Goal: Task Accomplishment & Management: Use online tool/utility

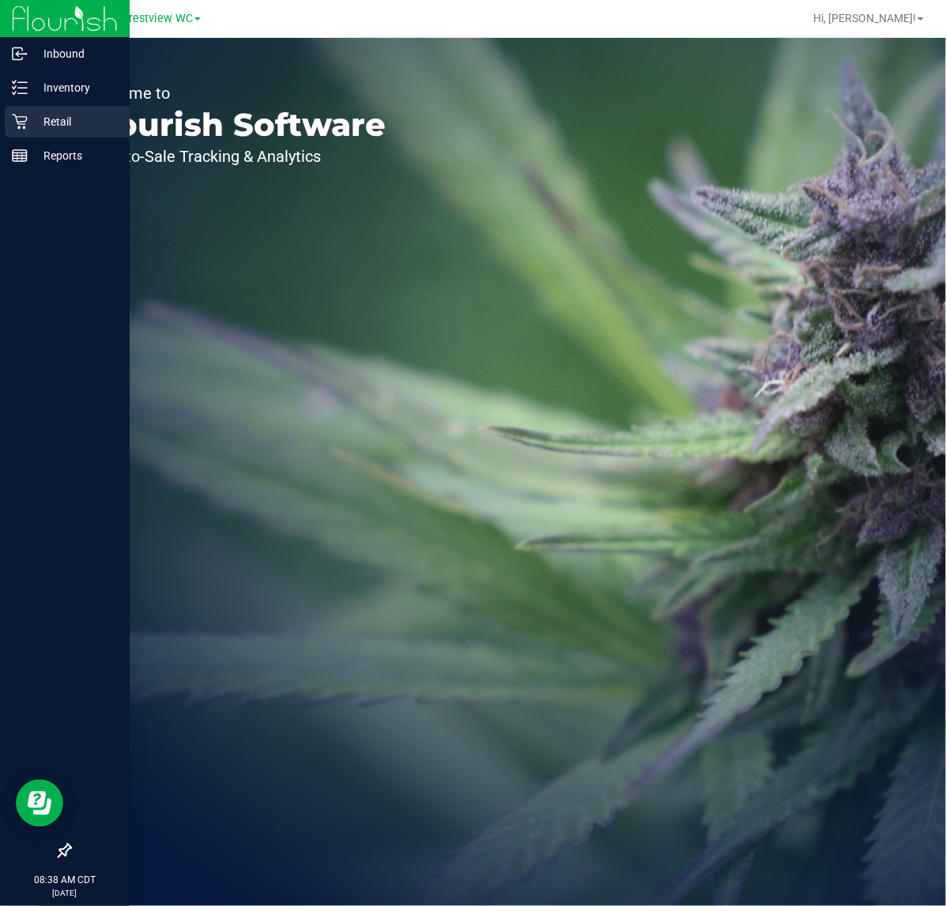
click at [51, 119] on p "Retail" at bounding box center [75, 121] width 95 height 19
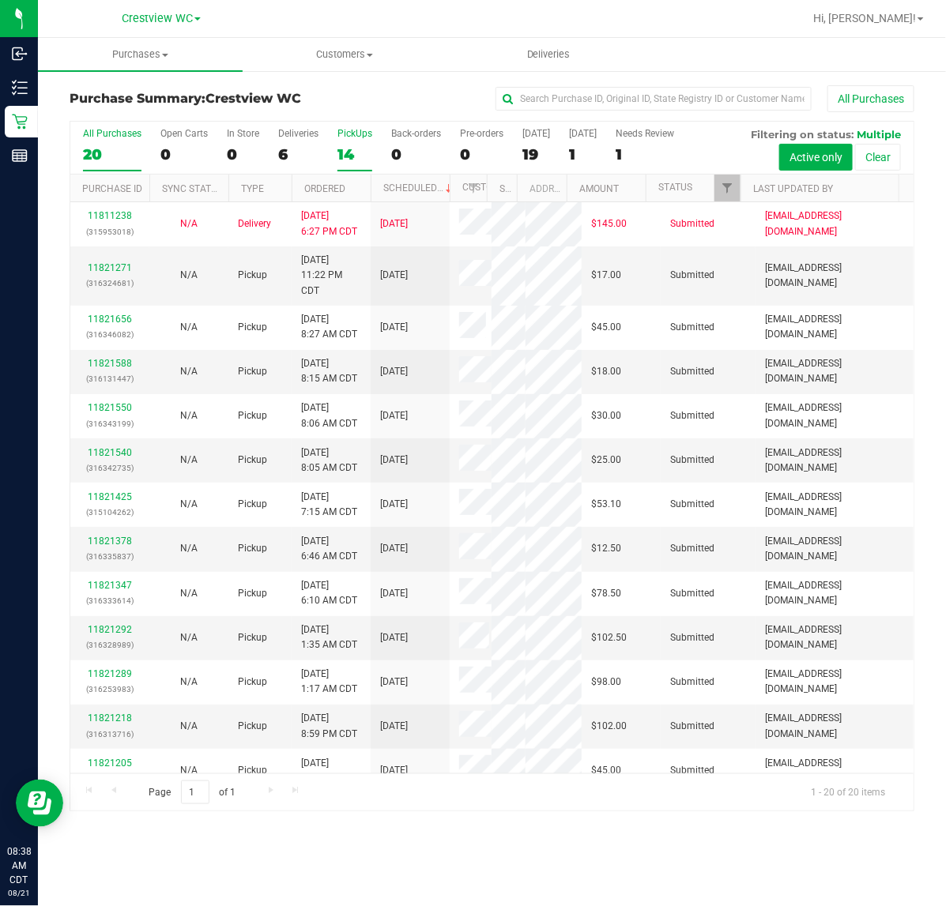
click at [362, 135] on div "PickUps" at bounding box center [354, 133] width 35 height 11
click at [0, 0] on input "PickUps 14" at bounding box center [0, 0] width 0 height 0
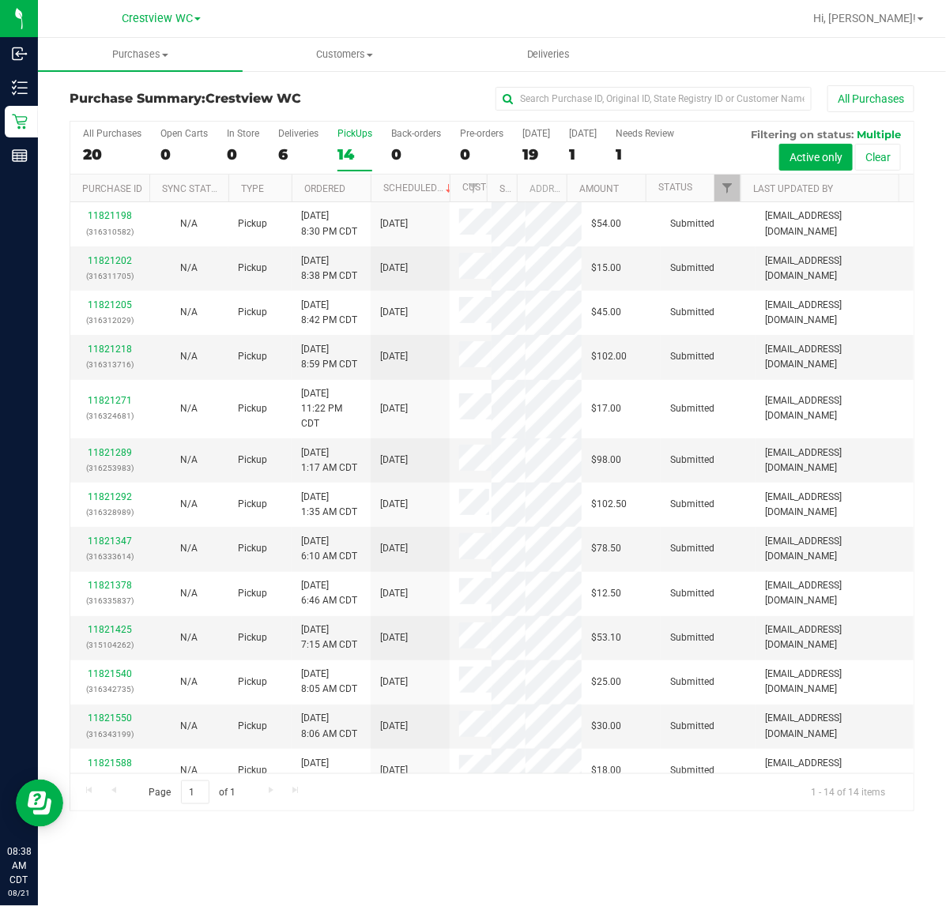
click at [362, 134] on div "PickUps" at bounding box center [354, 133] width 35 height 11
click at [0, 0] on input "PickUps 14" at bounding box center [0, 0] width 0 height 0
click at [725, 186] on span "Filter" at bounding box center [727, 188] width 13 height 13
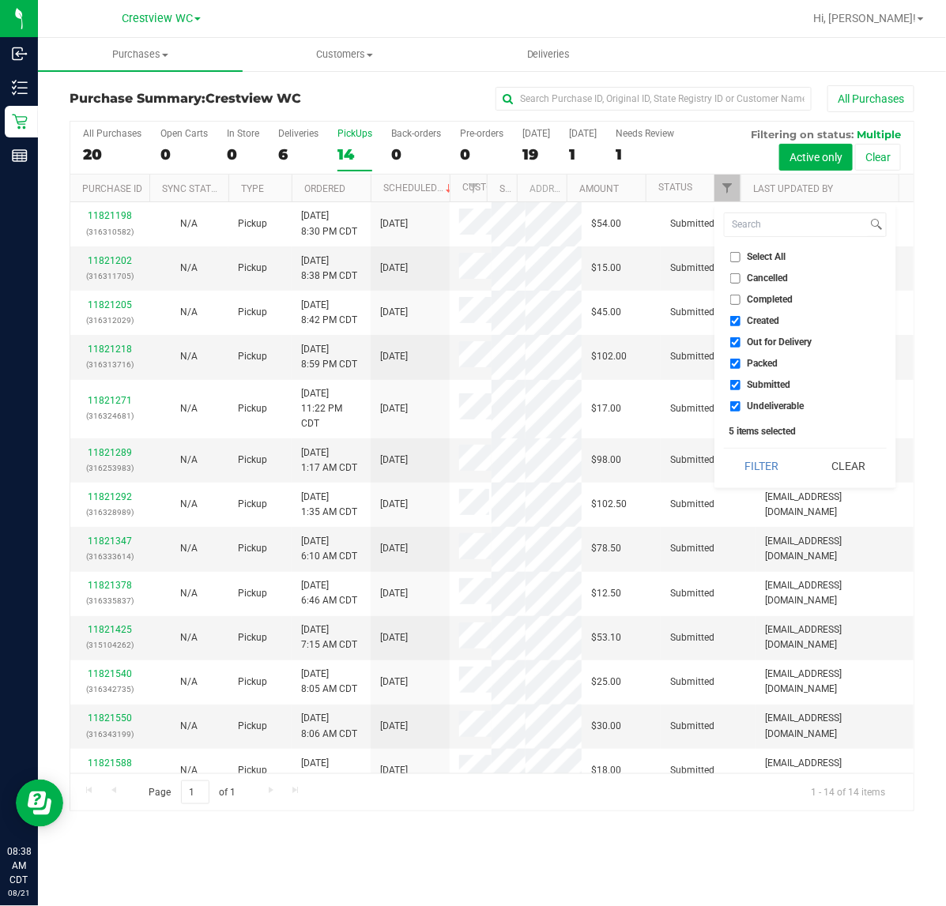
click at [731, 254] on input "Select All" at bounding box center [735, 257] width 10 height 10
checkbox input "true"
click at [731, 254] on input "Select All" at bounding box center [735, 257] width 10 height 10
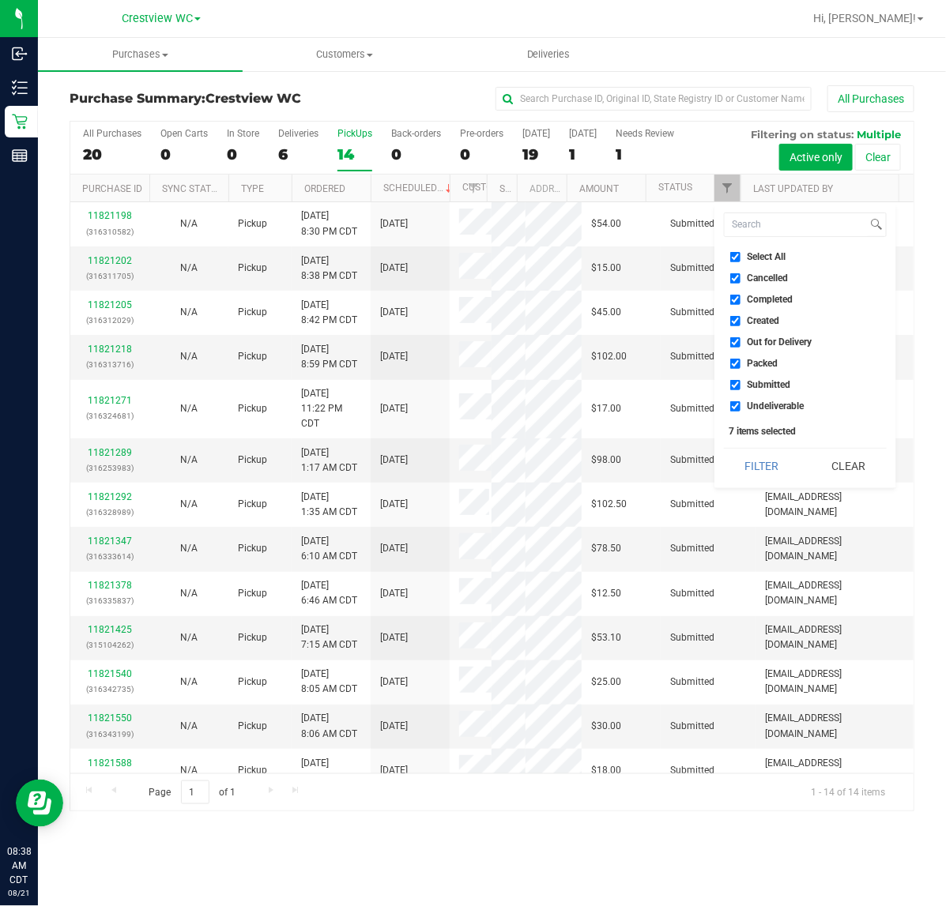
checkbox input "false"
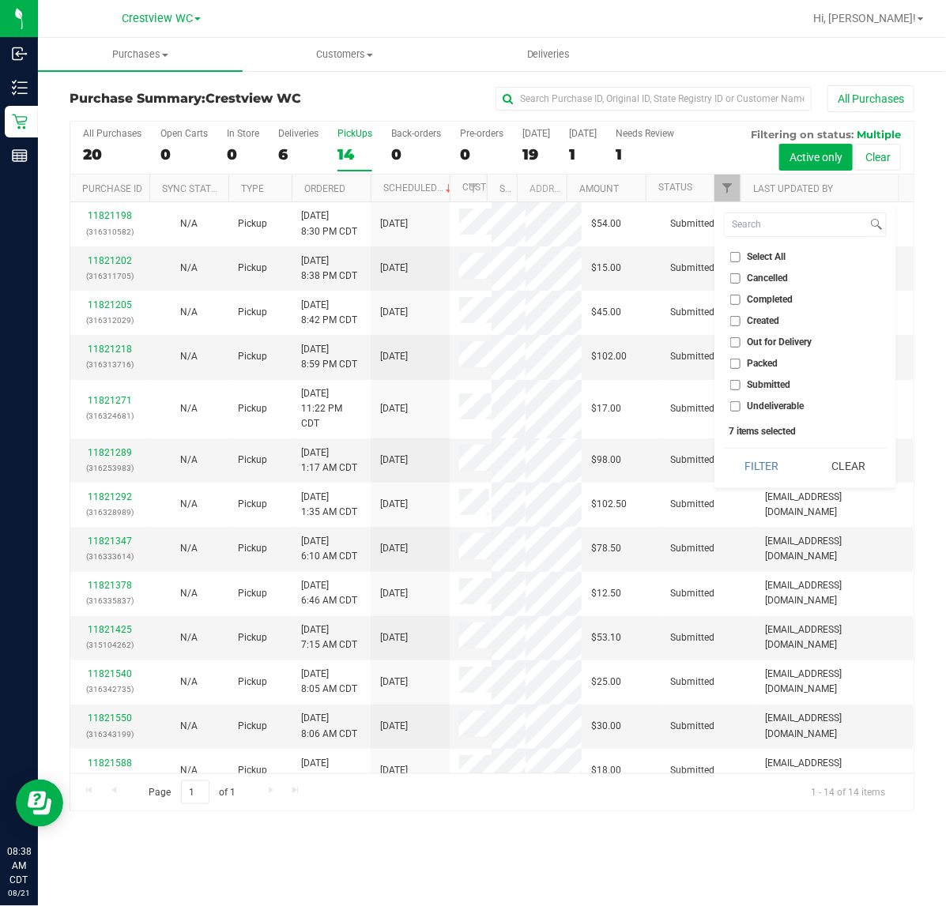
checkbox input "false"
click at [739, 382] on input "Submitted" at bounding box center [735, 385] width 10 height 10
checkbox input "true"
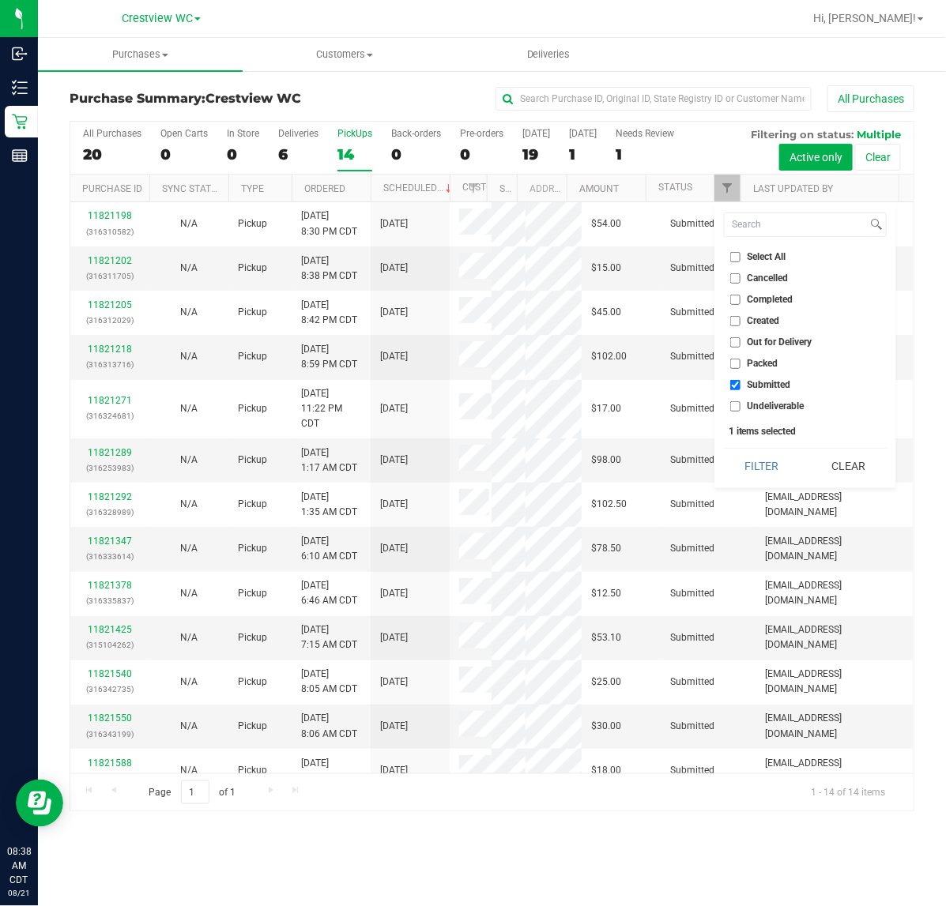
click at [724, 449] on button "Filter" at bounding box center [762, 466] width 76 height 35
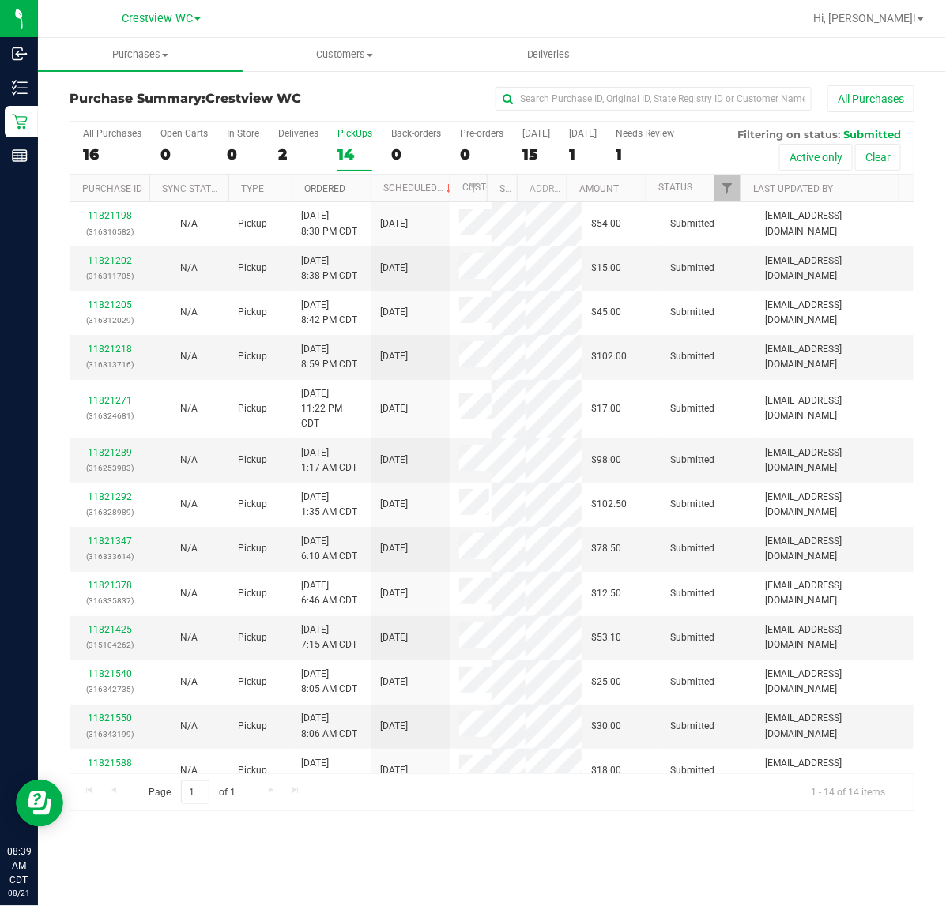
click at [340, 187] on link "Ordered" at bounding box center [324, 188] width 41 height 11
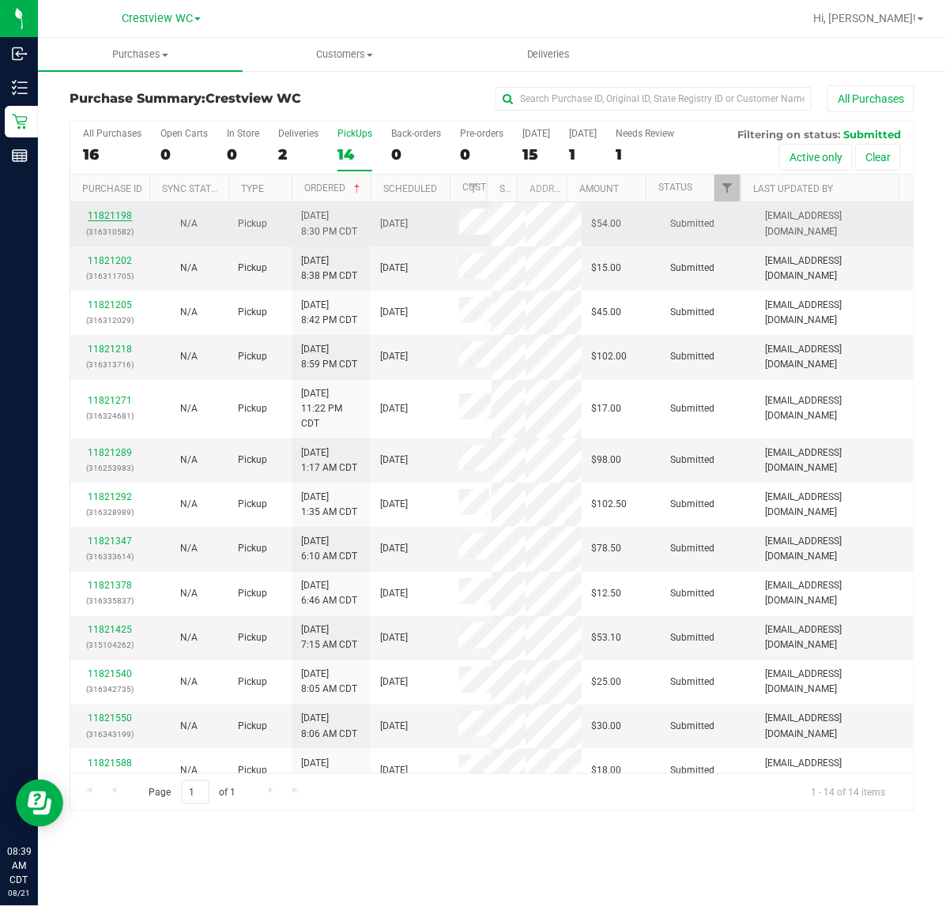
click at [116, 219] on link "11821198" at bounding box center [110, 215] width 44 height 11
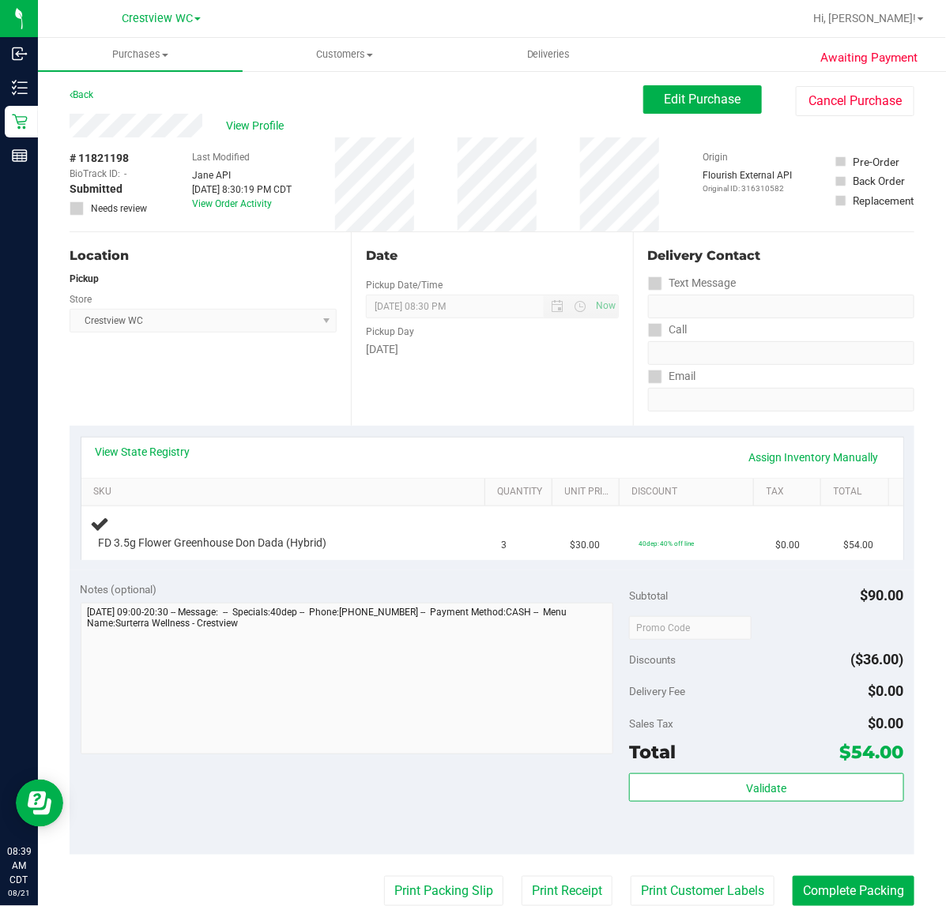
click at [222, 372] on div "Location Pickup Store Crestview WC Select Store [PERSON_NAME][GEOGRAPHIC_DATA] …" at bounding box center [210, 329] width 281 height 194
click at [164, 446] on link "View State Registry" at bounding box center [143, 452] width 95 height 16
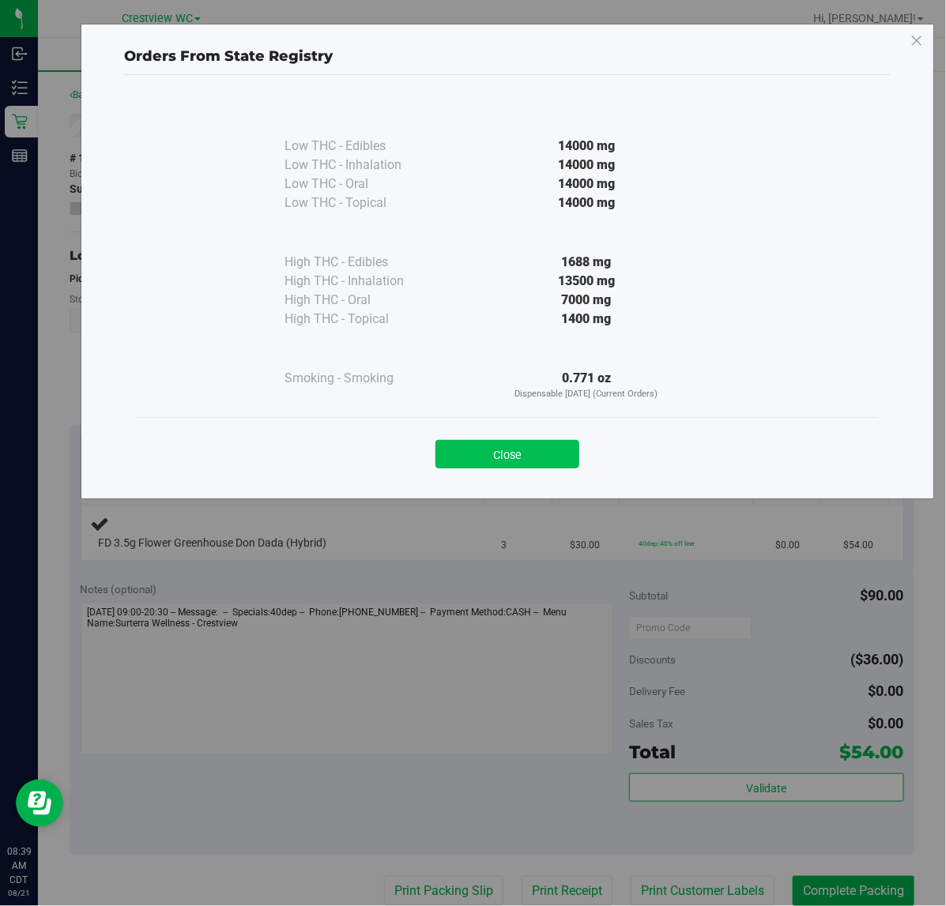
click at [550, 453] on button "Close" at bounding box center [507, 454] width 144 height 28
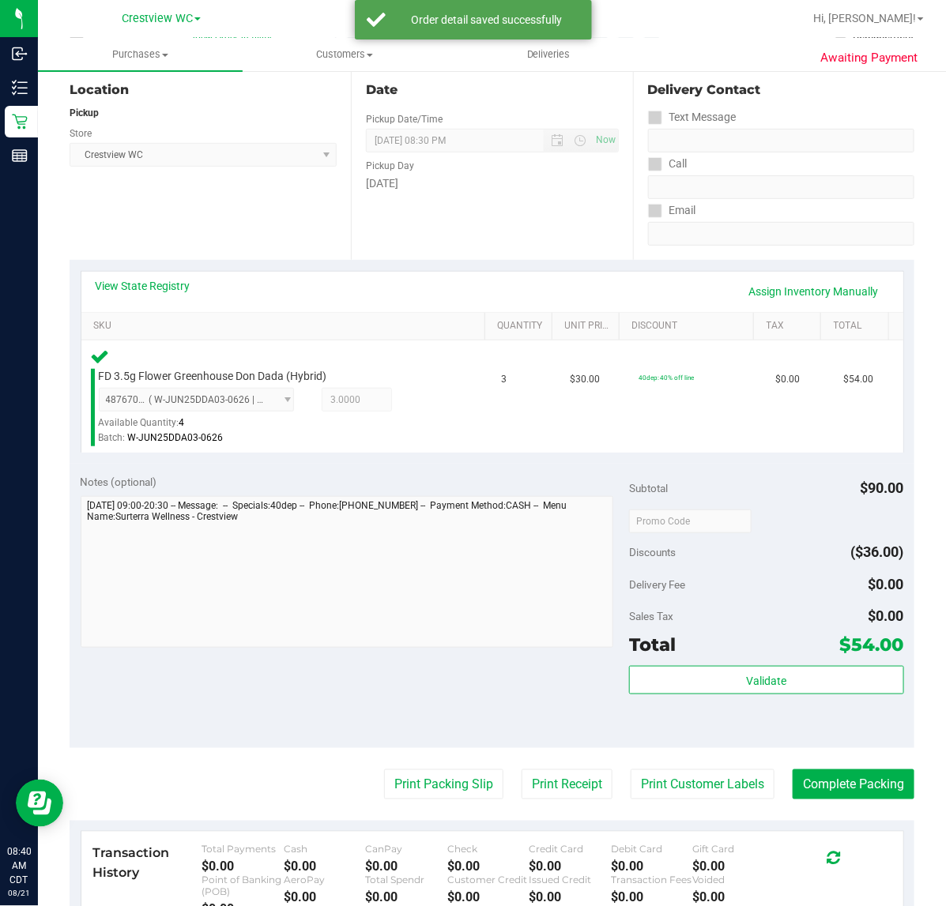
scroll to position [198, 0]
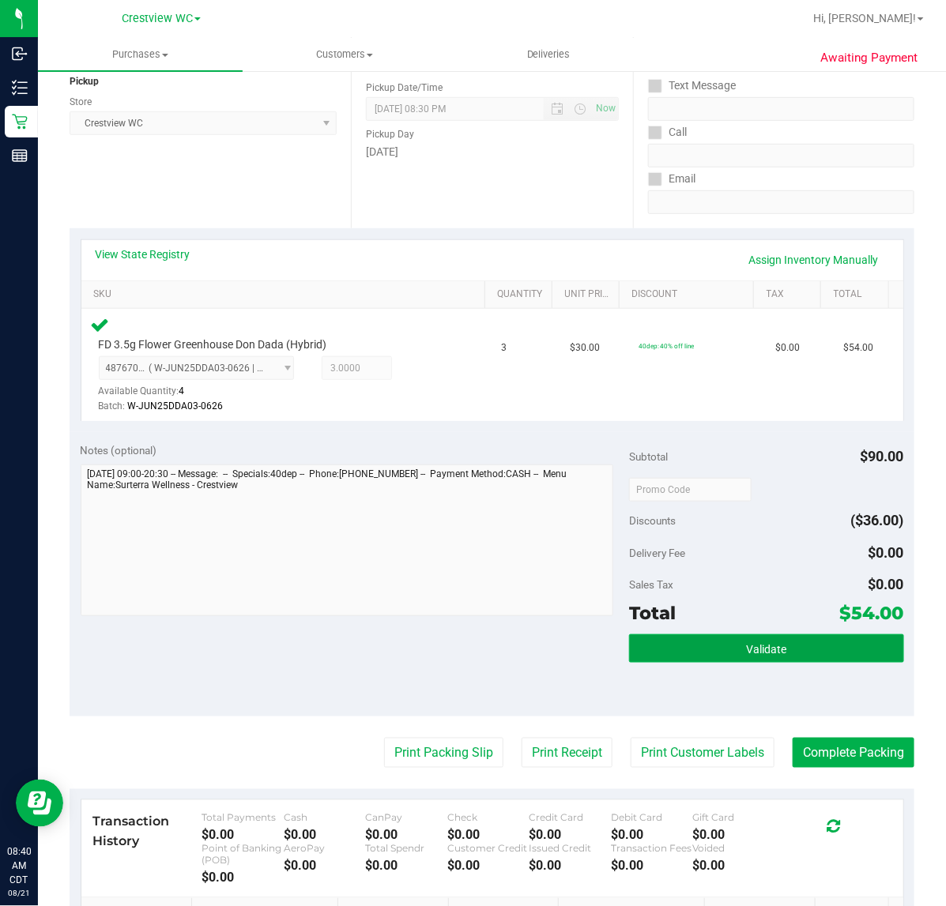
click at [870, 646] on button "Validate" at bounding box center [766, 648] width 274 height 28
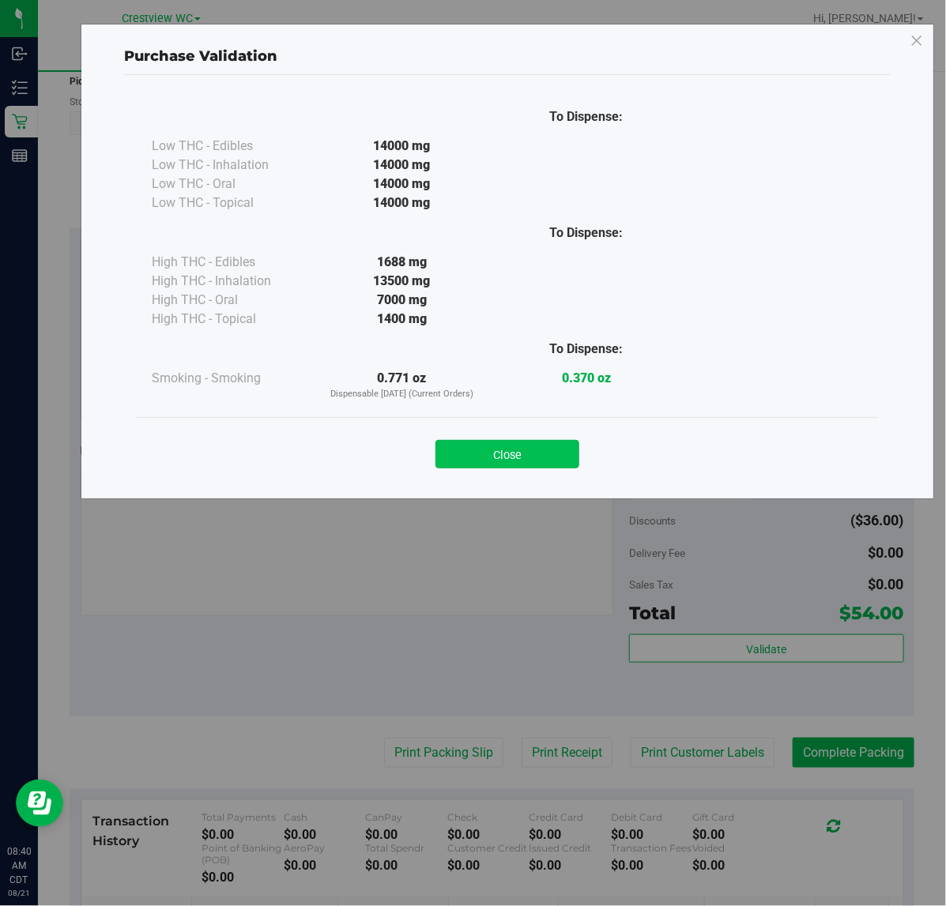
click at [537, 457] on button "Close" at bounding box center [507, 454] width 144 height 28
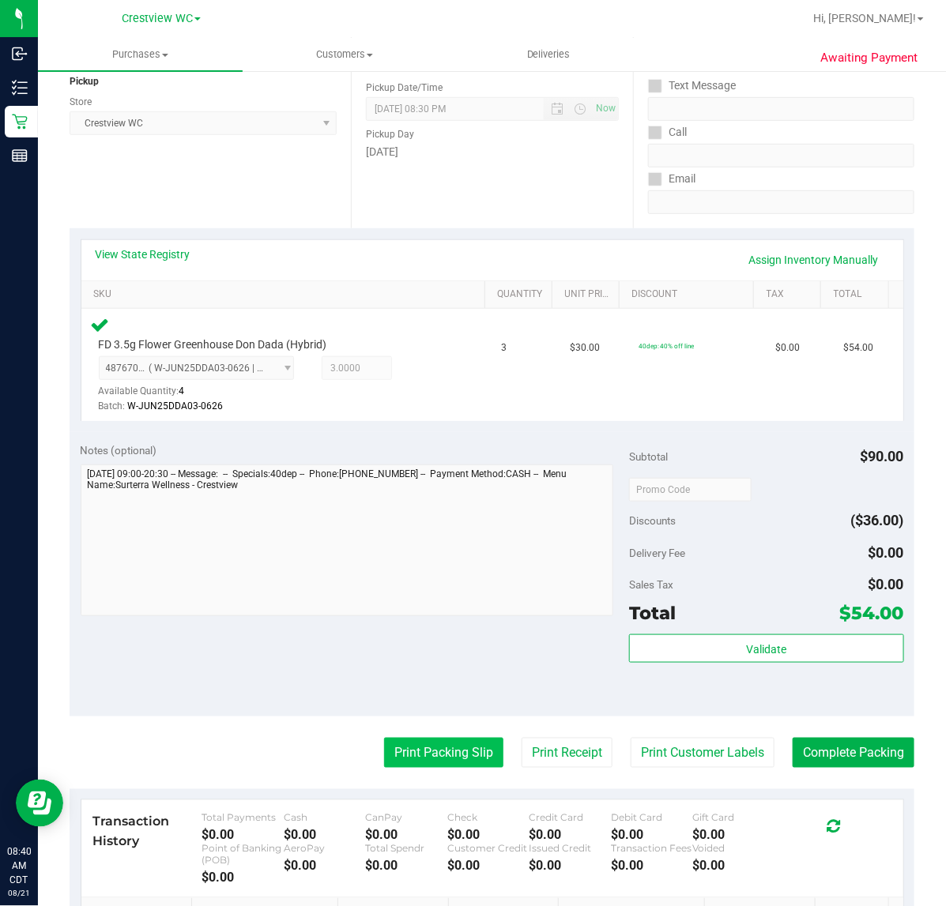
click at [453, 748] on button "Print Packing Slip" at bounding box center [443, 753] width 119 height 30
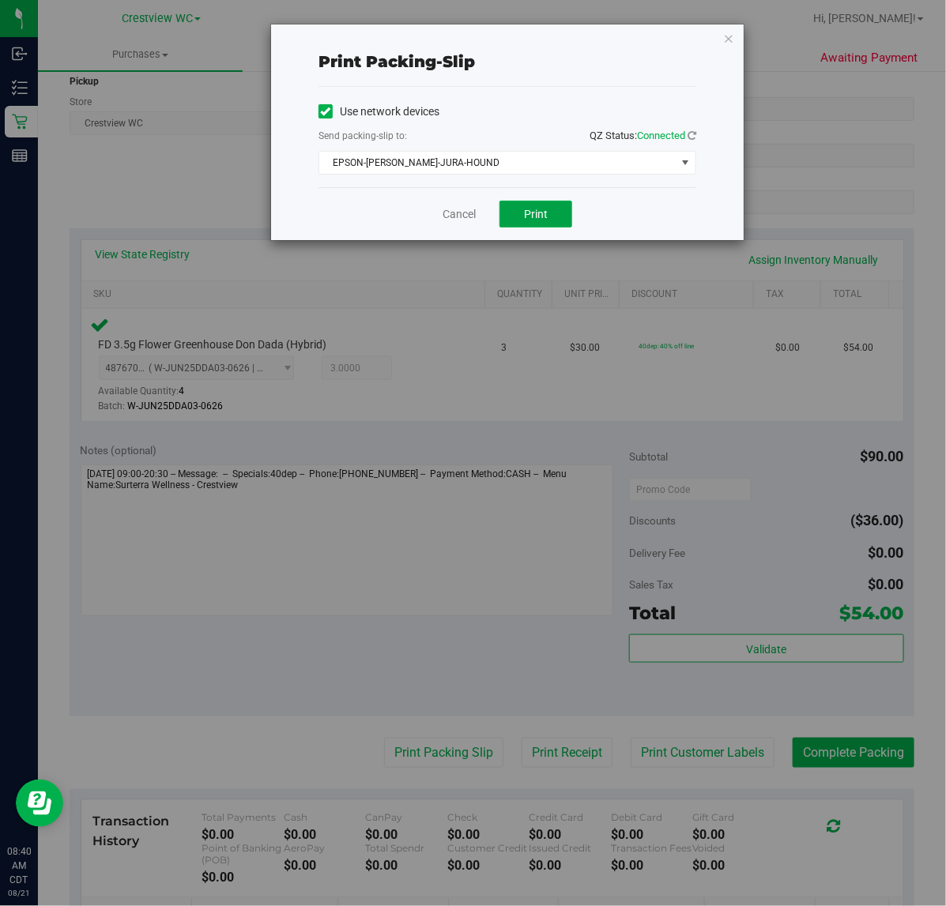
drag, startPoint x: 543, startPoint y: 215, endPoint x: 597, endPoint y: 194, distance: 58.3
click at [550, 214] on button "Print" at bounding box center [535, 214] width 73 height 27
click at [728, 37] on icon "button" at bounding box center [728, 37] width 11 height 19
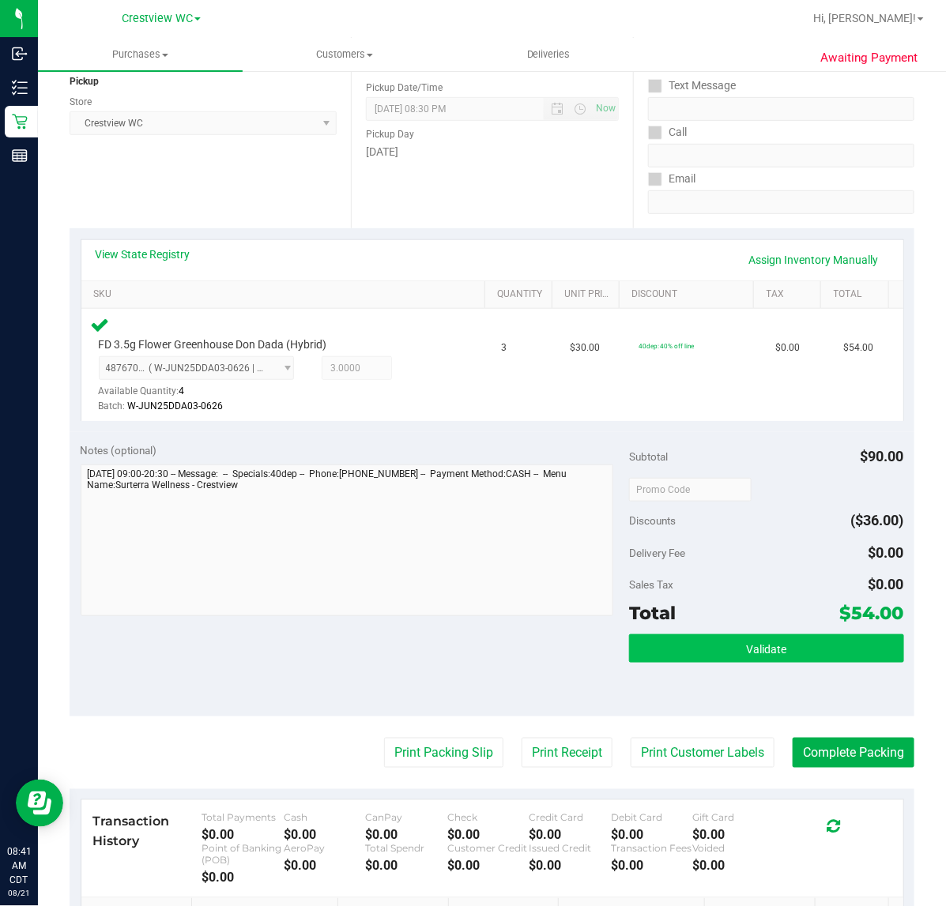
click at [753, 650] on span "Validate" at bounding box center [766, 649] width 40 height 13
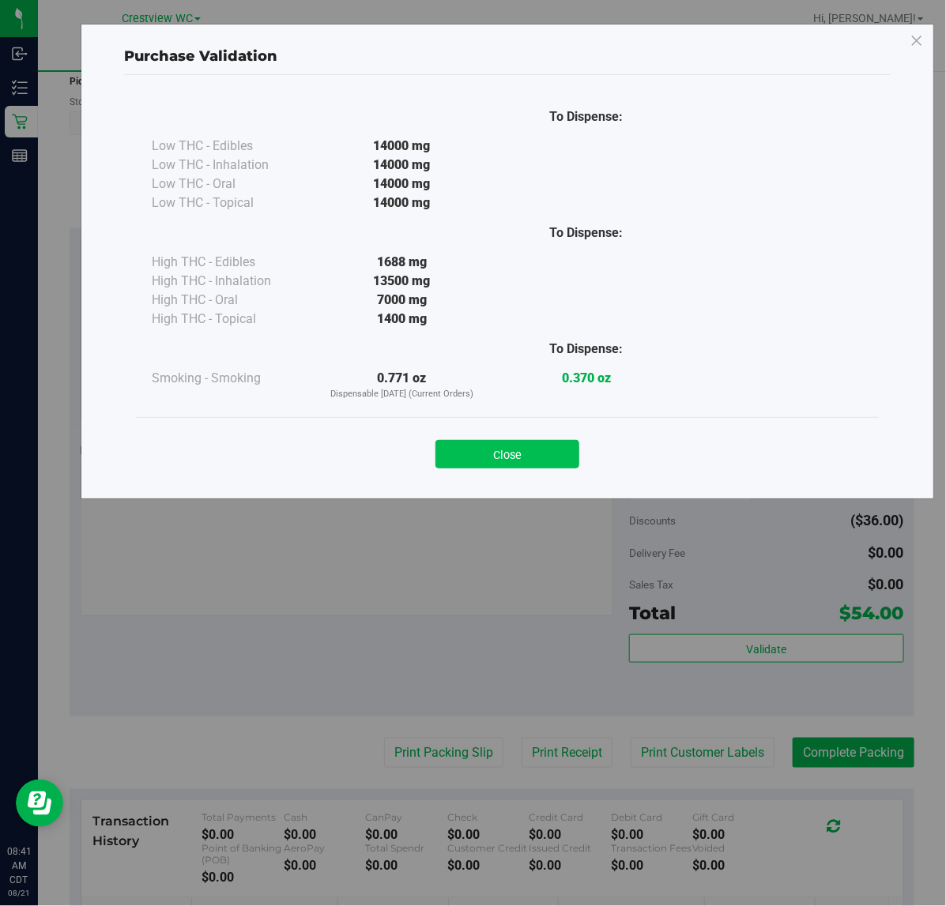
click at [539, 458] on button "Close" at bounding box center [507, 454] width 144 height 28
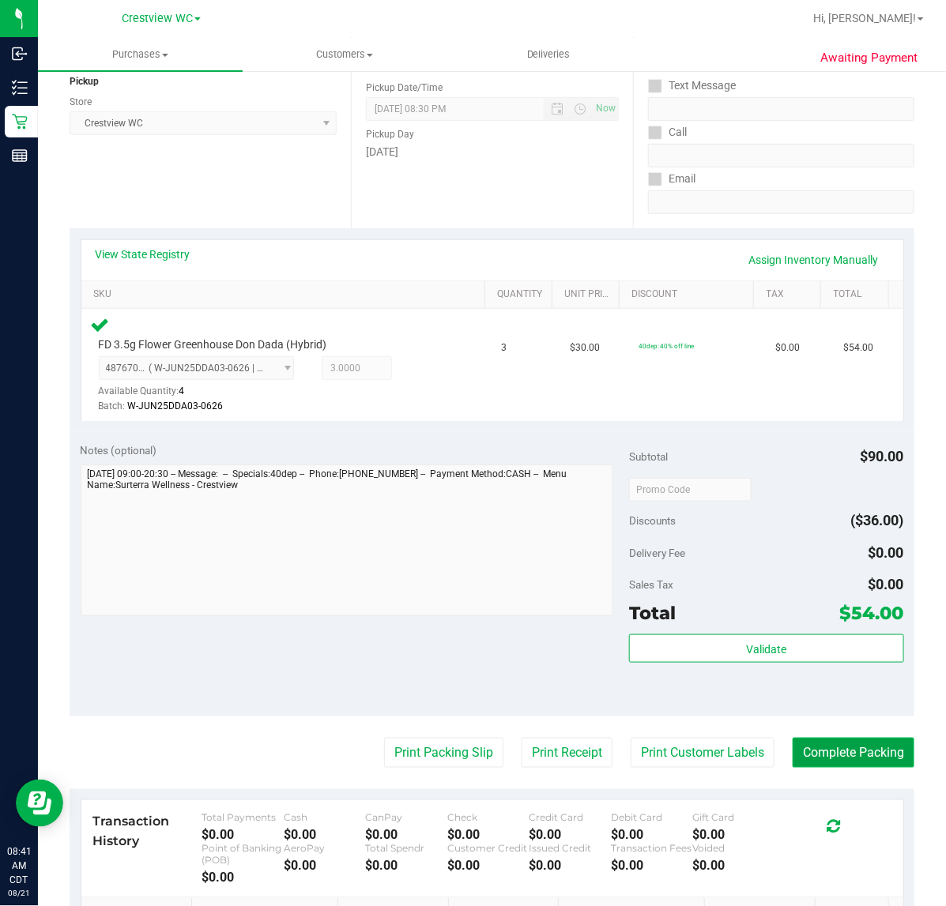
click at [849, 749] on button "Complete Packing" at bounding box center [853, 753] width 122 height 30
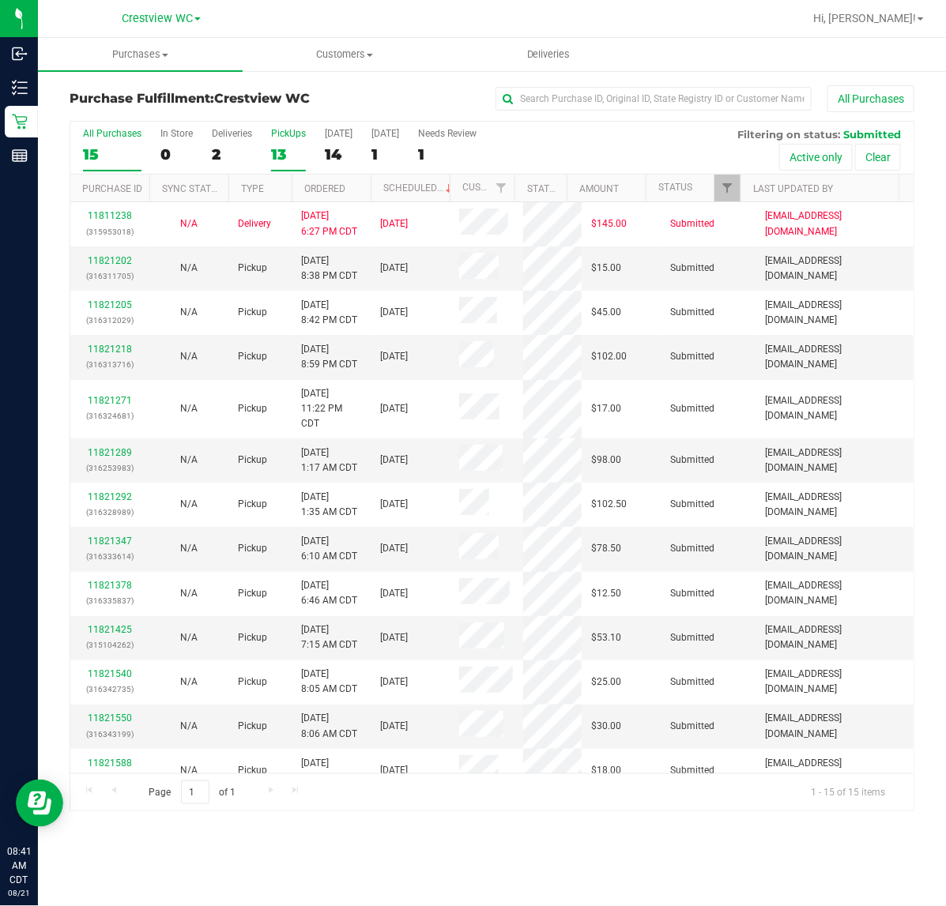
click at [293, 132] on div "PickUps" at bounding box center [288, 133] width 35 height 11
click at [0, 0] on input "PickUps 13" at bounding box center [0, 0] width 0 height 0
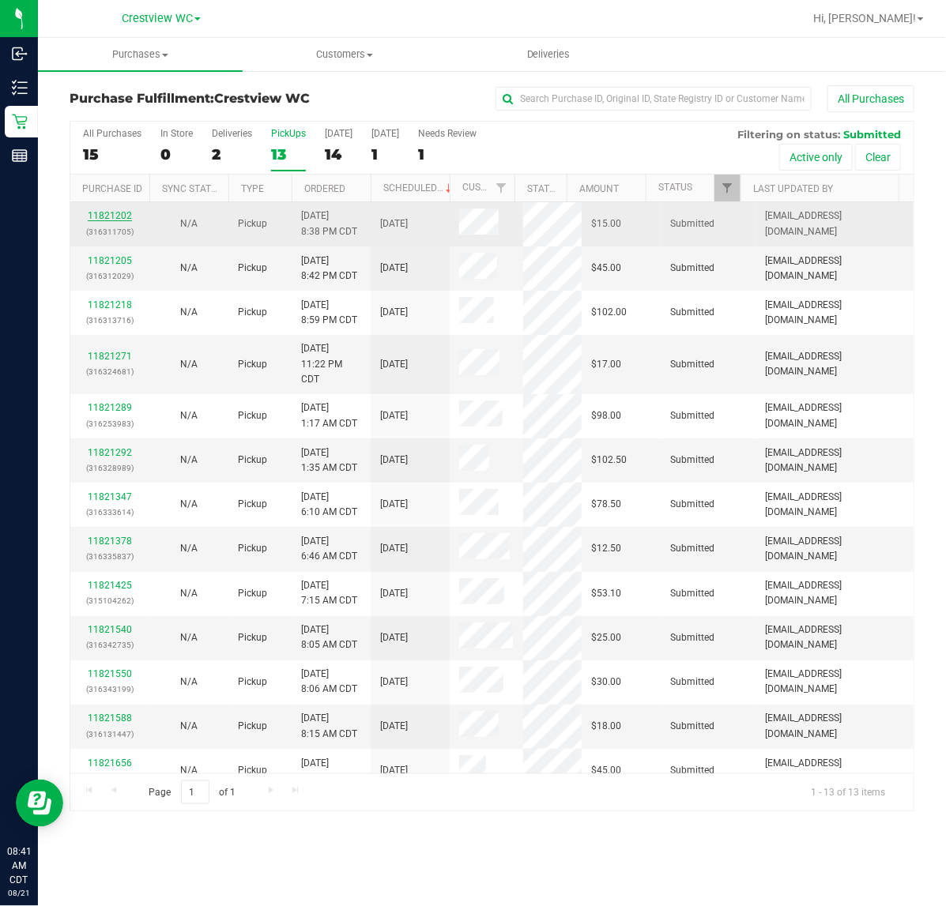
click at [104, 218] on link "11821202" at bounding box center [110, 215] width 44 height 11
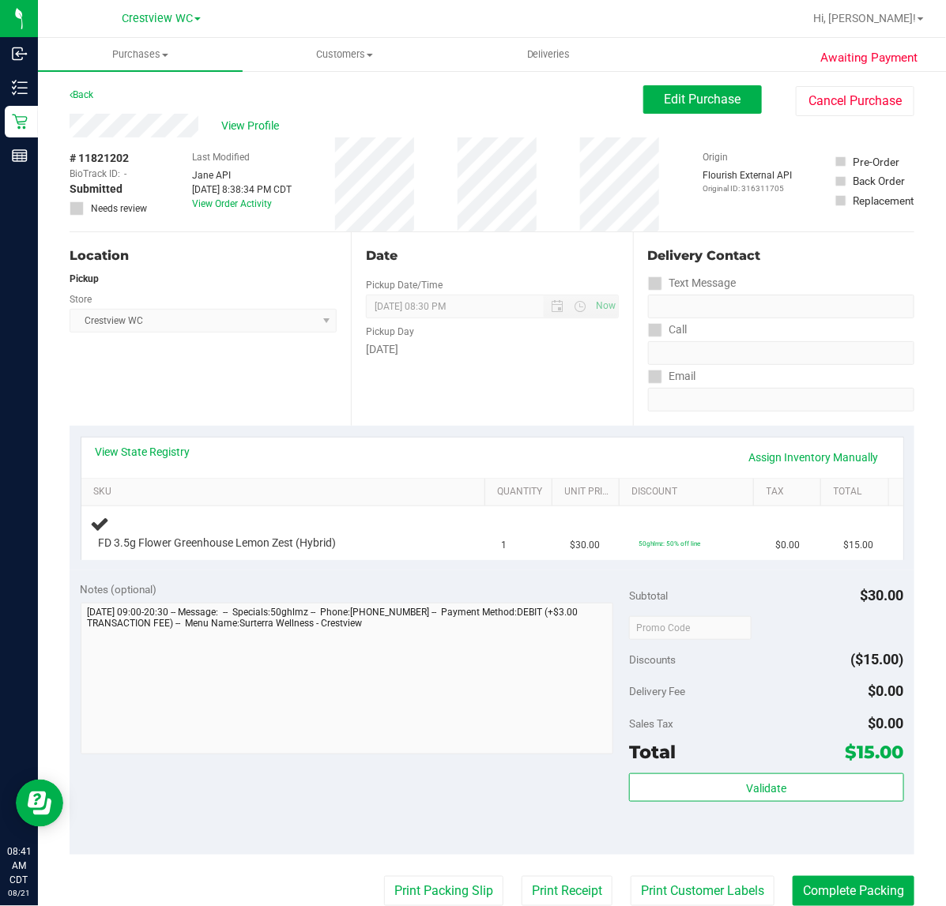
click at [271, 382] on div "Location Pickup Store Crestview WC Select Store [PERSON_NAME][GEOGRAPHIC_DATA] …" at bounding box center [210, 329] width 281 height 194
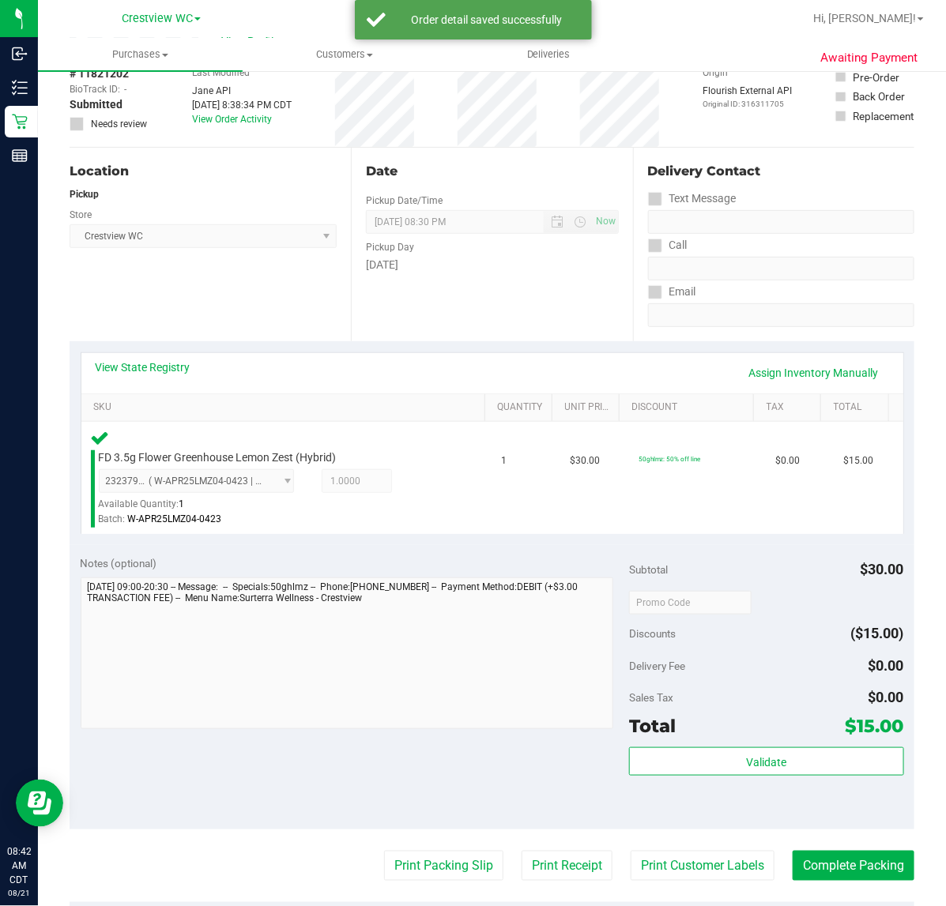
scroll to position [198, 0]
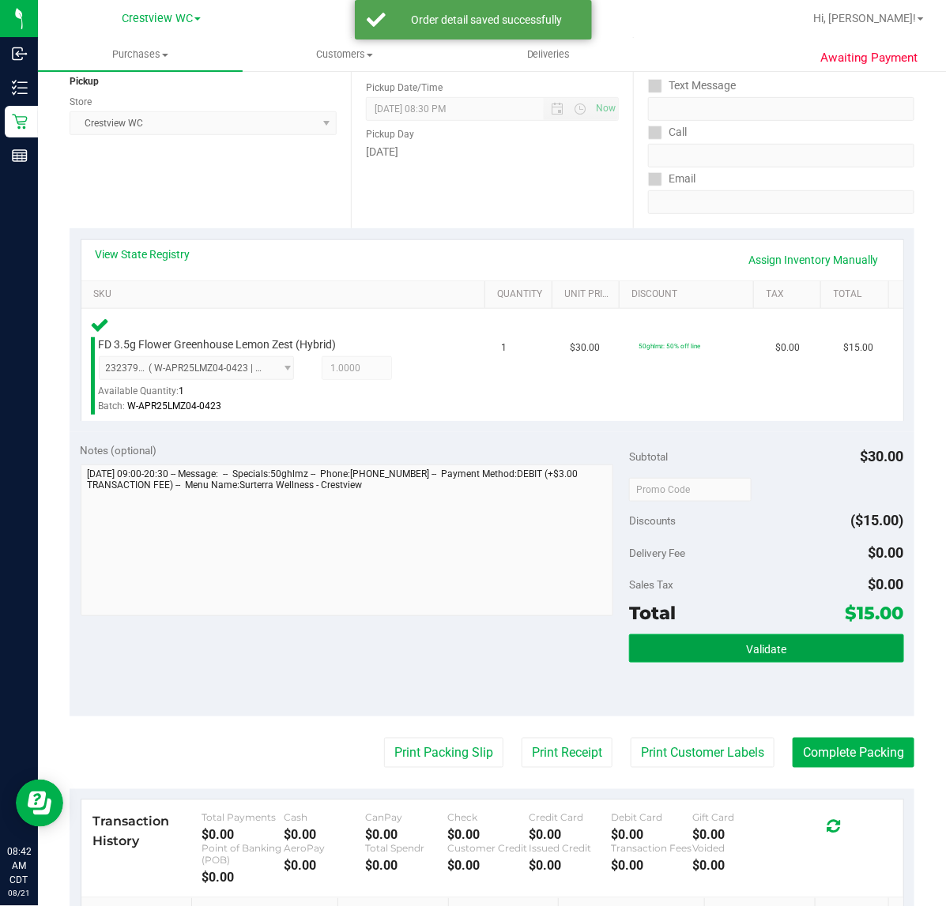
click at [783, 649] on button "Validate" at bounding box center [766, 648] width 274 height 28
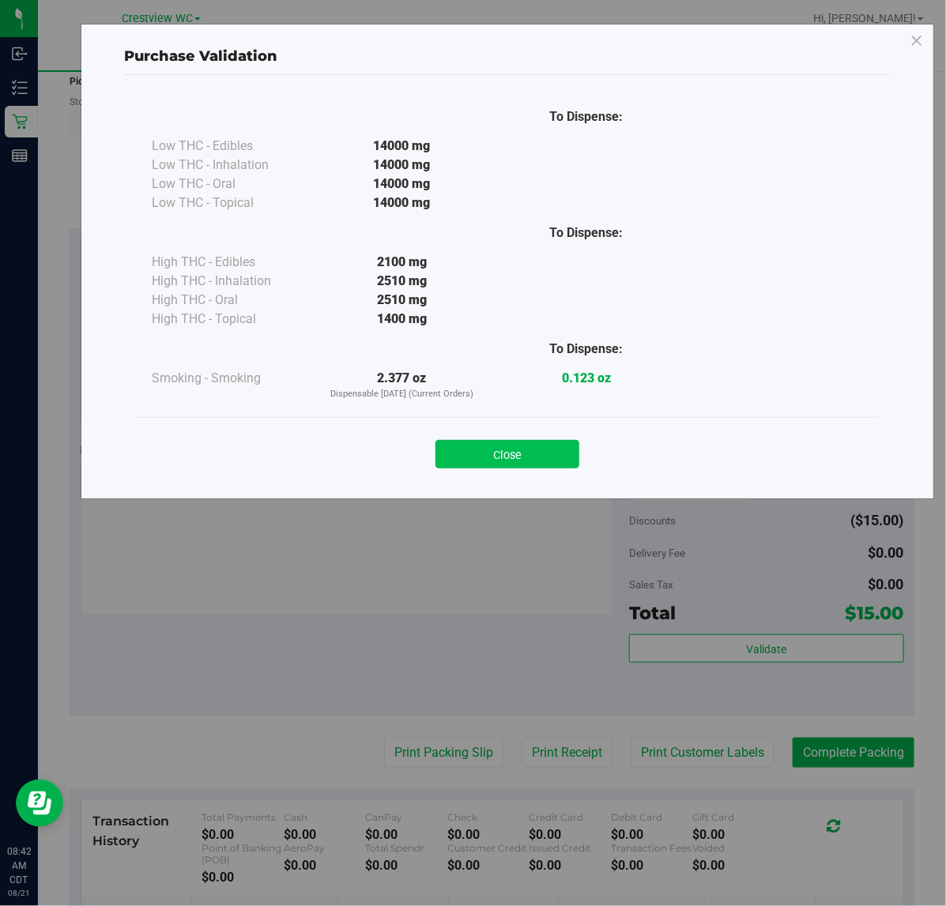
click at [522, 441] on button "Close" at bounding box center [507, 454] width 144 height 28
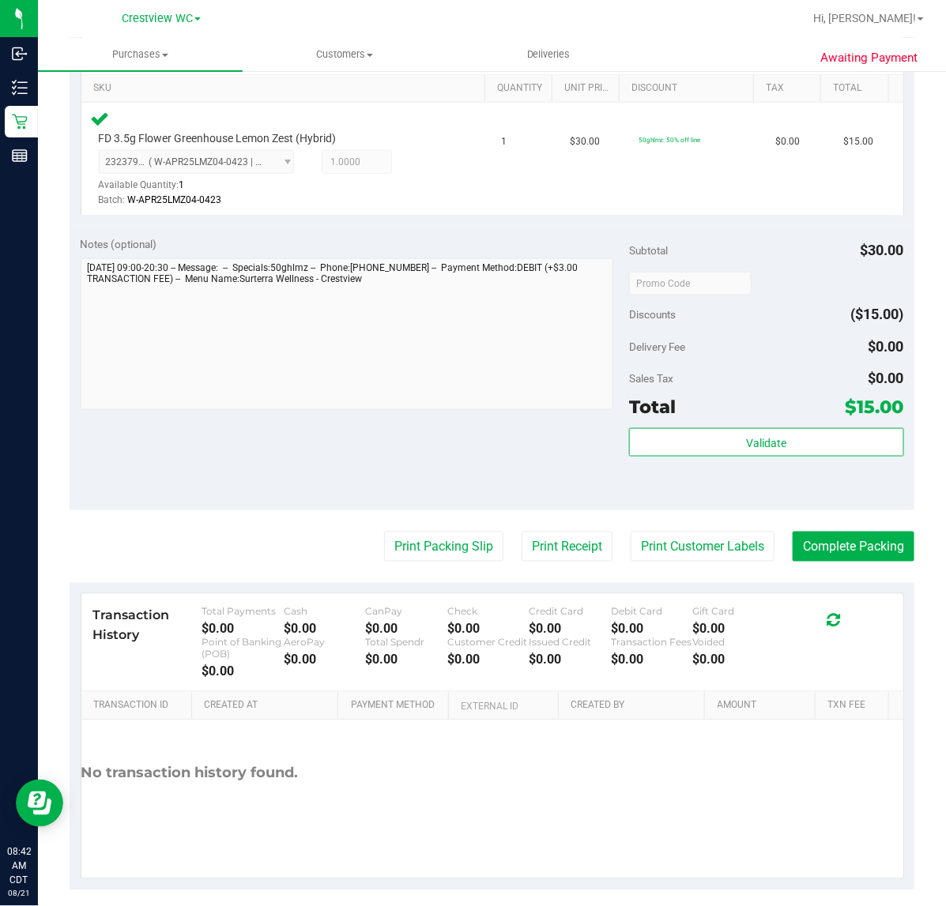
scroll to position [416, 0]
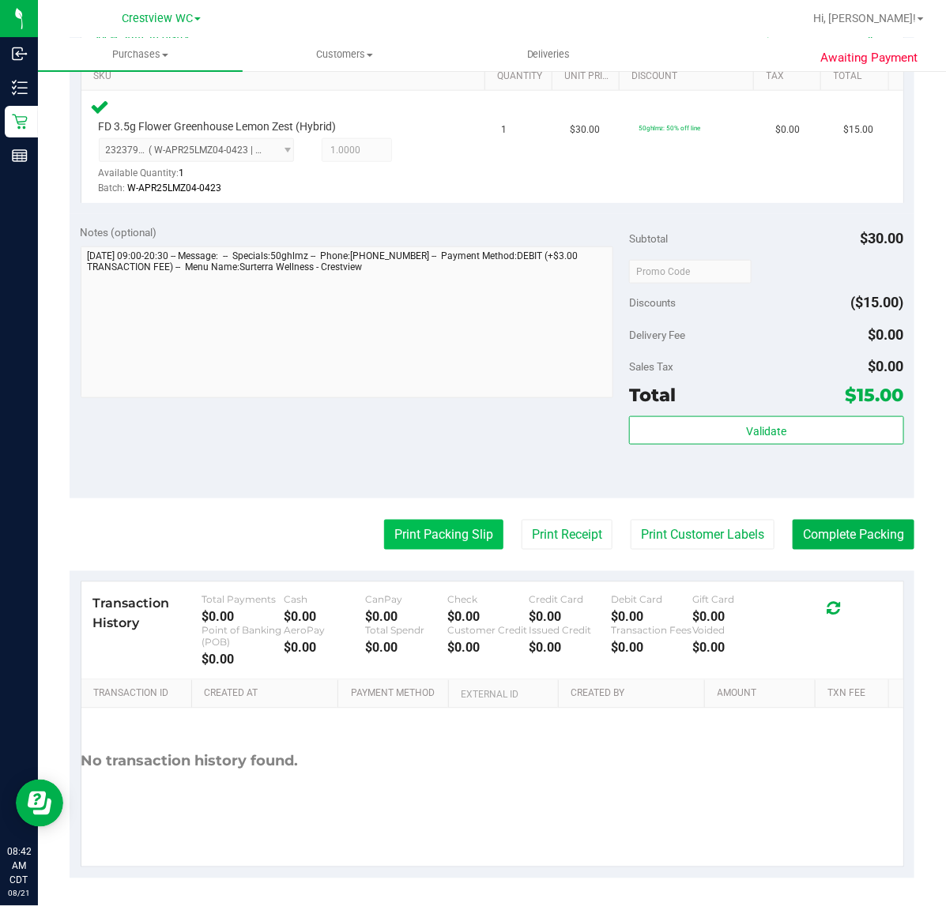
click at [456, 538] on button "Print Packing Slip" at bounding box center [443, 535] width 119 height 30
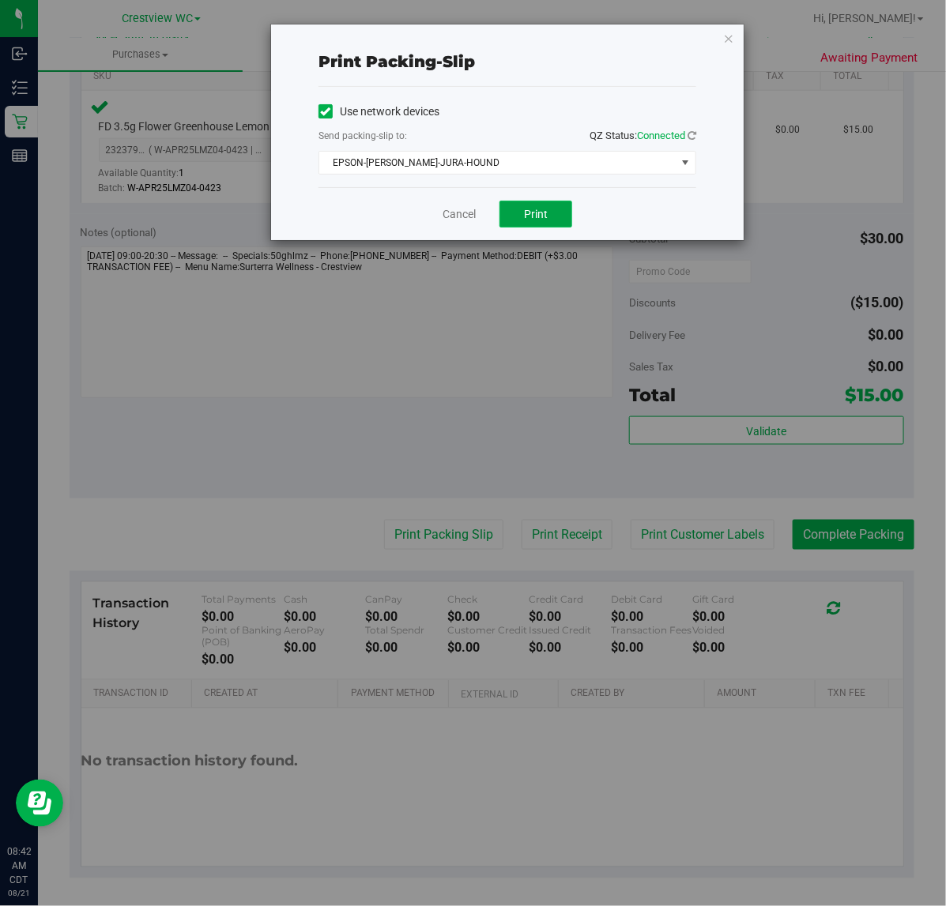
click at [555, 214] on button "Print" at bounding box center [535, 214] width 73 height 27
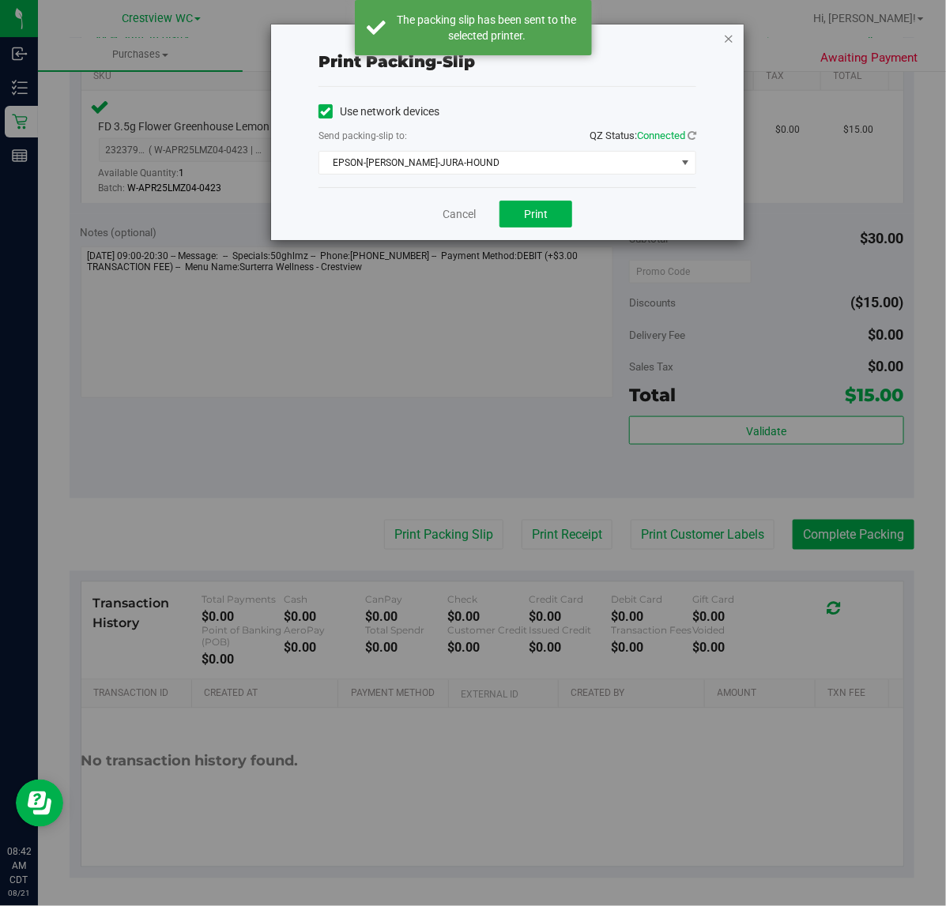
click at [731, 40] on icon "button" at bounding box center [728, 37] width 11 height 19
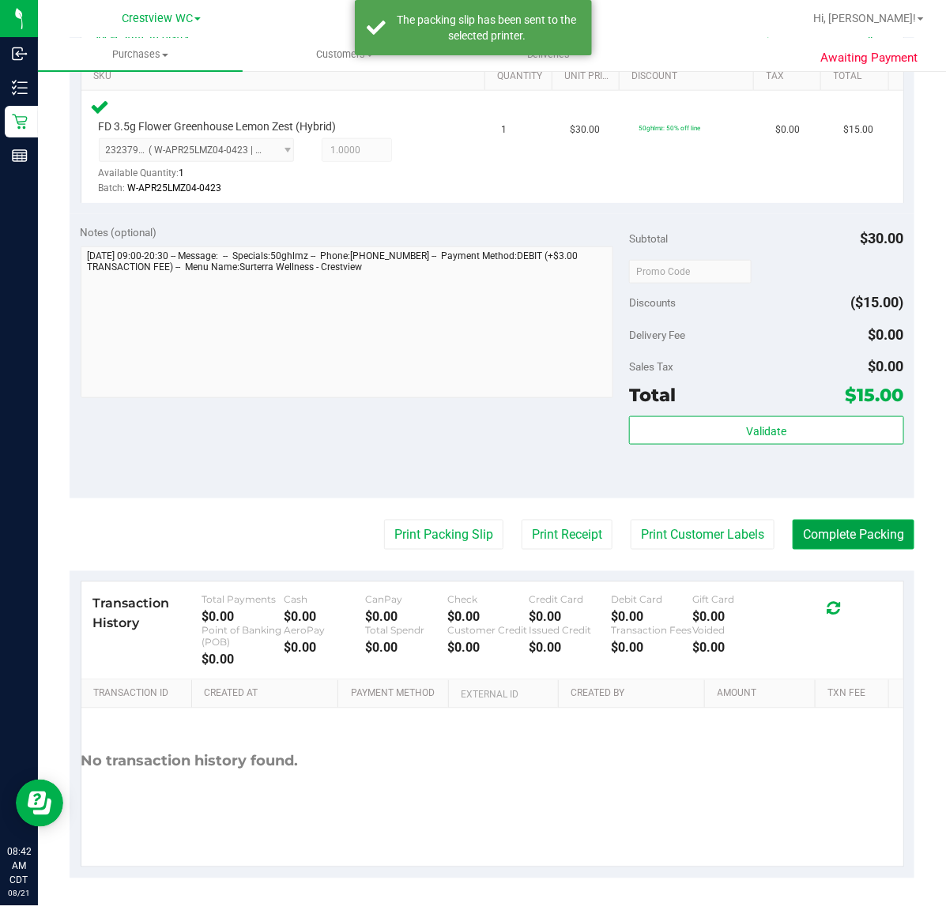
click at [869, 525] on button "Complete Packing" at bounding box center [853, 535] width 122 height 30
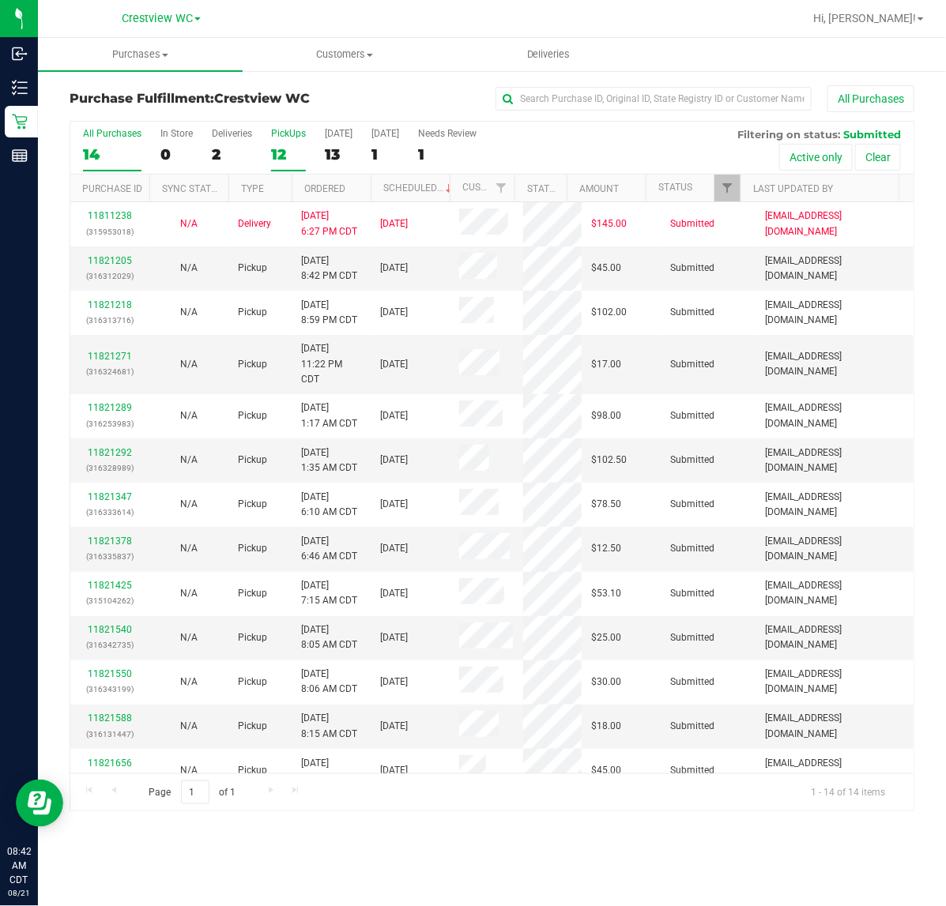
click at [294, 131] on div "PickUps" at bounding box center [288, 133] width 35 height 11
click at [0, 0] on input "PickUps 12" at bounding box center [0, 0] width 0 height 0
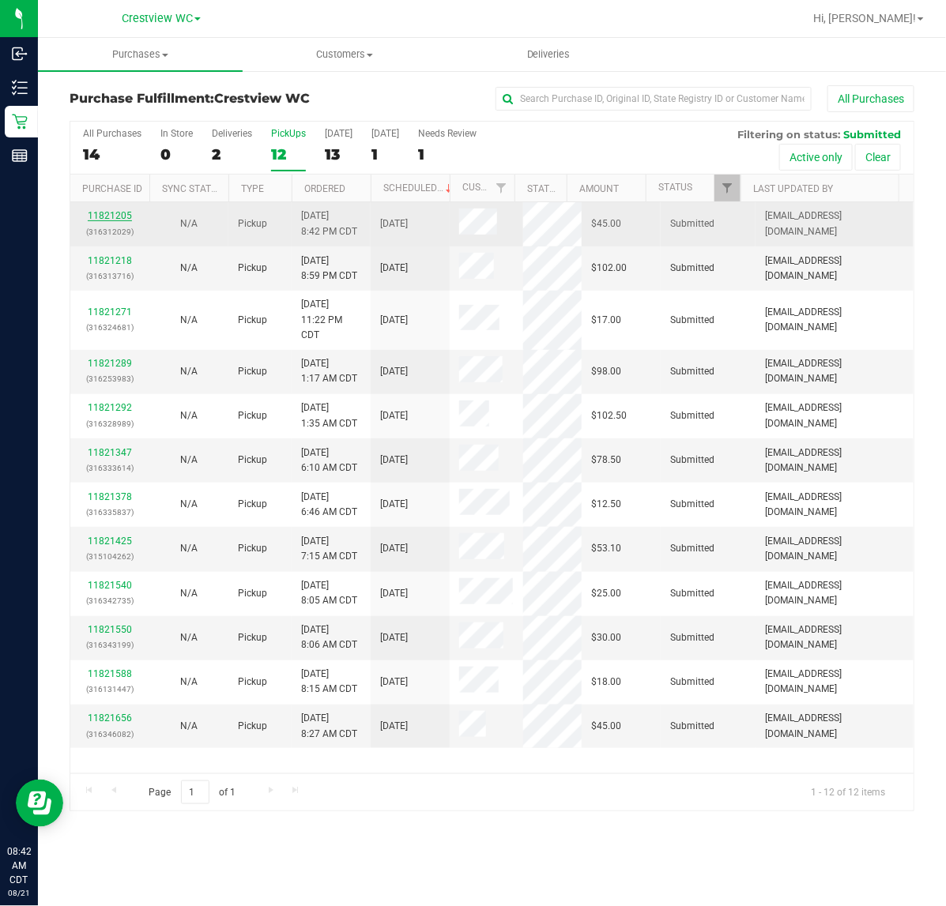
click at [107, 214] on link "11821205" at bounding box center [110, 215] width 44 height 11
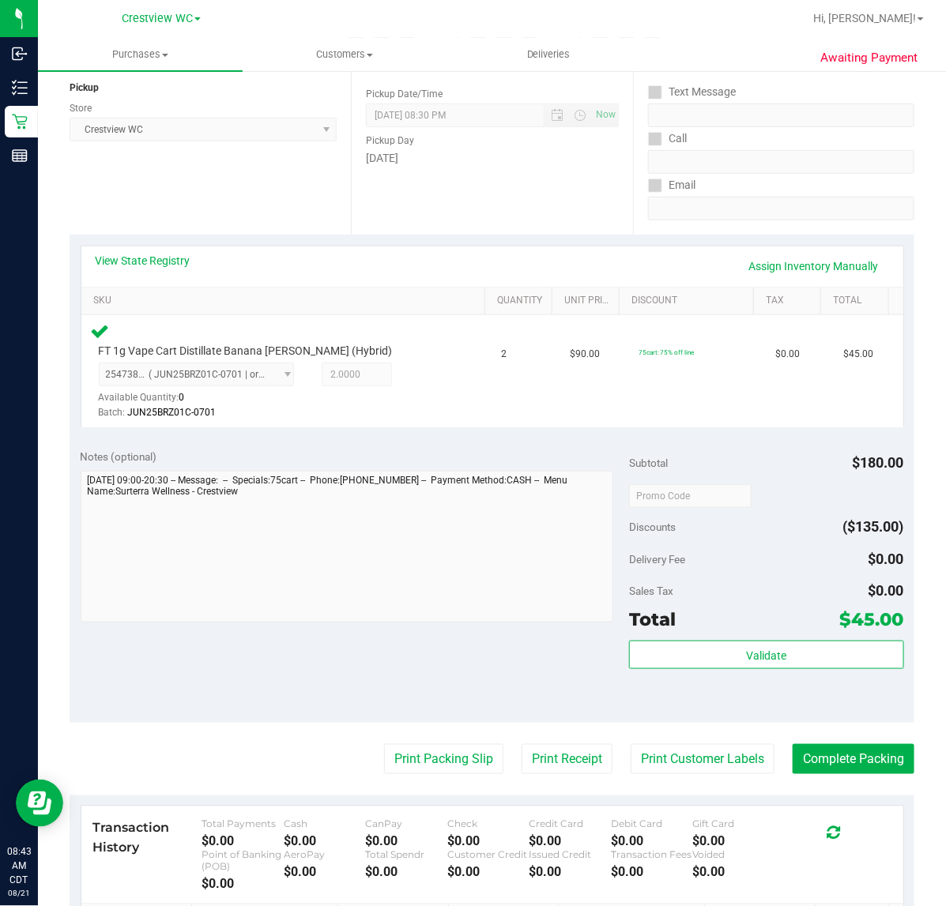
scroll to position [198, 0]
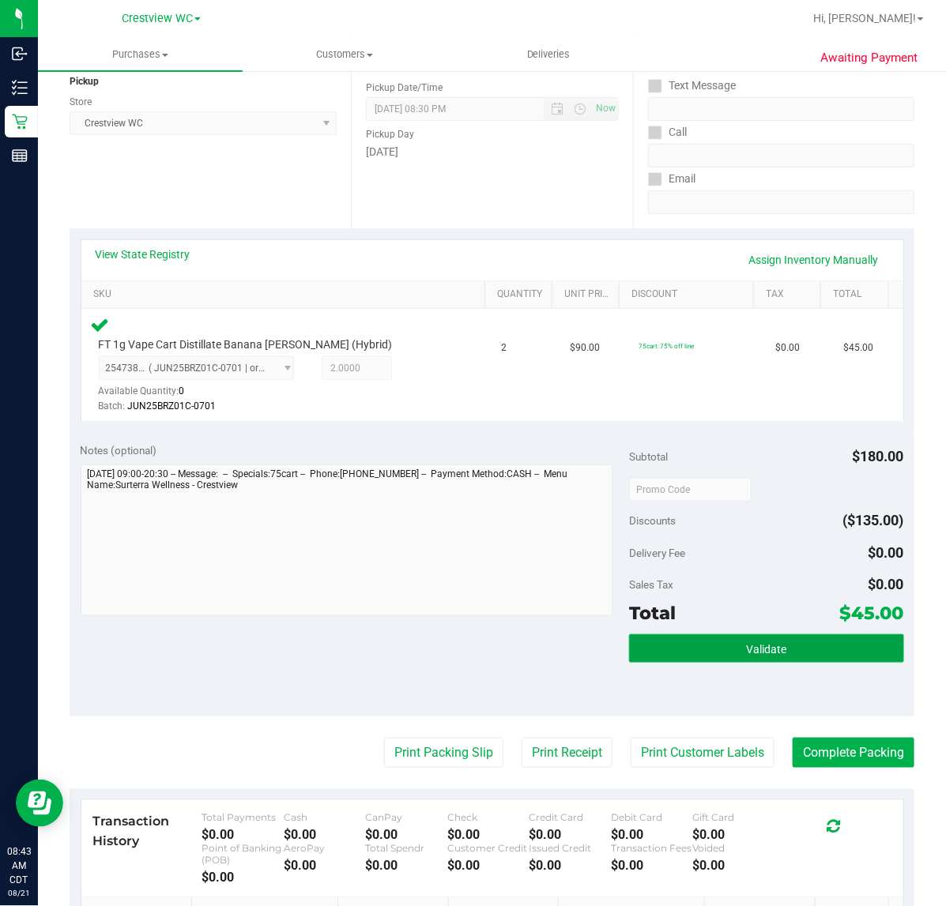
click at [798, 649] on button "Validate" at bounding box center [766, 648] width 274 height 28
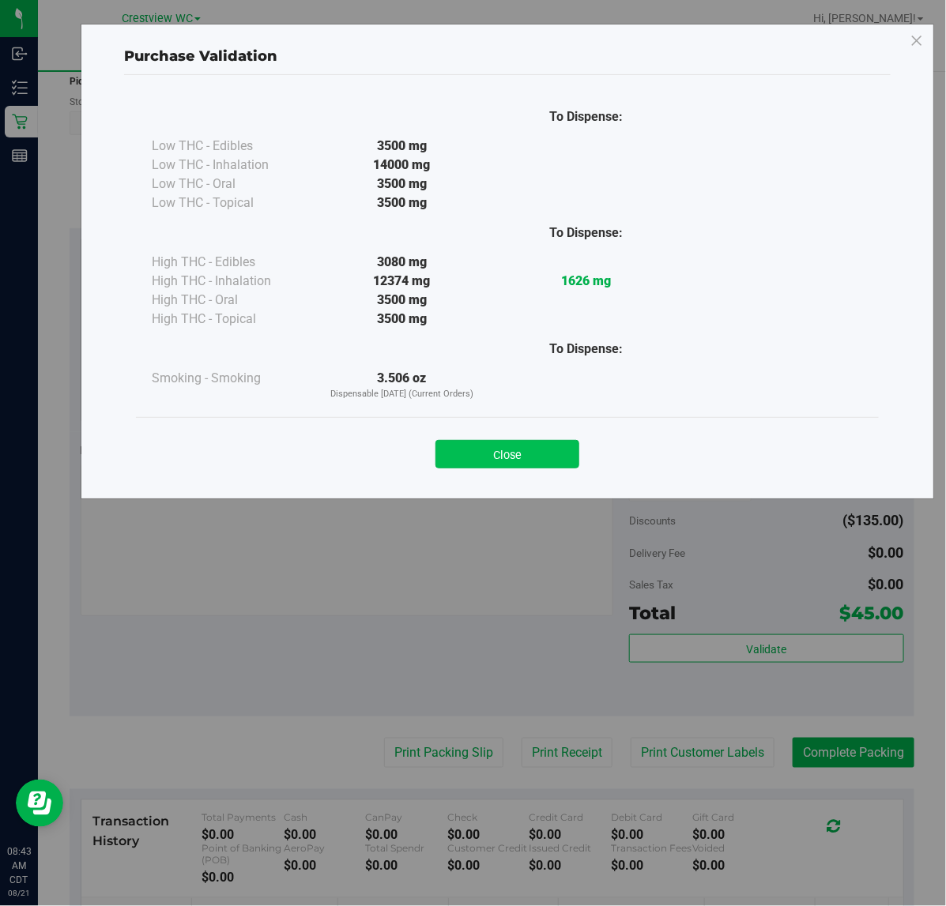
click at [540, 447] on button "Close" at bounding box center [507, 454] width 144 height 28
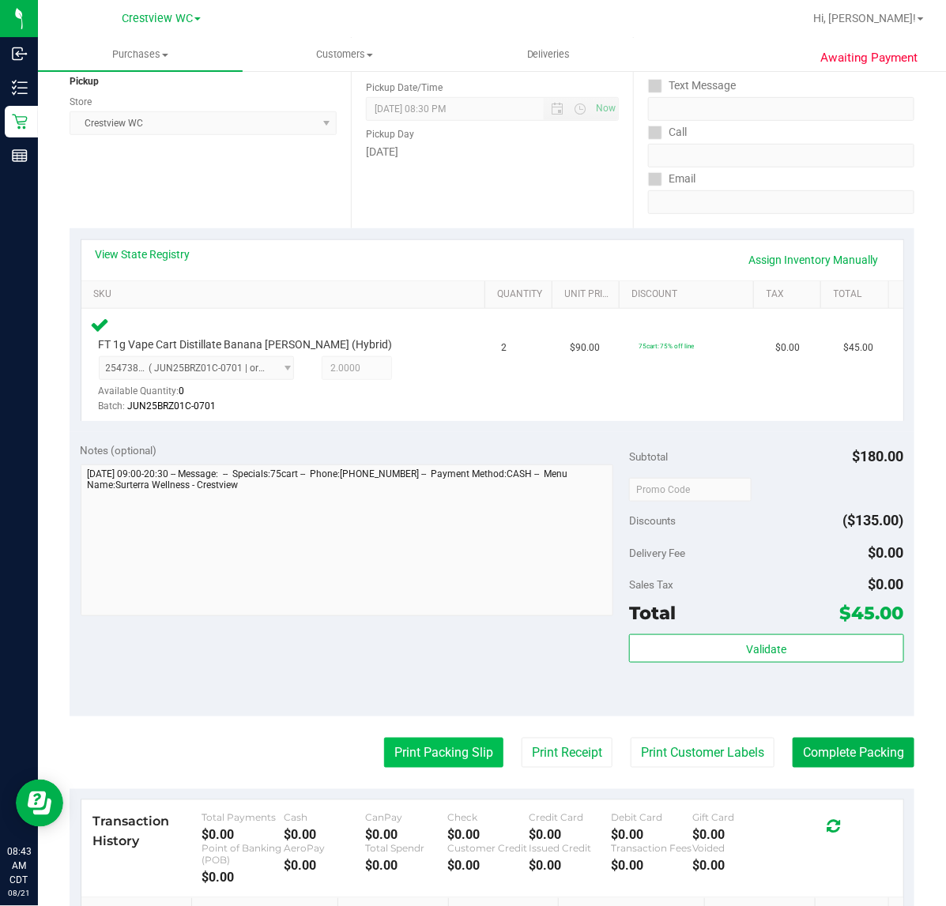
click at [440, 764] on button "Print Packing Slip" at bounding box center [443, 753] width 119 height 30
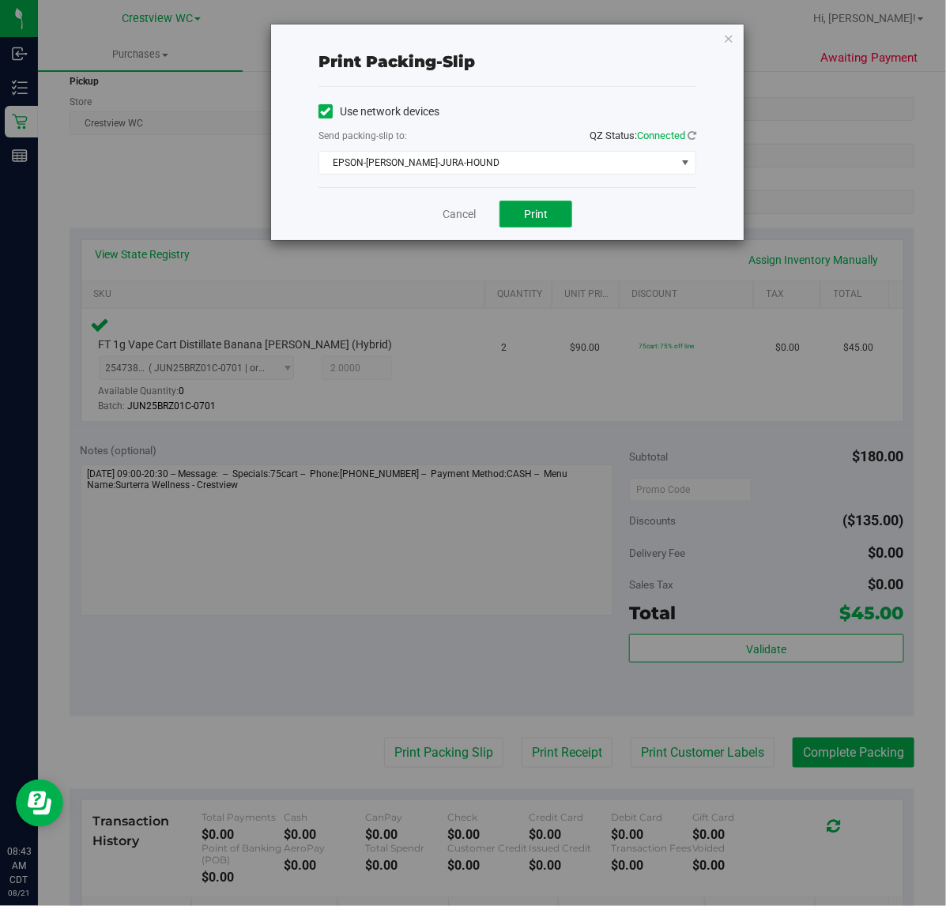
drag, startPoint x: 547, startPoint y: 213, endPoint x: 557, endPoint y: 213, distance: 10.3
click at [549, 213] on button "Print" at bounding box center [535, 214] width 73 height 27
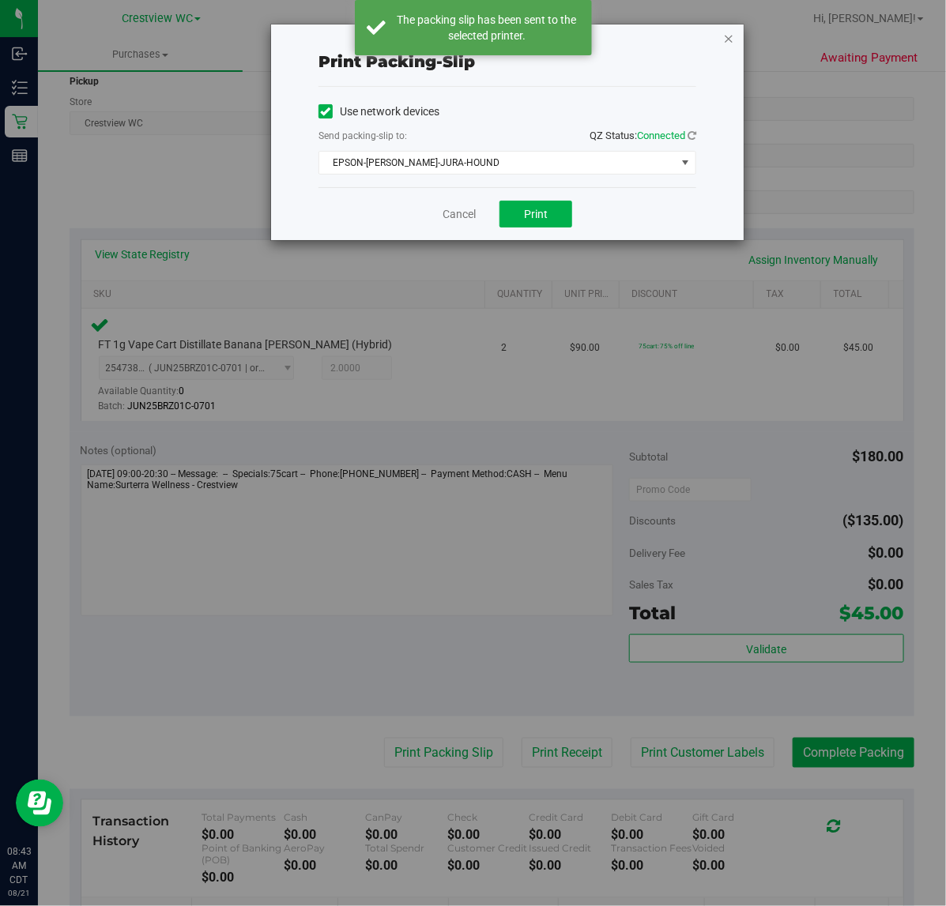
click at [728, 34] on icon "button" at bounding box center [728, 37] width 11 height 19
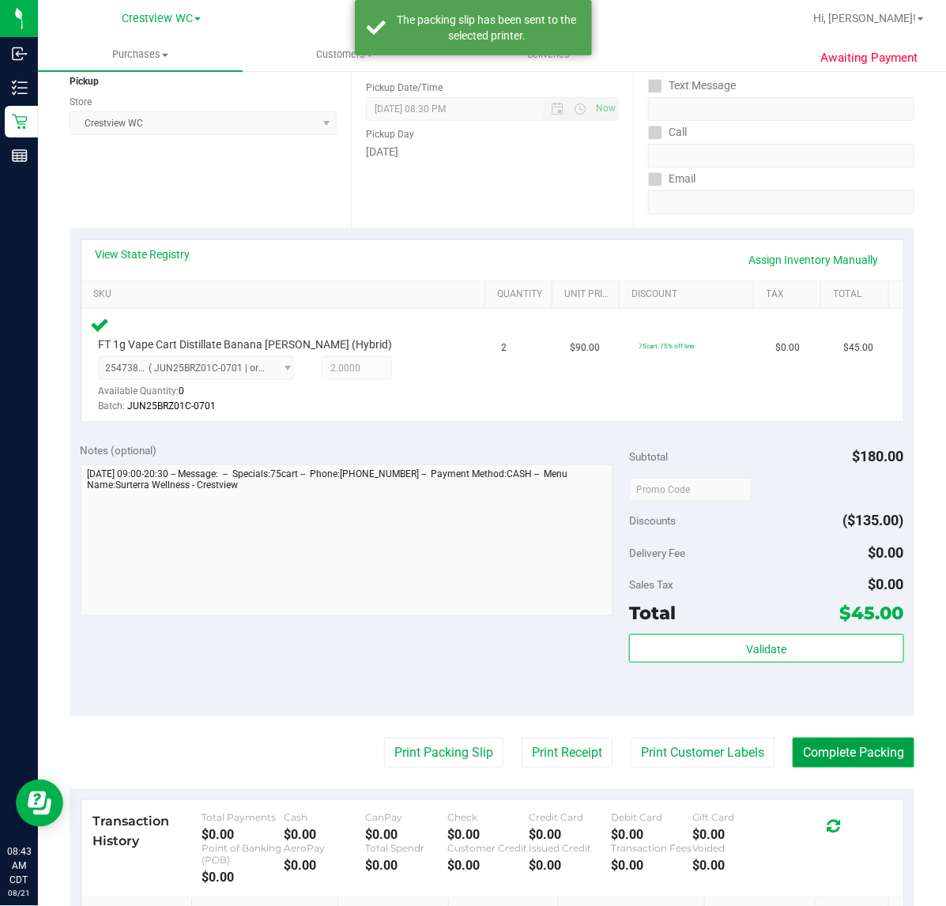
click at [871, 747] on button "Complete Packing" at bounding box center [853, 753] width 122 height 30
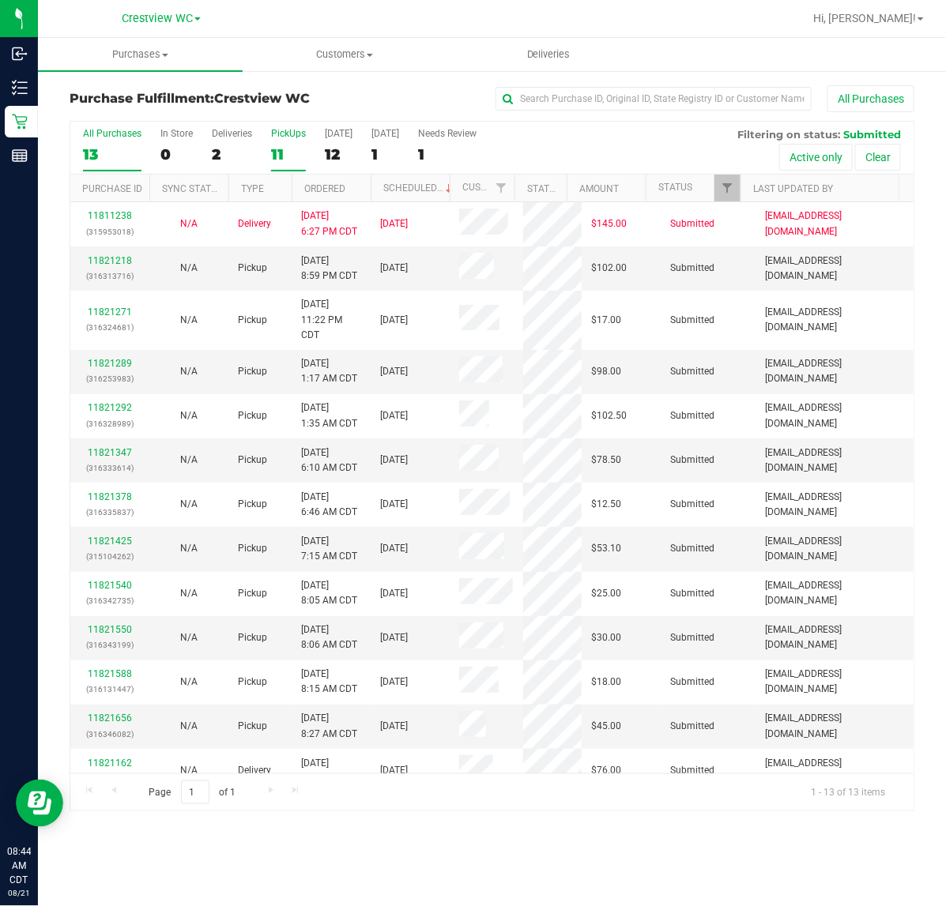
click at [289, 136] on div "PickUps" at bounding box center [288, 133] width 35 height 11
click at [0, 0] on input "PickUps 11" at bounding box center [0, 0] width 0 height 0
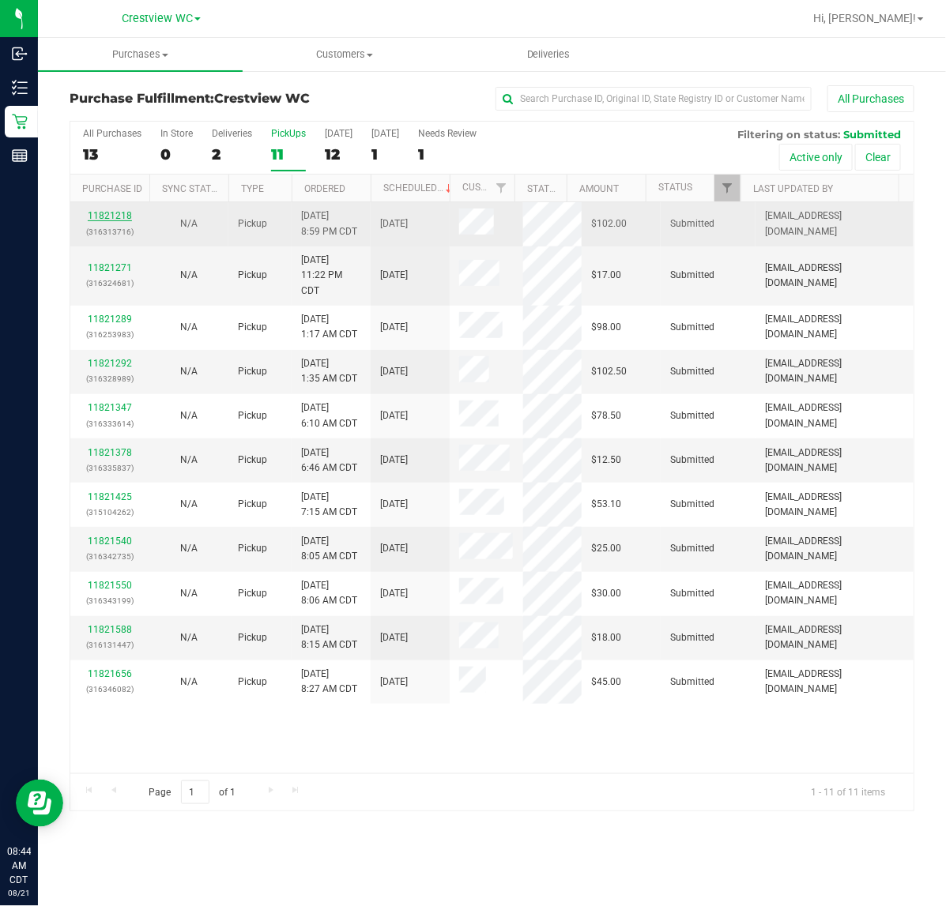
click at [123, 214] on link "11821218" at bounding box center [110, 215] width 44 height 11
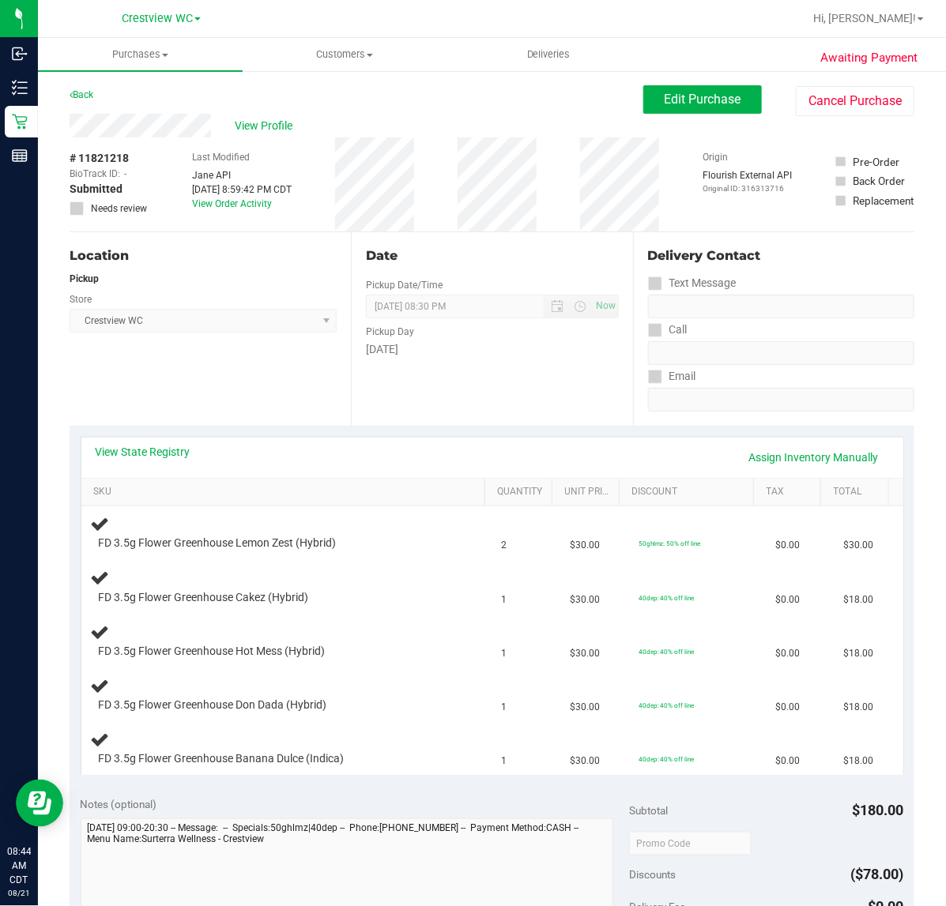
click at [219, 390] on div "Location Pickup Store Crestview WC Select Store [PERSON_NAME][GEOGRAPHIC_DATA] …" at bounding box center [210, 329] width 281 height 194
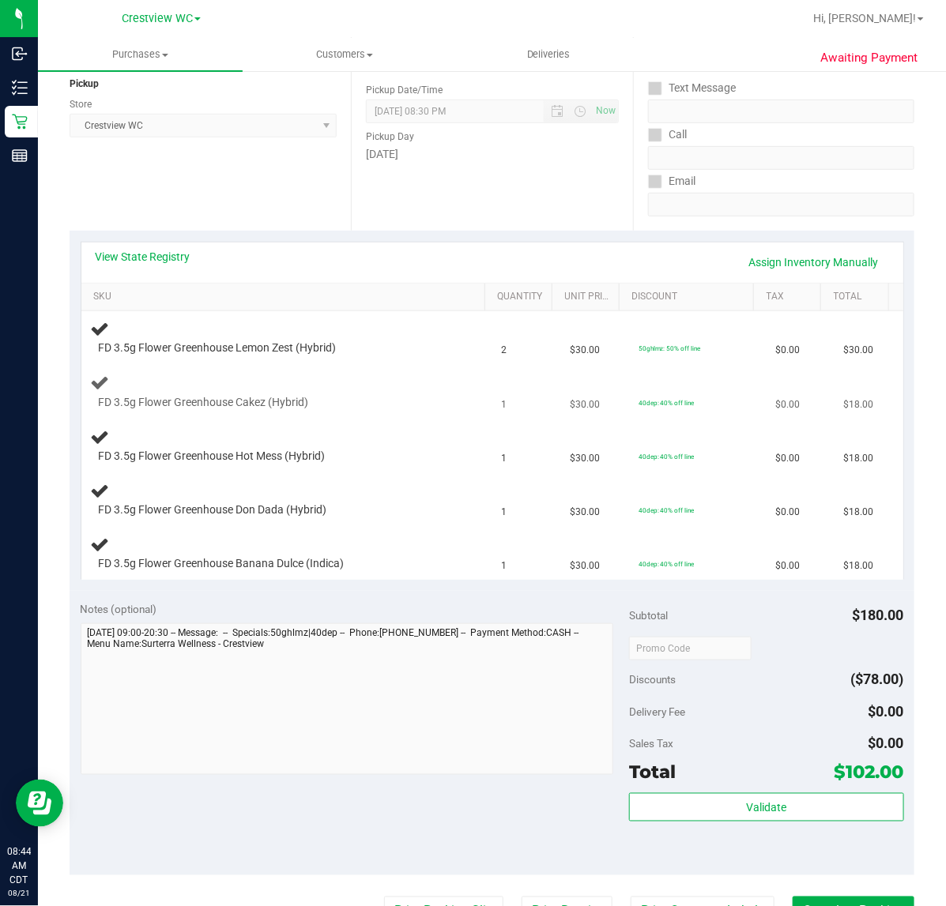
scroll to position [198, 0]
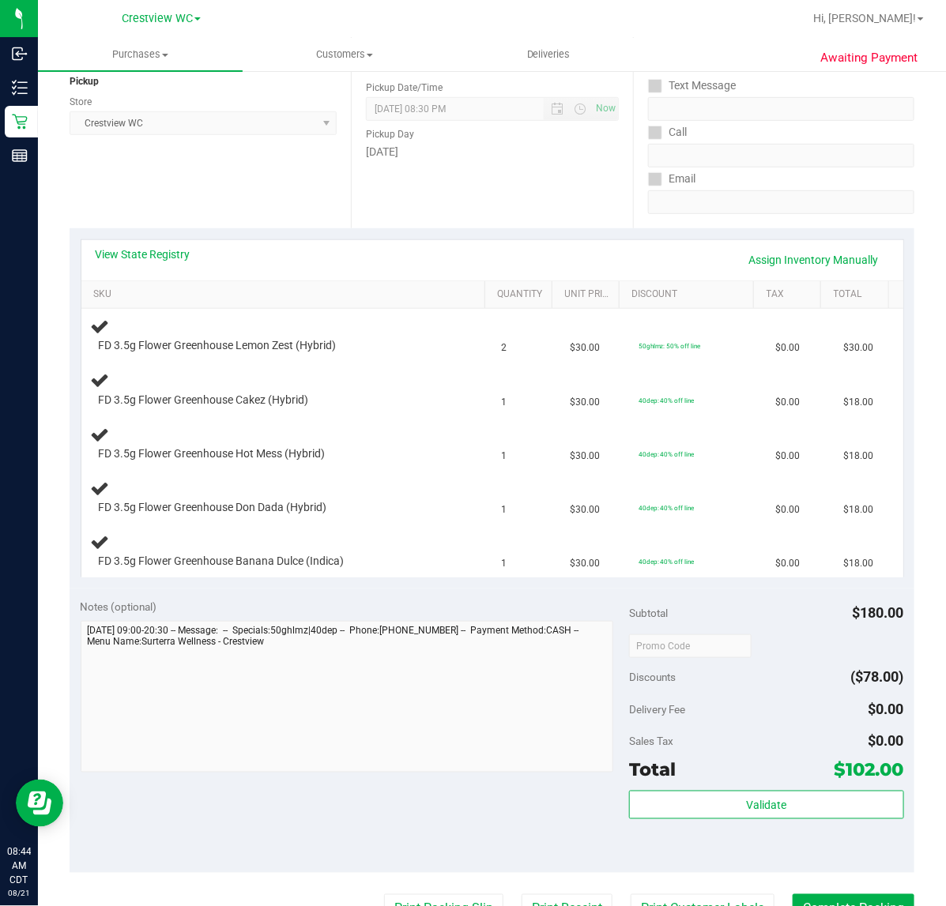
click at [287, 198] on div "Location Pickup Store Crestview WC Select Store [PERSON_NAME][GEOGRAPHIC_DATA] …" at bounding box center [210, 132] width 281 height 194
click at [320, 792] on div "Notes (optional) Subtotal $180.00 Discounts ($78.00) Delivery Fee $0.00 Sales T…" at bounding box center [492, 731] width 845 height 284
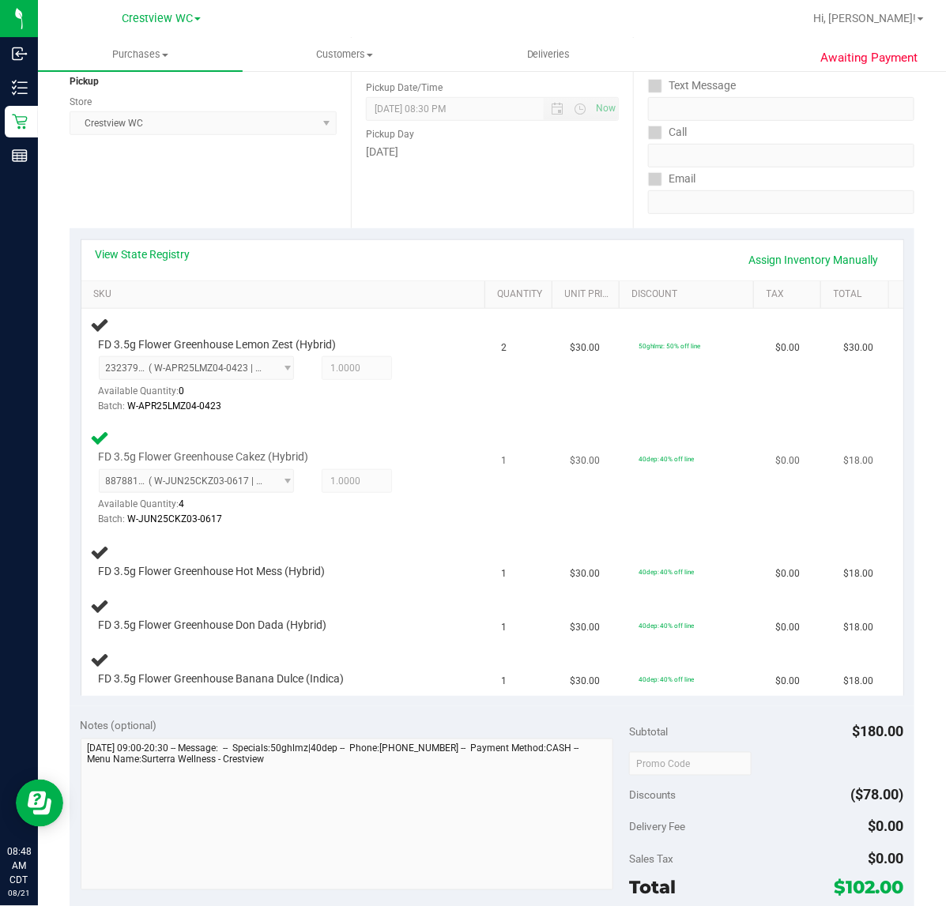
click at [424, 516] on div "Batch: W-JUN25CKZ03-0617" at bounding box center [275, 519] width 352 height 15
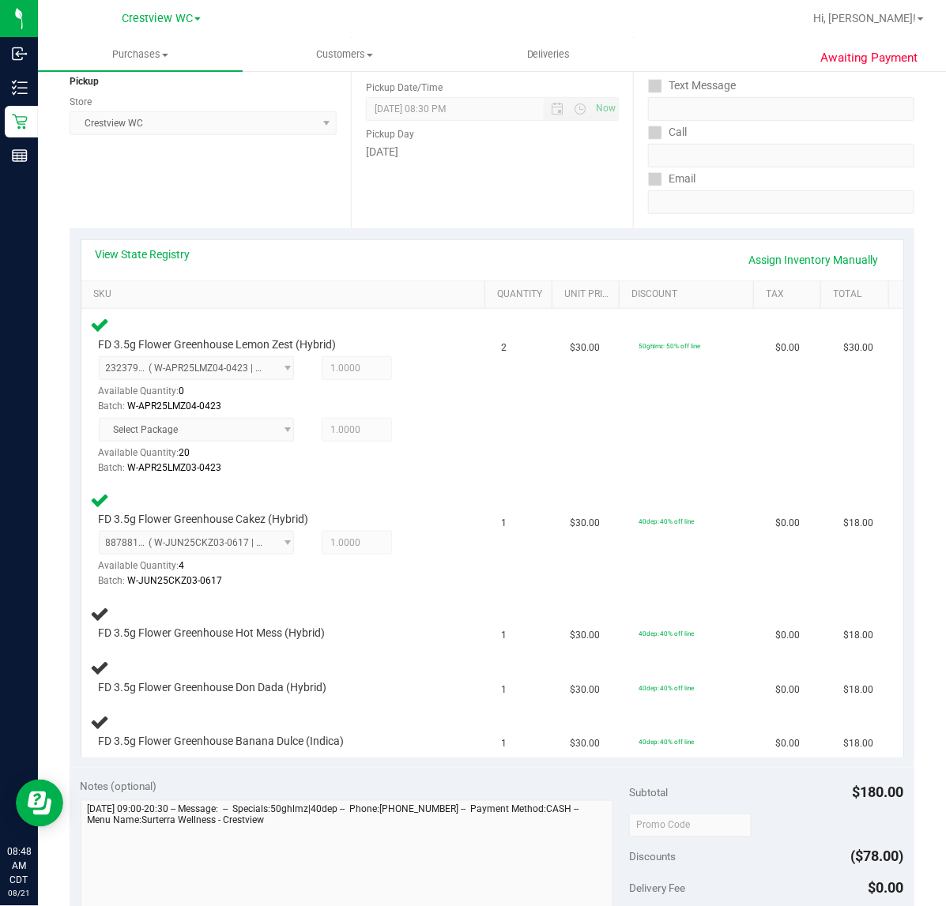
click at [265, 178] on div "Location Pickup Store Crestview WC Select Store [PERSON_NAME][GEOGRAPHIC_DATA] …" at bounding box center [210, 132] width 281 height 194
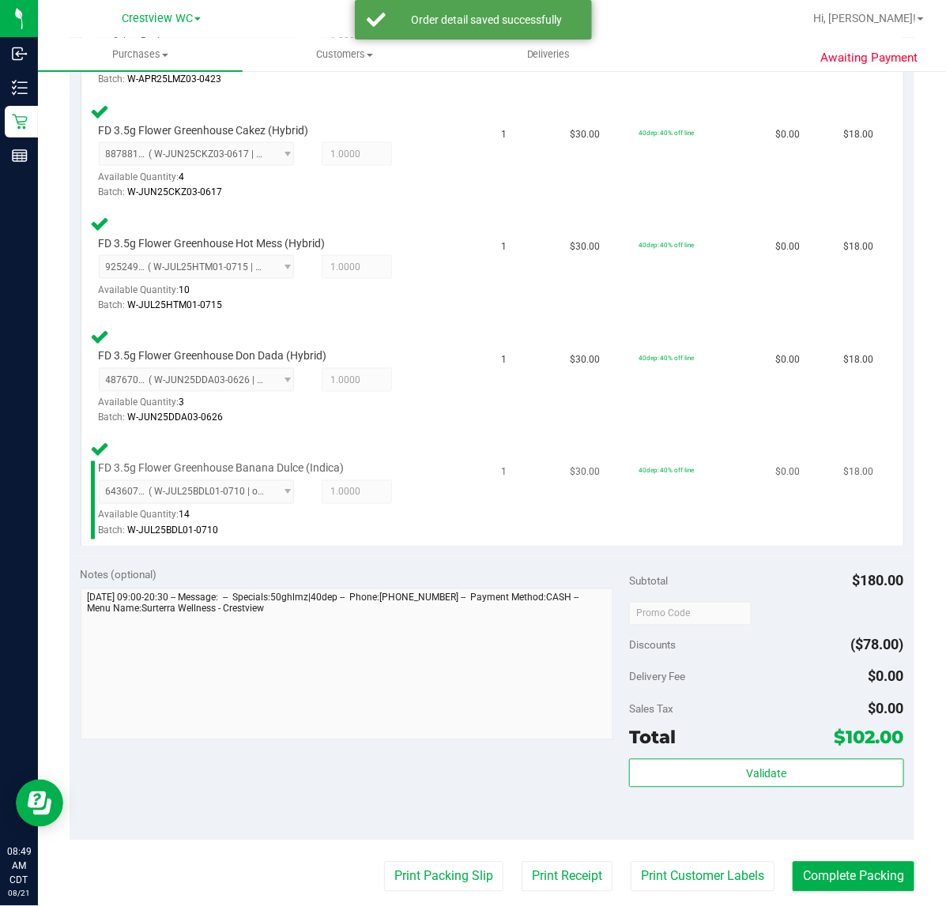
scroll to position [593, 0]
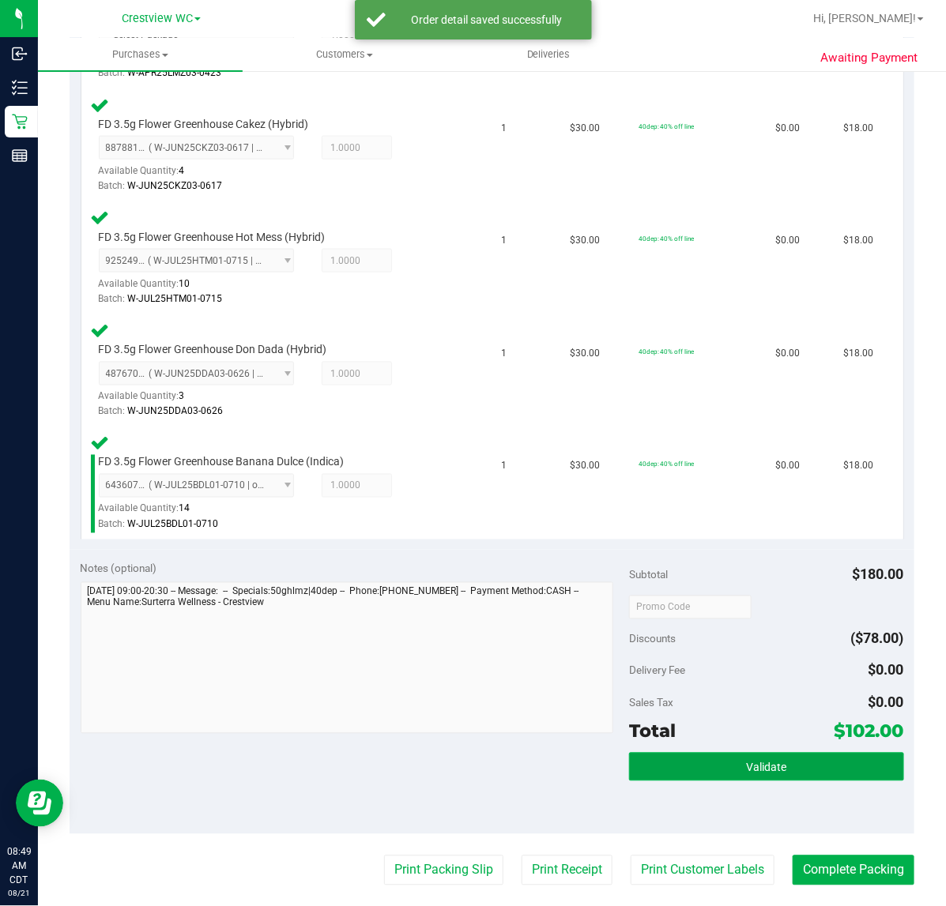
click at [766, 762] on span "Validate" at bounding box center [766, 768] width 40 height 13
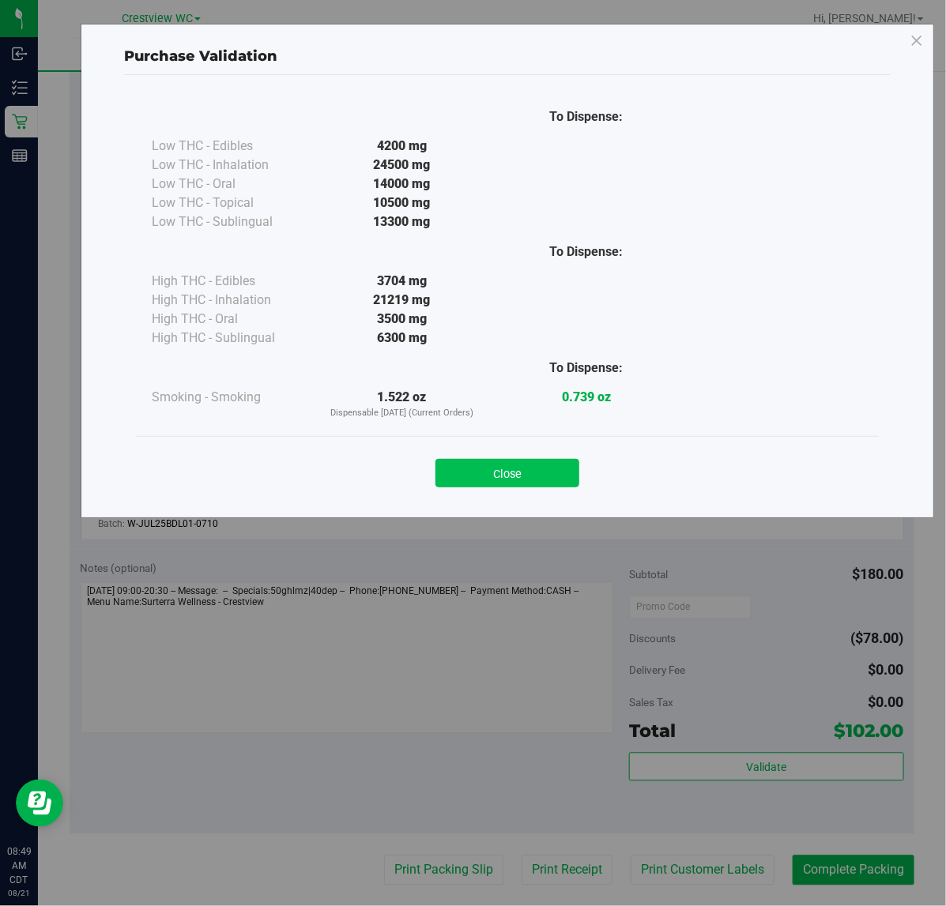
click at [544, 468] on button "Close" at bounding box center [507, 473] width 144 height 28
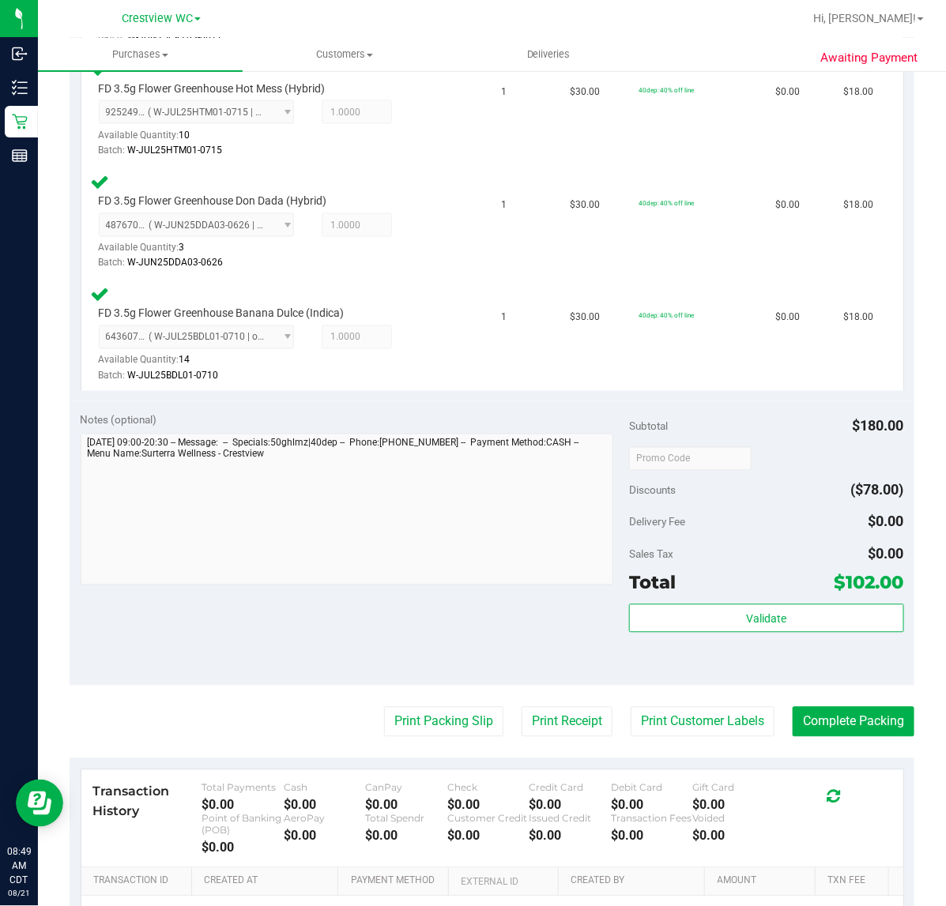
scroll to position [926, 0]
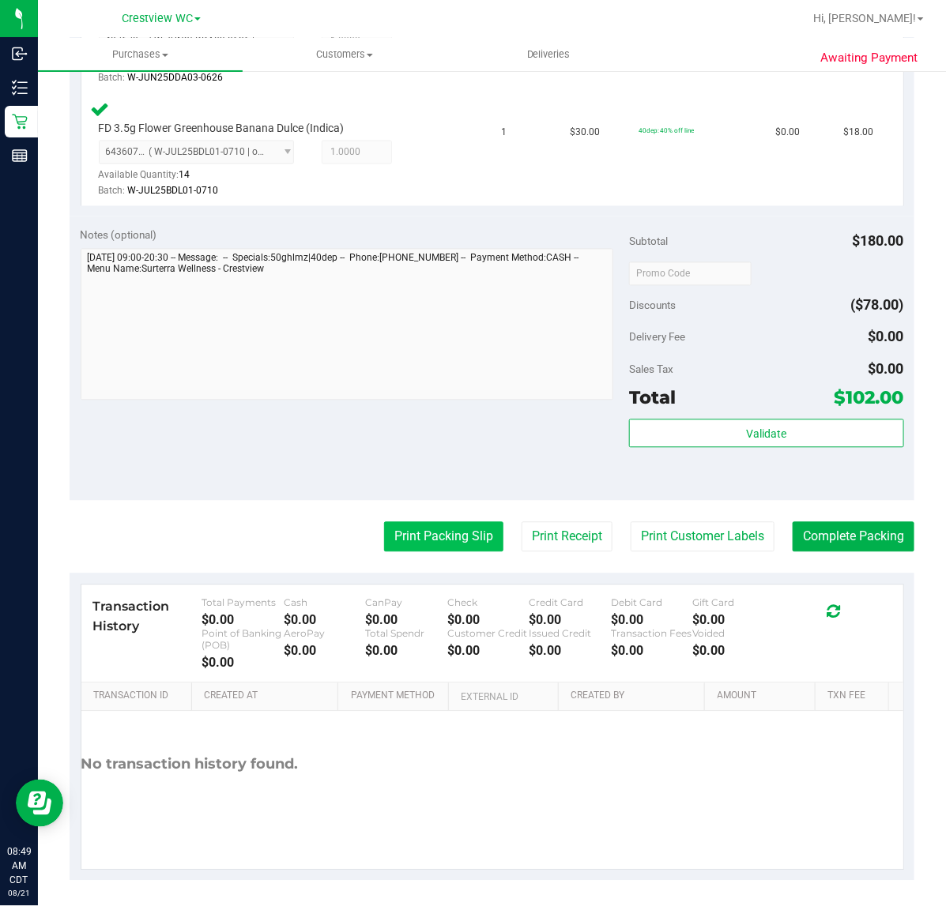
click at [446, 534] on button "Print Packing Slip" at bounding box center [443, 537] width 119 height 30
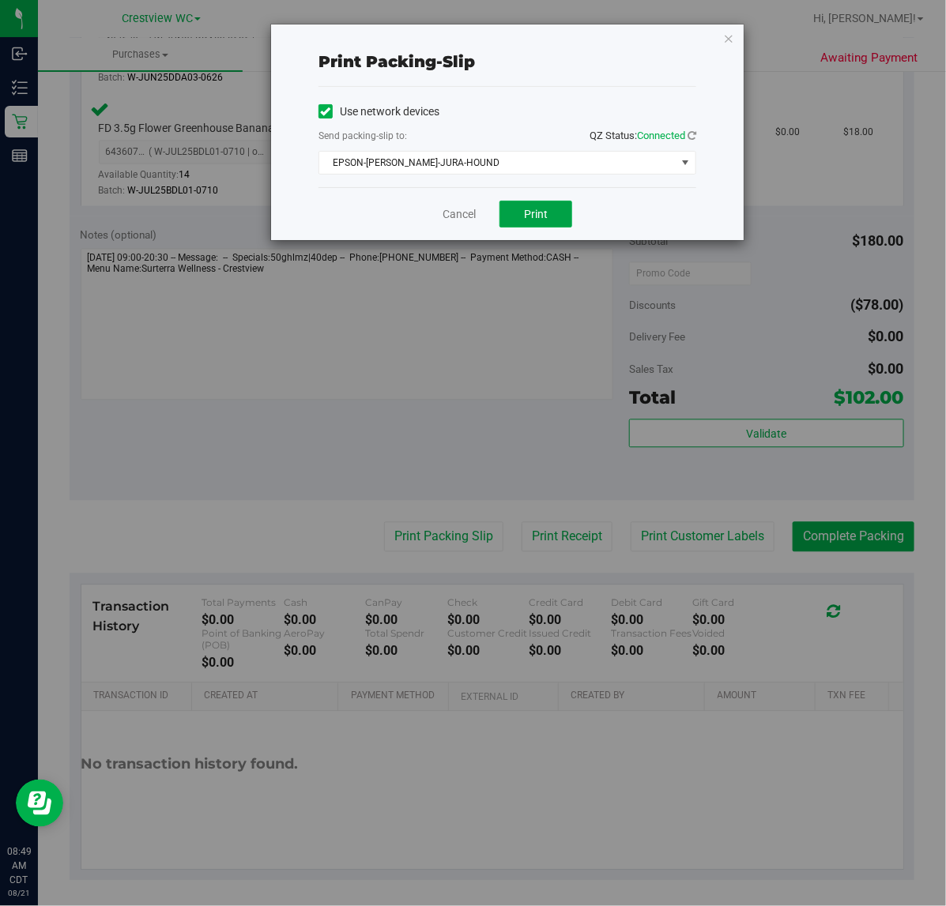
click at [532, 205] on button "Print" at bounding box center [535, 214] width 73 height 27
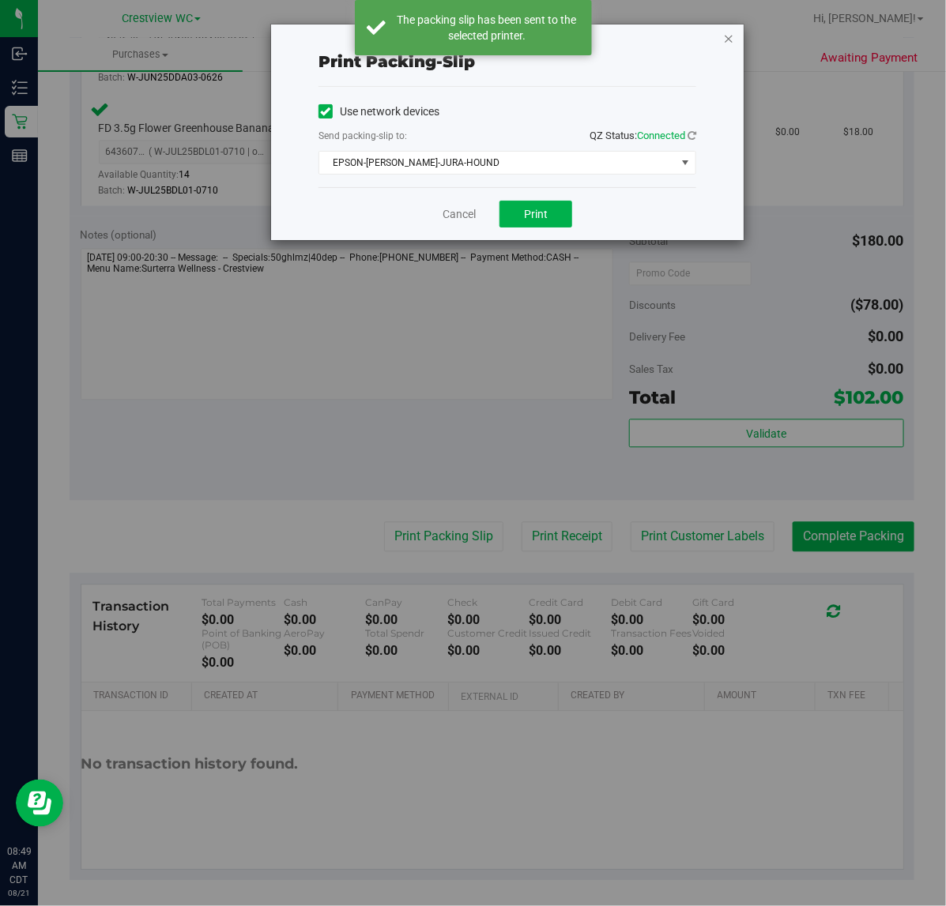
click at [731, 37] on icon "button" at bounding box center [728, 37] width 11 height 19
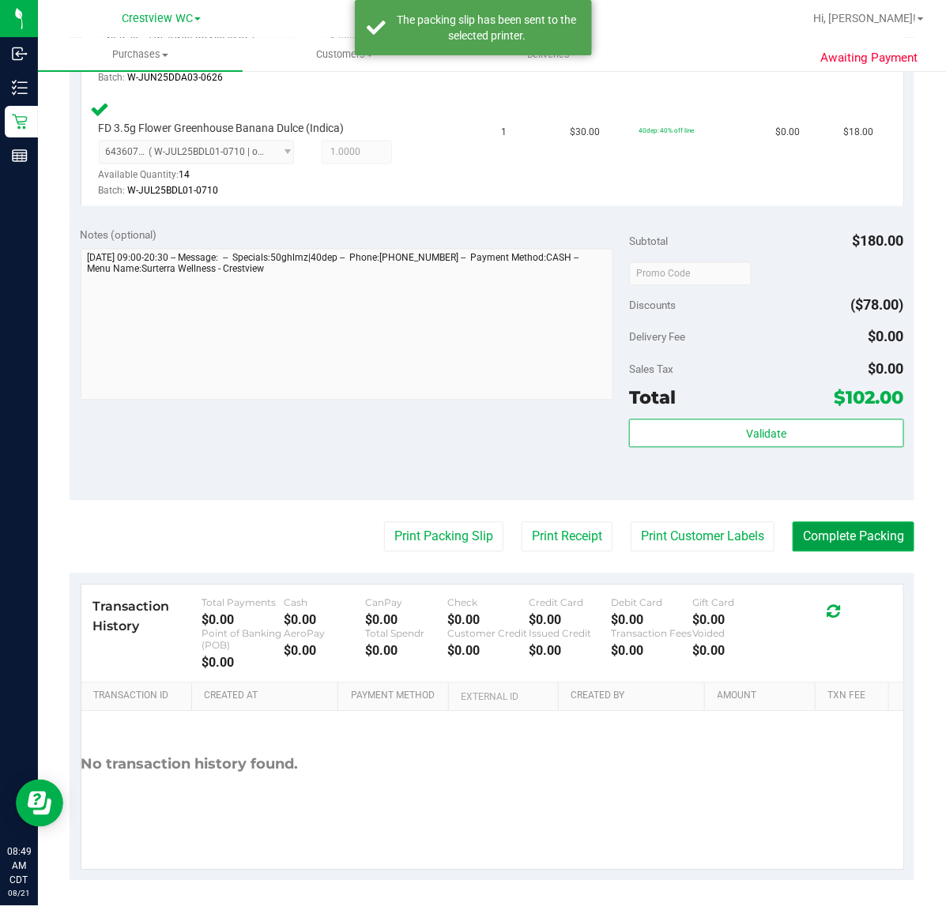
click at [890, 534] on button "Complete Packing" at bounding box center [853, 537] width 122 height 30
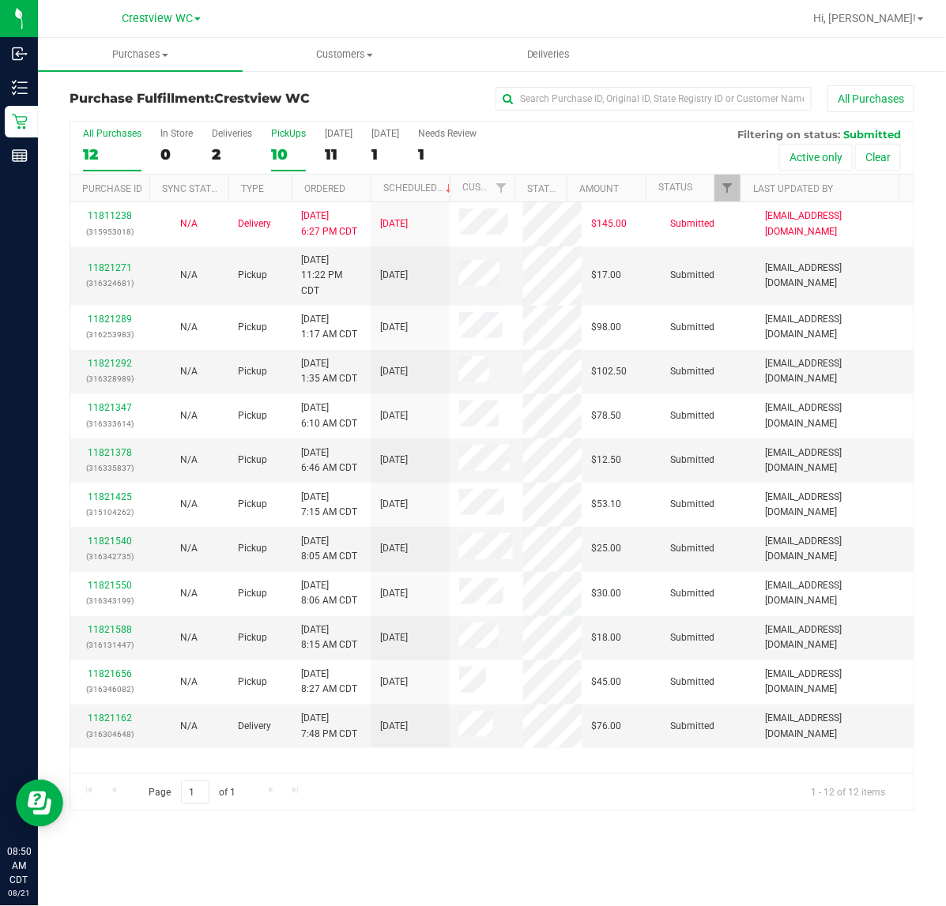
click at [277, 136] on div "PickUps" at bounding box center [288, 133] width 35 height 11
click at [0, 0] on input "PickUps 10" at bounding box center [0, 0] width 0 height 0
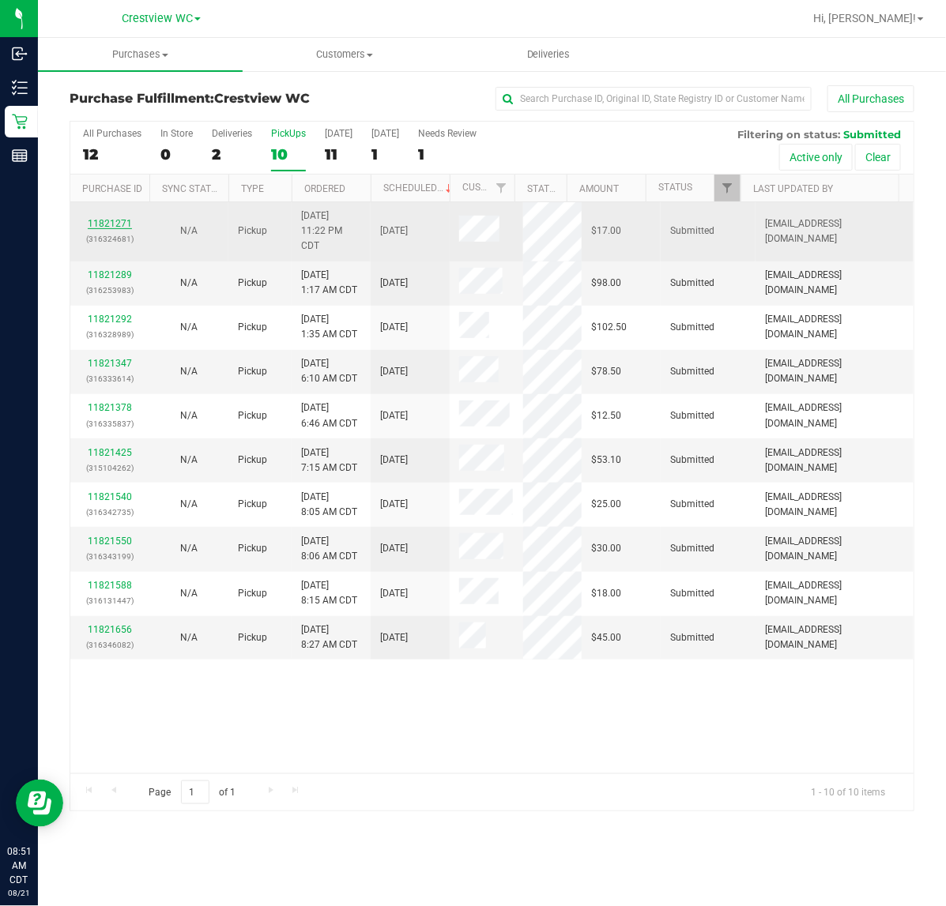
click at [121, 221] on link "11821271" at bounding box center [110, 223] width 44 height 11
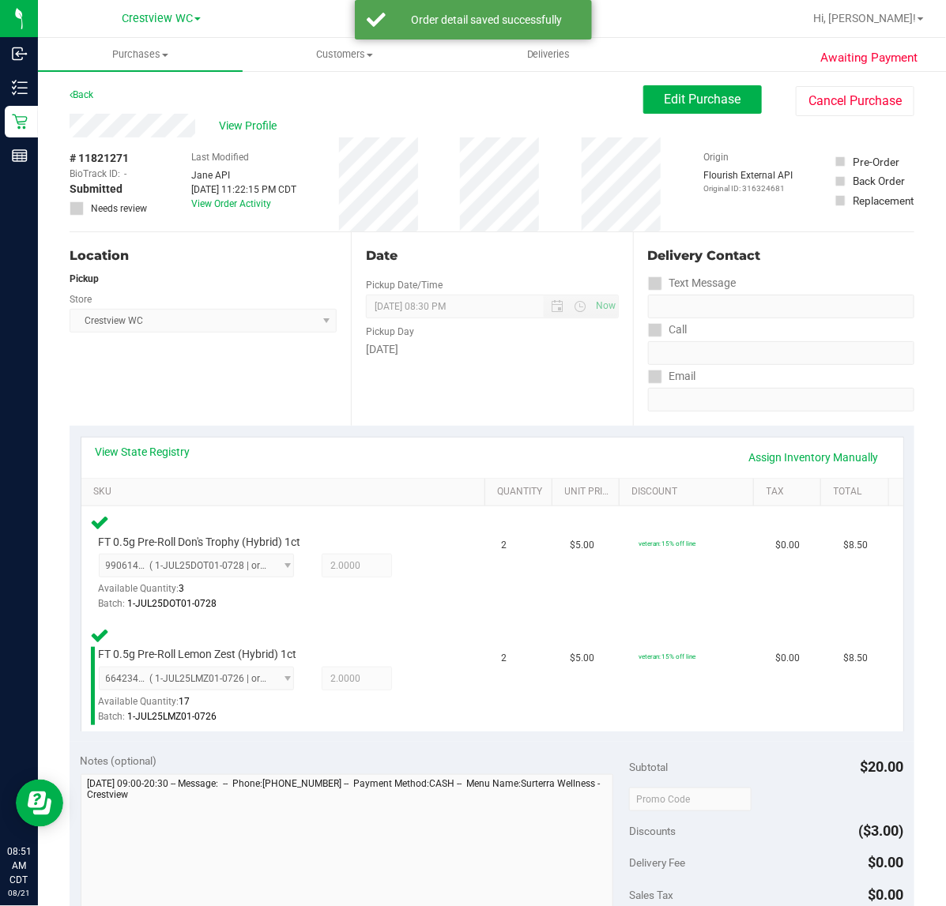
click at [235, 377] on div "Location Pickup Store Crestview WC Select Store [PERSON_NAME][GEOGRAPHIC_DATA] …" at bounding box center [210, 329] width 281 height 194
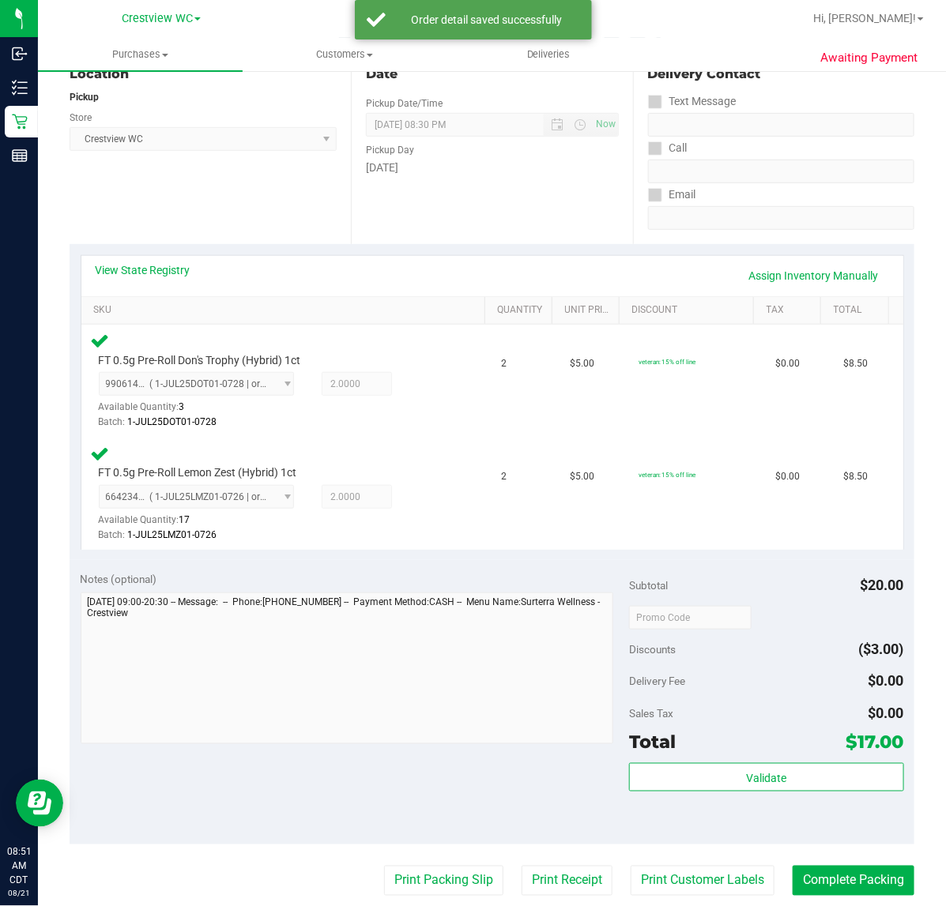
scroll to position [198, 0]
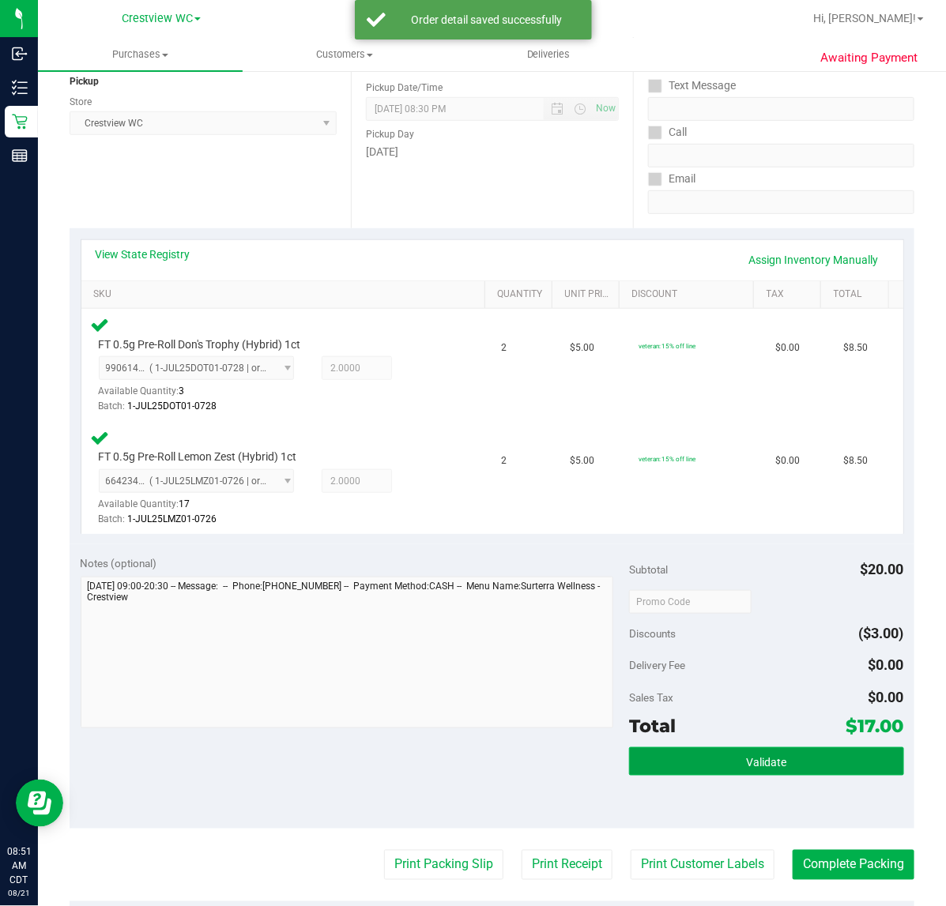
click at [834, 759] on button "Validate" at bounding box center [766, 761] width 274 height 28
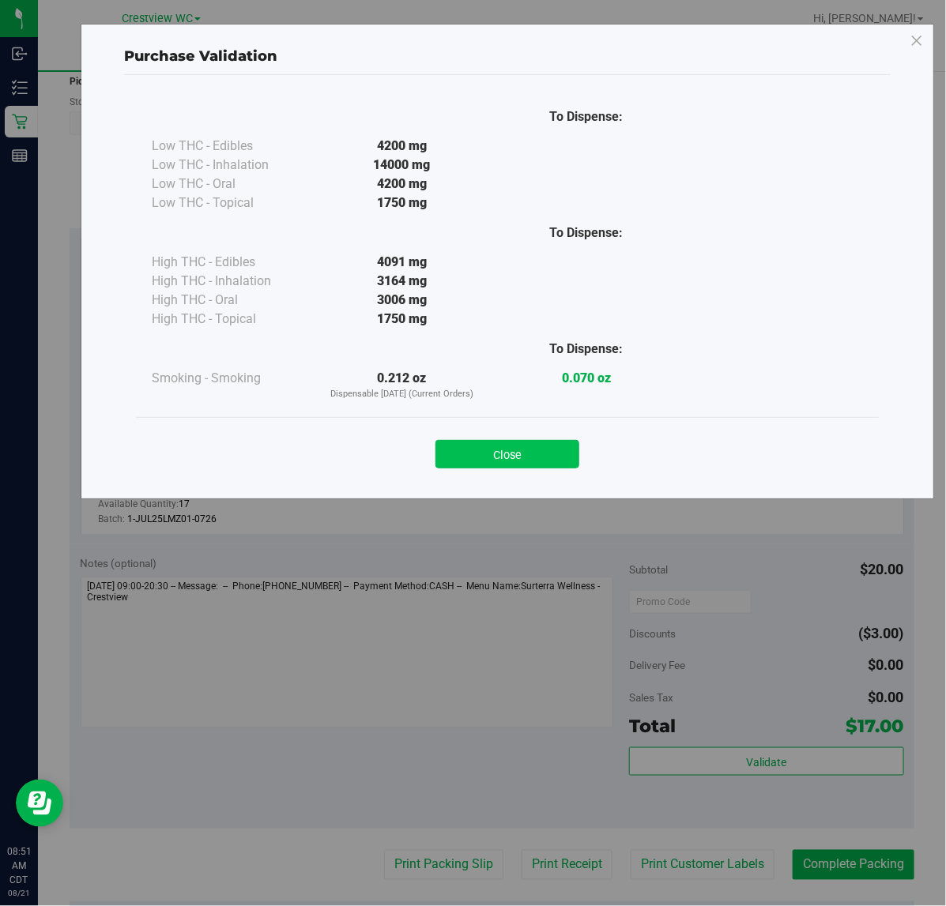
click at [525, 457] on button "Close" at bounding box center [507, 454] width 144 height 28
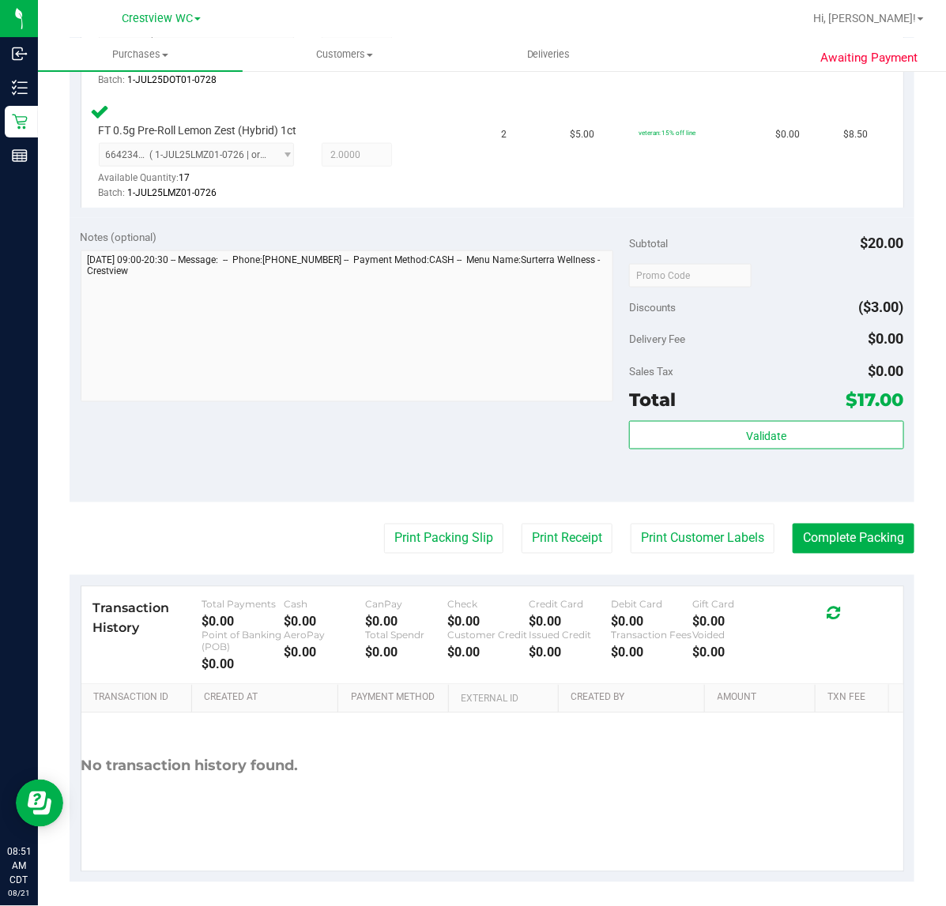
scroll to position [528, 0]
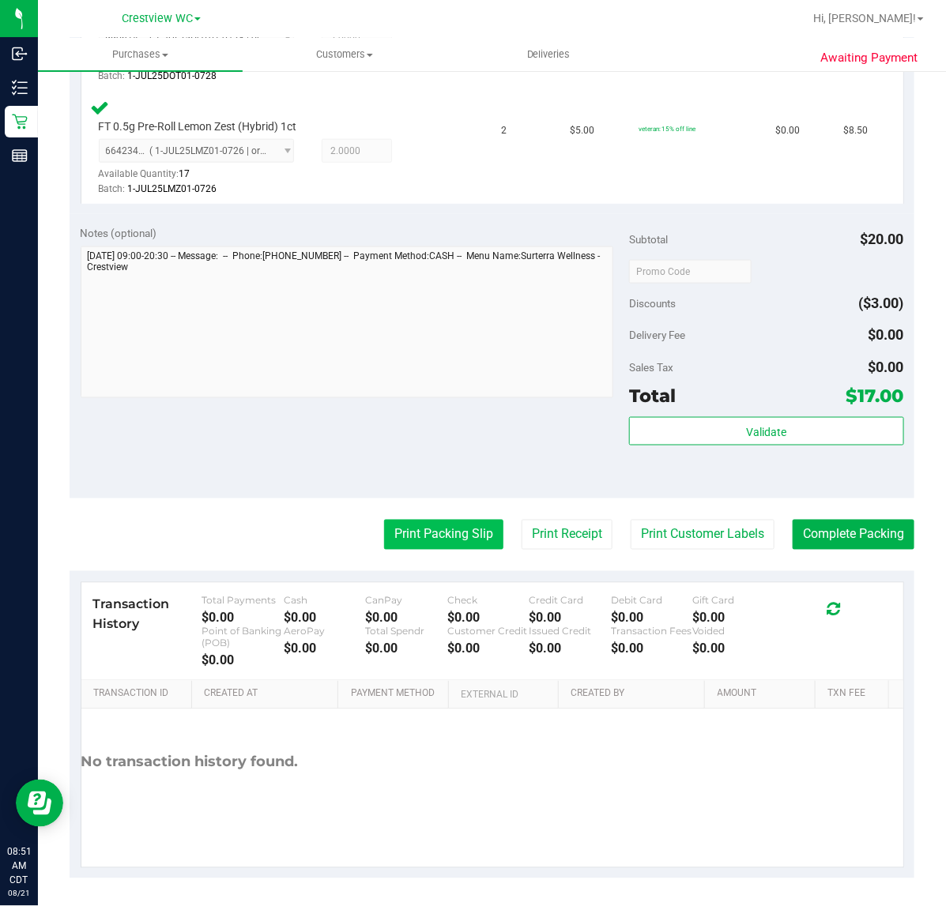
click at [427, 548] on button "Print Packing Slip" at bounding box center [443, 535] width 119 height 30
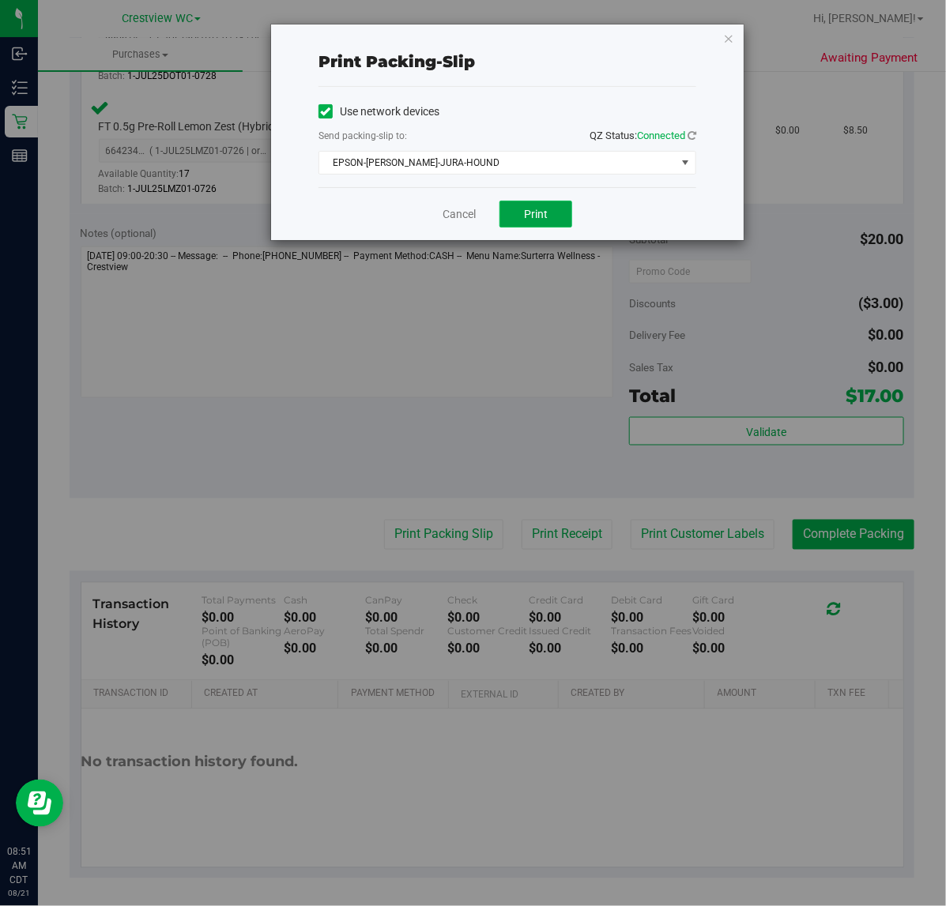
click at [553, 219] on button "Print" at bounding box center [535, 214] width 73 height 27
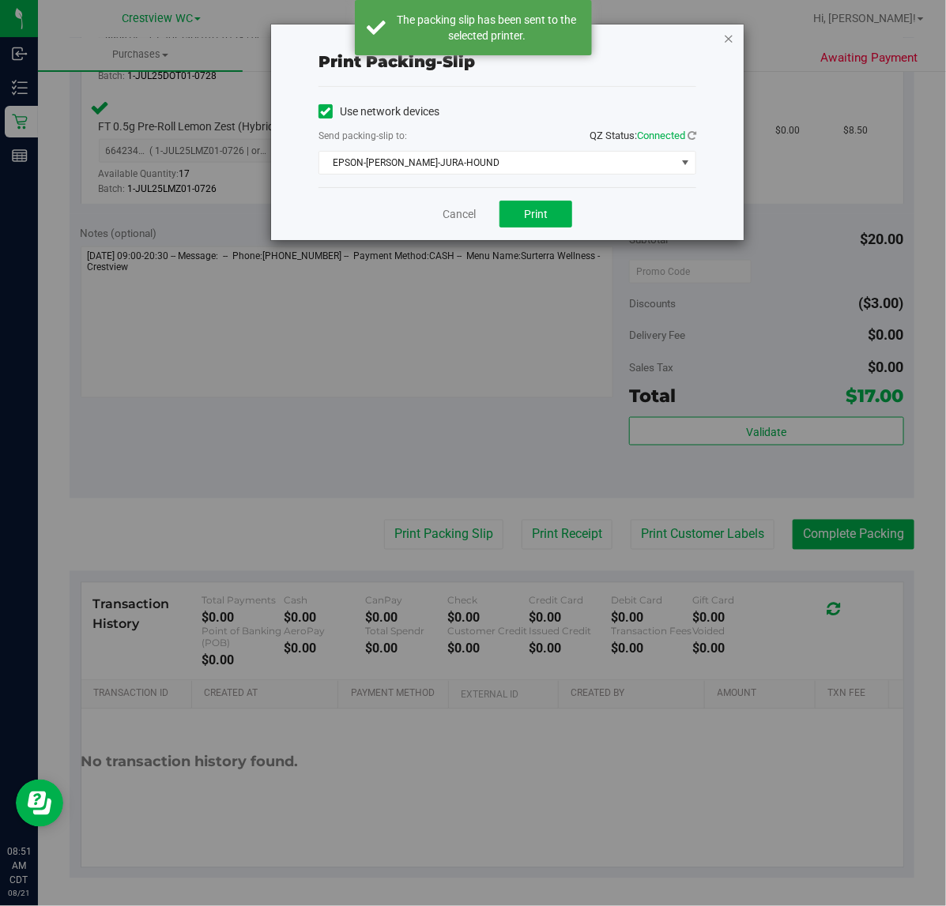
click at [727, 40] on icon "button" at bounding box center [728, 37] width 11 height 19
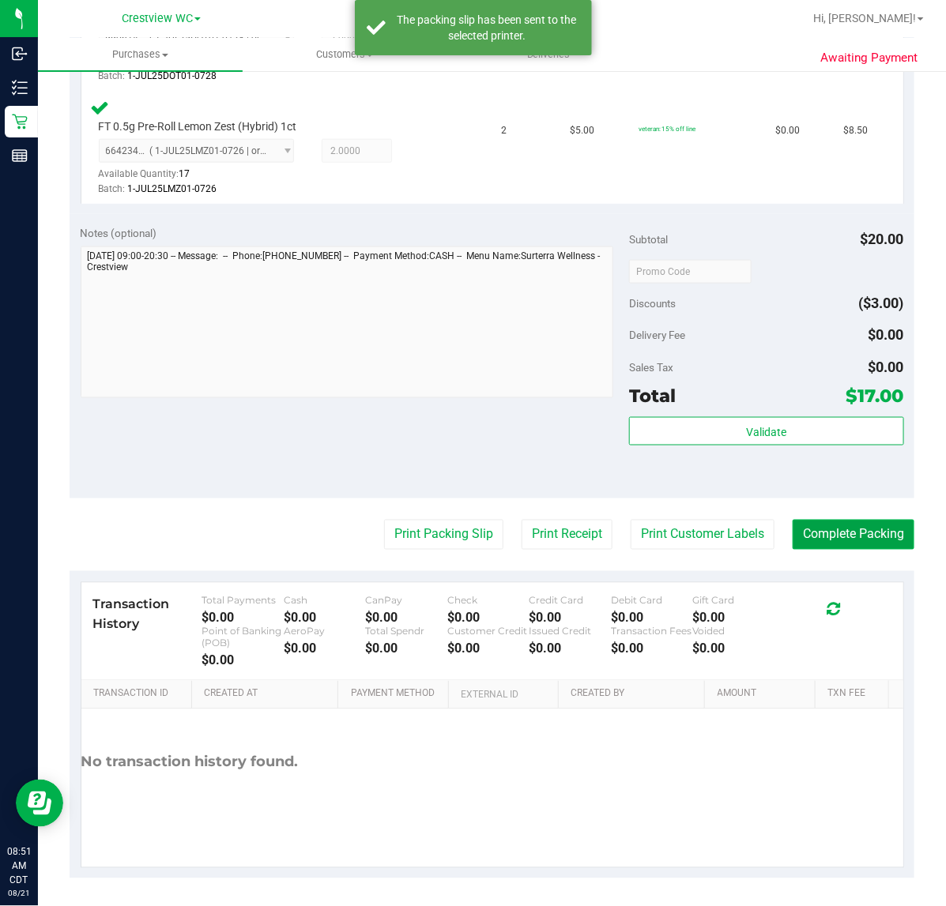
click at [883, 530] on button "Complete Packing" at bounding box center [853, 535] width 122 height 30
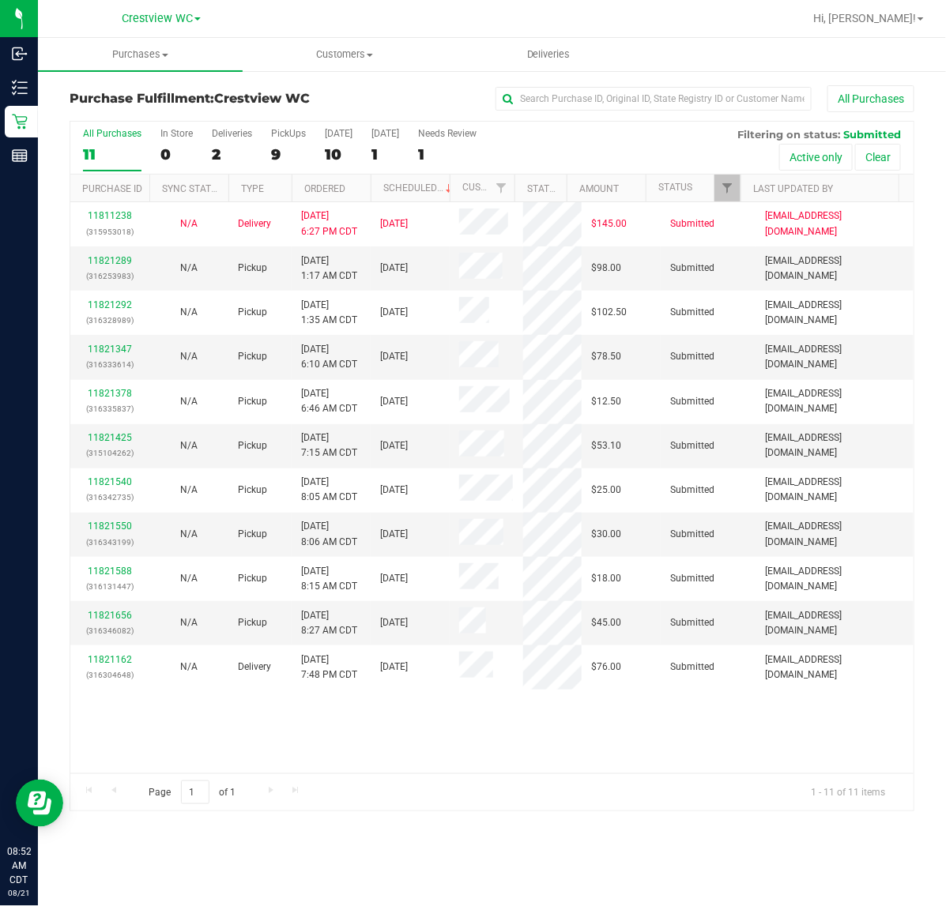
click at [297, 127] on div "All Purchases 11 In Store 0 Deliveries 2 PickUps 9 [DATE] 10 [DATE] 1 Needs Rev…" at bounding box center [491, 128] width 843 height 13
click at [294, 133] on div "PickUps" at bounding box center [288, 133] width 35 height 11
click at [0, 0] on input "PickUps 9" at bounding box center [0, 0] width 0 height 0
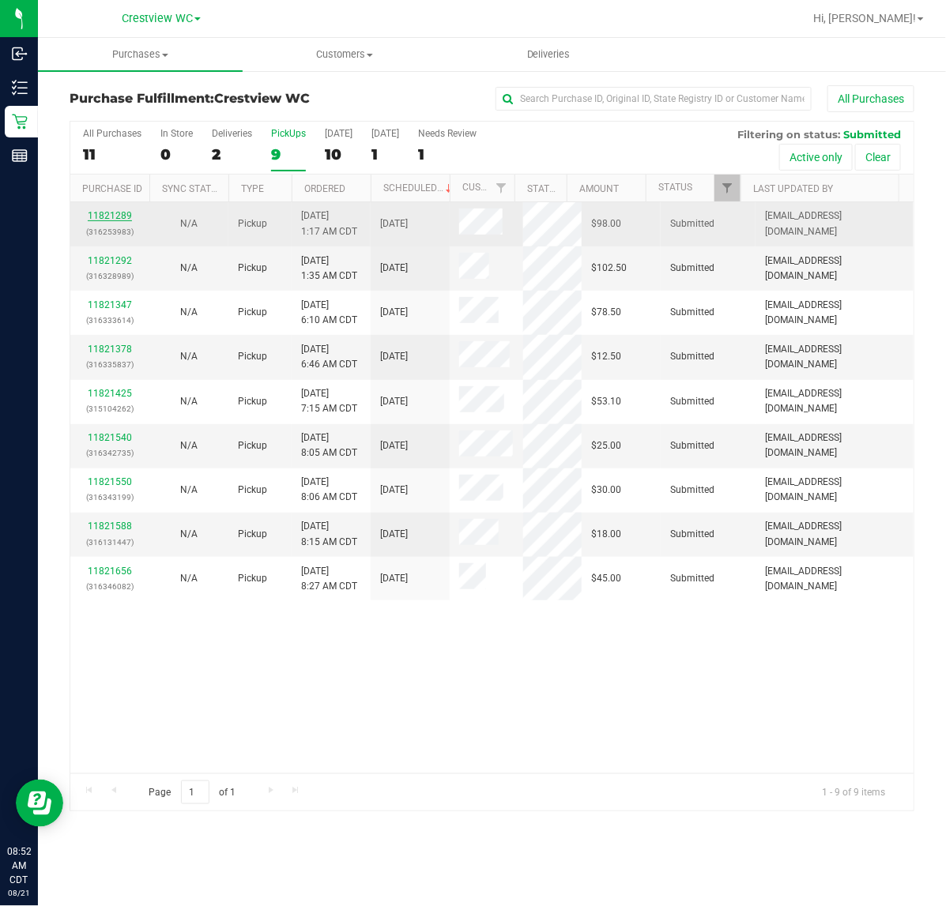
click at [113, 212] on link "11821289" at bounding box center [110, 215] width 44 height 11
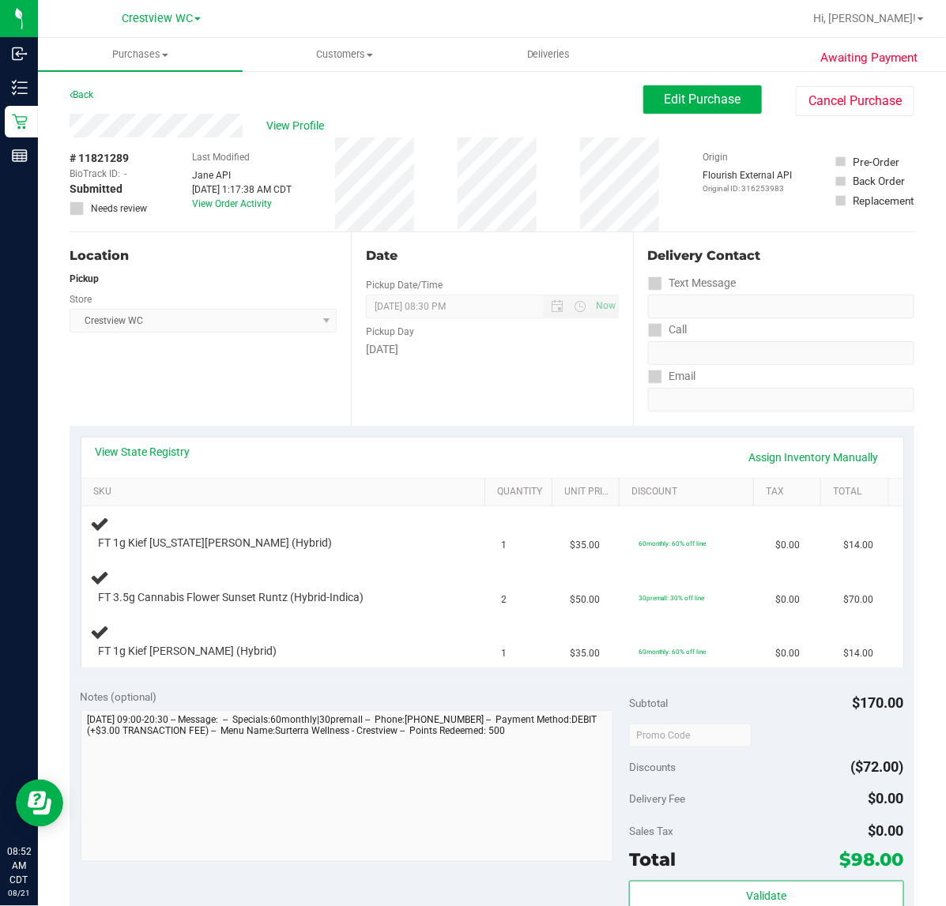
click at [284, 353] on div "Location Pickup Store Crestview WC Select Store [PERSON_NAME][GEOGRAPHIC_DATA] …" at bounding box center [210, 329] width 281 height 194
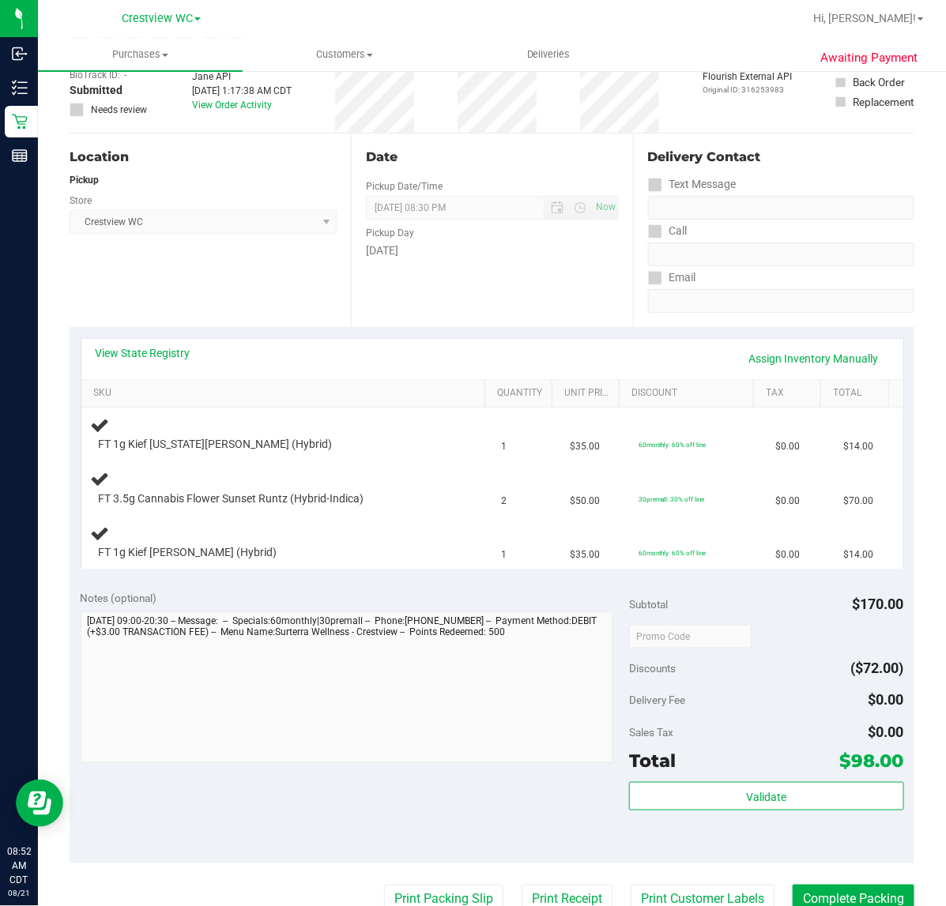
click at [141, 275] on div "Location Pickup Store Crestview WC Select Store [PERSON_NAME][GEOGRAPHIC_DATA] …" at bounding box center [210, 231] width 281 height 194
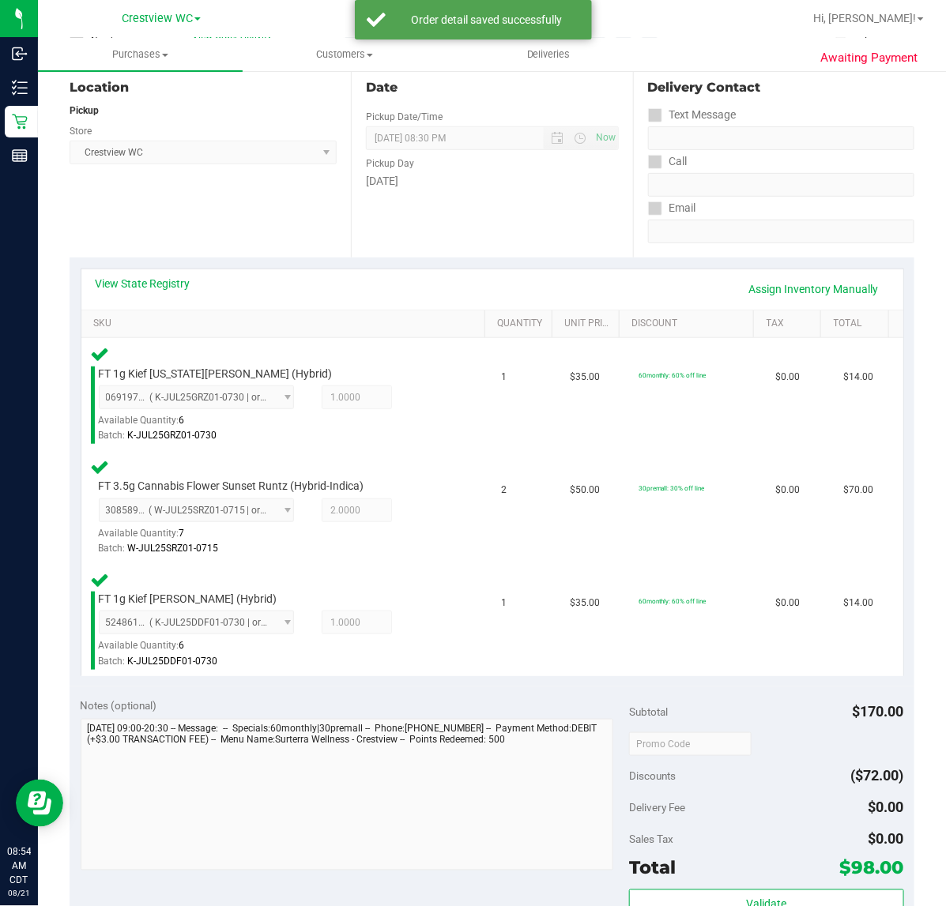
scroll to position [395, 0]
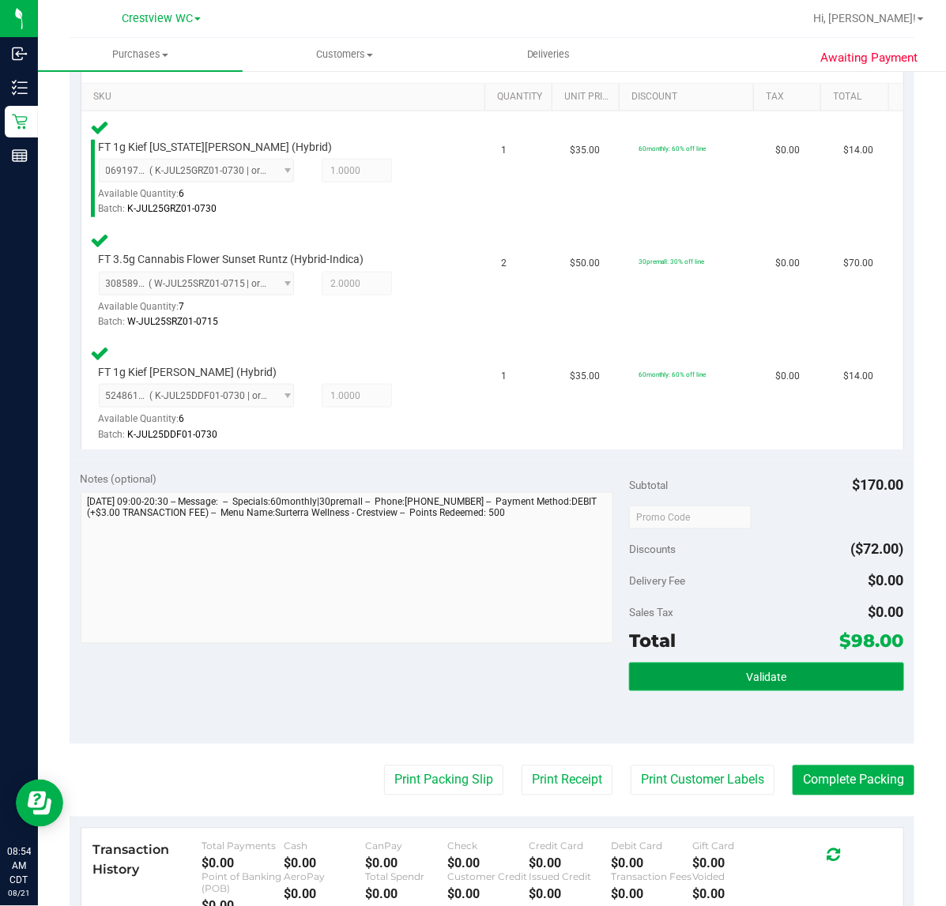
click at [779, 673] on button "Validate" at bounding box center [766, 677] width 274 height 28
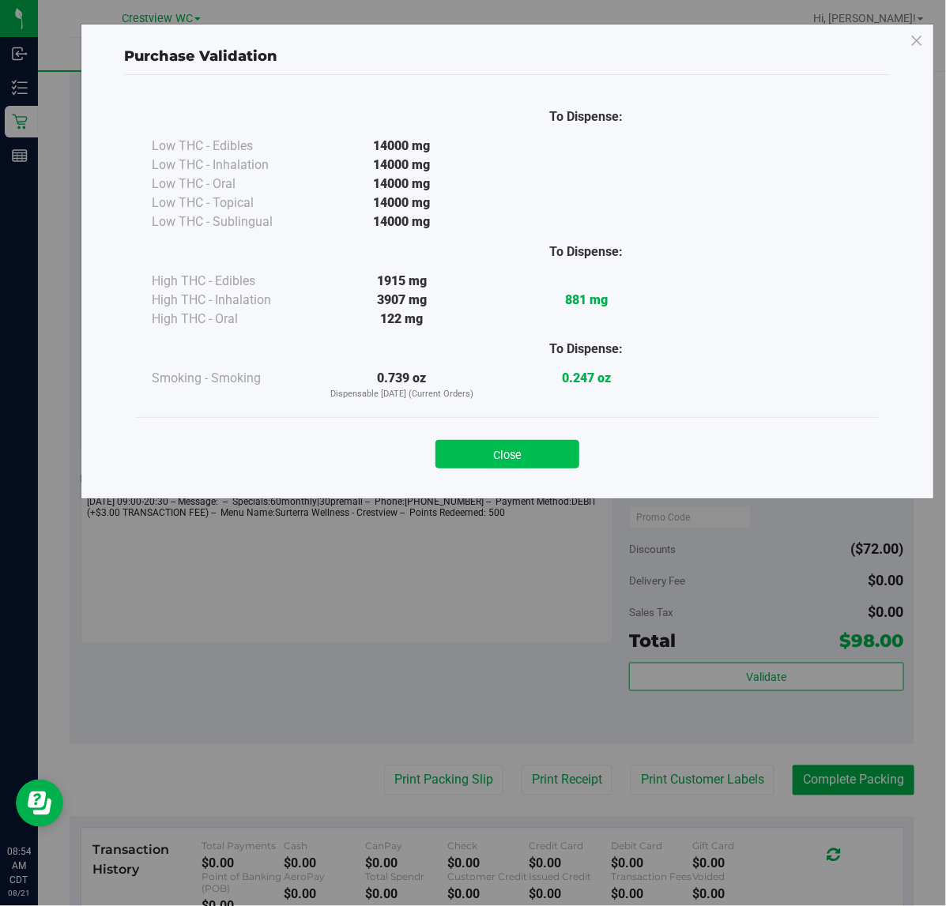
click at [555, 455] on button "Close" at bounding box center [507, 454] width 144 height 28
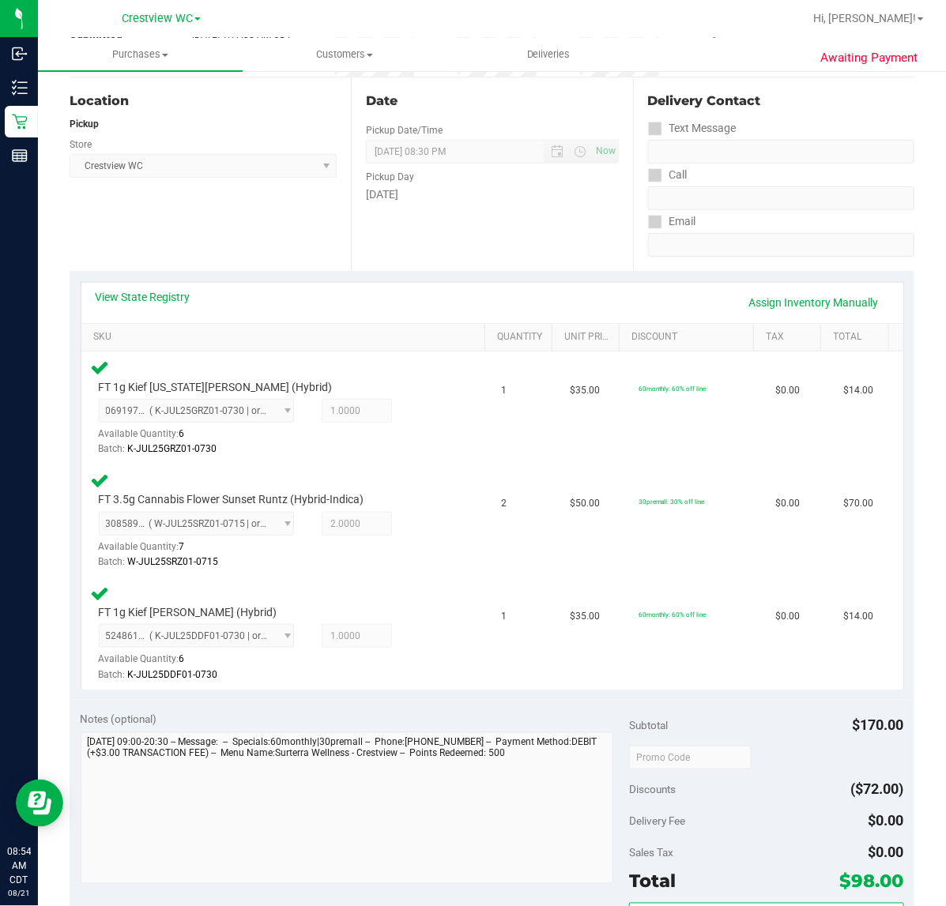
scroll to position [0, 0]
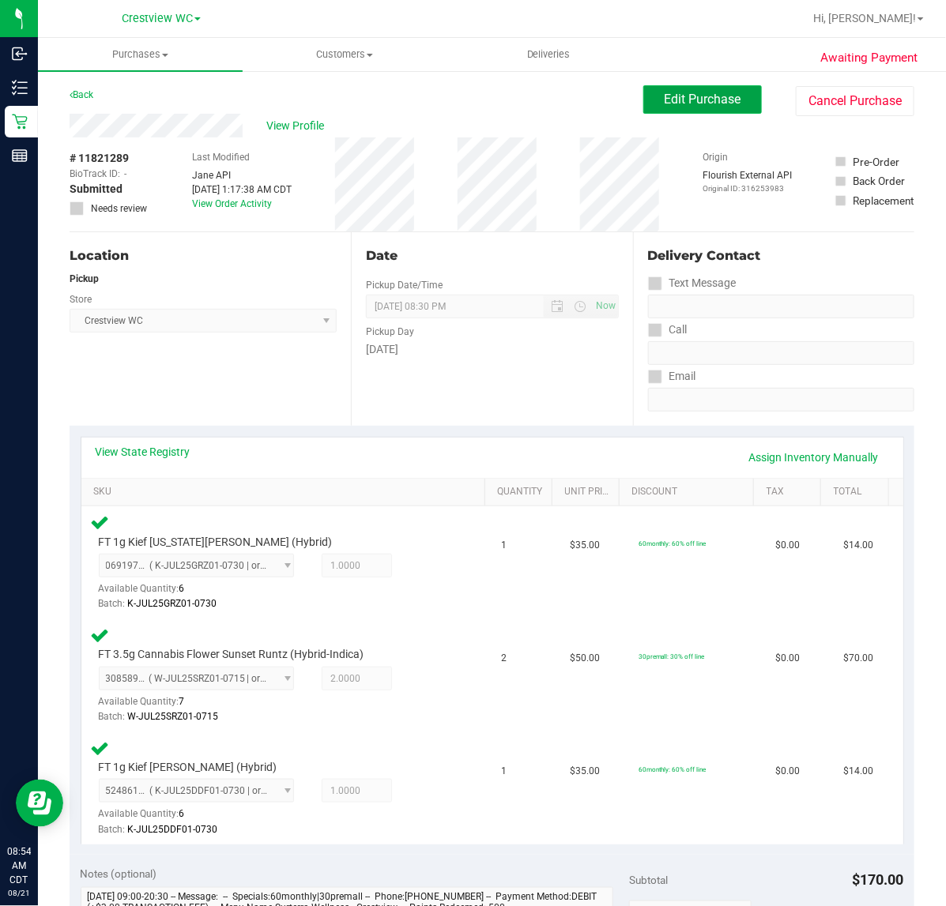
click at [688, 100] on span "Edit Purchase" at bounding box center [702, 99] width 77 height 15
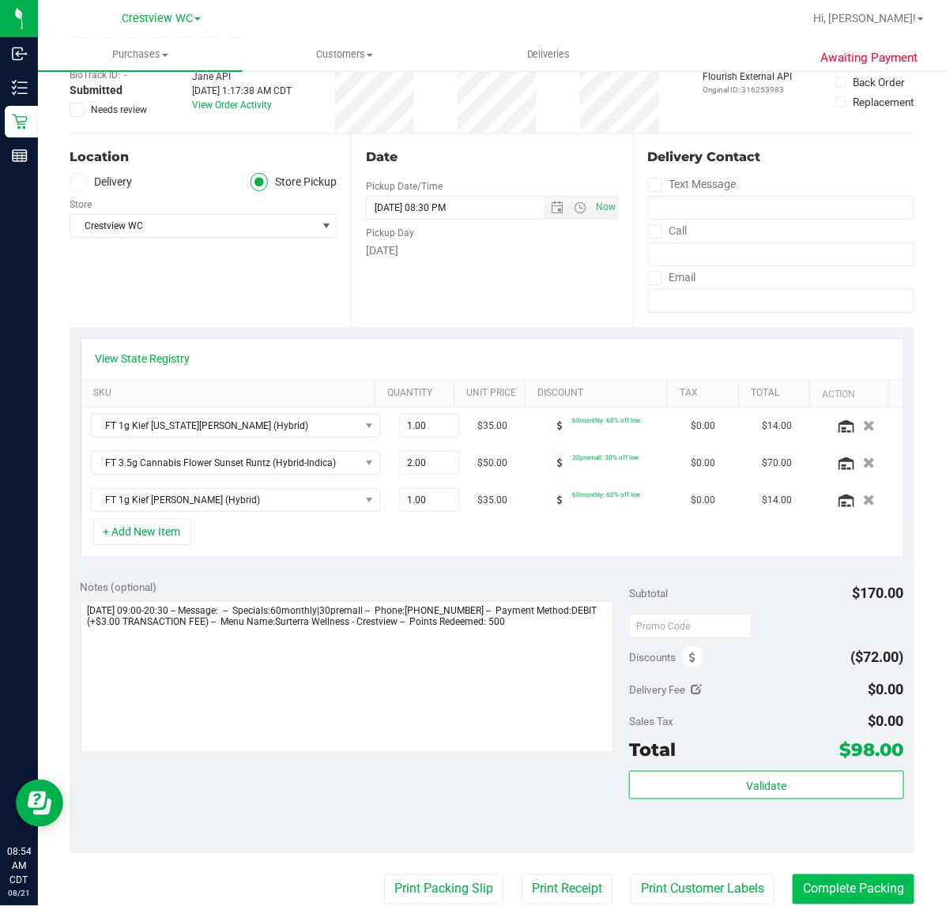
scroll to position [395, 0]
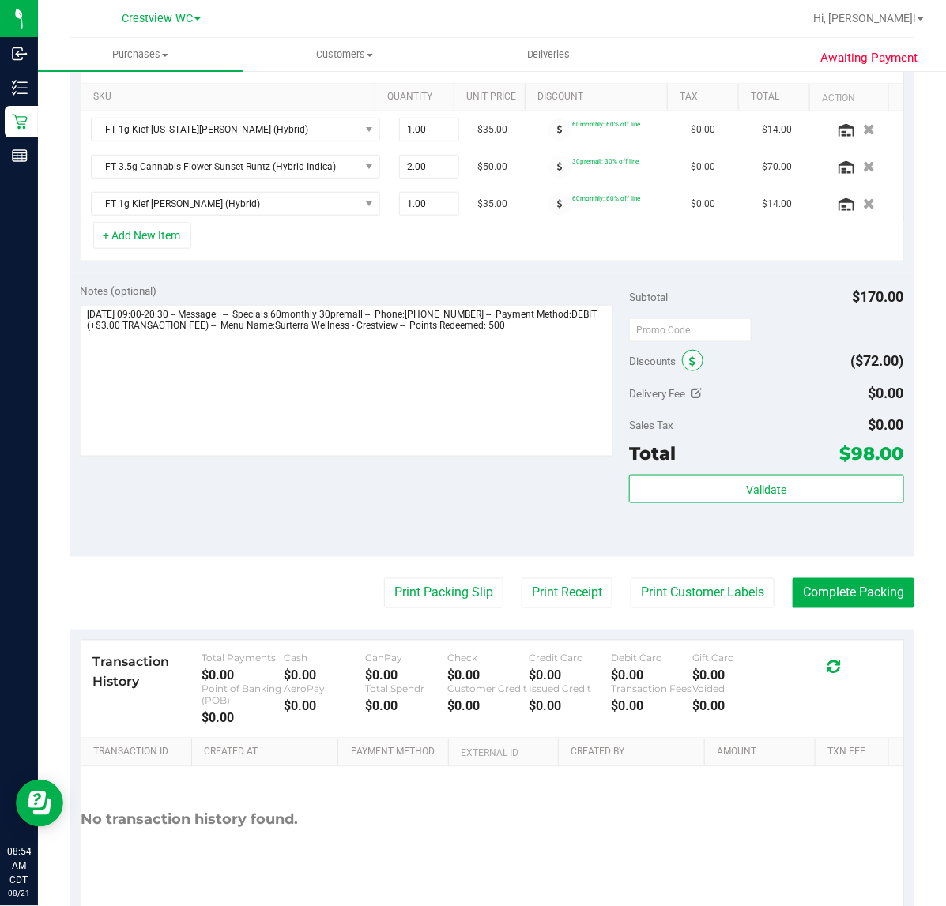
click at [688, 362] on span at bounding box center [692, 360] width 21 height 21
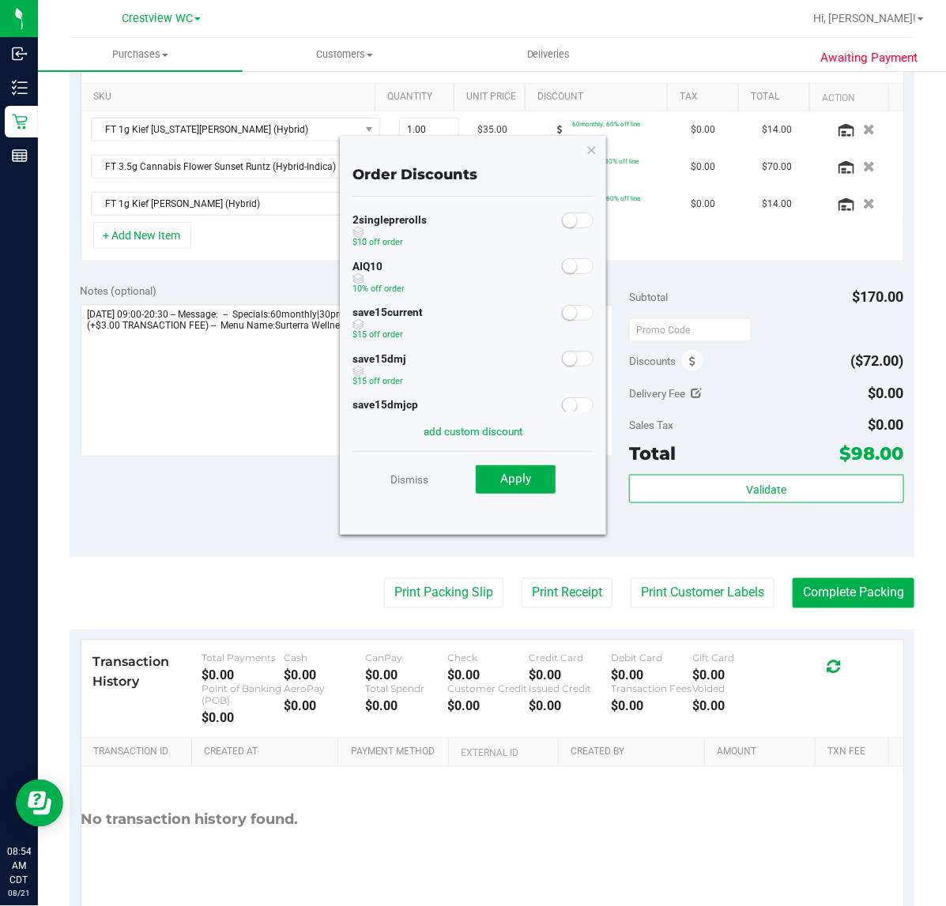
click at [565, 265] on span at bounding box center [578, 266] width 32 height 16
click at [535, 476] on button "Apply" at bounding box center [516, 479] width 80 height 28
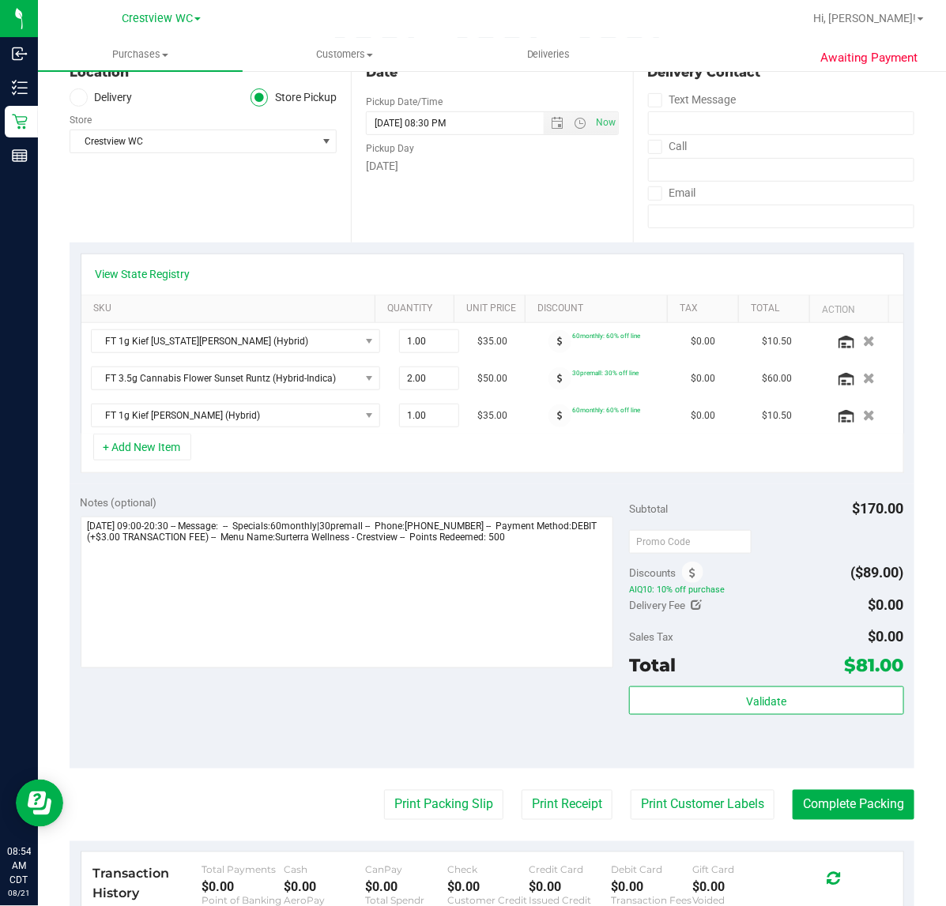
scroll to position [0, 0]
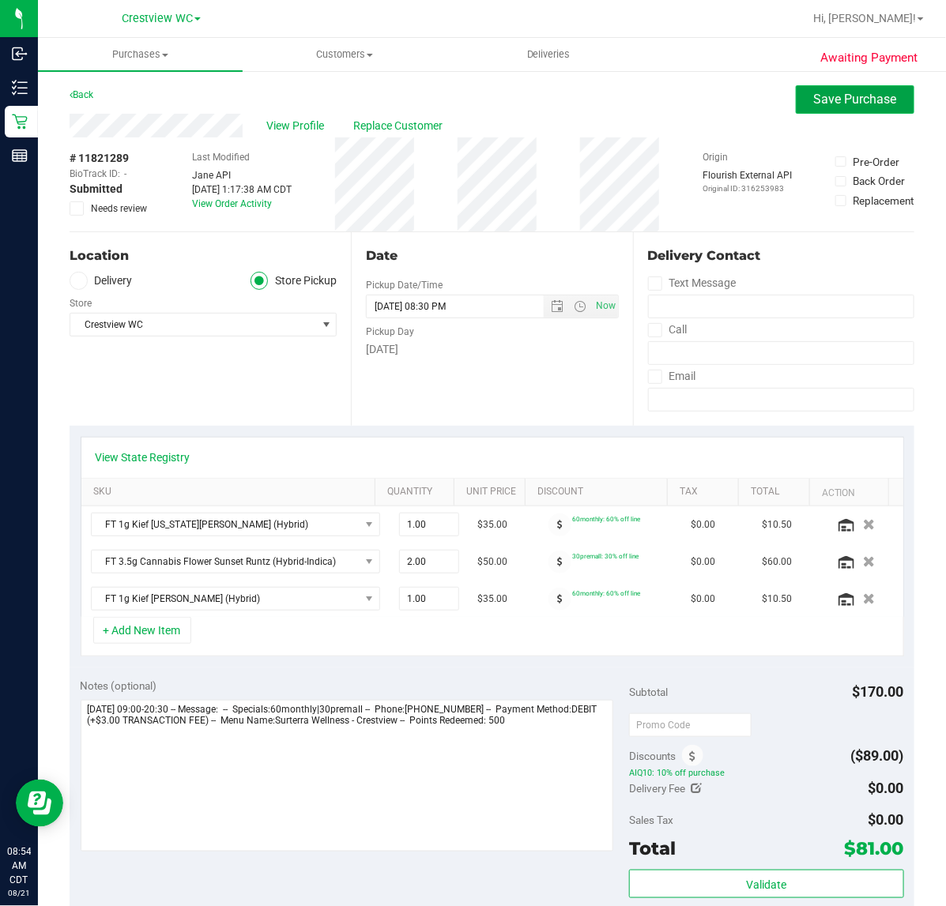
click at [814, 92] on span "Save Purchase" at bounding box center [855, 99] width 83 height 15
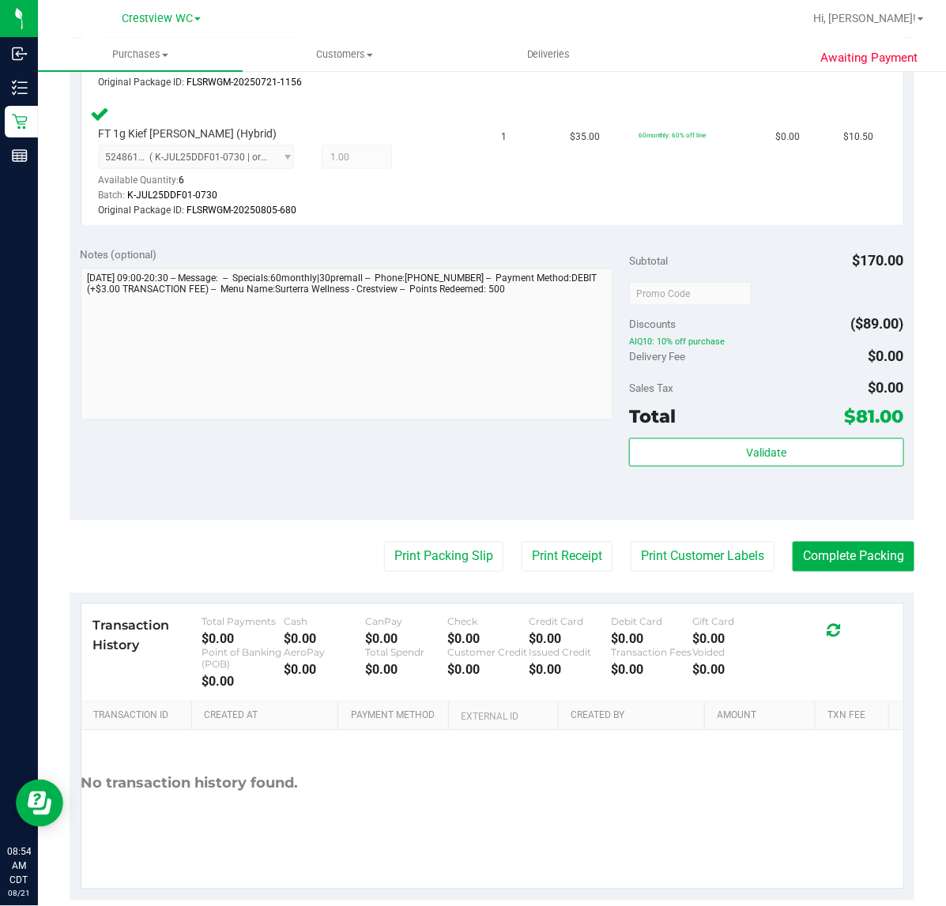
scroll to position [685, 0]
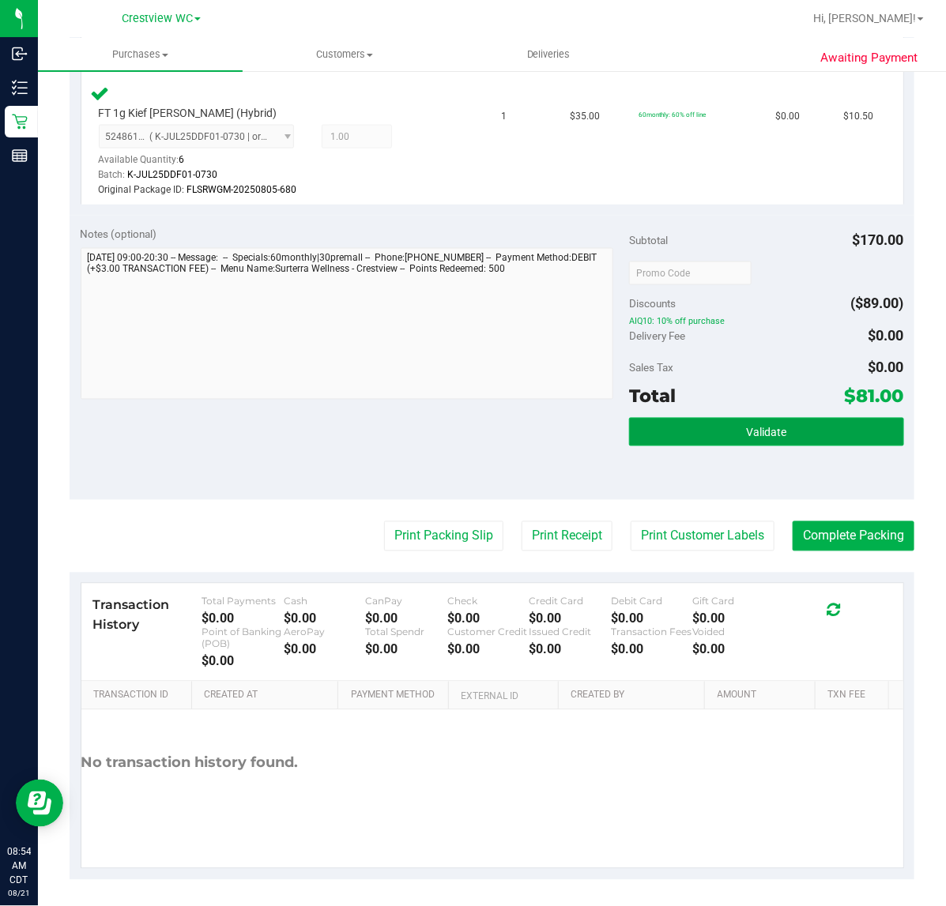
click at [796, 424] on button "Validate" at bounding box center [766, 432] width 274 height 28
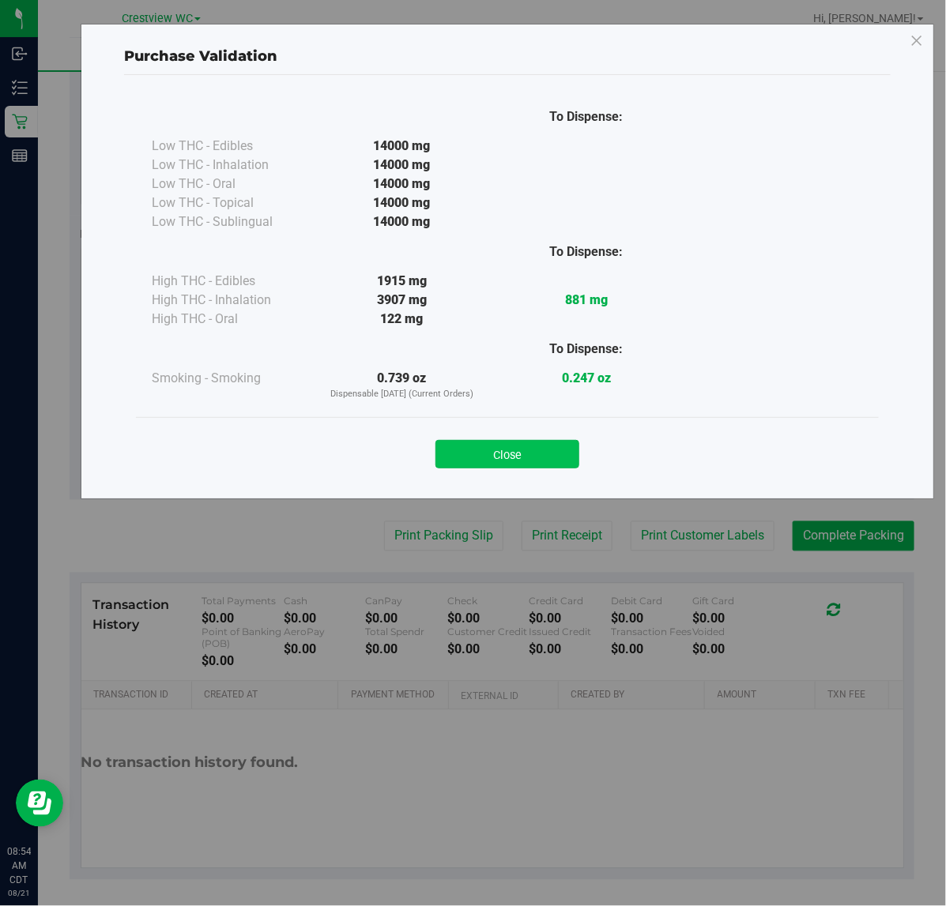
click at [495, 449] on button "Close" at bounding box center [507, 454] width 144 height 28
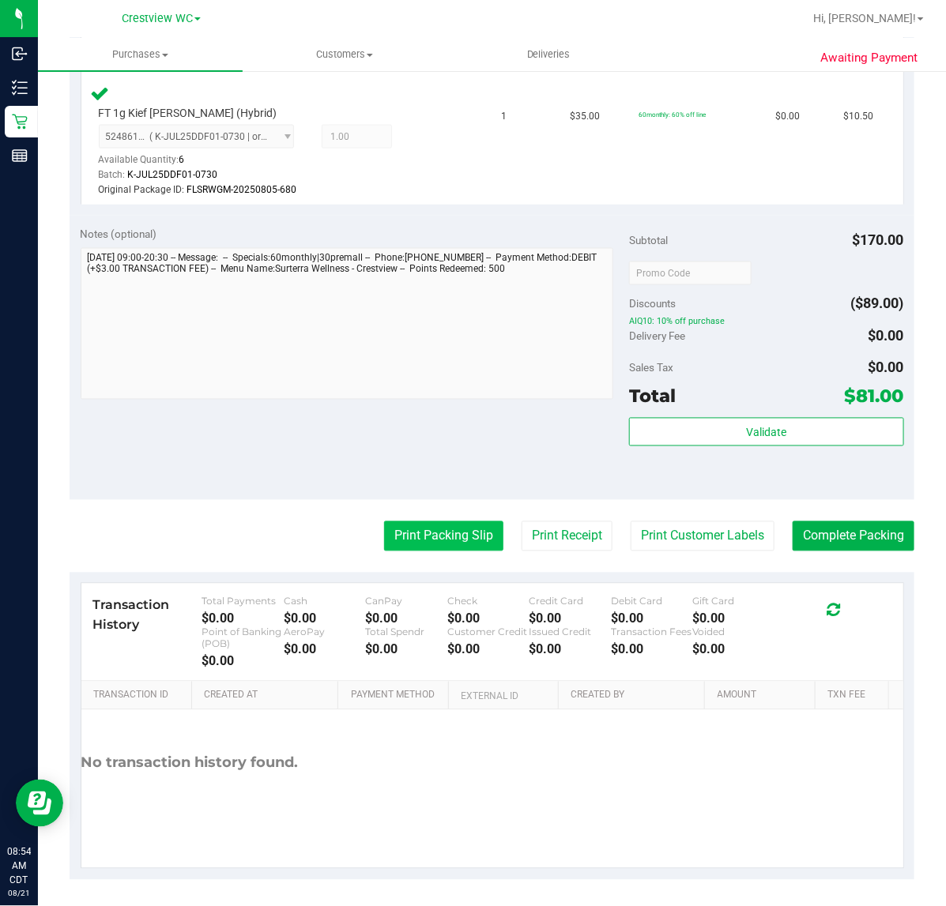
click at [465, 536] on button "Print Packing Slip" at bounding box center [443, 536] width 119 height 30
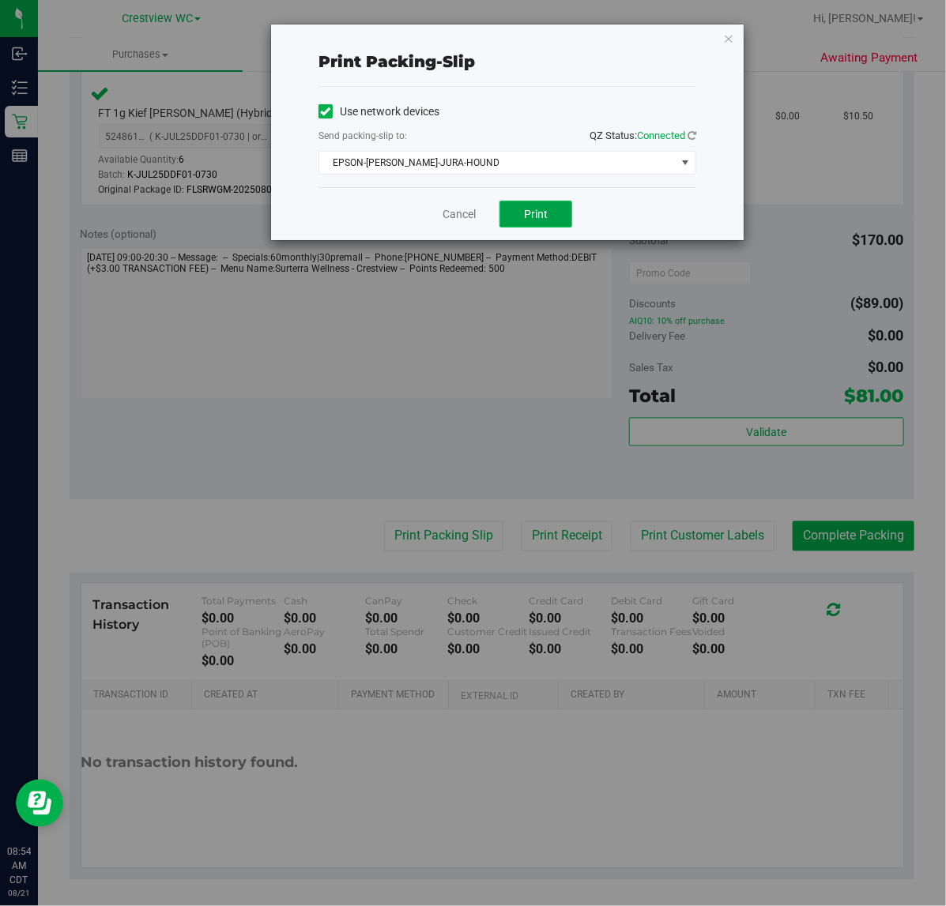
click at [570, 215] on button "Print" at bounding box center [535, 214] width 73 height 27
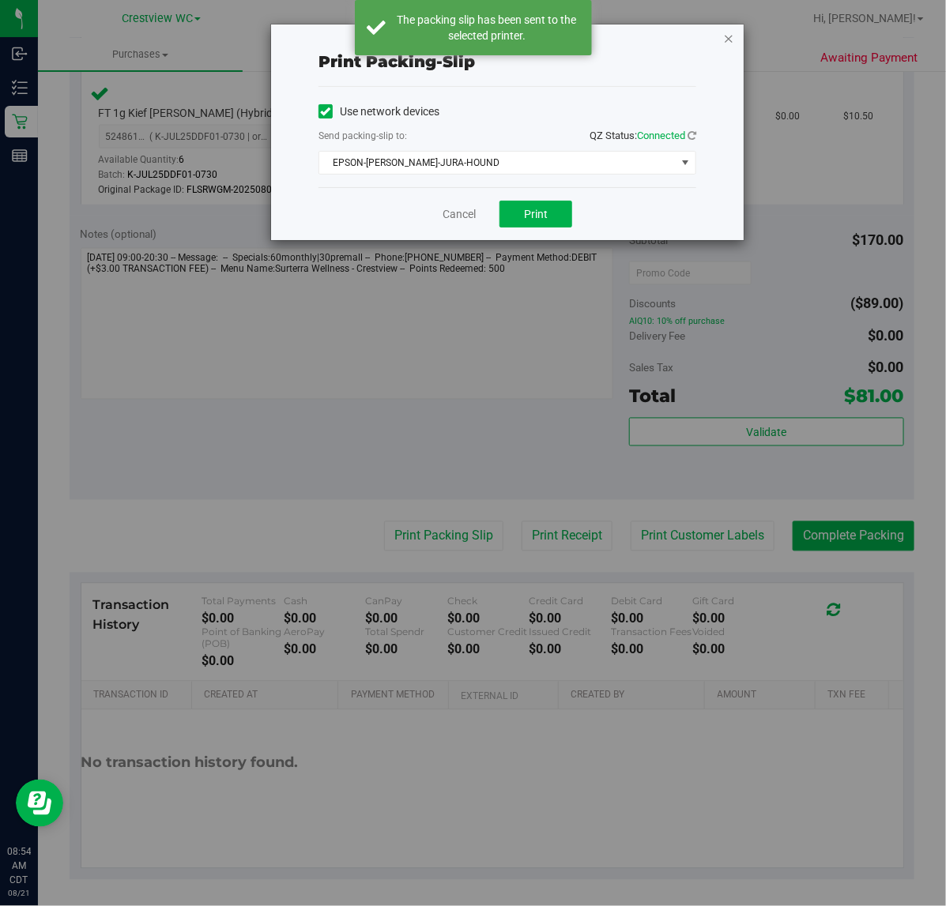
click at [727, 40] on icon "button" at bounding box center [728, 37] width 11 height 19
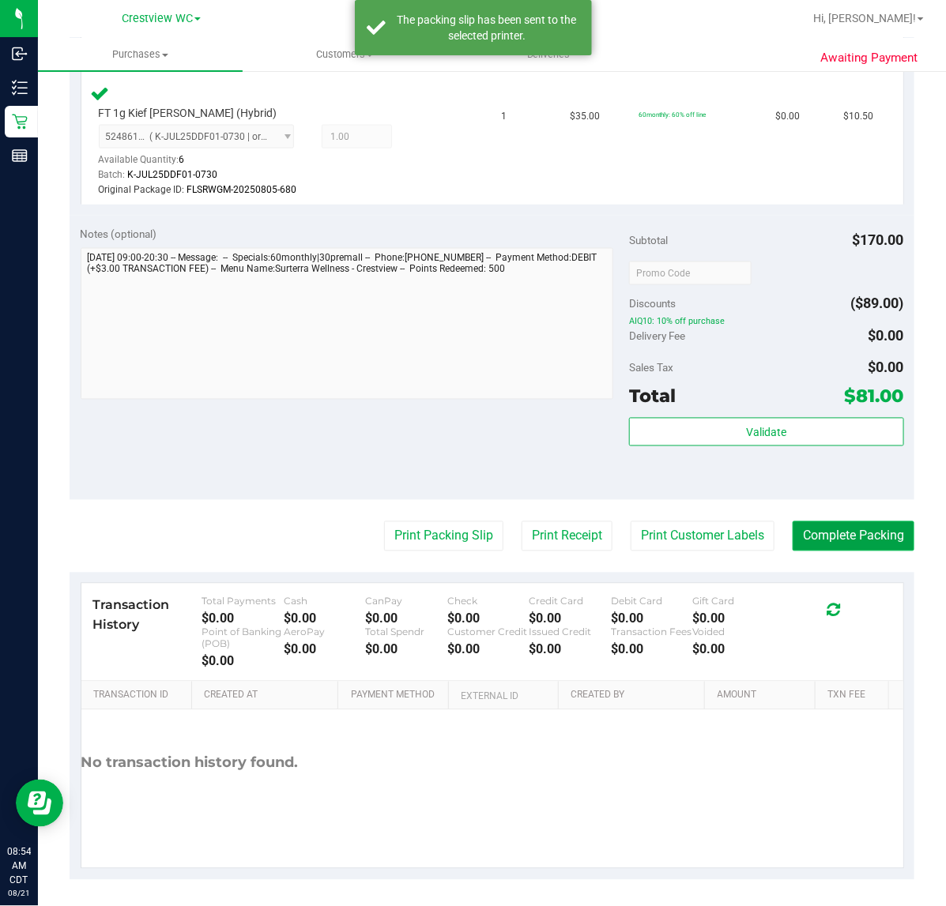
click at [862, 526] on button "Complete Packing" at bounding box center [853, 536] width 122 height 30
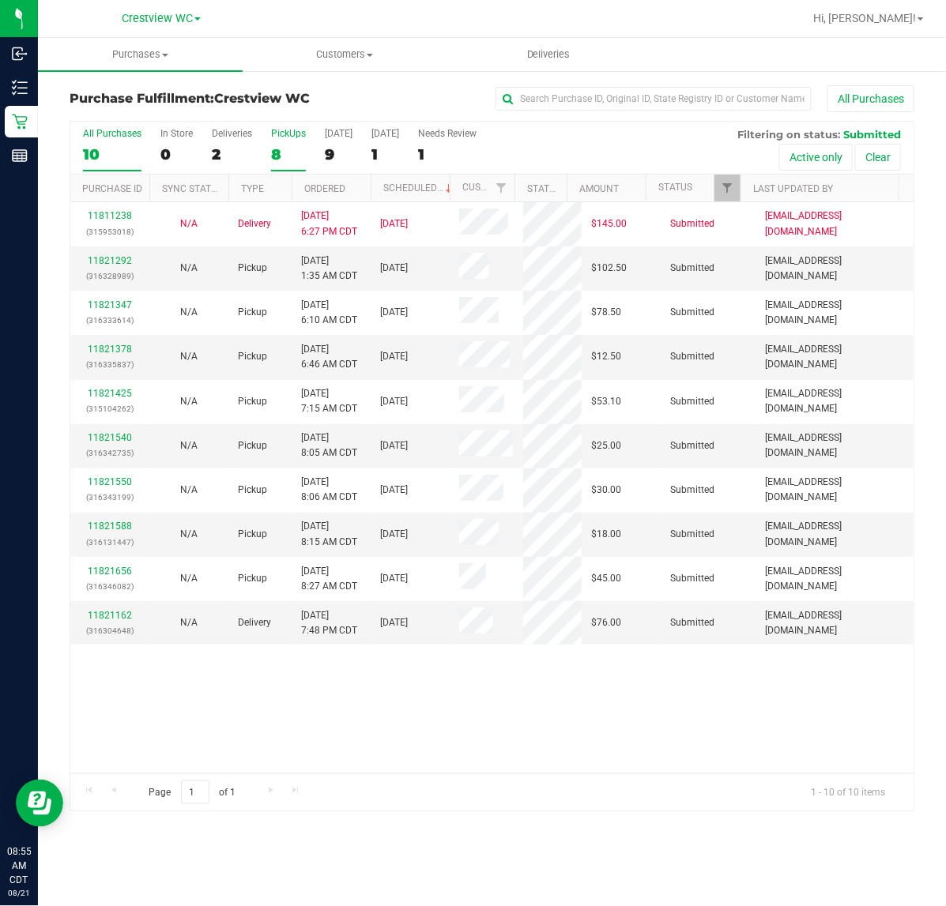
click at [292, 134] on div "PickUps" at bounding box center [288, 133] width 35 height 11
click at [0, 0] on input "PickUps 8" at bounding box center [0, 0] width 0 height 0
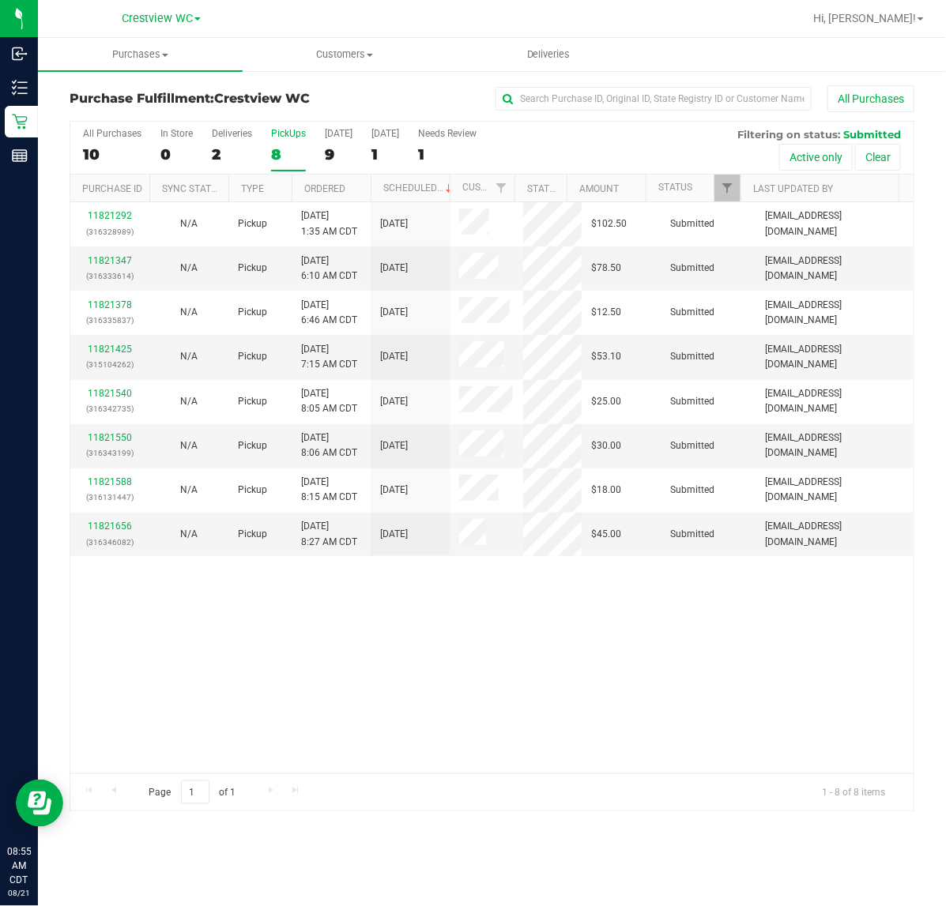
click at [559, 674] on div "11821292 (316328989) N/A Pickup [DATE] 1:35 AM CDT 8/21/2025 $102.50 Submitted …" at bounding box center [491, 487] width 843 height 571
click at [294, 131] on div "PickUps" at bounding box center [288, 133] width 35 height 11
click at [0, 0] on input "PickUps 8" at bounding box center [0, 0] width 0 height 0
click at [733, 190] on link "Filter" at bounding box center [727, 188] width 26 height 27
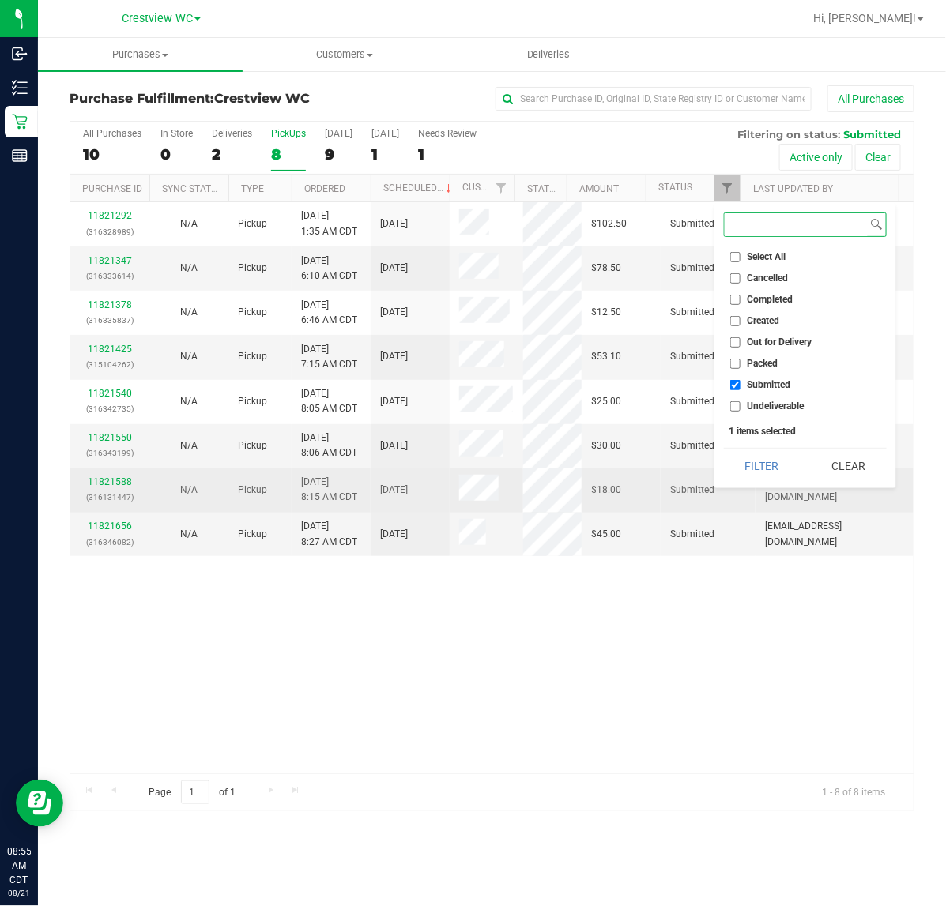
click at [724, 449] on button "Filter" at bounding box center [762, 466] width 76 height 35
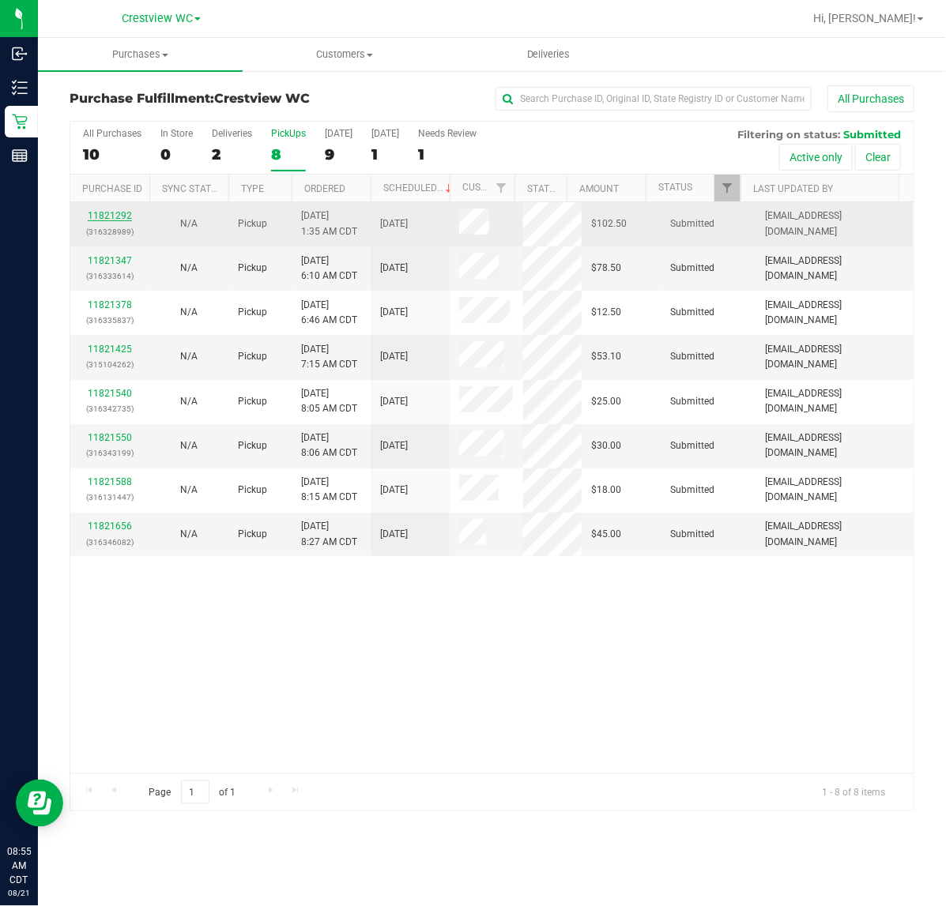
click at [120, 213] on link "11821292" at bounding box center [110, 215] width 44 height 11
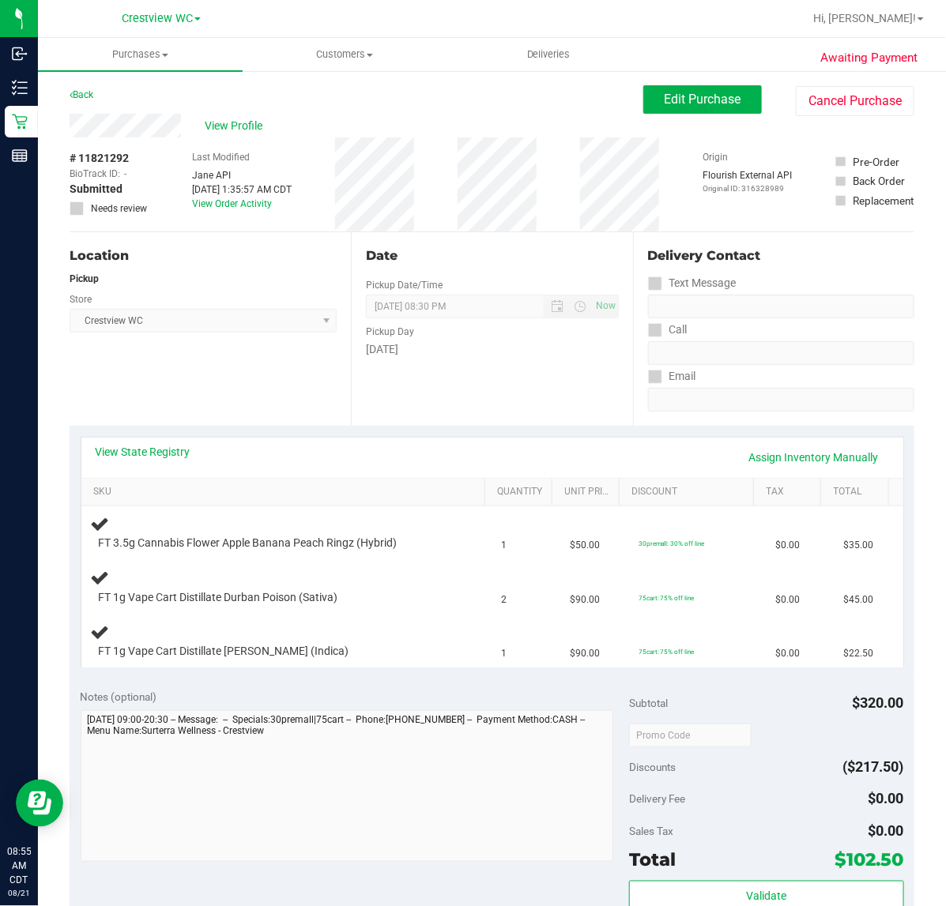
click at [235, 385] on div "Location Pickup Store Crestview WC Select Store [PERSON_NAME][GEOGRAPHIC_DATA] …" at bounding box center [210, 329] width 281 height 194
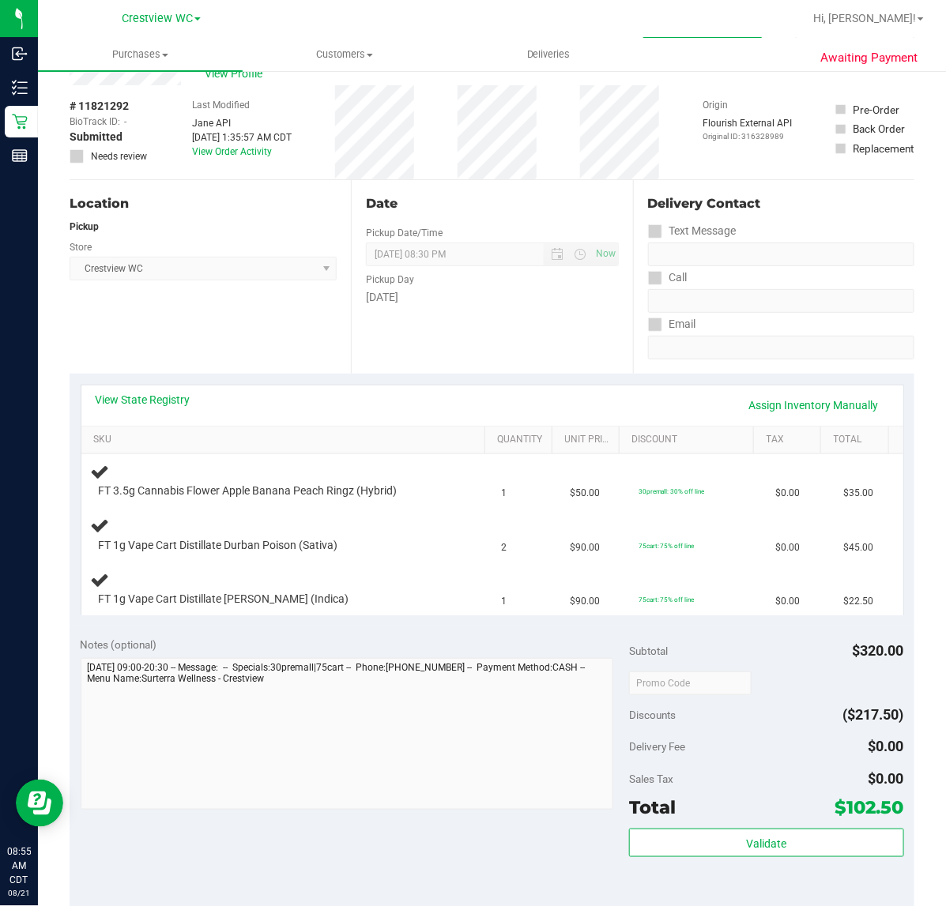
scroll to position [99, 0]
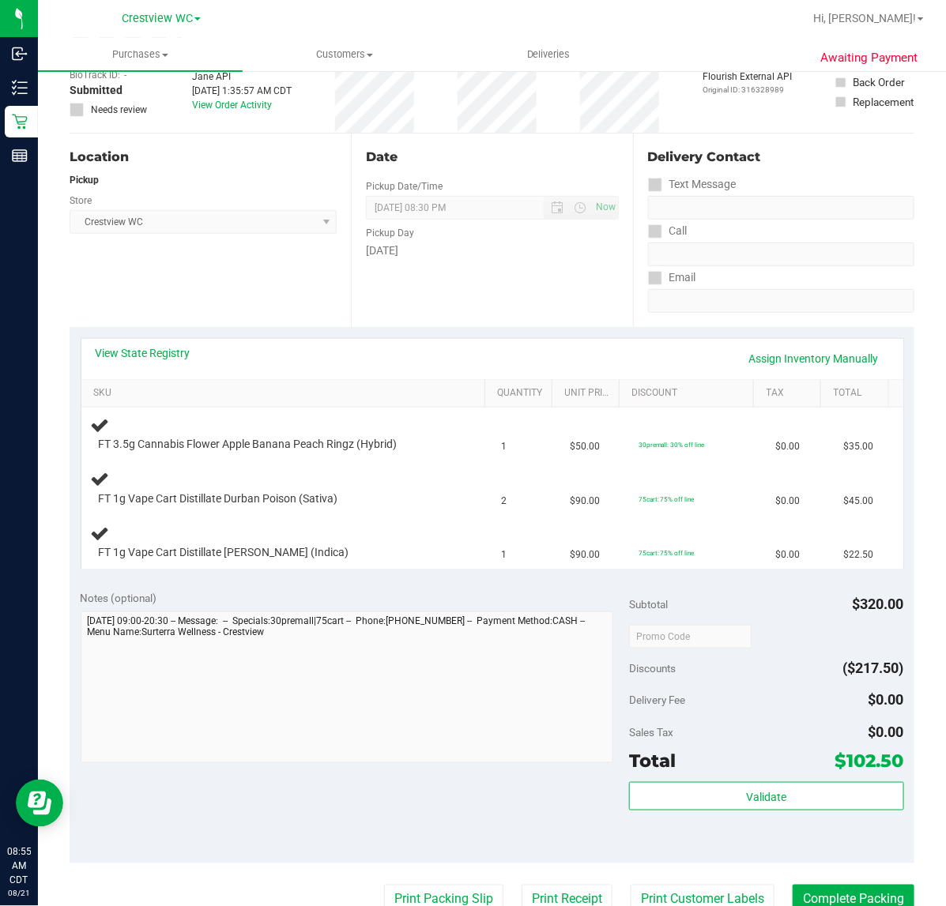
click at [211, 274] on div "Location Pickup Store Crestview WC Select Store [PERSON_NAME][GEOGRAPHIC_DATA] …" at bounding box center [210, 231] width 281 height 194
click at [196, 286] on div "Location Pickup Store Crestview WC Select Store [PERSON_NAME][GEOGRAPHIC_DATA] …" at bounding box center [210, 231] width 281 height 194
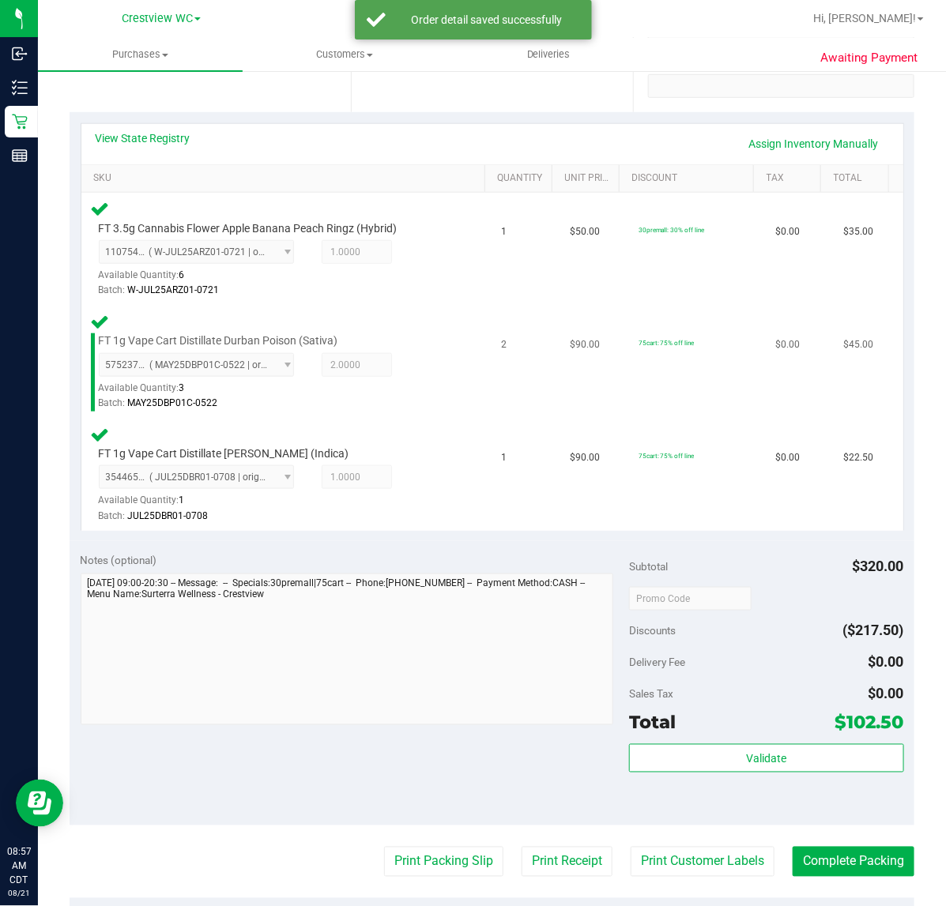
scroll to position [520, 0]
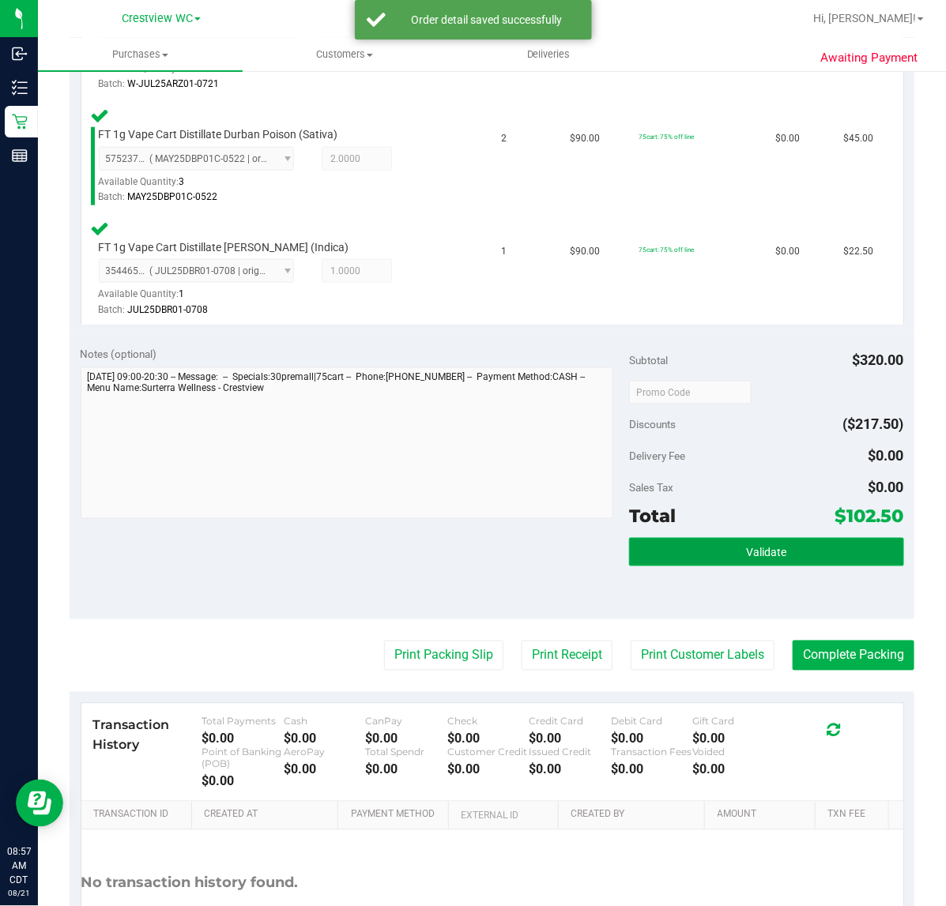
click at [758, 547] on span "Validate" at bounding box center [766, 553] width 40 height 13
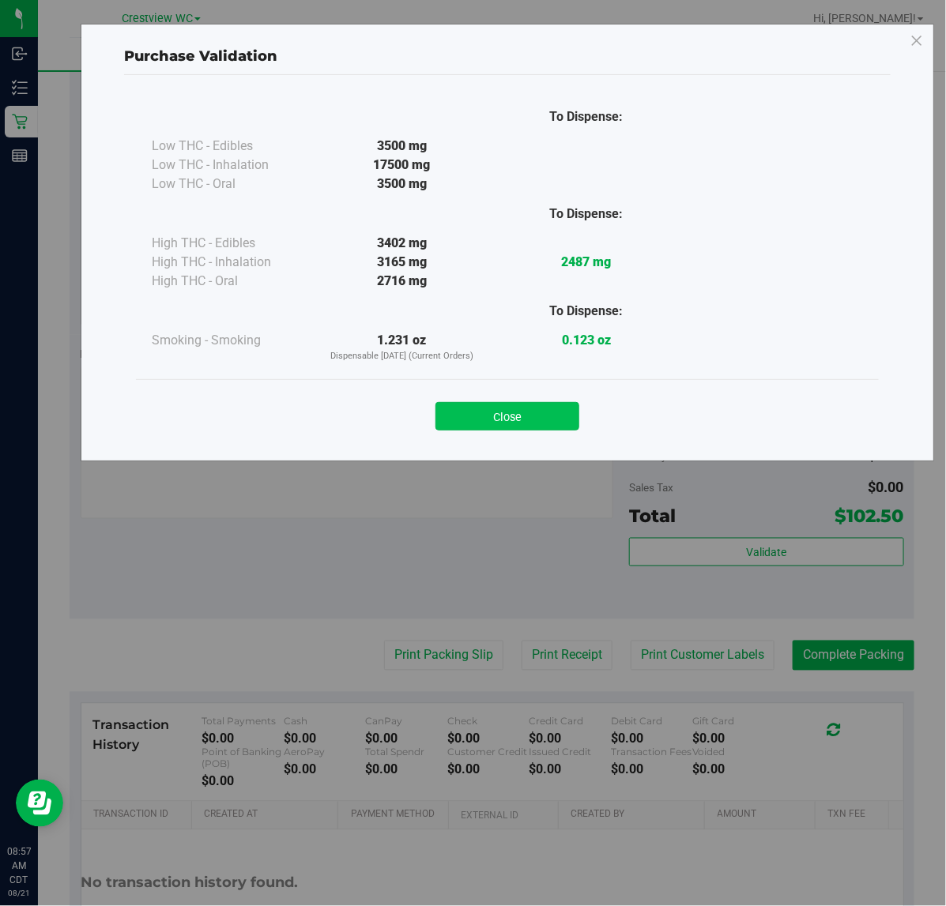
click at [549, 412] on button "Close" at bounding box center [507, 416] width 144 height 28
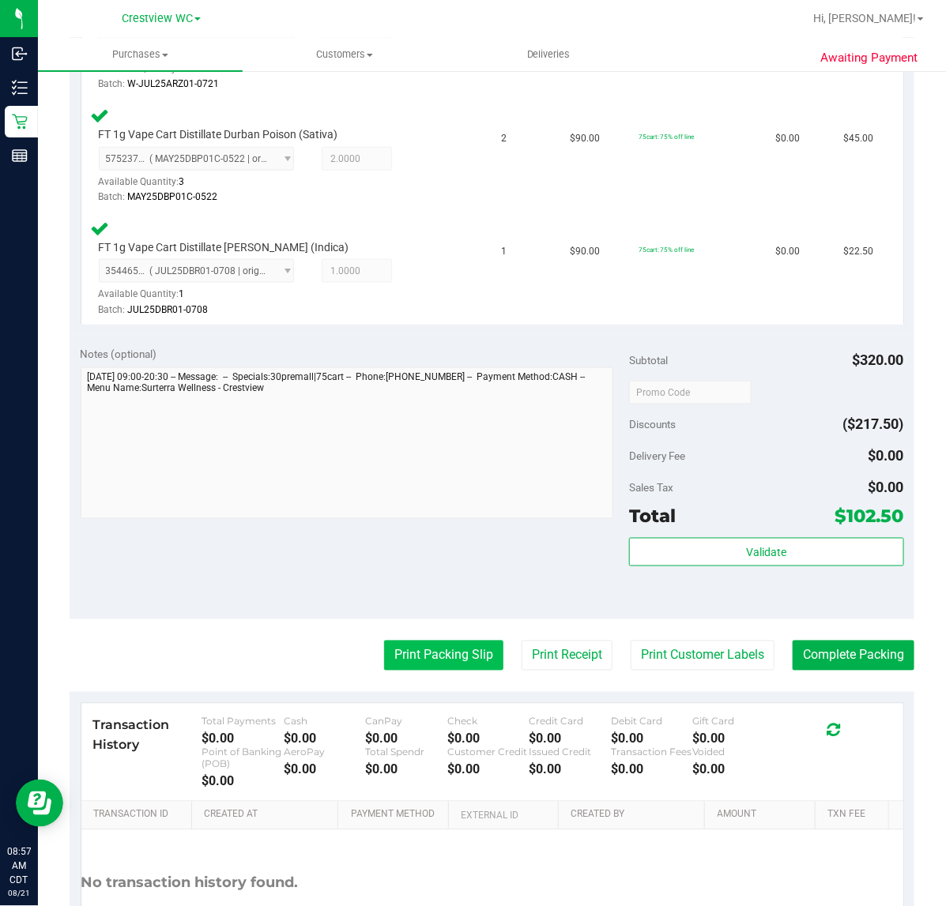
click at [458, 654] on button "Print Packing Slip" at bounding box center [443, 656] width 119 height 30
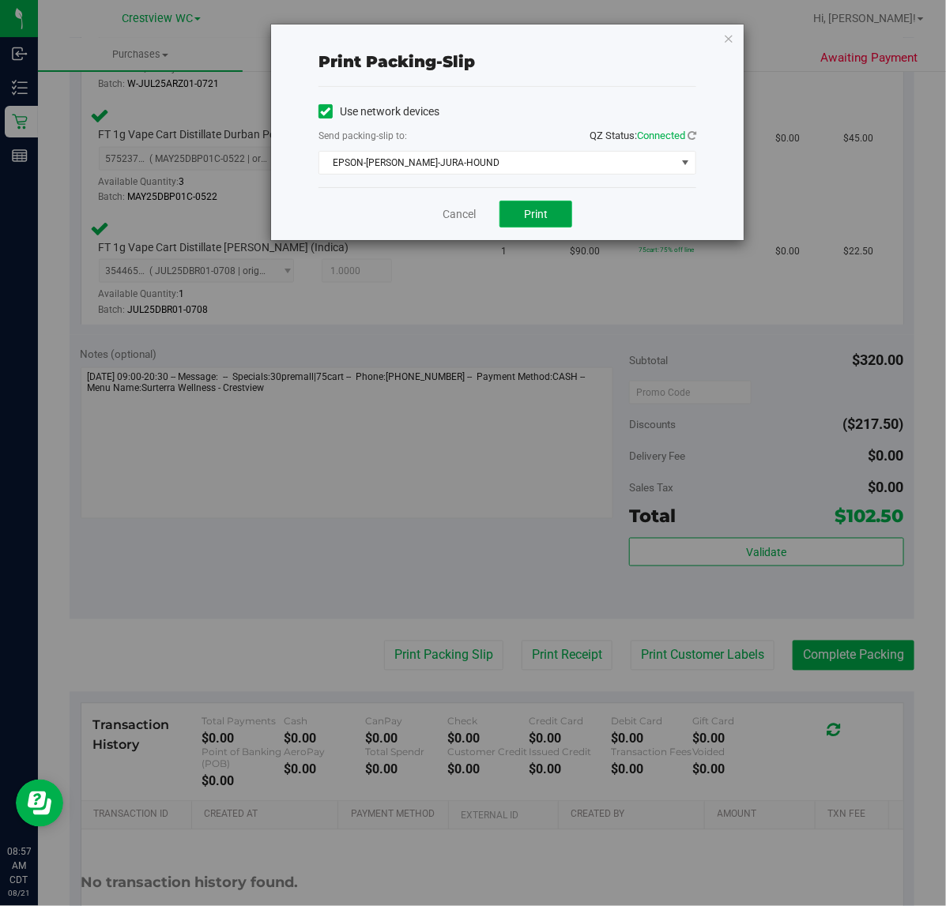
click at [542, 209] on span "Print" at bounding box center [536, 214] width 24 height 13
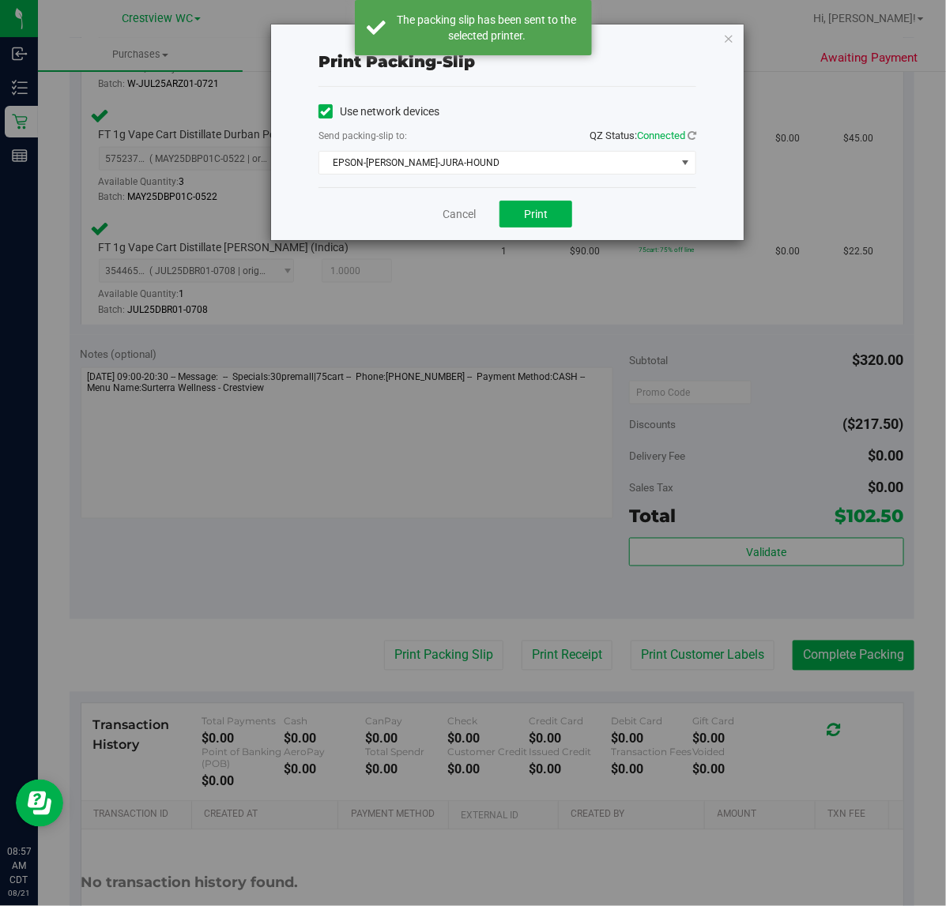
click at [732, 40] on icon "button" at bounding box center [728, 37] width 11 height 19
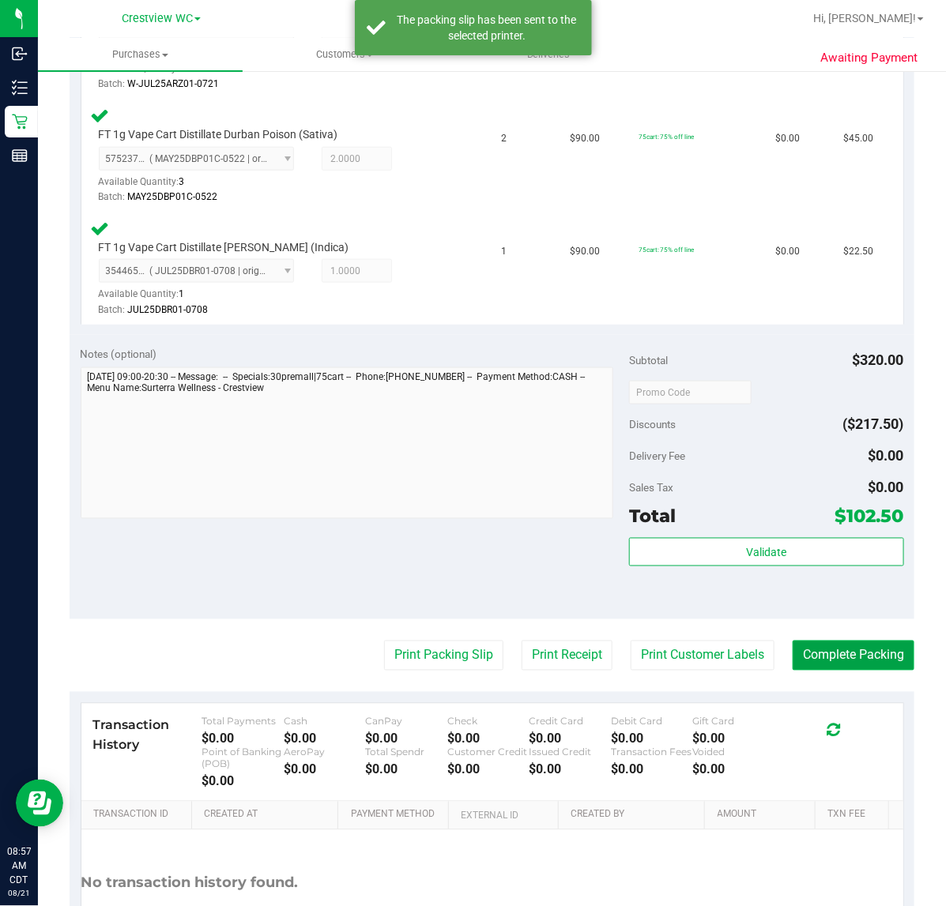
click at [878, 645] on button "Complete Packing" at bounding box center [853, 656] width 122 height 30
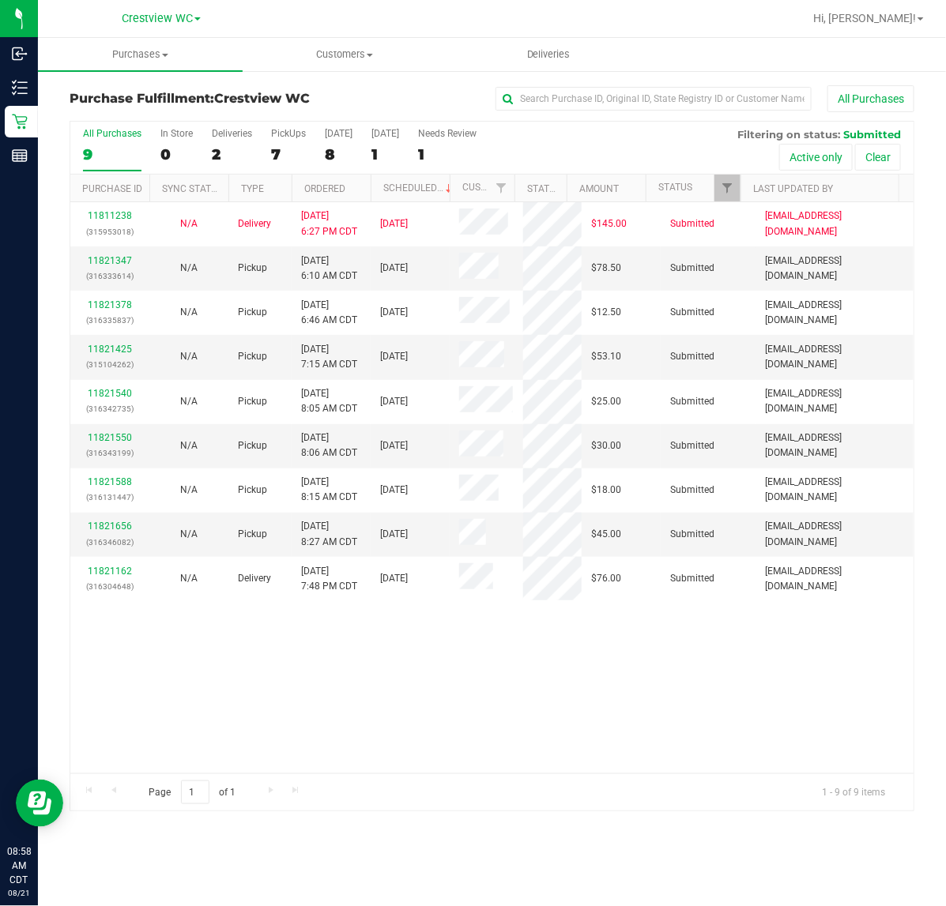
click at [392, 731] on div "11811238 (315953018) N/A Delivery [DATE] 6:27 PM CDT 8/22/2025 $145.00 Submitte…" at bounding box center [491, 487] width 843 height 571
click at [515, 686] on div "11811238 (315953018) N/A Delivery [DATE] 6:27 PM CDT 8/22/2025 $145.00 Submitte…" at bounding box center [491, 487] width 843 height 571
click at [284, 139] on div "PickUps" at bounding box center [288, 133] width 35 height 11
click at [0, 0] on input "PickUps 7" at bounding box center [0, 0] width 0 height 0
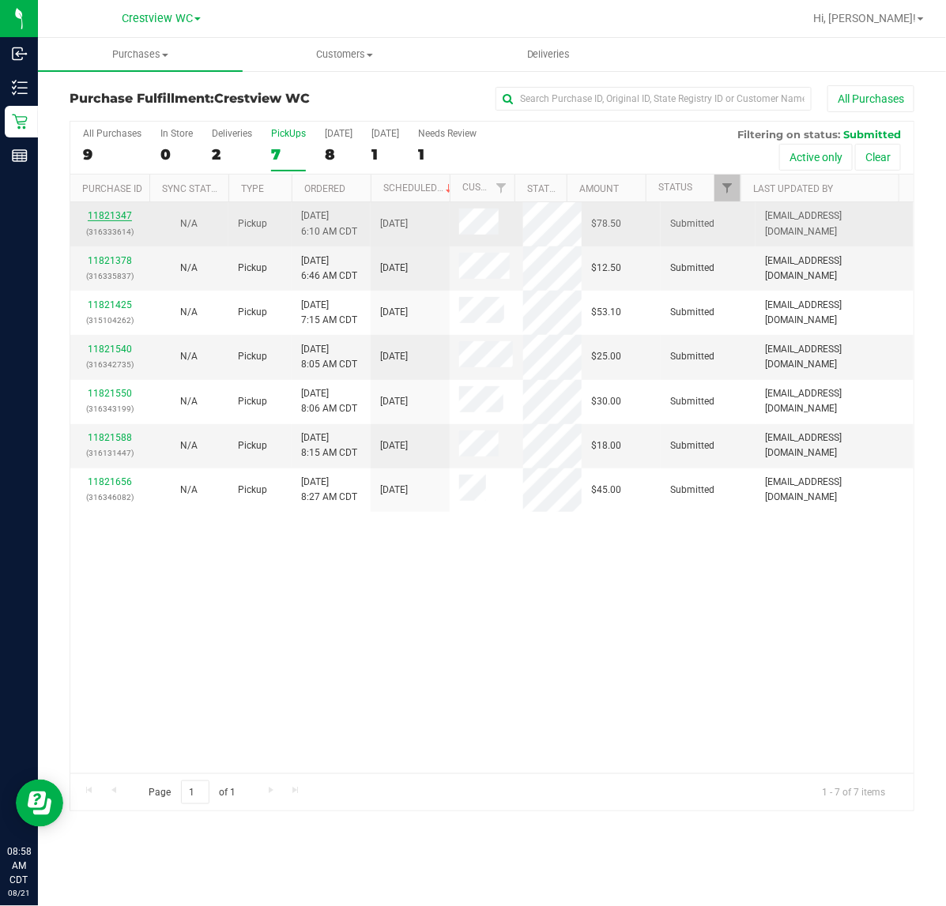
click at [124, 217] on link "11821347" at bounding box center [110, 215] width 44 height 11
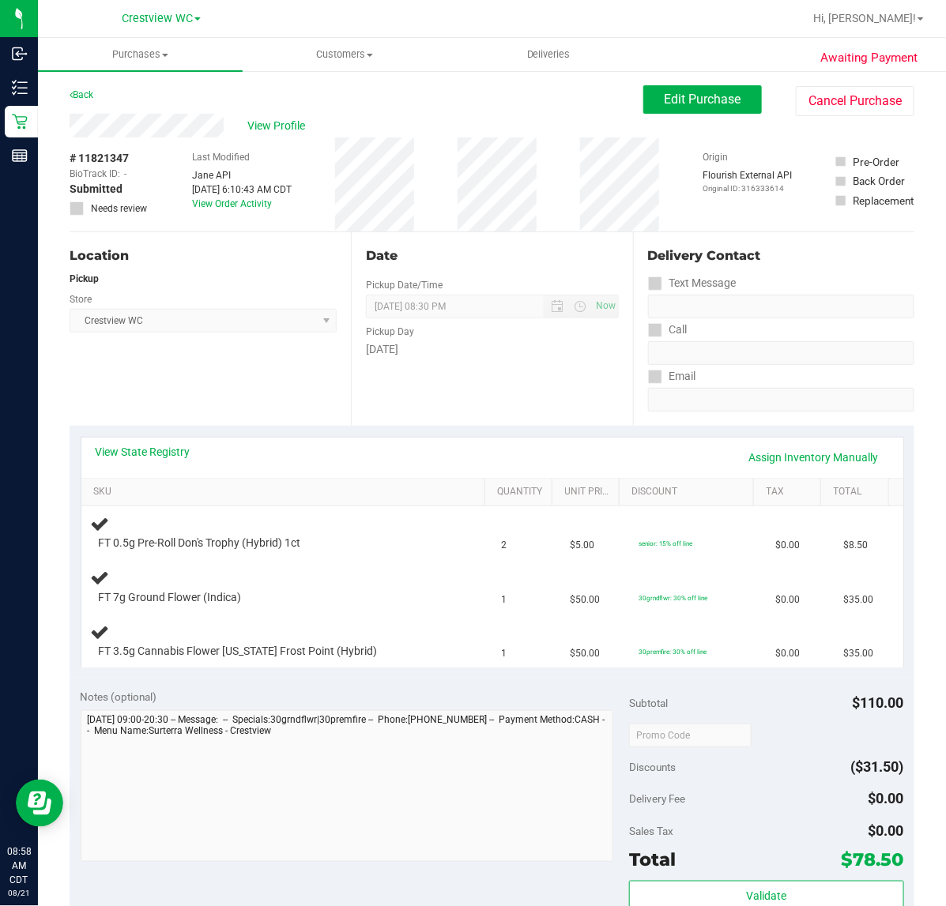
click at [182, 390] on div "Location Pickup Store Crestview WC Select Store [PERSON_NAME][GEOGRAPHIC_DATA] …" at bounding box center [210, 329] width 281 height 194
click at [222, 380] on div "Location Pickup Store Crestview WC Select Store [PERSON_NAME][GEOGRAPHIC_DATA] …" at bounding box center [210, 329] width 281 height 194
click at [222, 379] on div "Location Pickup Store Crestview WC Select Store [PERSON_NAME][GEOGRAPHIC_DATA] …" at bounding box center [210, 329] width 281 height 194
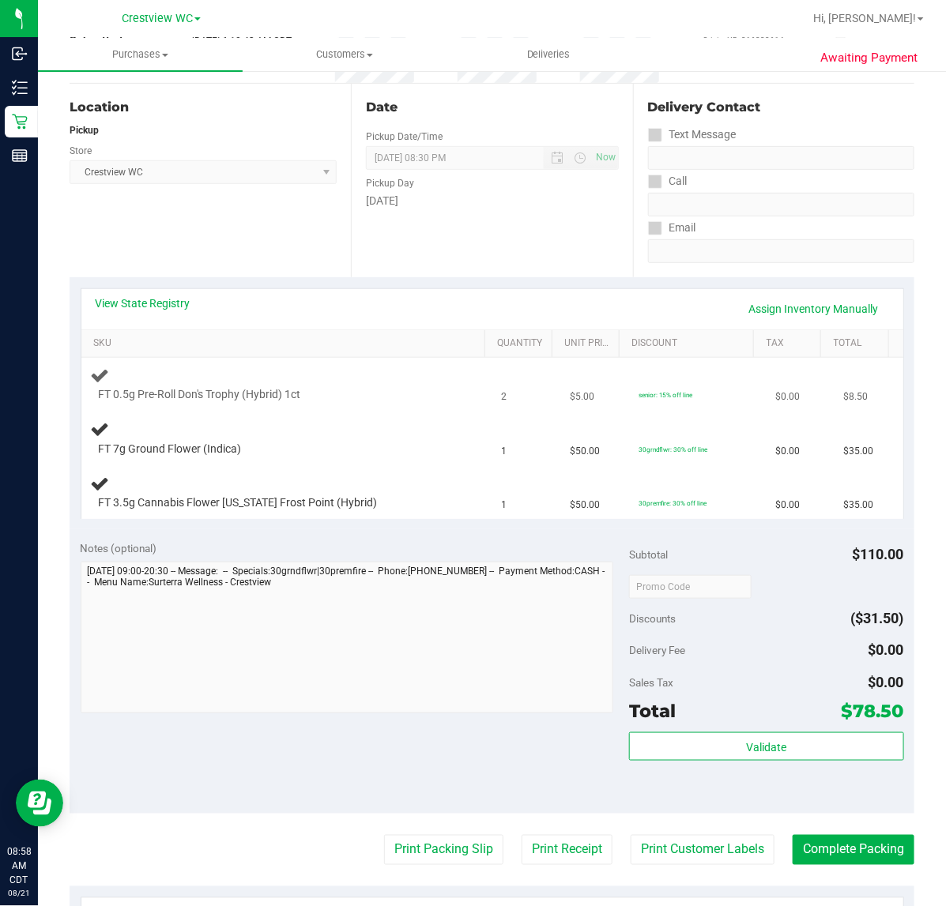
scroll to position [198, 0]
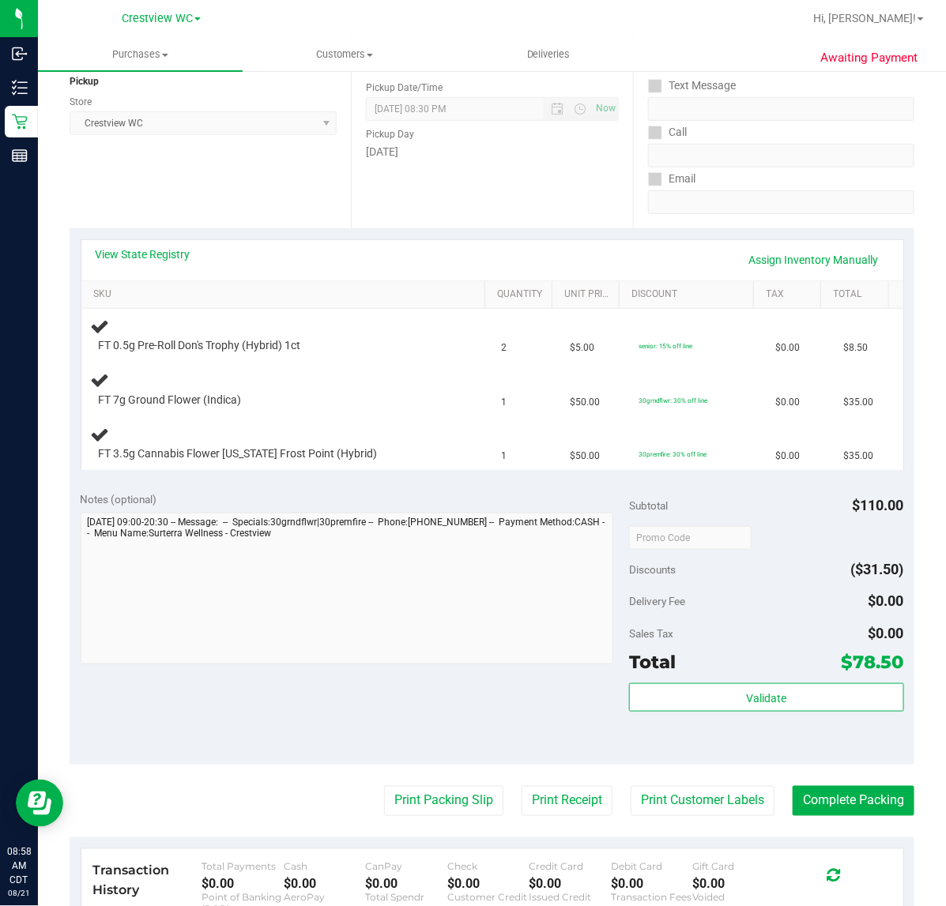
click at [270, 164] on div "Location Pickup Store Crestview WC Select Store [PERSON_NAME][GEOGRAPHIC_DATA] …" at bounding box center [210, 132] width 281 height 194
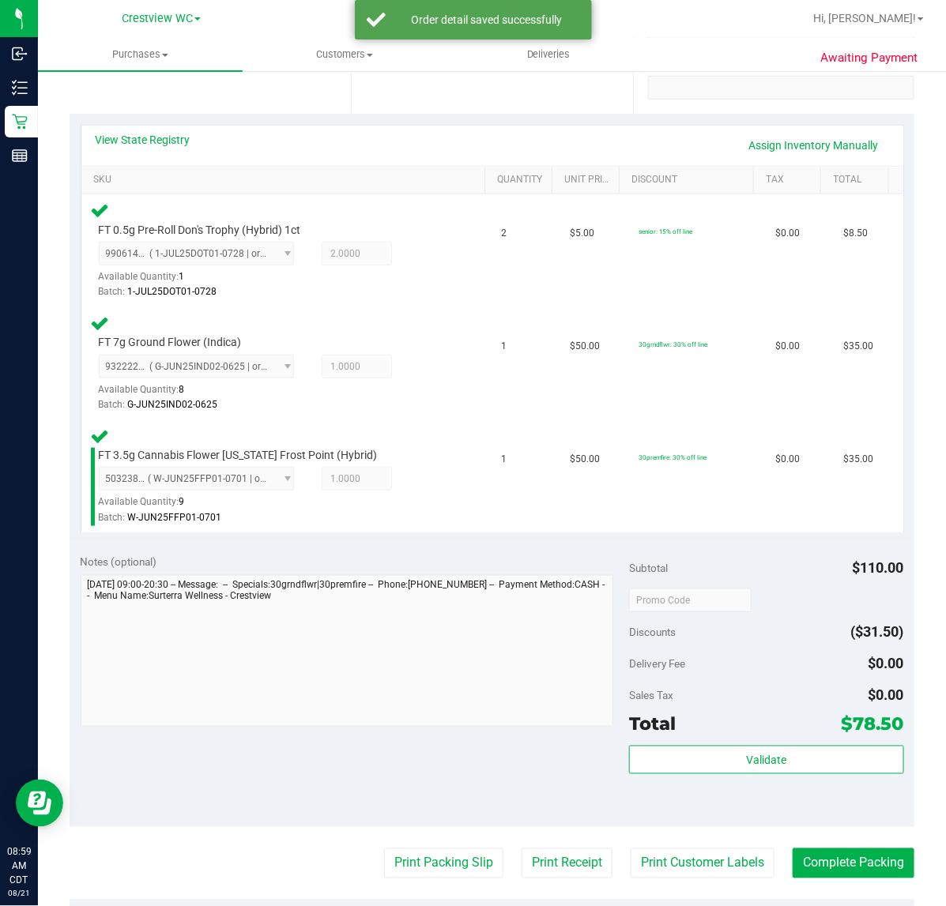
scroll to position [494, 0]
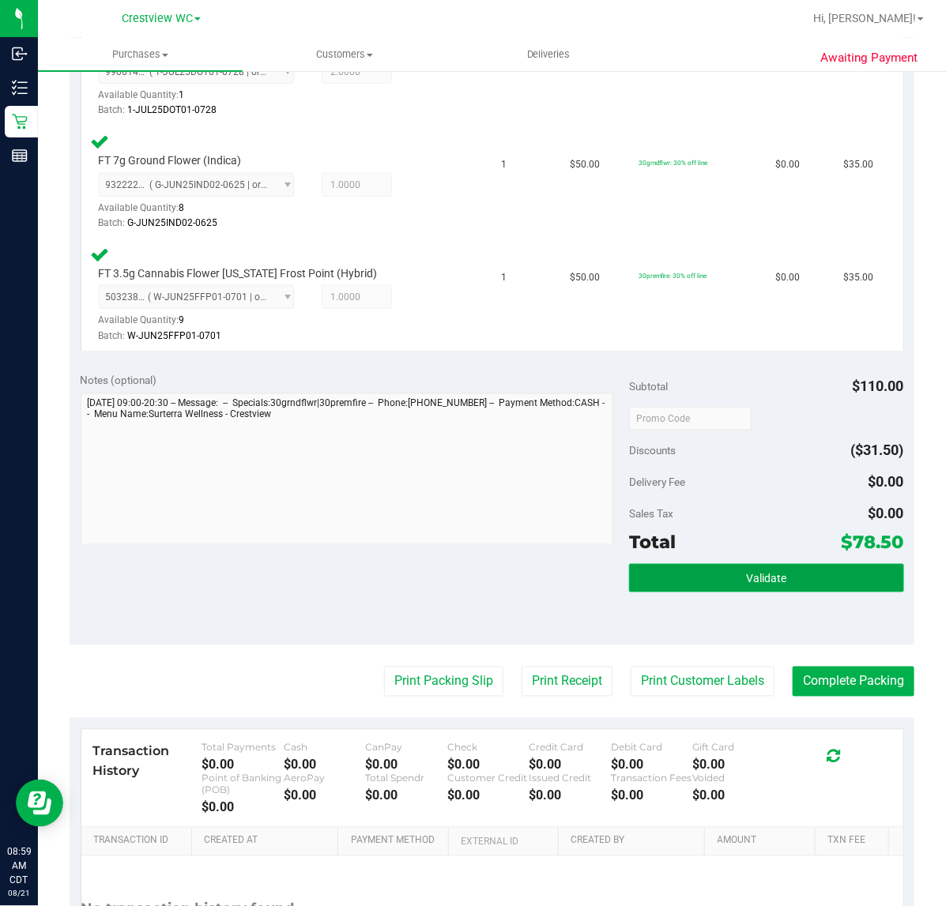
click at [790, 574] on button "Validate" at bounding box center [766, 578] width 274 height 28
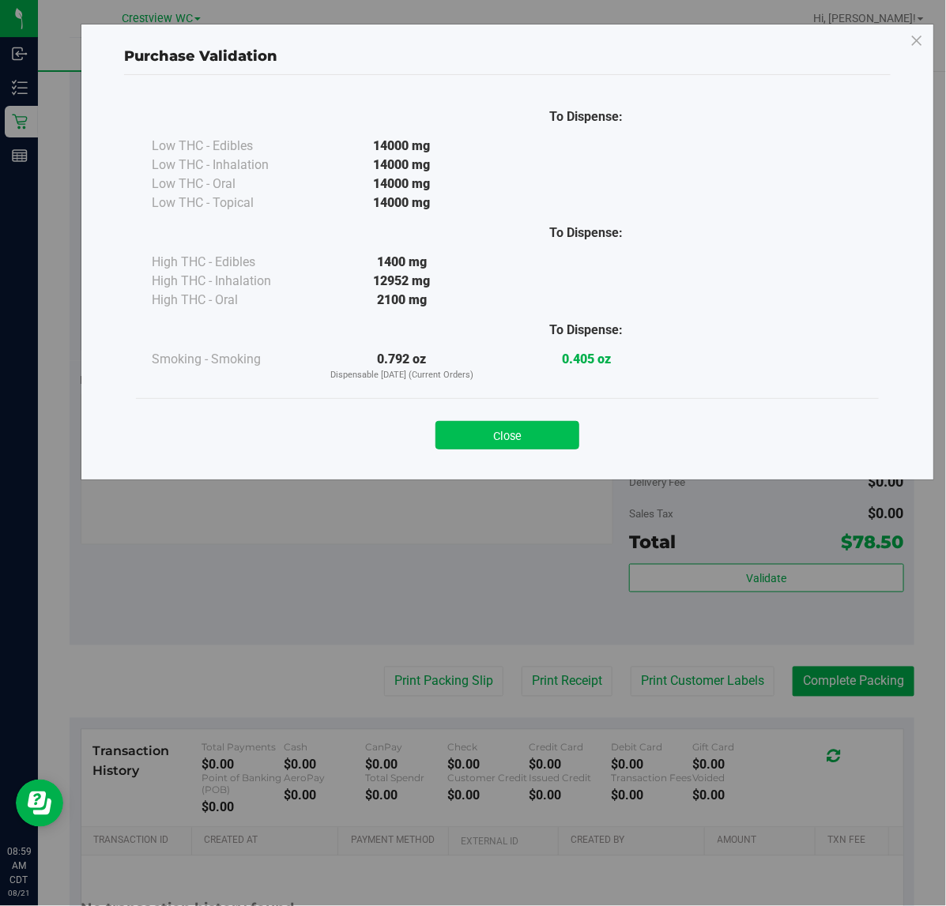
click at [518, 435] on button "Close" at bounding box center [507, 435] width 144 height 28
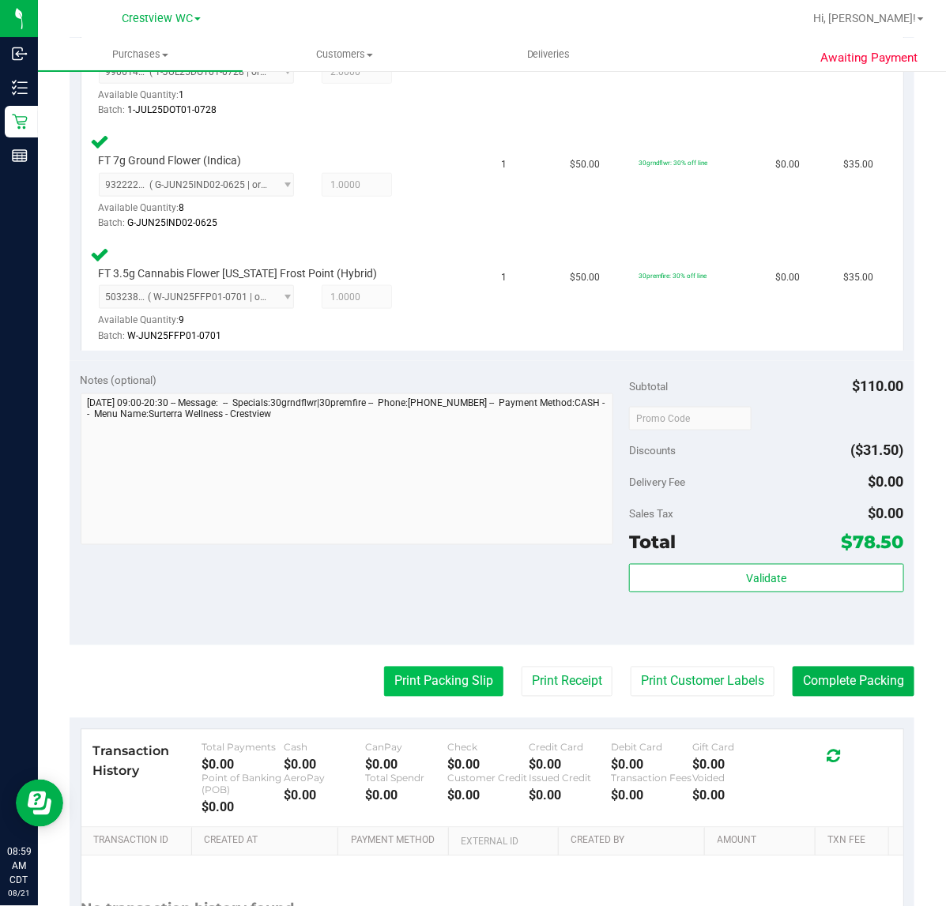
click at [412, 681] on button "Print Packing Slip" at bounding box center [443, 682] width 119 height 30
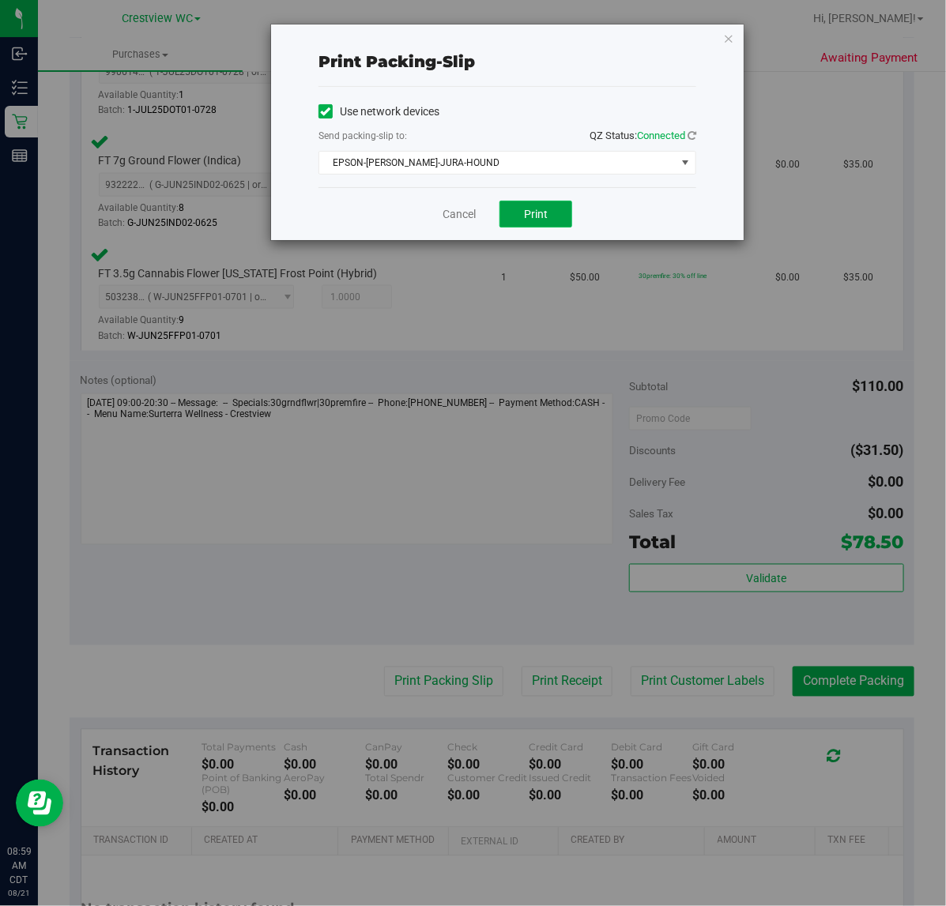
click at [551, 203] on button "Print" at bounding box center [535, 214] width 73 height 27
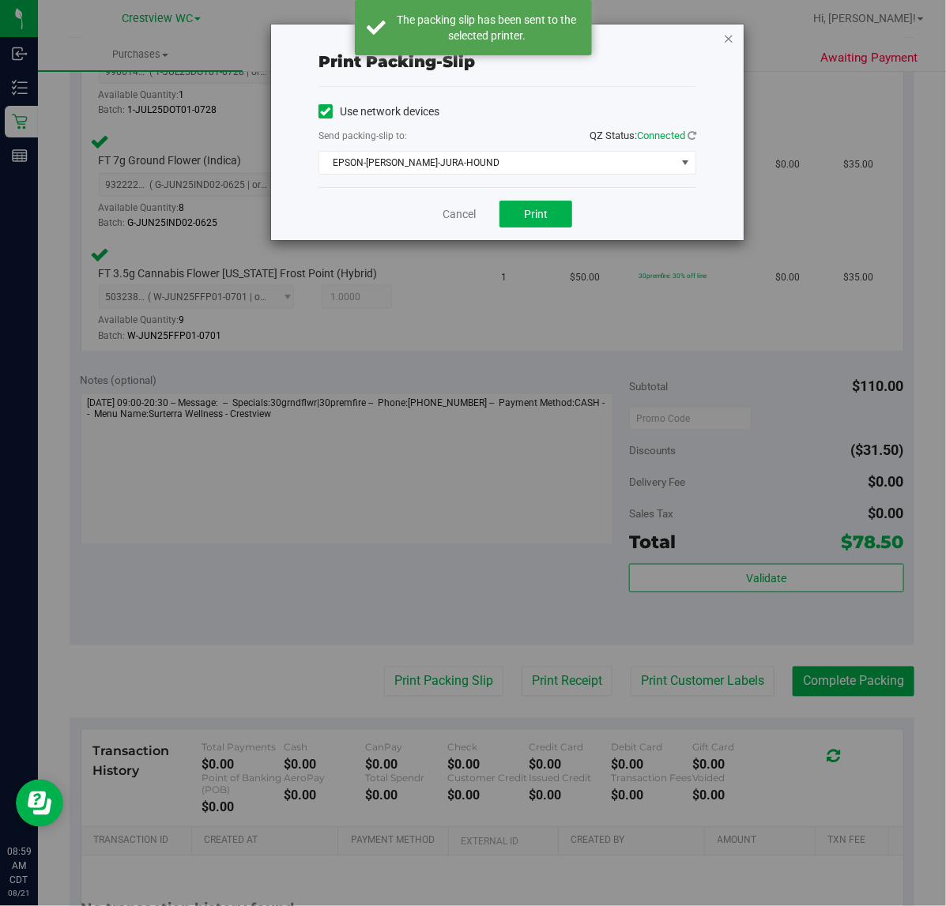
click at [729, 38] on icon "button" at bounding box center [728, 37] width 11 height 19
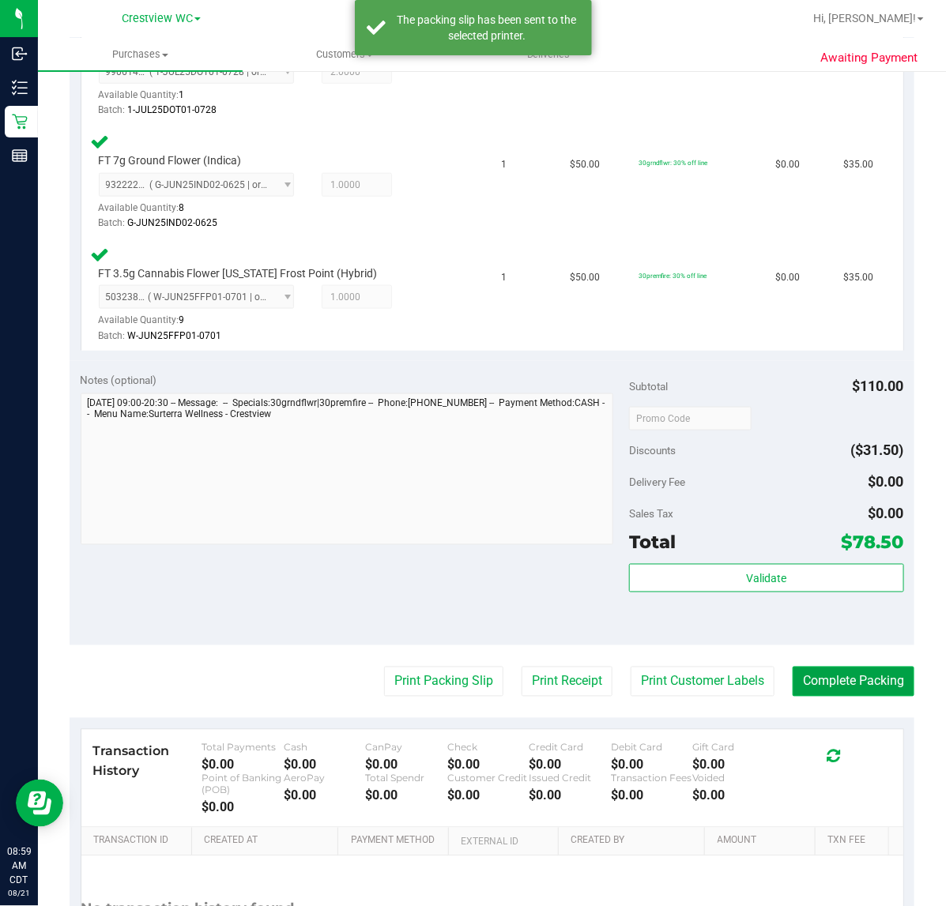
click at [883, 677] on button "Complete Packing" at bounding box center [853, 682] width 122 height 30
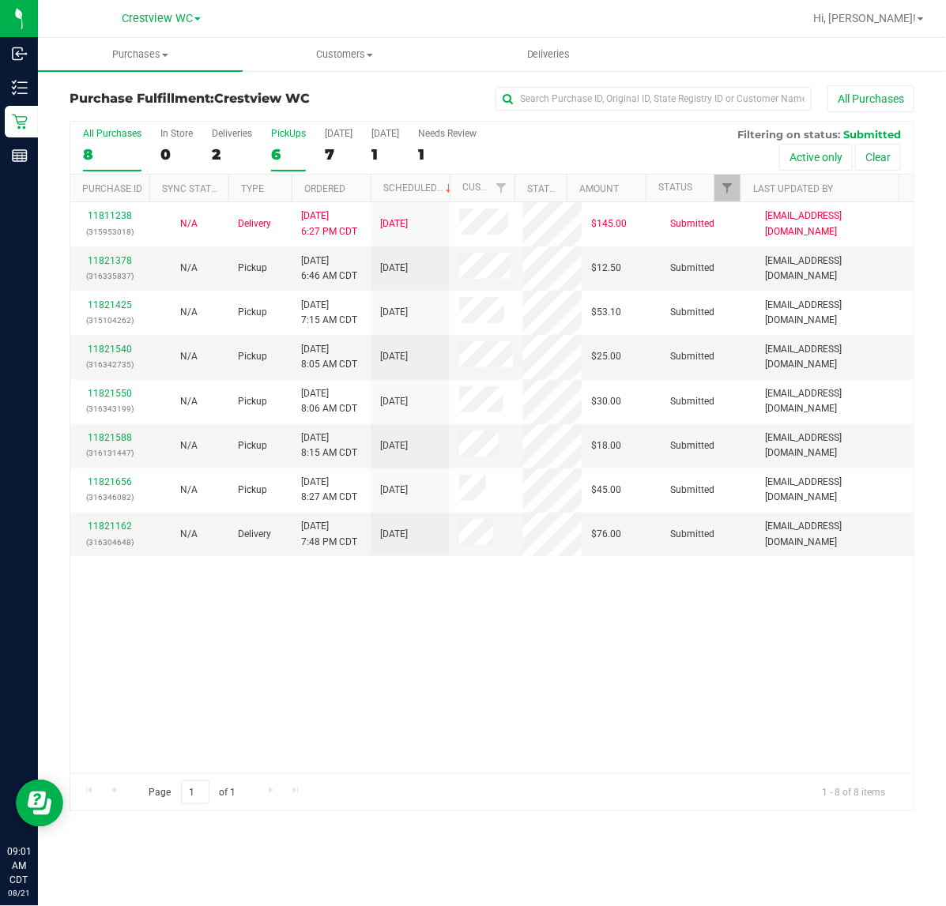
click at [298, 131] on div "PickUps" at bounding box center [288, 133] width 35 height 11
click at [0, 0] on input "PickUps 6" at bounding box center [0, 0] width 0 height 0
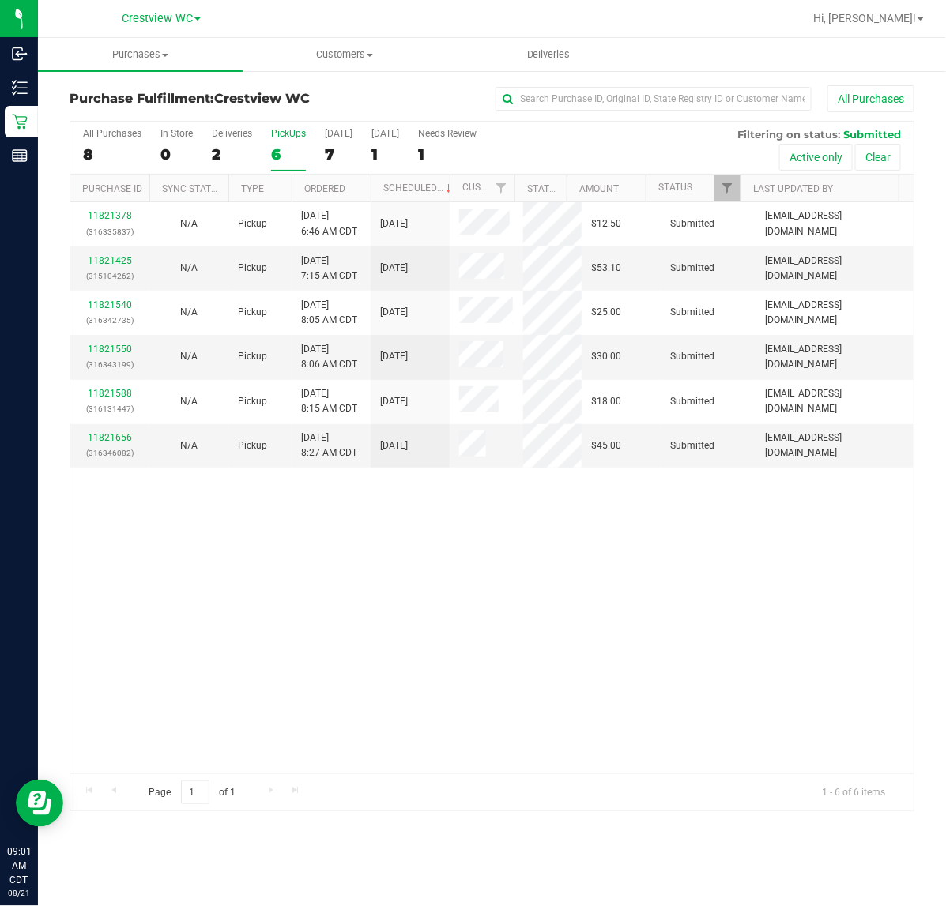
drag, startPoint x: 725, startPoint y: 555, endPoint x: 736, endPoint y: 498, distance: 58.6
click at [732, 546] on div "11821378 (316335837) N/A Pickup [DATE] 6:46 AM CDT 8/21/2025 $12.50 Submitted […" at bounding box center [491, 487] width 843 height 571
click at [286, 125] on div "All Purchases 8 In Store 0 Deliveries 2 PickUps 6 [DATE] 7 [DATE] 1 Needs Revie…" at bounding box center [491, 128] width 843 height 13
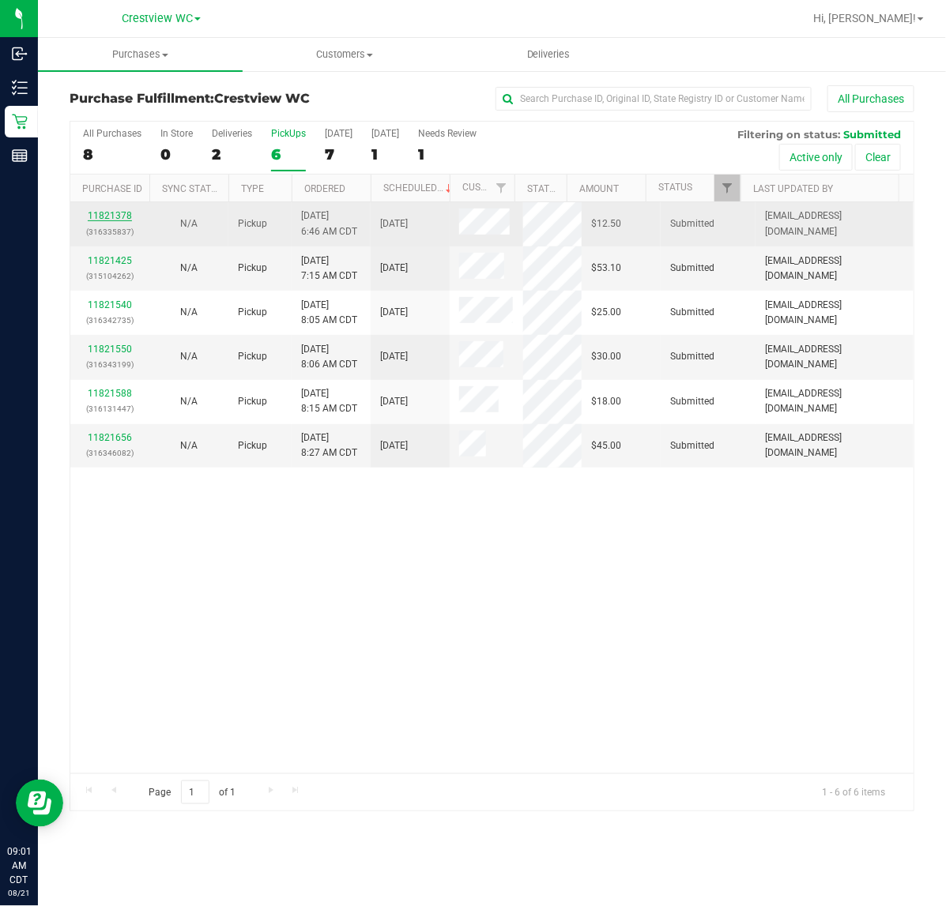
click at [113, 215] on link "11821378" at bounding box center [110, 215] width 44 height 11
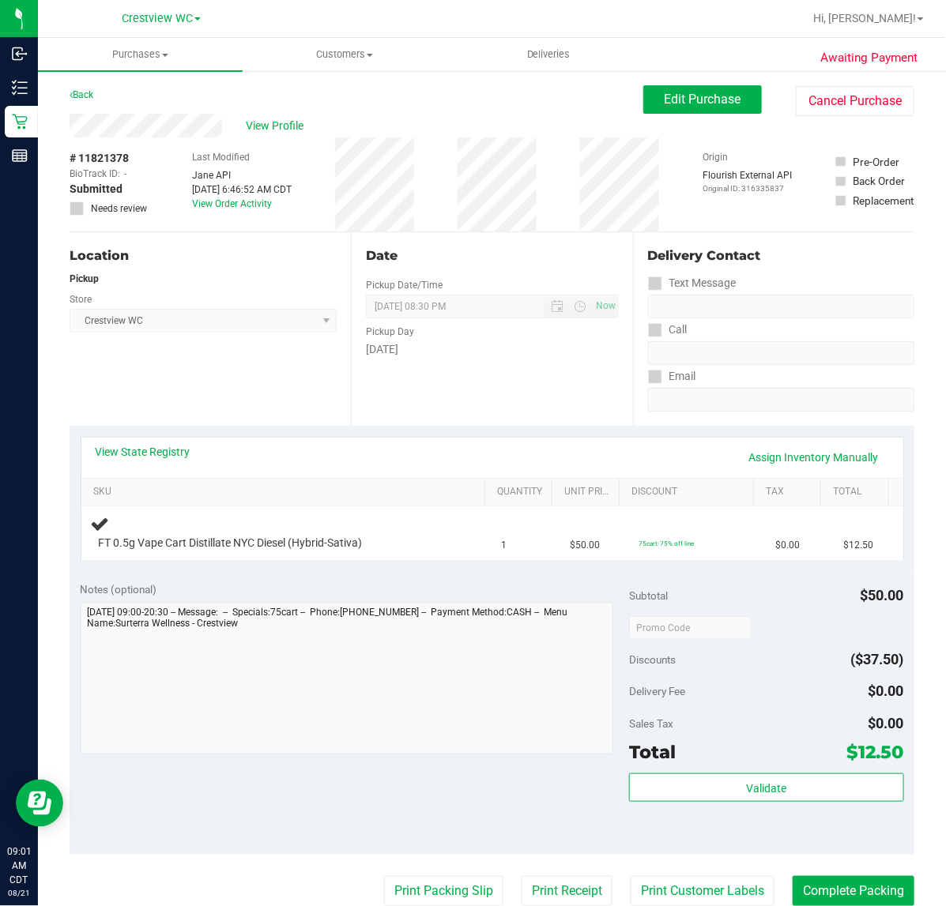
click at [259, 385] on div "Location Pickup Store Crestview WC Select Store [PERSON_NAME][GEOGRAPHIC_DATA] …" at bounding box center [210, 329] width 281 height 194
click at [265, 397] on div "Location Pickup Store Crestview WC Select Store [PERSON_NAME][GEOGRAPHIC_DATA] …" at bounding box center [210, 329] width 281 height 194
click at [274, 386] on div "Location Pickup Store Crestview WC Select Store [PERSON_NAME][GEOGRAPHIC_DATA] …" at bounding box center [210, 329] width 281 height 194
click at [291, 372] on div "Location Pickup Store Crestview WC Select Store [PERSON_NAME][GEOGRAPHIC_DATA] …" at bounding box center [210, 329] width 281 height 194
drag, startPoint x: 214, startPoint y: 375, endPoint x: 228, endPoint y: 379, distance: 14.0
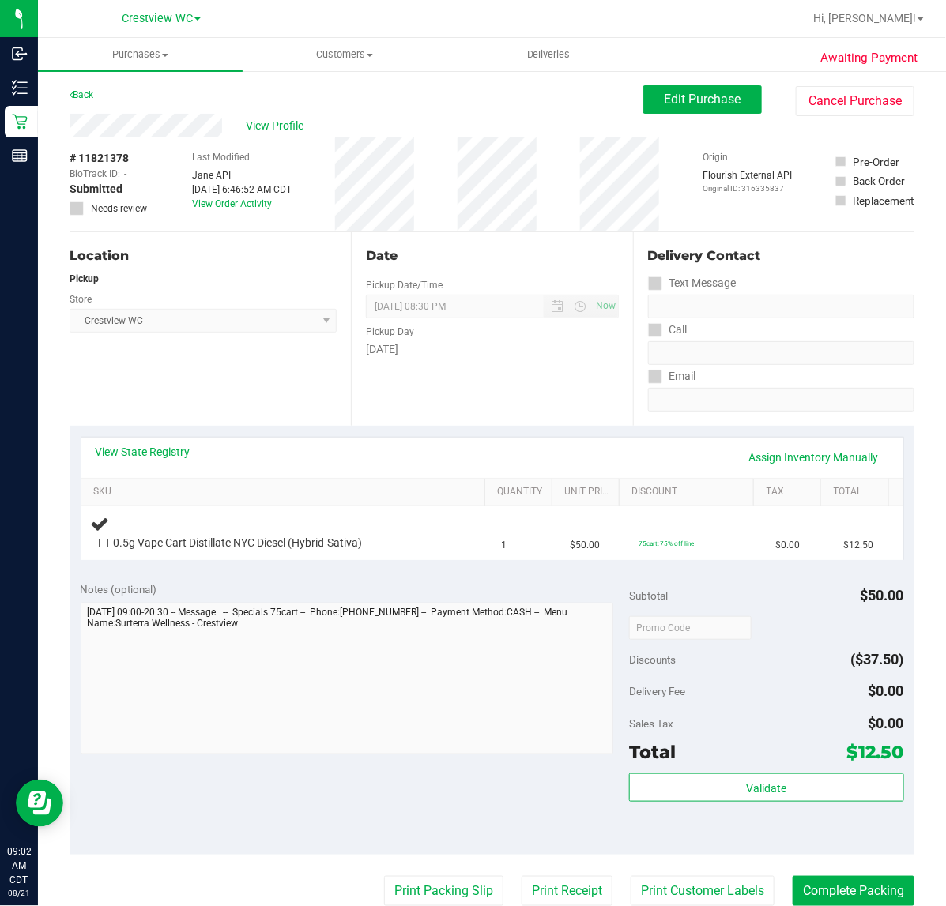
click at [217, 374] on div "Location Pickup Store Crestview WC Select Store [PERSON_NAME][GEOGRAPHIC_DATA] …" at bounding box center [210, 329] width 281 height 194
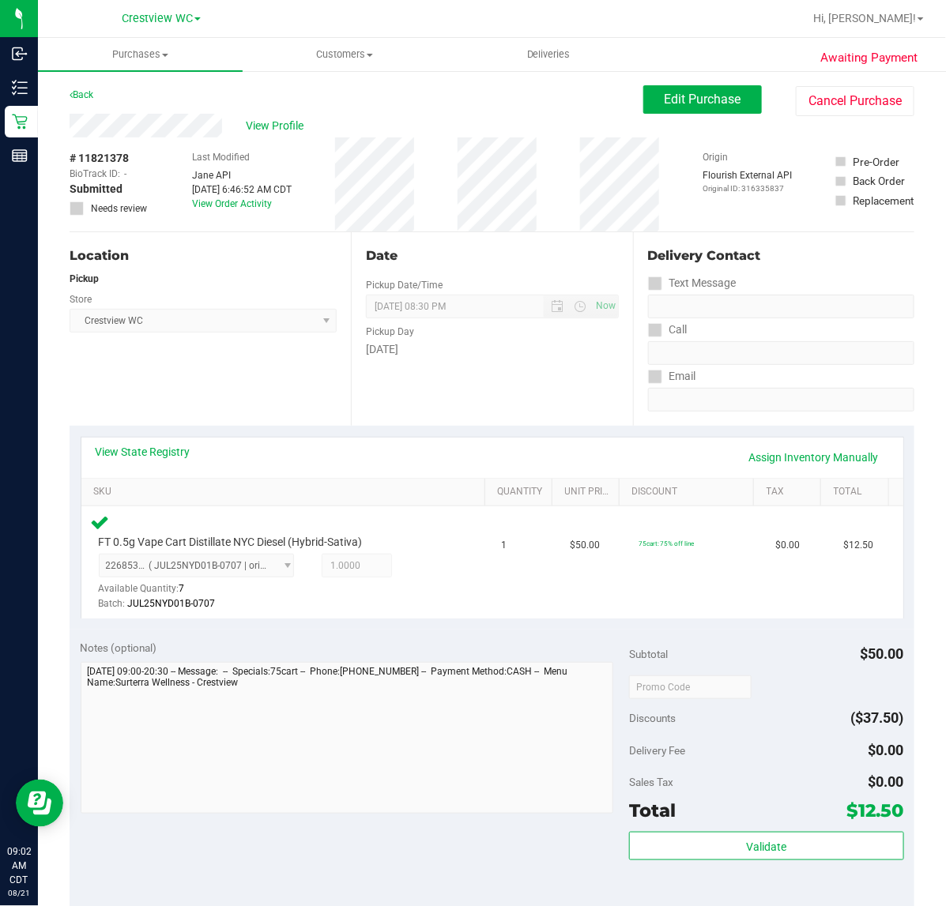
click at [242, 368] on div "Location Pickup Store Crestview WC Select Store [PERSON_NAME][GEOGRAPHIC_DATA] …" at bounding box center [210, 329] width 281 height 194
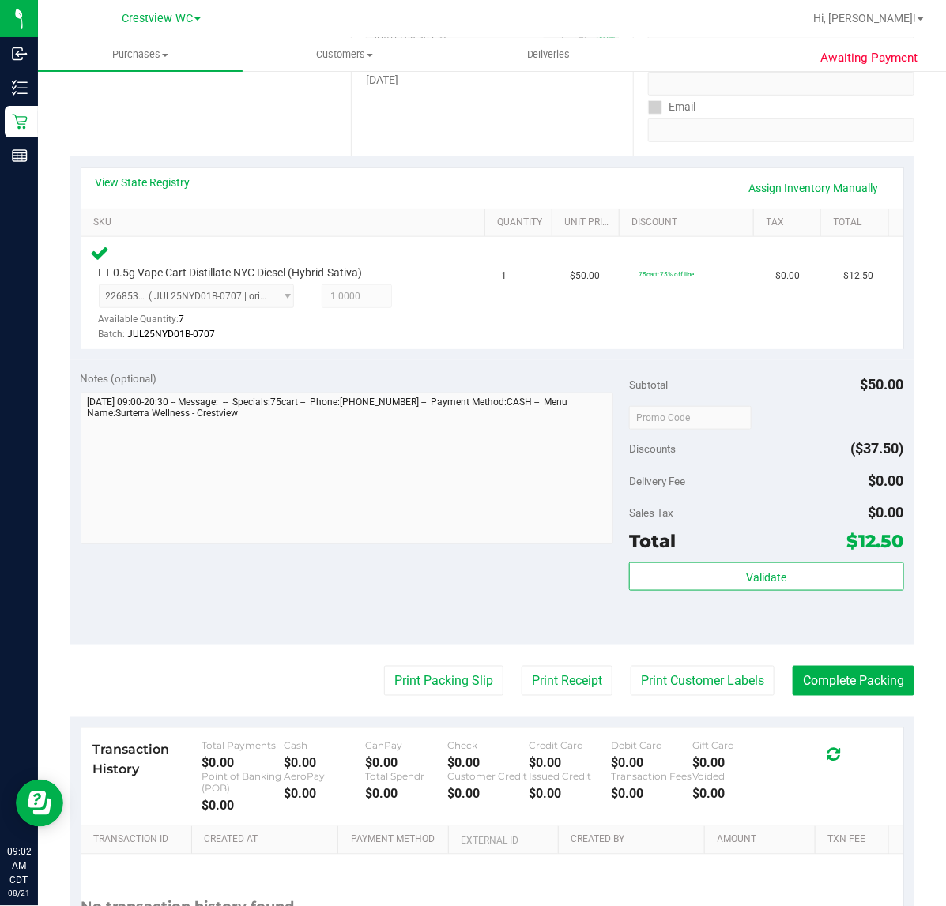
scroll to position [395, 0]
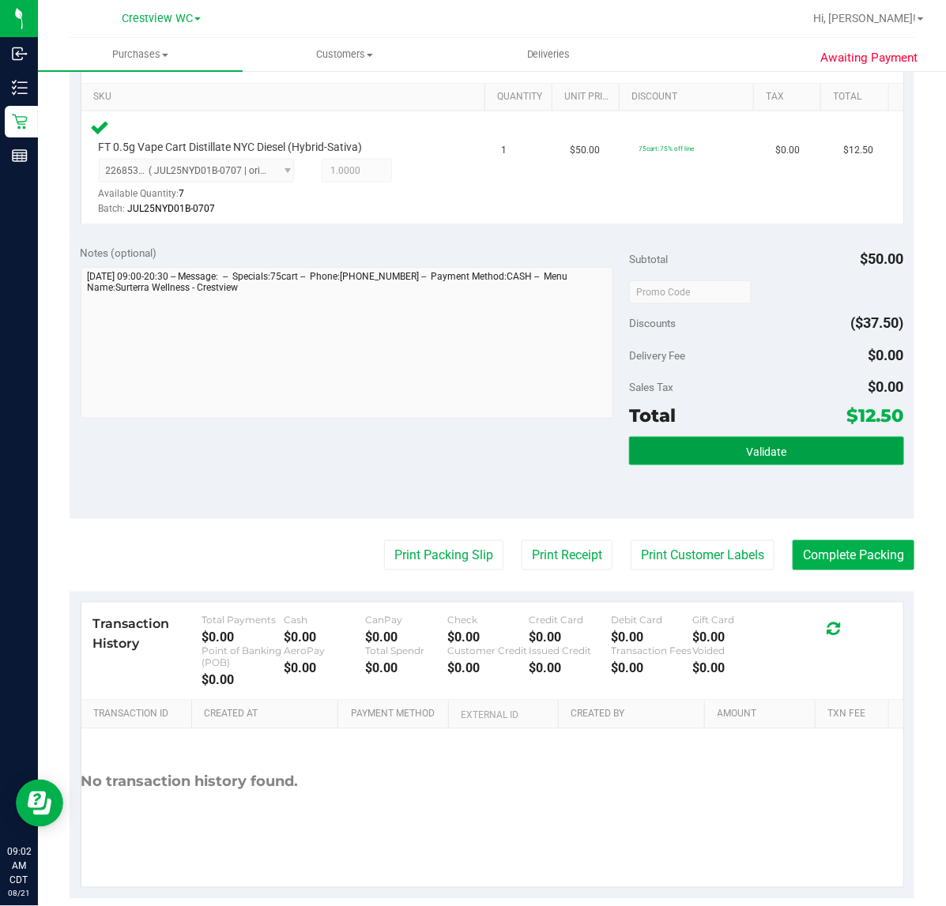
click at [798, 453] on button "Validate" at bounding box center [766, 451] width 274 height 28
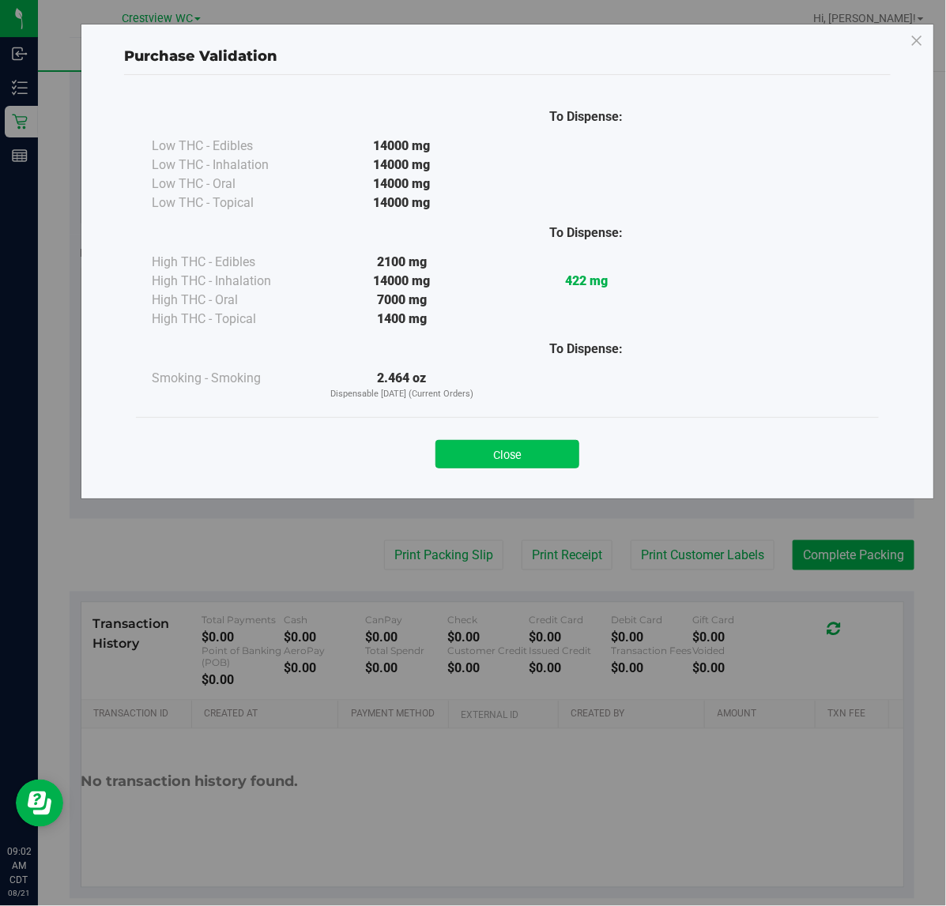
click at [519, 454] on button "Close" at bounding box center [507, 454] width 144 height 28
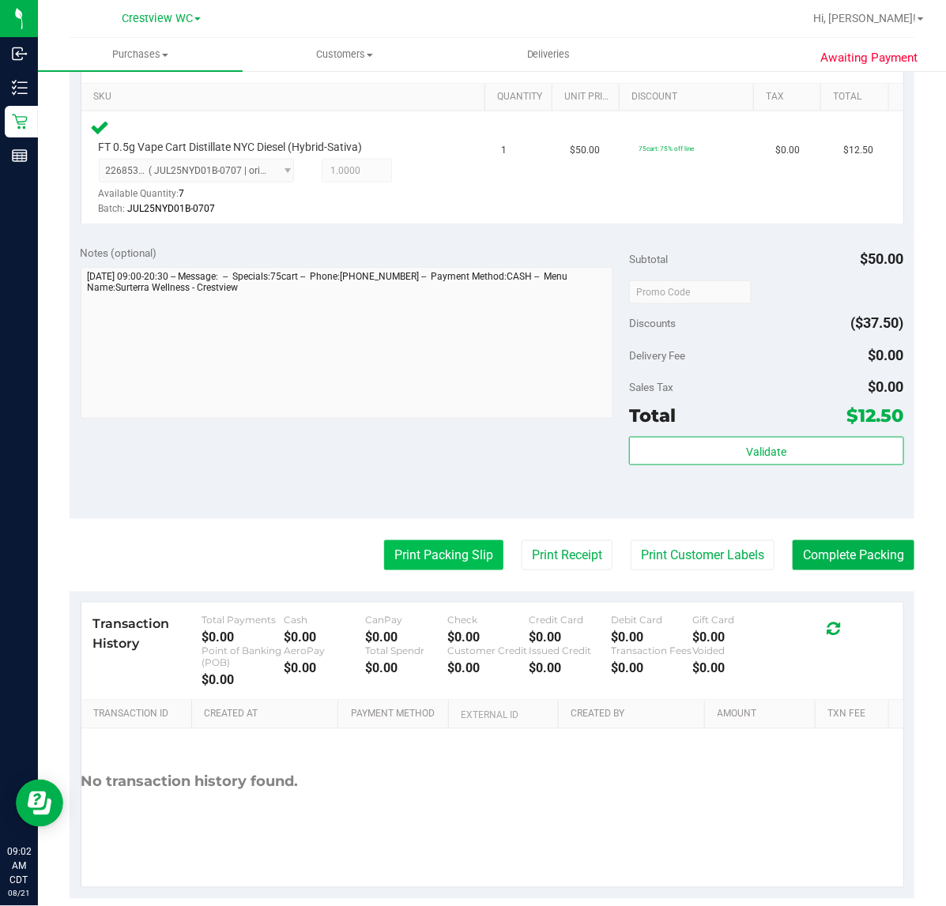
click at [423, 546] on button "Print Packing Slip" at bounding box center [443, 555] width 119 height 30
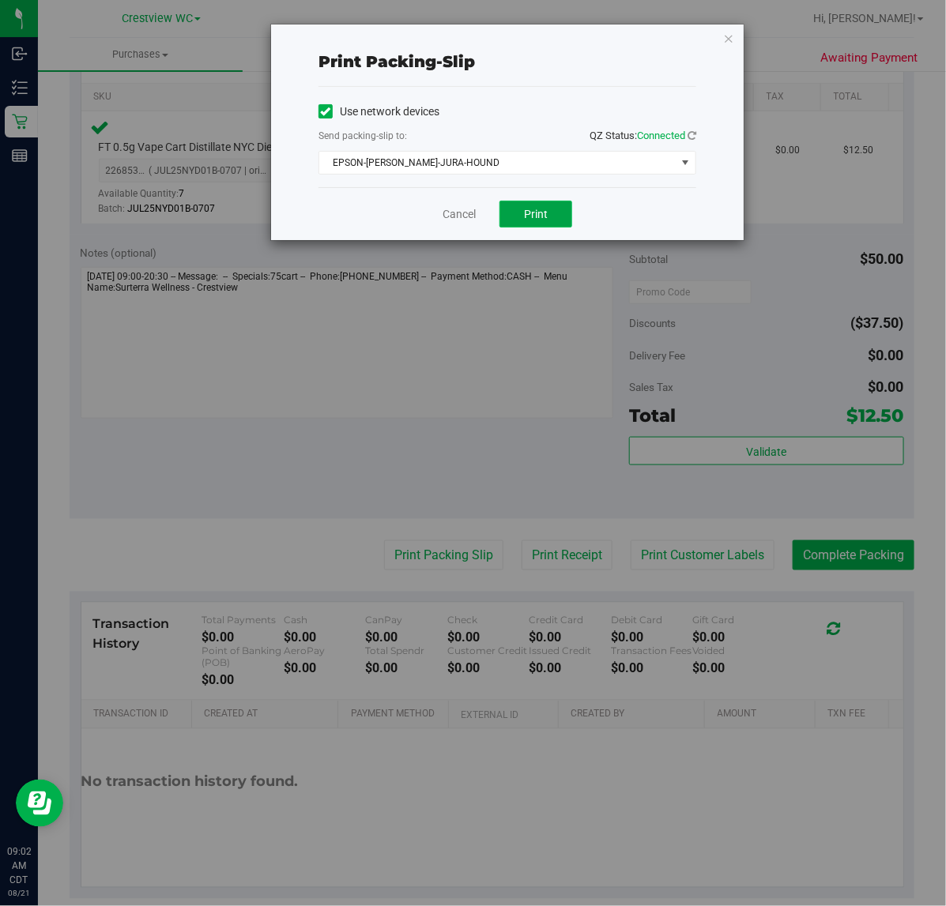
click at [558, 214] on button "Print" at bounding box center [535, 214] width 73 height 27
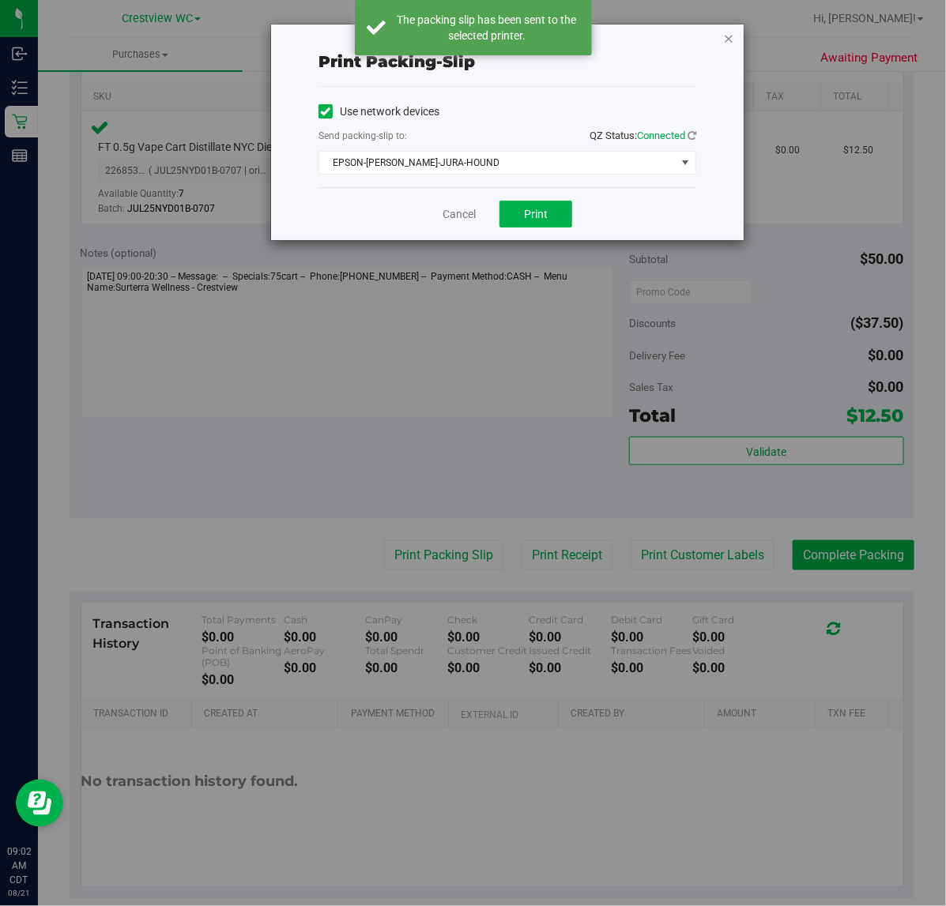
click at [725, 38] on icon "button" at bounding box center [728, 37] width 11 height 19
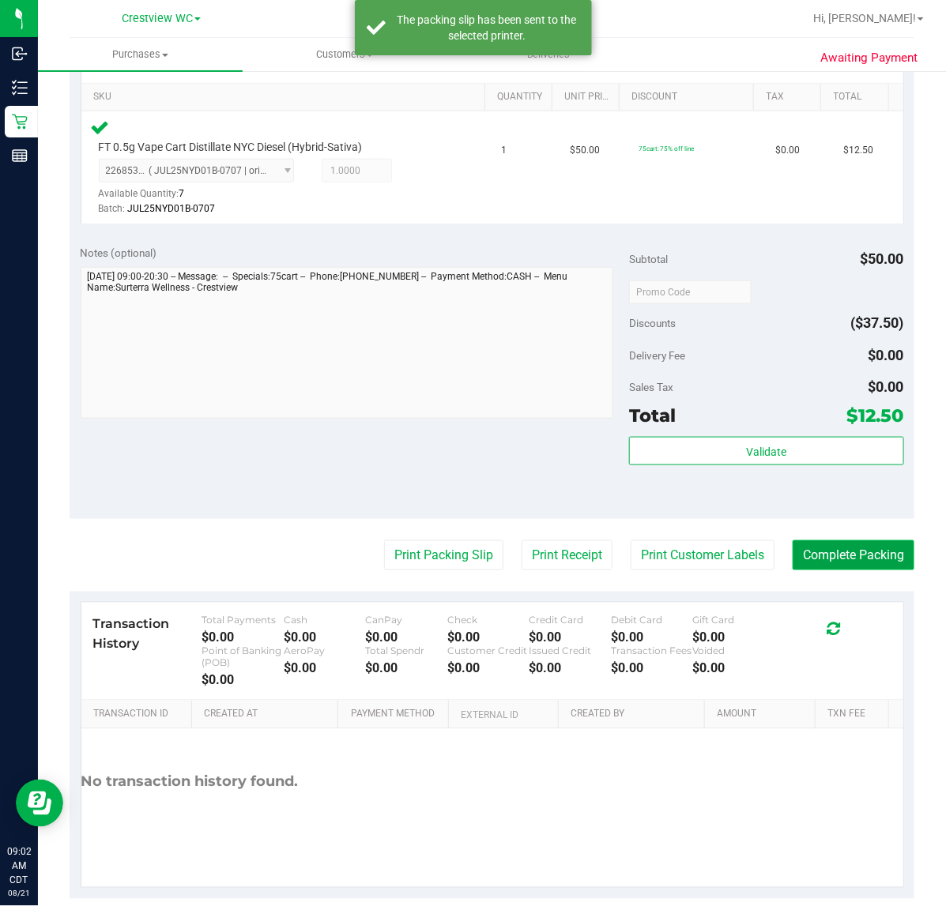
click at [871, 554] on button "Complete Packing" at bounding box center [853, 555] width 122 height 30
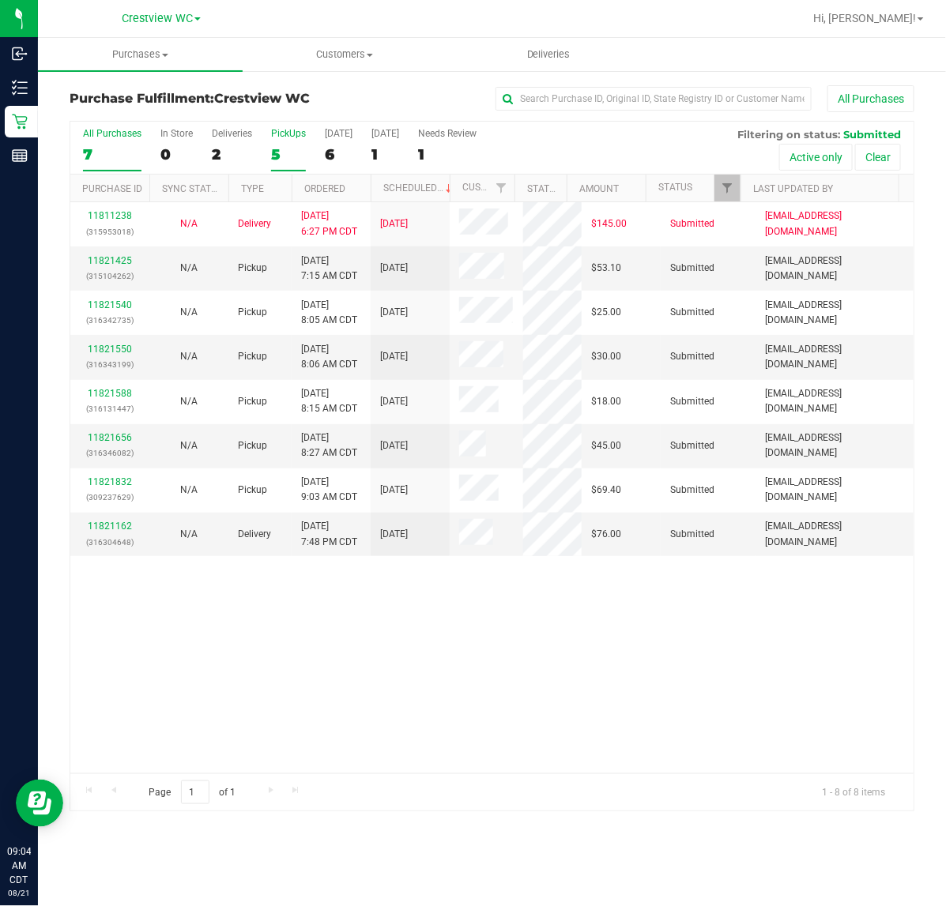
click at [292, 133] on div "PickUps" at bounding box center [288, 133] width 35 height 11
click at [0, 0] on input "PickUps 5" at bounding box center [0, 0] width 0 height 0
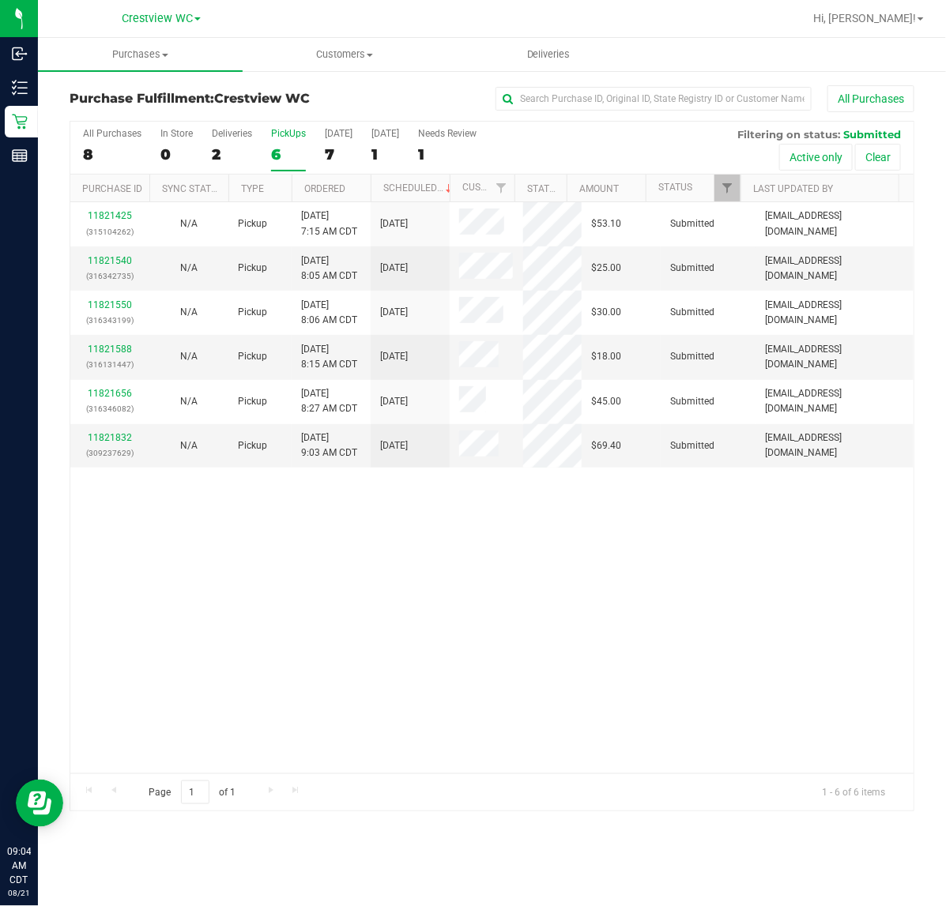
click at [291, 139] on div "PickUps" at bounding box center [288, 133] width 35 height 11
click at [0, 0] on input "PickUps 6" at bounding box center [0, 0] width 0 height 0
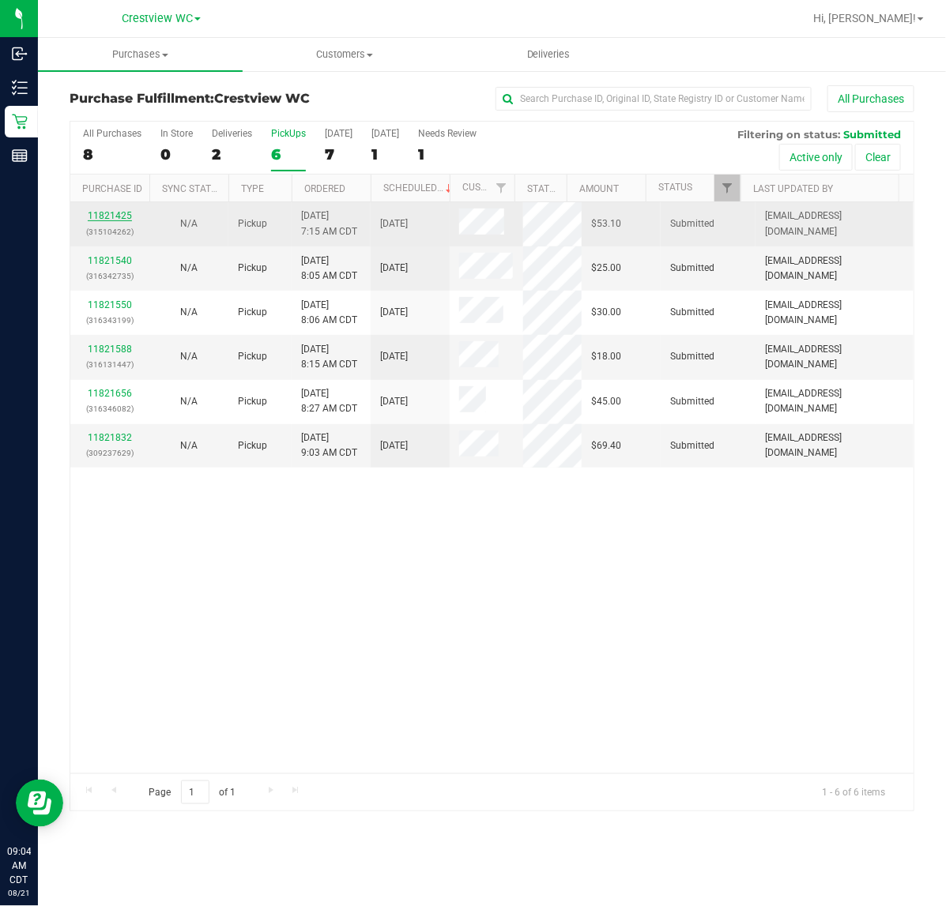
click at [119, 217] on link "11821425" at bounding box center [110, 215] width 44 height 11
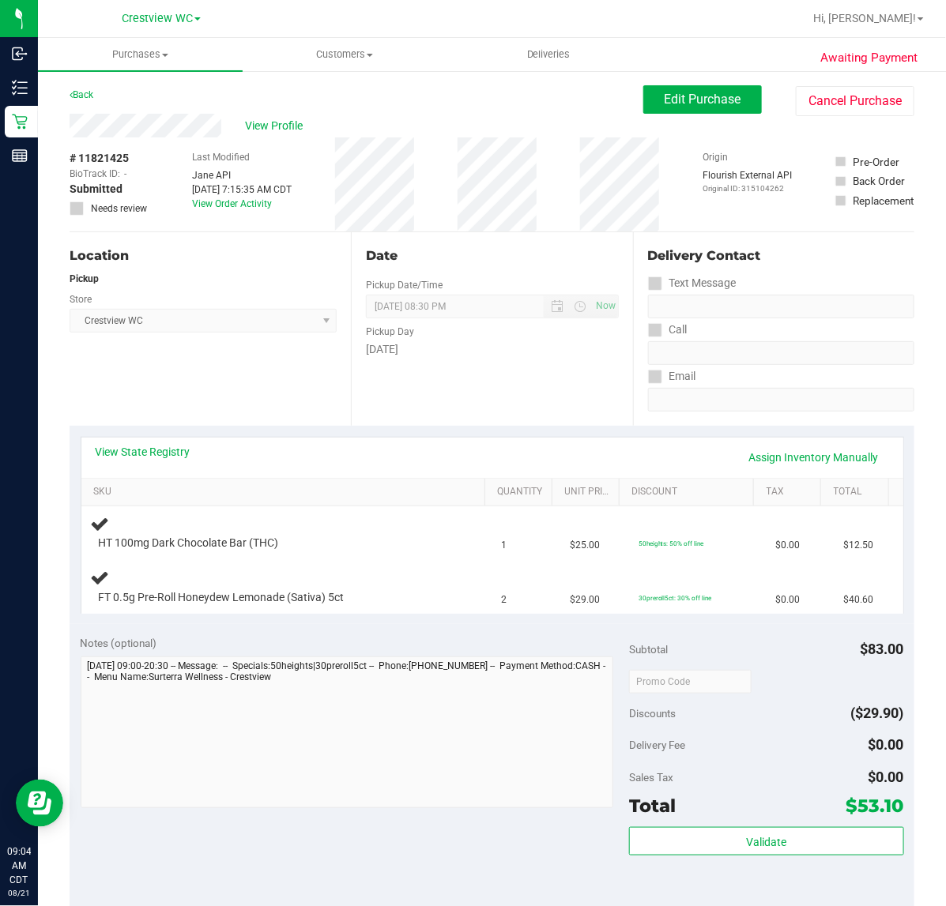
click at [238, 378] on div "Location Pickup Store Crestview WC Select Store [PERSON_NAME][GEOGRAPHIC_DATA] …" at bounding box center [210, 329] width 281 height 194
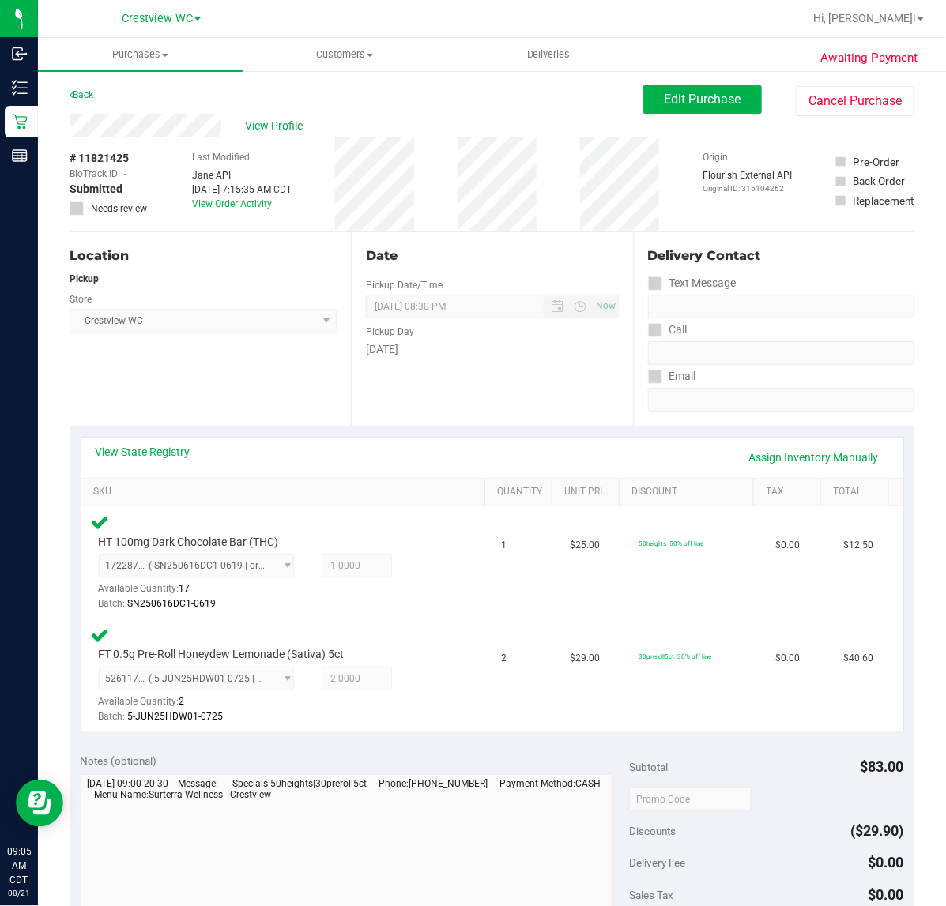
click at [253, 348] on div "Location Pickup Store Crestview WC Select Store [PERSON_NAME][GEOGRAPHIC_DATA] …" at bounding box center [210, 329] width 281 height 194
click at [491, 387] on div "Date Pickup Date/Time [DATE] Now [DATE] 08:30 PM Now Pickup Day [DATE]" at bounding box center [491, 329] width 281 height 194
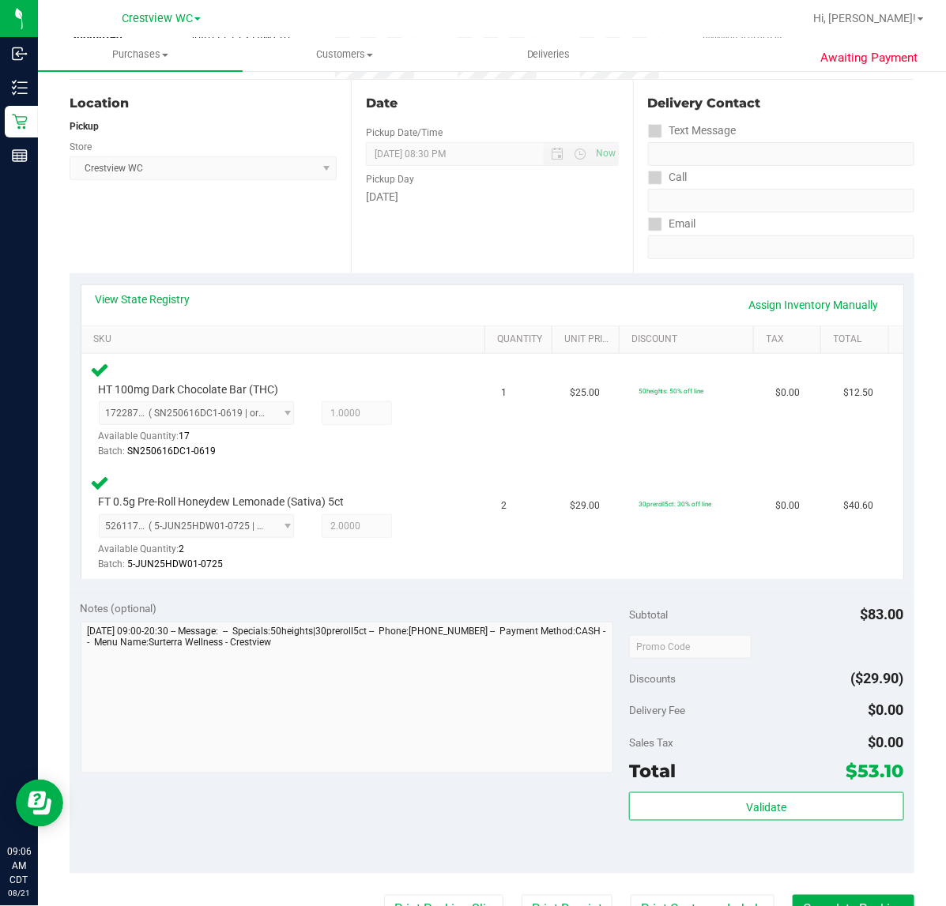
scroll to position [296, 0]
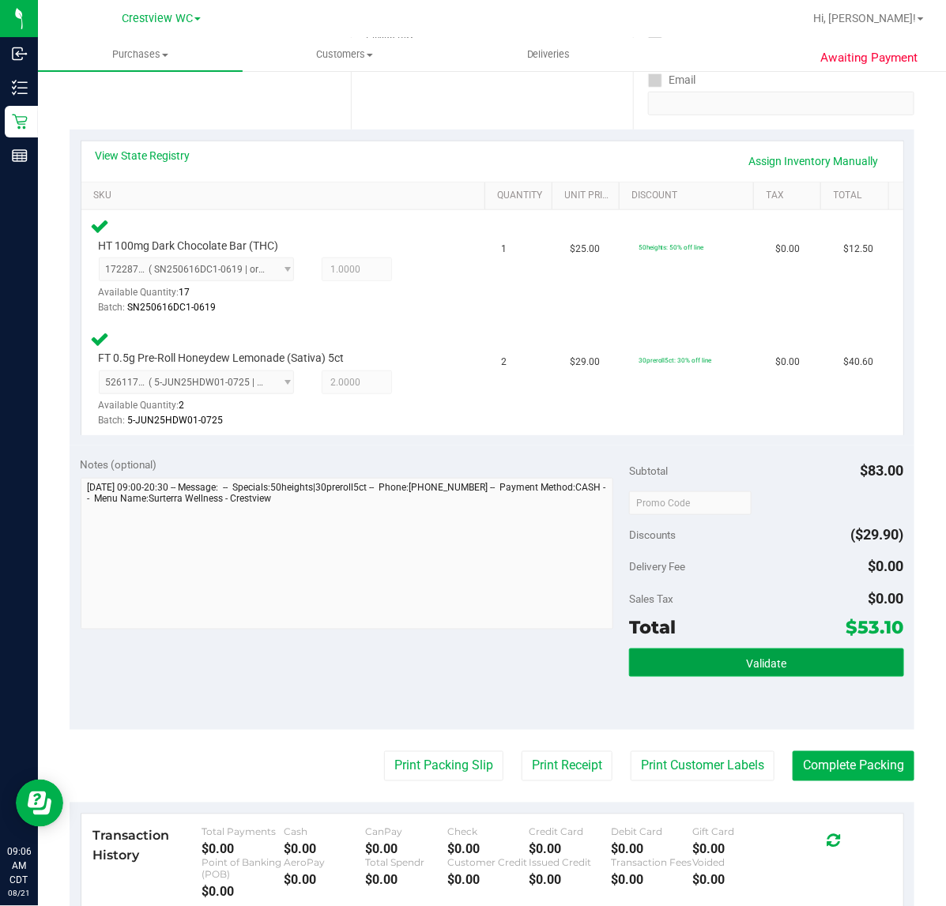
click at [792, 660] on button "Validate" at bounding box center [766, 663] width 274 height 28
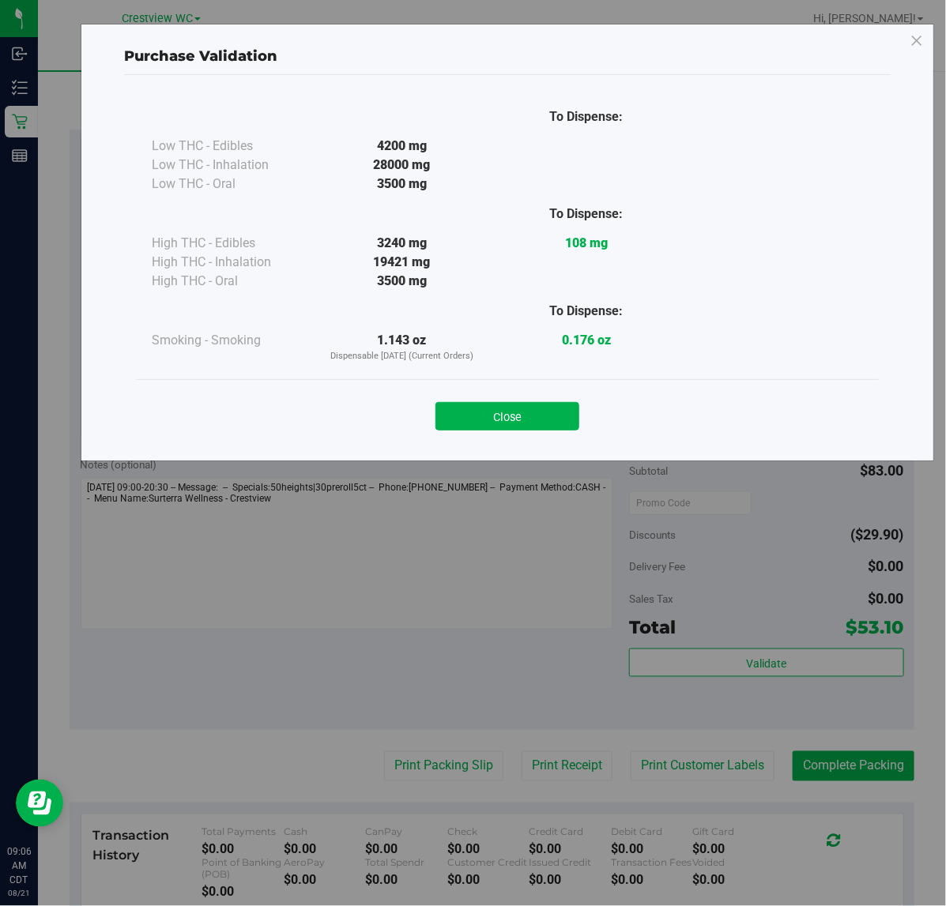
click at [487, 419] on button "Close" at bounding box center [507, 416] width 144 height 28
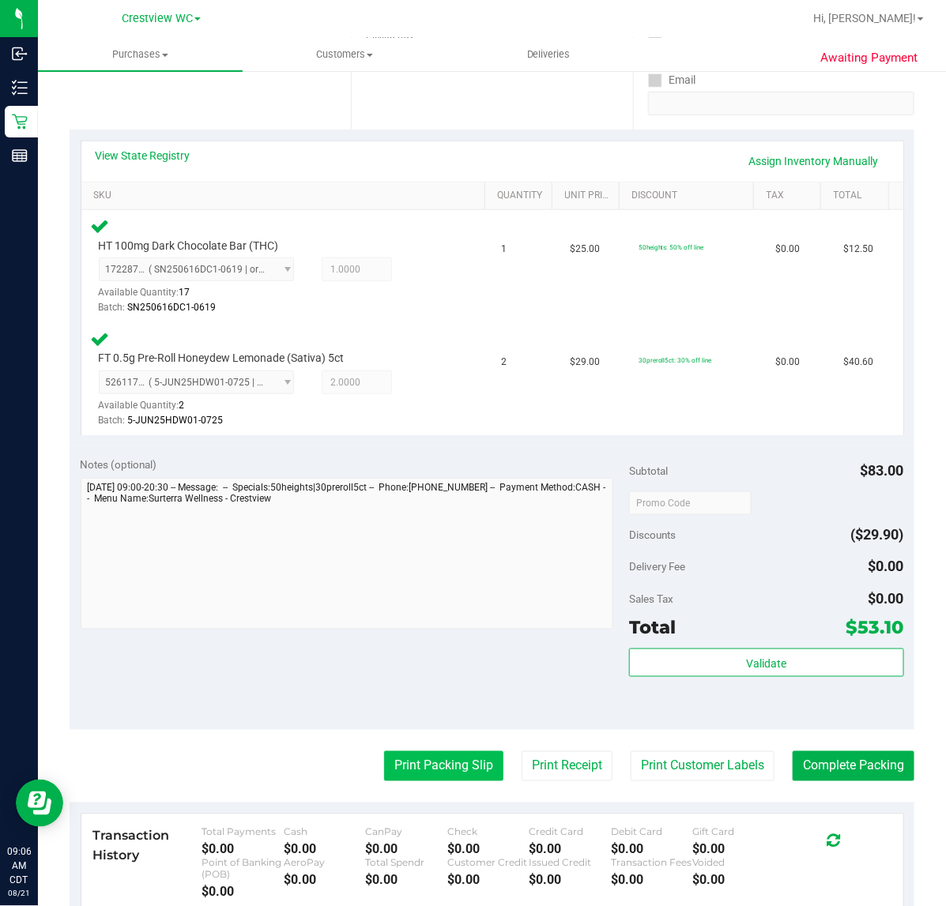
click at [448, 764] on button "Print Packing Slip" at bounding box center [443, 766] width 119 height 30
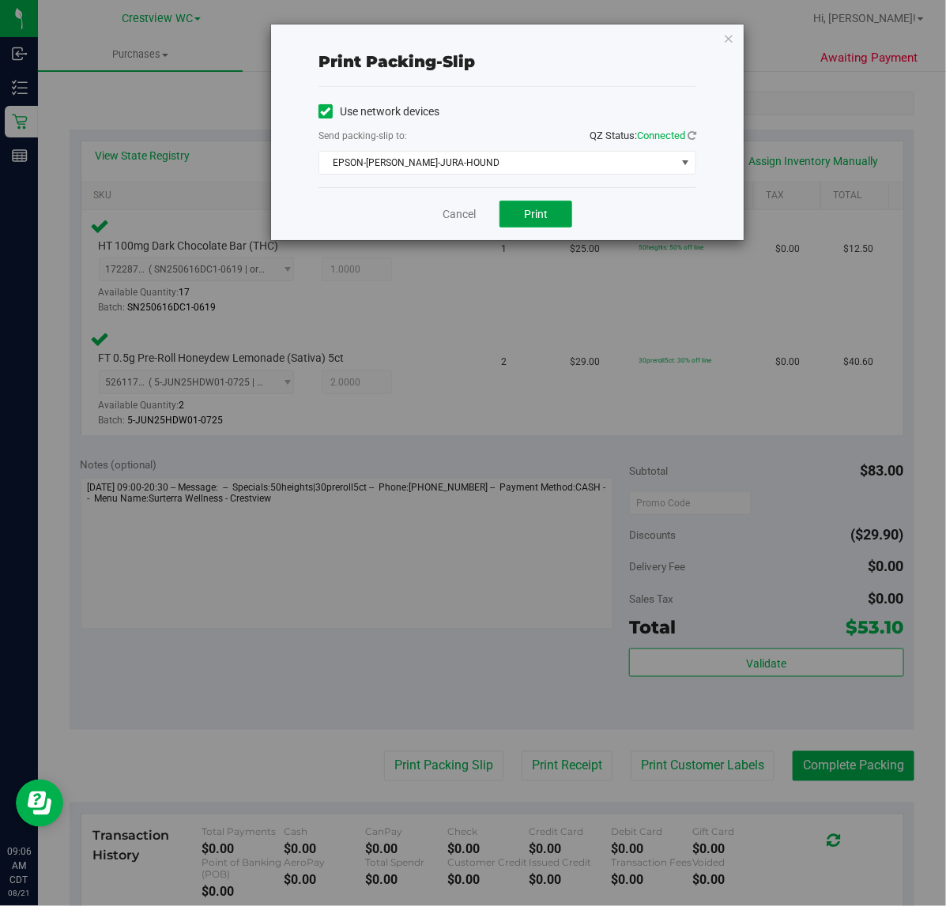
drag, startPoint x: 539, startPoint y: 213, endPoint x: 698, endPoint y: 167, distance: 165.3
click at [544, 214] on span "Print" at bounding box center [536, 214] width 24 height 13
click at [729, 38] on icon "button" at bounding box center [728, 37] width 11 height 19
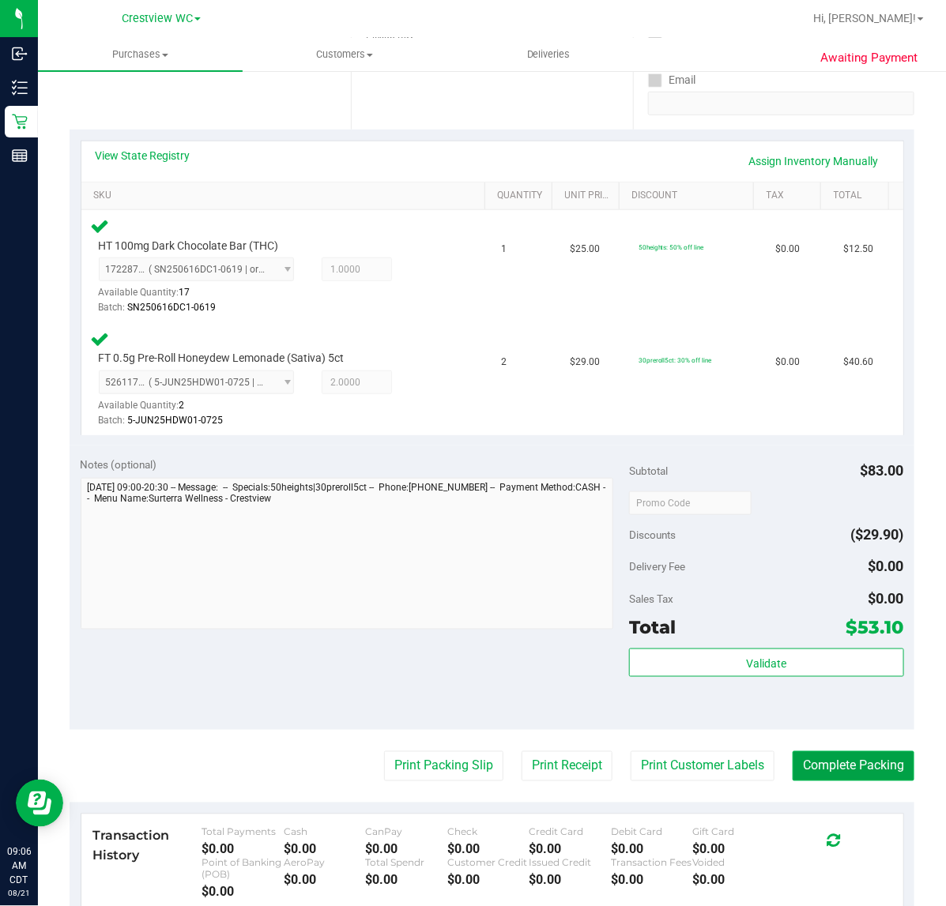
click at [856, 759] on button "Complete Packing" at bounding box center [853, 766] width 122 height 30
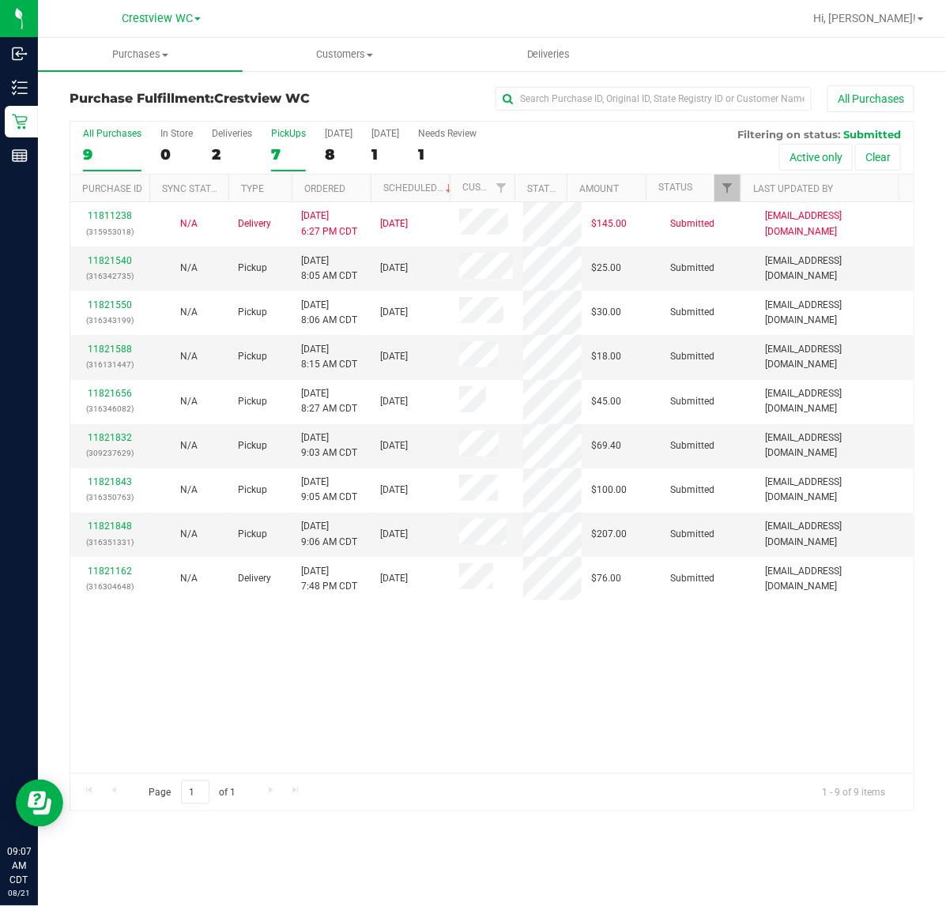
click at [287, 128] on div "PickUps" at bounding box center [288, 133] width 35 height 11
click at [0, 0] on input "PickUps 7" at bounding box center [0, 0] width 0 height 0
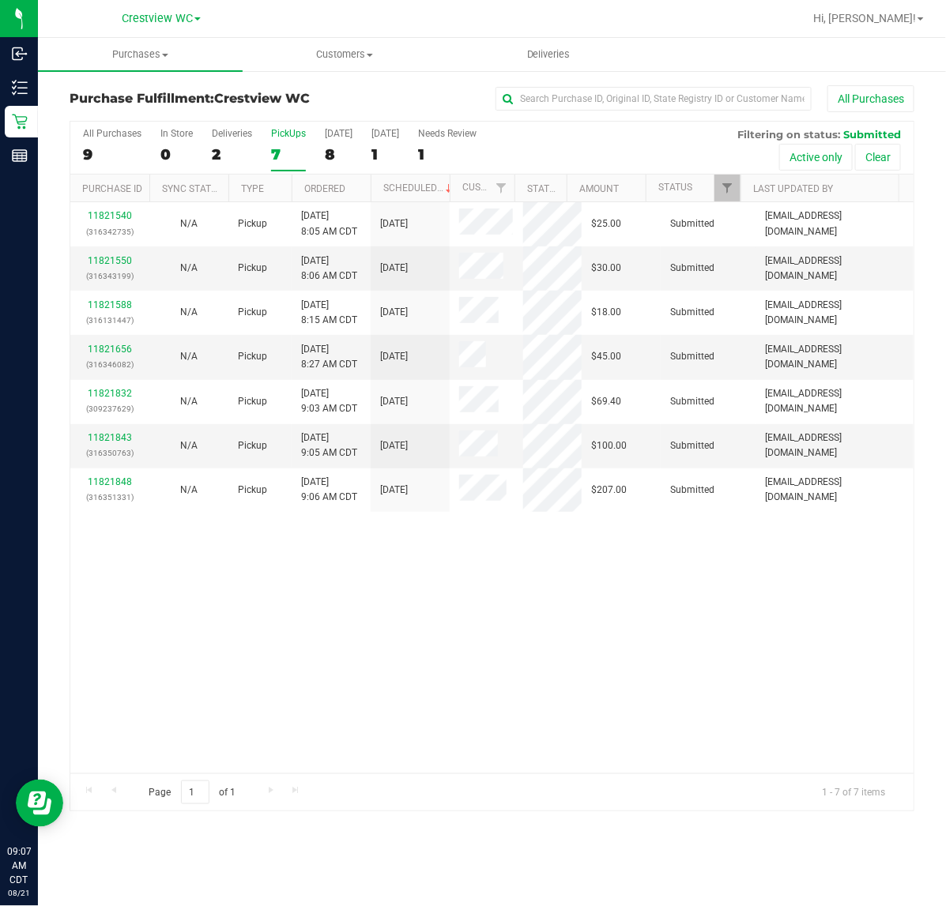
click at [713, 582] on div "11821540 (316342735) N/A Pickup [DATE] 8:05 AM CDT 8/21/2025 $25.00 Submitted […" at bounding box center [491, 487] width 843 height 571
click at [283, 126] on div "All Purchases 9 In Store 0 Deliveries 2 PickUps 7 [DATE] 8 [DATE] 1 Needs Revie…" at bounding box center [491, 128] width 843 height 13
click at [725, 190] on span "Filter" at bounding box center [727, 188] width 13 height 13
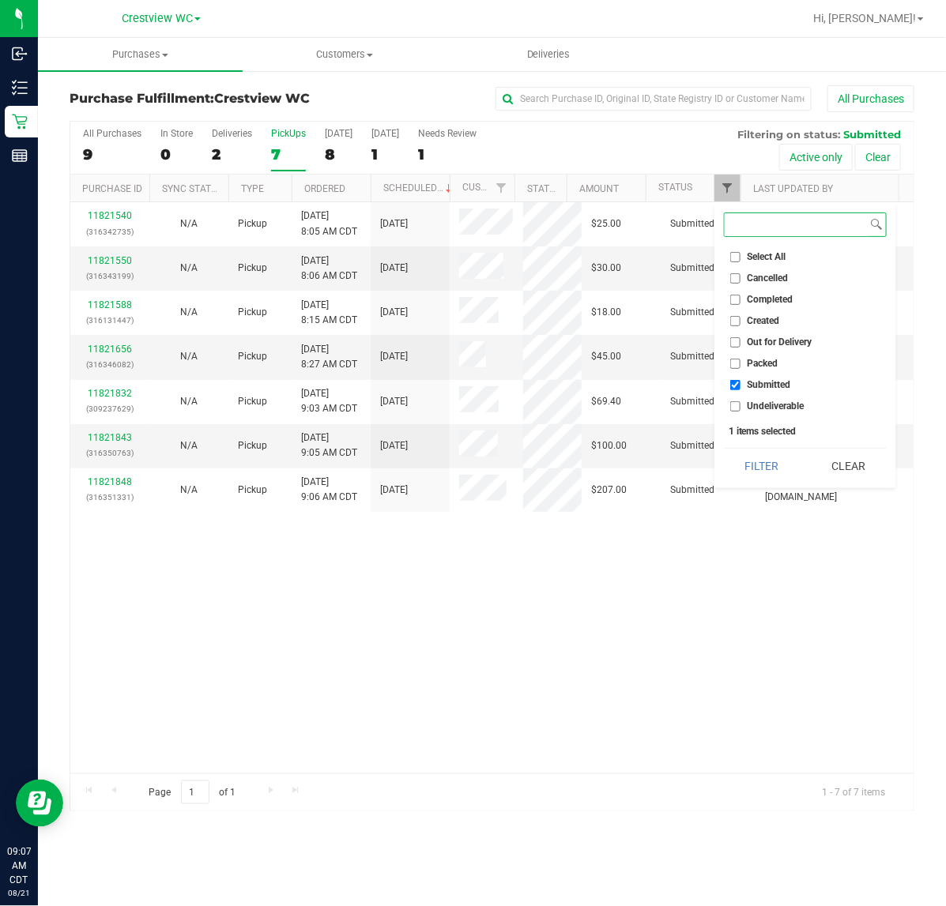
click at [724, 449] on button "Filter" at bounding box center [762, 466] width 76 height 35
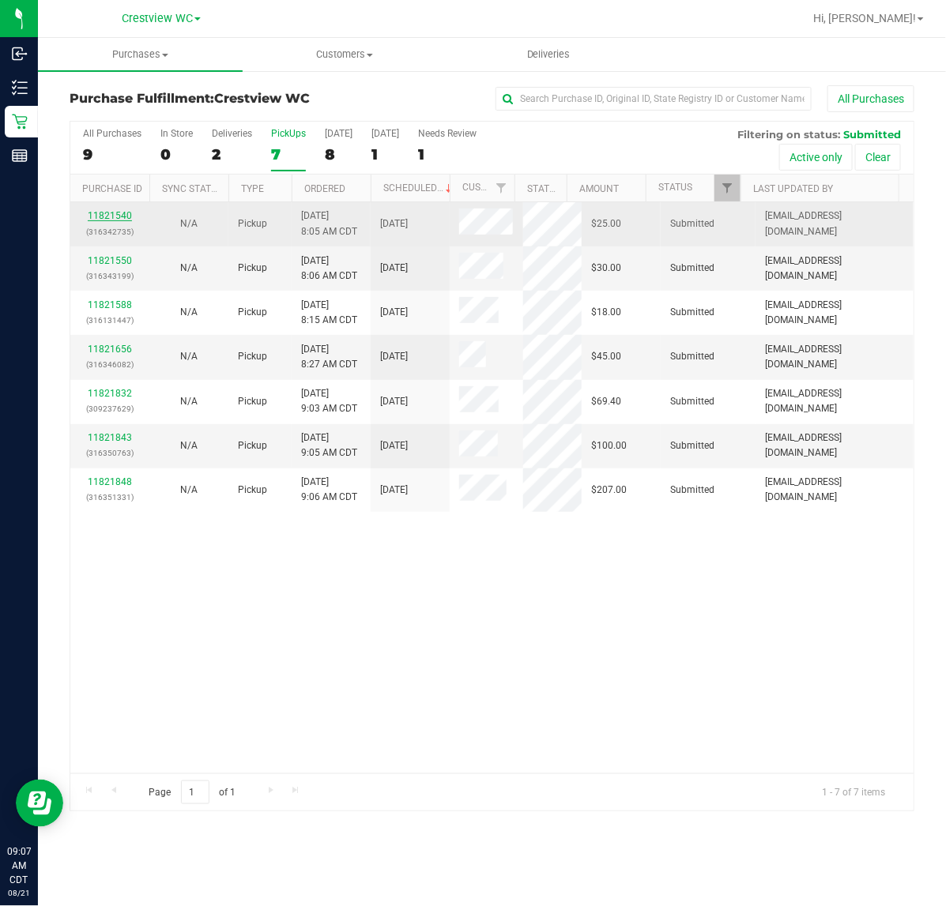
click at [111, 218] on link "11821540" at bounding box center [110, 215] width 44 height 11
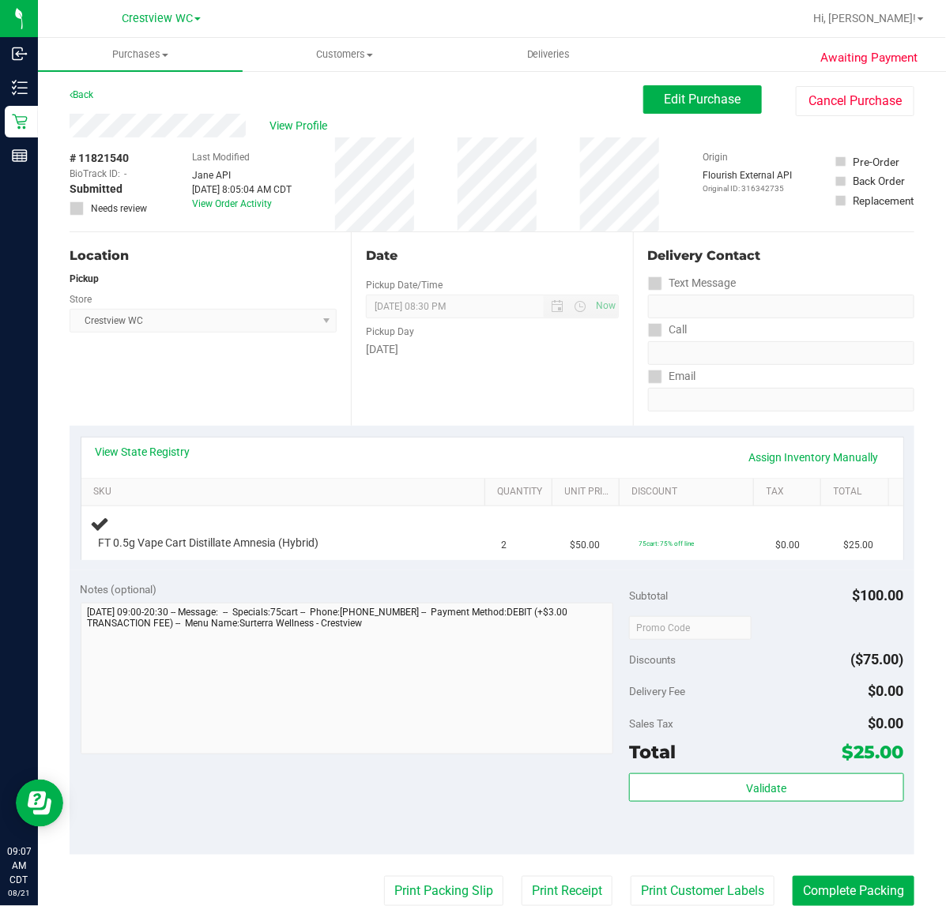
click at [217, 371] on div "Location Pickup Store Crestview WC Select Store [PERSON_NAME][GEOGRAPHIC_DATA] …" at bounding box center [210, 329] width 281 height 194
click at [227, 364] on div "Location Pickup Store Crestview WC Select Store [PERSON_NAME][GEOGRAPHIC_DATA] …" at bounding box center [210, 329] width 281 height 194
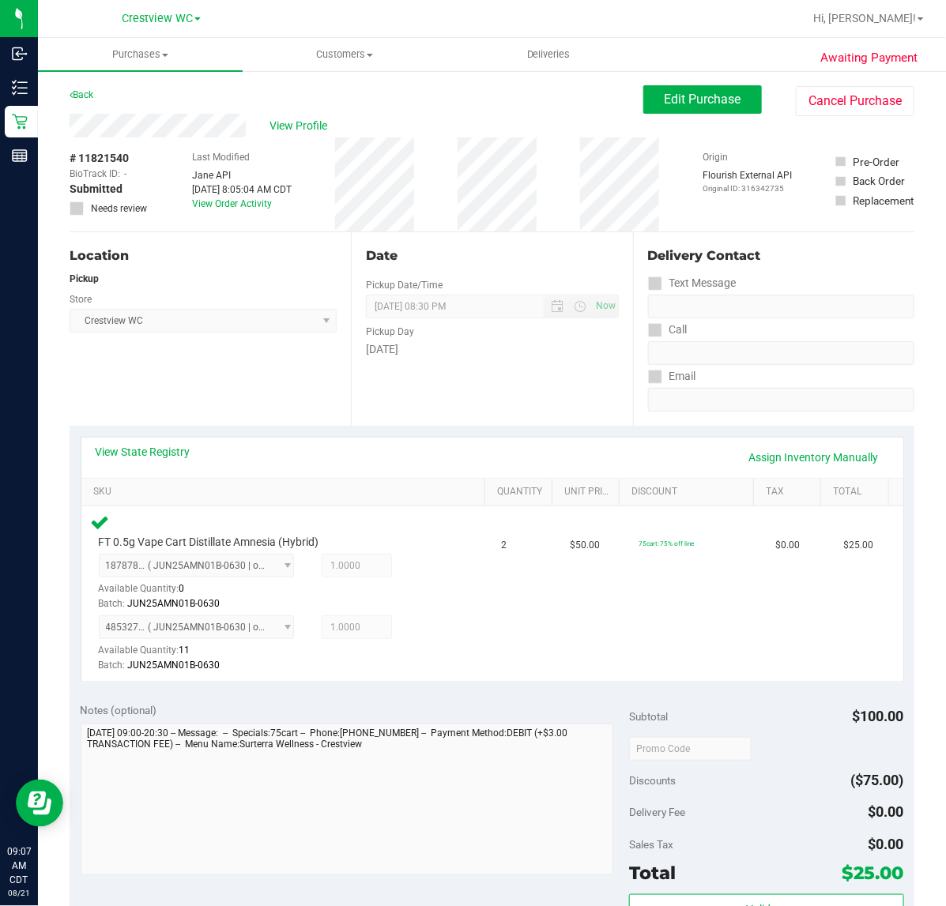
click at [174, 386] on div "Location Pickup Store Crestview WC Select Store [PERSON_NAME][GEOGRAPHIC_DATA] …" at bounding box center [210, 329] width 281 height 194
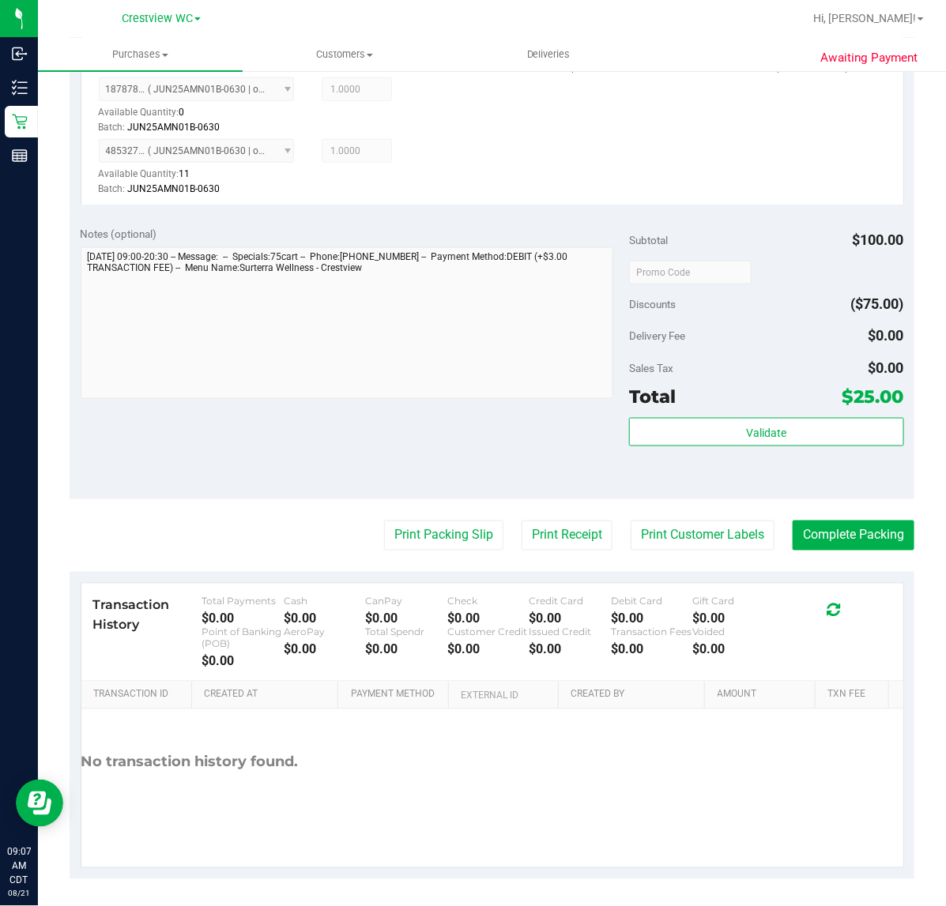
scroll to position [478, 0]
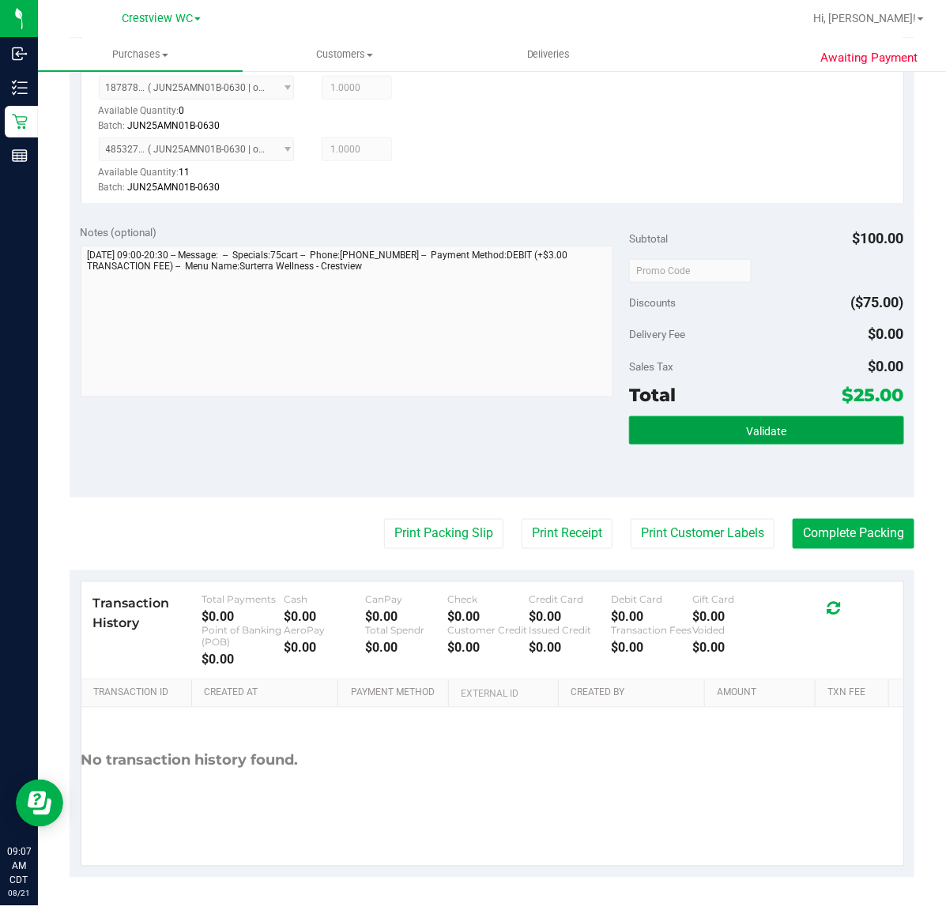
click at [798, 423] on button "Validate" at bounding box center [766, 430] width 274 height 28
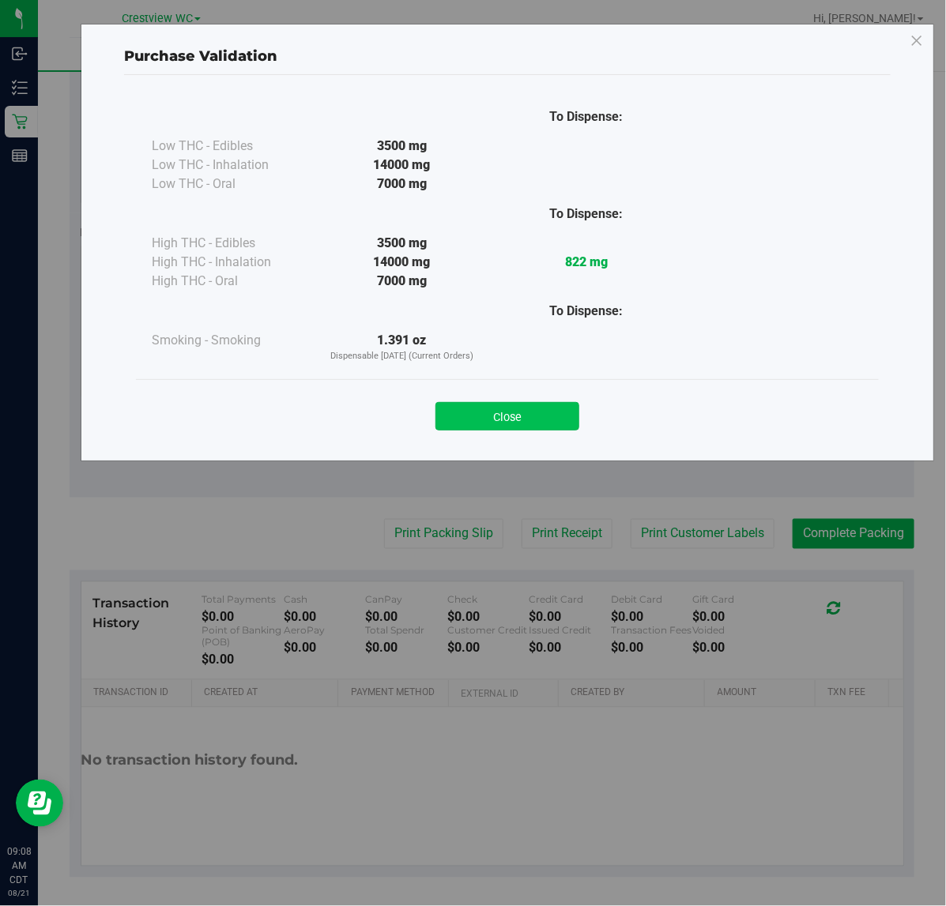
click at [566, 412] on button "Close" at bounding box center [507, 416] width 144 height 28
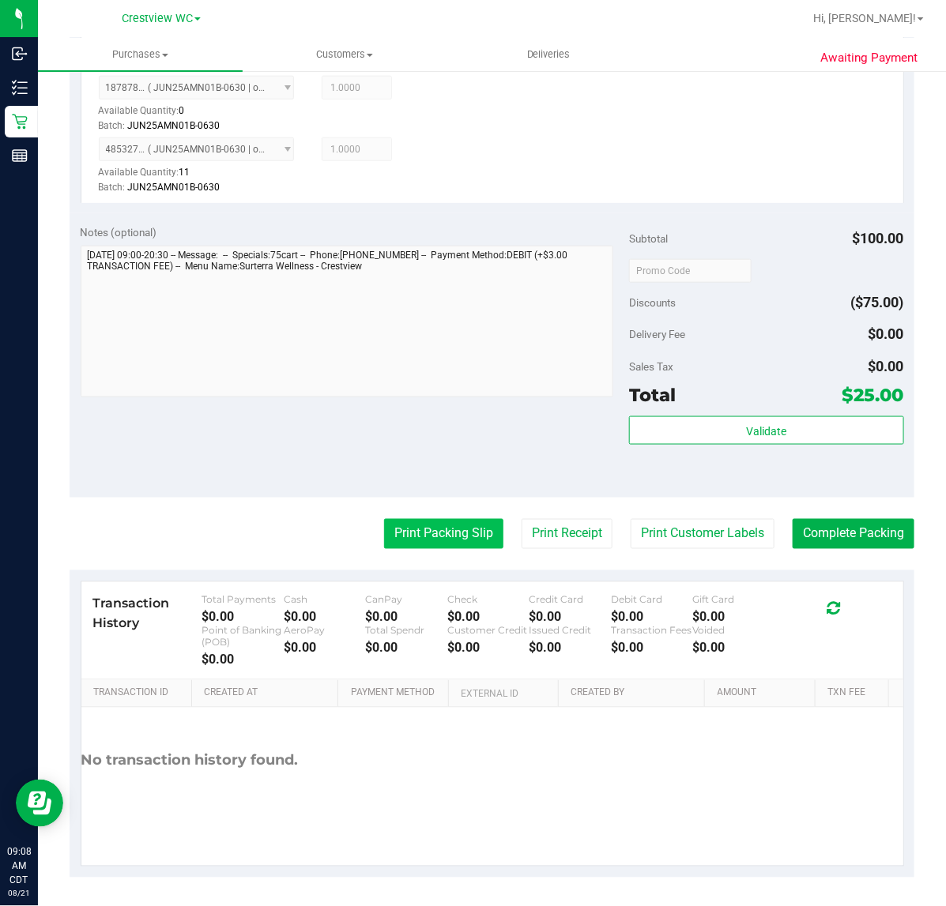
click at [454, 542] on button "Print Packing Slip" at bounding box center [443, 534] width 119 height 30
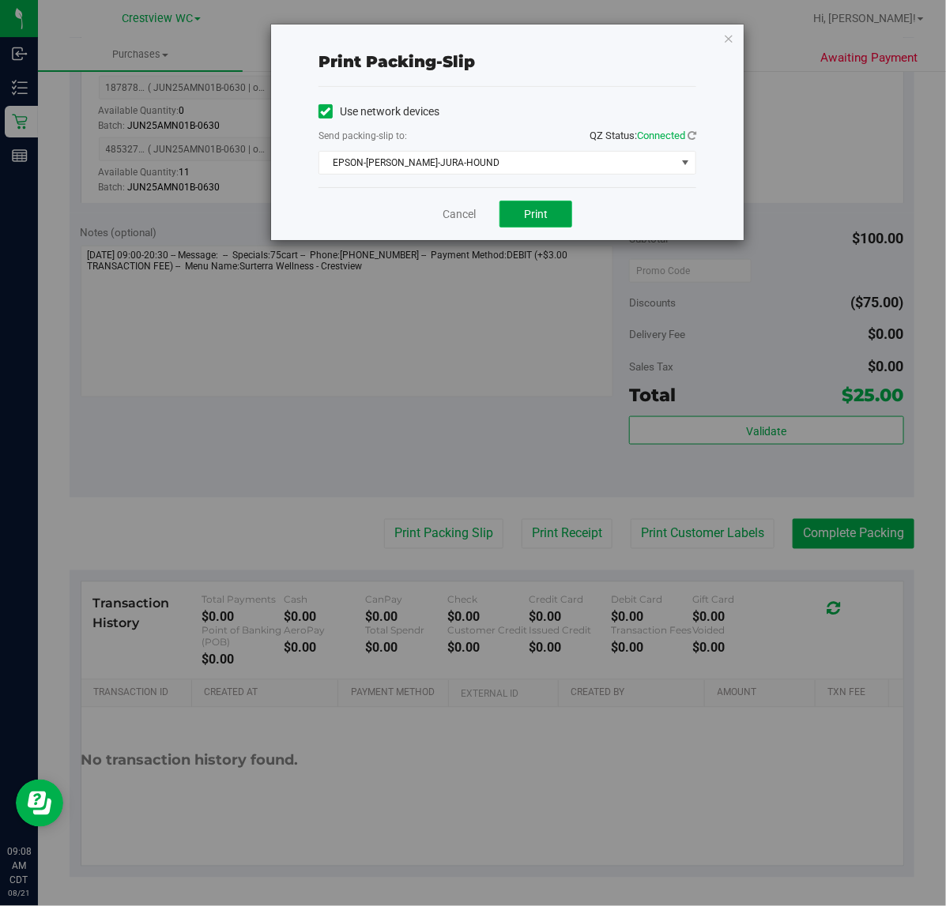
click at [523, 215] on button "Print" at bounding box center [535, 214] width 73 height 27
click at [729, 38] on icon "button" at bounding box center [728, 37] width 11 height 19
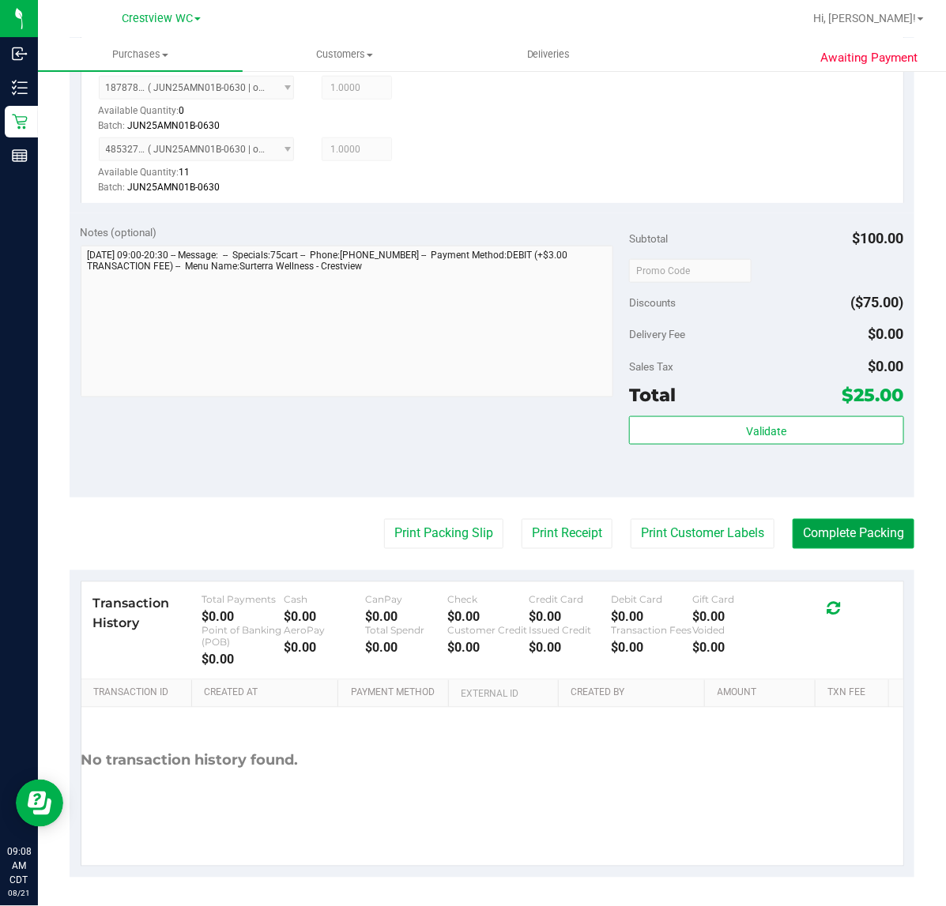
click at [869, 534] on button "Complete Packing" at bounding box center [853, 534] width 122 height 30
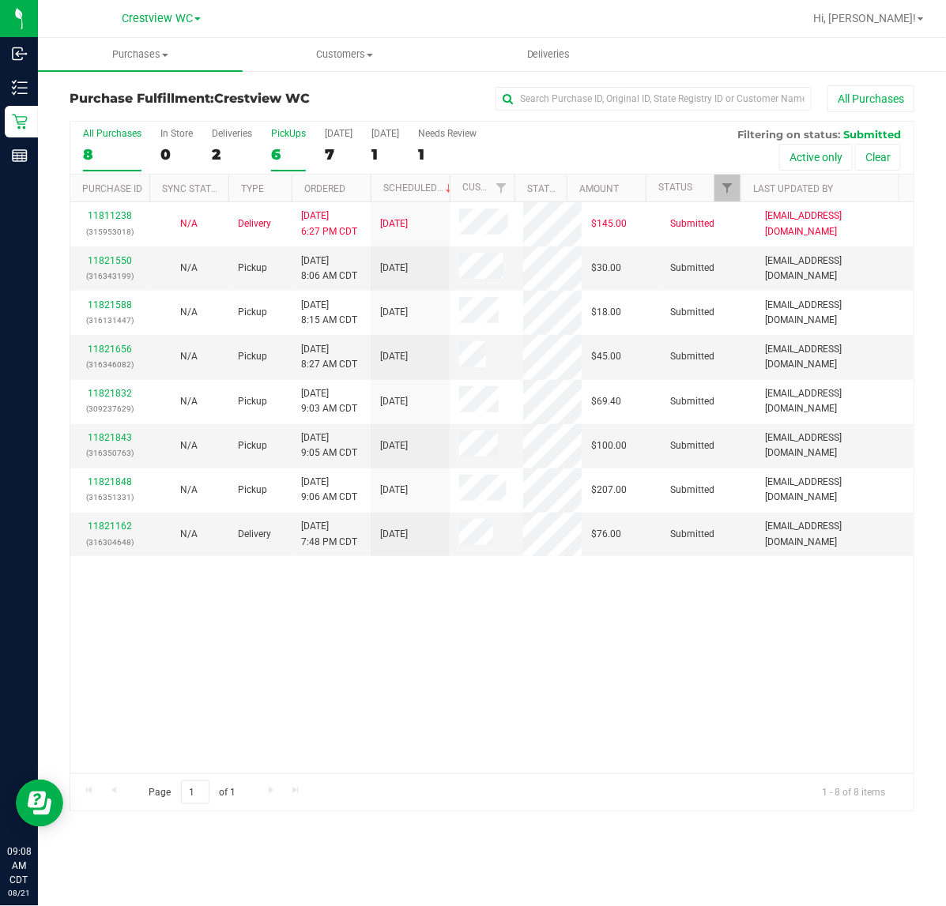
click at [284, 131] on div "PickUps" at bounding box center [288, 133] width 35 height 11
click at [0, 0] on input "PickUps 6" at bounding box center [0, 0] width 0 height 0
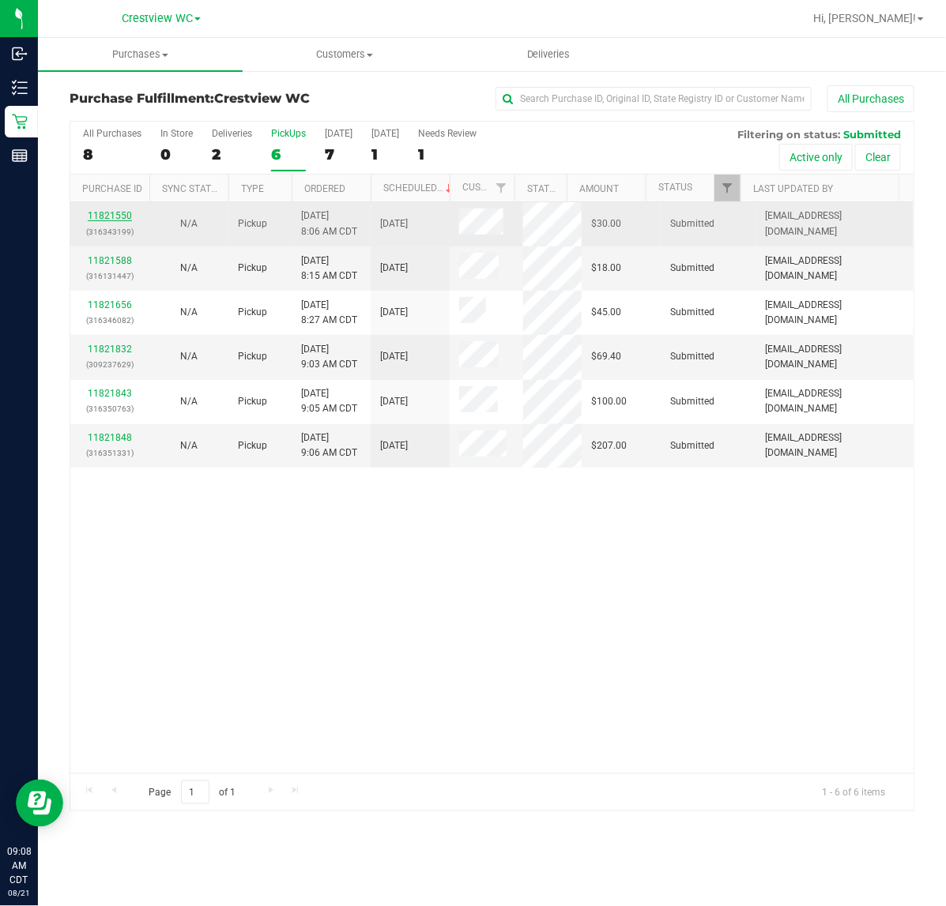
click at [122, 217] on link "11821550" at bounding box center [110, 215] width 44 height 11
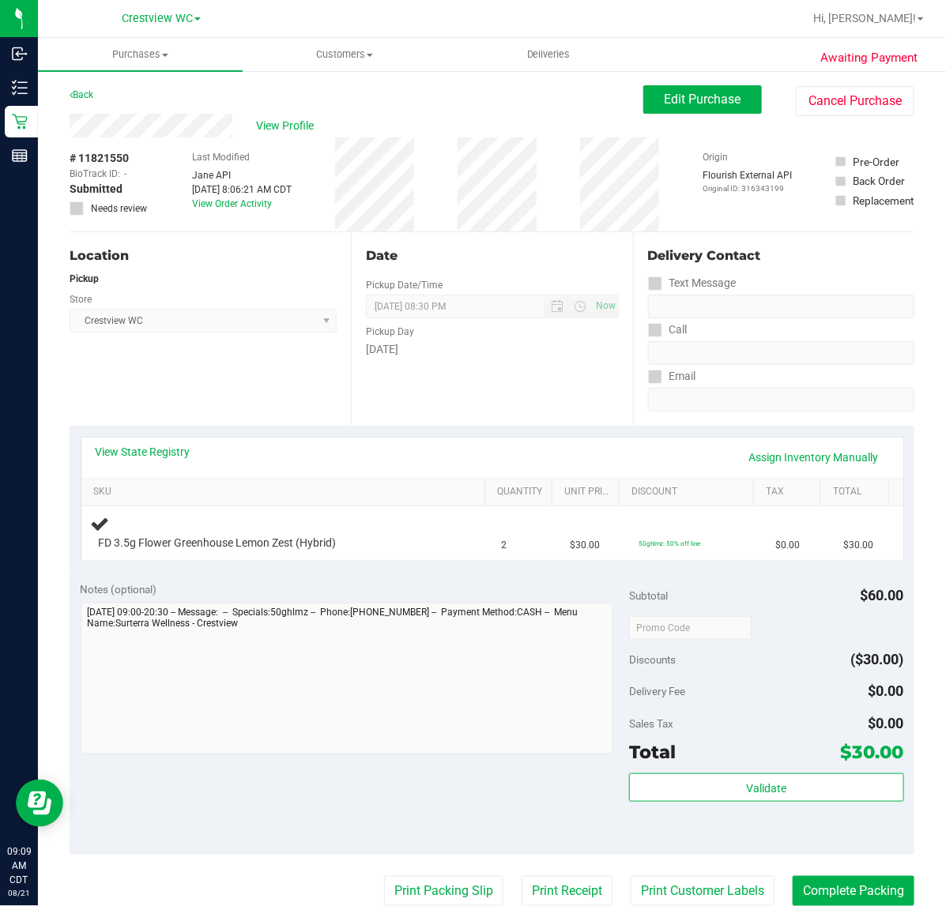
click at [255, 385] on div "Location Pickup Store Crestview WC Select Store [PERSON_NAME][GEOGRAPHIC_DATA] …" at bounding box center [210, 329] width 281 height 194
click at [205, 369] on div "Location Pickup Store Crestview WC Select Store [PERSON_NAME][GEOGRAPHIC_DATA] …" at bounding box center [210, 329] width 281 height 194
click at [220, 375] on div "Location Pickup Store Crestview WC Select Store [PERSON_NAME][GEOGRAPHIC_DATA] …" at bounding box center [210, 329] width 281 height 194
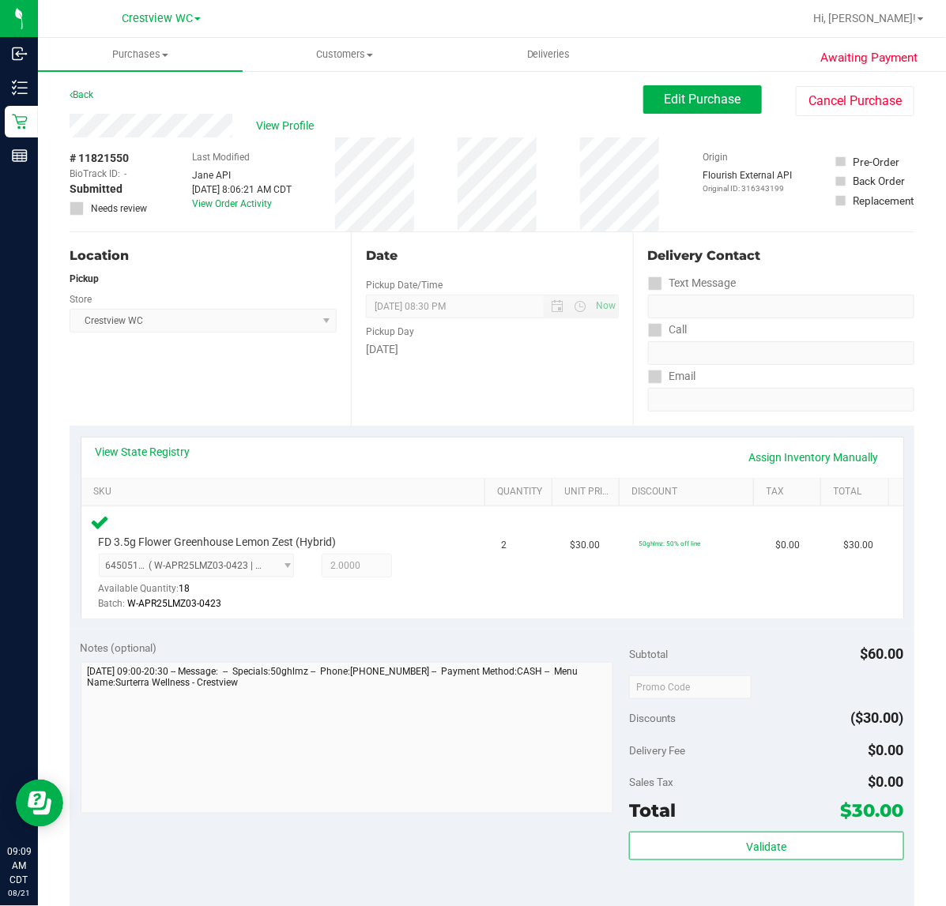
drag, startPoint x: 231, startPoint y: 388, endPoint x: 326, endPoint y: 379, distance: 94.4
click at [238, 386] on div "Location Pickup Store Crestview WC Select Store [PERSON_NAME][GEOGRAPHIC_DATA] …" at bounding box center [210, 329] width 281 height 194
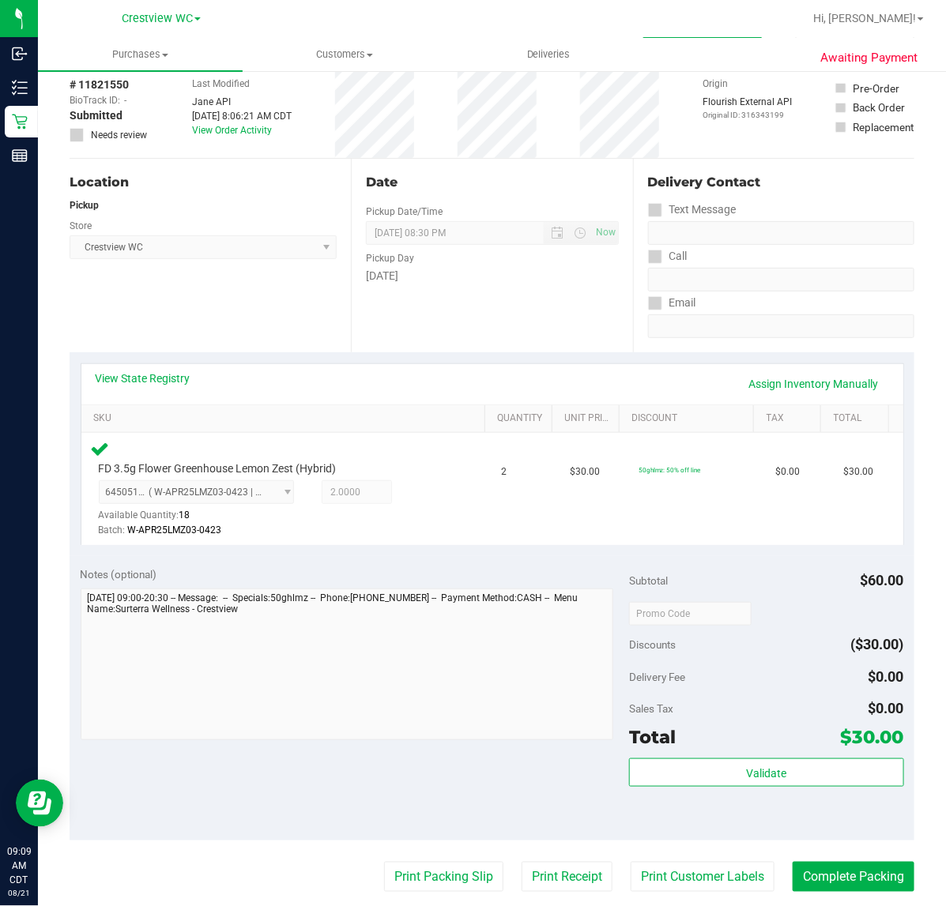
scroll to position [296, 0]
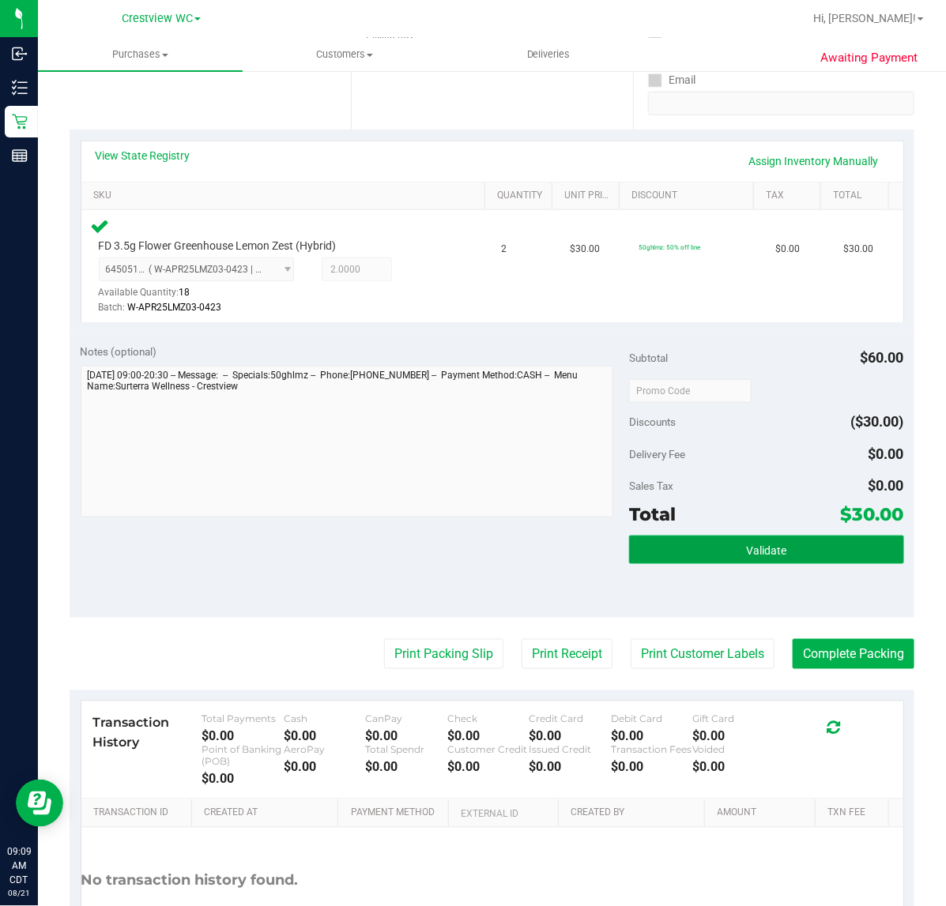
click at [760, 542] on button "Validate" at bounding box center [766, 550] width 274 height 28
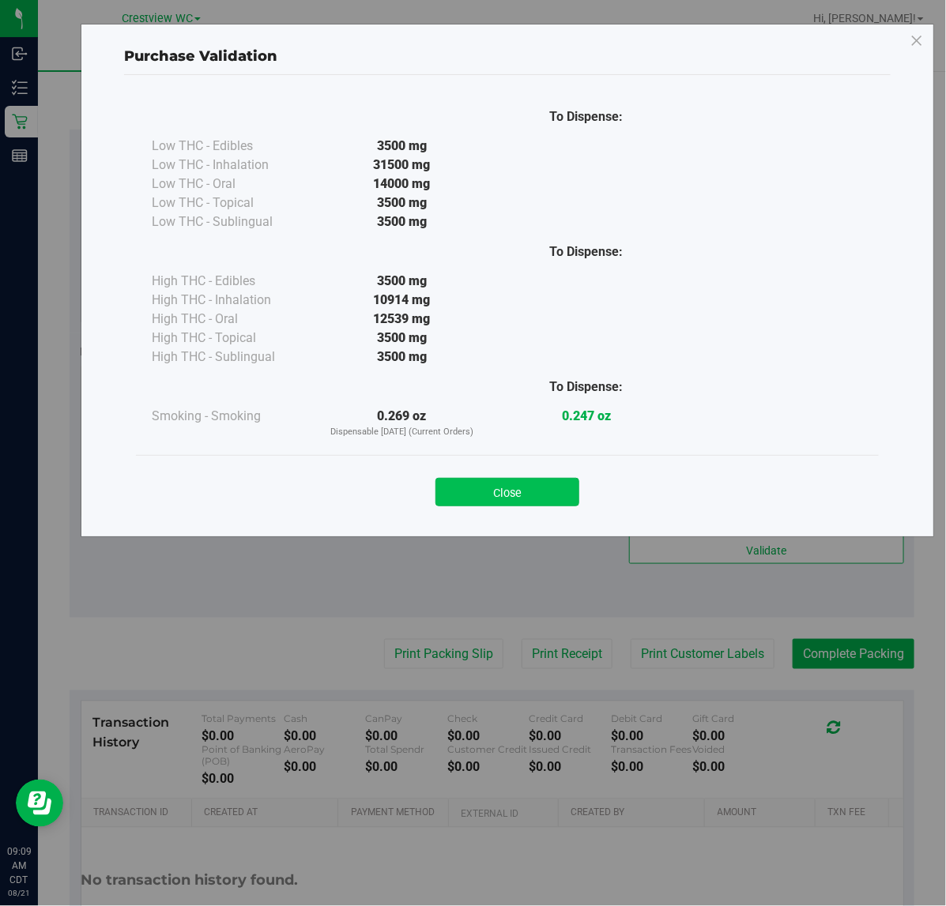
click at [551, 496] on button "Close" at bounding box center [507, 492] width 144 height 28
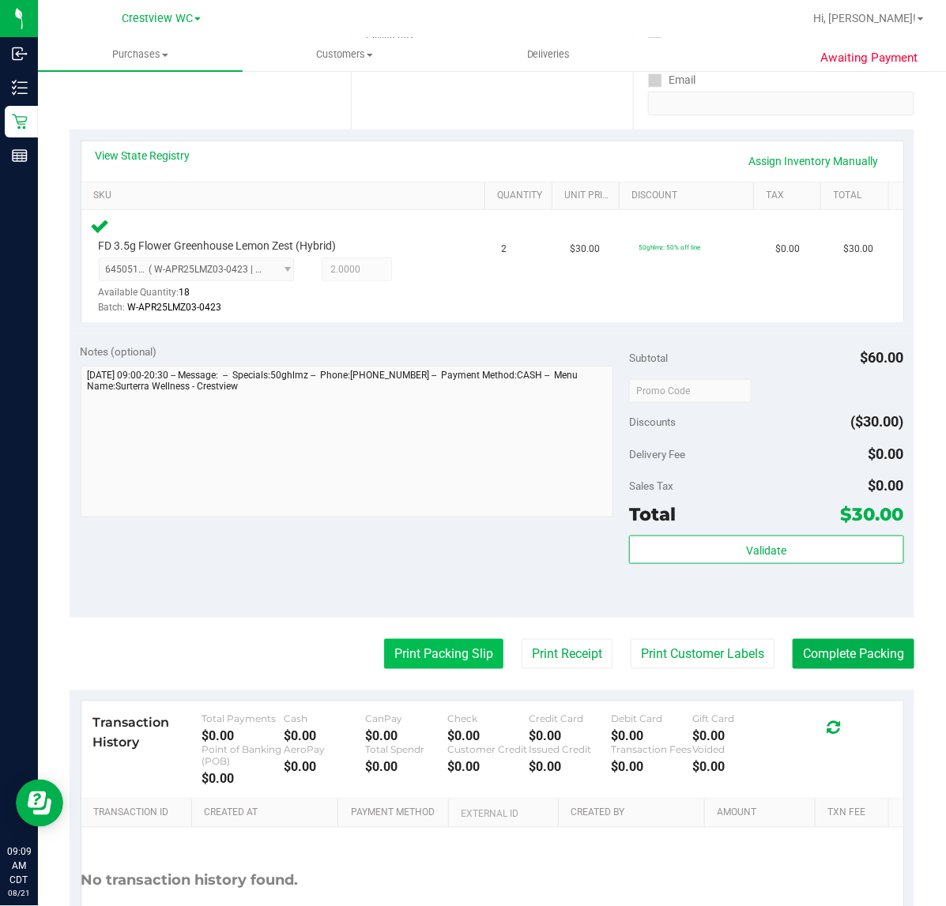
click at [450, 650] on button "Print Packing Slip" at bounding box center [443, 654] width 119 height 30
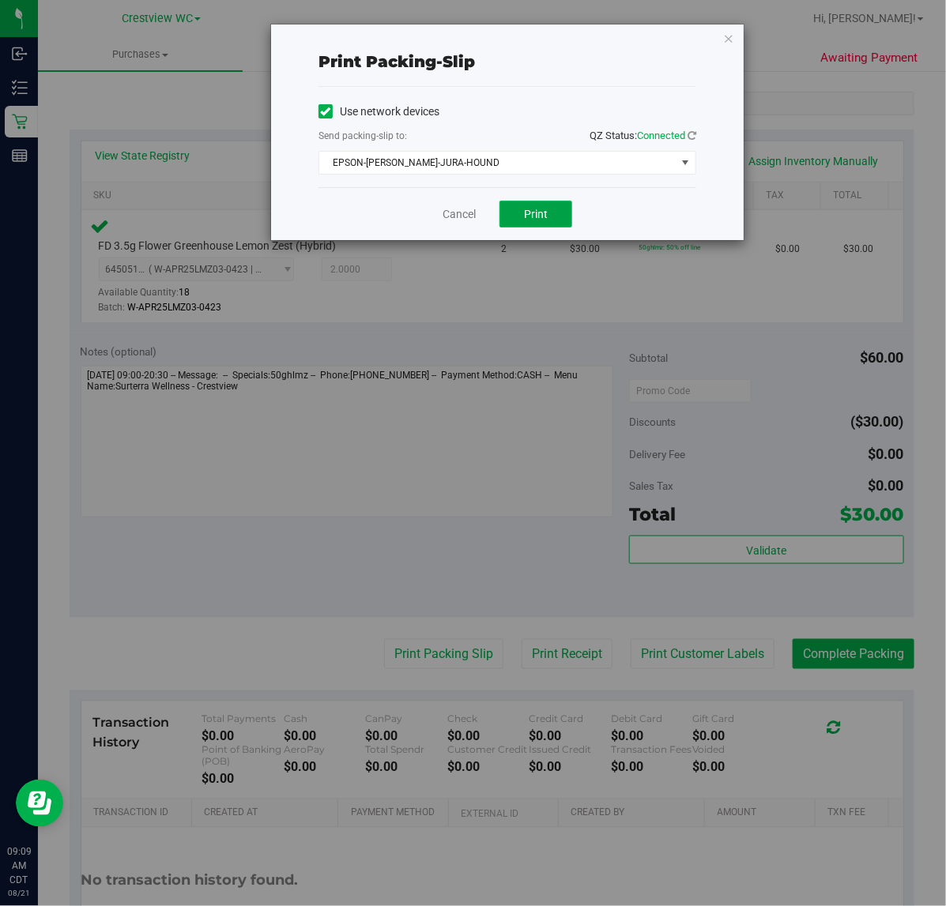
click at [522, 205] on button "Print" at bounding box center [535, 214] width 73 height 27
click at [728, 40] on icon "button" at bounding box center [728, 37] width 11 height 19
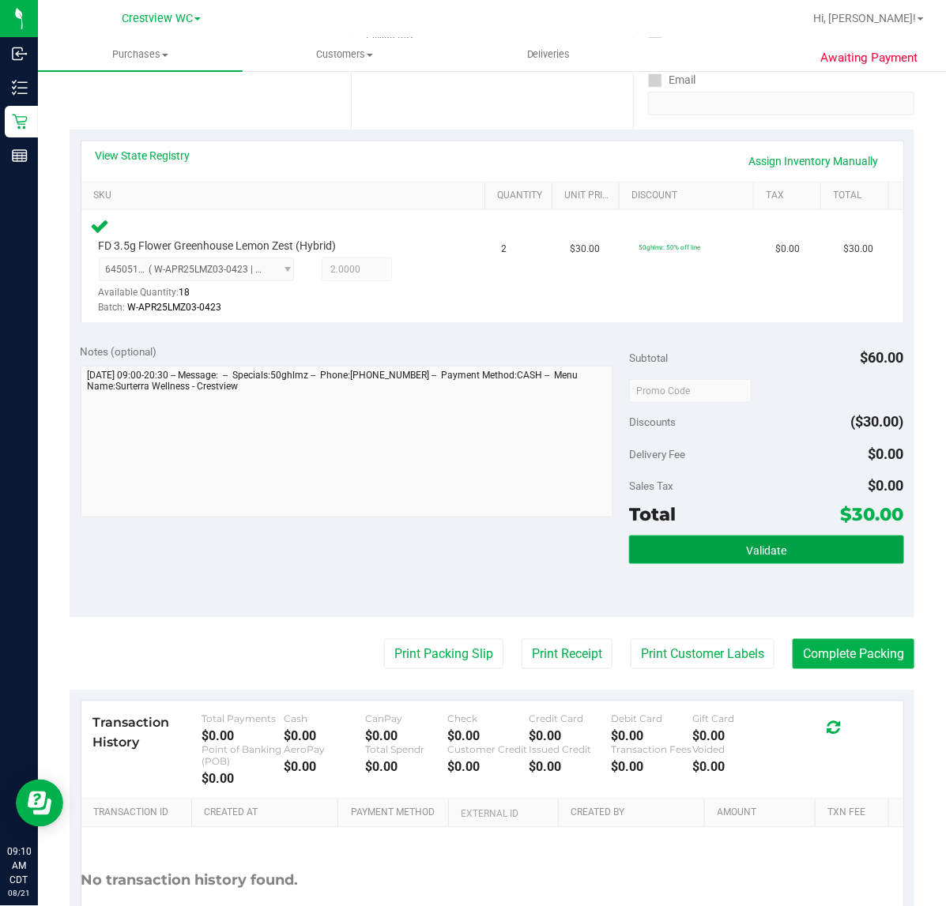
click at [842, 547] on button "Validate" at bounding box center [766, 550] width 274 height 28
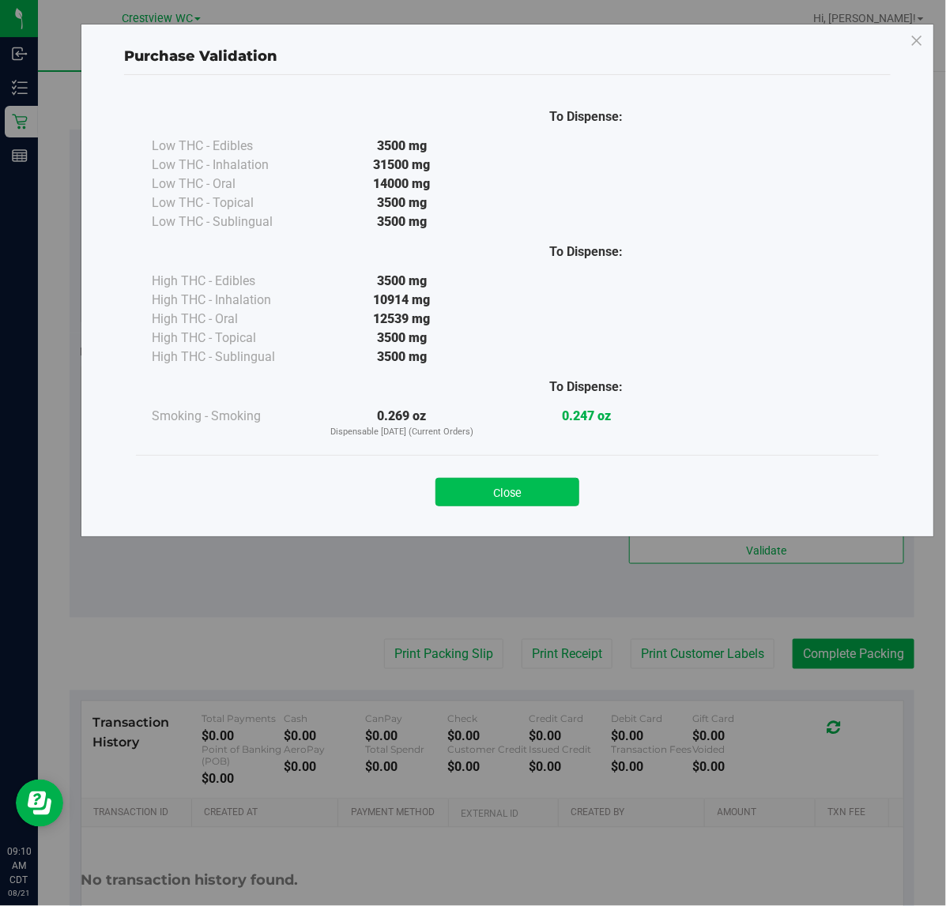
click at [536, 484] on button "Close" at bounding box center [507, 492] width 144 height 28
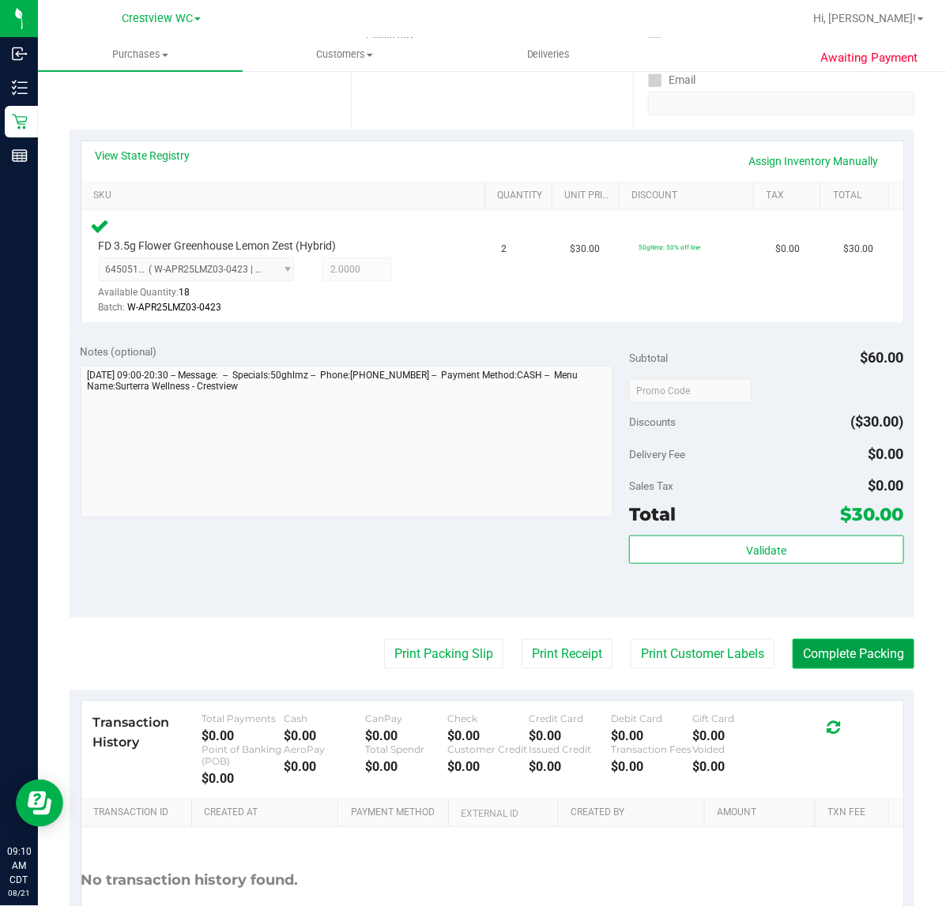
click at [890, 649] on button "Complete Packing" at bounding box center [853, 654] width 122 height 30
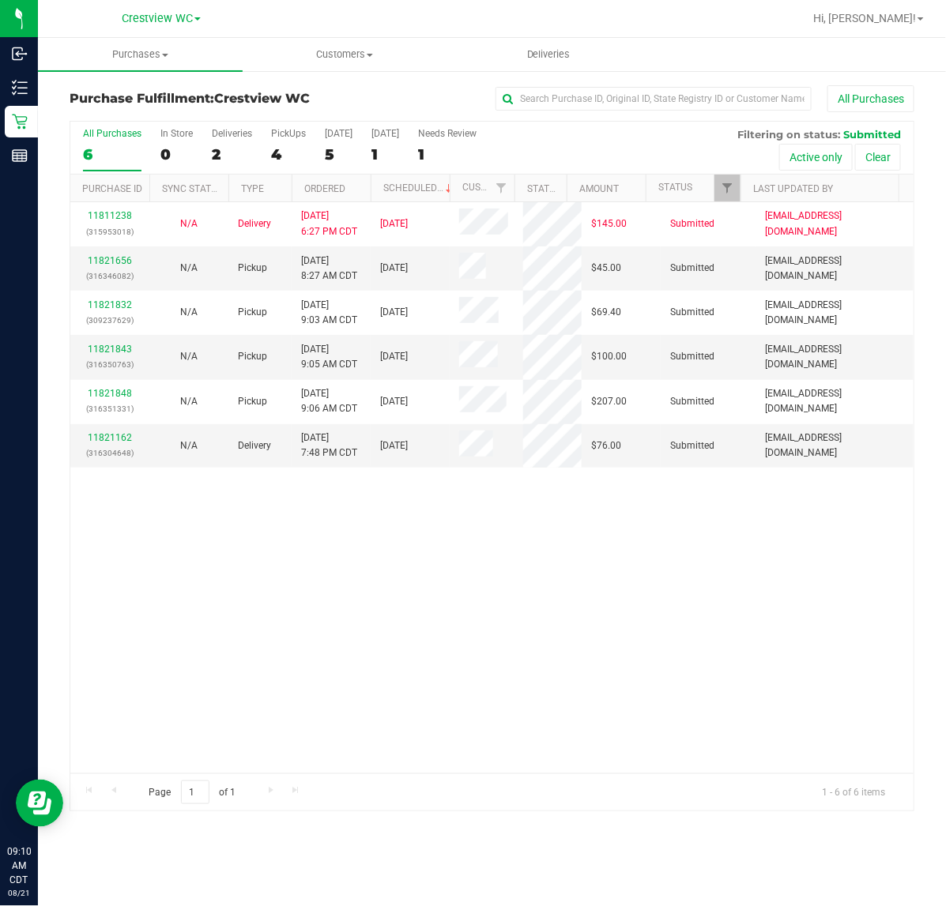
drag, startPoint x: 478, startPoint y: 633, endPoint x: 487, endPoint y: 619, distance: 17.1
click at [479, 630] on div "11811238 (315953018) N/A Delivery [DATE] 6:27 PM CDT 8/22/2025 $145.00 Submitte…" at bounding box center [491, 487] width 843 height 571
click at [280, 130] on div "PickUps" at bounding box center [288, 133] width 35 height 11
click at [0, 0] on input "PickUps 4" at bounding box center [0, 0] width 0 height 0
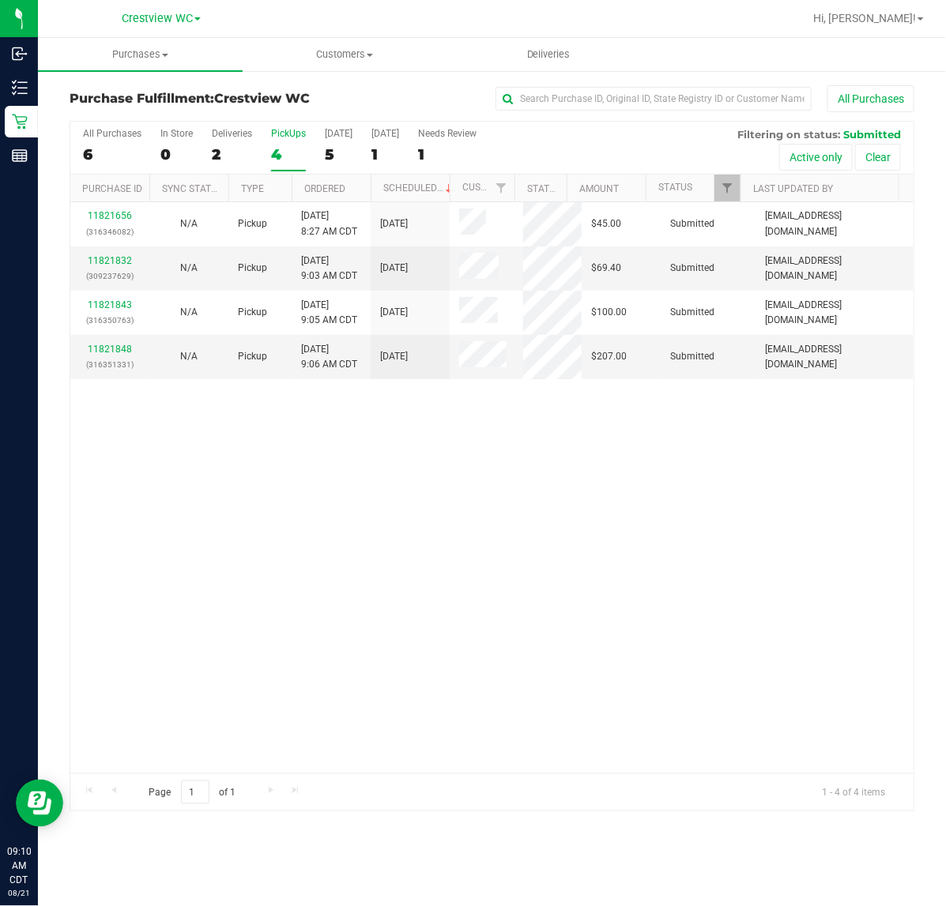
click at [442, 496] on div "11821656 (316346082) N/A Pickup [DATE] 8:27 AM CDT 8/21/2025 $45.00 Submitted […" at bounding box center [491, 487] width 843 height 571
click at [116, 257] on link "11821832" at bounding box center [110, 260] width 44 height 11
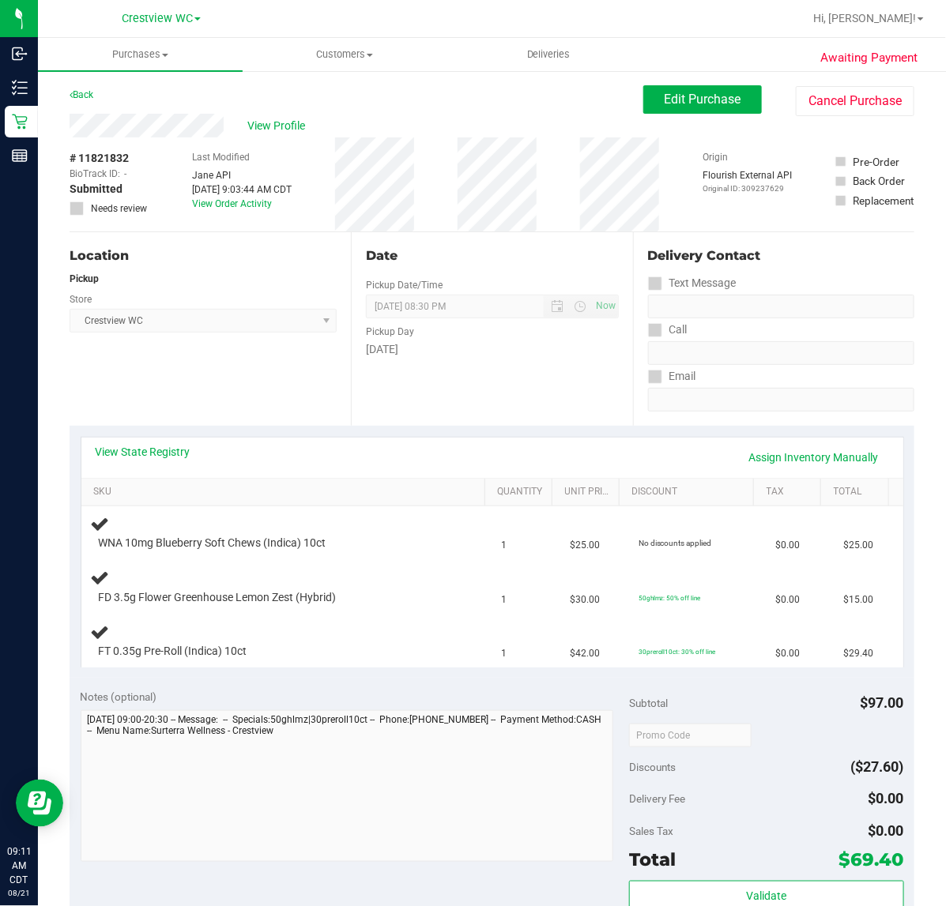
click at [223, 370] on div "Location Pickup Store Crestview WC Select Store [PERSON_NAME][GEOGRAPHIC_DATA] …" at bounding box center [210, 329] width 281 height 194
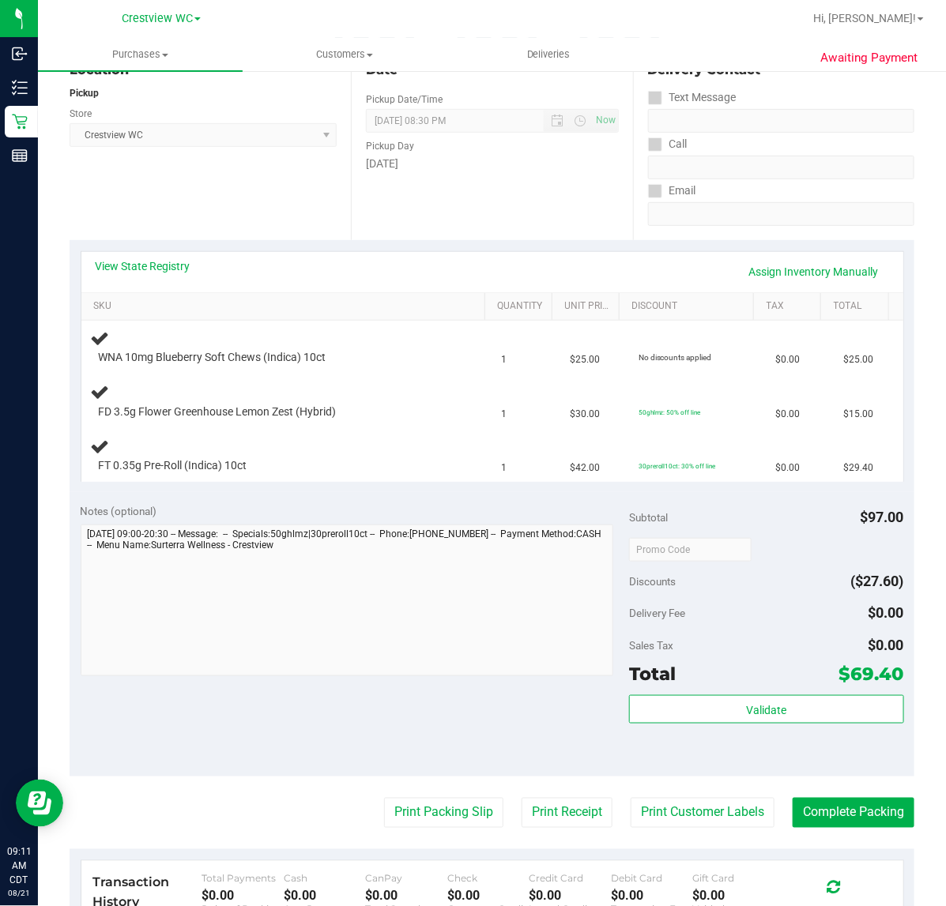
scroll to position [198, 0]
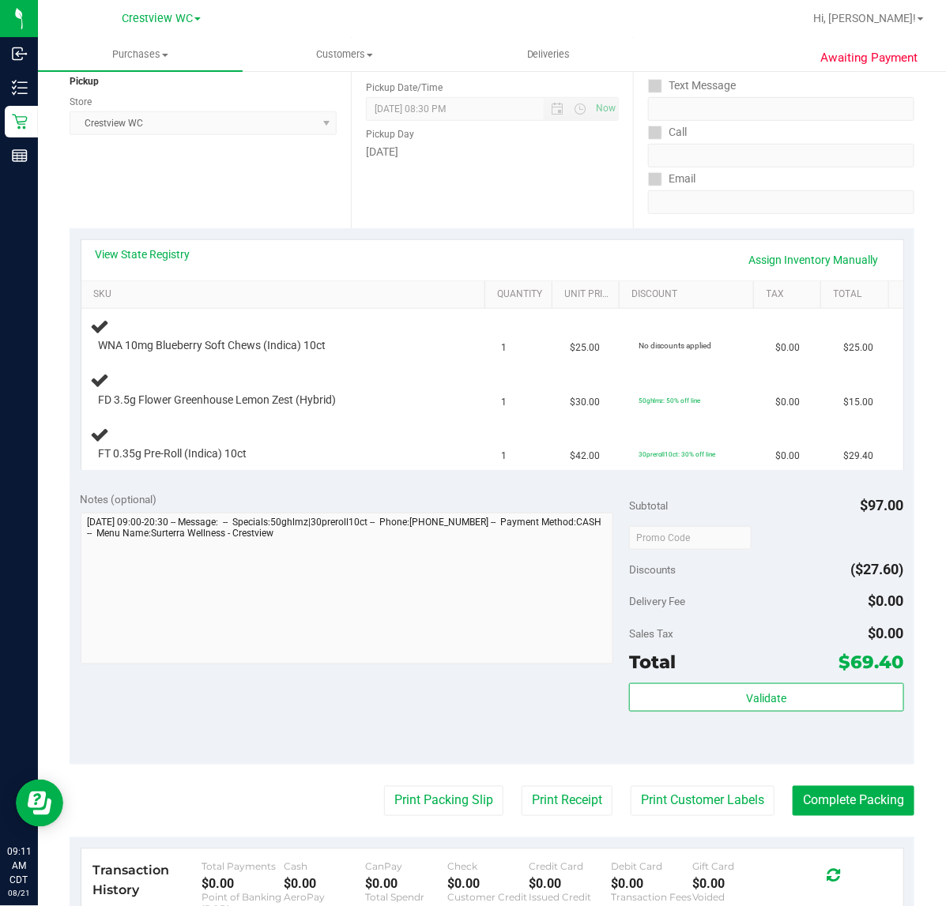
click at [257, 172] on div "Location Pickup Store Crestview WC Select Store [PERSON_NAME][GEOGRAPHIC_DATA] …" at bounding box center [210, 132] width 281 height 194
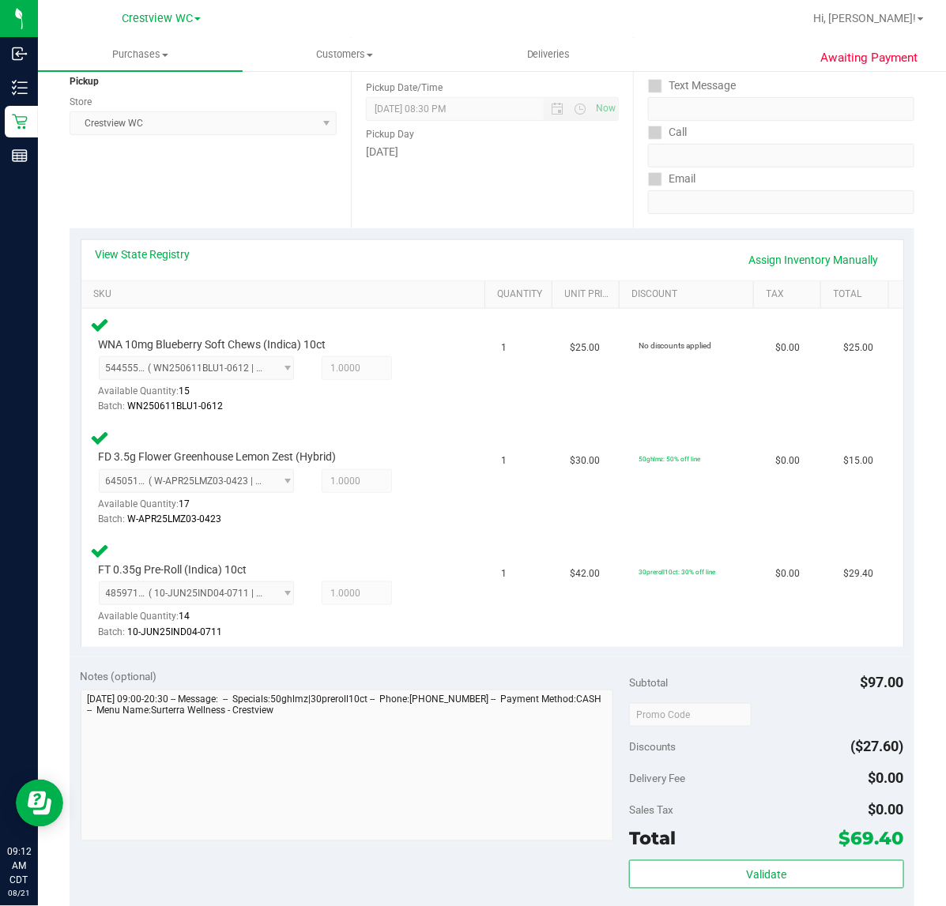
click at [242, 175] on div "Location Pickup Store Crestview WC Select Store [PERSON_NAME][GEOGRAPHIC_DATA] …" at bounding box center [210, 132] width 281 height 194
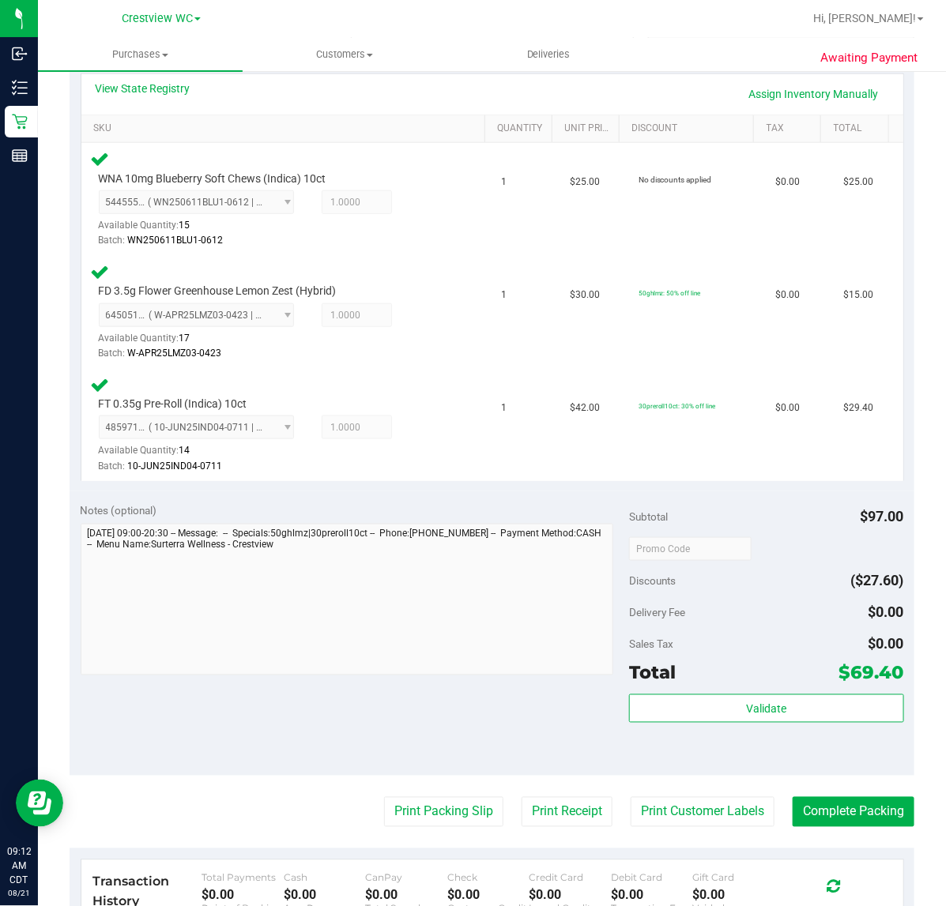
scroll to position [640, 0]
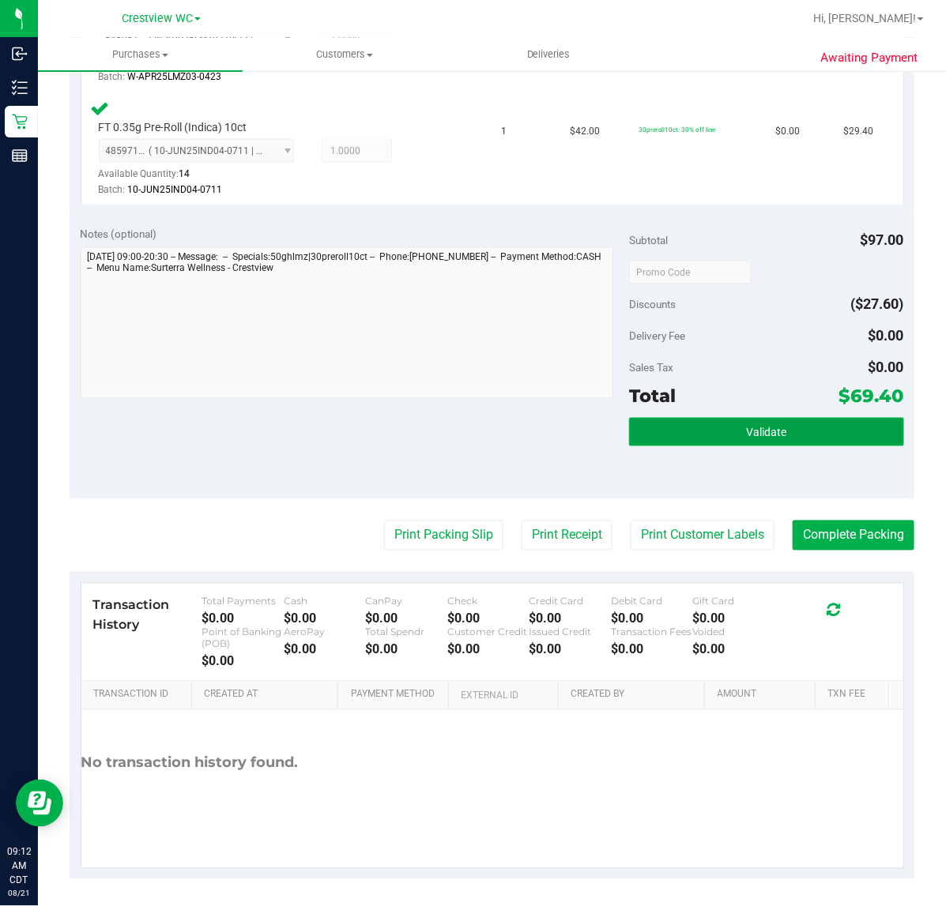
click at [766, 435] on span "Validate" at bounding box center [766, 433] width 40 height 13
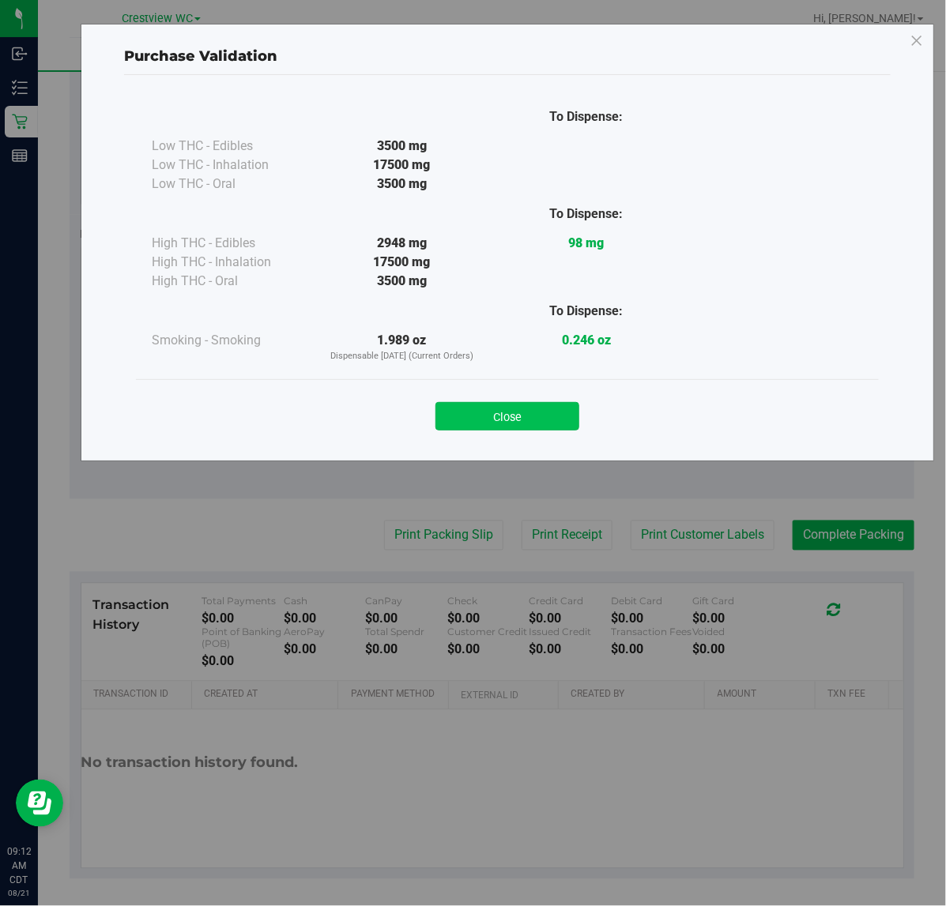
click at [474, 409] on button "Close" at bounding box center [507, 416] width 144 height 28
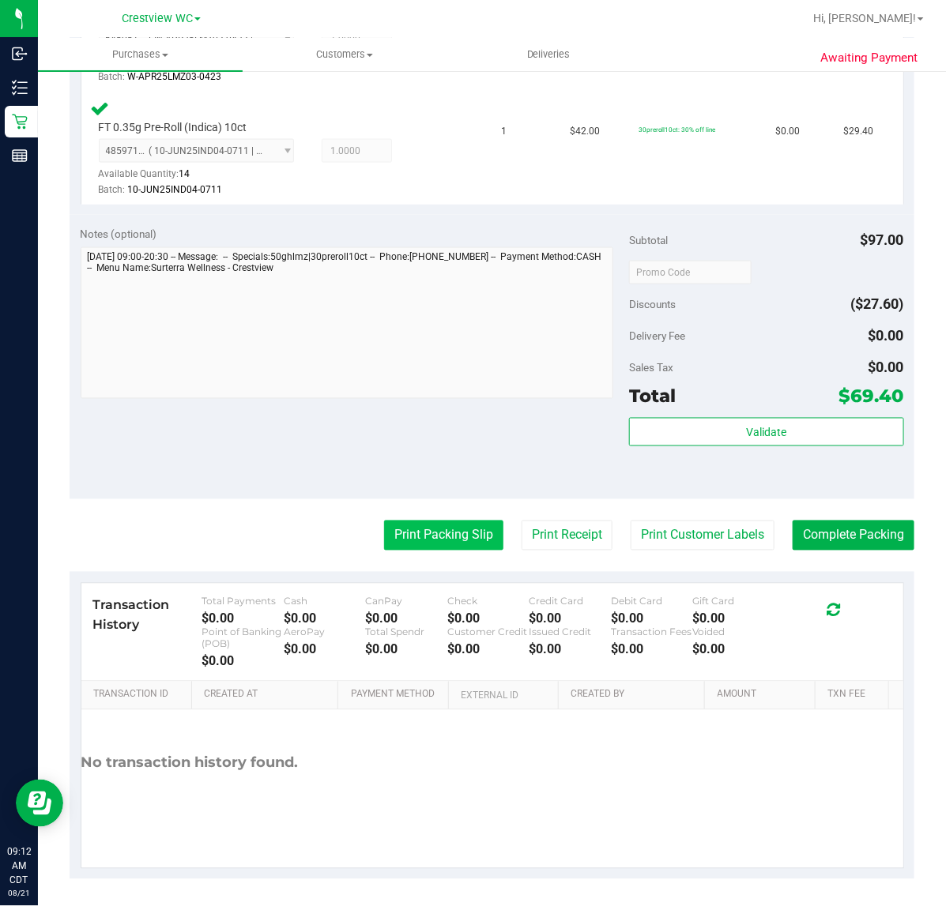
click at [439, 537] on button "Print Packing Slip" at bounding box center [443, 536] width 119 height 30
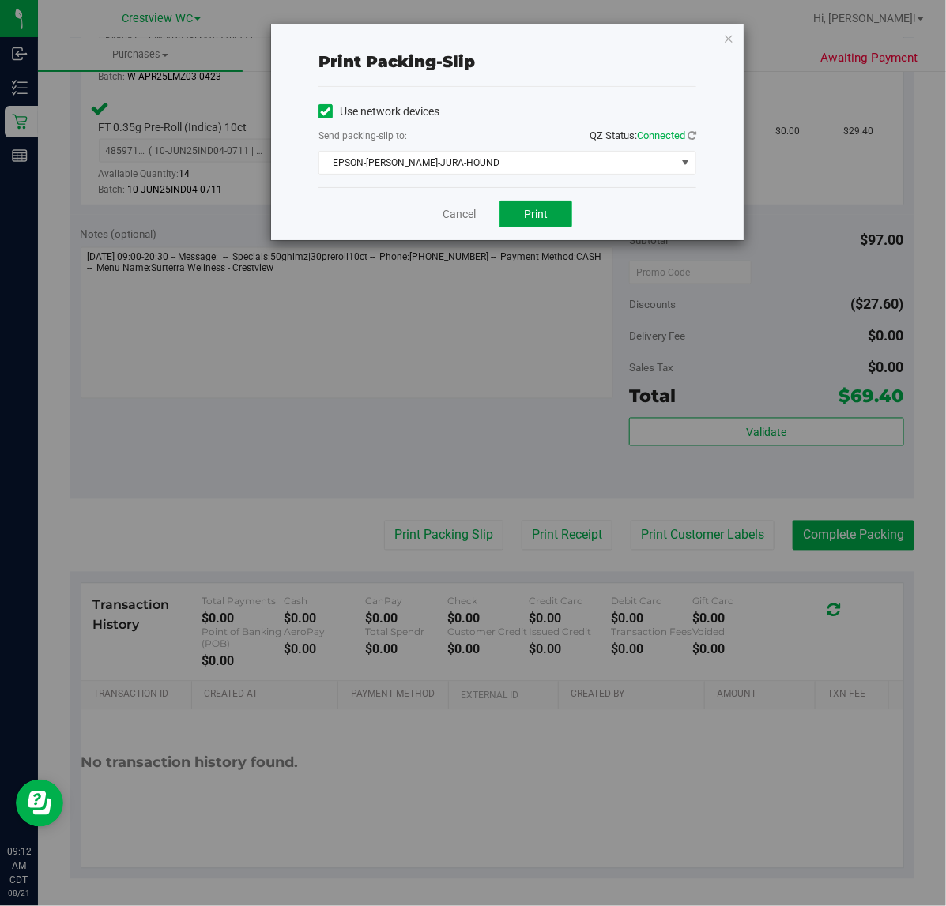
click at [541, 211] on span "Print" at bounding box center [536, 214] width 24 height 13
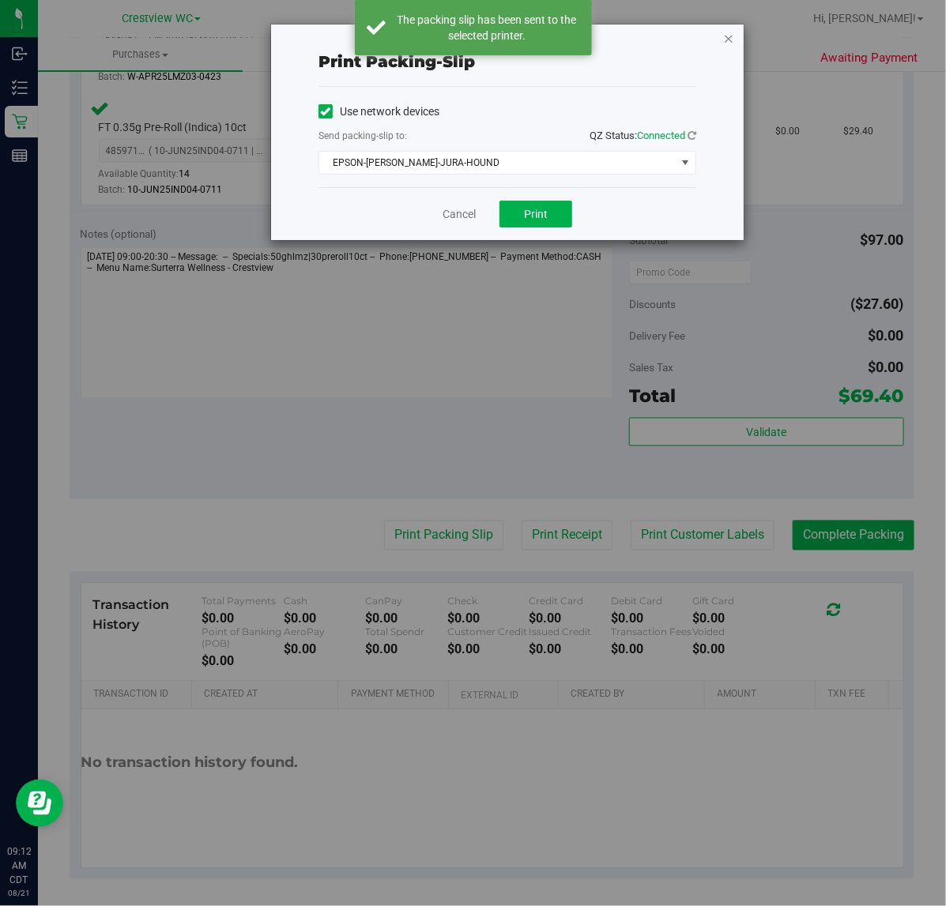
click at [728, 37] on icon "button" at bounding box center [728, 37] width 11 height 19
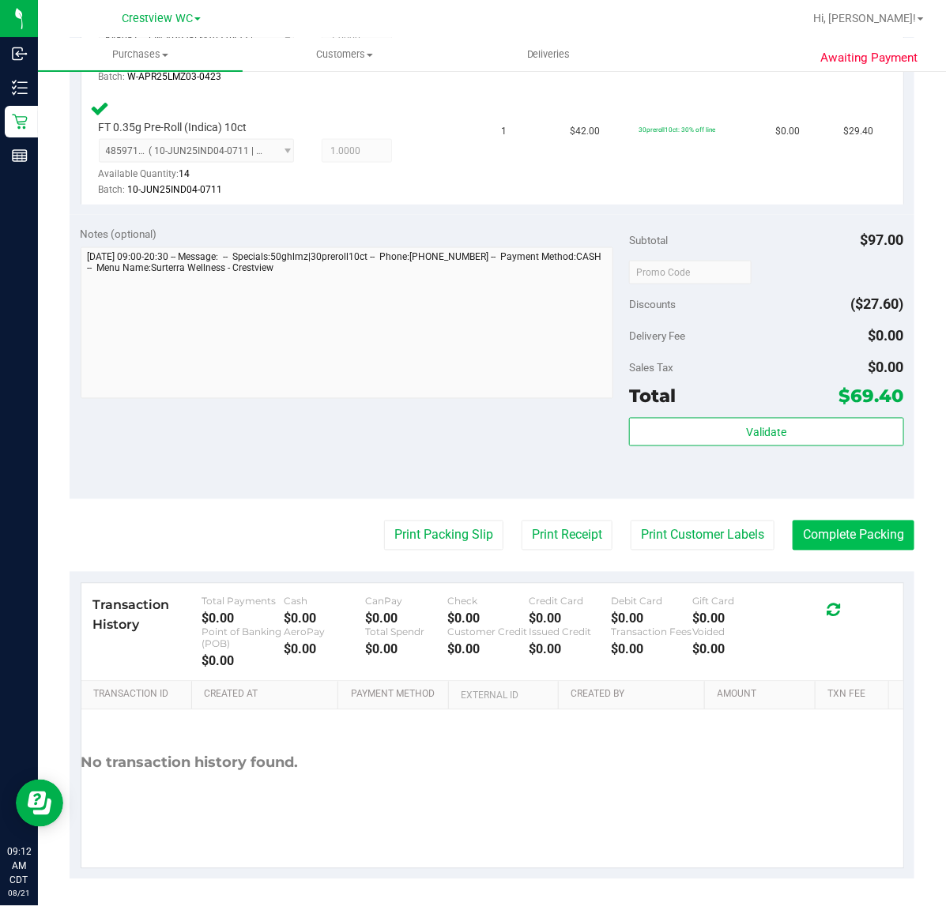
click at [854, 535] on button "Complete Packing" at bounding box center [853, 536] width 122 height 30
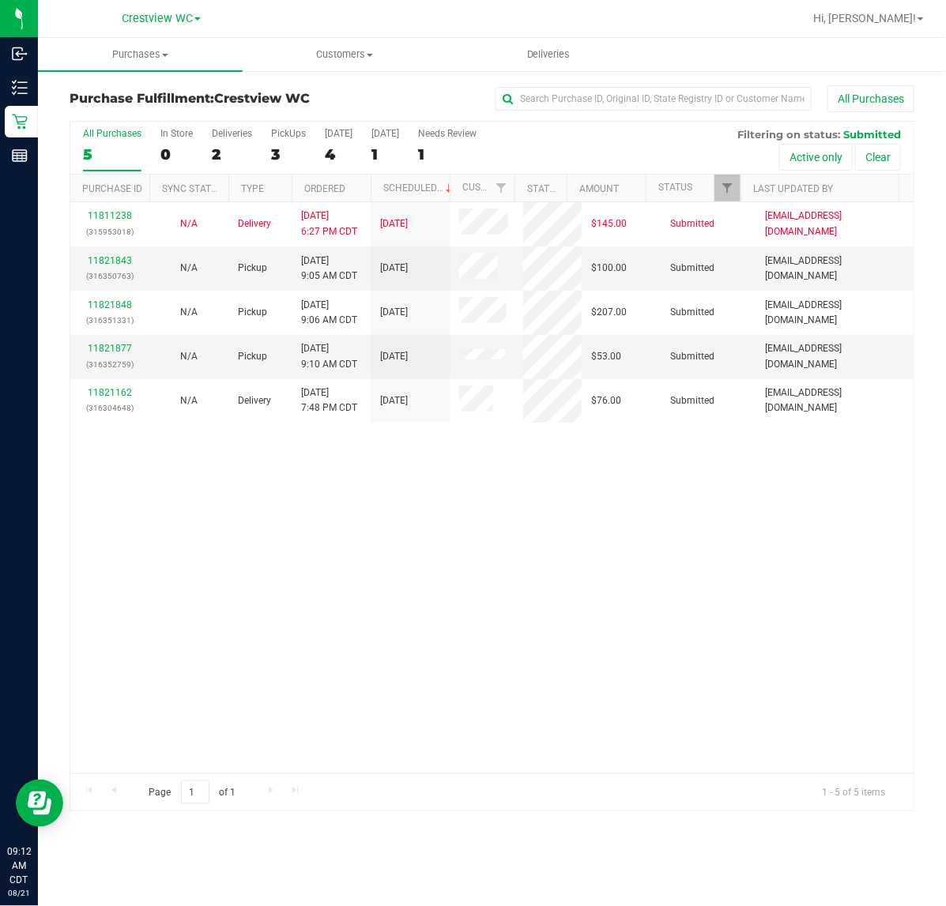
drag, startPoint x: 680, startPoint y: 566, endPoint x: 504, endPoint y: 171, distance: 432.6
click at [680, 542] on div "11811238 (315953018) N/A Delivery [DATE] 6:27 PM CDT 8/22/2025 $145.00 Submitte…" at bounding box center [491, 487] width 843 height 571
click at [295, 133] on div "PickUps" at bounding box center [288, 133] width 35 height 11
click at [0, 0] on input "PickUps 3" at bounding box center [0, 0] width 0 height 0
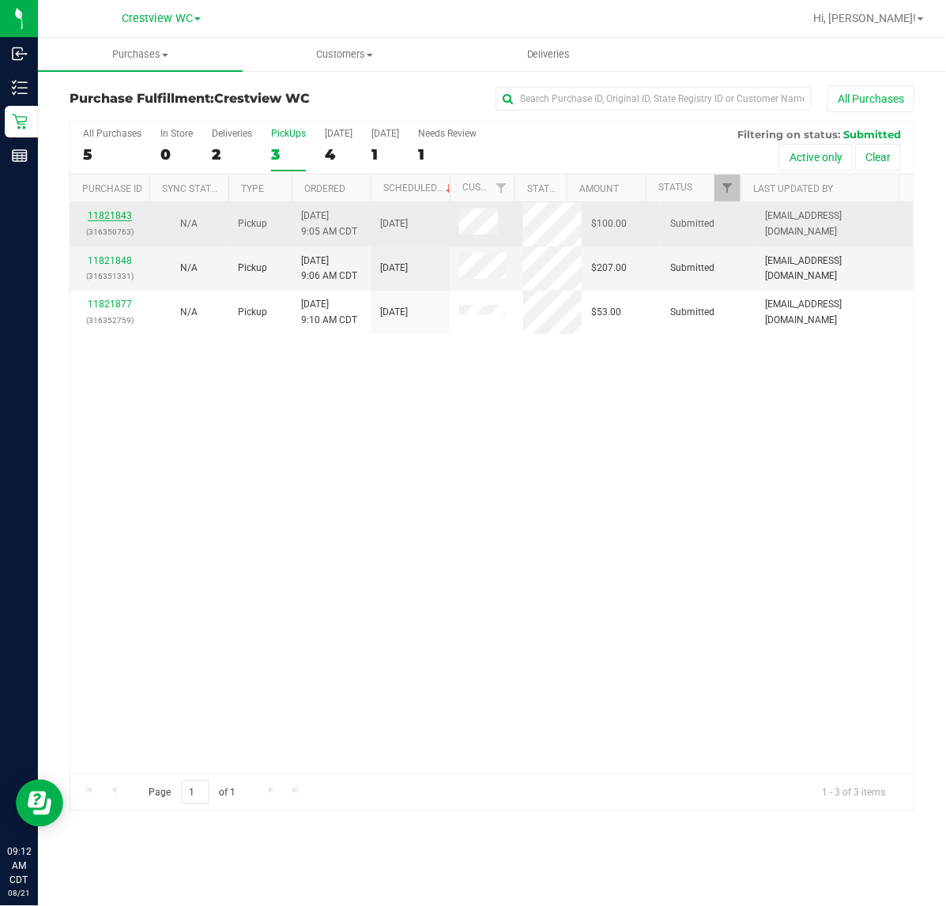
click at [101, 217] on link "11821843" at bounding box center [110, 215] width 44 height 11
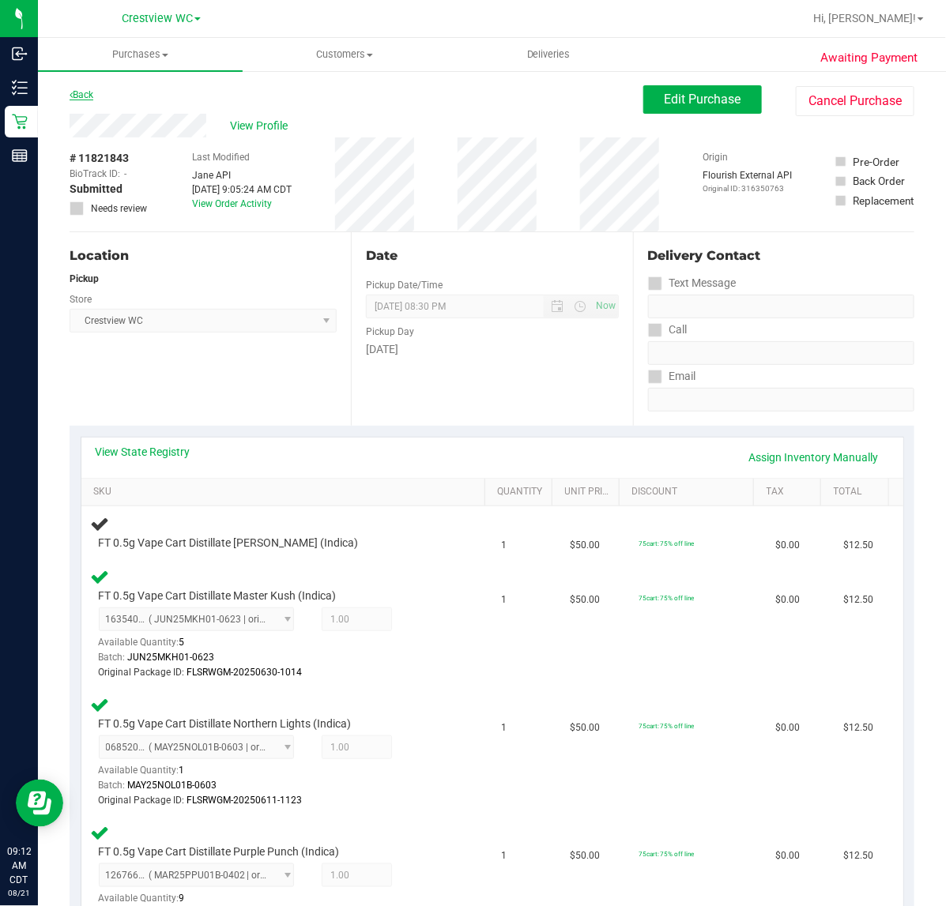
click at [91, 99] on link "Back" at bounding box center [82, 94] width 24 height 11
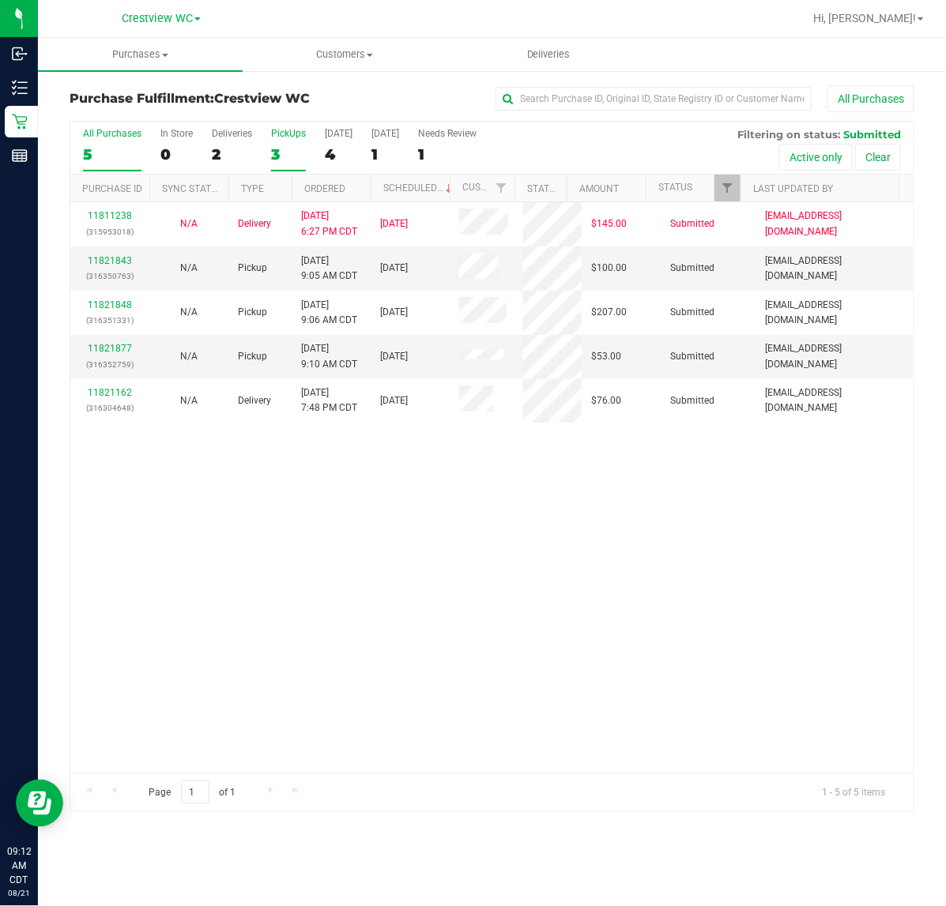
click at [297, 132] on div "PickUps" at bounding box center [288, 133] width 35 height 11
click at [0, 0] on input "PickUps 3" at bounding box center [0, 0] width 0 height 0
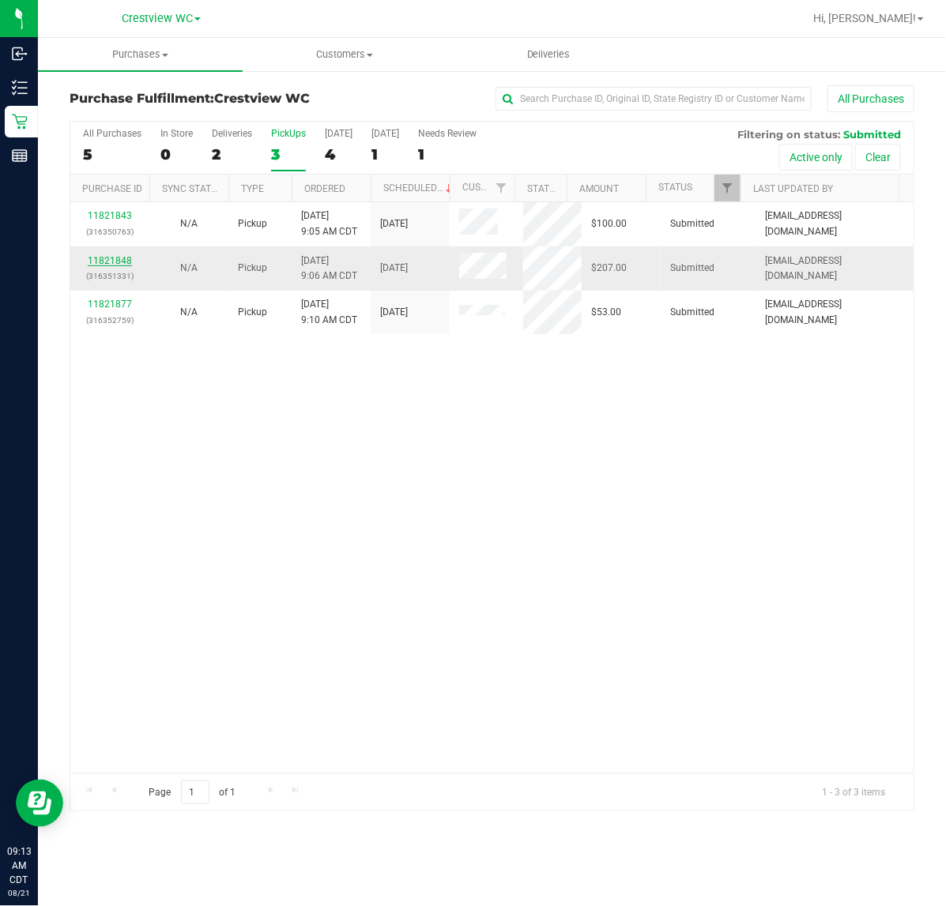
click at [104, 258] on link "11821848" at bounding box center [110, 260] width 44 height 11
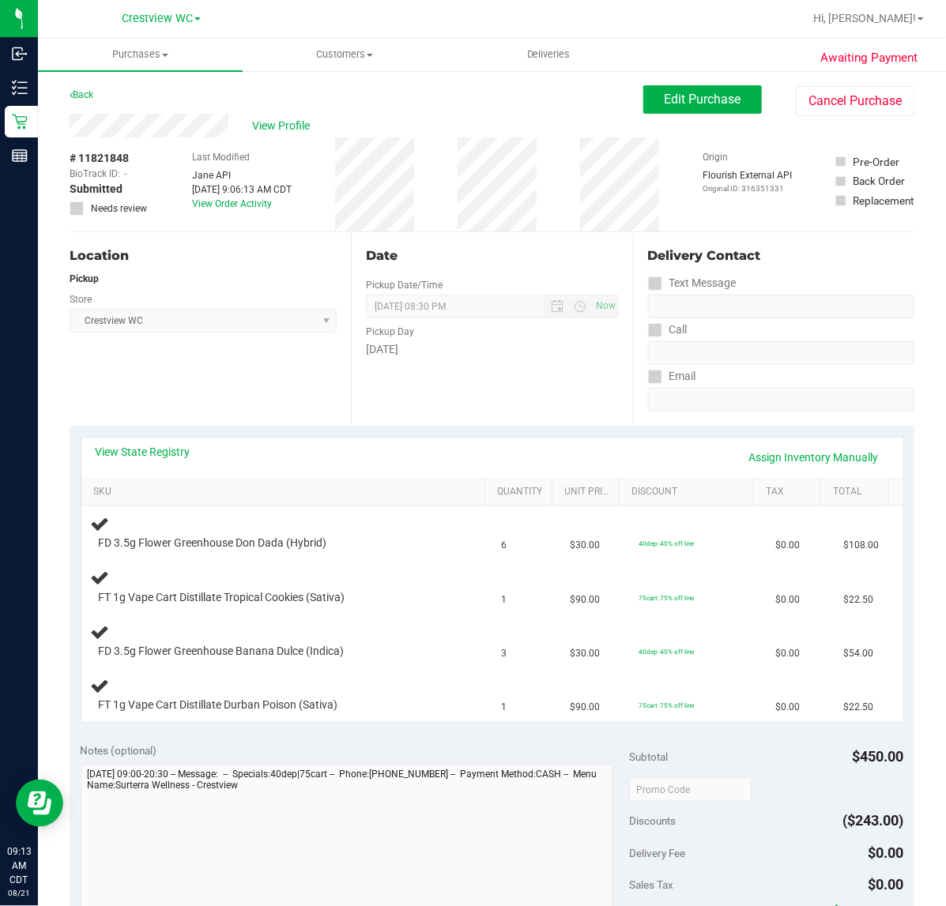
click at [223, 386] on div "Location Pickup Store Crestview WC Select Store [PERSON_NAME][GEOGRAPHIC_DATA] …" at bounding box center [210, 329] width 281 height 194
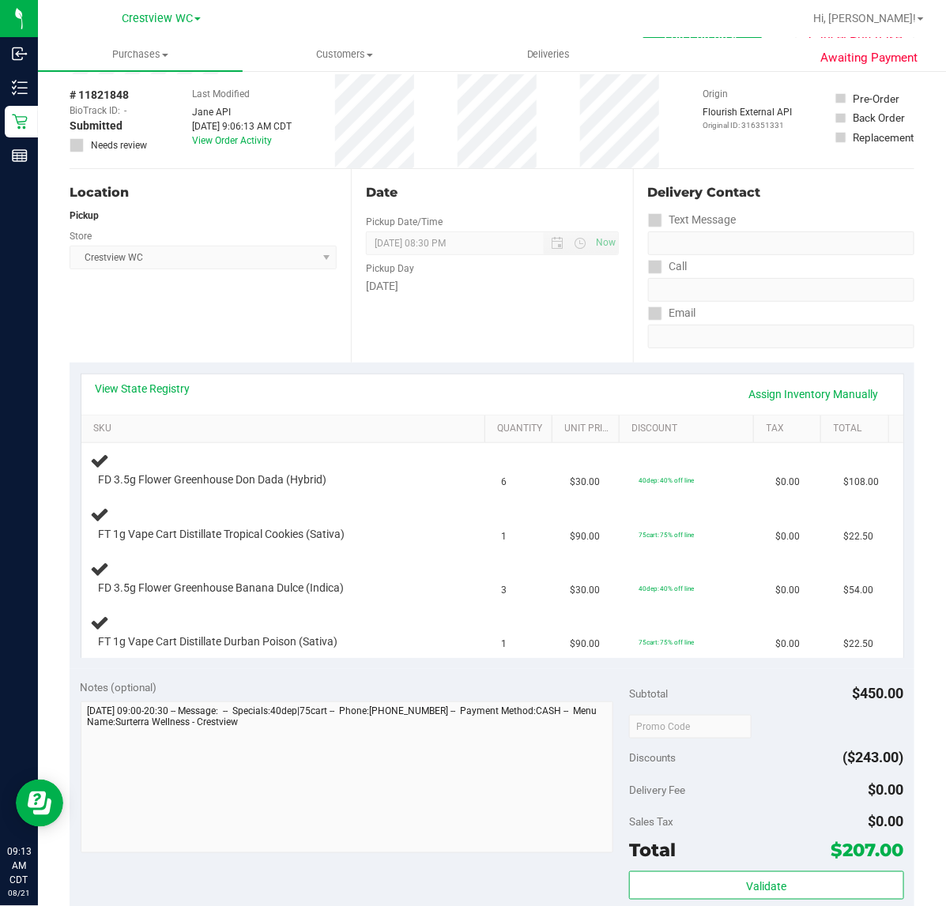
scroll to position [99, 0]
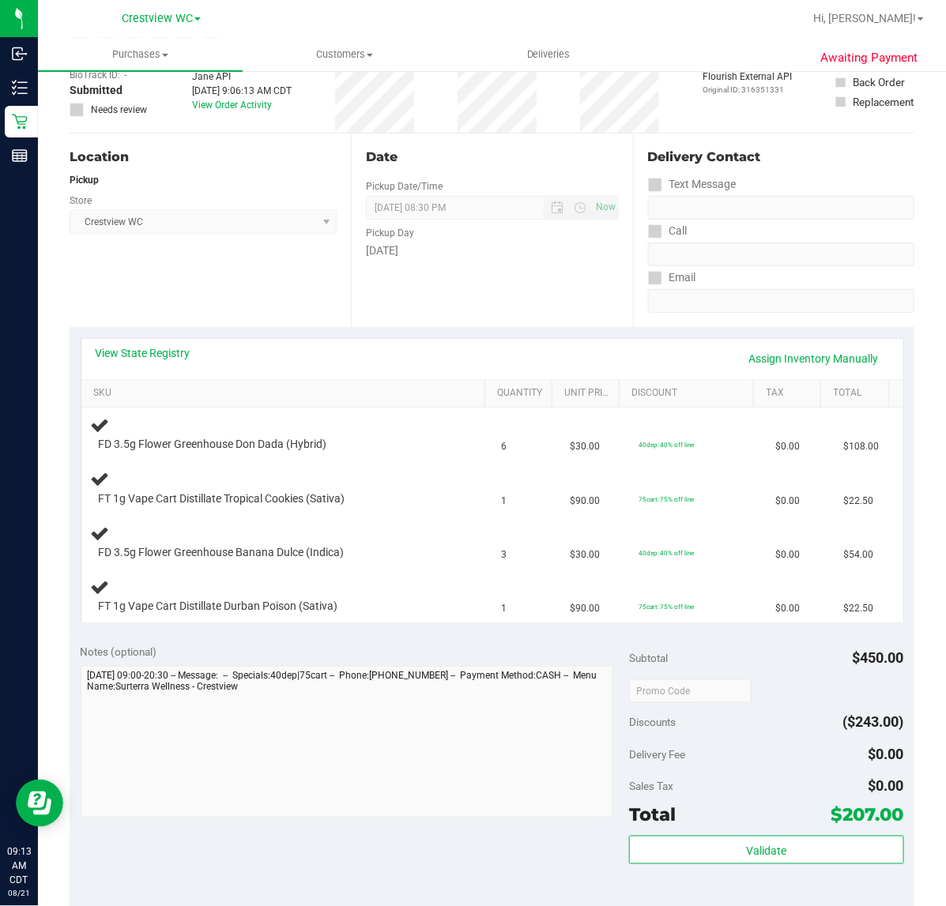
click at [265, 267] on div "Location Pickup Store Crestview WC Select Store [PERSON_NAME][GEOGRAPHIC_DATA] …" at bounding box center [210, 231] width 281 height 194
click at [172, 359] on link "View State Registry" at bounding box center [143, 353] width 95 height 16
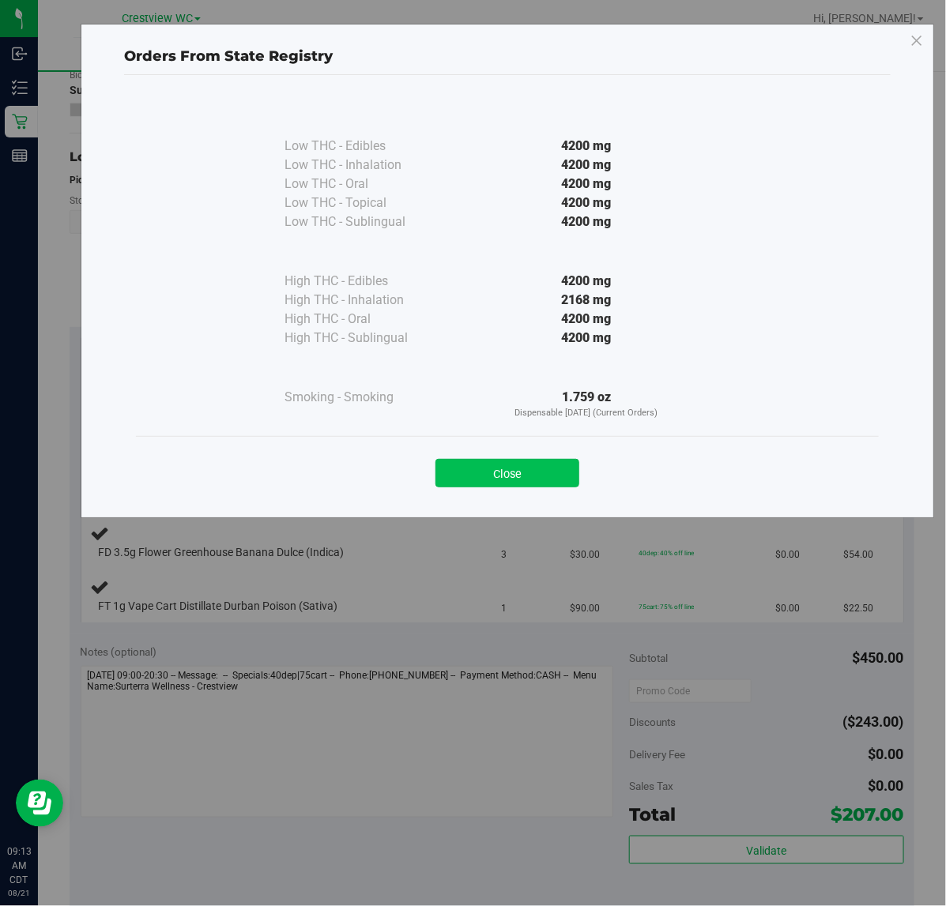
click at [506, 475] on button "Close" at bounding box center [507, 473] width 144 height 28
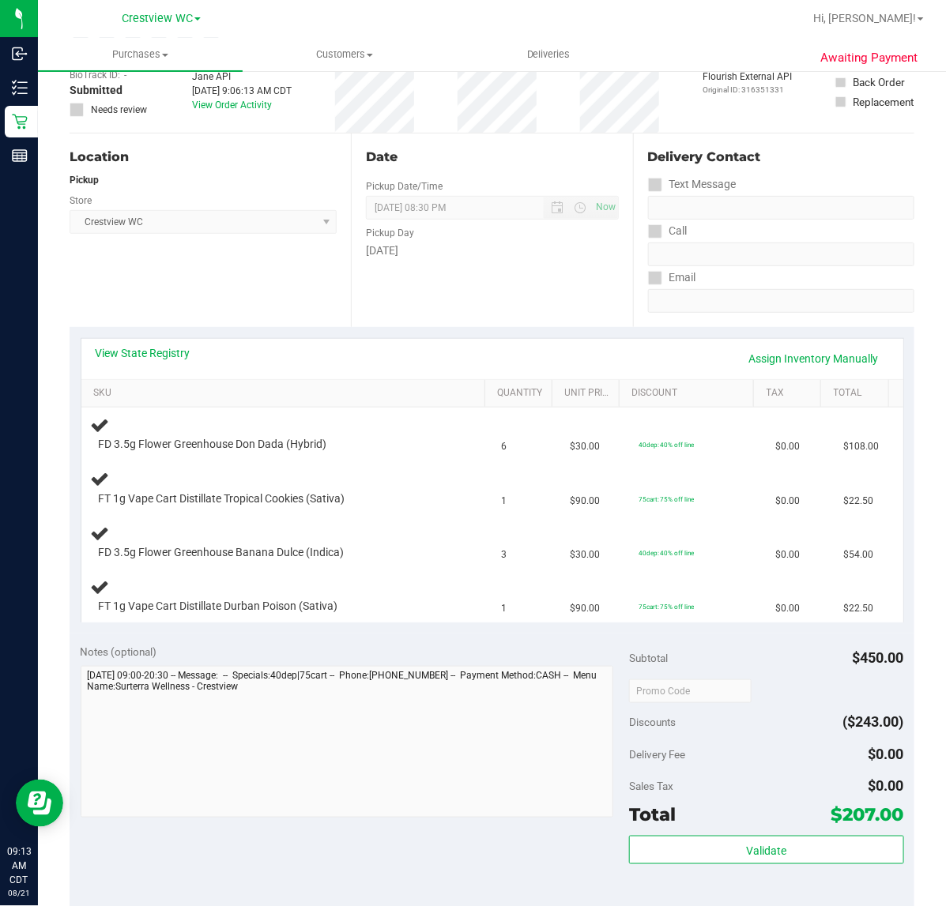
click at [259, 263] on div "Location Pickup Store Crestview WC Select Store [PERSON_NAME][GEOGRAPHIC_DATA] …" at bounding box center [210, 231] width 281 height 194
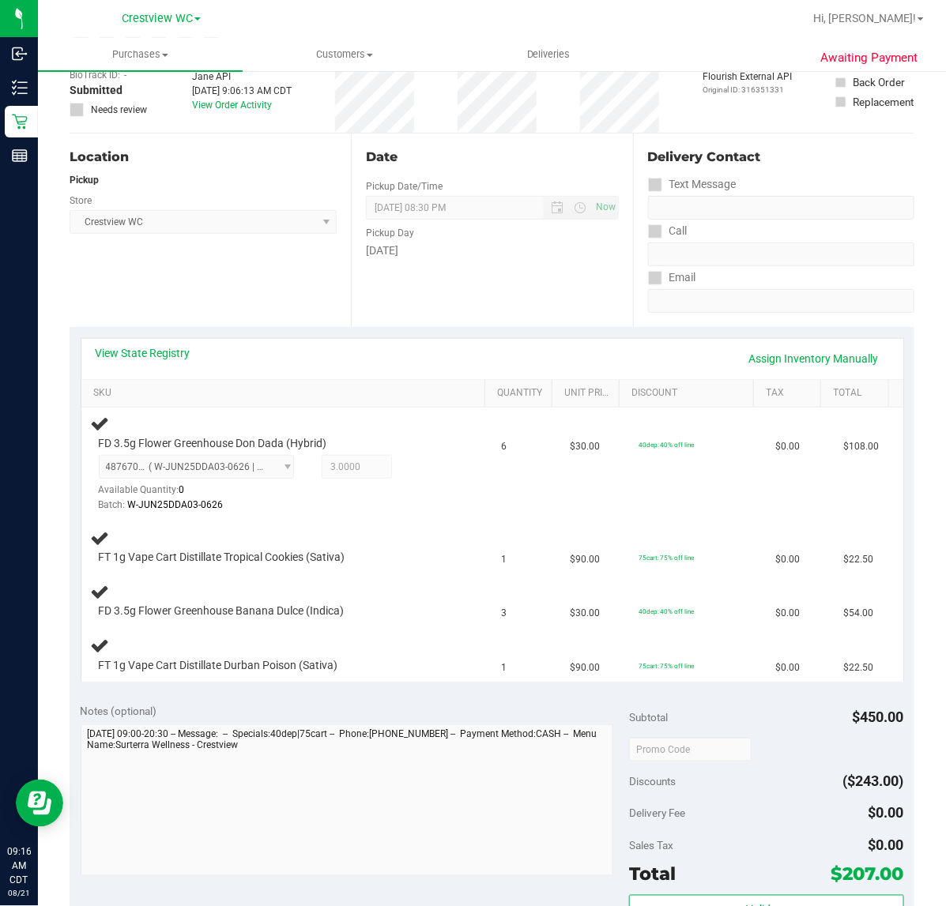
click at [265, 284] on div "Location Pickup Store Crestview WC Select Store [PERSON_NAME][GEOGRAPHIC_DATA] …" at bounding box center [210, 231] width 281 height 194
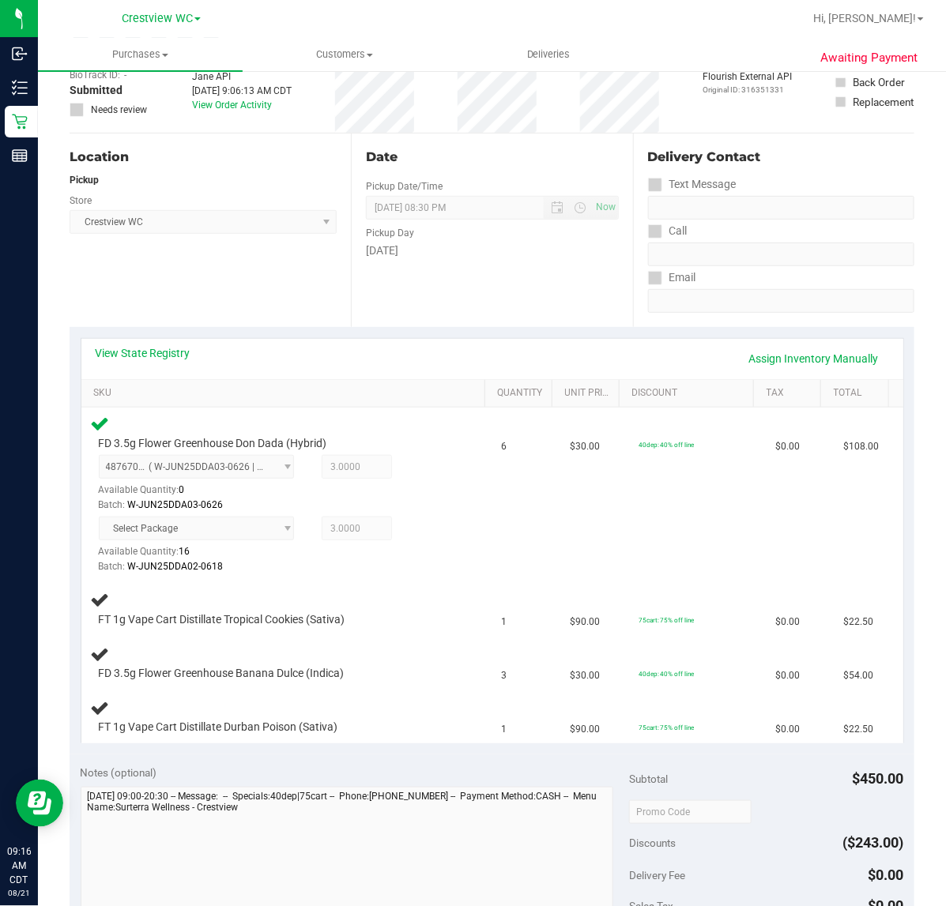
click at [281, 263] on div "Location Pickup Store Crestview WC Select Store [PERSON_NAME][GEOGRAPHIC_DATA] …" at bounding box center [210, 231] width 281 height 194
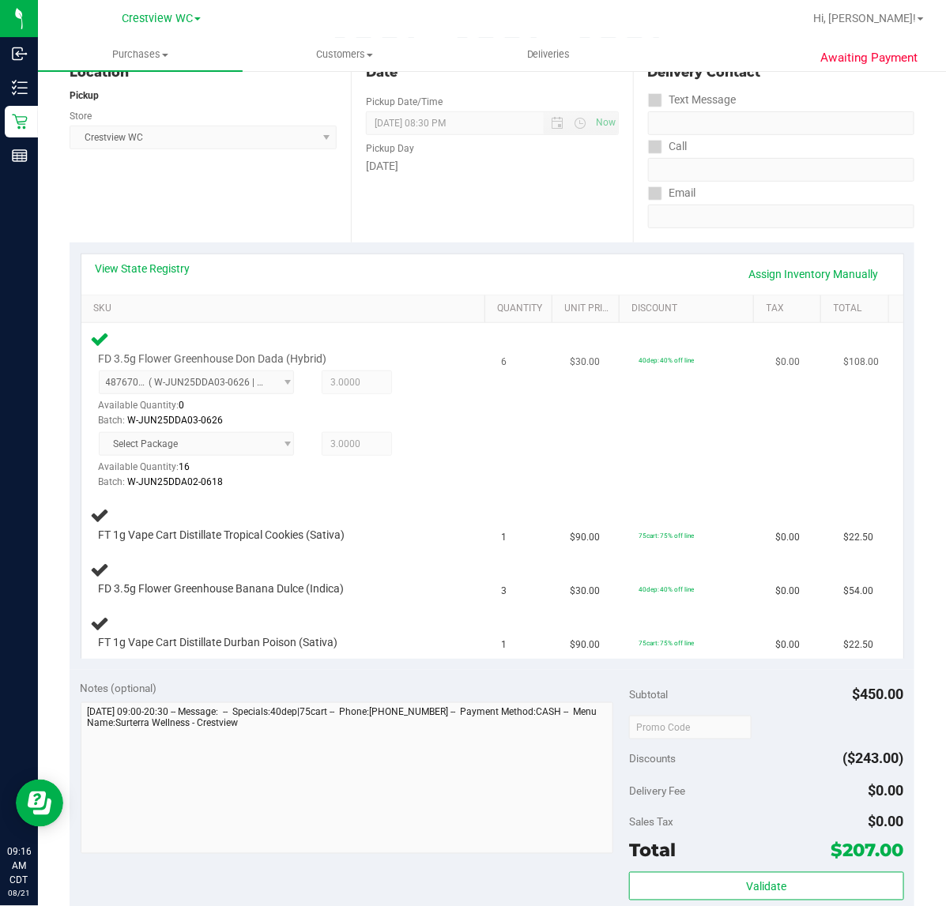
scroll to position [296, 0]
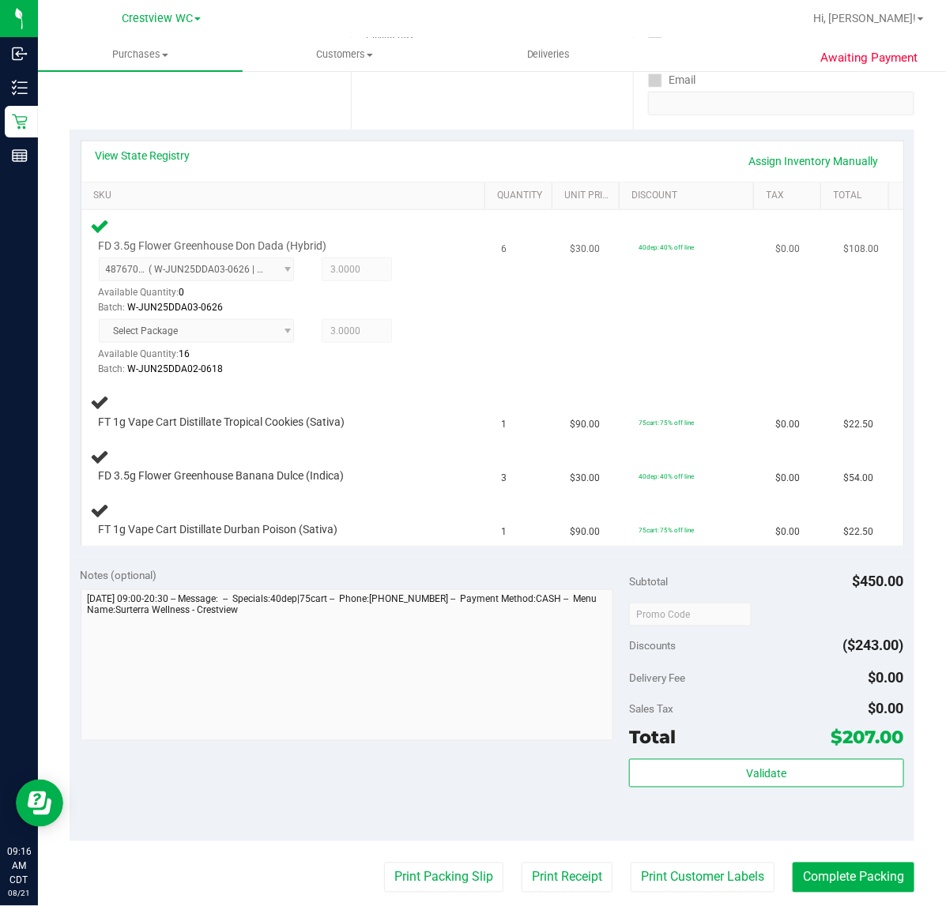
click at [457, 324] on div "FD 3.5g Flower Greenhouse Don Dada (Hybrid) 4876708845631959 ( W-JUN25DDA03-062…" at bounding box center [287, 296] width 392 height 161
click at [373, 757] on div "Notes (optional) Subtotal $450.00 Discounts ($243.00) Delivery Fee $0.00 Sales …" at bounding box center [492, 699] width 845 height 284
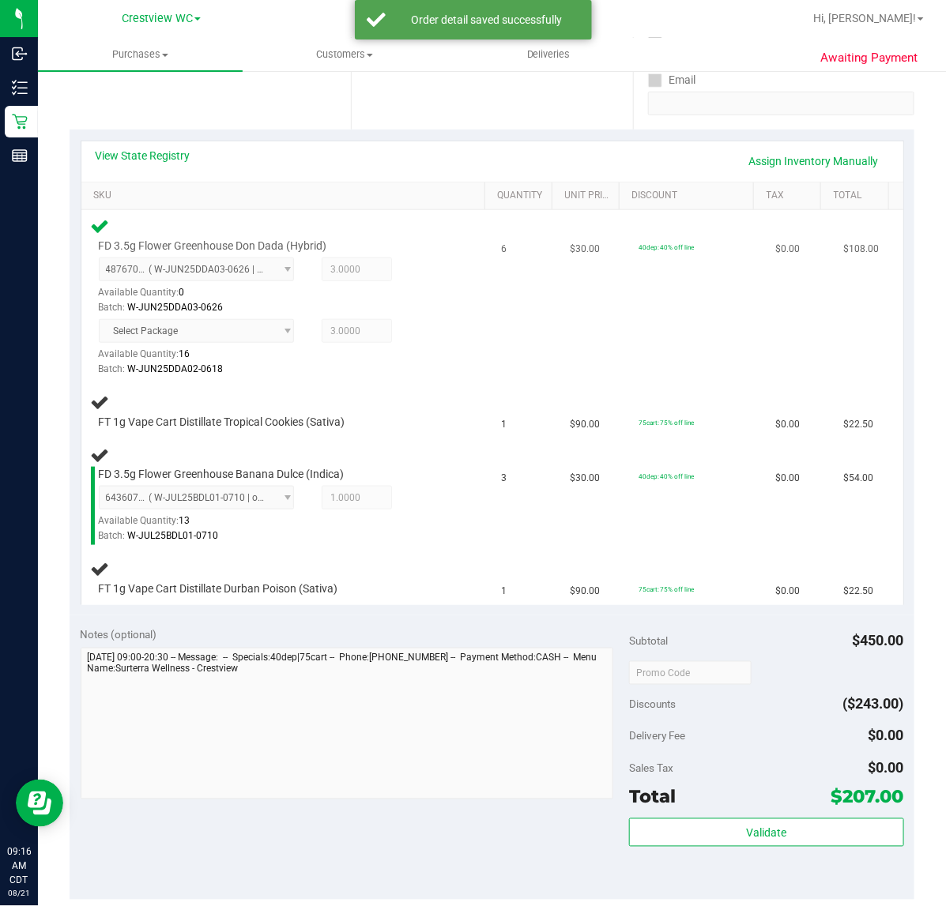
click at [460, 333] on div "FD 3.5g Flower Greenhouse Don Dada (Hybrid) 4876708845631959 ( W-JUN25DDA03-062…" at bounding box center [287, 296] width 392 height 161
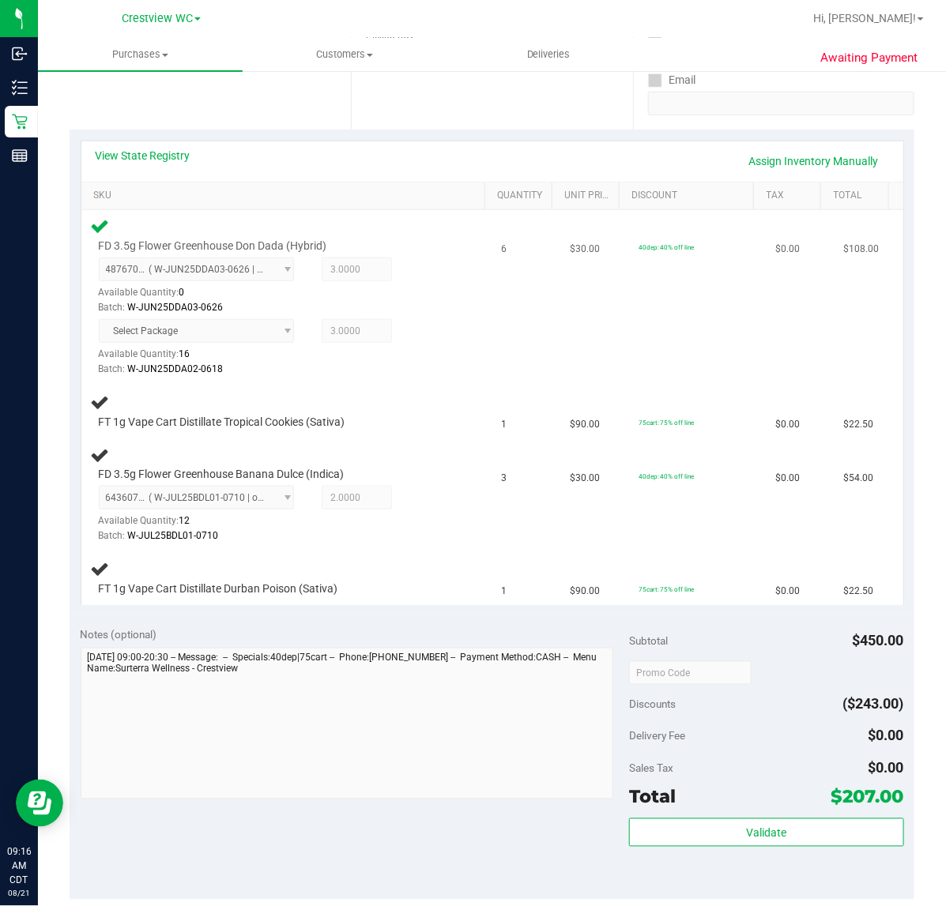
click at [431, 337] on div "Select Package Available Quantity: 16 3.0000 3 Batch: W-JUN25DDA02-0618" at bounding box center [275, 348] width 352 height 58
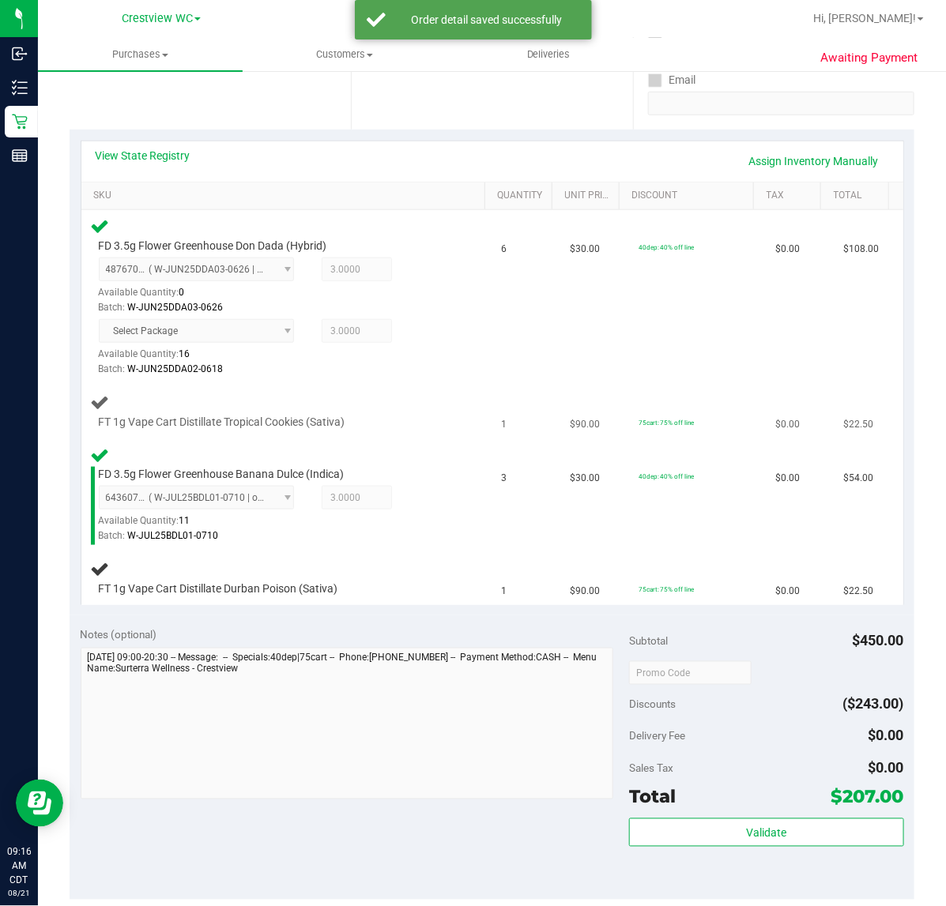
click at [440, 389] on td "FT 1g Vape Cart Distillate Tropical Cookies (Sativa)" at bounding box center [286, 413] width 411 height 54
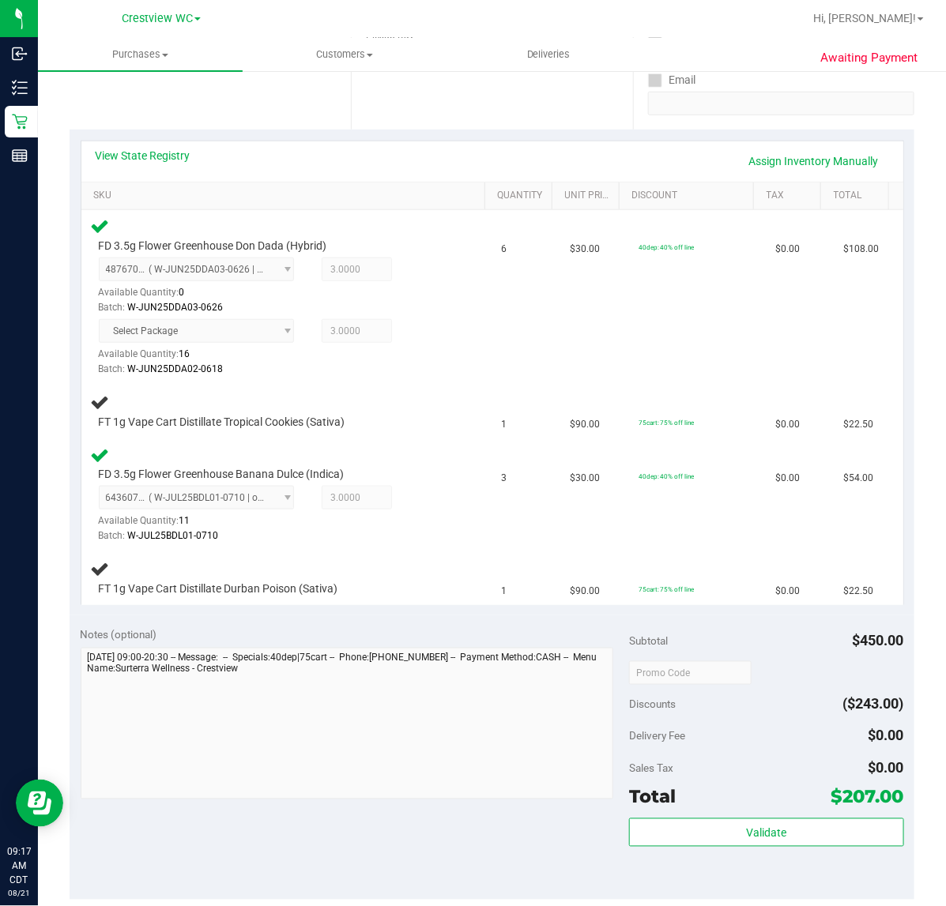
click at [405, 103] on div "Date Pickup Date/Time [DATE] Now [DATE] 08:30 PM Now Pickup Day [DATE]" at bounding box center [491, 33] width 281 height 194
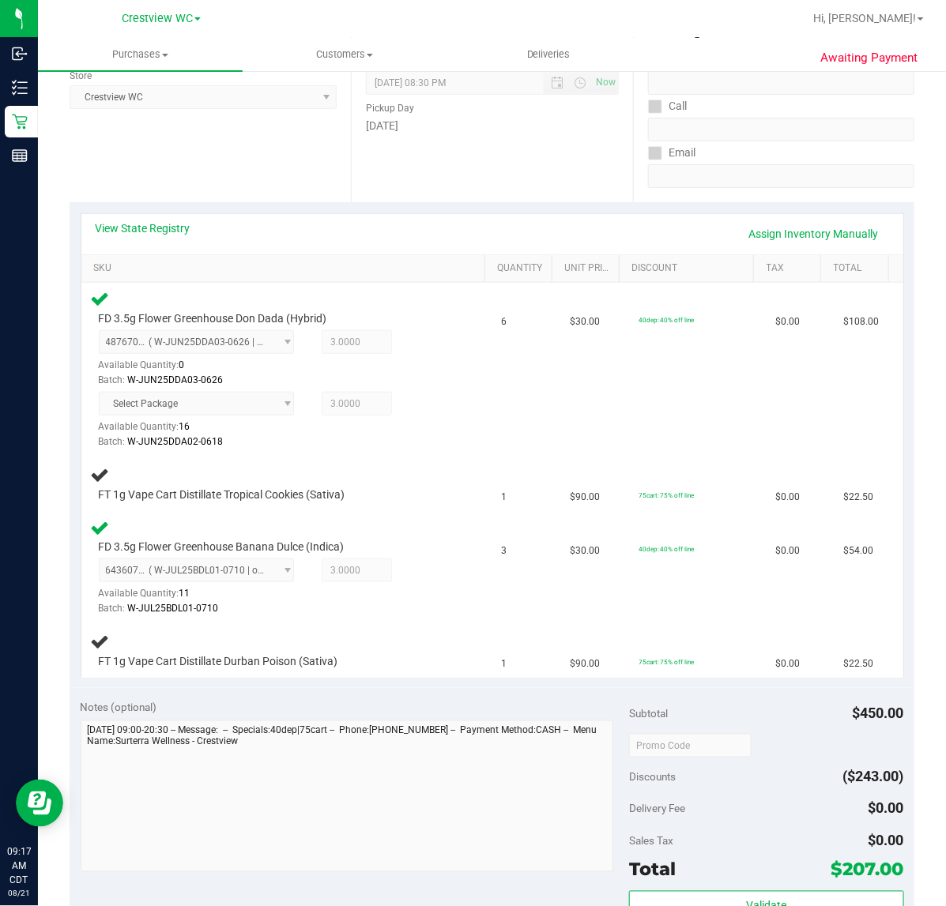
scroll to position [99, 0]
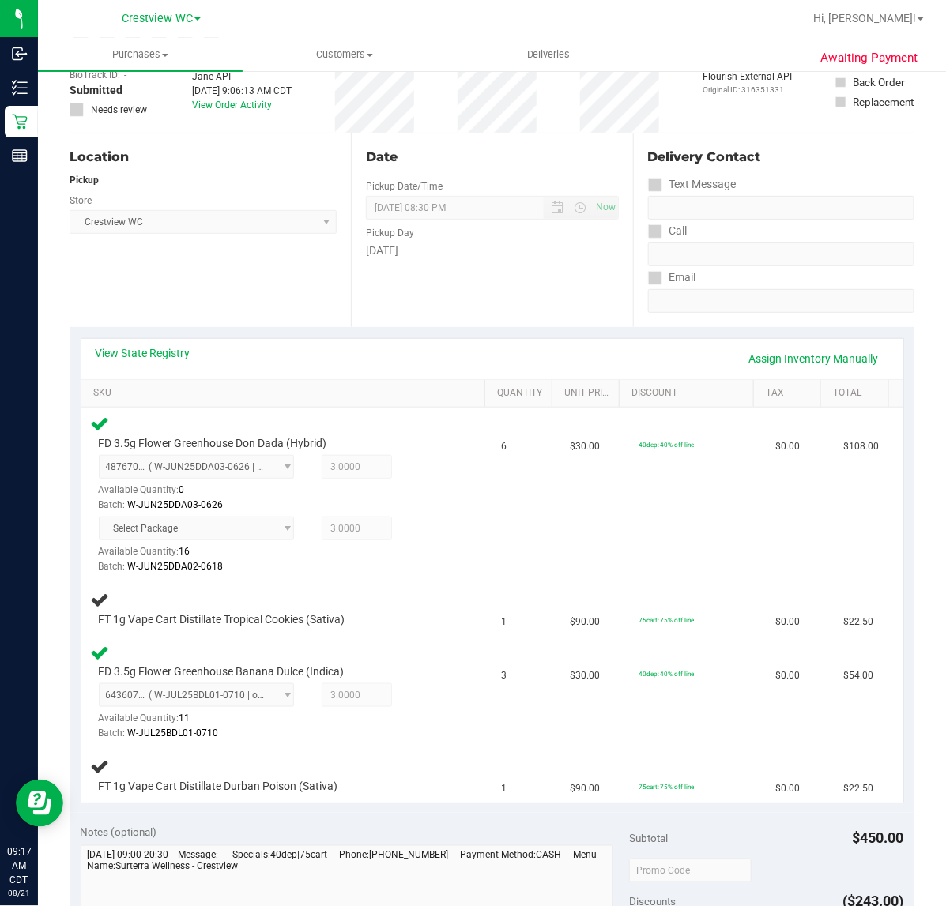
click at [262, 154] on div "Location" at bounding box center [203, 157] width 267 height 19
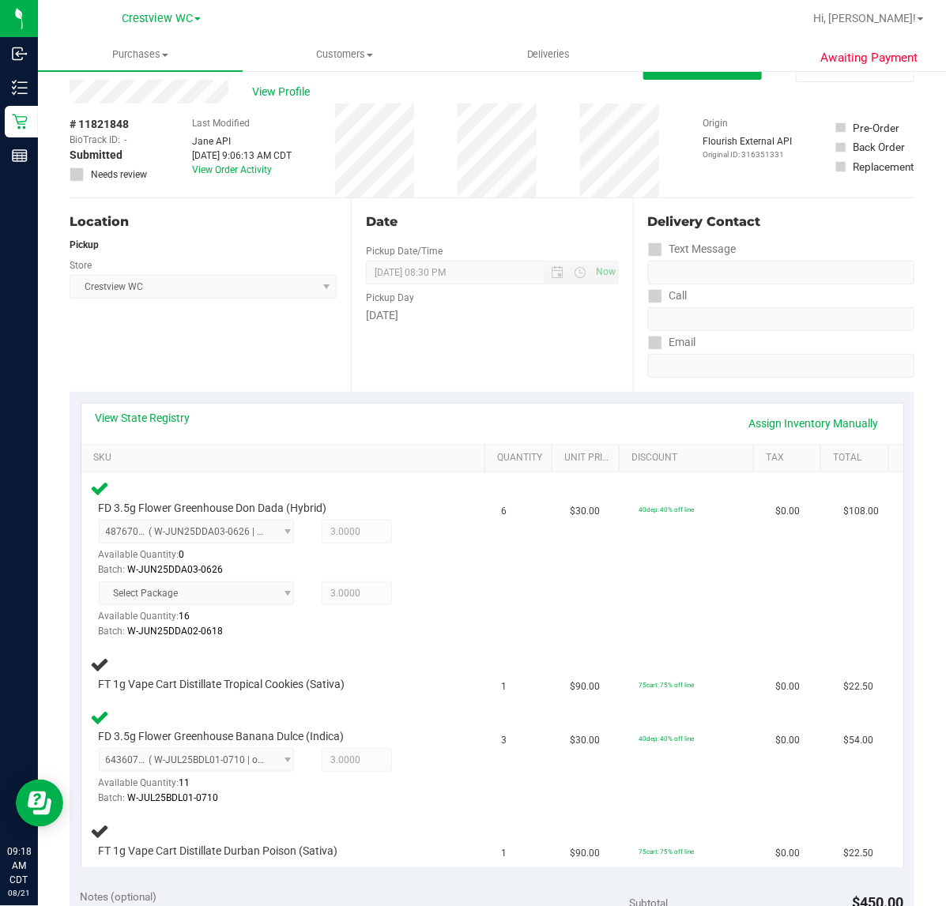
scroll to position [0, 0]
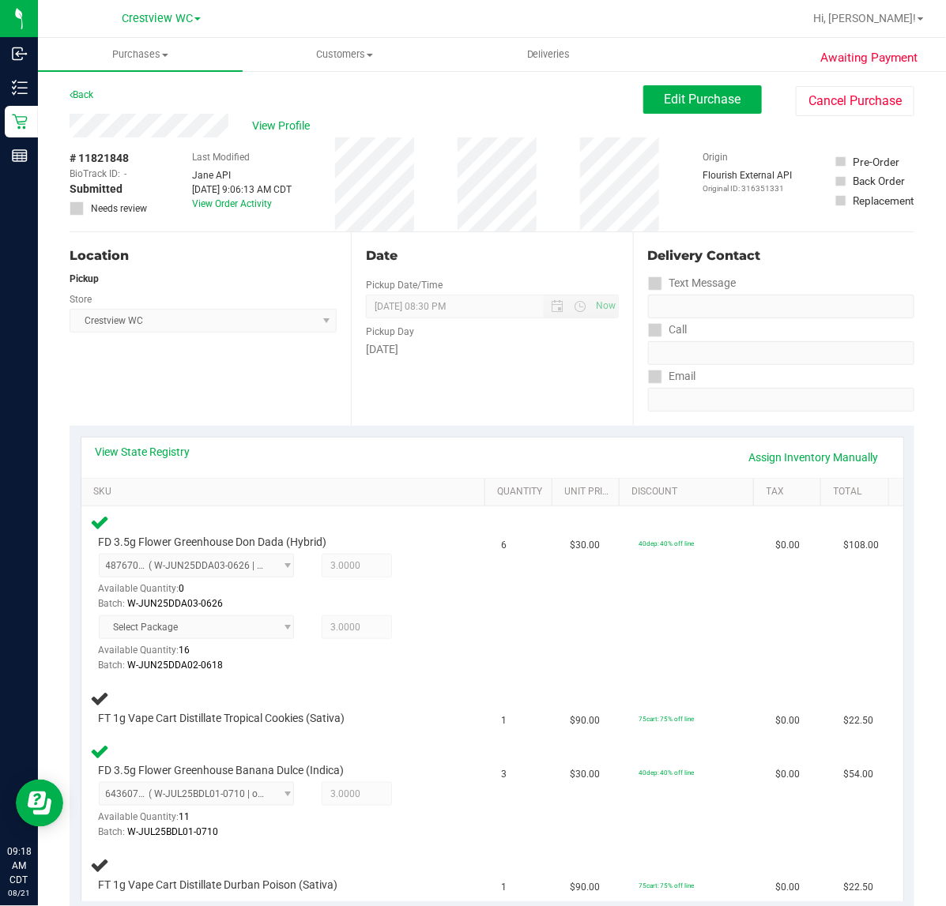
click at [294, 261] on div "Location" at bounding box center [203, 256] width 267 height 19
click at [273, 250] on div "Location" at bounding box center [203, 256] width 267 height 19
click at [247, 379] on div "Location Pickup Store Crestview WC Select Store [PERSON_NAME][GEOGRAPHIC_DATA] …" at bounding box center [210, 329] width 281 height 194
click at [238, 369] on div "Location Pickup Store Crestview WC Select Store [PERSON_NAME][GEOGRAPHIC_DATA] …" at bounding box center [210, 329] width 281 height 194
click at [285, 382] on div "Location Pickup Store Crestview WC Select Store [PERSON_NAME][GEOGRAPHIC_DATA] …" at bounding box center [210, 329] width 281 height 194
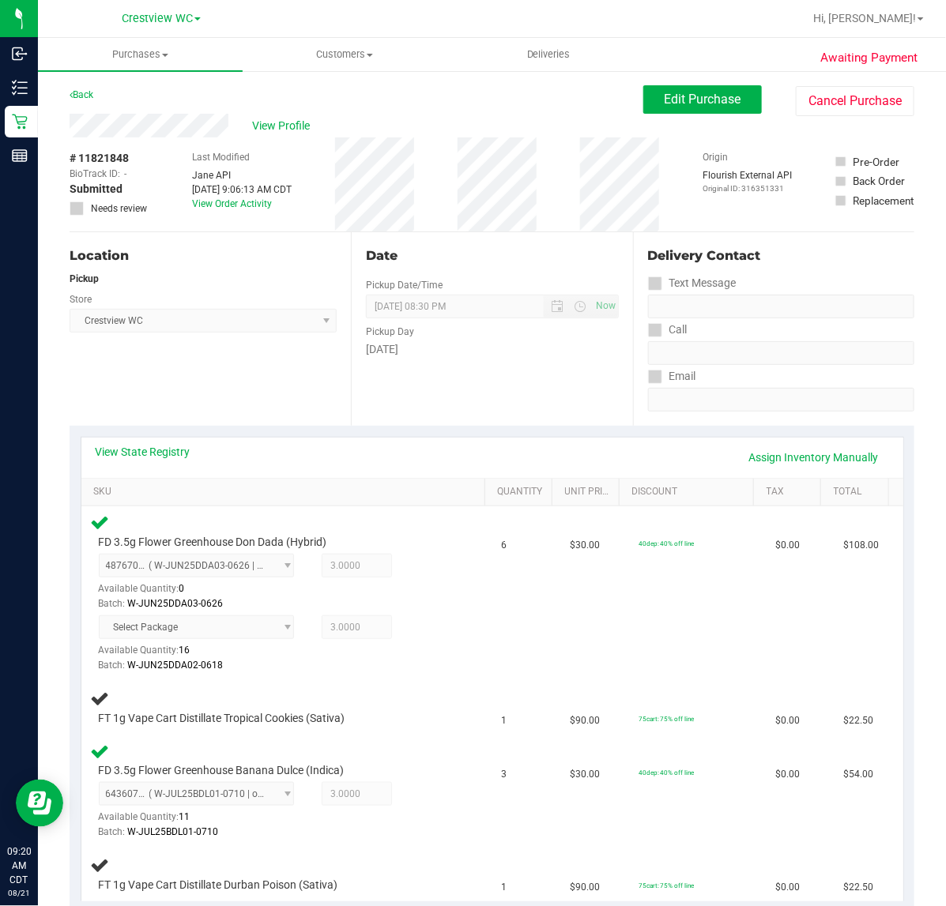
click at [300, 368] on div "Location Pickup Store Crestview WC Select Store [PERSON_NAME][GEOGRAPHIC_DATA] …" at bounding box center [210, 329] width 281 height 194
click at [287, 380] on div "Location Pickup Store Crestview WC Select Store [PERSON_NAME][GEOGRAPHIC_DATA] …" at bounding box center [210, 329] width 281 height 194
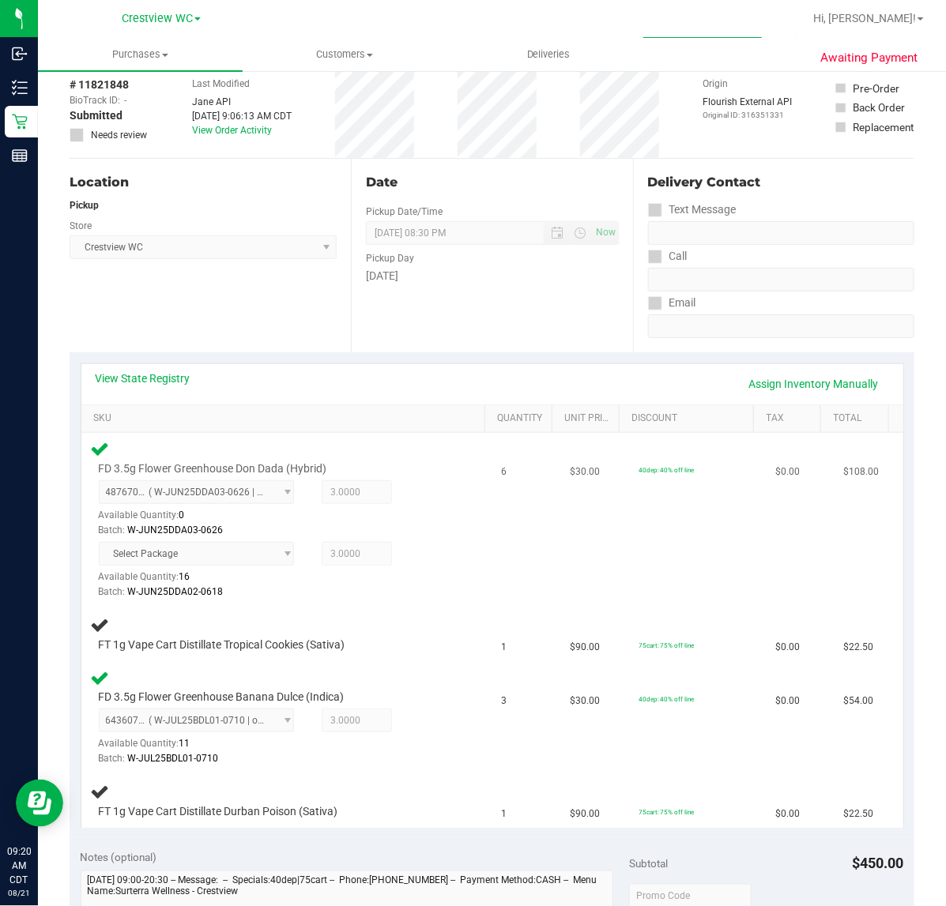
scroll to position [198, 0]
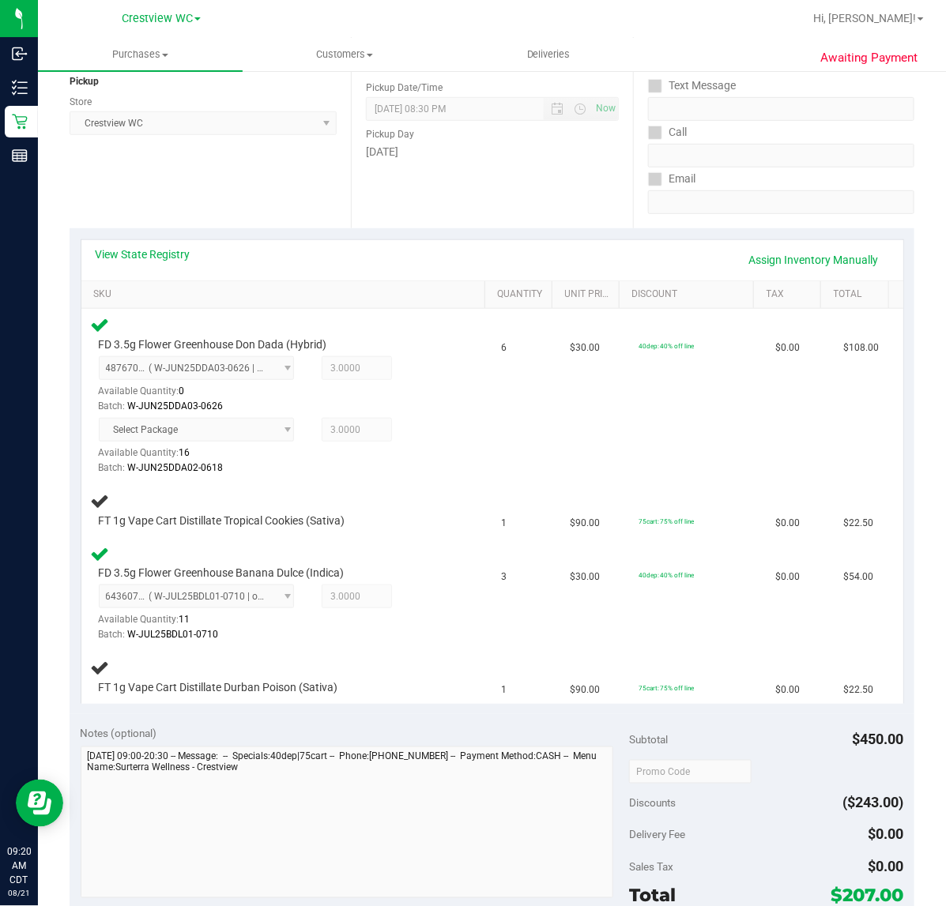
click at [259, 194] on div "Location Pickup Store Crestview WC Select Store [PERSON_NAME][GEOGRAPHIC_DATA] …" at bounding box center [210, 132] width 281 height 194
click at [182, 182] on div "Location Pickup Store Crestview WC Select Store [PERSON_NAME][GEOGRAPHIC_DATA] …" at bounding box center [210, 132] width 281 height 194
click at [284, 179] on div "Location Pickup Store Crestview WC Select Store [PERSON_NAME][GEOGRAPHIC_DATA] …" at bounding box center [210, 132] width 281 height 194
click at [285, 176] on div "Location Pickup Store Crestview WC Select Store [PERSON_NAME][GEOGRAPHIC_DATA] …" at bounding box center [210, 132] width 281 height 194
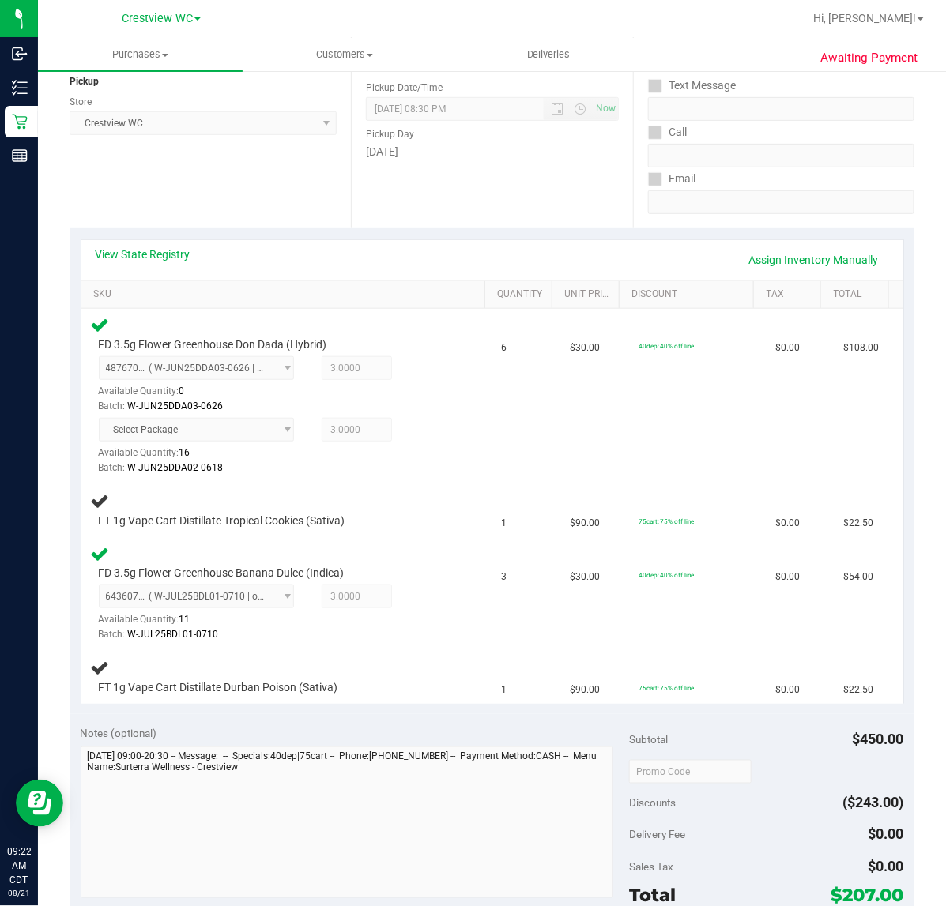
click at [266, 175] on div "Location Pickup Store Crestview WC Select Store [PERSON_NAME][GEOGRAPHIC_DATA] …" at bounding box center [210, 132] width 281 height 194
click at [492, 429] on td "6" at bounding box center [526, 396] width 69 height 175
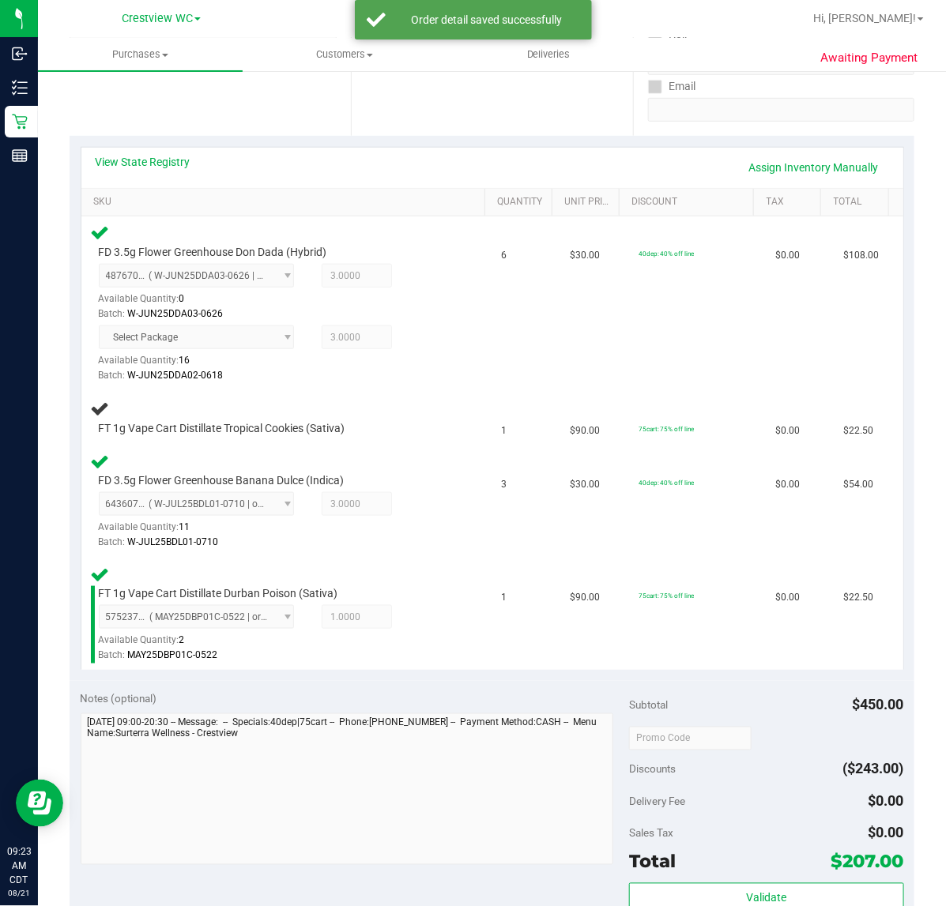
scroll to position [295, 0]
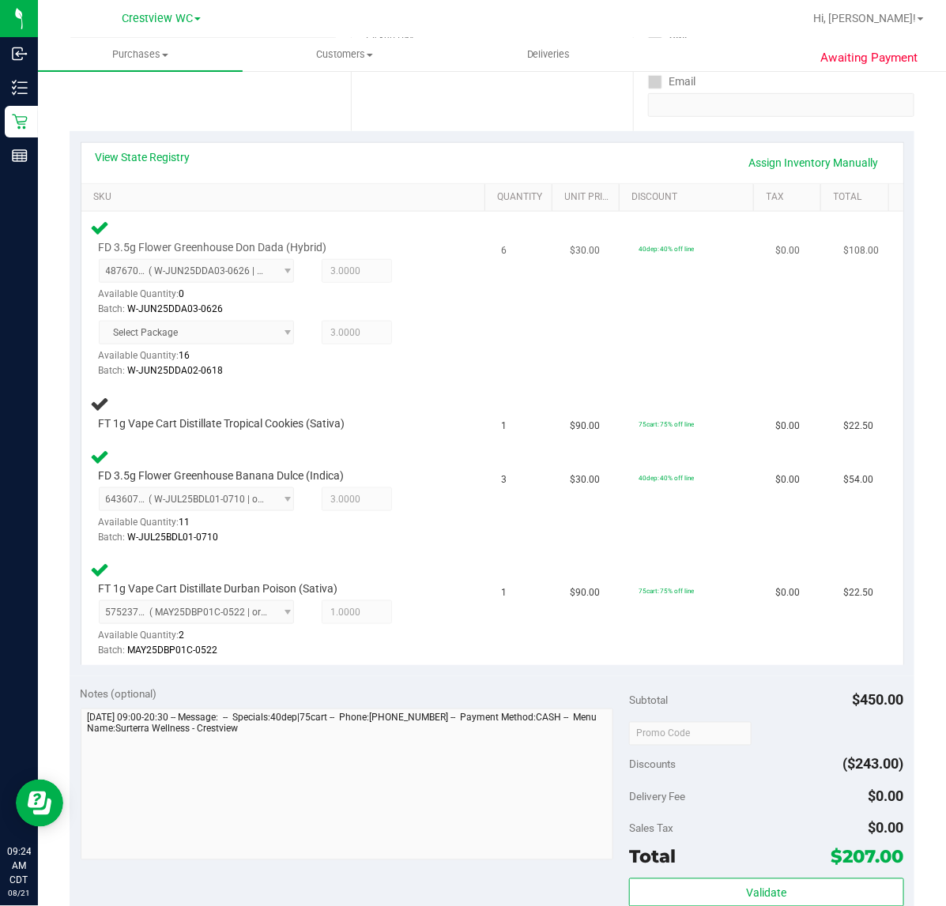
click at [455, 316] on div "FD 3.5g Flower Greenhouse Don Dada (Hybrid) 4876708845631959 ( W-JUN25DDA03-062…" at bounding box center [287, 298] width 392 height 161
click at [452, 332] on div "FD 3.5g Flower Greenhouse Don Dada (Hybrid) 4876708845631959 ( W-JUN25DDA03-062…" at bounding box center [287, 298] width 392 height 161
click at [452, 330] on div "FD 3.5g Flower Greenhouse Don Dada (Hybrid) 4876708845631959 ( W-JUN25DDA03-062…" at bounding box center [287, 298] width 392 height 161
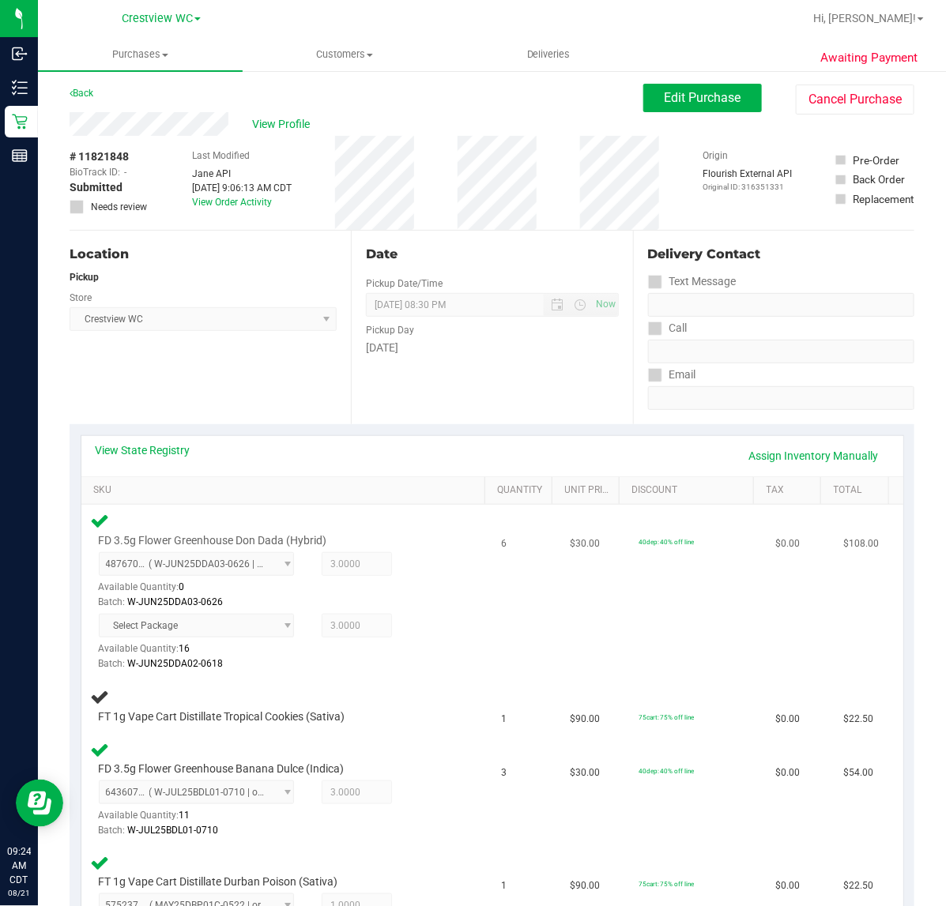
scroll to position [0, 0]
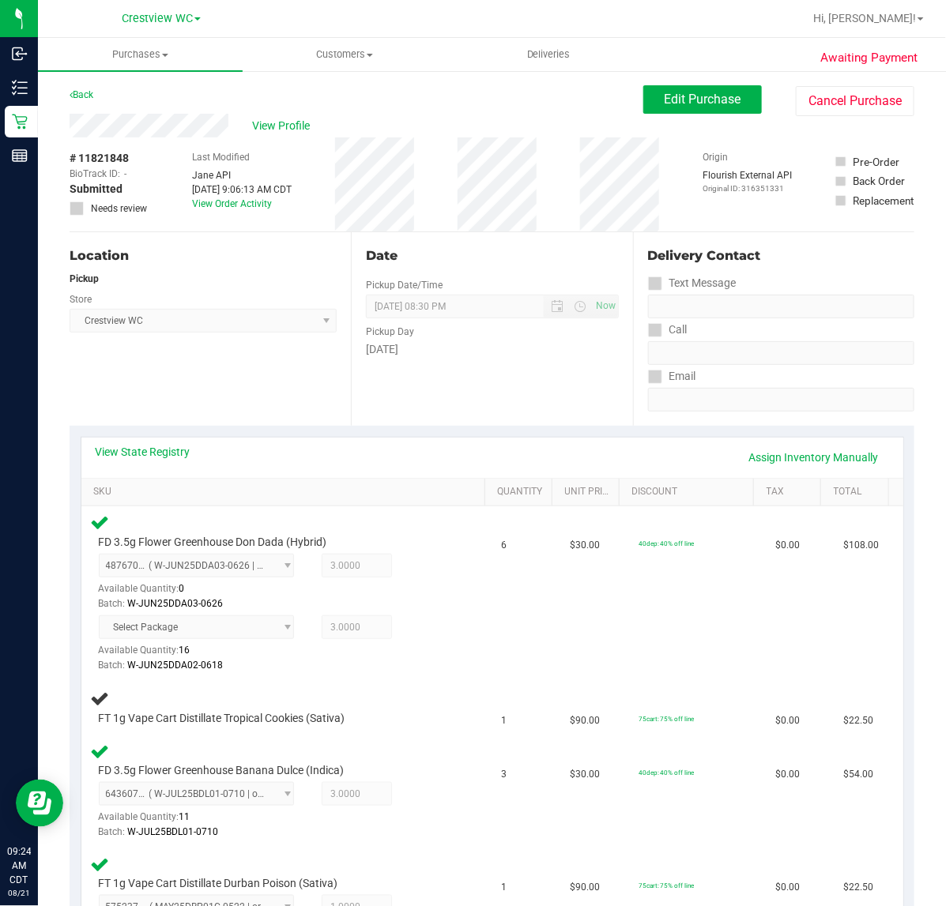
click at [269, 253] on div "Location" at bounding box center [203, 256] width 267 height 19
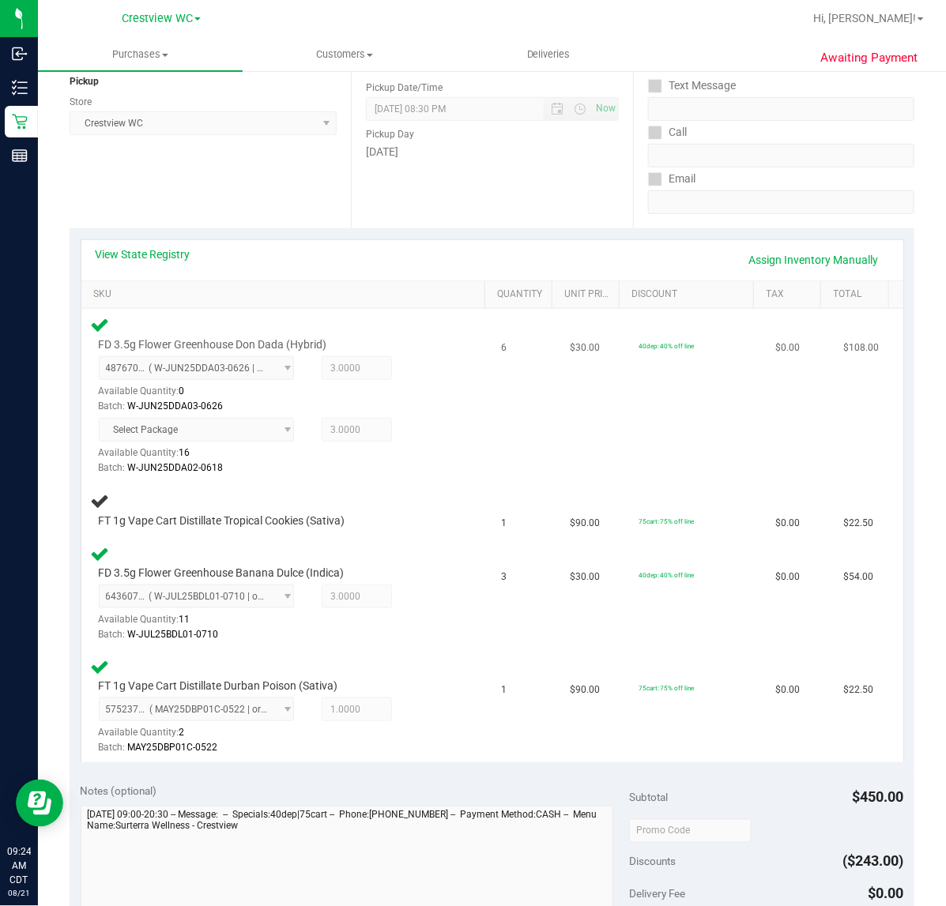
click at [465, 448] on div "FD 3.5g Flower Greenhouse Don Dada (Hybrid) 4876708845631959 ( W-JUN25DDA03-062…" at bounding box center [287, 395] width 392 height 161
click at [436, 408] on div "Batch: W-JUN25DDA03-0626" at bounding box center [275, 406] width 352 height 15
click at [428, 475] on div "Batch: W-JUN25DDA02-0618" at bounding box center [275, 468] width 352 height 15
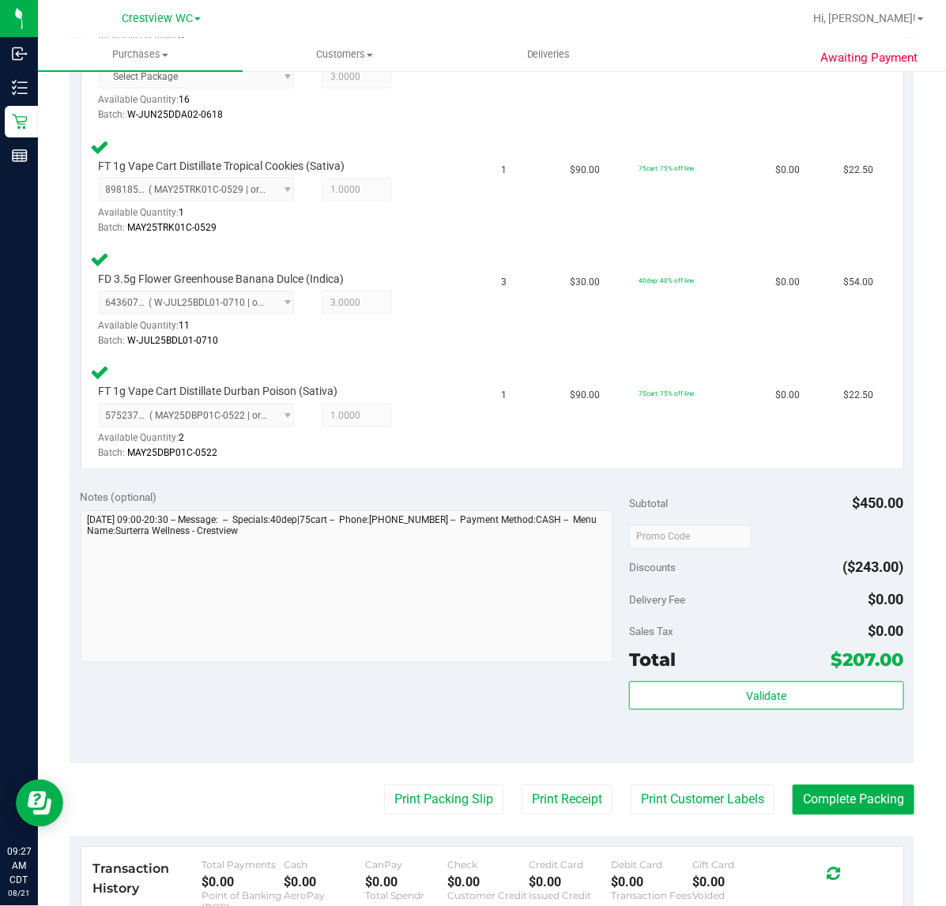
scroll to position [691, 0]
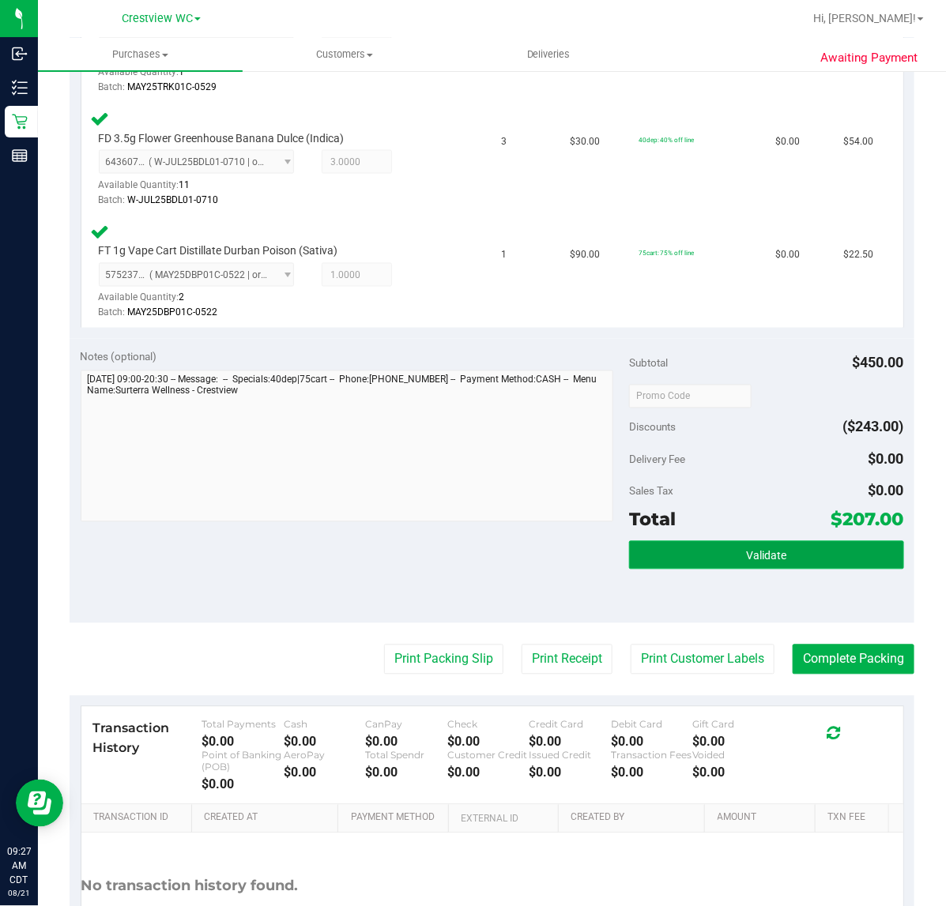
click at [779, 554] on button "Validate" at bounding box center [766, 555] width 274 height 28
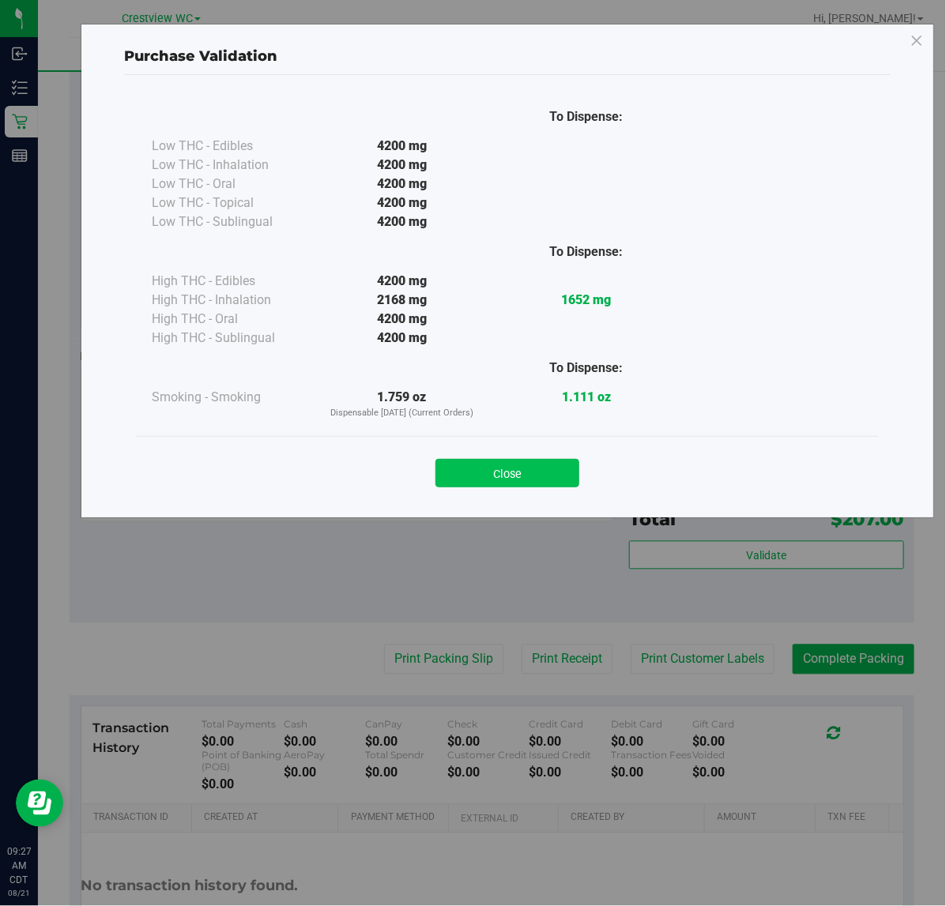
click at [521, 471] on button "Close" at bounding box center [507, 473] width 144 height 28
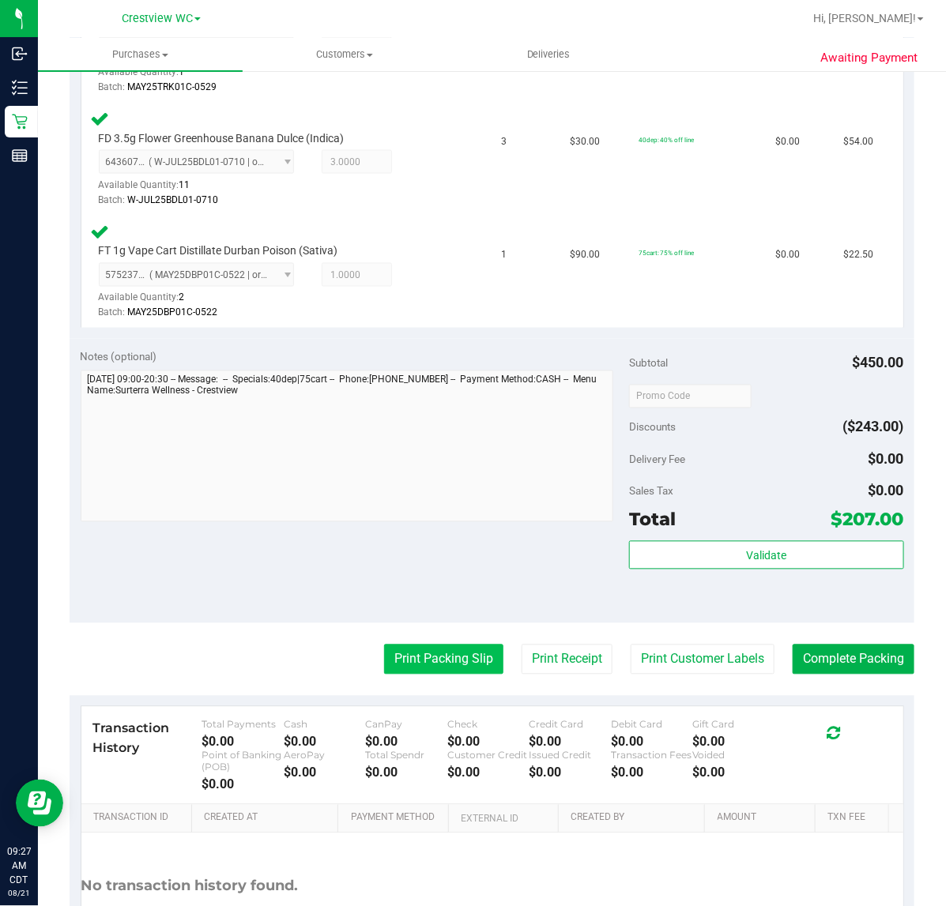
click at [427, 661] on button "Print Packing Slip" at bounding box center [443, 660] width 119 height 30
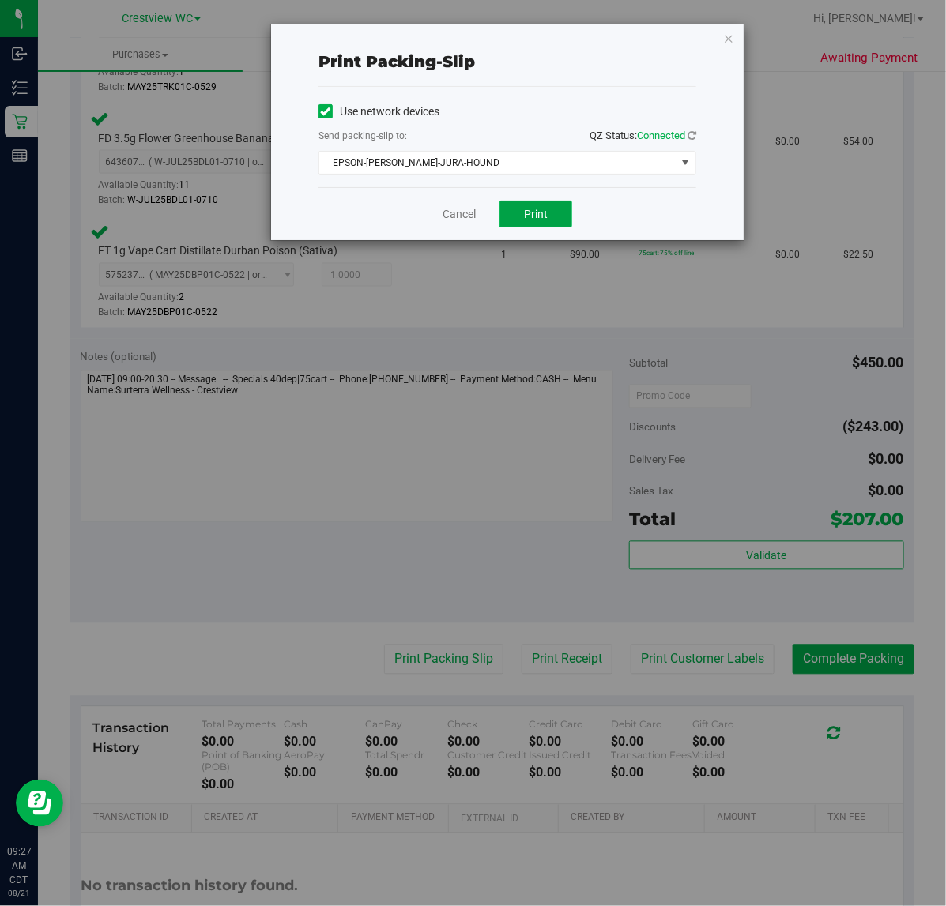
drag, startPoint x: 553, startPoint y: 217, endPoint x: 633, endPoint y: 167, distance: 94.1
click at [554, 215] on button "Print" at bounding box center [535, 214] width 73 height 27
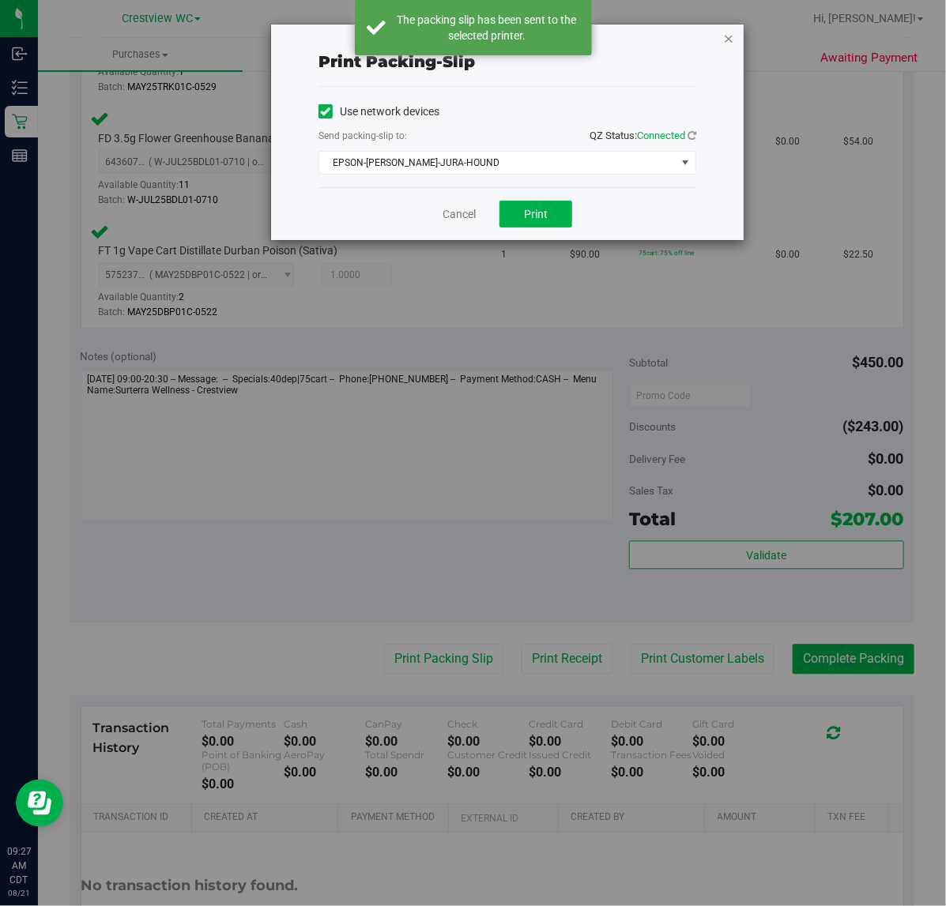
click at [733, 41] on icon "button" at bounding box center [728, 37] width 11 height 19
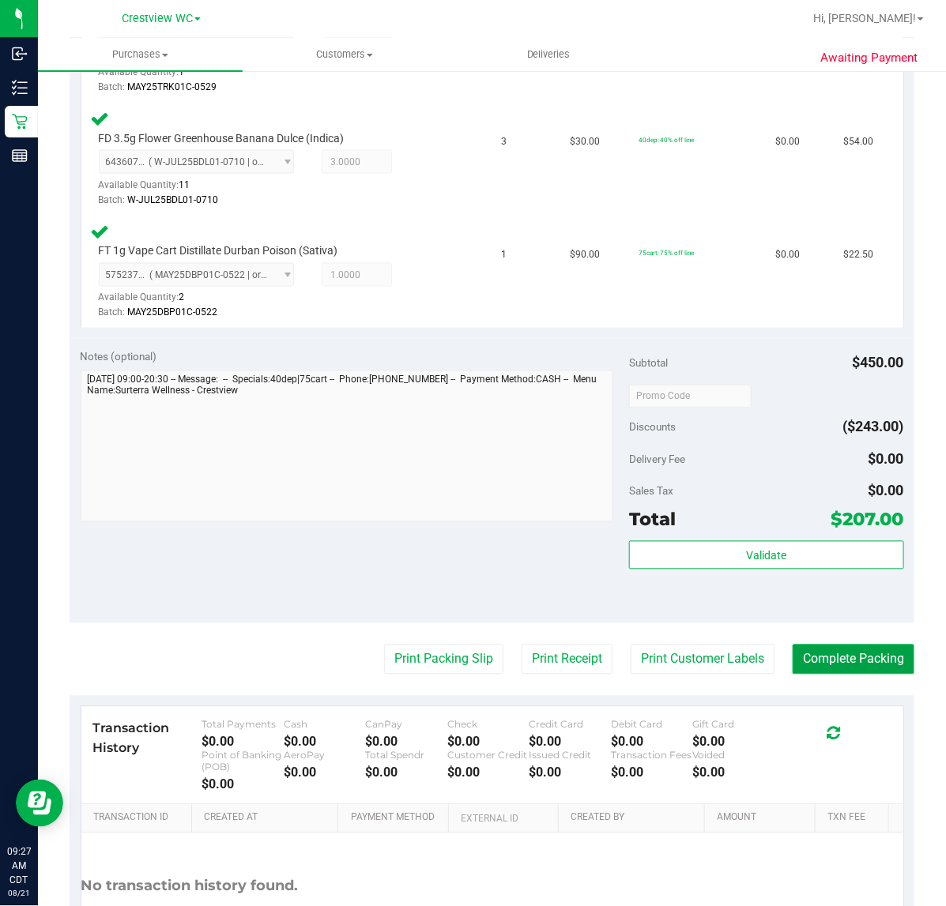
click at [873, 661] on button "Complete Packing" at bounding box center [853, 660] width 122 height 30
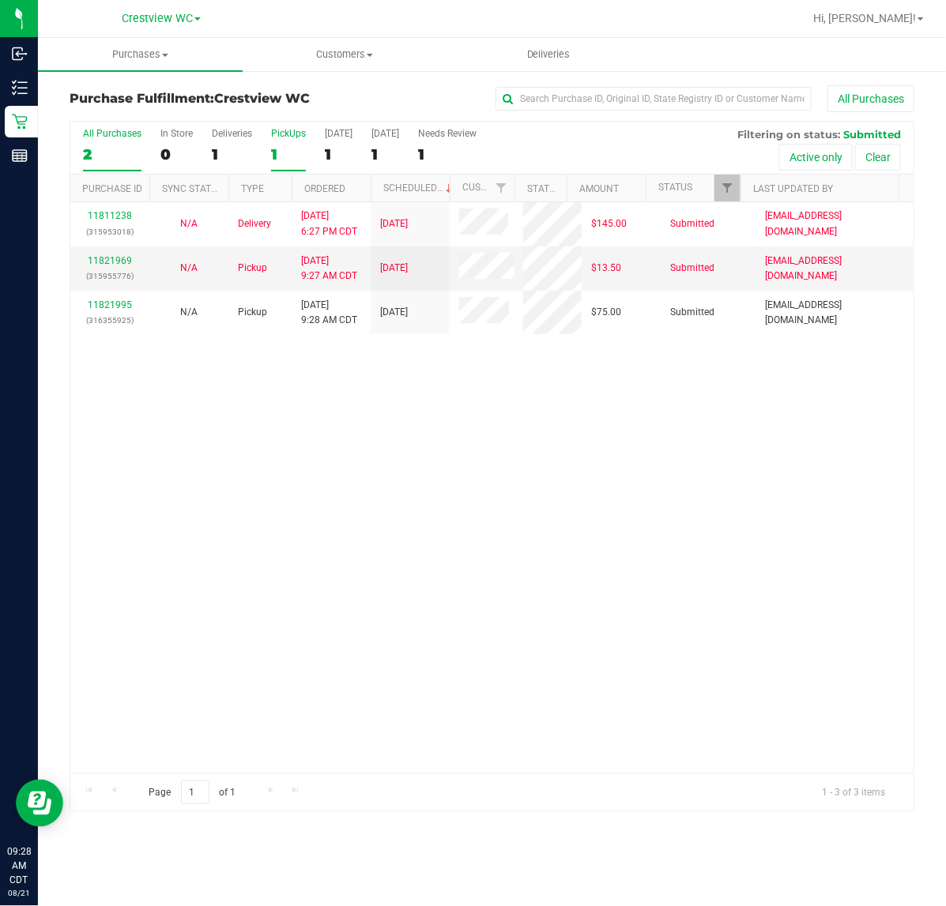
click at [284, 128] on div "PickUps" at bounding box center [288, 133] width 35 height 11
click at [0, 0] on input "PickUps 1" at bounding box center [0, 0] width 0 height 0
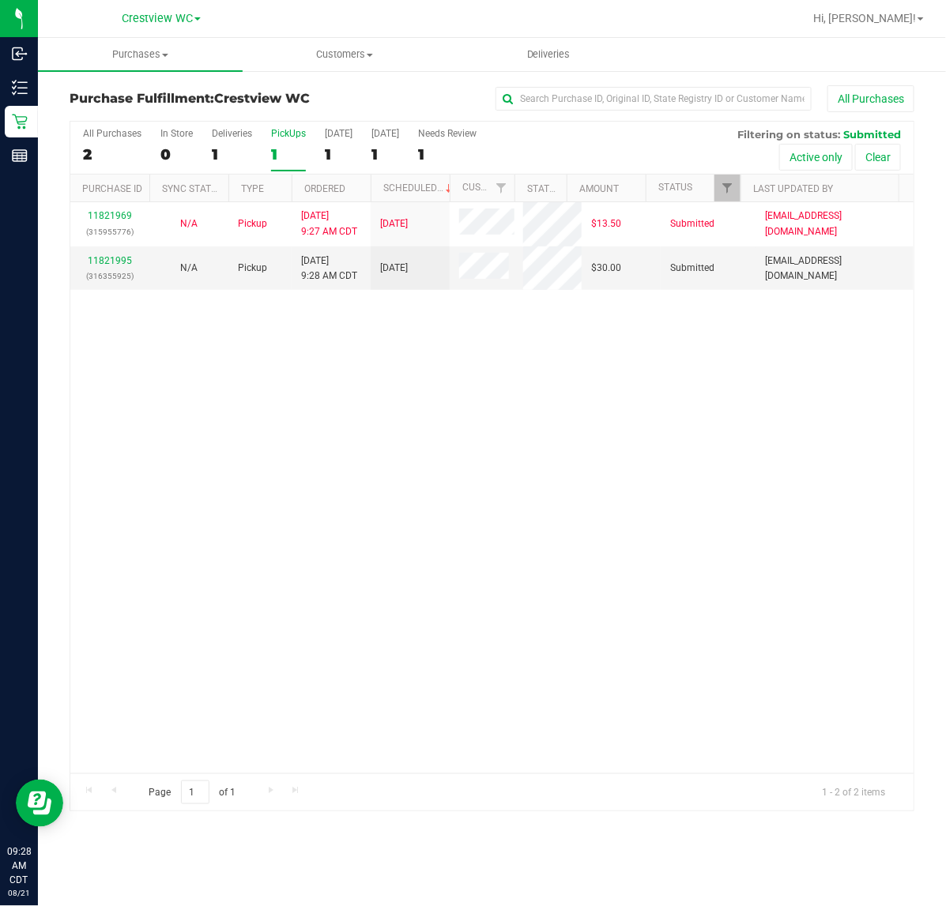
click at [622, 391] on div "11821969 (315955776) N/A Pickup [DATE] 9:27 AM CDT 8/21/2025 $13.50 Submitted […" at bounding box center [491, 487] width 843 height 571
click at [115, 261] on link "11821995" at bounding box center [110, 260] width 44 height 11
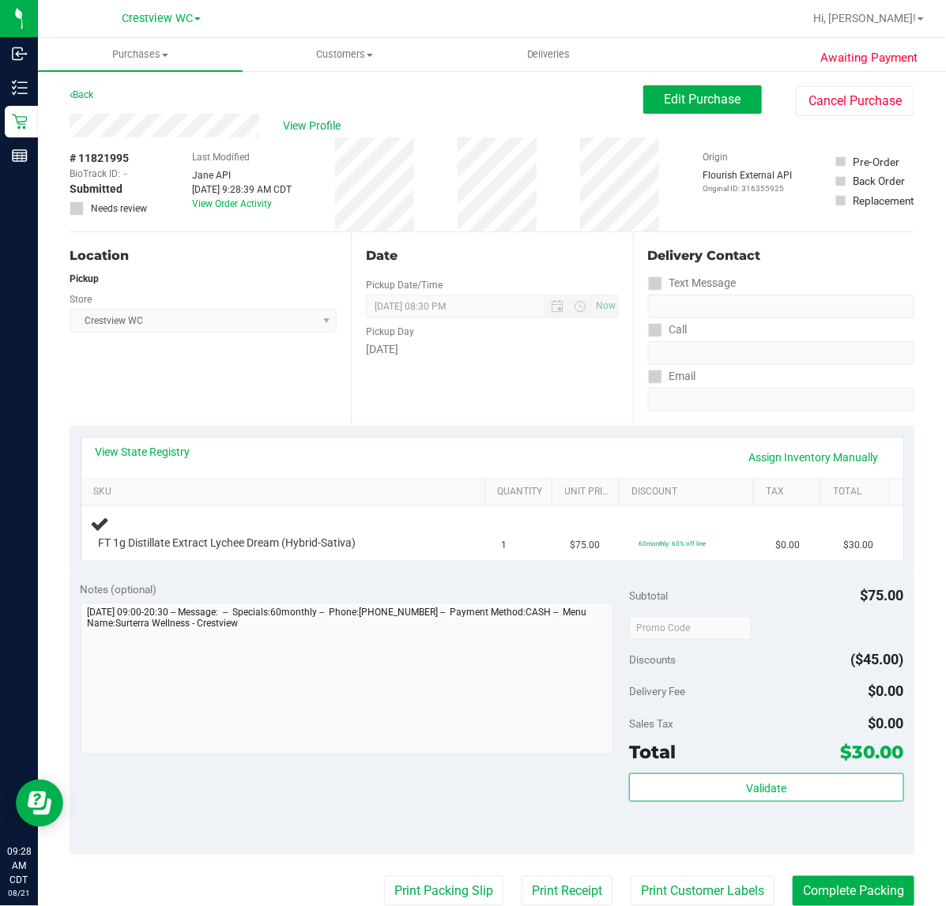
click at [284, 373] on div "Location Pickup Store Crestview WC Select Store [PERSON_NAME][GEOGRAPHIC_DATA] …" at bounding box center [210, 329] width 281 height 194
click at [151, 373] on div "Location Pickup Store Crestview WC Select Store [PERSON_NAME][GEOGRAPHIC_DATA] …" at bounding box center [210, 329] width 281 height 194
click at [156, 369] on div "Location Pickup Store Crestview WC Select Store [PERSON_NAME][GEOGRAPHIC_DATA] …" at bounding box center [210, 329] width 281 height 194
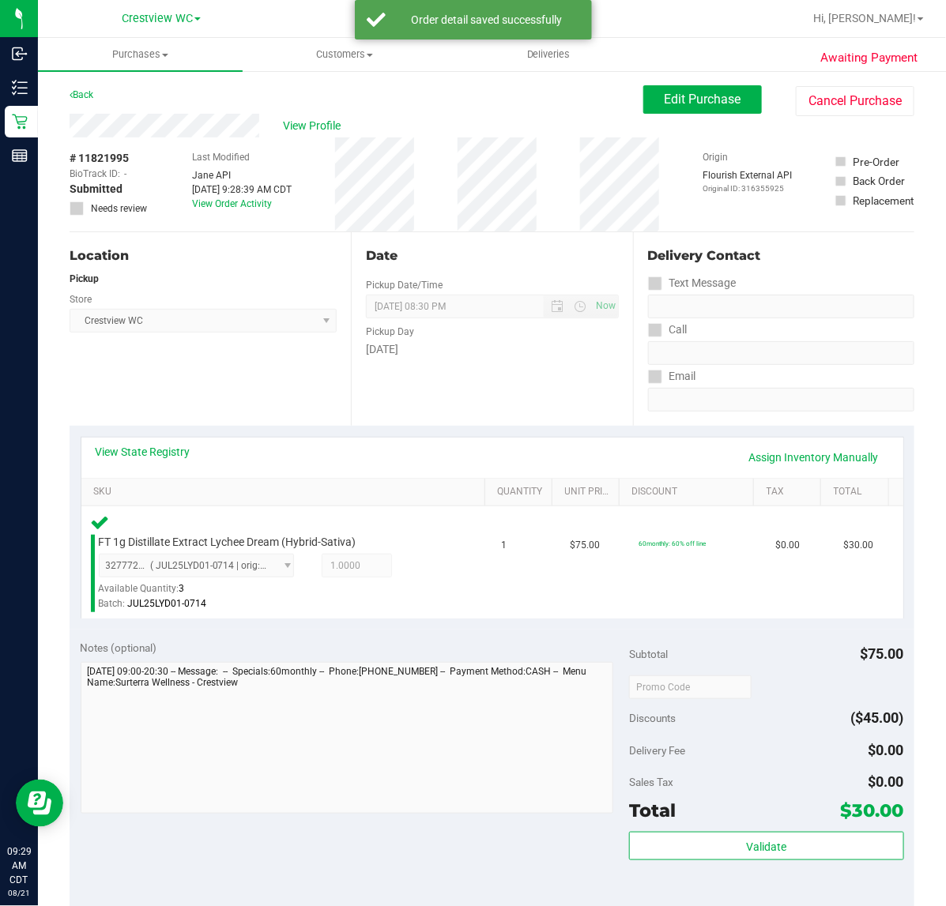
click at [262, 364] on div "Location Pickup Store Crestview WC Select Store [PERSON_NAME][GEOGRAPHIC_DATA] …" at bounding box center [210, 329] width 281 height 194
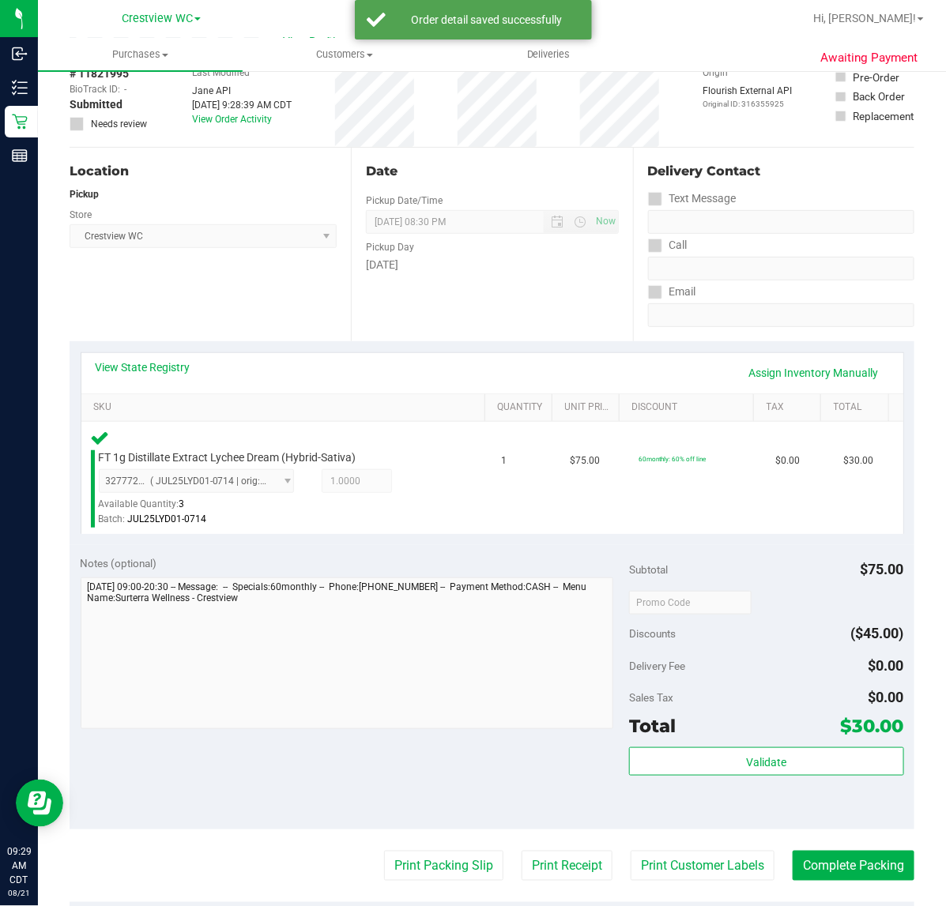
scroll to position [198, 0]
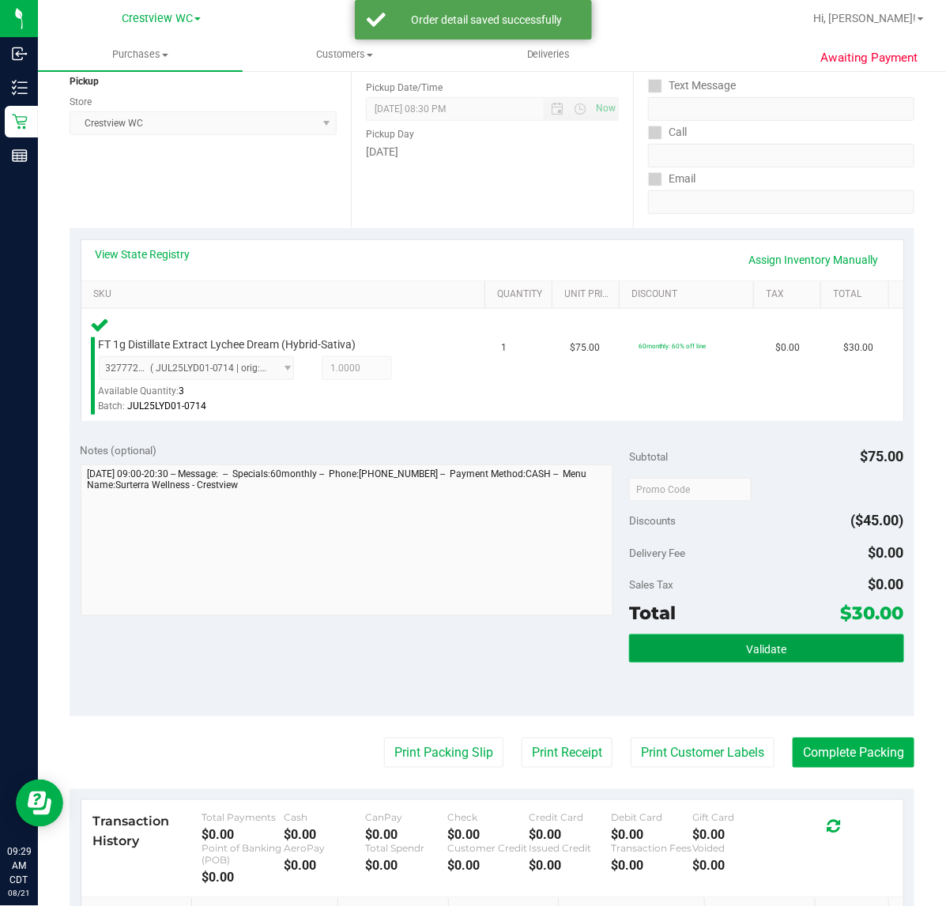
click at [814, 645] on button "Validate" at bounding box center [766, 648] width 274 height 28
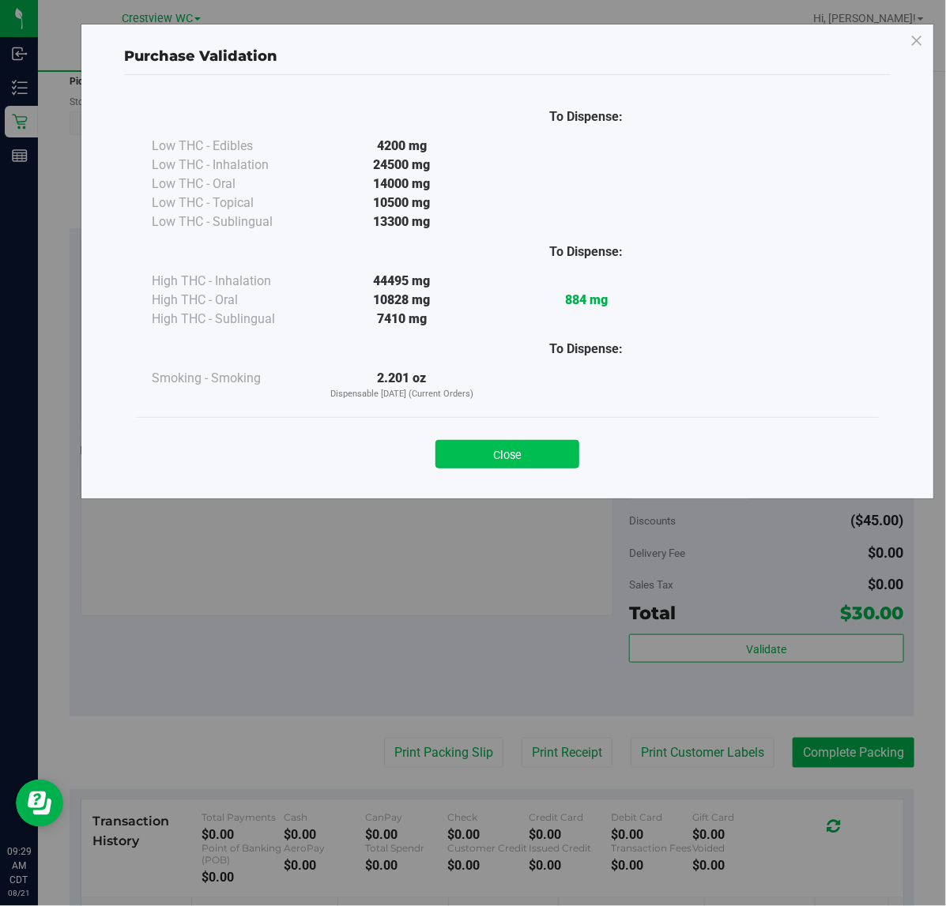
click at [515, 458] on button "Close" at bounding box center [507, 454] width 144 height 28
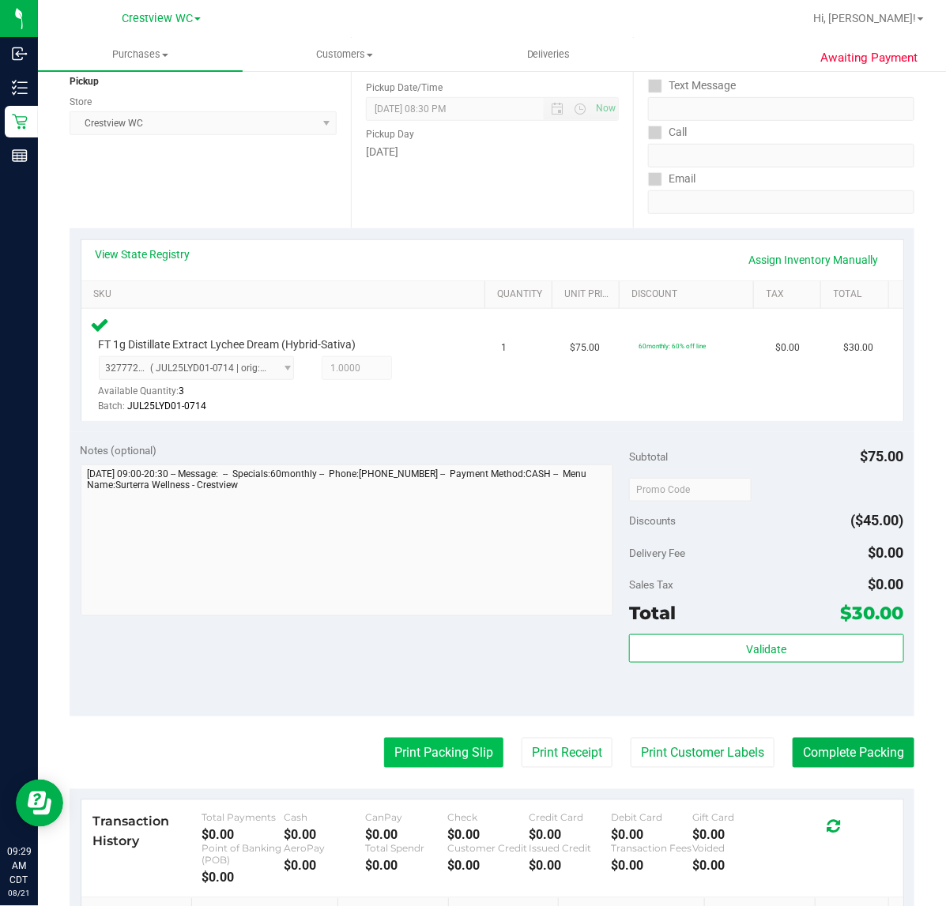
click at [453, 751] on button "Print Packing Slip" at bounding box center [443, 753] width 119 height 30
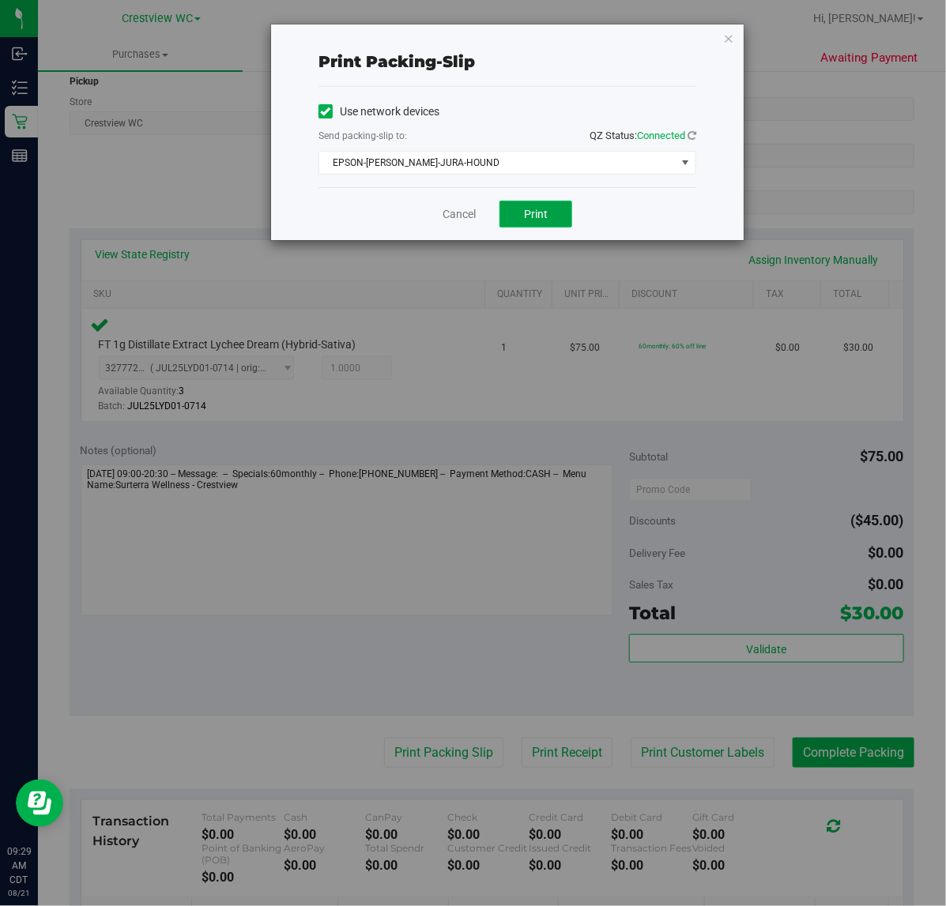
click at [548, 210] on button "Print" at bounding box center [535, 214] width 73 height 27
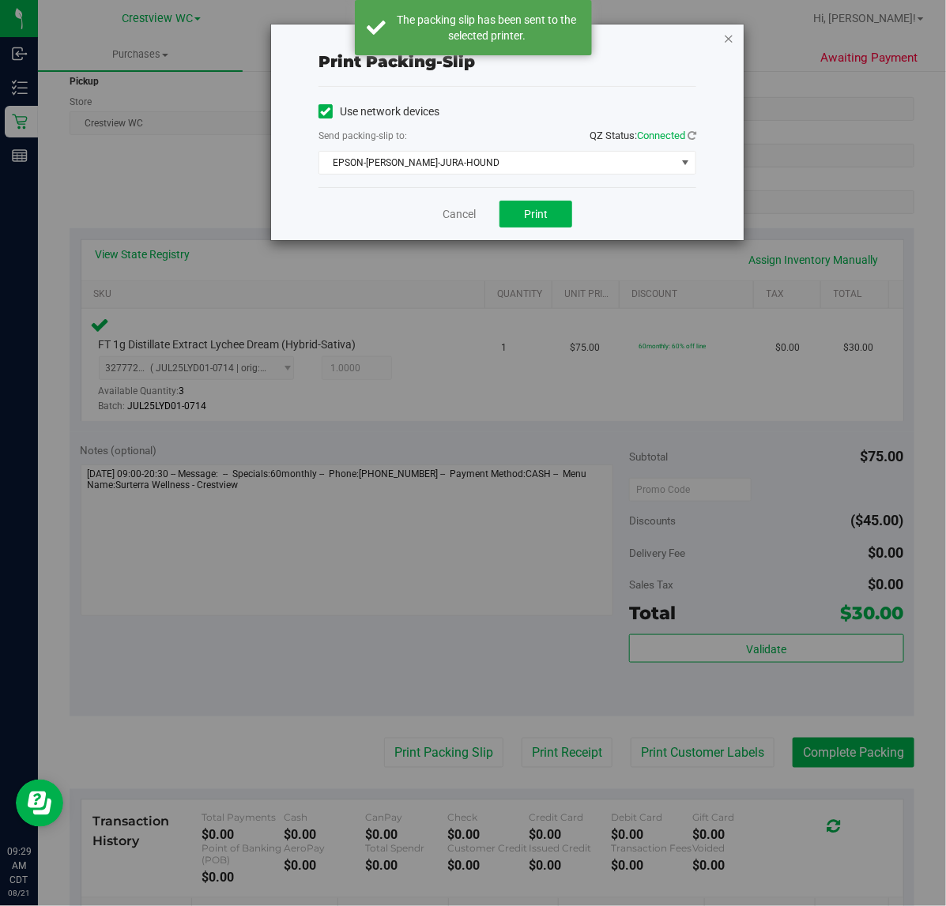
click at [728, 40] on icon "button" at bounding box center [728, 37] width 11 height 19
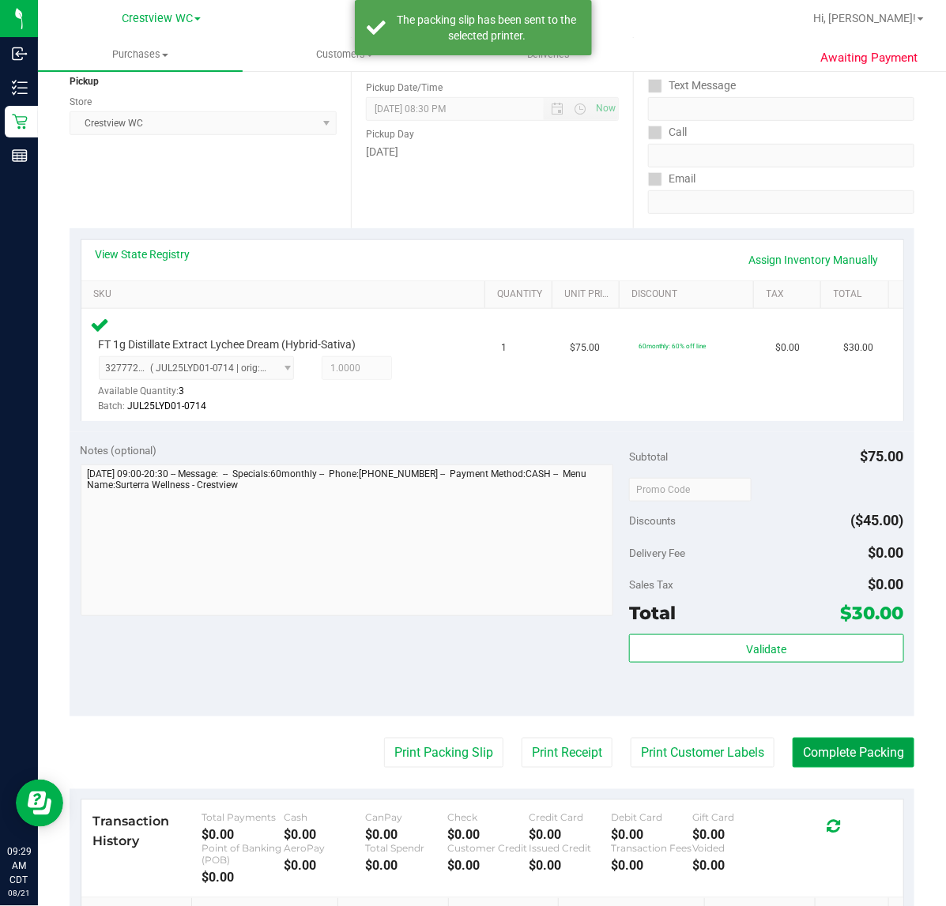
click at [882, 755] on button "Complete Packing" at bounding box center [853, 753] width 122 height 30
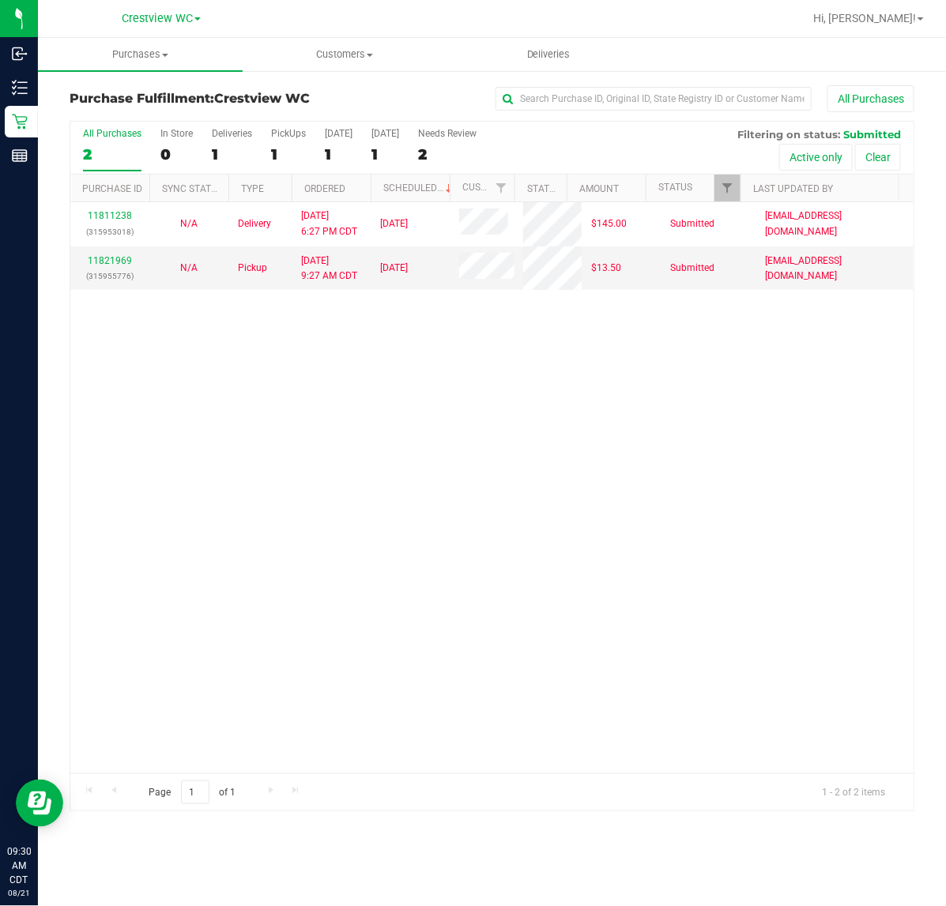
click at [296, 127] on div "All Purchases 2 In Store 0 Deliveries 1 PickUps 1 [DATE] 1 [DATE] 1 Needs Revie…" at bounding box center [491, 128] width 843 height 13
click at [296, 131] on div "PickUps" at bounding box center [288, 133] width 35 height 11
click at [0, 0] on input "PickUps 1" at bounding box center [0, 0] width 0 height 0
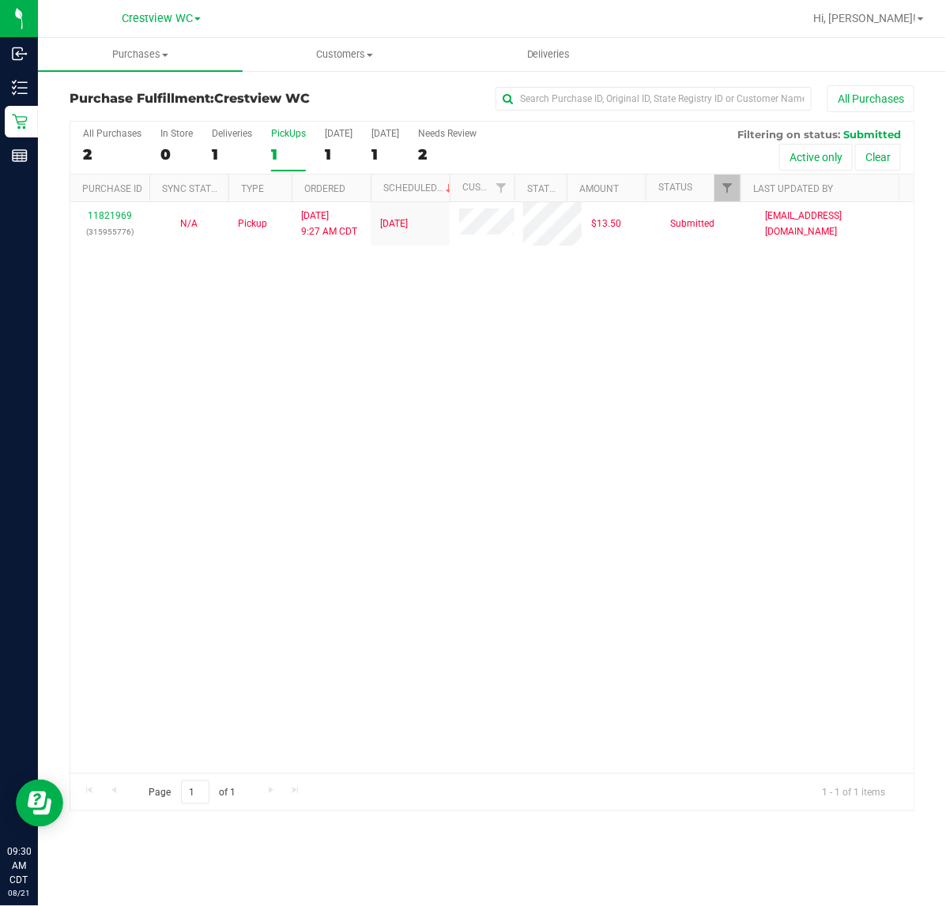
click at [673, 471] on div "11821969 (315955776) N/A Pickup [DATE] 9:27 AM CDT 8/21/2025 $13.50 Submitted […" at bounding box center [491, 487] width 843 height 571
click at [589, 559] on div "11821969 (315955776) N/A Pickup [DATE] 9:27 AM CDT 8/21/2025 $13.50 Submitted […" at bounding box center [491, 487] width 843 height 571
click at [312, 431] on div "11821969 (315955776) N/A Pickup [DATE] 9:27 AM CDT 8/21/2025 $13.50 Submitted […" at bounding box center [491, 487] width 843 height 571
click at [238, 431] on div "11821969 (315955776) N/A Pickup [DATE] 9:27 AM CDT 8/21/2025 $13.50 Submitted […" at bounding box center [491, 487] width 843 height 571
click at [549, 419] on div "11821969 (315955776) N/A Pickup [DATE] 9:27 AM CDT 8/21/2025 $13.50 Submitted […" at bounding box center [491, 487] width 843 height 571
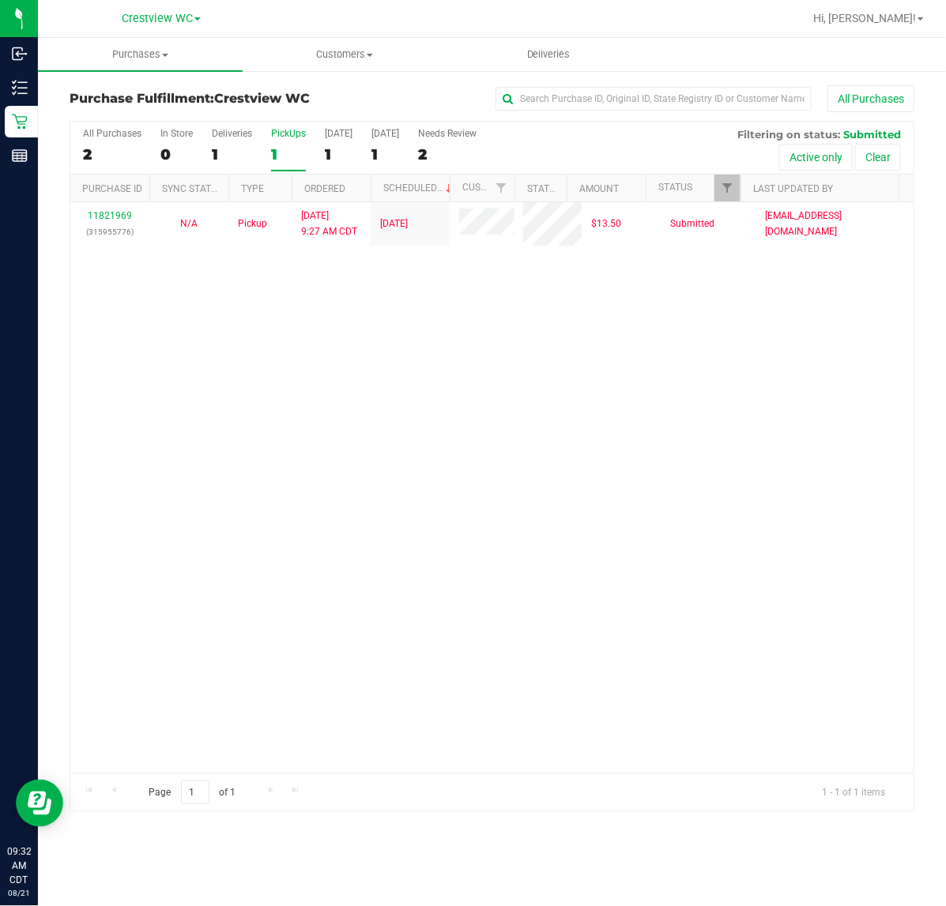
click at [297, 137] on div "PickUps" at bounding box center [288, 133] width 35 height 11
click at [0, 0] on input "PickUps 1" at bounding box center [0, 0] width 0 height 0
click at [727, 186] on span "Filter" at bounding box center [727, 188] width 13 height 13
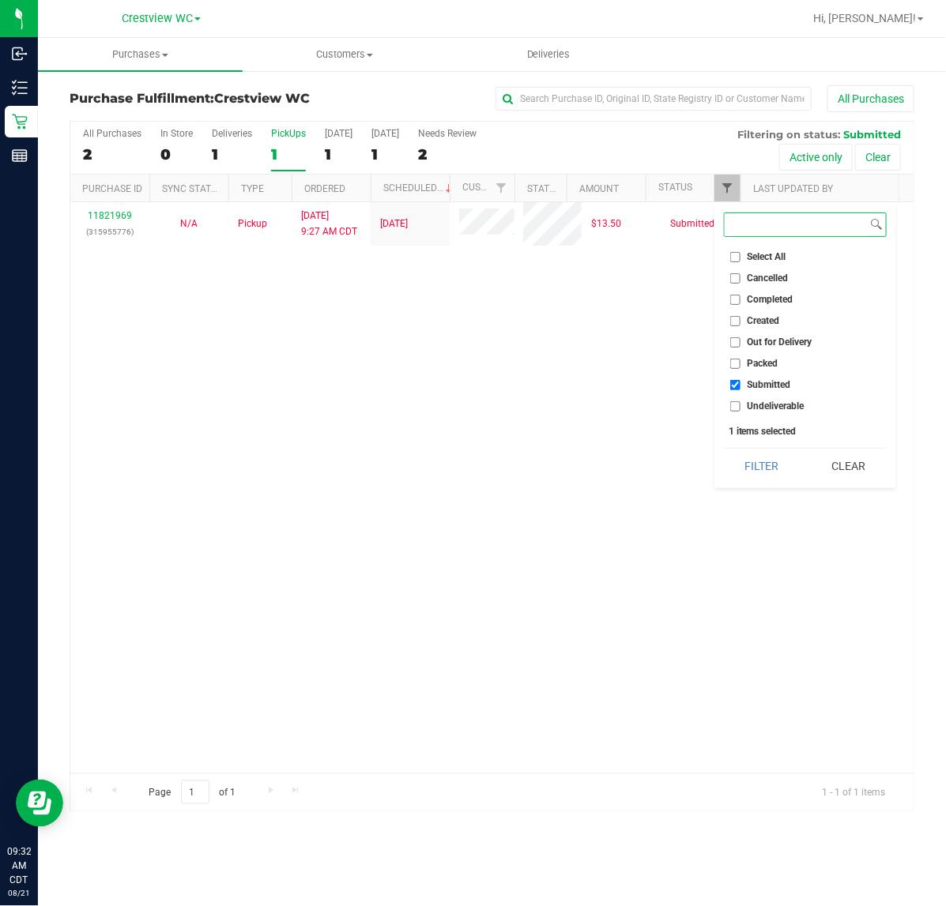
click at [724, 449] on button "Filter" at bounding box center [762, 466] width 76 height 35
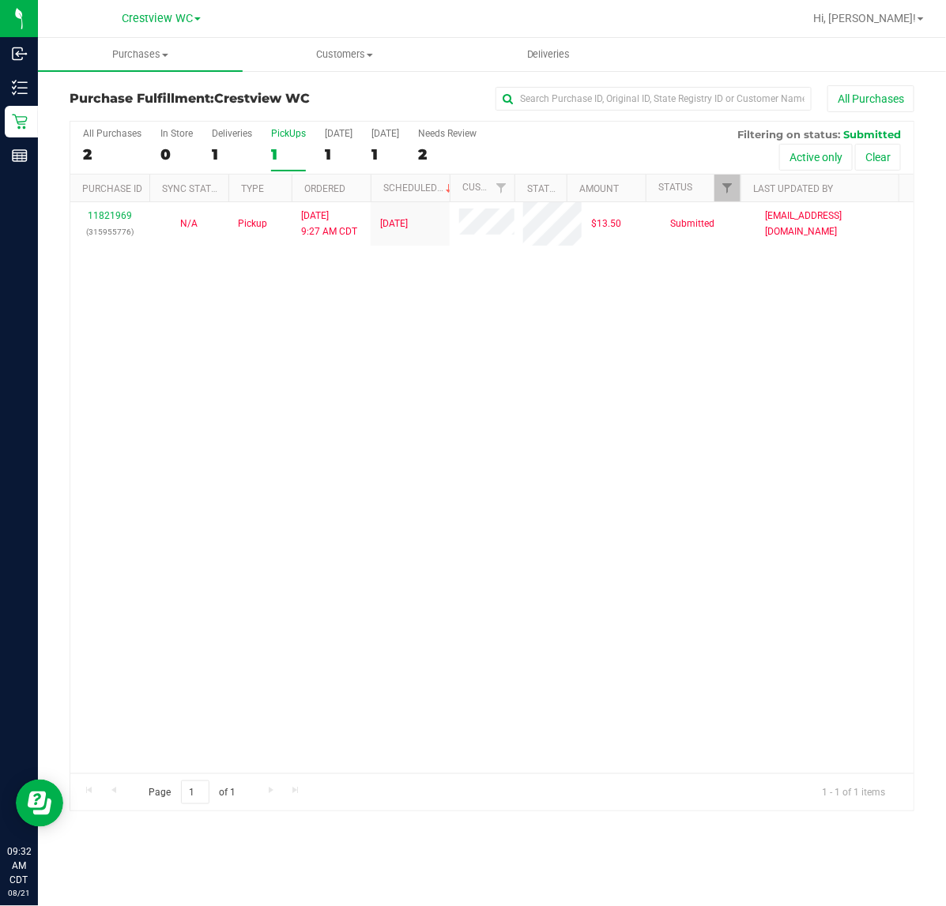
click at [401, 405] on div "11821969 (315955776) N/A Pickup [DATE] 9:27 AM CDT 8/21/2025 $13.50 Submitted […" at bounding box center [491, 487] width 843 height 571
click at [385, 512] on div "11821969 (315955776) N/A Pickup [DATE] 9:27 AM CDT 8/21/2025 $13.50 Submitted […" at bounding box center [491, 487] width 843 height 571
click at [289, 130] on div "PickUps" at bounding box center [288, 133] width 35 height 11
click at [0, 0] on input "PickUps 1" at bounding box center [0, 0] width 0 height 0
click at [724, 194] on span "Filter" at bounding box center [727, 188] width 13 height 13
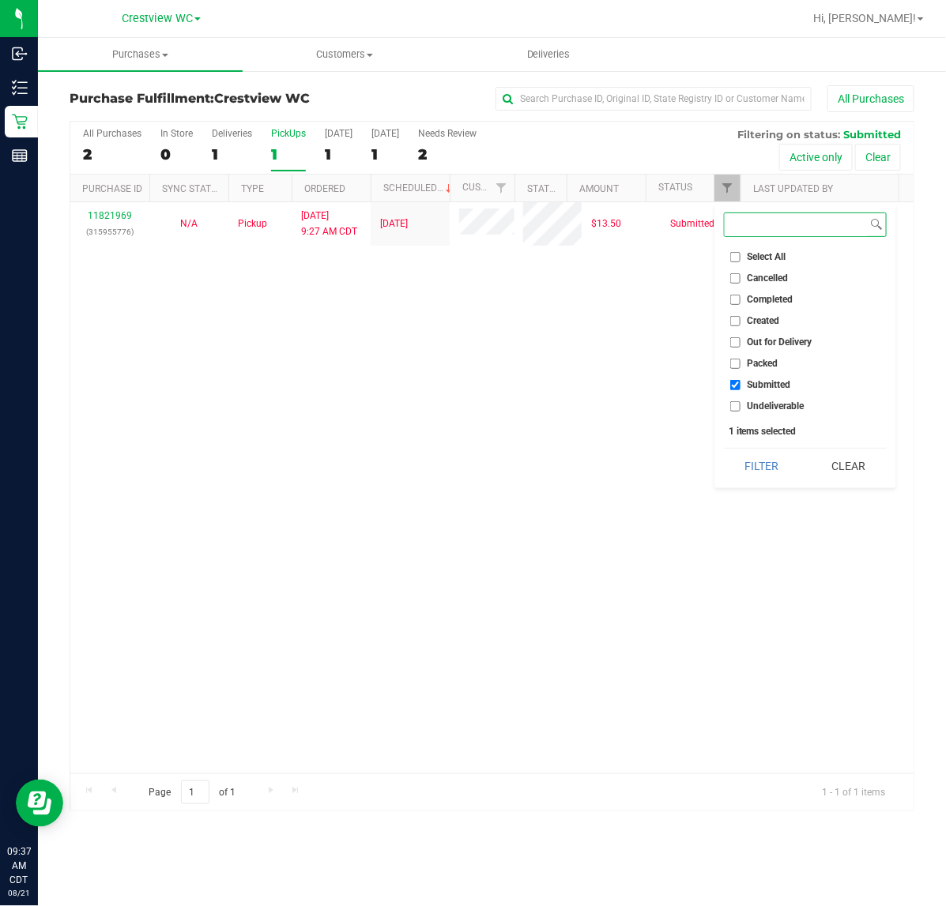
click at [724, 449] on button "Filter" at bounding box center [762, 466] width 76 height 35
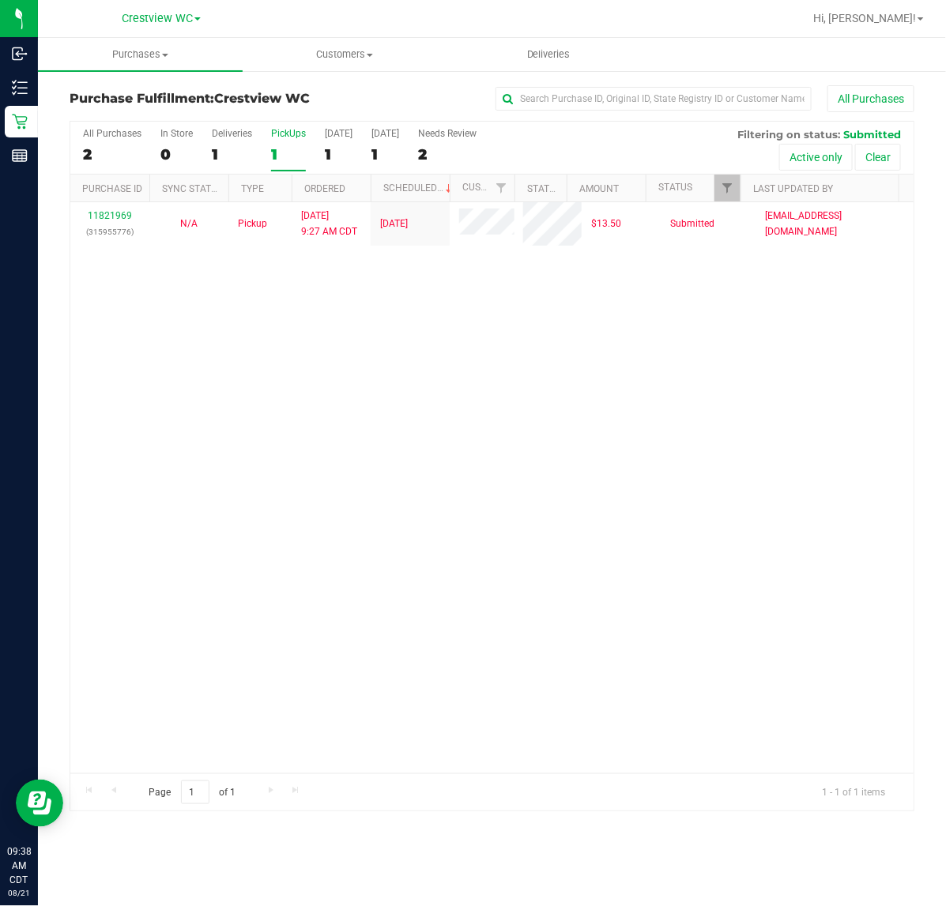
click at [239, 487] on div "11821969 (315955776) N/A Pickup [DATE] 9:27 AM CDT 8/21/2025 $13.50 Submitted […" at bounding box center [491, 487] width 843 height 571
click at [288, 491] on div "11821969 (315955776) N/A Pickup [DATE] 9:27 AM CDT 8/21/2025 $13.50 Submitted […" at bounding box center [491, 487] width 843 height 571
click at [247, 495] on div "11821969 (315955776) N/A Pickup [DATE] 9:27 AM CDT 8/21/2025 $13.50 Submitted […" at bounding box center [491, 487] width 843 height 571
click at [239, 506] on div "11821969 (315955776) N/A Pickup [DATE] 9:27 AM CDT 8/21/2025 $13.50 Submitted […" at bounding box center [491, 487] width 843 height 571
click at [279, 420] on div "11821969 (315955776) N/A Pickup [DATE] 9:27 AM CDT 8/21/2025 $13.50 Submitted […" at bounding box center [491, 487] width 843 height 571
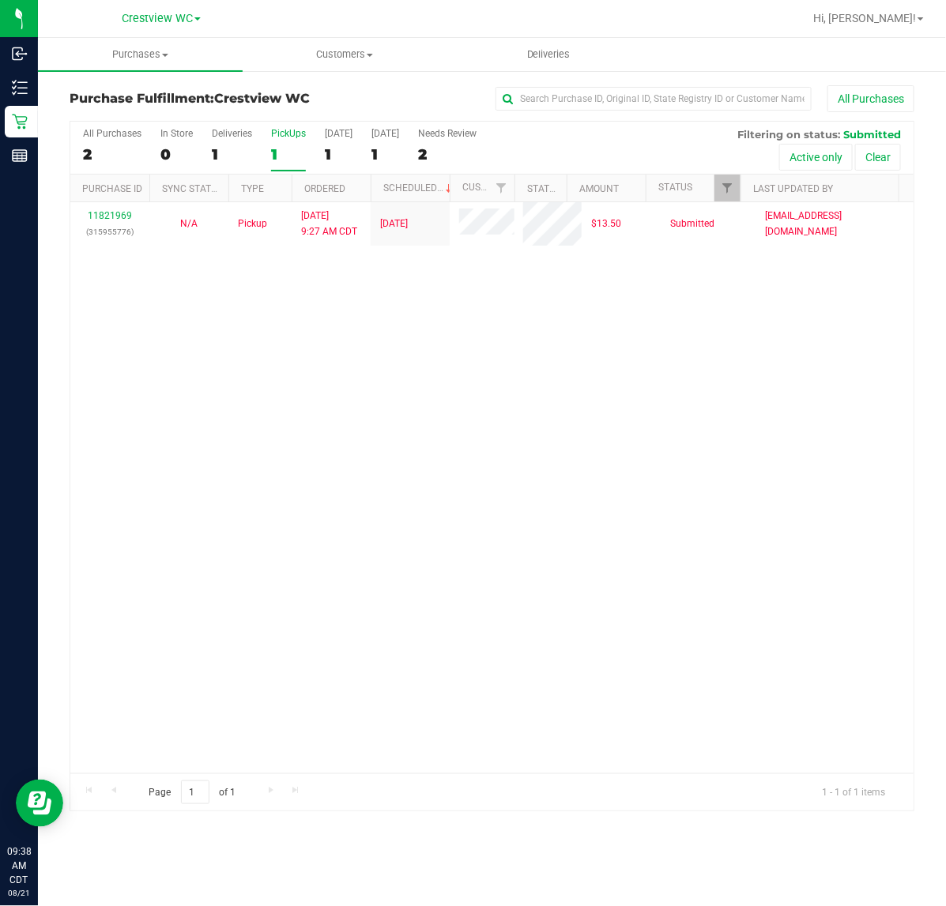
click at [289, 427] on div "11821969 (315955776) N/A Pickup [DATE] 9:27 AM CDT 8/21/2025 $13.50 Submitted […" at bounding box center [491, 487] width 843 height 571
click at [385, 391] on div "11821969 (315955776) N/A Pickup [DATE] 9:27 AM CDT 8/21/2025 $13.50 Submitted […" at bounding box center [491, 487] width 843 height 571
click at [288, 129] on div "PickUps" at bounding box center [288, 133] width 35 height 11
click at [0, 0] on input "PickUps 1" at bounding box center [0, 0] width 0 height 0
click at [306, 130] on div "All Purchases 2 In Store 0 Deliveries 1 PickUps 1 [DATE] 1 [DATE] 1 Needs Revie…" at bounding box center [491, 128] width 843 height 13
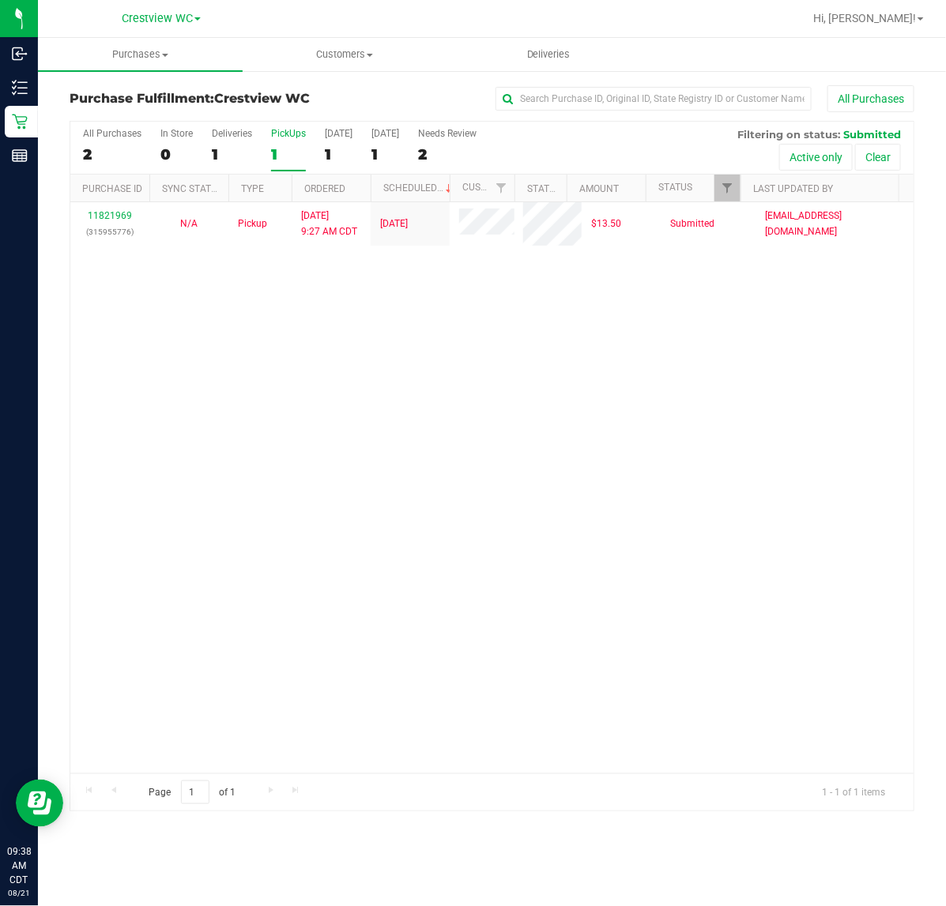
click at [301, 137] on div "PickUps" at bounding box center [288, 133] width 35 height 11
click at [0, 0] on input "PickUps 1" at bounding box center [0, 0] width 0 height 0
click at [719, 186] on link "Filter" at bounding box center [727, 188] width 26 height 27
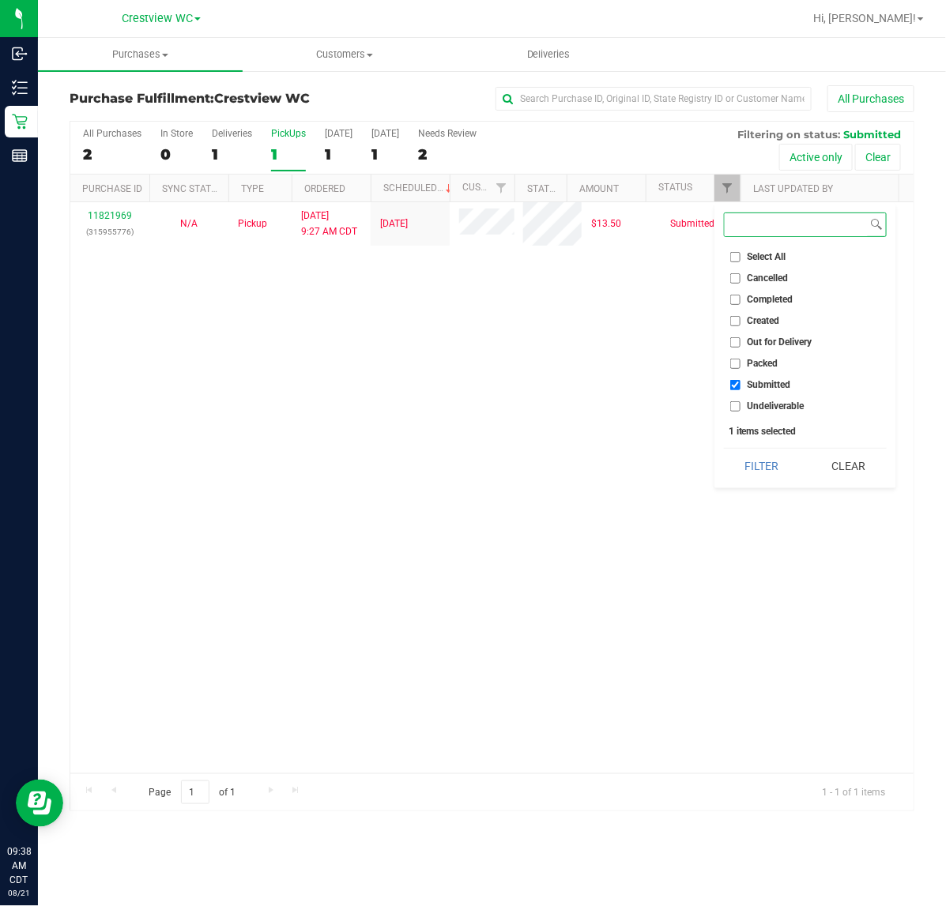
click at [724, 449] on button "Filter" at bounding box center [762, 466] width 76 height 35
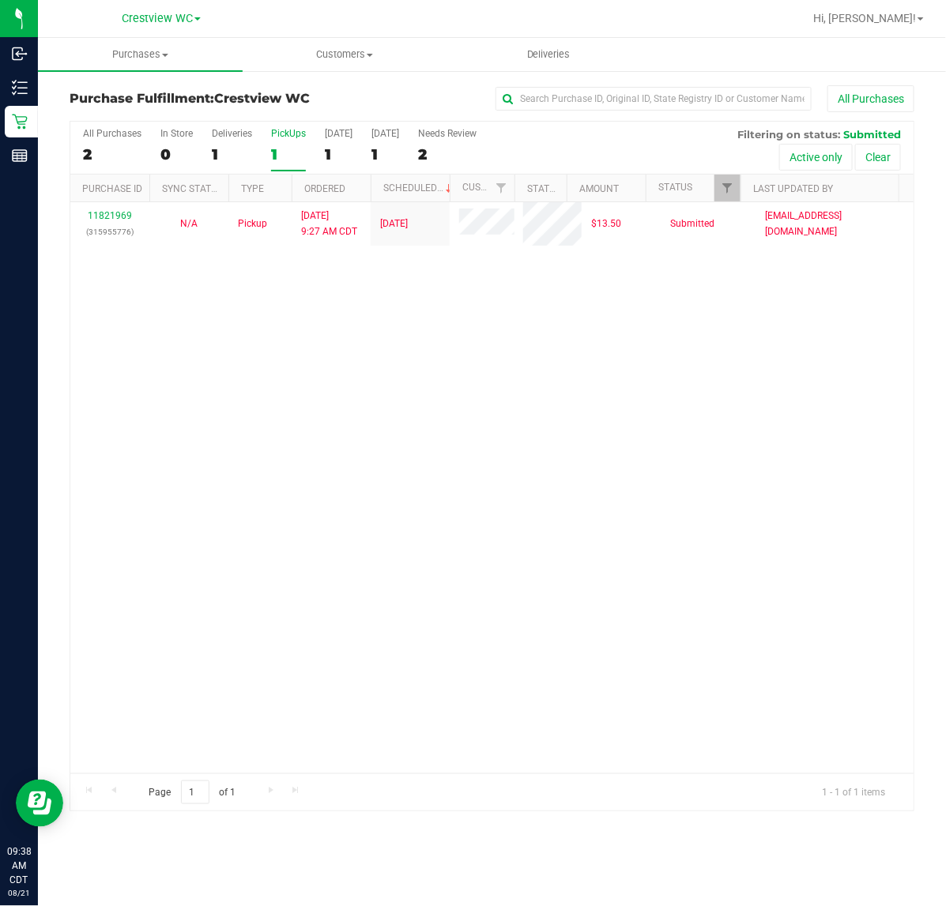
click at [551, 427] on div "11821969 (315955776) N/A Pickup [DATE] 9:27 AM CDT 8/21/2025 $13.50 Submitted […" at bounding box center [491, 487] width 843 height 571
click at [391, 356] on div "11821969 (315955776) N/A Pickup [DATE] 9:27 AM CDT 8/21/2025 $13.50 Submitted […" at bounding box center [491, 487] width 843 height 571
drag, startPoint x: 582, startPoint y: 380, endPoint x: 585, endPoint y: 314, distance: 66.4
click at [593, 385] on div "11821969 (315955776) N/A Pickup [DATE] 9:27 AM CDT 8/21/2025 $13.50 Submitted […" at bounding box center [491, 487] width 843 height 571
click at [286, 127] on div "All Purchases 2 In Store 0 Deliveries 1 PickUps 1 [DATE] 1 [DATE] 1 Needs Revie…" at bounding box center [491, 128] width 843 height 13
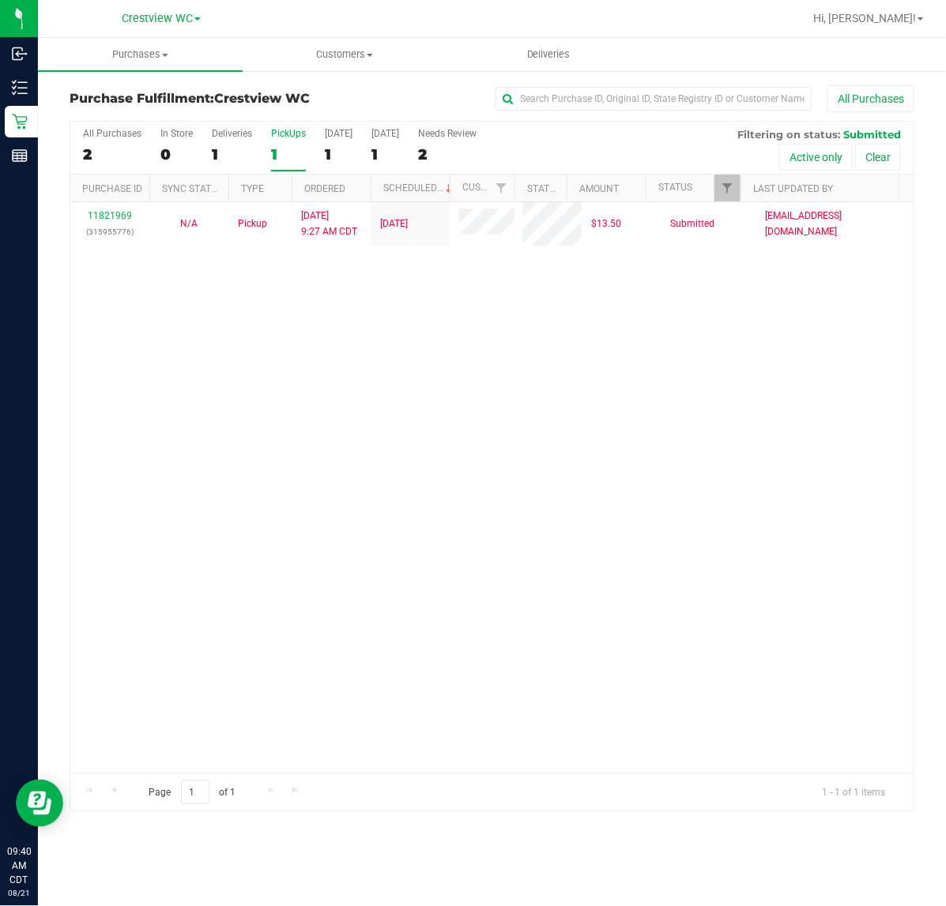
click at [287, 130] on div "PickUps" at bounding box center [288, 133] width 35 height 11
click at [0, 0] on input "PickUps 1" at bounding box center [0, 0] width 0 height 0
click at [732, 180] on link "Filter" at bounding box center [727, 188] width 26 height 27
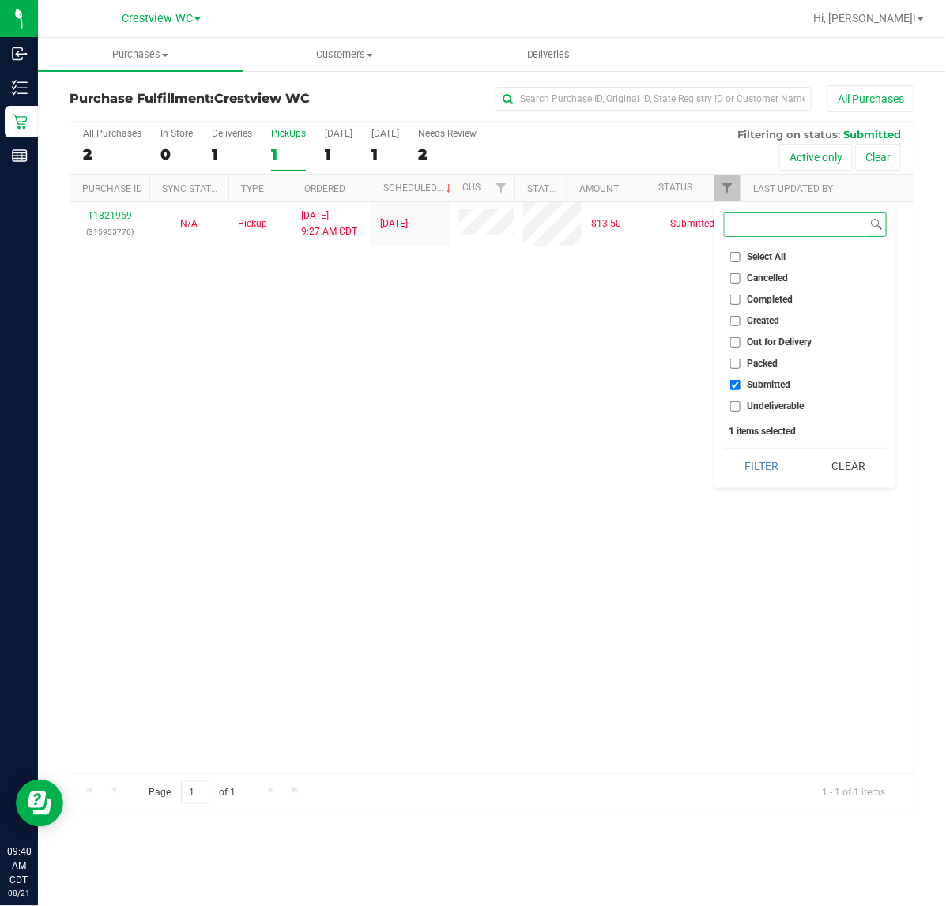
click at [724, 449] on button "Filter" at bounding box center [762, 466] width 76 height 35
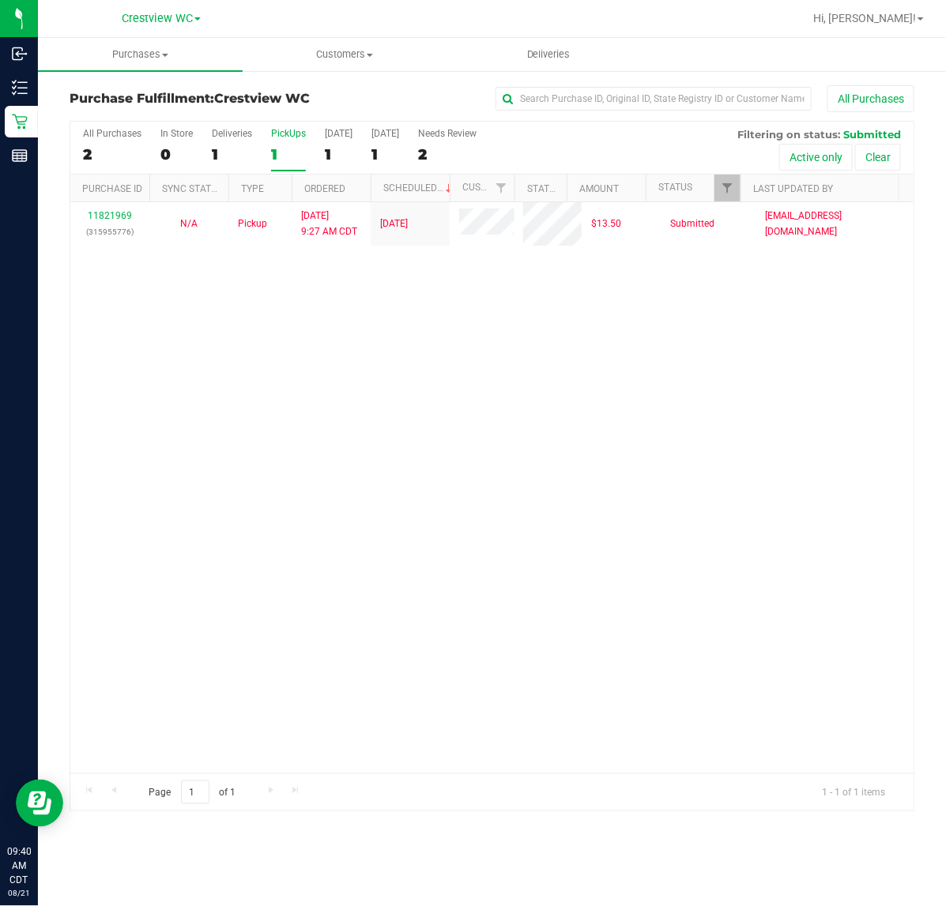
click at [628, 379] on div "11821969 (315955776) N/A Pickup [DATE] 9:27 AM CDT 8/21/2025 $13.50 Submitted […" at bounding box center [491, 487] width 843 height 571
click at [514, 320] on div "11821969 (315955776) N/A Pickup [DATE] 9:27 AM CDT 8/21/2025 $13.50 Submitted […" at bounding box center [491, 487] width 843 height 571
click at [359, 403] on div "11821969 (315955776) N/A Pickup [DATE] 9:27 AM CDT 8/21/2025 $13.50 Submitted […" at bounding box center [491, 487] width 843 height 571
click at [330, 333] on div "11821969 (315955776) N/A Pickup [DATE] 9:27 AM CDT 8/21/2025 $13.50 Submitted […" at bounding box center [491, 487] width 843 height 571
click at [579, 388] on div "11821969 (315955776) N/A Pickup [DATE] 9:27 AM CDT 8/21/2025 $13.50 Submitted […" at bounding box center [491, 487] width 843 height 571
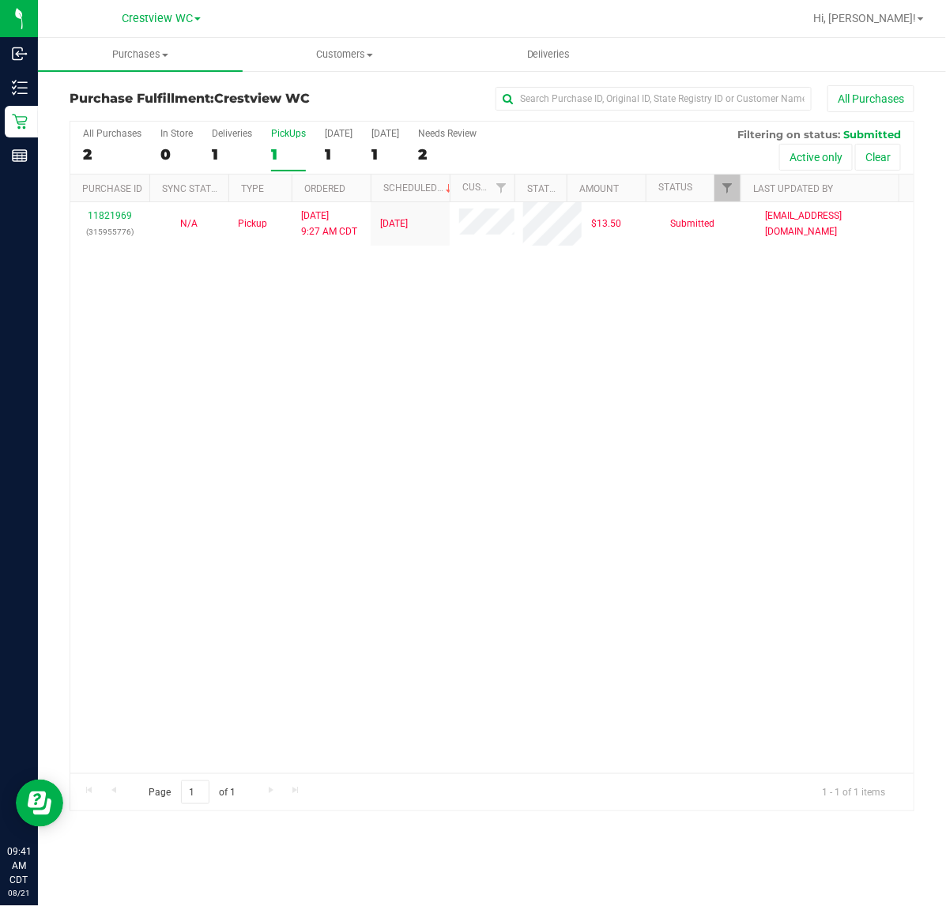
click at [587, 395] on div "11821969 (315955776) N/A Pickup [DATE] 9:27 AM CDT 8/21/2025 $13.50 Submitted […" at bounding box center [491, 487] width 843 height 571
click at [658, 357] on div "11821969 (315955776) N/A Pickup [DATE] 9:27 AM CDT 8/21/2025 $13.50 Submitted […" at bounding box center [491, 487] width 843 height 571
click at [247, 345] on div "11821969 (315955776) N/A Pickup [DATE] 9:27 AM CDT 8/21/2025 $13.50 Submitted […" at bounding box center [491, 487] width 843 height 571
click at [345, 494] on div "11821969 (315955776) N/A Pickup [DATE] 9:27 AM CDT 8/21/2025 $13.50 Submitted […" at bounding box center [491, 487] width 843 height 571
click at [341, 479] on div "11821969 (315955776) N/A Pickup [DATE] 9:27 AM CDT 8/21/2025 $13.50 Submitted […" at bounding box center [491, 487] width 843 height 571
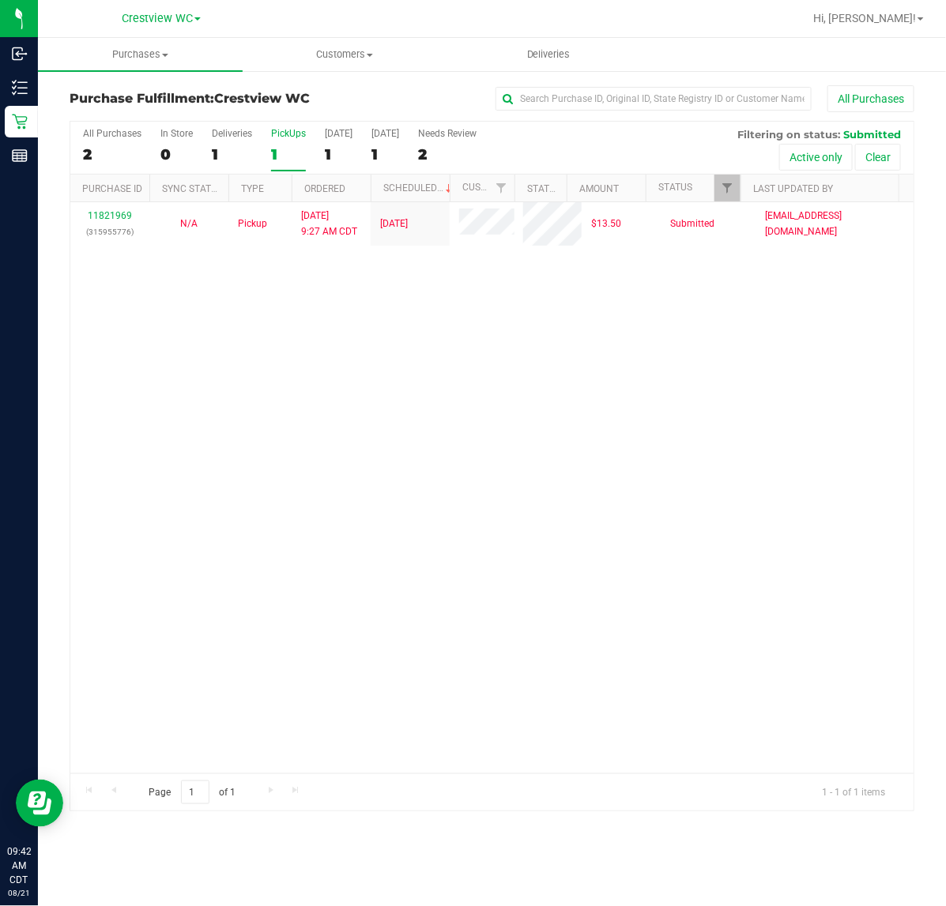
click at [357, 470] on div "11821969 (315955776) N/A Pickup [DATE] 9:27 AM CDT 8/21/2025 $13.50 Submitted […" at bounding box center [491, 487] width 843 height 571
click at [632, 463] on div "11821969 (315955776) N/A Pickup [DATE] 9:27 AM CDT 8/21/2025 $13.50 Submitted […" at bounding box center [491, 487] width 843 height 571
click at [288, 131] on div "PickUps" at bounding box center [288, 133] width 35 height 11
click at [0, 0] on input "PickUps 1" at bounding box center [0, 0] width 0 height 0
click at [727, 180] on link "Filter" at bounding box center [727, 188] width 26 height 27
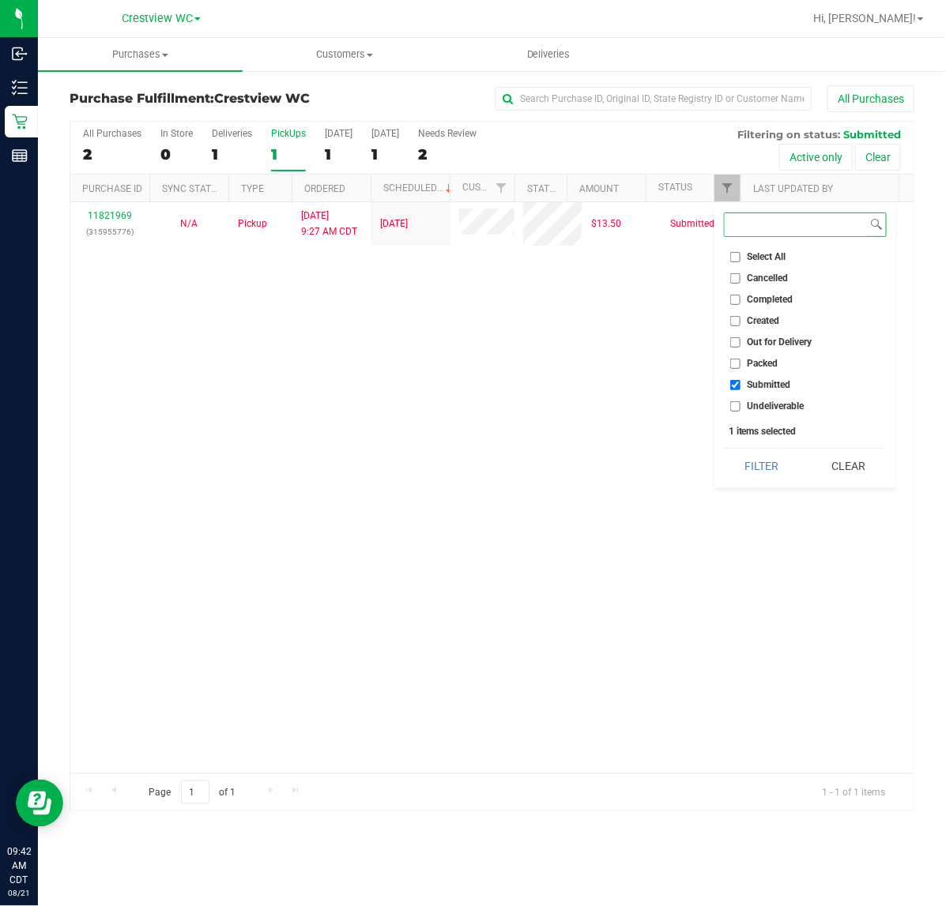
click at [724, 449] on button "Filter" at bounding box center [762, 466] width 76 height 35
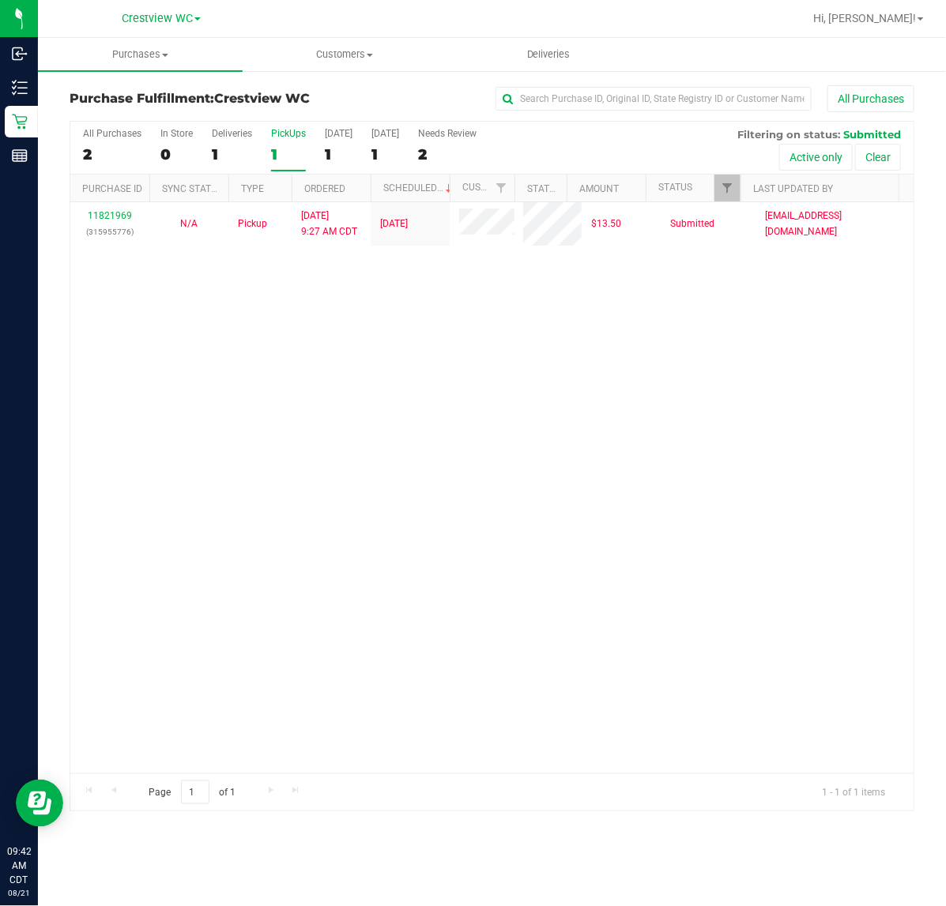
click at [479, 408] on div "11821969 (315955776) N/A Pickup [DATE] 9:27 AM CDT 8/21/2025 $13.50 Submitted […" at bounding box center [491, 487] width 843 height 571
click at [661, 456] on div "11821969 (315955776) N/A Pickup [DATE] 9:27 AM CDT 8/21/2025 $13.50 Submitted […" at bounding box center [491, 487] width 843 height 571
click at [492, 380] on div "11821969 (315955776) N/A Pickup [DATE] 9:27 AM CDT 8/21/2025 $13.50 Submitted […" at bounding box center [491, 487] width 843 height 571
click at [297, 134] on div "PickUps" at bounding box center [288, 133] width 35 height 11
click at [0, 0] on input "PickUps 1" at bounding box center [0, 0] width 0 height 0
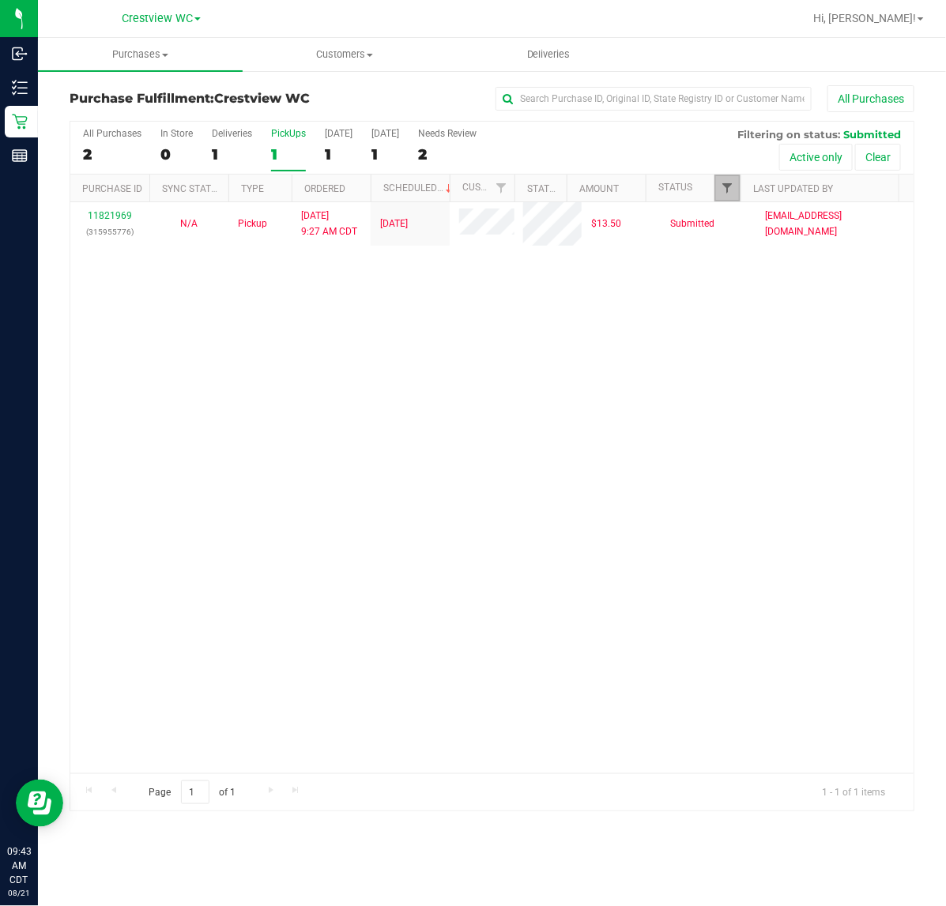
click at [732, 183] on span "Filter" at bounding box center [727, 188] width 13 height 13
click at [431, 411] on div "11821969 (315955776) N/A Pickup [DATE] 9:27 AM CDT 8/21/2025 $13.50 Submitted […" at bounding box center [491, 487] width 843 height 571
click at [348, 393] on div "11821969 (315955776) N/A Pickup [DATE] 9:27 AM CDT 8/21/2025 $13.50 Submitted […" at bounding box center [491, 487] width 843 height 571
click at [322, 384] on div "11821969 (315955776) N/A Pickup [DATE] 9:27 AM CDT 8/21/2025 $13.50 Submitted […" at bounding box center [491, 487] width 843 height 571
click at [480, 444] on div "11821969 (315955776) N/A Pickup [DATE] 9:27 AM CDT 8/21/2025 $13.50 Submitted […" at bounding box center [491, 487] width 843 height 571
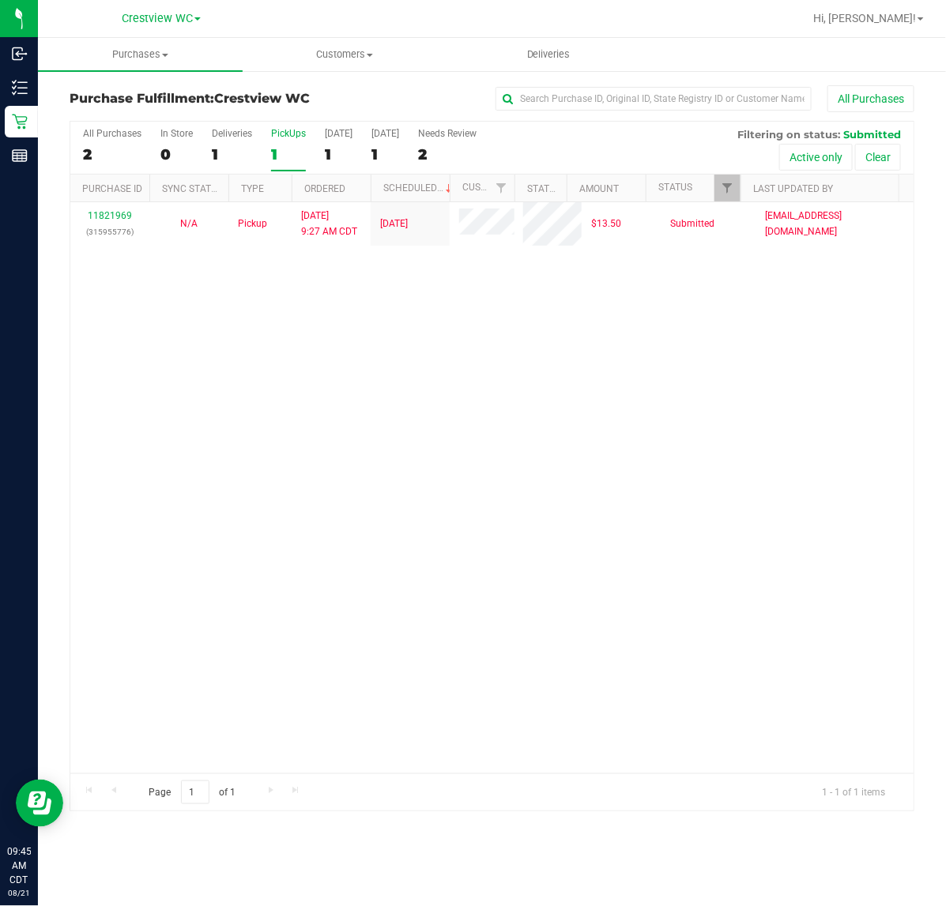
click at [325, 405] on div "11821969 (315955776) N/A Pickup [DATE] 9:27 AM CDT 8/21/2025 $13.50 Submitted […" at bounding box center [491, 487] width 843 height 571
click at [602, 448] on div "11821969 (315955776) N/A Pickup [DATE] 9:27 AM CDT 8/21/2025 $13.50 Submitted […" at bounding box center [491, 487] width 843 height 571
click at [523, 412] on div "11821969 (315955776) N/A Pickup [DATE] 9:27 AM CDT 8/21/2025 $13.50 Submitted […" at bounding box center [491, 487] width 843 height 571
drag, startPoint x: 519, startPoint y: 365, endPoint x: 525, endPoint y: 356, distance: 11.4
click at [532, 367] on div "11821969 (315955776) N/A Pickup [DATE] 9:27 AM CDT 8/21/2025 $13.50 Submitted […" at bounding box center [491, 487] width 843 height 571
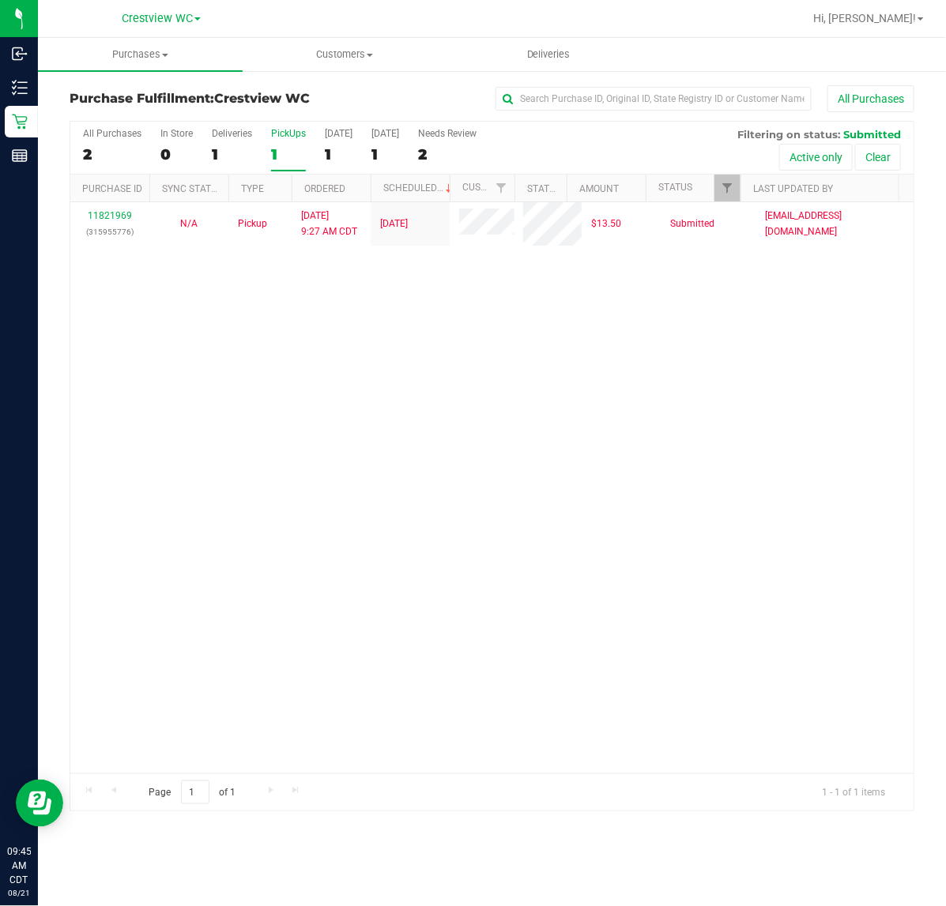
click at [243, 322] on div "11821969 (315955776) N/A Pickup [DATE] 9:27 AM CDT 8/21/2025 $13.50 Submitted […" at bounding box center [491, 487] width 843 height 571
click at [235, 338] on div "11821969 (315955776) N/A Pickup [DATE] 9:27 AM CDT 8/21/2025 $13.50 Submitted […" at bounding box center [491, 487] width 843 height 571
click at [385, 496] on div "11821969 (315955776) N/A Pickup [DATE] 9:27 AM CDT 8/21/2025 $13.50 Submitted […" at bounding box center [491, 487] width 843 height 571
click at [298, 136] on div "PickUps" at bounding box center [288, 133] width 35 height 11
click at [0, 0] on input "PickUps 1" at bounding box center [0, 0] width 0 height 0
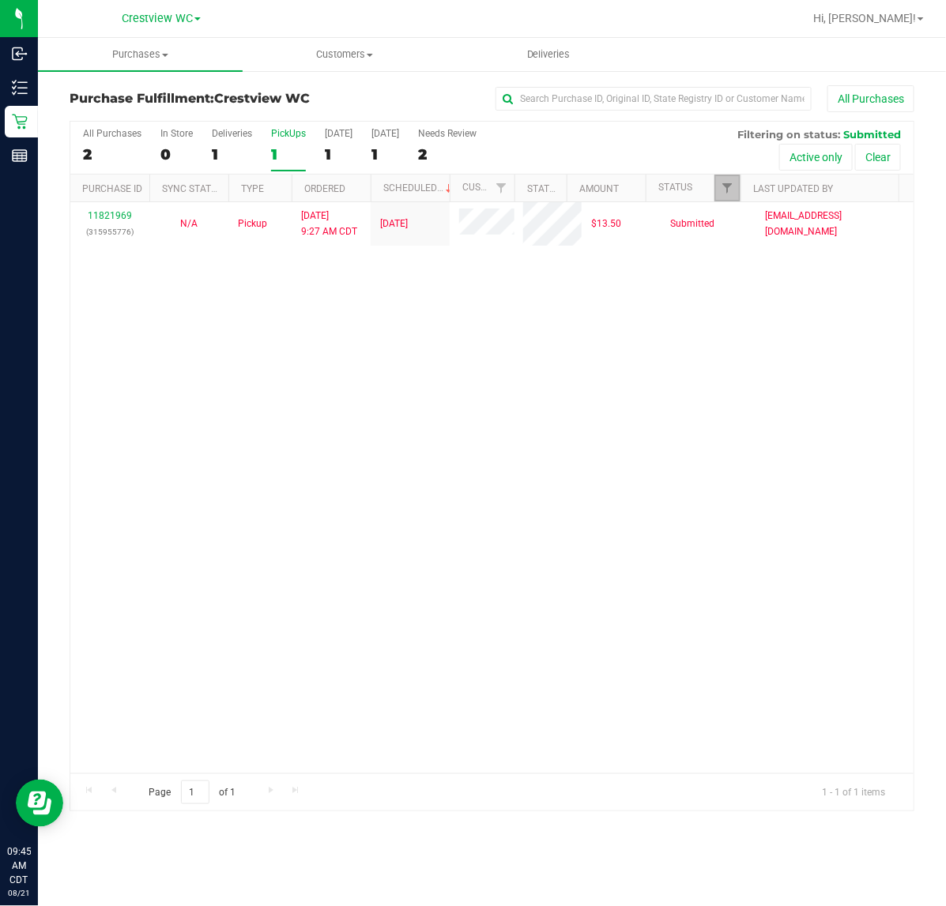
click at [724, 176] on link "Filter" at bounding box center [727, 188] width 26 height 27
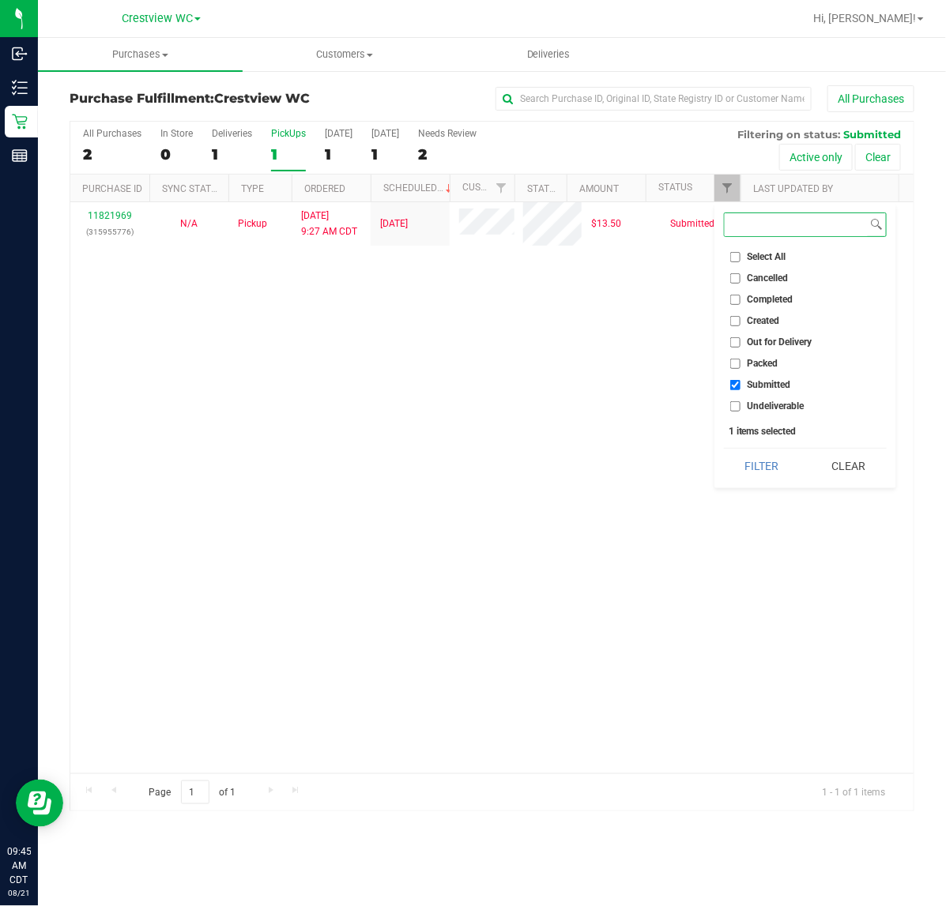
click at [724, 449] on button "Filter" at bounding box center [762, 466] width 76 height 35
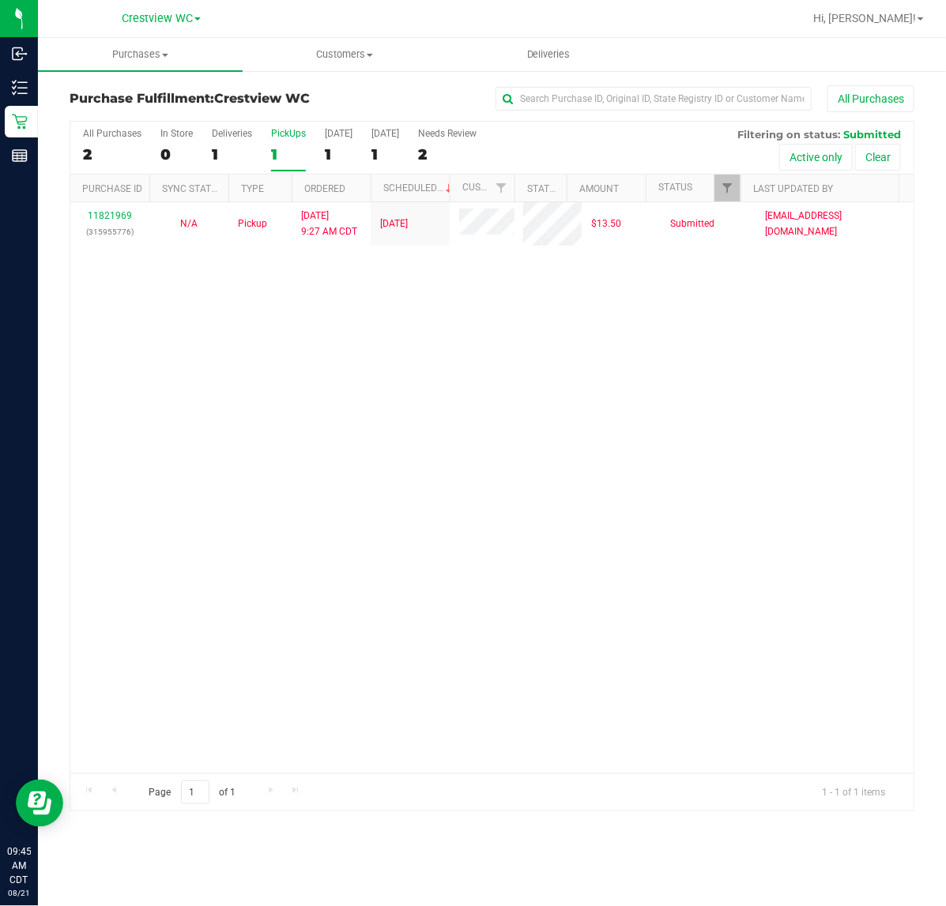
click at [318, 324] on div "11821969 (315955776) N/A Pickup [DATE] 9:27 AM CDT 8/21/2025 $13.50 Submitted […" at bounding box center [491, 487] width 843 height 571
click at [486, 342] on div "11821969 (315955776) N/A Pickup [DATE] 9:27 AM CDT 8/21/2025 $13.50 Submitted […" at bounding box center [491, 487] width 843 height 571
click at [514, 478] on div "11821969 (315955776) N/A Pickup [DATE] 9:27 AM CDT 8/21/2025 $13.50 Submitted […" at bounding box center [491, 487] width 843 height 571
click at [397, 546] on div "11821969 (315955776) N/A Pickup [DATE] 9:27 AM CDT 8/21/2025 $13.50 Submitted […" at bounding box center [491, 487] width 843 height 571
click at [242, 136] on div "Deliveries" at bounding box center [232, 133] width 40 height 11
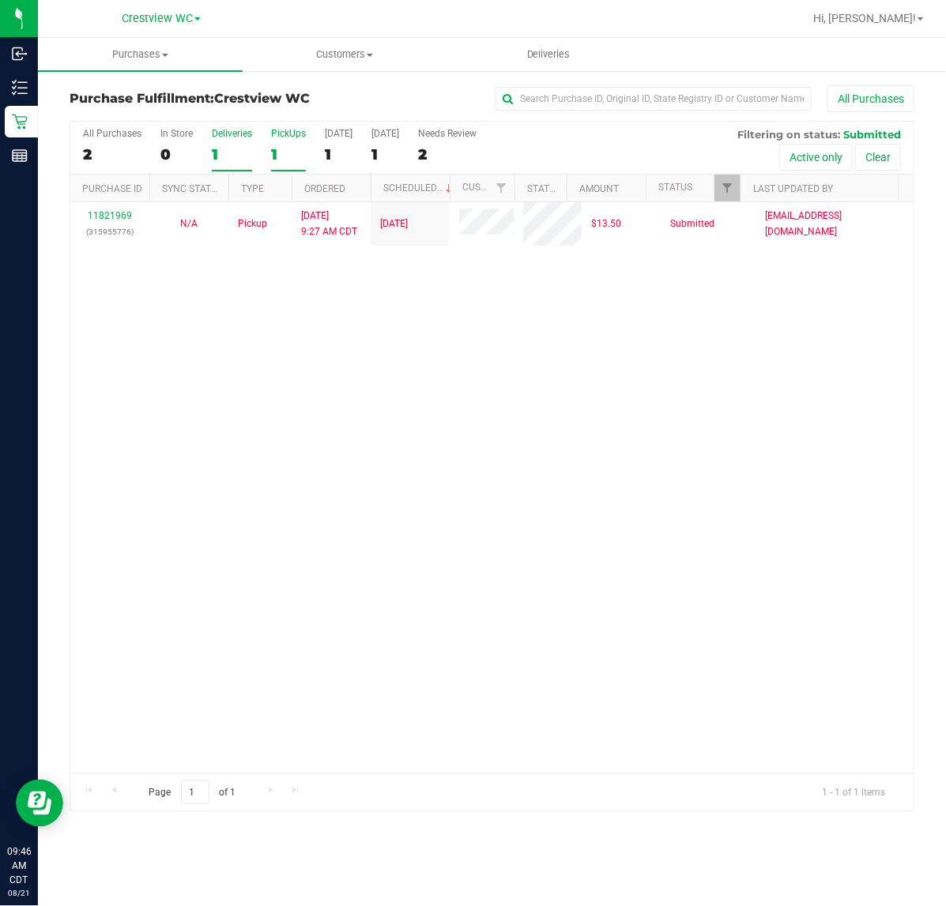
click at [0, 0] on input "Deliveries 1" at bounding box center [0, 0] width 0 height 0
click at [288, 134] on div "PickUps" at bounding box center [288, 133] width 35 height 11
click at [0, 0] on input "PickUps 1" at bounding box center [0, 0] width 0 height 0
click at [689, 397] on div "11821969 (315955776) N/A Pickup [DATE] 9:27 AM CDT 8/21/2025 $13.50 Submitted […" at bounding box center [491, 487] width 843 height 571
click at [585, 375] on div "11821969 (315955776) N/A Pickup [DATE] 9:27 AM CDT 8/21/2025 $13.50 Submitted […" at bounding box center [491, 487] width 843 height 571
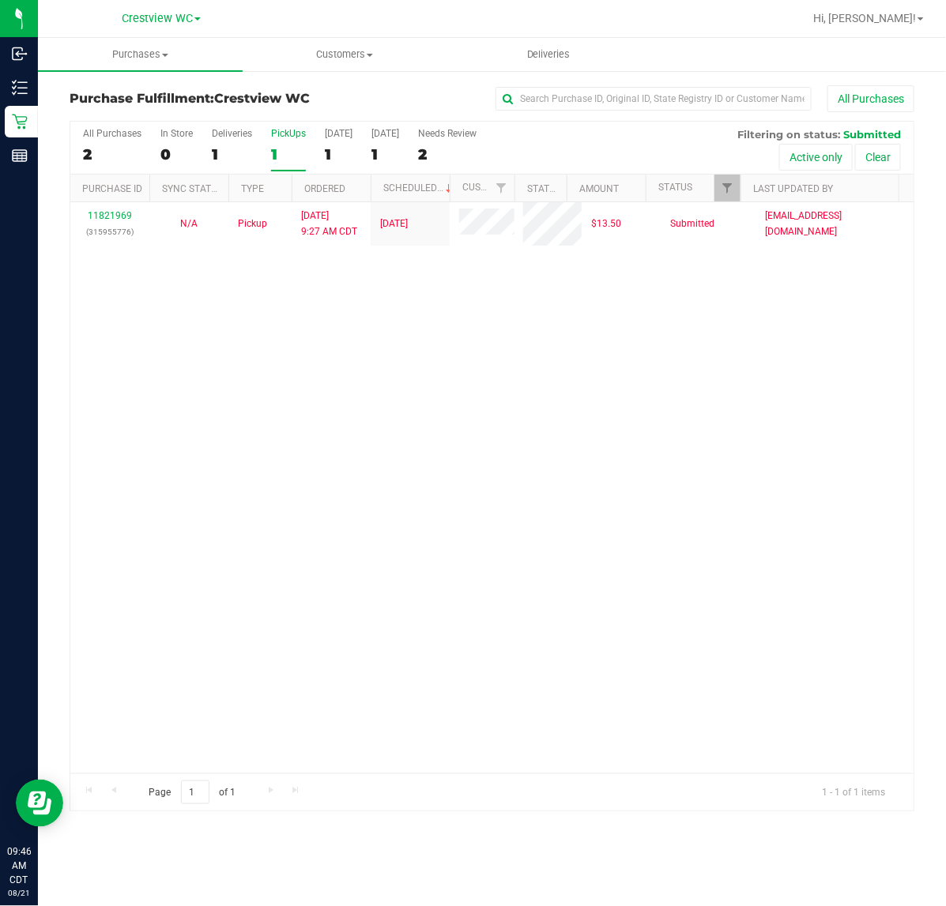
click at [648, 476] on div "11821969 (315955776) N/A Pickup [DATE] 9:27 AM CDT 8/21/2025 $13.50 Submitted […" at bounding box center [491, 487] width 843 height 571
drag, startPoint x: 664, startPoint y: 356, endPoint x: 665, endPoint y: 376, distance: 19.8
click at [673, 371] on div "11821969 (315955776) N/A Pickup [DATE] 9:27 AM CDT 8/21/2025 $13.50 Submitted […" at bounding box center [491, 487] width 843 height 571
click at [286, 125] on div "All Purchases 2 In Store 0 Deliveries 1 PickUps 1 [DATE] 1 [DATE] 1 Needs Revie…" at bounding box center [491, 128] width 843 height 13
click at [274, 132] on div "PickUps" at bounding box center [288, 133] width 35 height 11
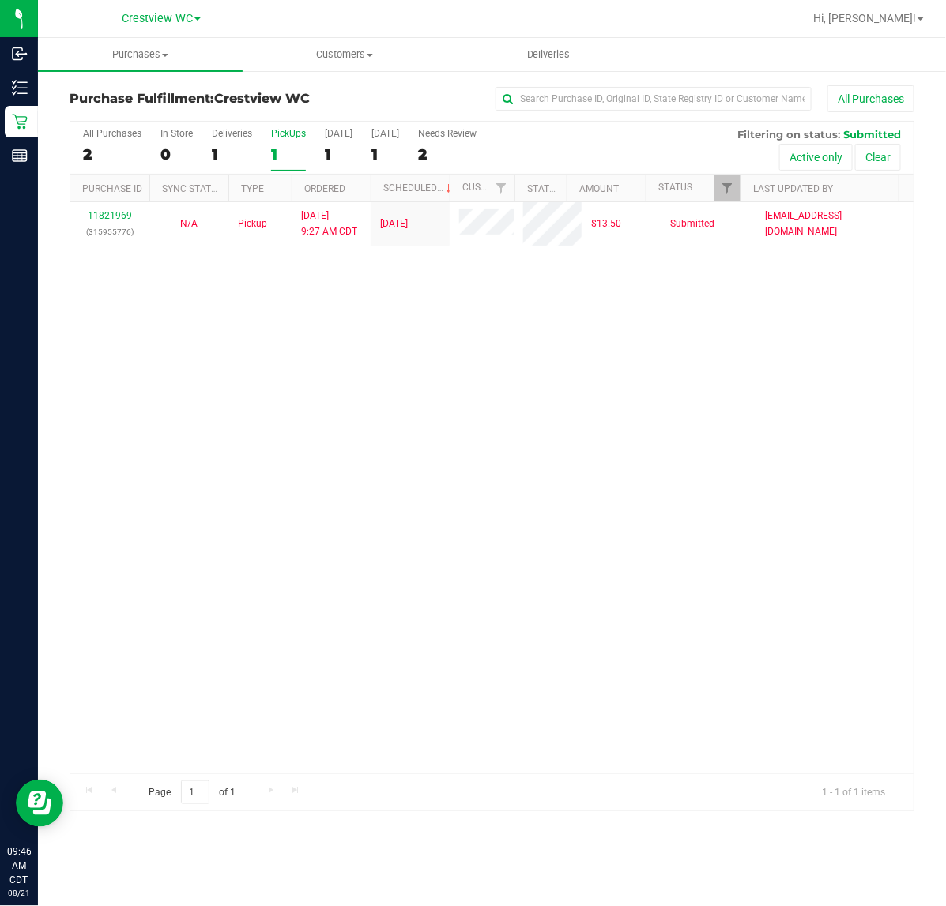
click at [0, 0] on input "PickUps 1" at bounding box center [0, 0] width 0 height 0
click at [566, 490] on div "11821969 (315955776) N/A Pickup [DATE] 9:27 AM CDT 8/21/2025 $13.50 Submitted […" at bounding box center [491, 487] width 843 height 571
click at [504, 431] on div "11821969 (315955776) N/A Pickup [DATE] 9:27 AM CDT 8/21/2025 $13.50 Submitted […" at bounding box center [491, 487] width 843 height 571
click at [512, 391] on div "11821969 (315955776) N/A Pickup [DATE] 9:27 AM CDT 8/21/2025 $13.50 Submitted […" at bounding box center [491, 487] width 843 height 571
click at [534, 397] on div "11821969 (315955776) N/A Pickup [DATE] 9:27 AM CDT 8/21/2025 $13.50 Submitted […" at bounding box center [491, 487] width 843 height 571
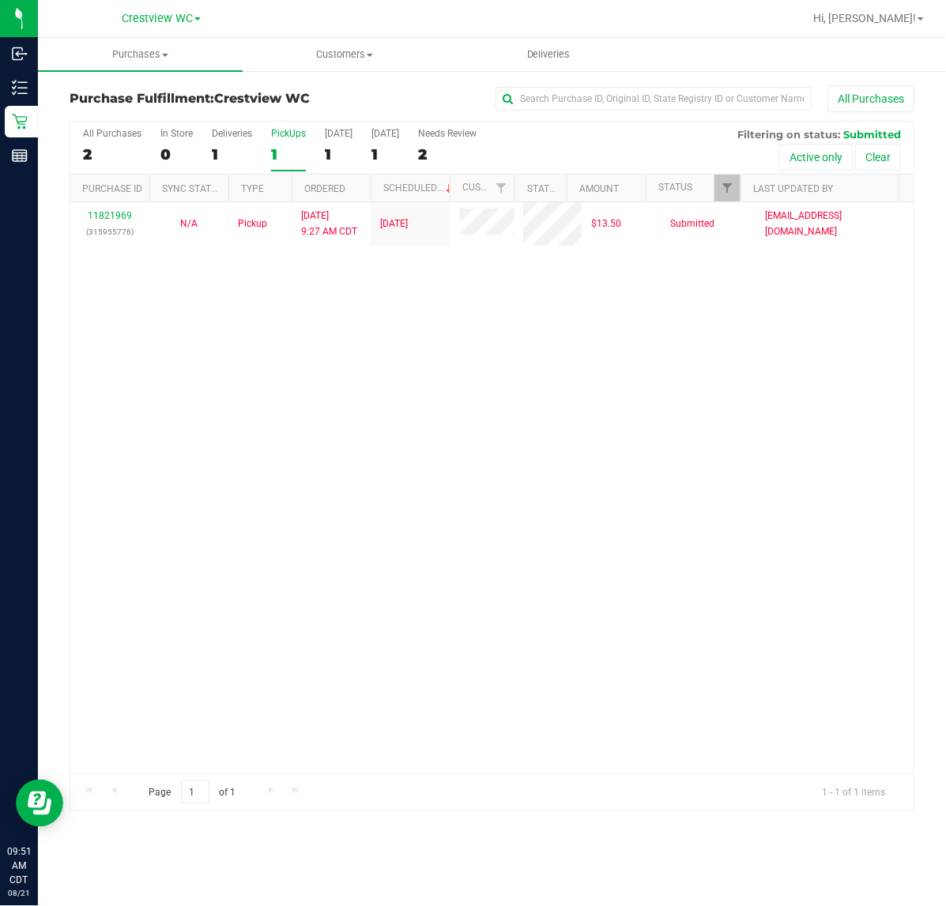
click at [527, 382] on div "11821969 (315955776) N/A Pickup [DATE] 9:27 AM CDT 8/21/2025 $13.50 Submitted […" at bounding box center [491, 487] width 843 height 571
click at [702, 462] on div "11821969 (315955776) N/A Pickup [DATE] 9:27 AM CDT 8/21/2025 $13.50 Submitted […" at bounding box center [491, 487] width 843 height 571
drag, startPoint x: 502, startPoint y: 461, endPoint x: 512, endPoint y: 461, distance: 10.3
click at [507, 461] on div "11821969 (315955776) N/A Pickup [DATE] 9:27 AM CDT 8/21/2025 $13.50 Submitted […" at bounding box center [491, 487] width 843 height 571
click at [289, 137] on div "PickUps" at bounding box center [288, 133] width 35 height 11
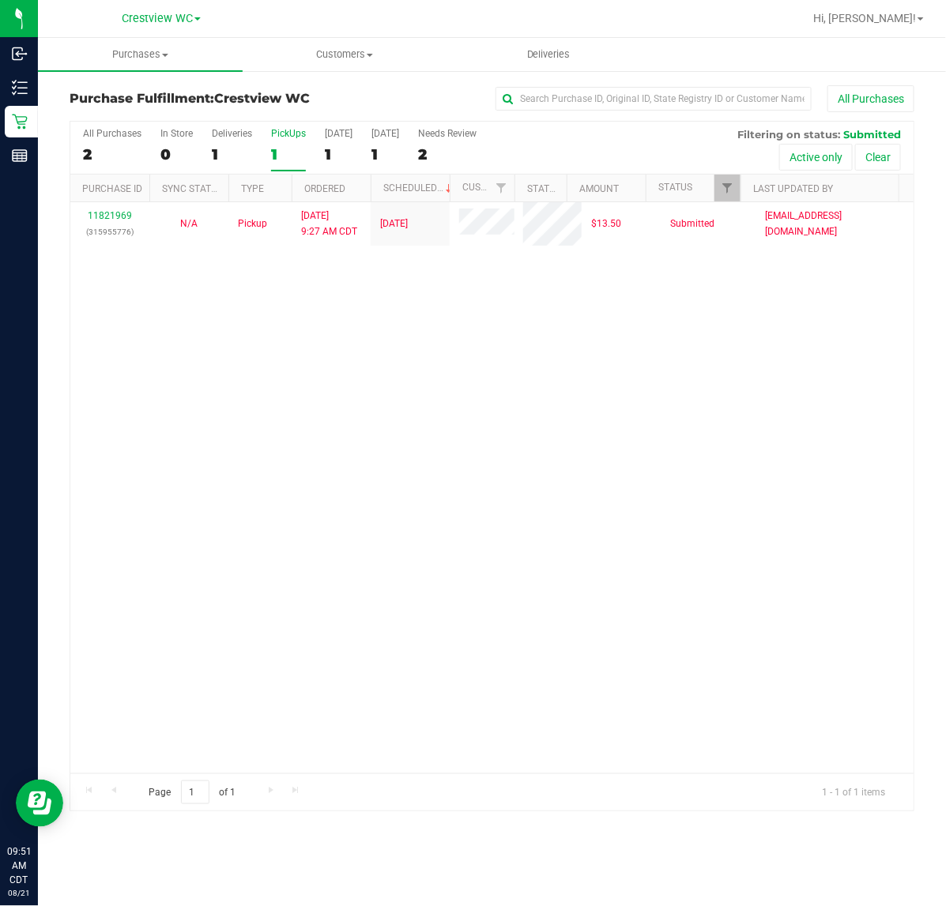
click at [0, 0] on input "PickUps 1" at bounding box center [0, 0] width 0 height 0
click at [728, 194] on span "Filter" at bounding box center [727, 188] width 13 height 13
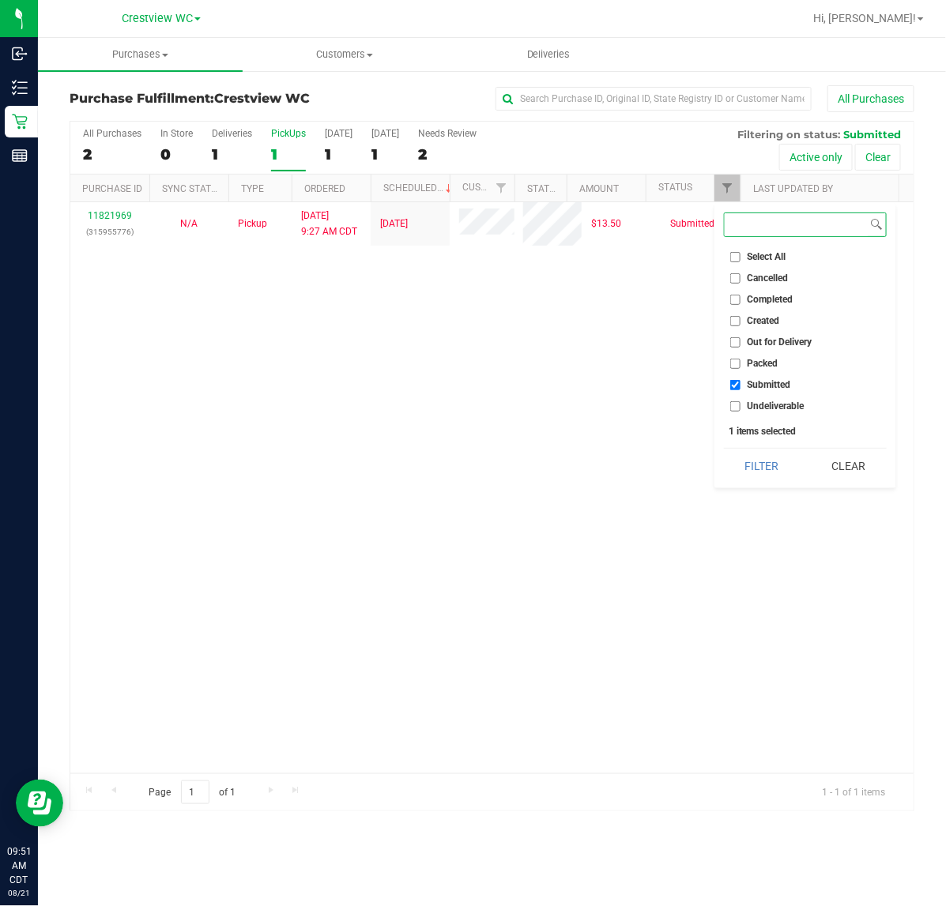
click at [724, 449] on button "Filter" at bounding box center [762, 466] width 76 height 35
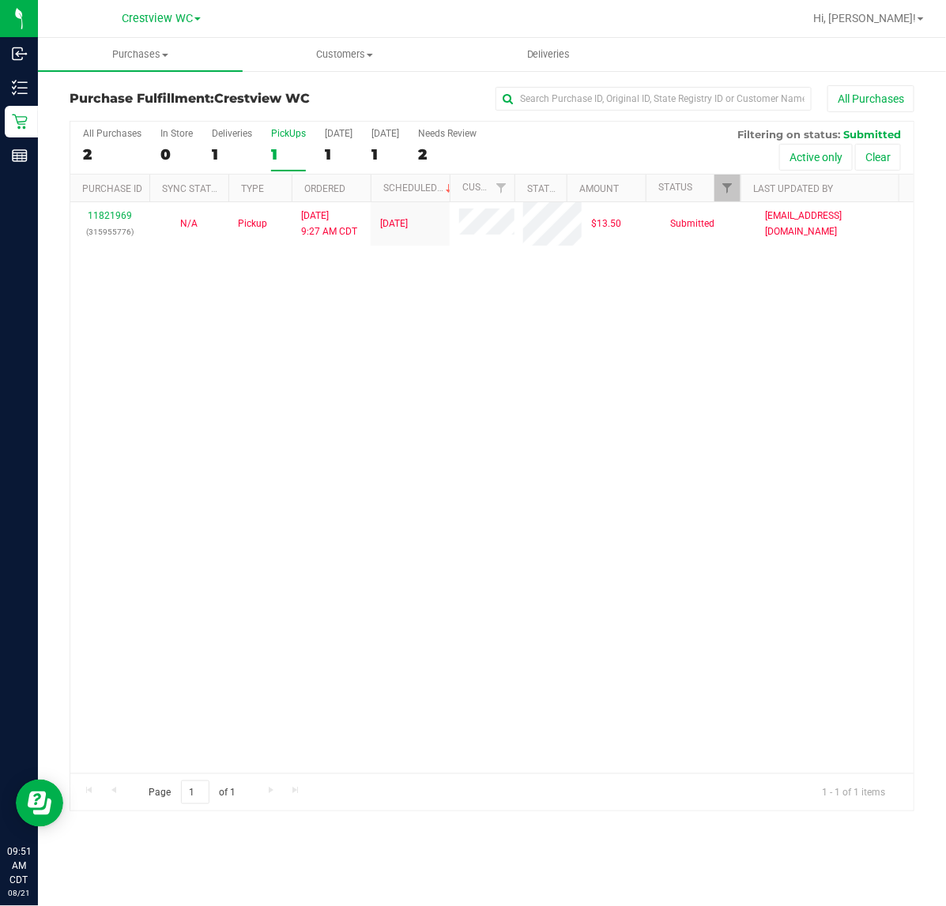
click at [499, 354] on div "11821969 (315955776) N/A Pickup [DATE] 9:27 AM CDT 8/21/2025 $13.50 Submitted […" at bounding box center [491, 487] width 843 height 571
click at [291, 131] on div "PickUps" at bounding box center [288, 133] width 35 height 11
click at [0, 0] on input "PickUps 1" at bounding box center [0, 0] width 0 height 0
click at [719, 190] on link "Filter" at bounding box center [727, 188] width 26 height 27
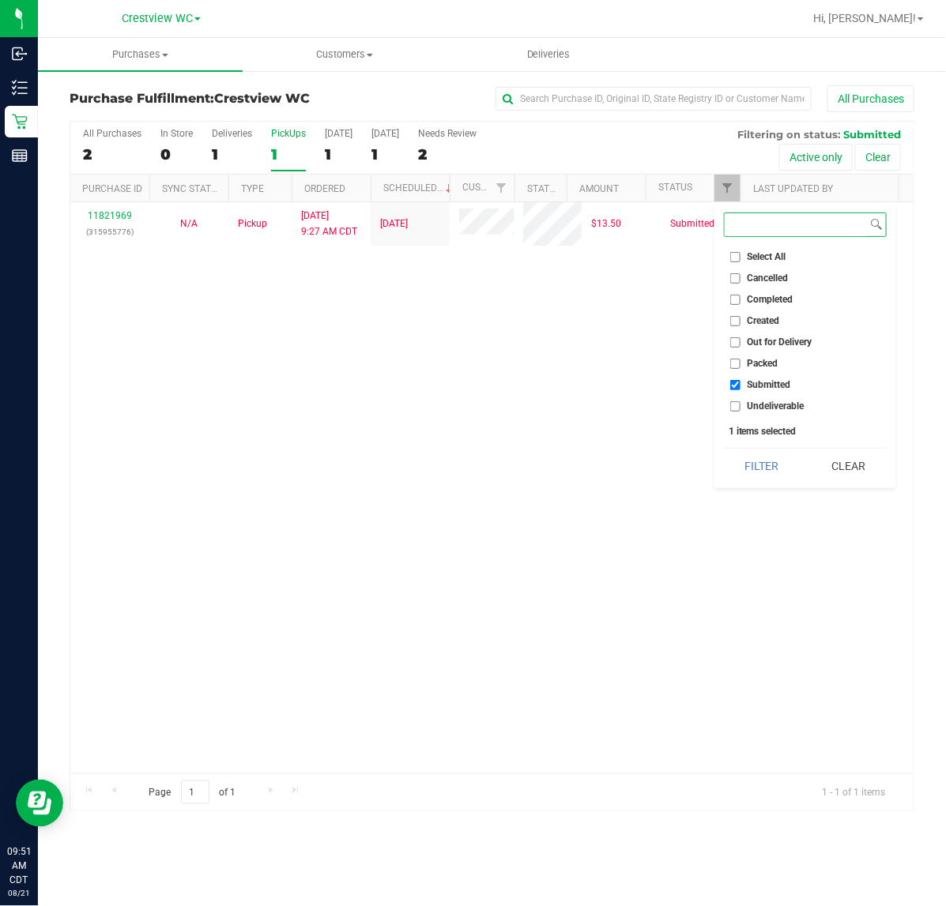
click at [724, 449] on button "Filter" at bounding box center [762, 466] width 76 height 35
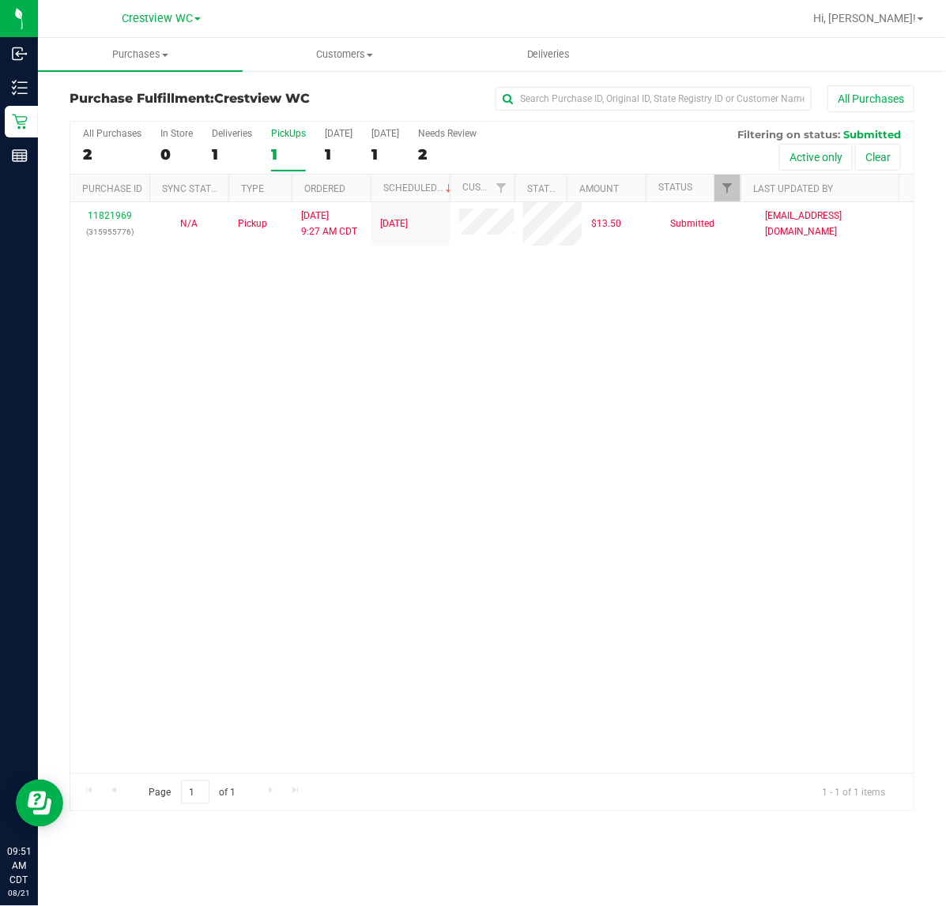
click at [221, 382] on div "11821969 (315955776) N/A Pickup [DATE] 9:27 AM CDT 8/21/2025 $13.50 Submitted […" at bounding box center [491, 487] width 843 height 571
click at [415, 345] on div "11821969 (315955776) N/A Pickup [DATE] 9:27 AM CDT 8/21/2025 $13.50 Submitted […" at bounding box center [491, 487] width 843 height 571
click at [693, 480] on div "11821969 (315955776) N/A Pickup [DATE] 9:27 AM CDT 8/21/2025 $13.50 Submitted […" at bounding box center [491, 487] width 843 height 571
click at [289, 133] on div "PickUps" at bounding box center [288, 133] width 35 height 11
click at [0, 0] on input "PickUps 1" at bounding box center [0, 0] width 0 height 0
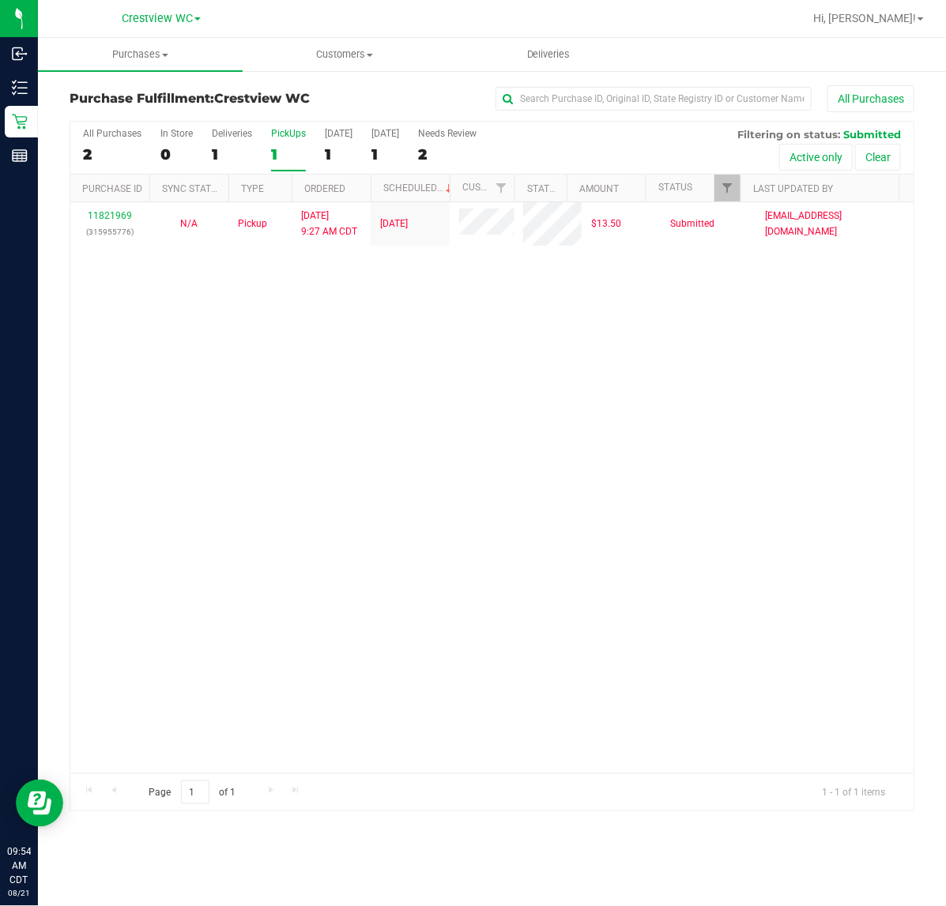
click at [291, 131] on div "PickUps" at bounding box center [288, 133] width 35 height 11
click at [0, 0] on input "PickUps 1" at bounding box center [0, 0] width 0 height 0
click at [721, 183] on span "Filter" at bounding box center [727, 188] width 13 height 13
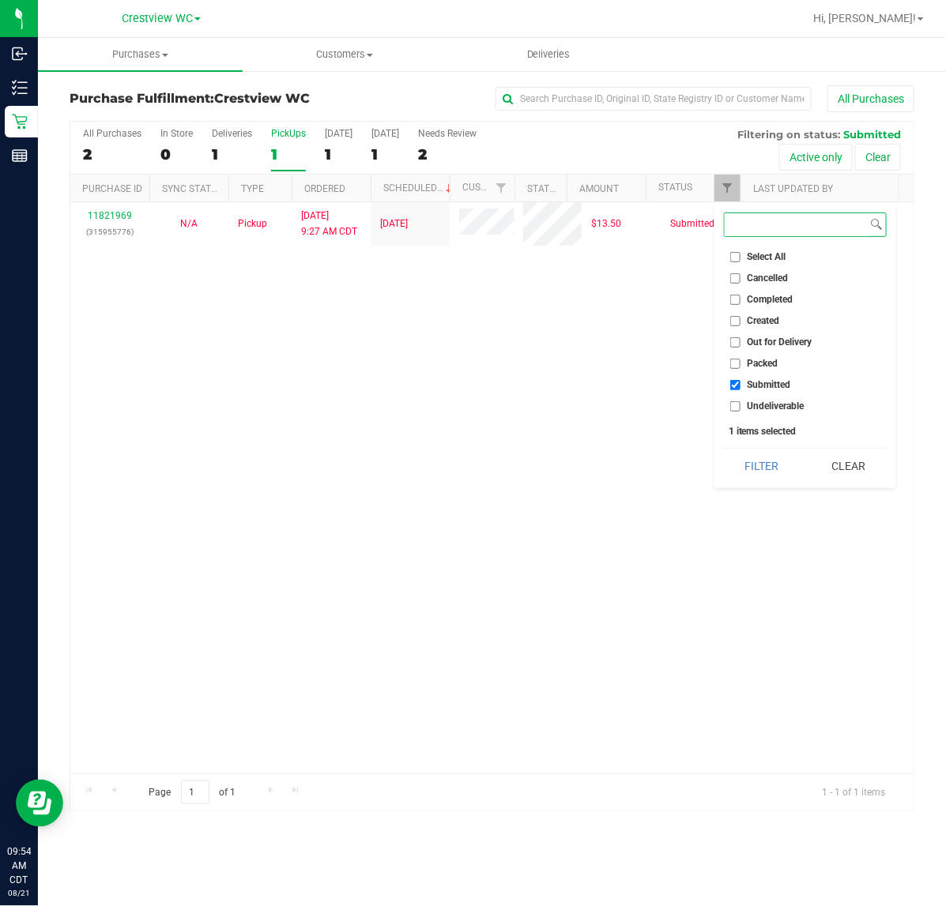
click at [724, 449] on button "Filter" at bounding box center [762, 466] width 76 height 35
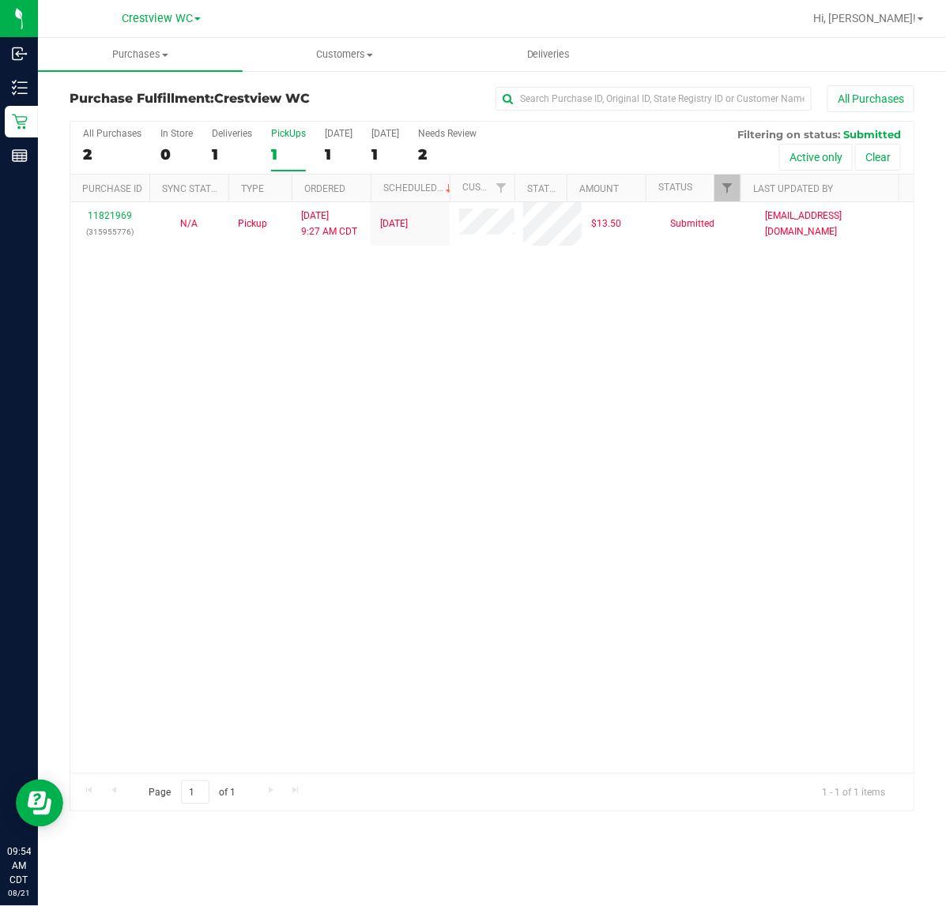
click at [602, 387] on div "11821969 (315955776) N/A Pickup [DATE] 9:27 AM CDT 8/21/2025 $13.50 Submitted […" at bounding box center [491, 487] width 843 height 571
click at [375, 470] on div "11821969 (315955776) N/A Pickup [DATE] 9:27 AM CDT 8/21/2025 $13.50 Submitted […" at bounding box center [491, 487] width 843 height 571
click at [514, 431] on div "11821969 (315955776) N/A Pickup [DATE] 9:27 AM CDT 8/21/2025 $13.50 Submitted […" at bounding box center [491, 487] width 843 height 571
click at [284, 133] on div "PickUps" at bounding box center [288, 133] width 35 height 11
click at [0, 0] on input "PickUps 1" at bounding box center [0, 0] width 0 height 0
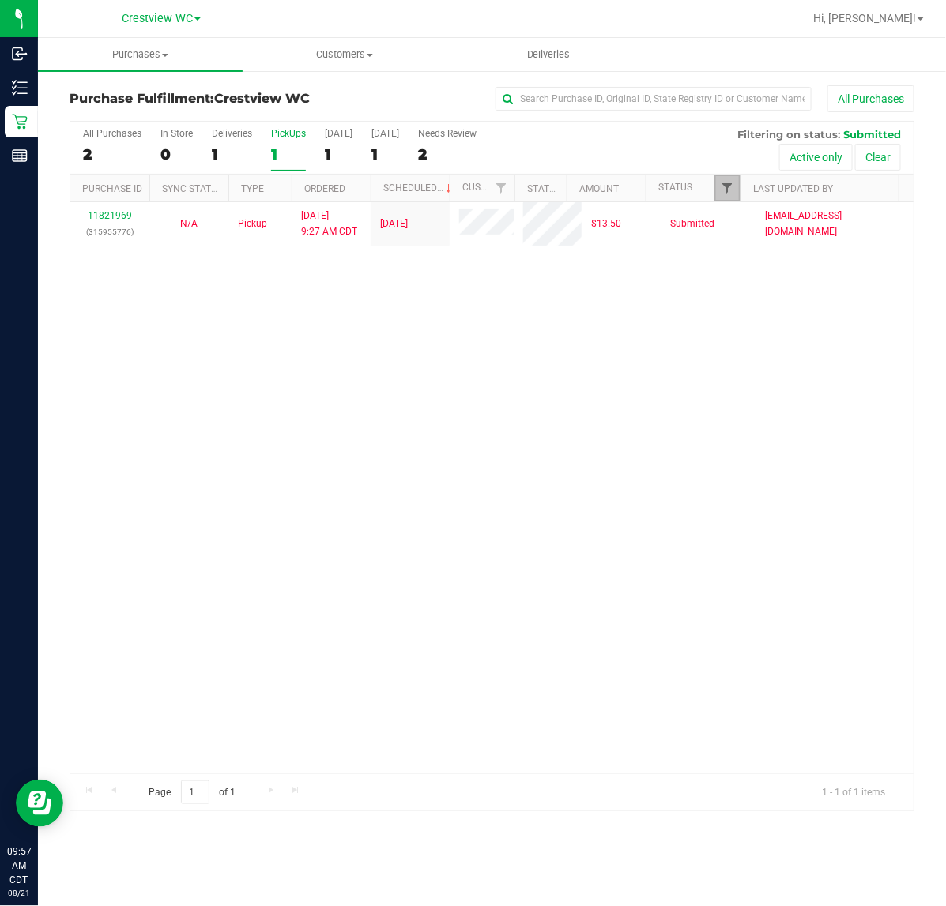
click at [724, 186] on span "Filter" at bounding box center [727, 188] width 13 height 13
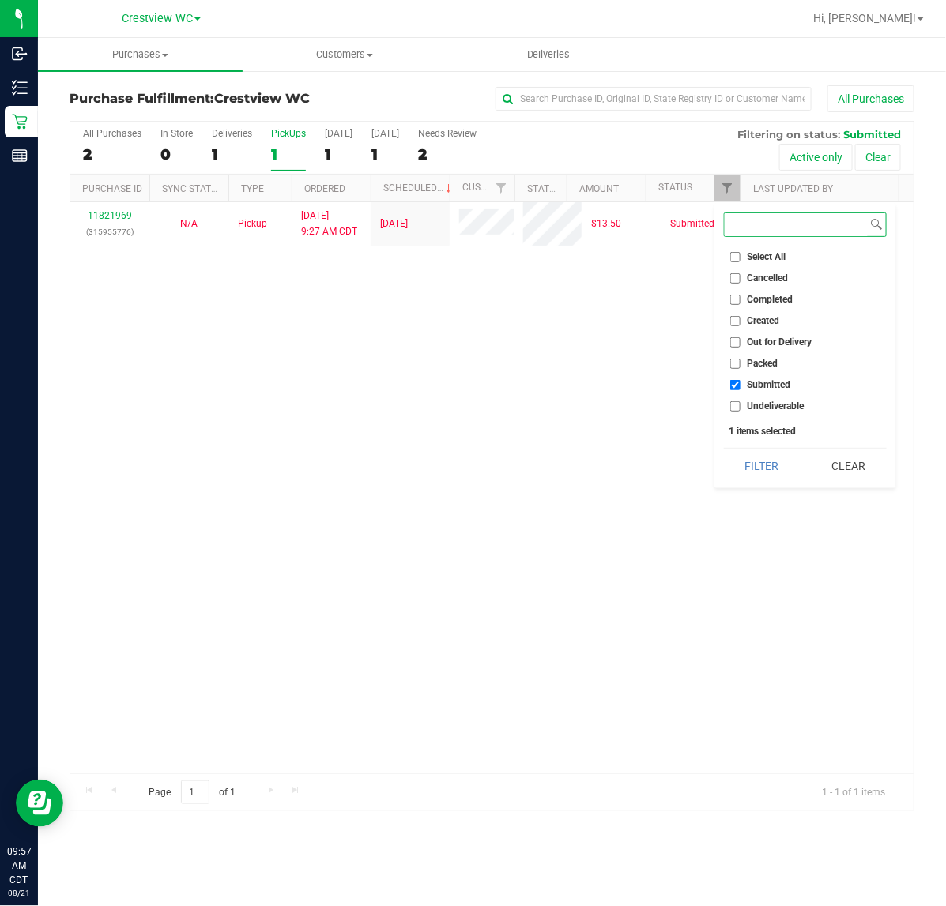
click at [724, 449] on button "Filter" at bounding box center [762, 466] width 76 height 35
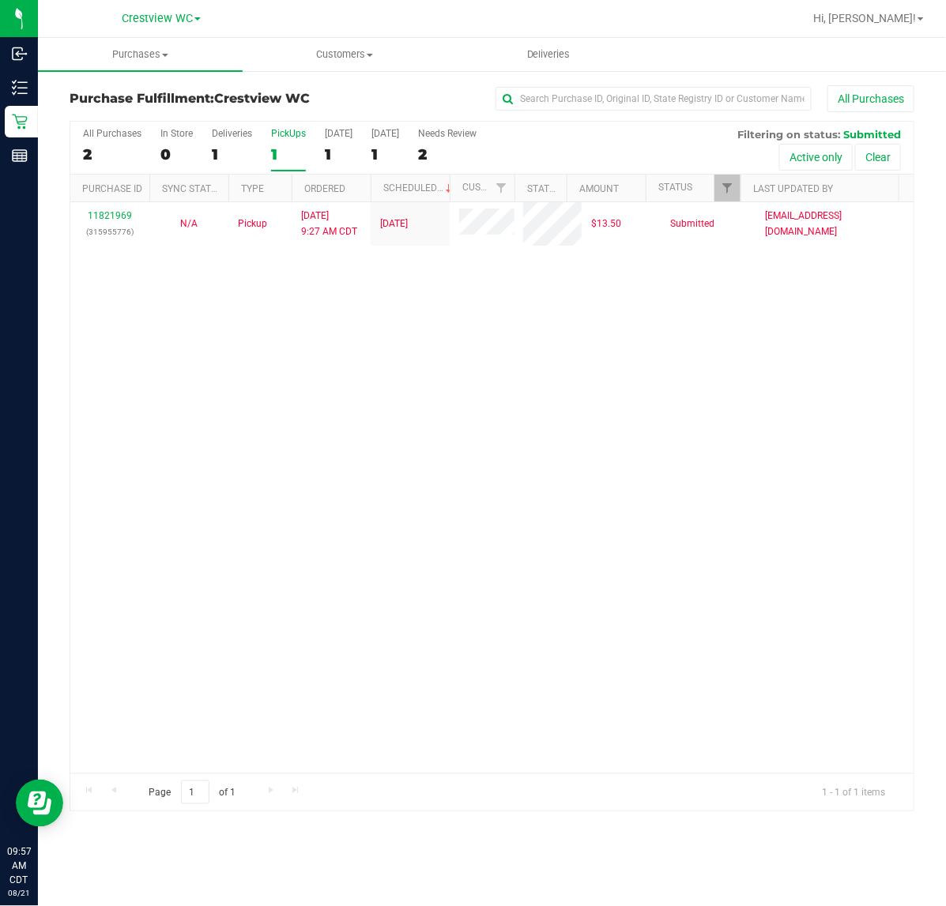
click at [638, 320] on div "11821969 (315955776) N/A Pickup [DATE] 9:27 AM CDT 8/21/2025 $13.50 Submitted […" at bounding box center [491, 487] width 843 height 571
click at [294, 133] on div "PickUps" at bounding box center [288, 133] width 35 height 11
click at [0, 0] on input "PickUps 1" at bounding box center [0, 0] width 0 height 0
checkbox input "true"
click at [731, 182] on link "Filter" at bounding box center [727, 188] width 26 height 27
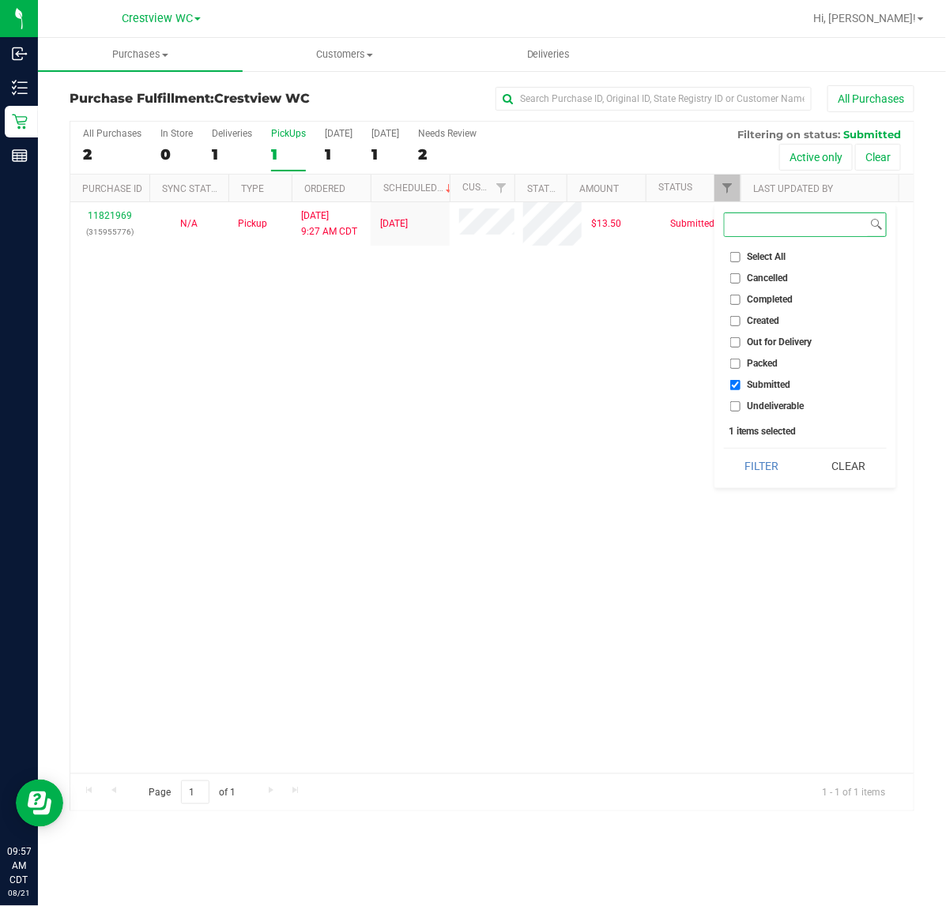
click at [724, 449] on button "Filter" at bounding box center [762, 466] width 76 height 35
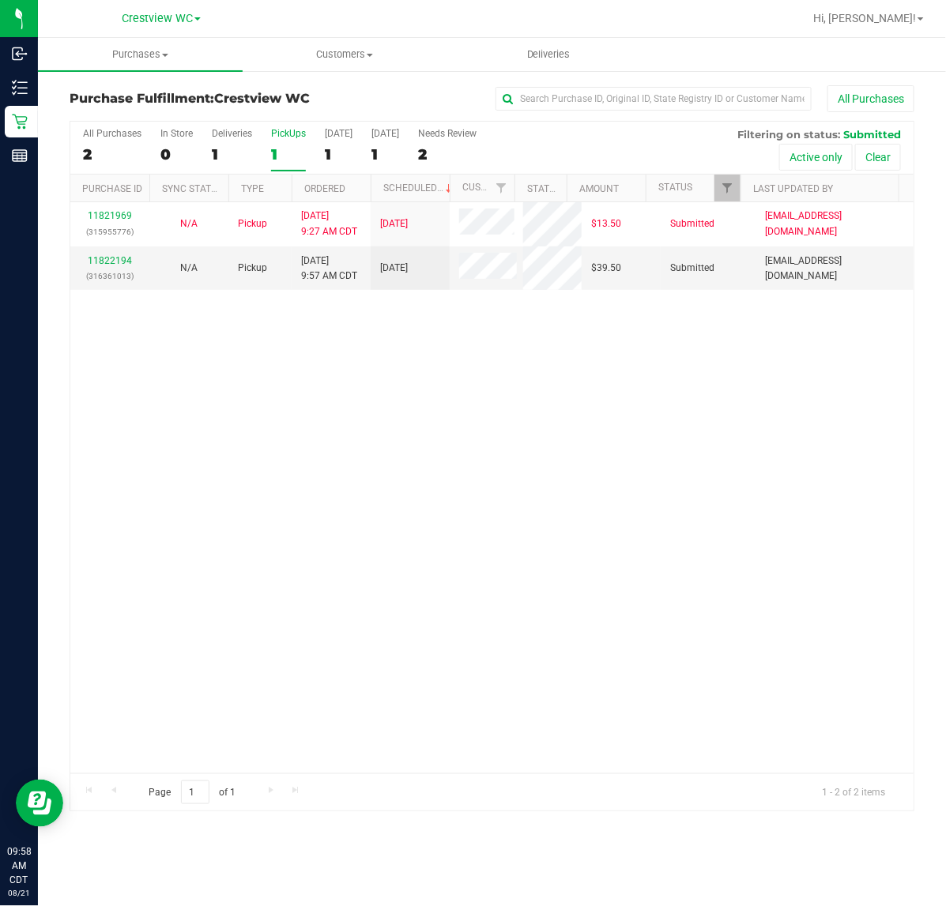
click at [595, 527] on div "11821969 (315955776) N/A Pickup [DATE] 9:27 AM CDT 8/21/2025 $13.50 Submitted […" at bounding box center [491, 487] width 843 height 571
click at [119, 257] on link "11822194" at bounding box center [110, 260] width 44 height 11
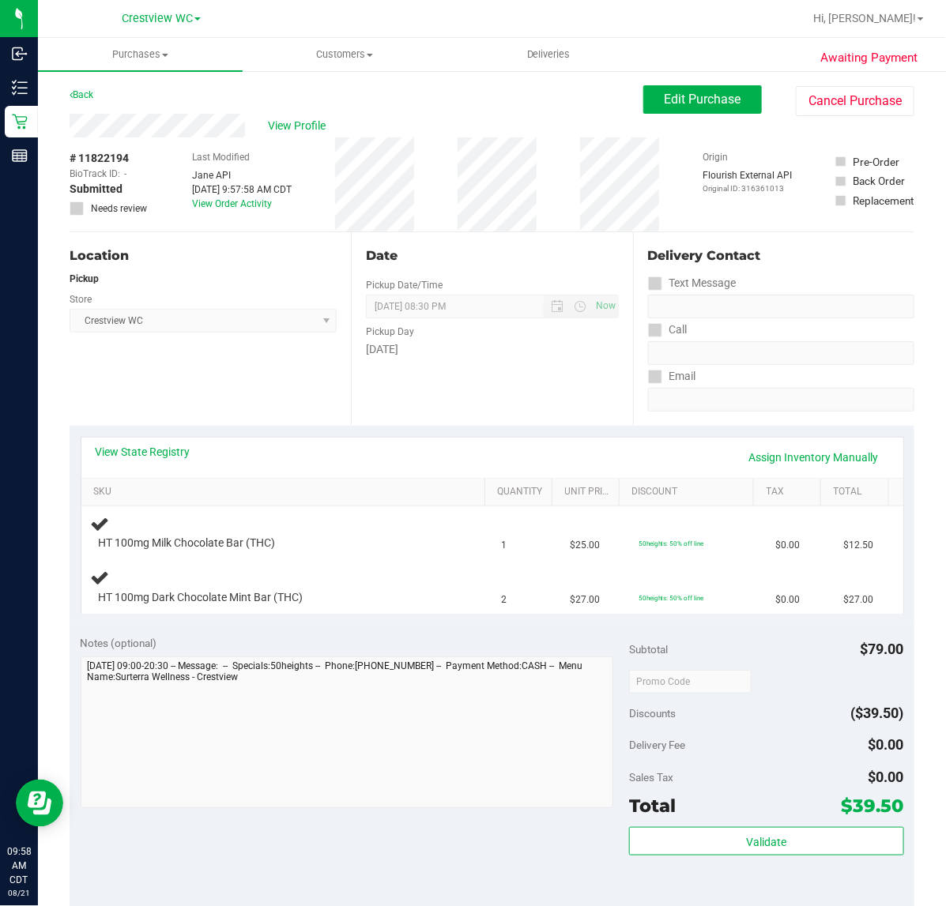
click at [279, 379] on div "Location Pickup Store Crestview WC Select Store [PERSON_NAME][GEOGRAPHIC_DATA] …" at bounding box center [210, 329] width 281 height 194
click at [275, 372] on div "Location Pickup Store Crestview WC Select Store [PERSON_NAME][GEOGRAPHIC_DATA] …" at bounding box center [210, 329] width 281 height 194
click at [269, 401] on div "Location Pickup Store Crestview WC Select Store [PERSON_NAME][GEOGRAPHIC_DATA] …" at bounding box center [210, 329] width 281 height 194
click at [279, 370] on div "Location Pickup Store Crestview WC Select Store [PERSON_NAME][GEOGRAPHIC_DATA] …" at bounding box center [210, 329] width 281 height 194
click at [273, 381] on div "Location Pickup Store Crestview WC Select Store [PERSON_NAME][GEOGRAPHIC_DATA] …" at bounding box center [210, 329] width 281 height 194
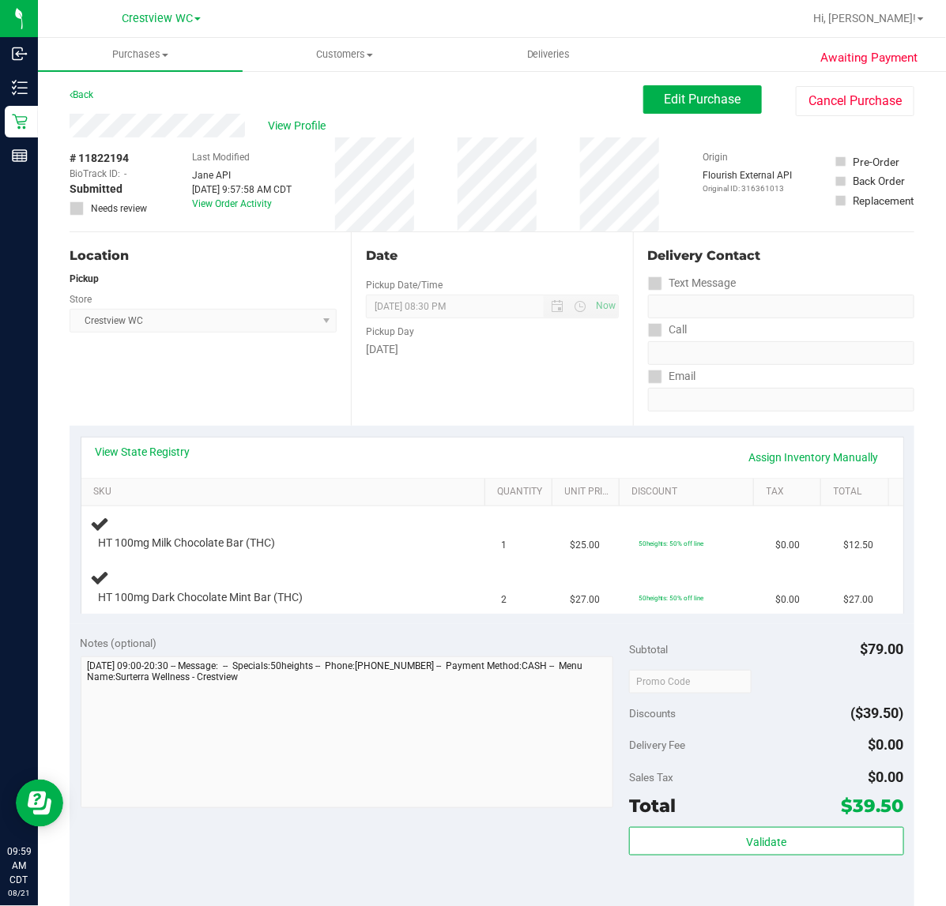
click at [284, 362] on div "Location Pickup Store Crestview WC Select Store [PERSON_NAME][GEOGRAPHIC_DATA] …" at bounding box center [210, 329] width 281 height 194
click at [239, 373] on div "Location Pickup Store Crestview WC Select Store [PERSON_NAME][GEOGRAPHIC_DATA] …" at bounding box center [210, 329] width 281 height 194
drag, startPoint x: 234, startPoint y: 364, endPoint x: 243, endPoint y: 368, distance: 9.5
click at [243, 368] on div "Location Pickup Store Crestview WC Select Store [PERSON_NAME][GEOGRAPHIC_DATA] …" at bounding box center [210, 329] width 281 height 194
click at [245, 348] on div "Location Pickup Store Crestview WC Select Store [PERSON_NAME][GEOGRAPHIC_DATA] …" at bounding box center [210, 329] width 281 height 194
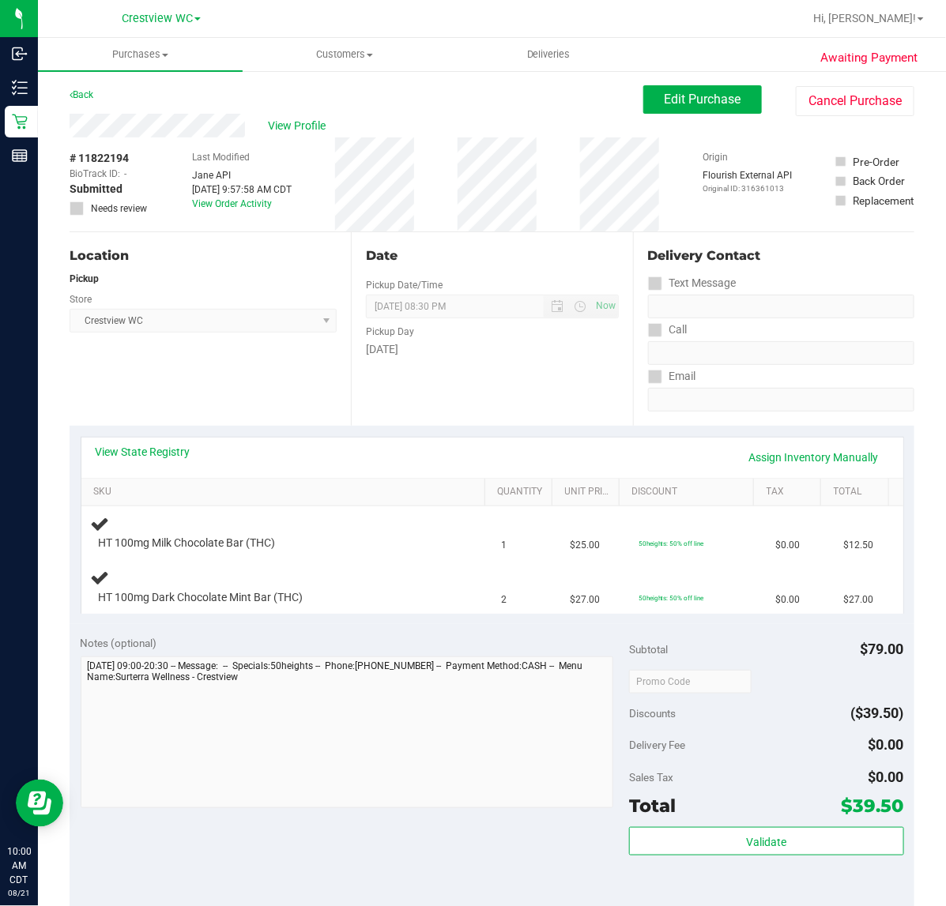
click at [235, 375] on div "Location Pickup Store Crestview WC Select Store [PERSON_NAME][GEOGRAPHIC_DATA] …" at bounding box center [210, 329] width 281 height 194
click at [235, 388] on div "Location Pickup Store Crestview WC Select Store [PERSON_NAME][GEOGRAPHIC_DATA] …" at bounding box center [210, 329] width 281 height 194
click at [235, 384] on div "Location Pickup Store Crestview WC Select Store [PERSON_NAME][GEOGRAPHIC_DATA] …" at bounding box center [210, 329] width 281 height 194
click at [487, 837] on div "Notes (optional) Subtotal $79.00 Discounts ($39.50) Delivery Fee $0.00 Sales Ta…" at bounding box center [492, 766] width 845 height 284
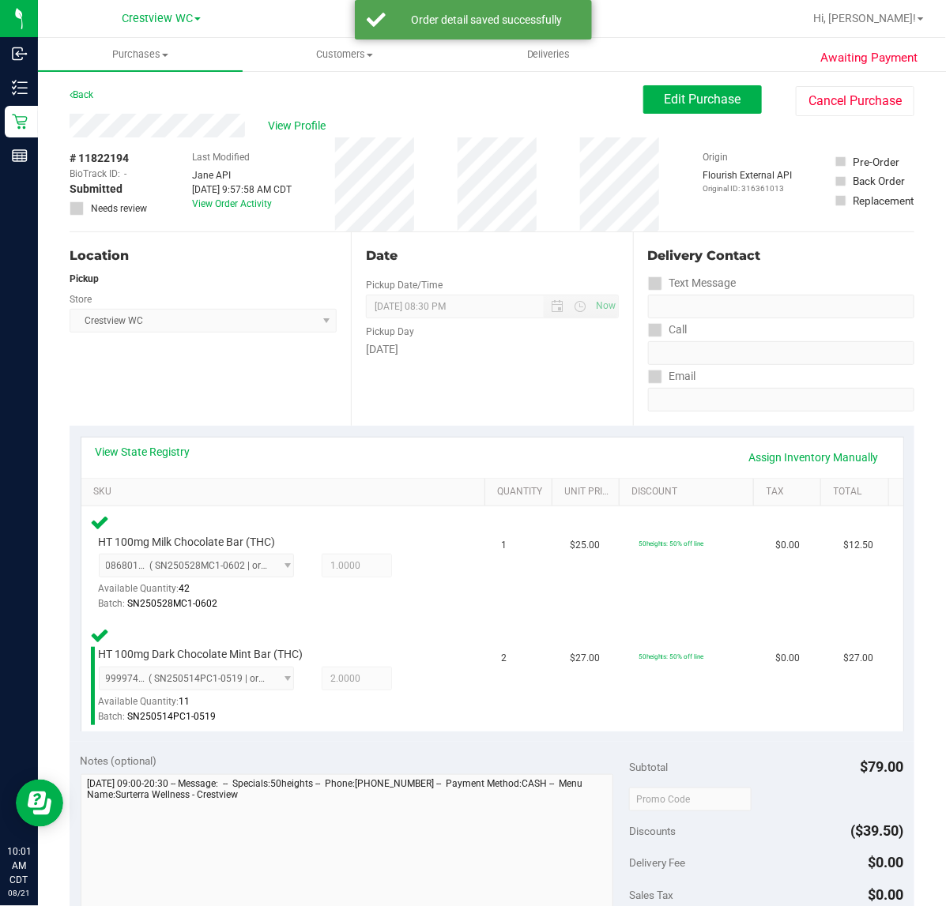
drag, startPoint x: 187, startPoint y: 365, endPoint x: 195, endPoint y: 358, distance: 10.6
click at [192, 364] on div "Location Pickup Store Crestview WC Select Store [PERSON_NAME][GEOGRAPHIC_DATA] …" at bounding box center [210, 329] width 281 height 194
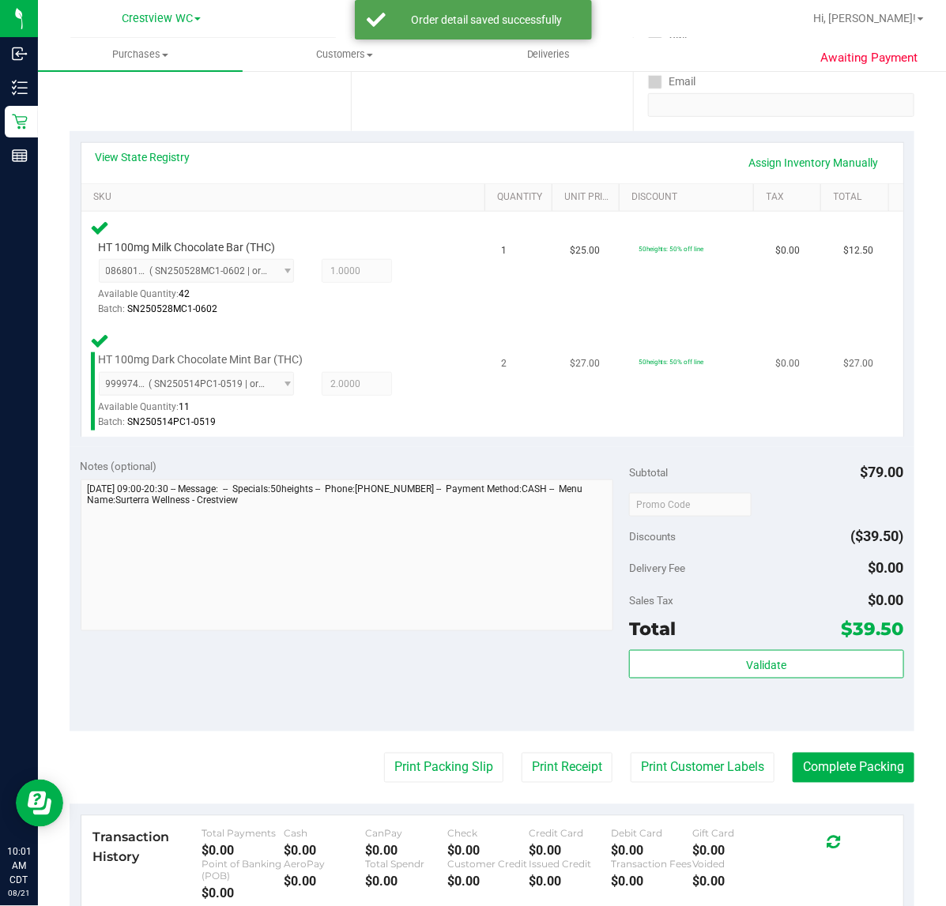
scroll to position [296, 0]
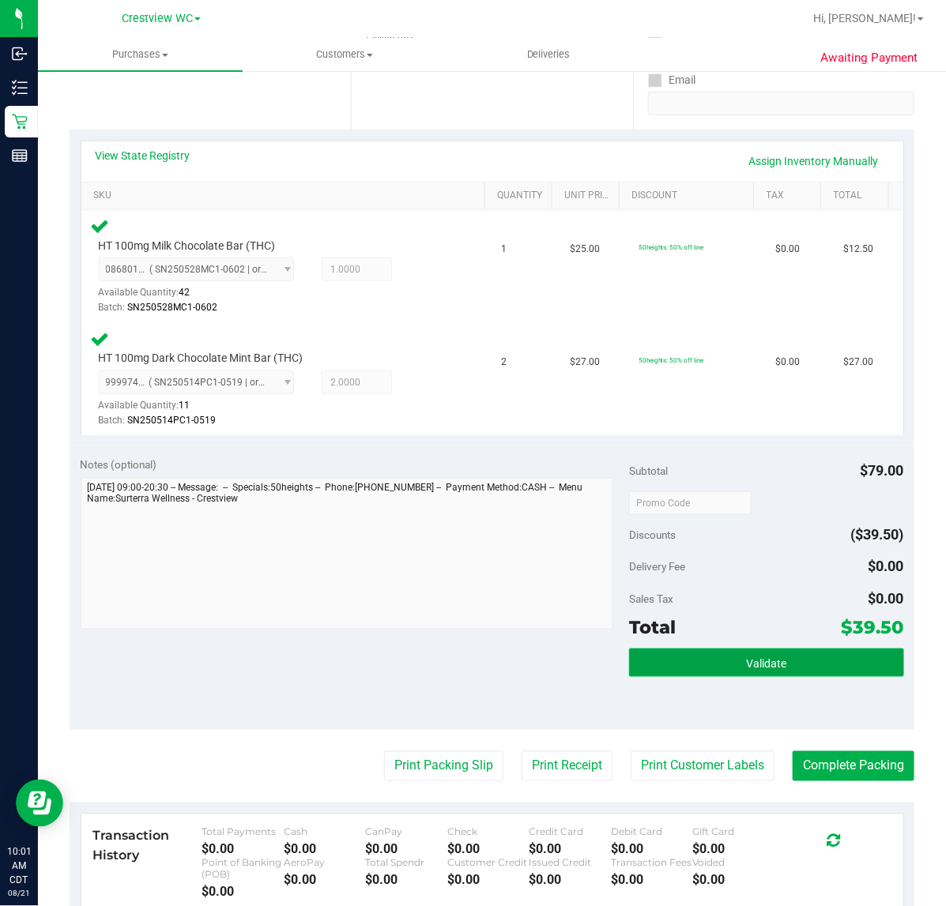
click at [811, 669] on button "Validate" at bounding box center [766, 663] width 274 height 28
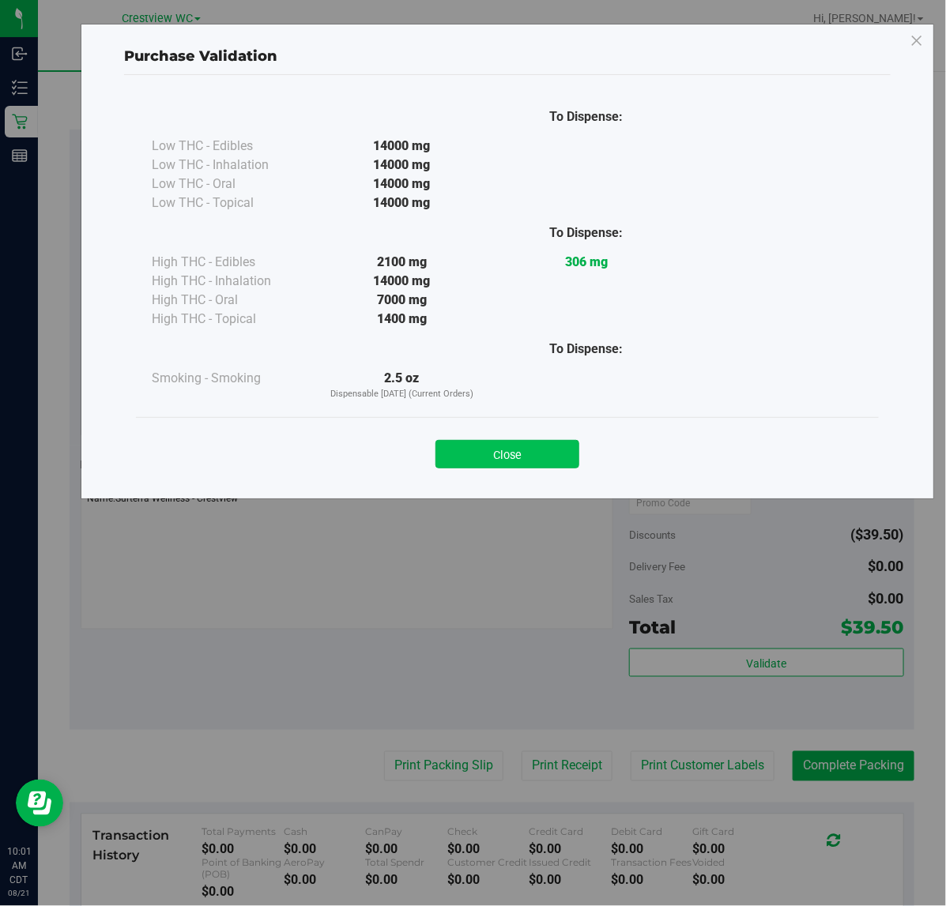
click at [525, 459] on button "Close" at bounding box center [507, 454] width 144 height 28
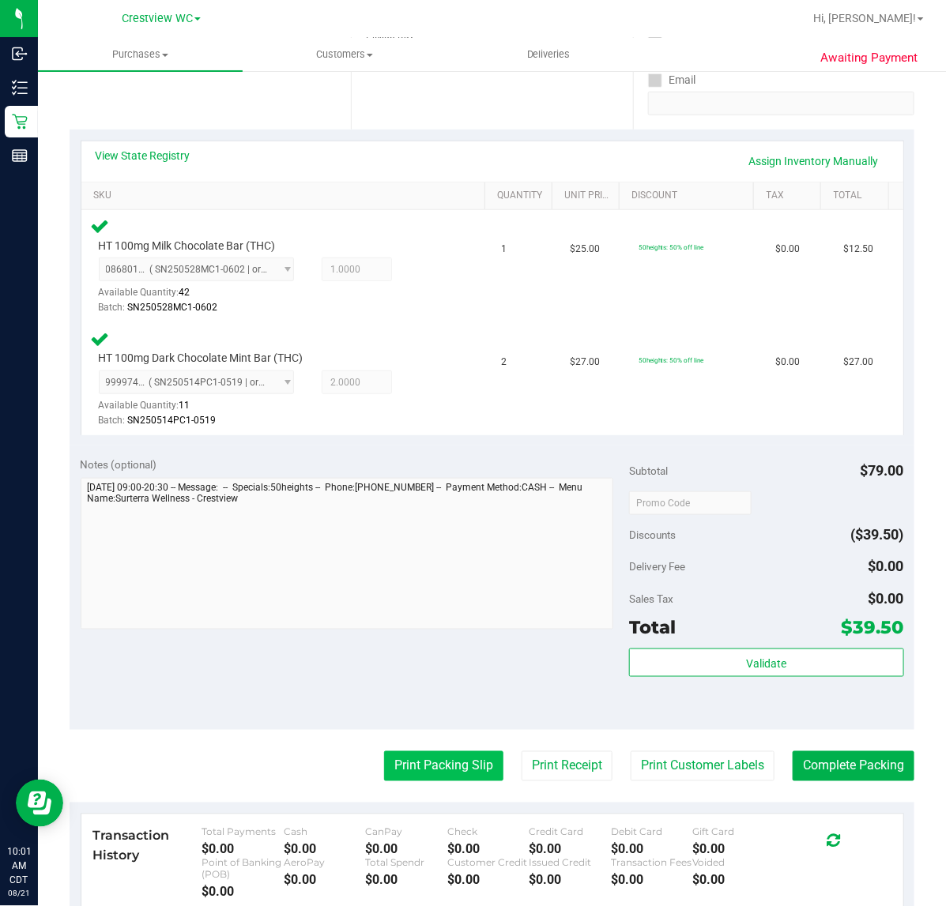
click at [472, 766] on button "Print Packing Slip" at bounding box center [443, 766] width 119 height 30
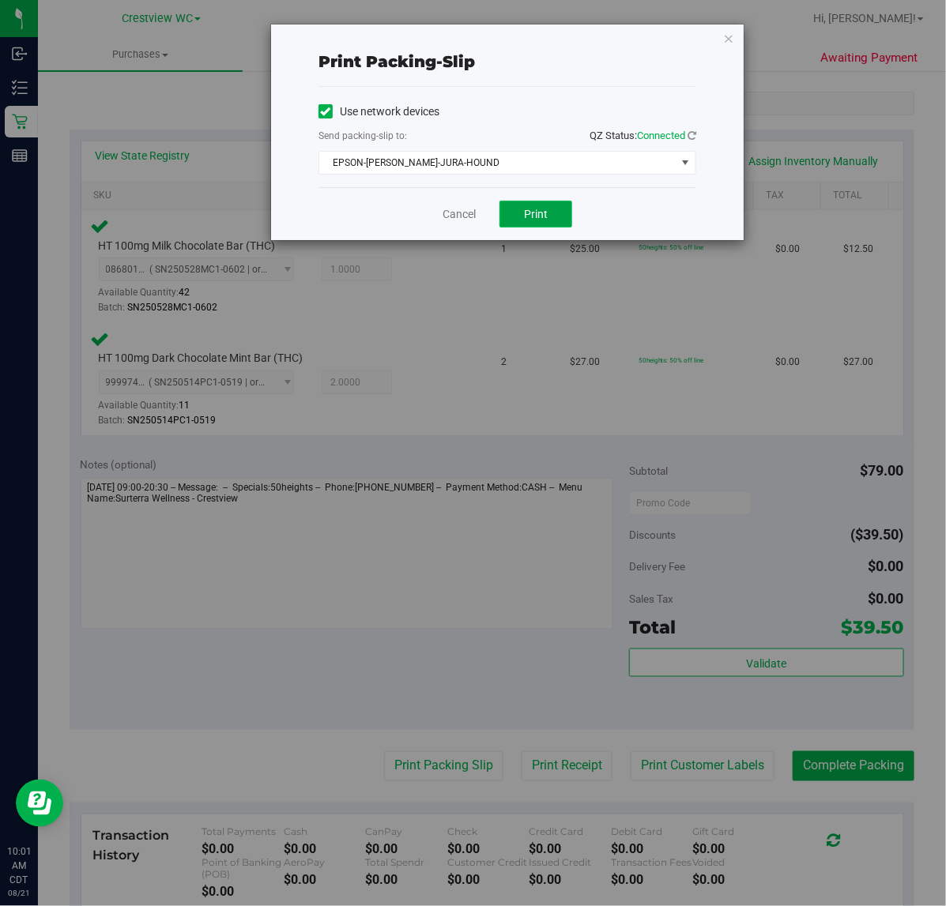
drag, startPoint x: 551, startPoint y: 217, endPoint x: 559, endPoint y: 206, distance: 14.1
click at [550, 216] on button "Print" at bounding box center [535, 214] width 73 height 27
click at [727, 36] on icon "button" at bounding box center [728, 37] width 11 height 19
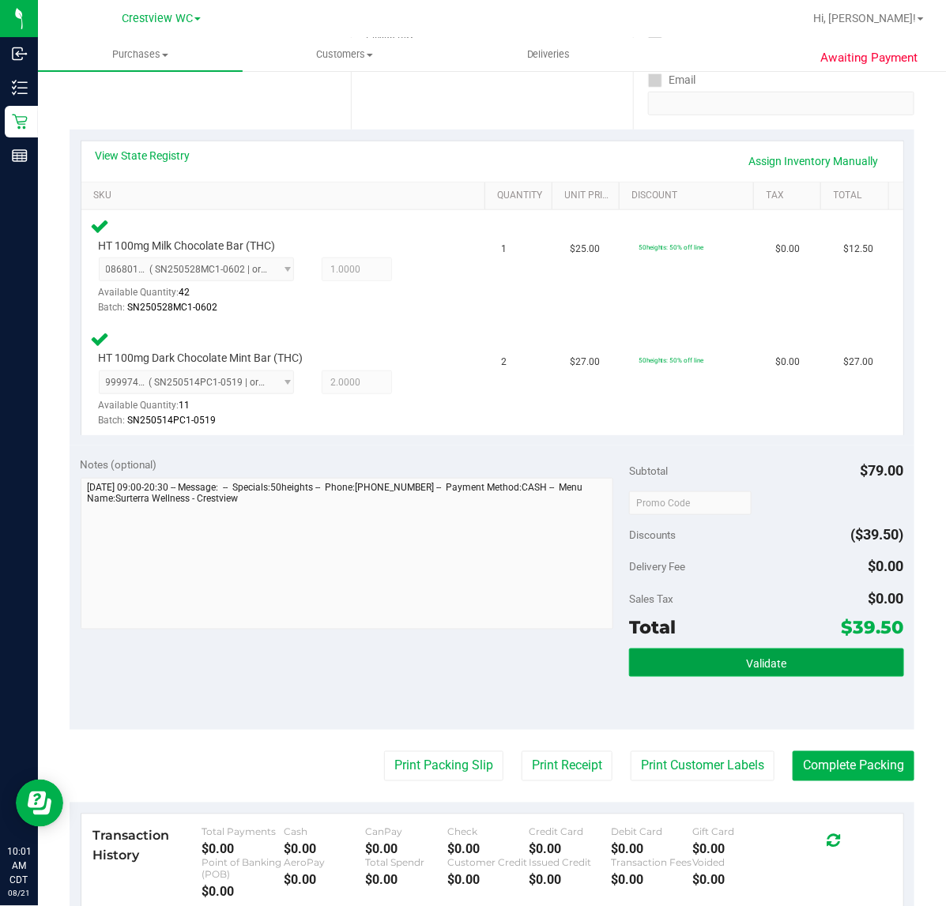
click at [752, 662] on span "Validate" at bounding box center [766, 663] width 40 height 13
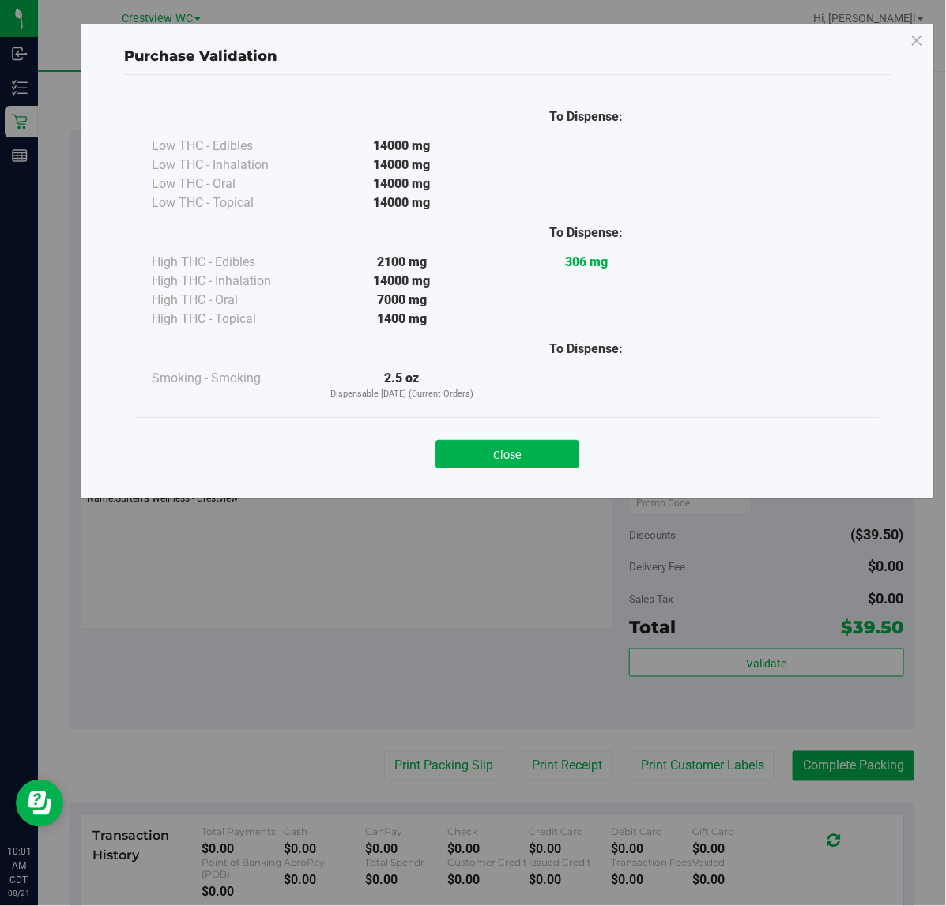
click at [525, 456] on button "Close" at bounding box center [507, 454] width 144 height 28
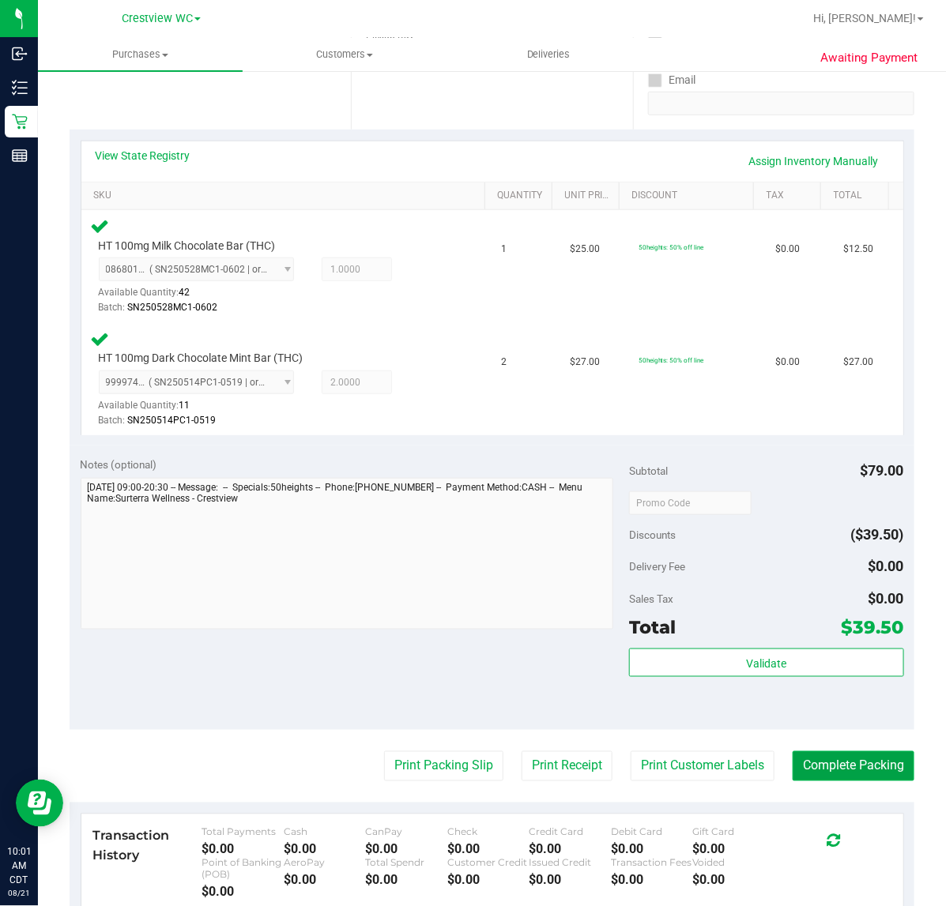
click at [886, 768] on button "Complete Packing" at bounding box center [853, 766] width 122 height 30
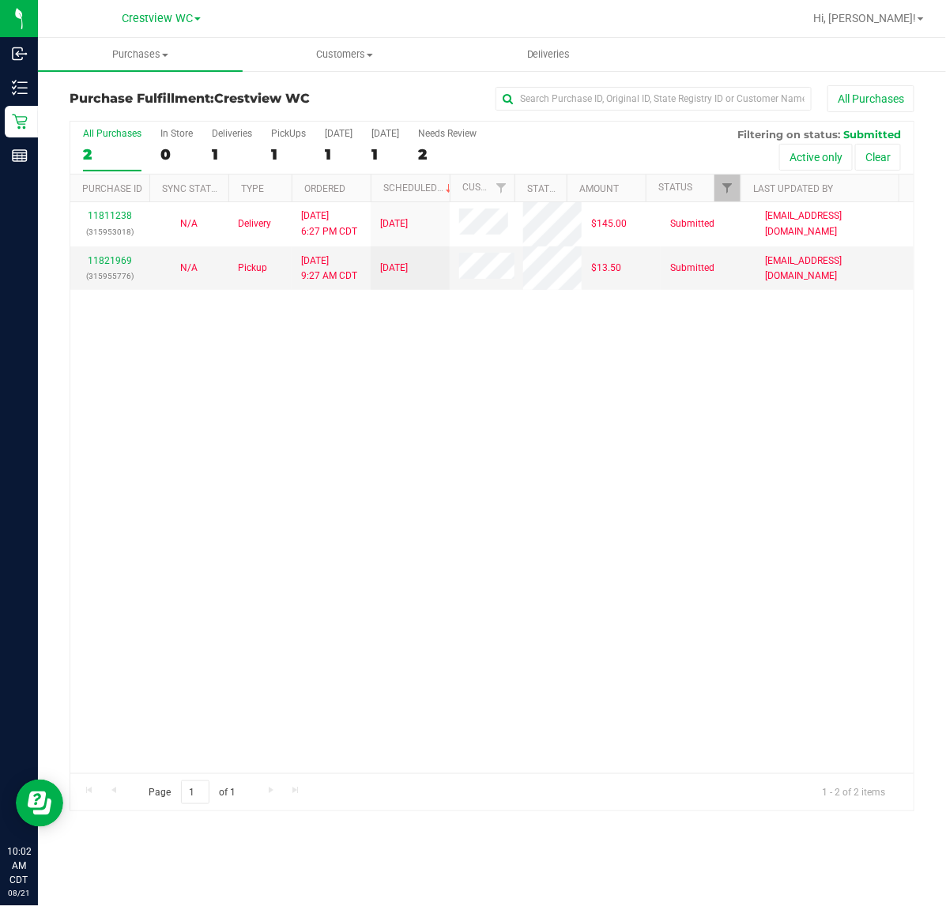
drag, startPoint x: 624, startPoint y: 525, endPoint x: 633, endPoint y: 527, distance: 8.8
click at [630, 528] on div "11811238 (315953018) N/A Delivery [DATE] 6:27 PM CDT 8/22/2025 $145.00 Submitte…" at bounding box center [491, 487] width 843 height 571
click at [289, 138] on div "PickUps" at bounding box center [288, 133] width 35 height 11
click at [0, 0] on input "PickUps 1" at bounding box center [0, 0] width 0 height 0
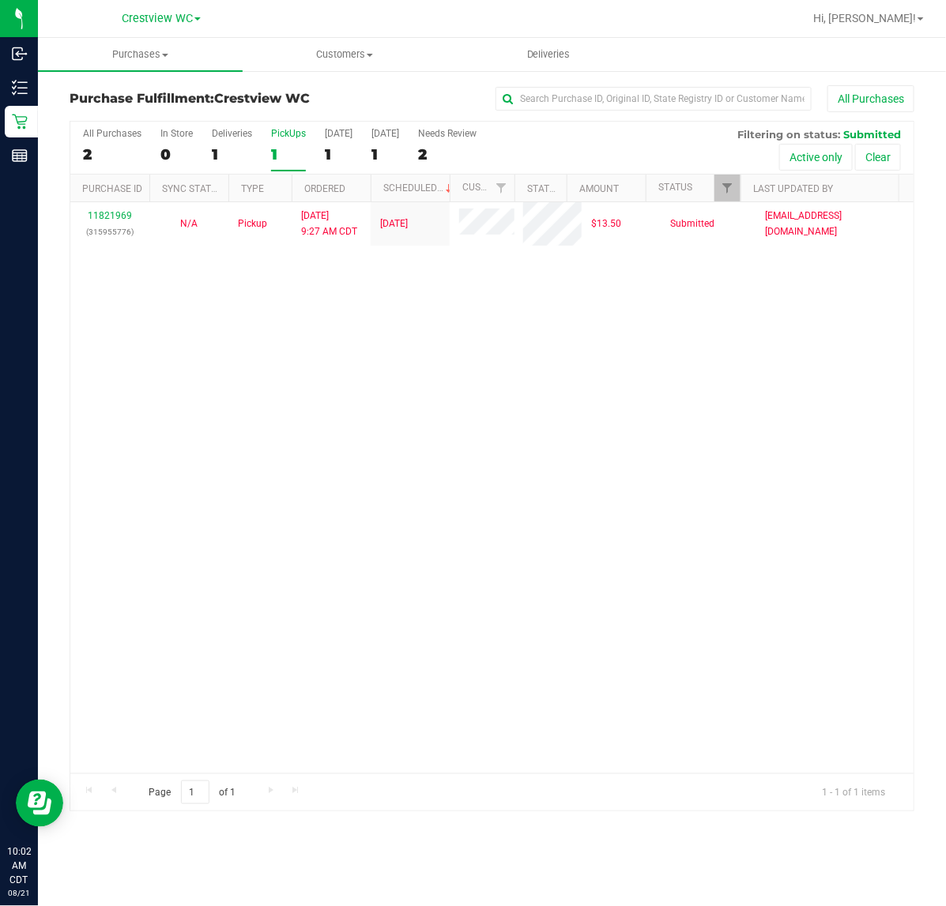
click at [289, 138] on div "PickUps" at bounding box center [288, 133] width 35 height 11
click at [0, 0] on input "PickUps 1" at bounding box center [0, 0] width 0 height 0
click at [733, 190] on link "Filter" at bounding box center [727, 188] width 26 height 27
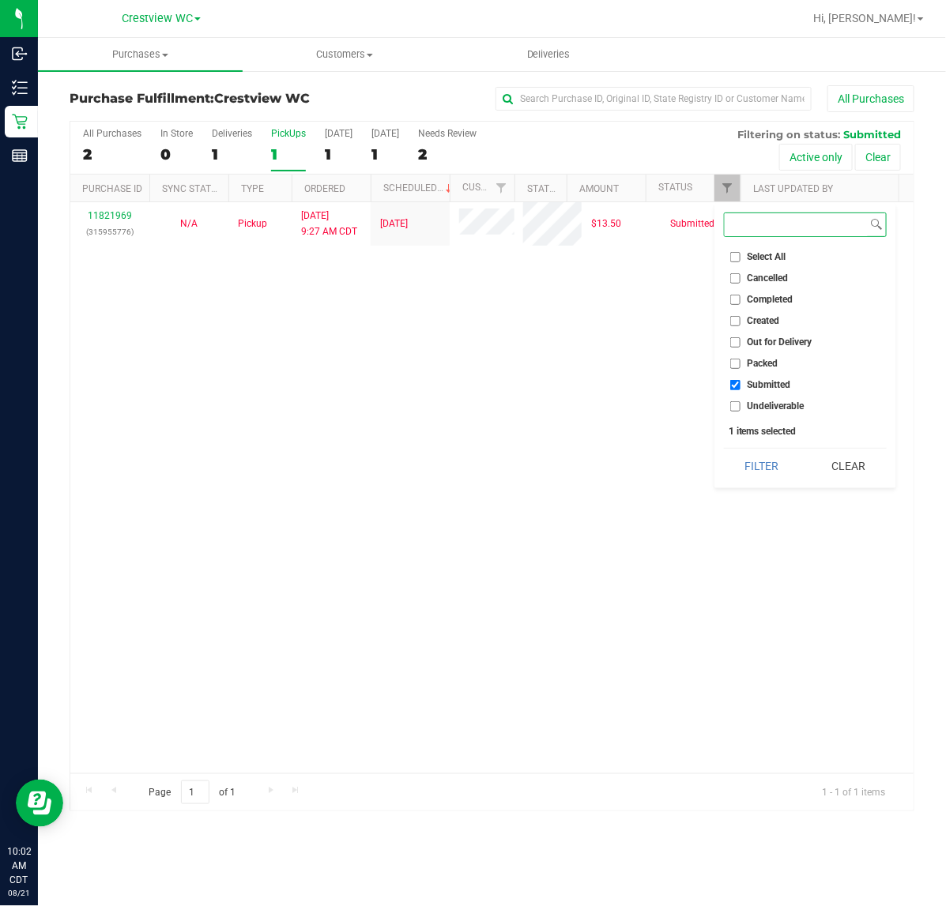
click at [724, 449] on button "Filter" at bounding box center [762, 466] width 76 height 35
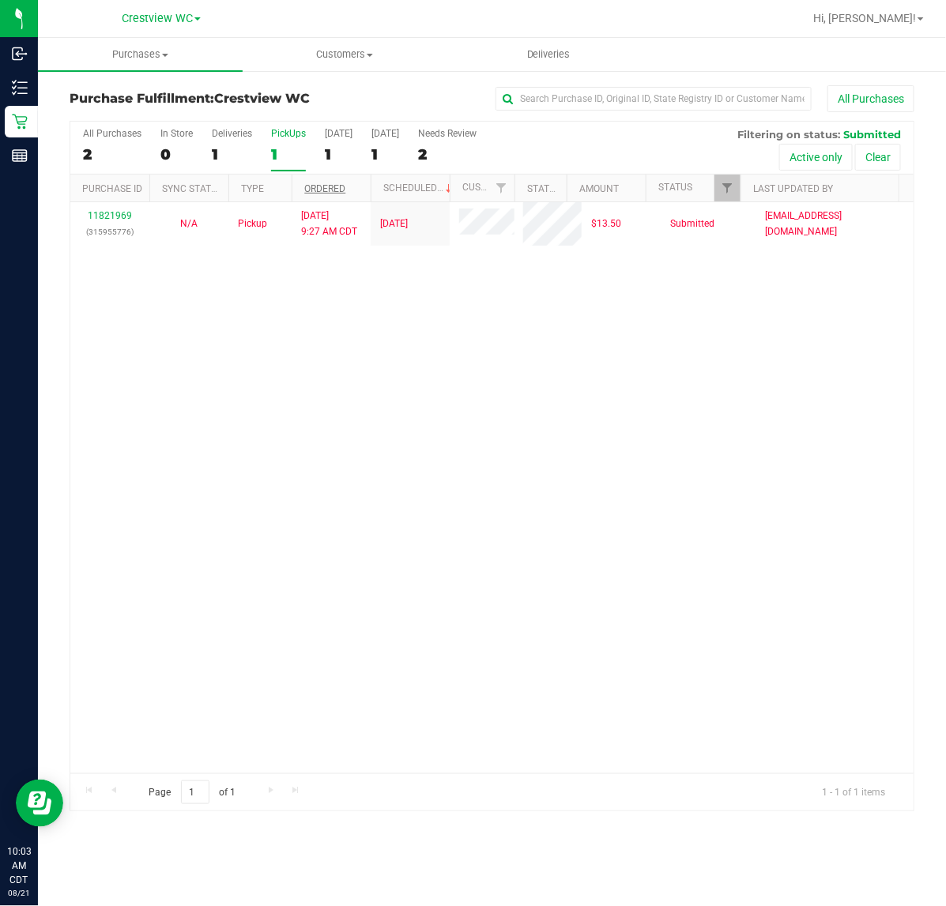
drag, startPoint x: 320, startPoint y: 388, endPoint x: 318, endPoint y: 190, distance: 197.5
click at [324, 388] on div "11821969 (315955776) N/A Pickup [DATE] 9:27 AM CDT 8/21/2025 $13.50 Submitted […" at bounding box center [491, 487] width 843 height 571
click at [280, 130] on div "PickUps" at bounding box center [288, 133] width 35 height 11
click at [0, 0] on input "PickUps 1" at bounding box center [0, 0] width 0 height 0
click at [729, 188] on span "Filter" at bounding box center [727, 188] width 13 height 13
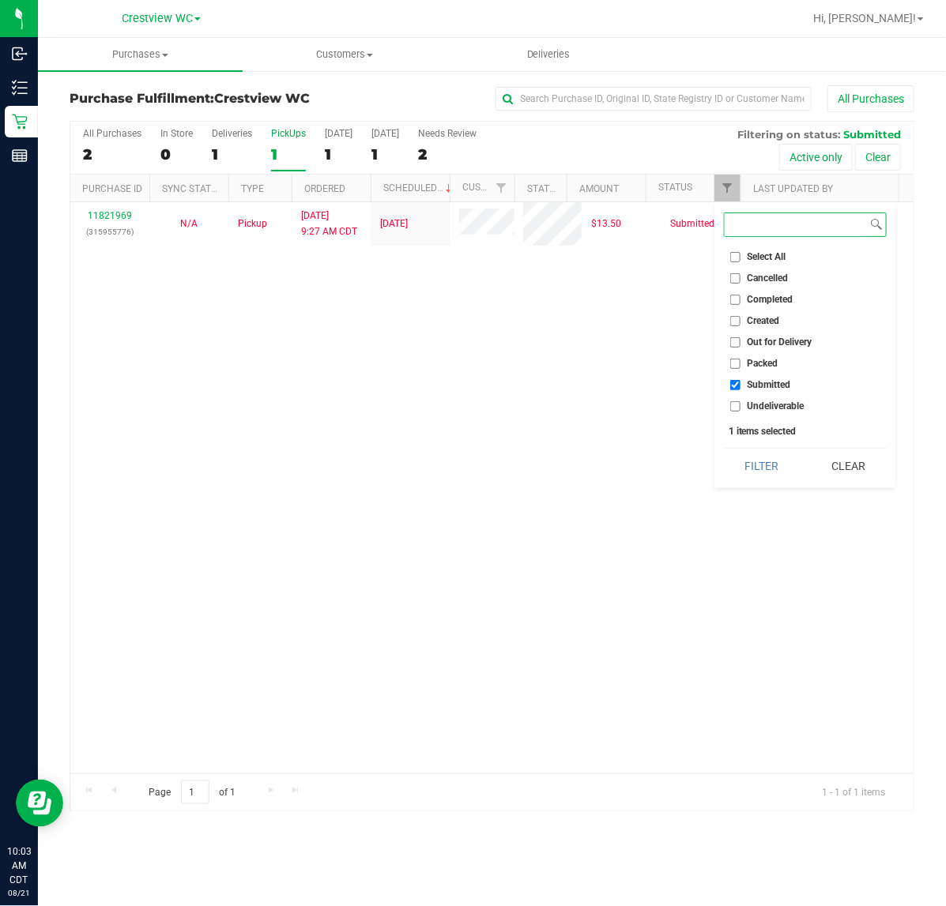
click at [724, 449] on button "Filter" at bounding box center [762, 466] width 76 height 35
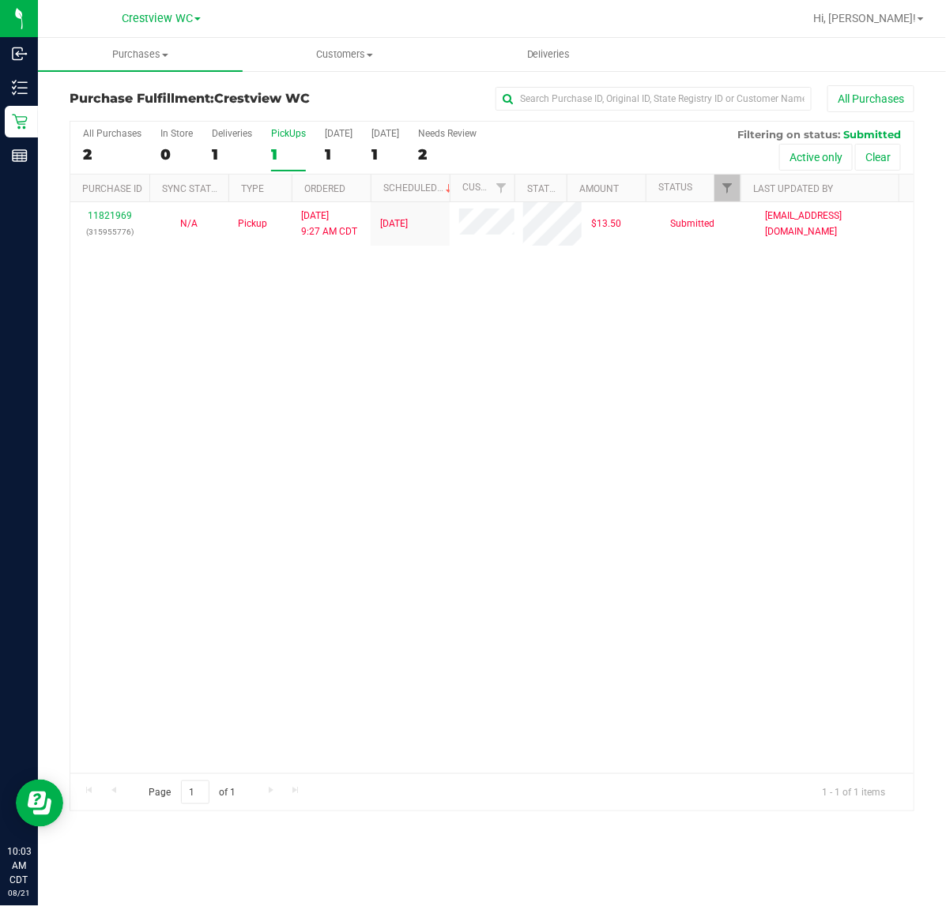
click at [593, 450] on div "11821969 (315955776) N/A Pickup [DATE] 9:27 AM CDT 8/21/2025 $13.50 Submitted […" at bounding box center [491, 487] width 843 height 571
click at [581, 400] on div "11821969 (315955776) N/A Pickup [DATE] 9:27 AM CDT 8/21/2025 $13.50 Submitted […" at bounding box center [491, 487] width 843 height 571
click at [443, 399] on div "11821969 (315955776) N/A Pickup [DATE] 9:27 AM CDT 8/21/2025 $13.50 Submitted […" at bounding box center [491, 487] width 843 height 571
click at [476, 559] on div "11821969 (315955776) N/A Pickup [DATE] 9:27 AM CDT 8/21/2025 $13.50 Submitted […" at bounding box center [491, 487] width 843 height 571
click at [282, 130] on div "PickUps" at bounding box center [288, 133] width 35 height 11
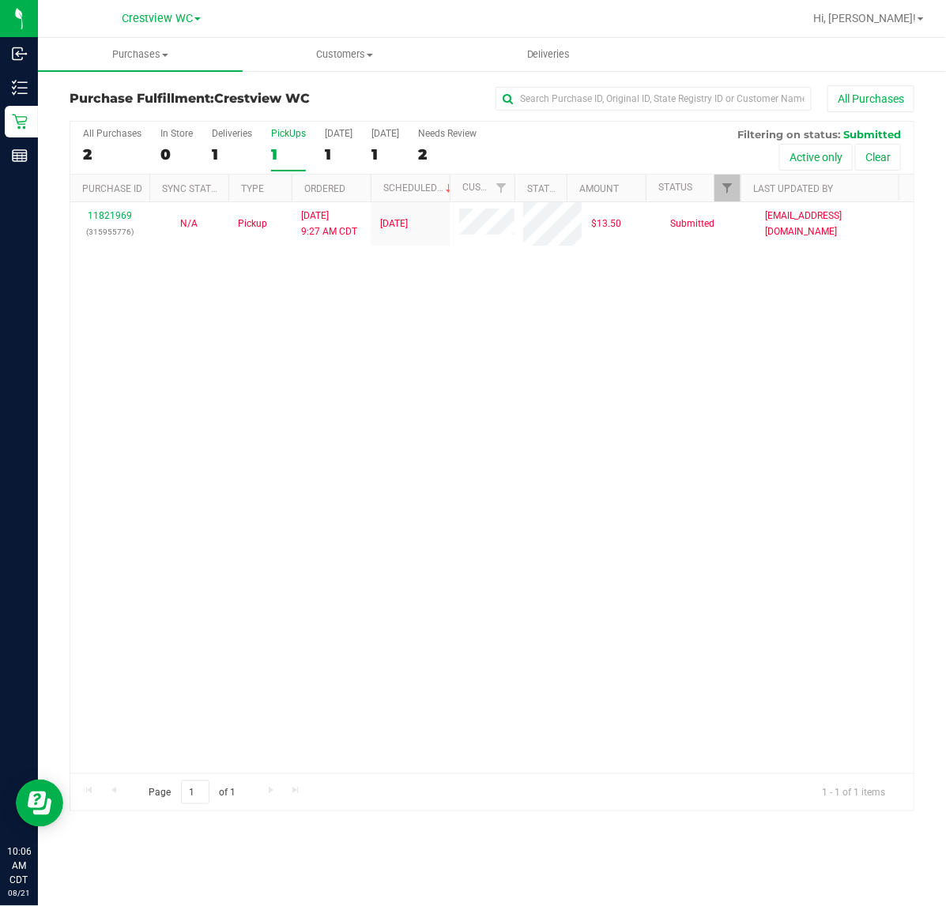
click at [0, 0] on input "PickUps 1" at bounding box center [0, 0] width 0 height 0
click at [510, 381] on div "11821969 (315955776) N/A Pickup [DATE] 9:27 AM CDT 8/21/2025 $13.50 Submitted […" at bounding box center [491, 487] width 843 height 571
click at [416, 404] on div "11821969 (315955776) N/A Pickup [DATE] 9:27 AM CDT 8/21/2025 $13.50 Submitted […" at bounding box center [491, 487] width 843 height 571
click at [352, 357] on div "11821969 (315955776) N/A Pickup [DATE] 9:27 AM CDT 8/21/2025 $13.50 Submitted […" at bounding box center [491, 487] width 843 height 571
click at [454, 510] on div "11821969 (315955776) N/A Pickup [DATE] 9:27 AM CDT 8/21/2025 $13.50 Submitted […" at bounding box center [491, 487] width 843 height 571
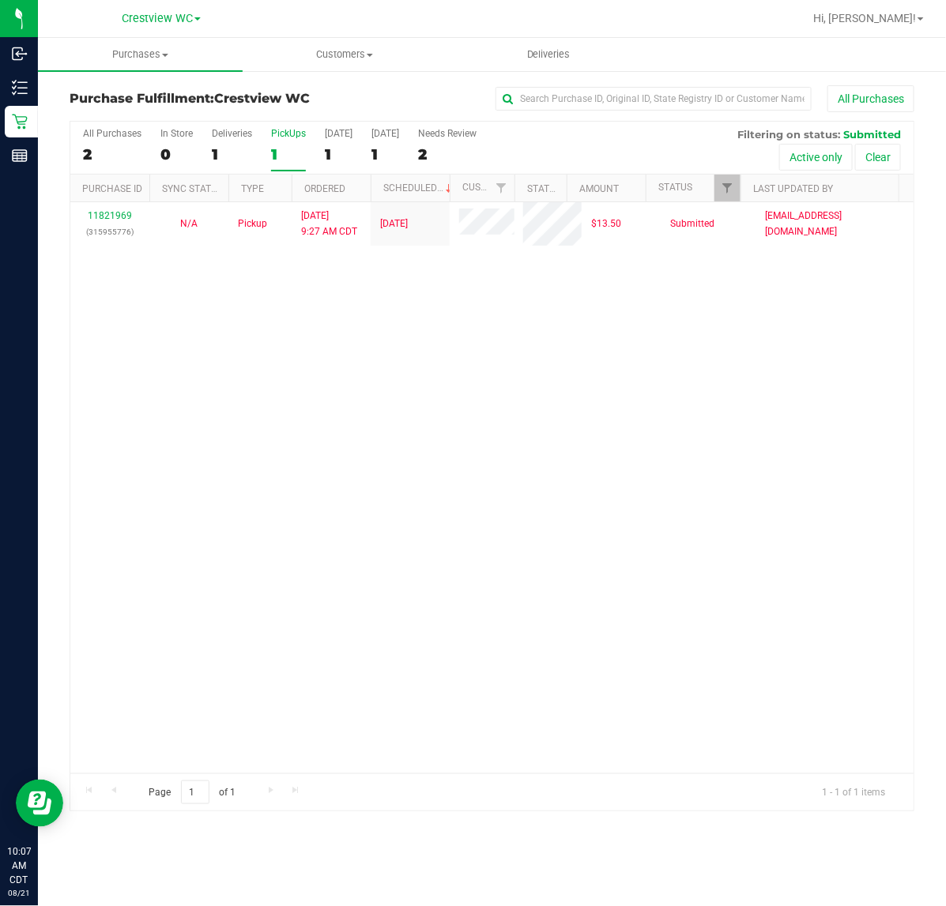
click at [393, 543] on div "11821969 (315955776) N/A Pickup [DATE] 9:27 AM CDT 8/21/2025 $13.50 Submitted […" at bounding box center [491, 487] width 843 height 571
click at [225, 476] on div "11821969 (315955776) N/A Pickup [DATE] 9:27 AM CDT 8/21/2025 $13.50 Submitted […" at bounding box center [491, 487] width 843 height 571
click at [249, 334] on div "11821969 (315955776) N/A Pickup [DATE] 9:27 AM CDT 8/21/2025 $13.50 Submitted […" at bounding box center [491, 487] width 843 height 571
click at [186, 411] on div "11821969 (315955776) N/A Pickup [DATE] 9:27 AM CDT 8/21/2025 $13.50 Submitted […" at bounding box center [491, 487] width 843 height 571
click at [205, 391] on div "11821969 (315955776) N/A Pickup [DATE] 9:27 AM CDT 8/21/2025 $13.50 Submitted […" at bounding box center [491, 487] width 843 height 571
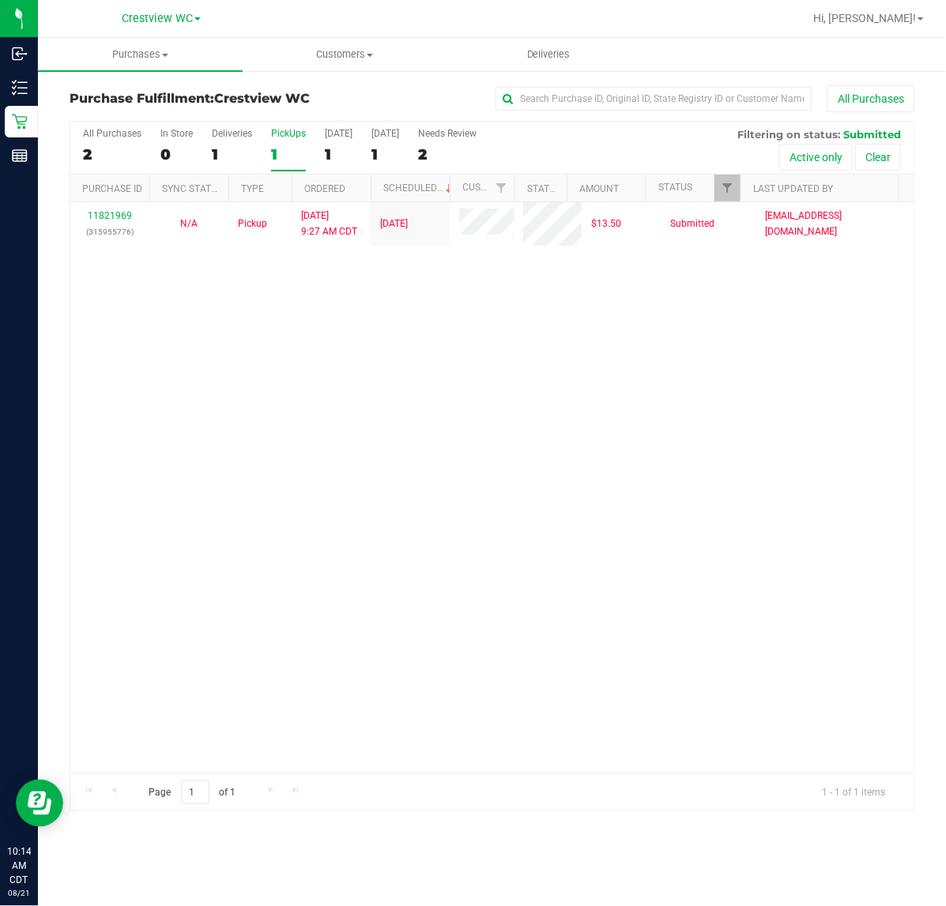
click at [401, 412] on div "11821969 (315955776) N/A Pickup [DATE] 9:27 AM CDT 8/21/2025 $13.50 Submitted […" at bounding box center [491, 487] width 843 height 571
click at [297, 135] on div "PickUps" at bounding box center [288, 133] width 35 height 11
click at [0, 0] on input "PickUps 1" at bounding box center [0, 0] width 0 height 0
click at [397, 442] on div "11821969 (315955776) N/A Pickup [DATE] 9:27 AM CDT 8/21/2025 $13.50 Submitted […" at bounding box center [491, 487] width 843 height 571
click at [436, 466] on div "11821969 (315955776) N/A Pickup [DATE] 9:27 AM CDT 8/21/2025 $13.50 Submitted […" at bounding box center [491, 487] width 843 height 571
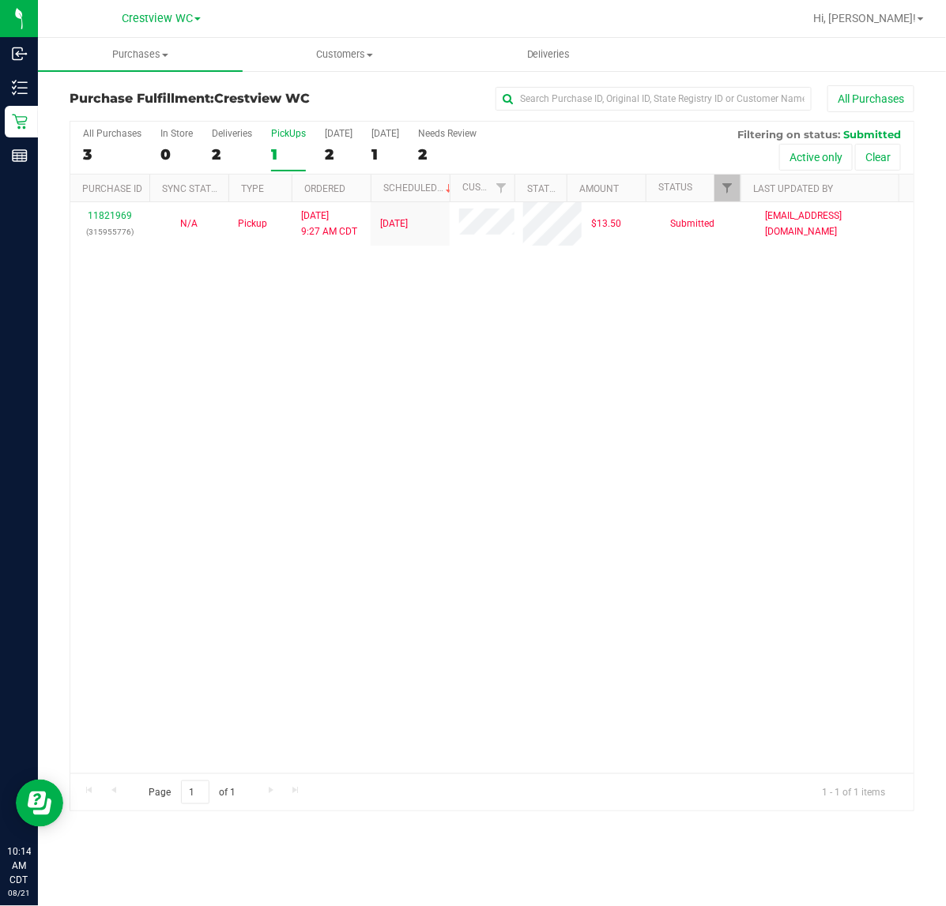
click at [563, 512] on div "11821969 (315955776) N/A Pickup [DATE] 9:27 AM CDT 8/21/2025 $13.50 Submitted […" at bounding box center [491, 487] width 843 height 571
click at [285, 129] on div "PickUps" at bounding box center [288, 133] width 35 height 11
click at [0, 0] on input "PickUps 1" at bounding box center [0, 0] width 0 height 0
checkbox input "true"
click at [733, 191] on link "Filter" at bounding box center [727, 188] width 26 height 27
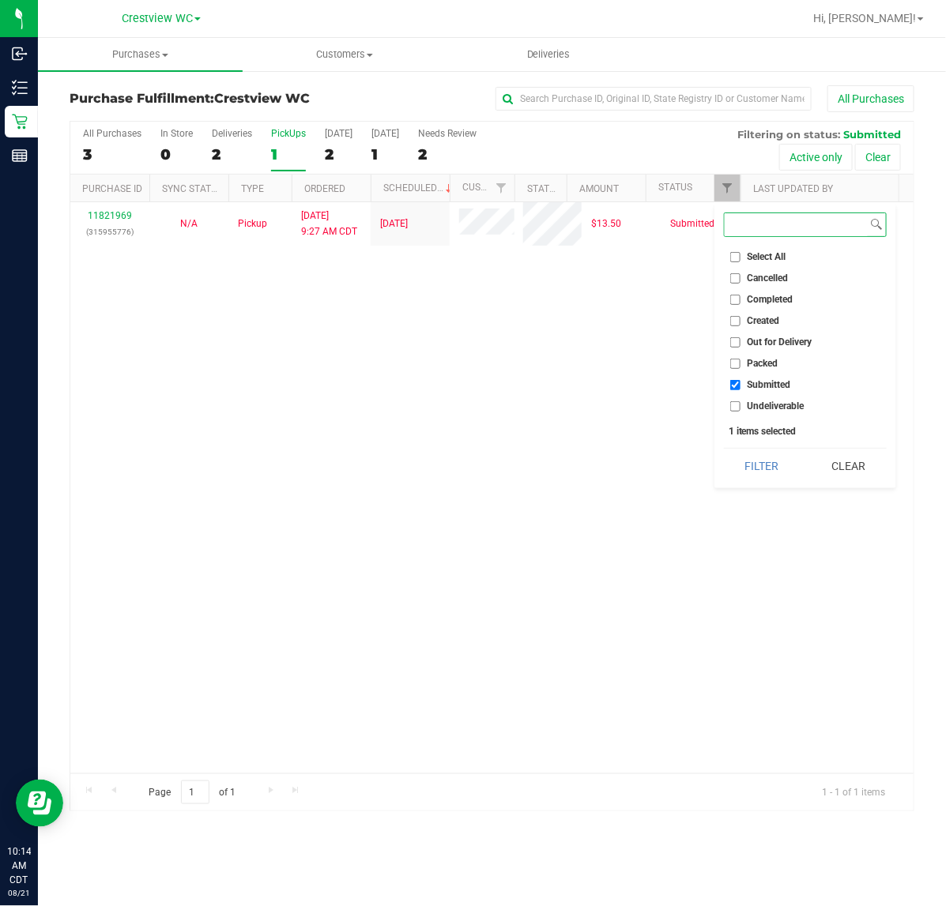
click at [724, 449] on button "Filter" at bounding box center [762, 466] width 76 height 35
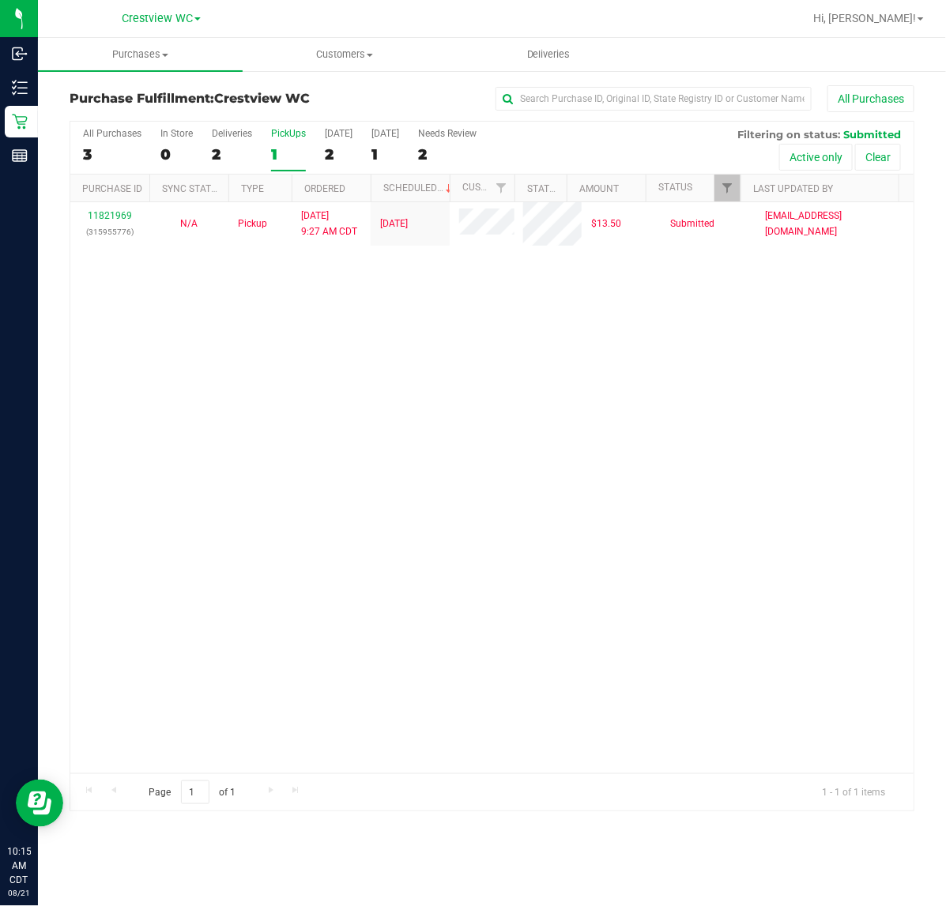
click at [484, 375] on div "11821969 (315955776) N/A Pickup [DATE] 9:27 AM CDT 8/21/2025 $13.50 Submitted […" at bounding box center [491, 487] width 843 height 571
click at [283, 134] on div "PickUps" at bounding box center [288, 133] width 35 height 11
click at [0, 0] on input "PickUps 1" at bounding box center [0, 0] width 0 height 0
click at [623, 439] on div "11821969 (315955776) N/A Pickup [DATE] 9:27 AM CDT 8/21/2025 $13.50 Submitted […" at bounding box center [491, 487] width 843 height 571
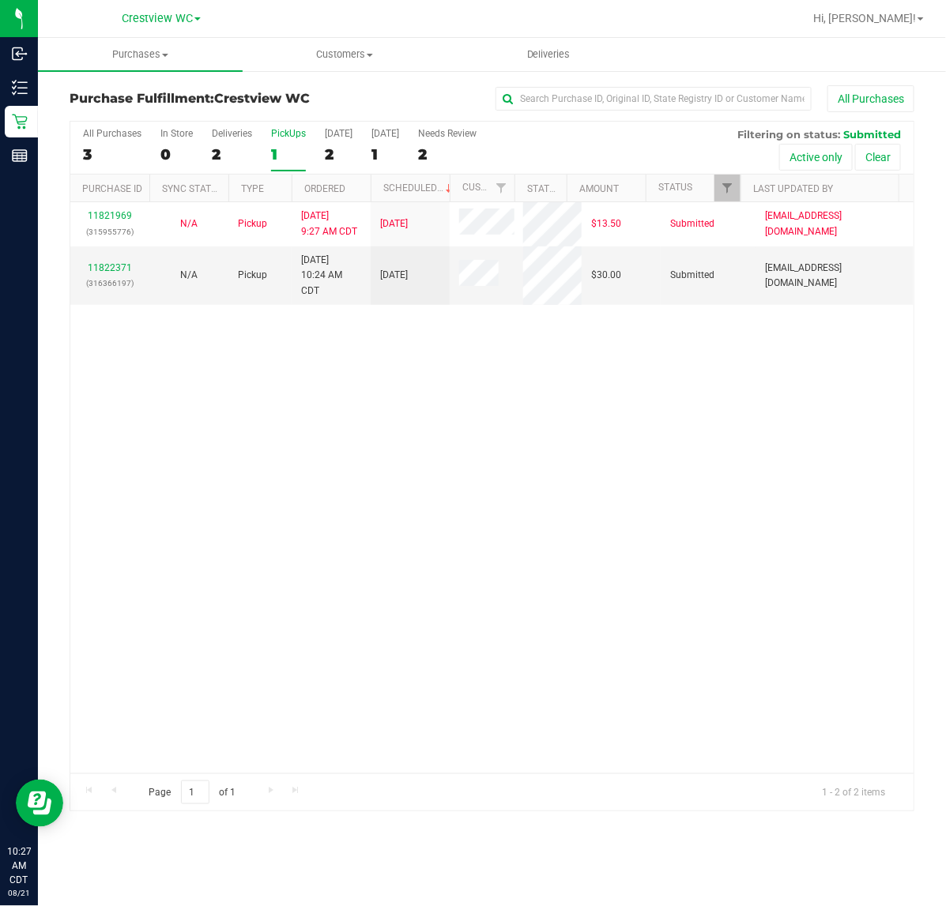
click at [372, 415] on div "11821969 (315955776) N/A Pickup [DATE] 9:27 AM CDT 8/21/2025 $13.50 Submitted […" at bounding box center [491, 487] width 843 height 571
click at [312, 503] on div "11821969 (315955776) N/A Pickup [DATE] 9:27 AM CDT 8/21/2025 $13.50 Submitted […" at bounding box center [491, 487] width 843 height 571
click at [128, 262] on div "11822371 (316366197)" at bounding box center [110, 276] width 60 height 30
click at [119, 265] on link "11822371" at bounding box center [110, 267] width 44 height 11
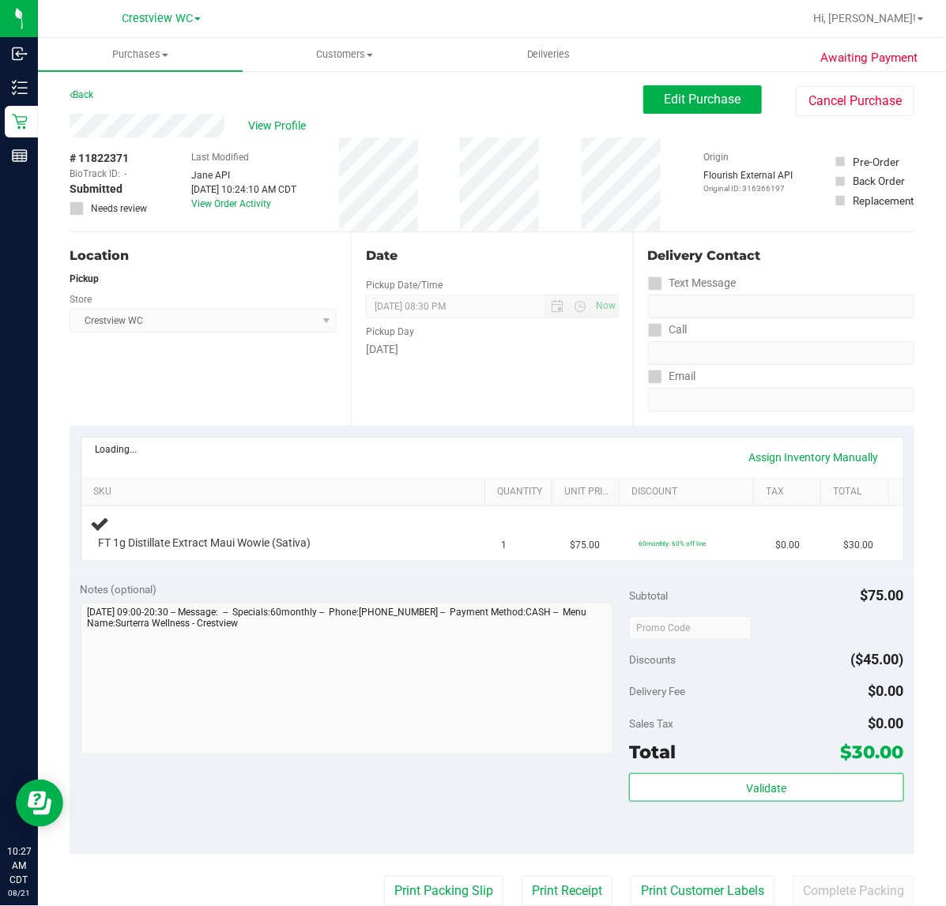
click at [458, 762] on div "Notes (optional) Subtotal $75.00 Discounts ($45.00) Delivery Fee $0.00 Sales Ta…" at bounding box center [492, 712] width 845 height 284
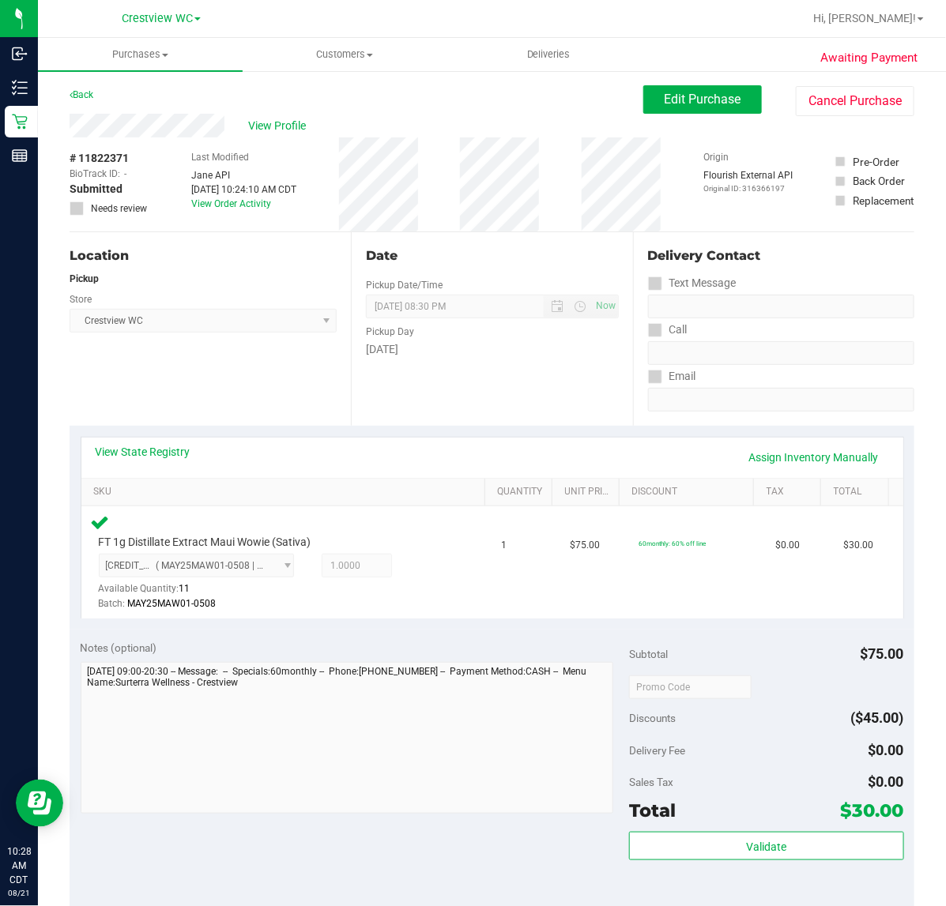
click at [283, 361] on div "Location Pickup Store Crestview WC Select Store [PERSON_NAME][GEOGRAPHIC_DATA] …" at bounding box center [210, 329] width 281 height 194
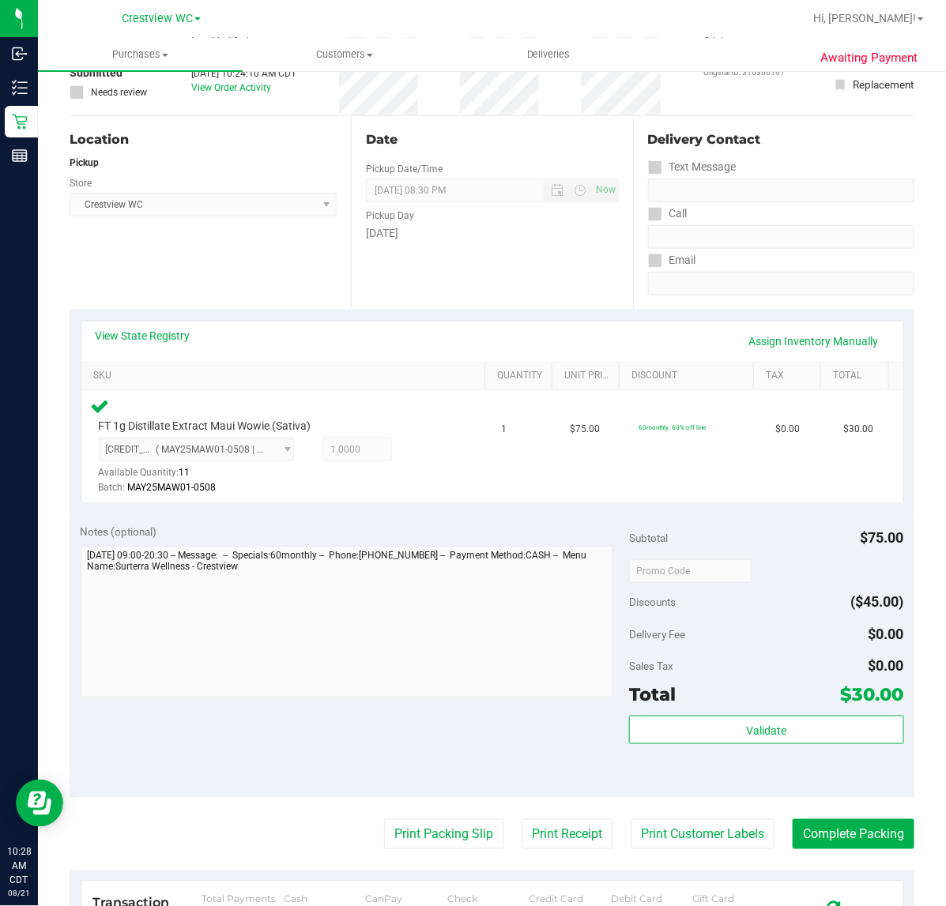
scroll to position [395, 0]
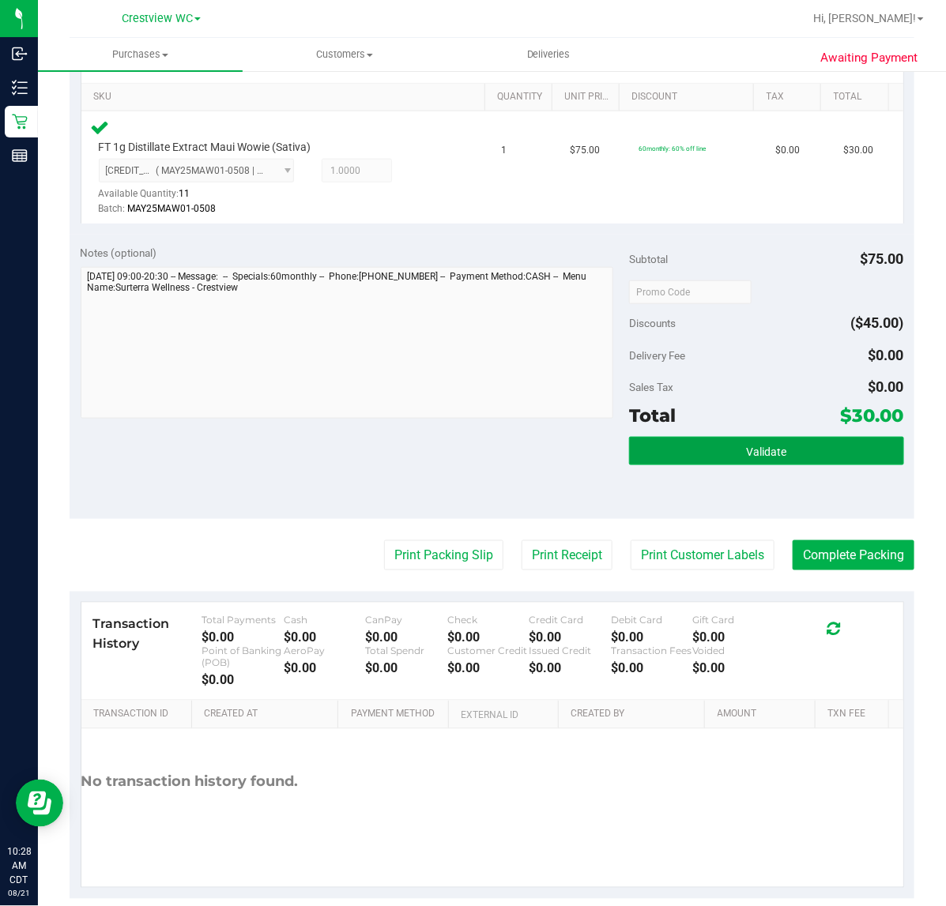
click at [735, 453] on button "Validate" at bounding box center [766, 451] width 274 height 28
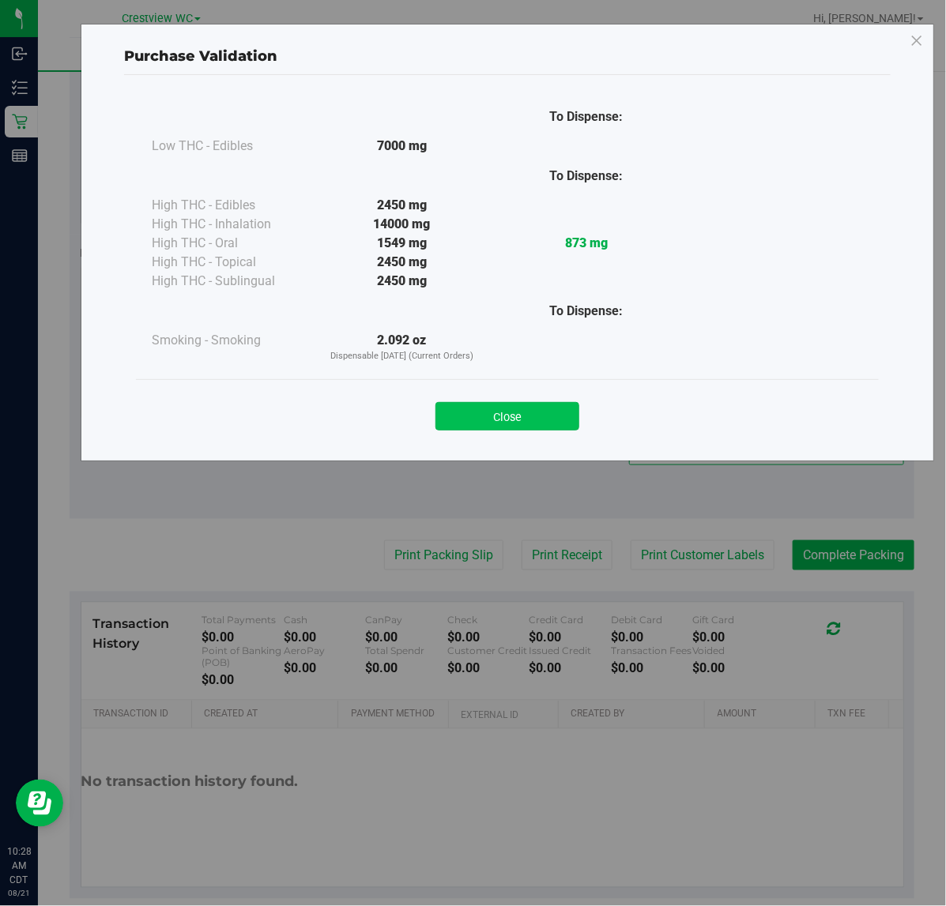
click at [514, 416] on button "Close" at bounding box center [507, 416] width 144 height 28
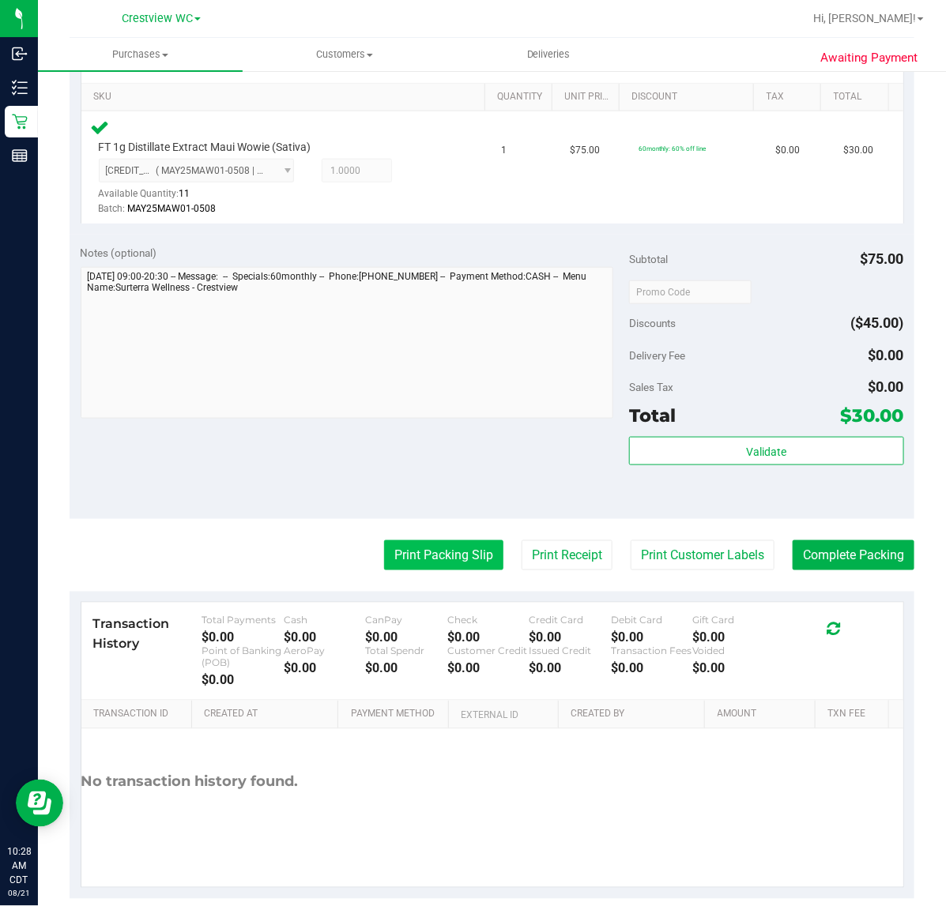
click at [431, 555] on button "Print Packing Slip" at bounding box center [443, 555] width 119 height 30
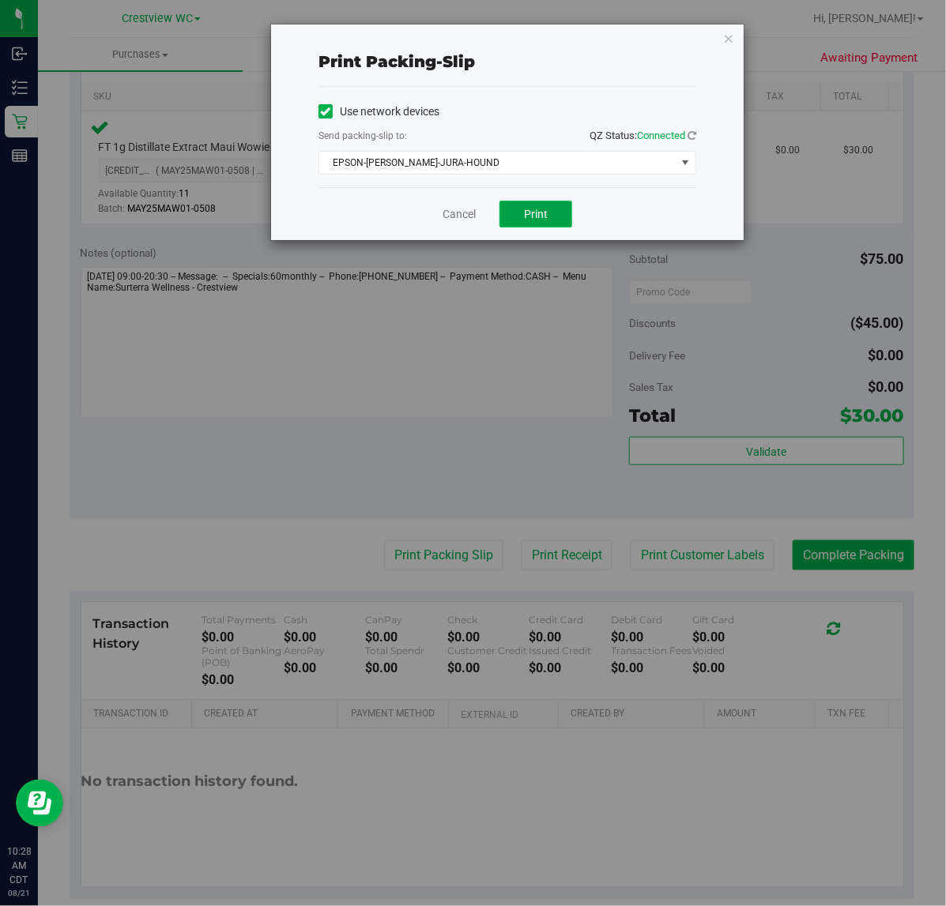
click at [538, 216] on span "Print" at bounding box center [536, 214] width 24 height 13
click at [728, 34] on icon "button" at bounding box center [728, 37] width 11 height 19
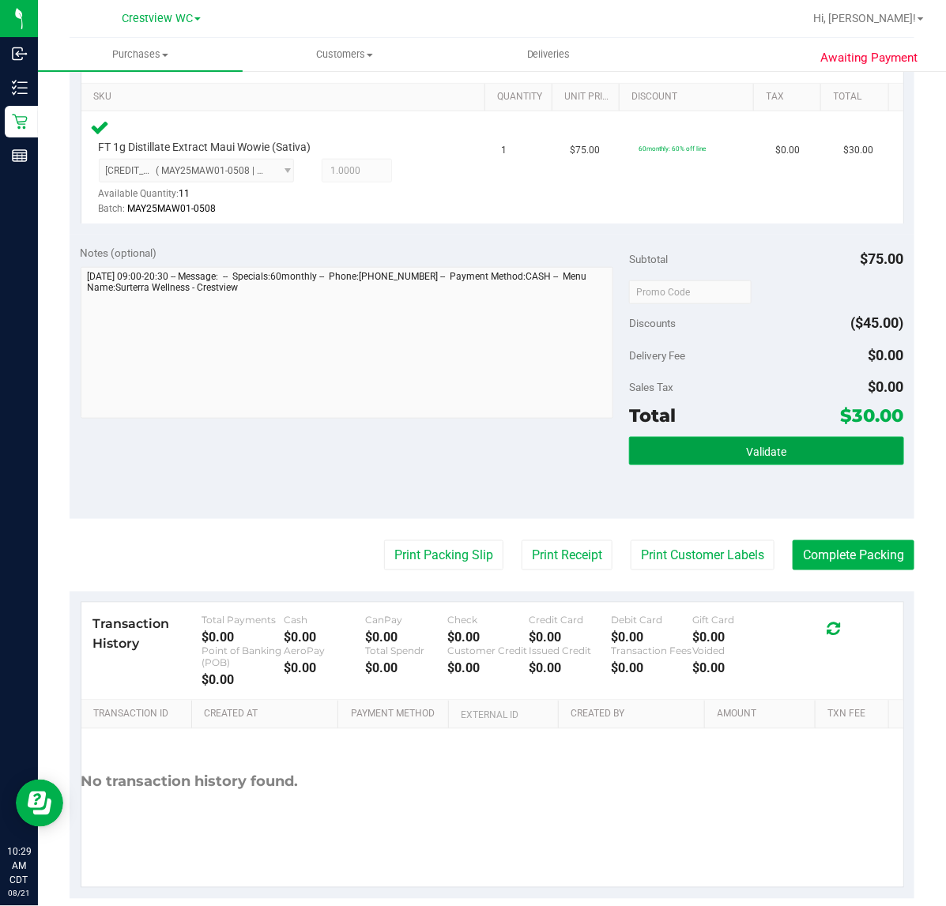
click at [755, 456] on span "Validate" at bounding box center [766, 452] width 40 height 13
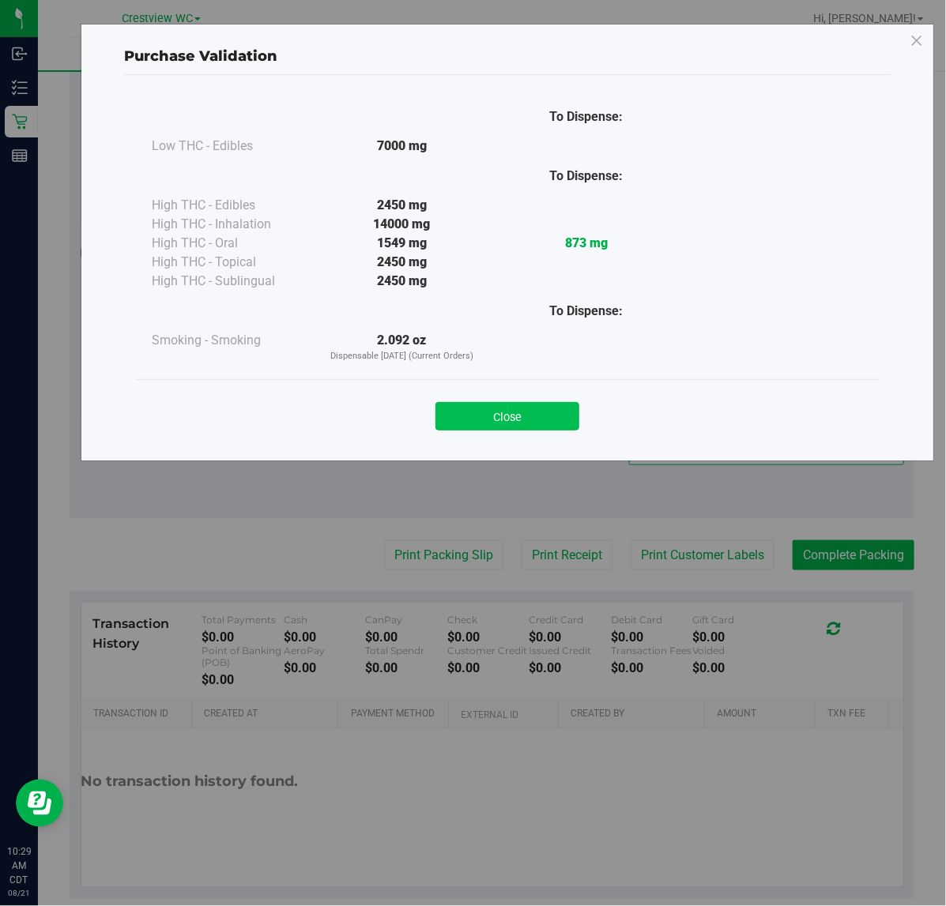
click at [506, 415] on button "Close" at bounding box center [507, 416] width 144 height 28
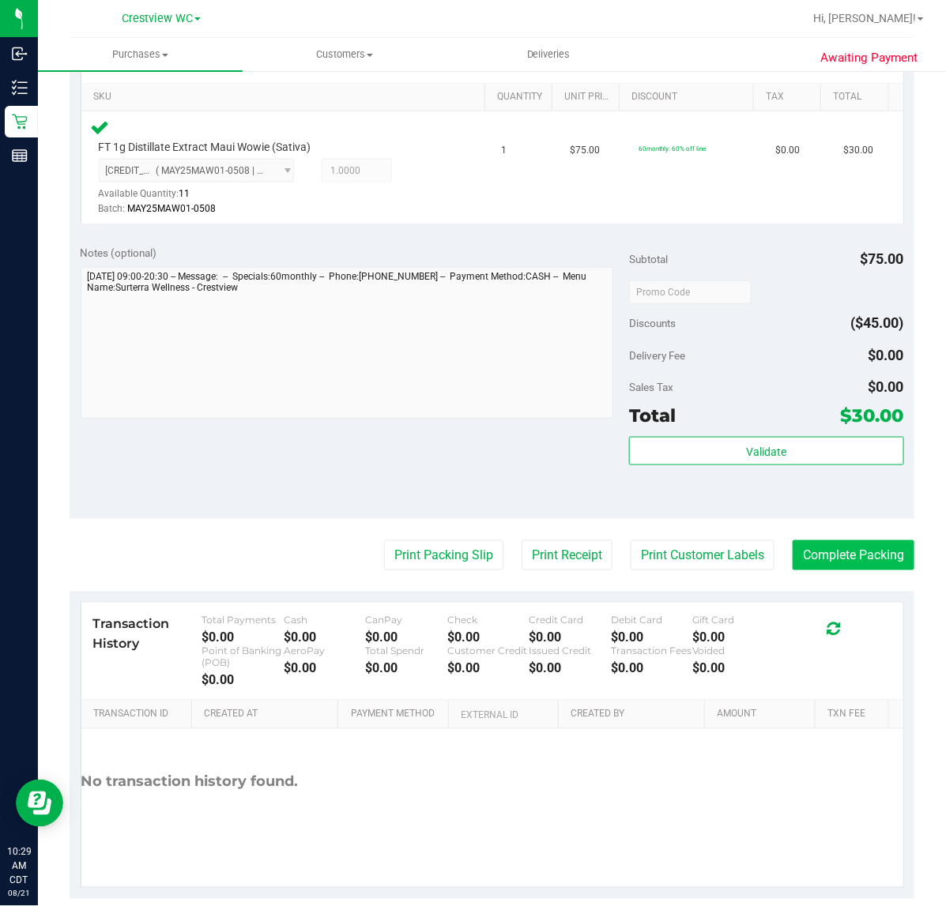
click at [839, 562] on button "Complete Packing" at bounding box center [853, 555] width 122 height 30
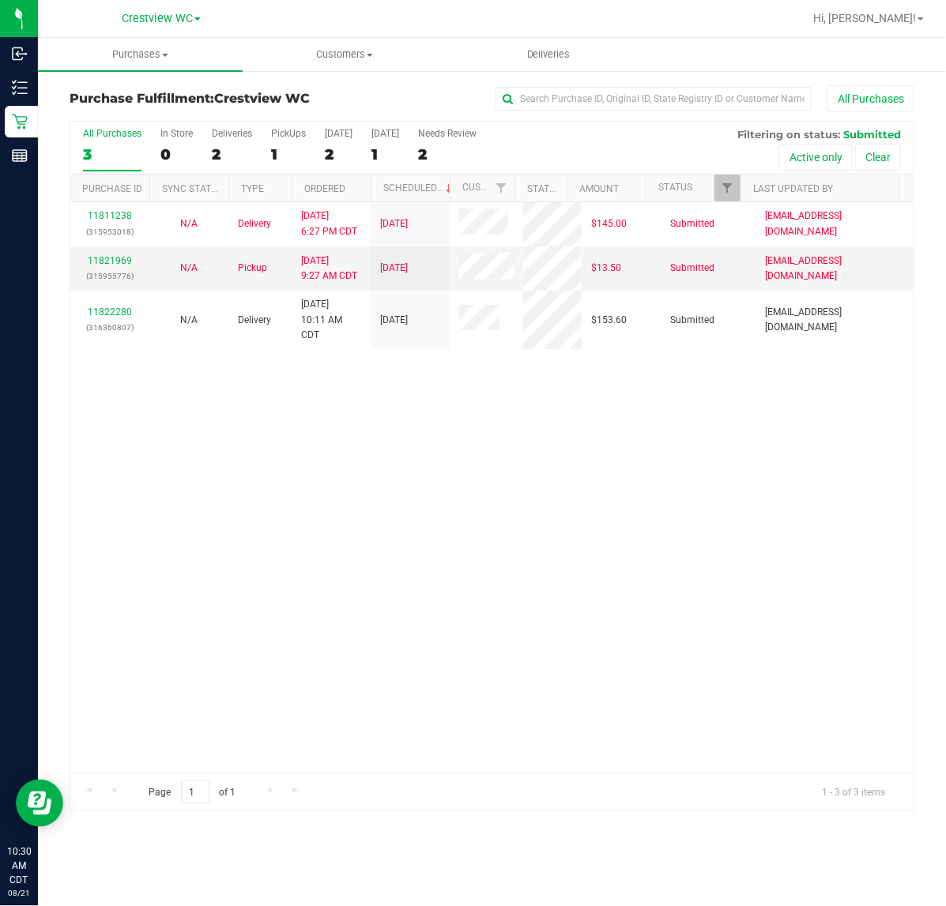
drag, startPoint x: 443, startPoint y: 531, endPoint x: 382, endPoint y: 474, distance: 83.9
click at [445, 530] on div "11811238 (315953018) N/A Delivery [DATE] 6:27 PM CDT 8/22/2025 $145.00 Submitte…" at bounding box center [491, 487] width 843 height 571
click at [289, 134] on div "PickUps" at bounding box center [288, 133] width 35 height 11
click at [0, 0] on input "PickUps 1" at bounding box center [0, 0] width 0 height 0
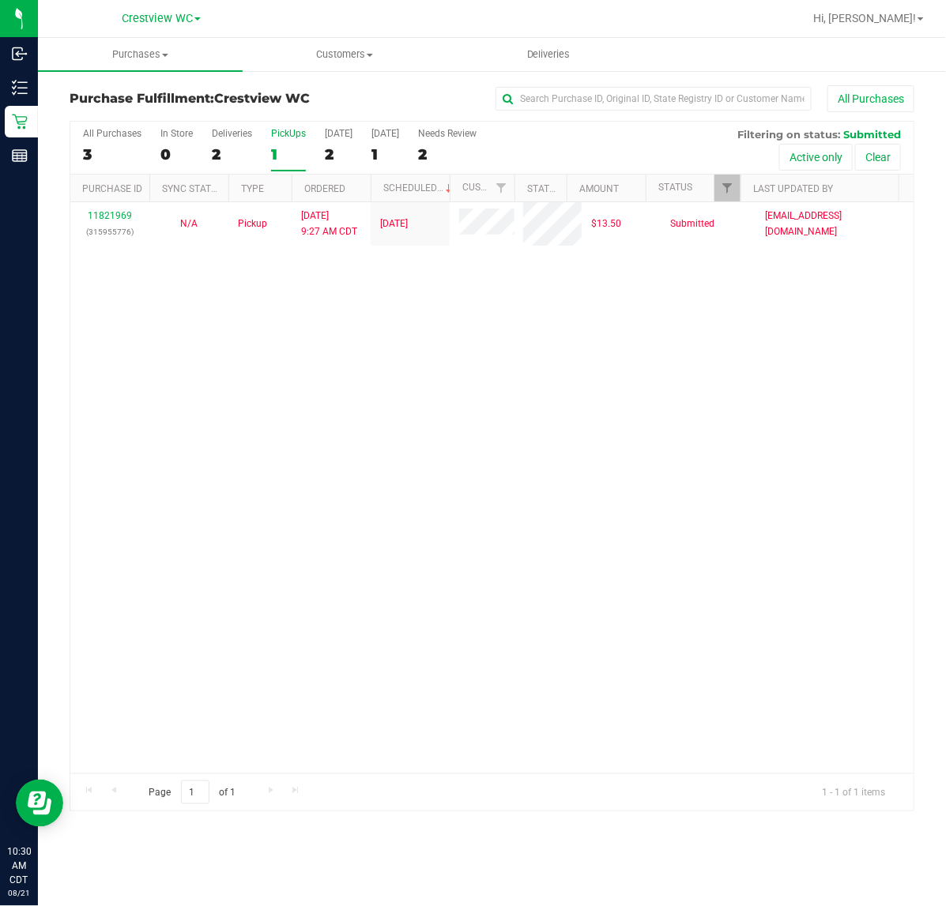
click at [570, 348] on div "11821969 (315955776) N/A Pickup [DATE] 9:27 AM CDT 8/21/2025 $13.50 Submitted […" at bounding box center [491, 487] width 843 height 571
click at [286, 133] on div "PickUps" at bounding box center [288, 133] width 35 height 11
click at [0, 0] on input "PickUps 1" at bounding box center [0, 0] width 0 height 0
click at [286, 135] on div "PickUps" at bounding box center [288, 133] width 35 height 11
click at [0, 0] on input "PickUps 1" at bounding box center [0, 0] width 0 height 0
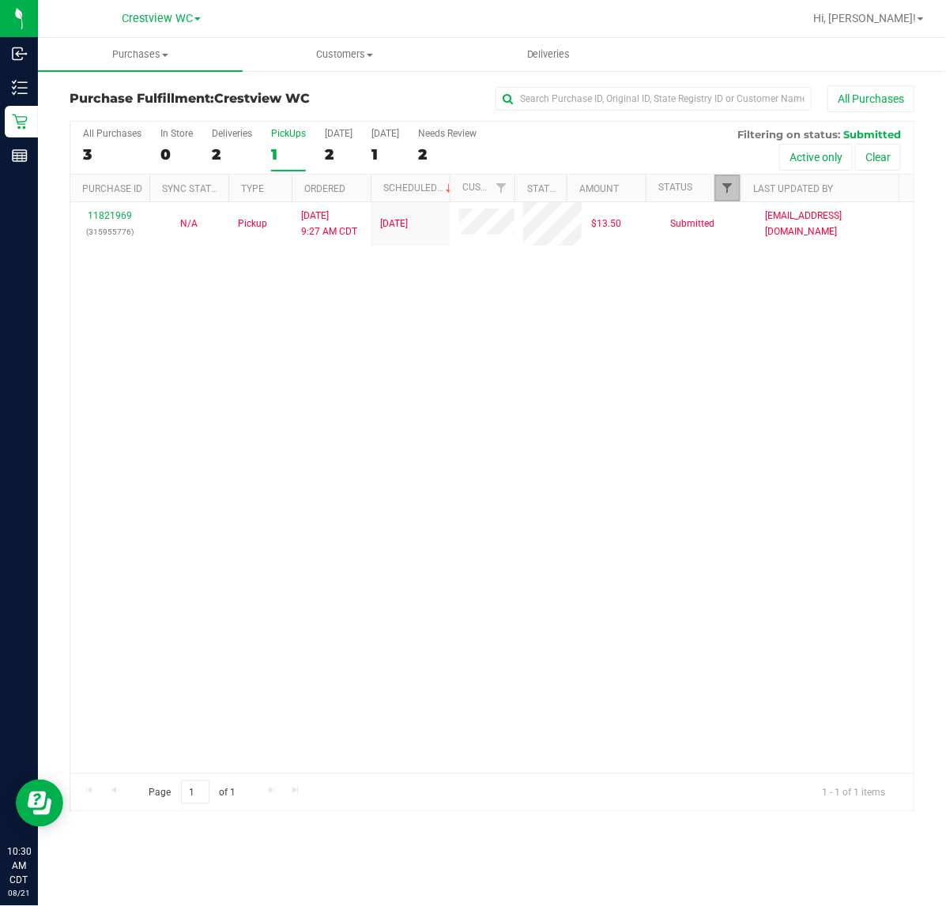
click at [725, 186] on span "Filter" at bounding box center [727, 188] width 13 height 13
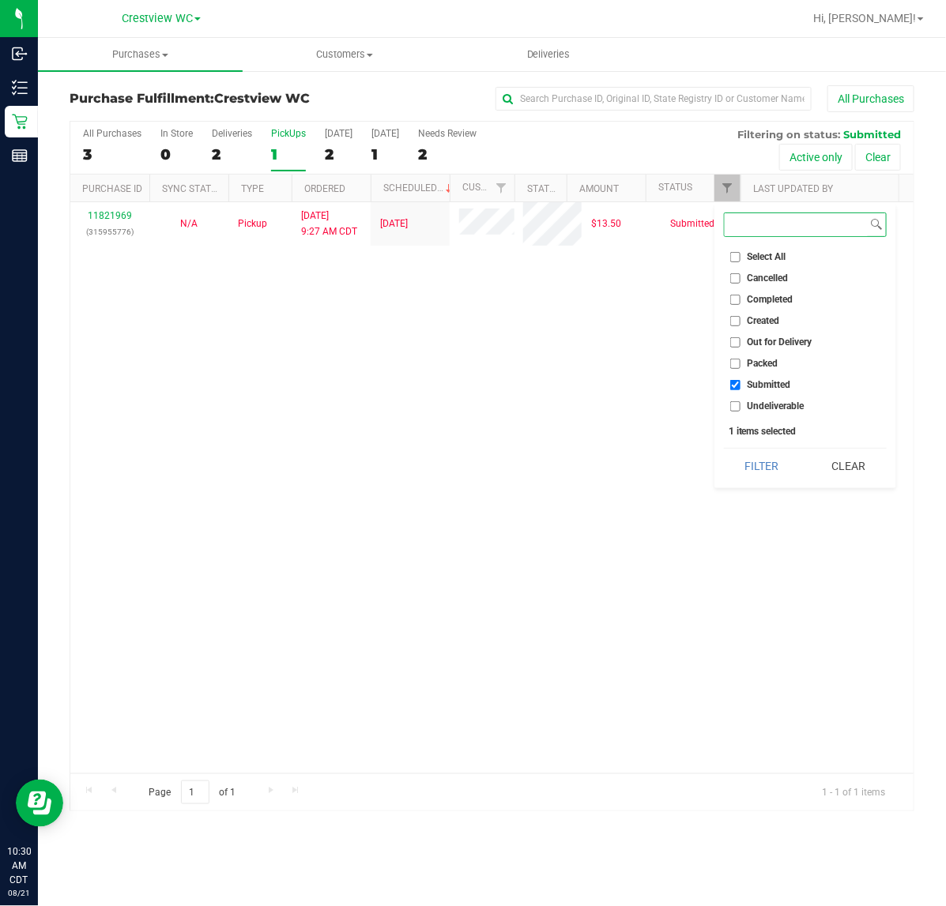
click at [724, 449] on button "Filter" at bounding box center [762, 466] width 76 height 35
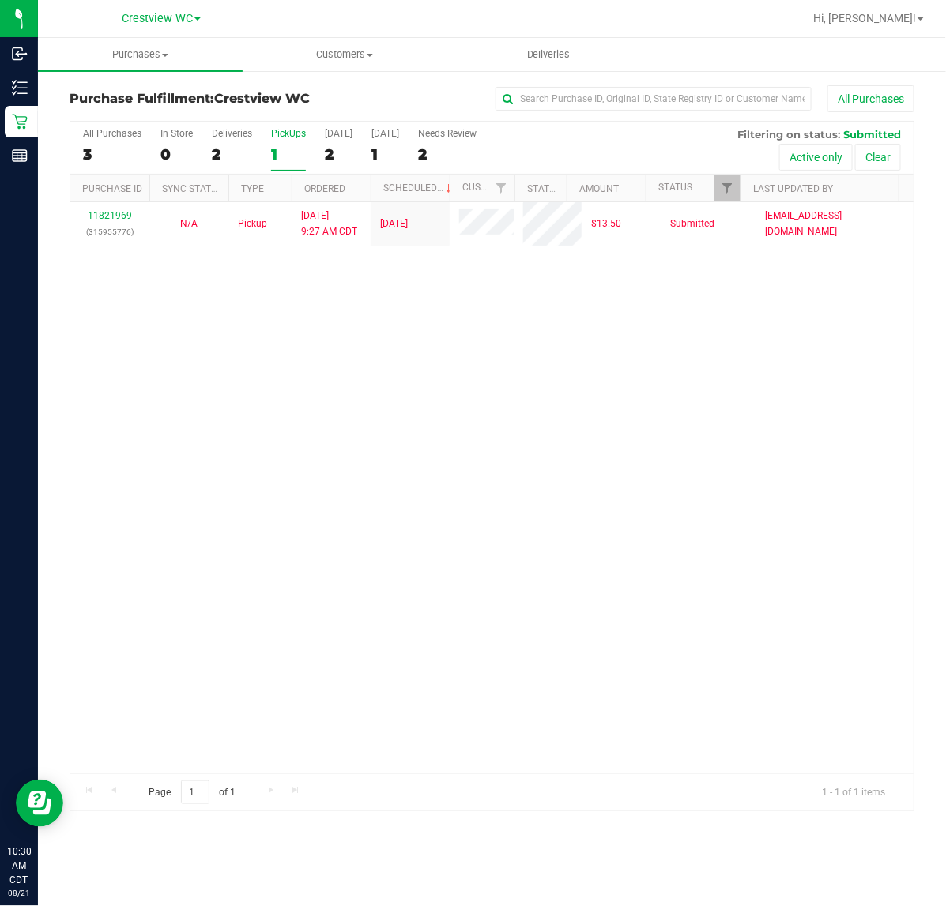
click at [534, 382] on div "11821969 (315955776) N/A Pickup [DATE] 9:27 AM CDT 8/21/2025 $13.50 Submitted […" at bounding box center [491, 487] width 843 height 571
click at [222, 126] on div "All Purchases 3 In Store 0 Deliveries 2 PickUps 1 [DATE] 2 [DATE] 1 Needs Revie…" at bounding box center [491, 128] width 843 height 13
click at [224, 133] on div "Deliveries" at bounding box center [232, 133] width 40 height 11
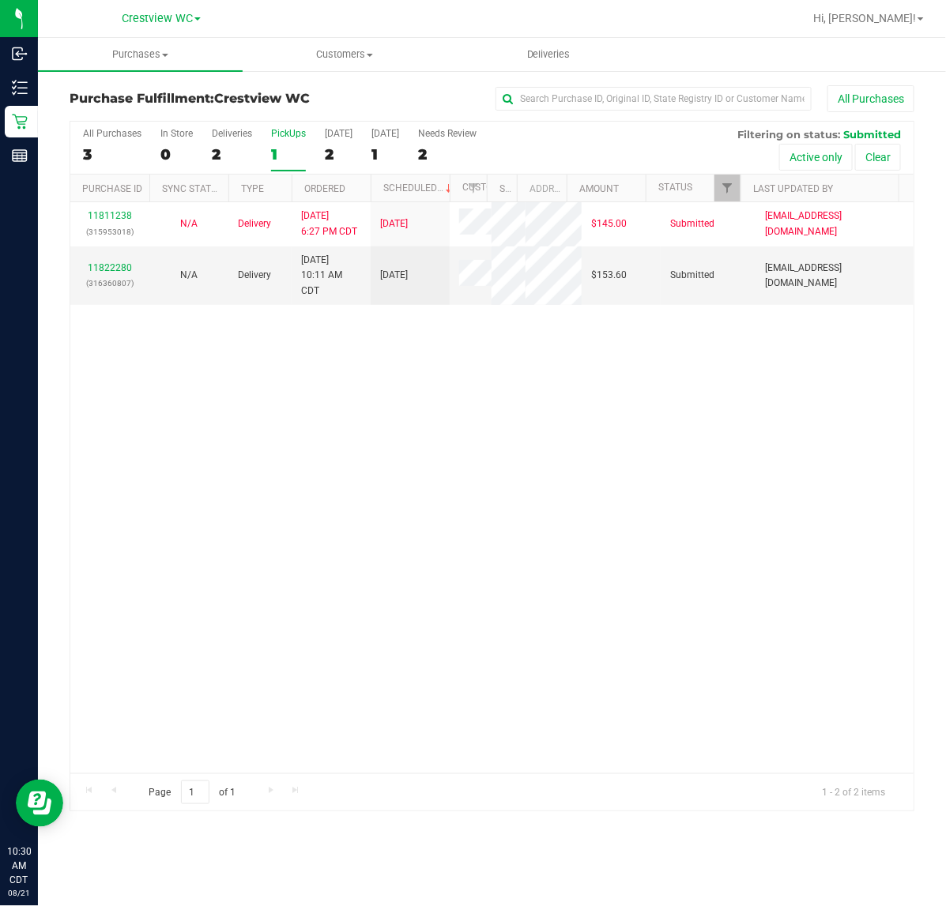
click at [287, 128] on div "PickUps" at bounding box center [288, 133] width 35 height 11
click at [0, 0] on input "PickUps 1" at bounding box center [0, 0] width 0 height 0
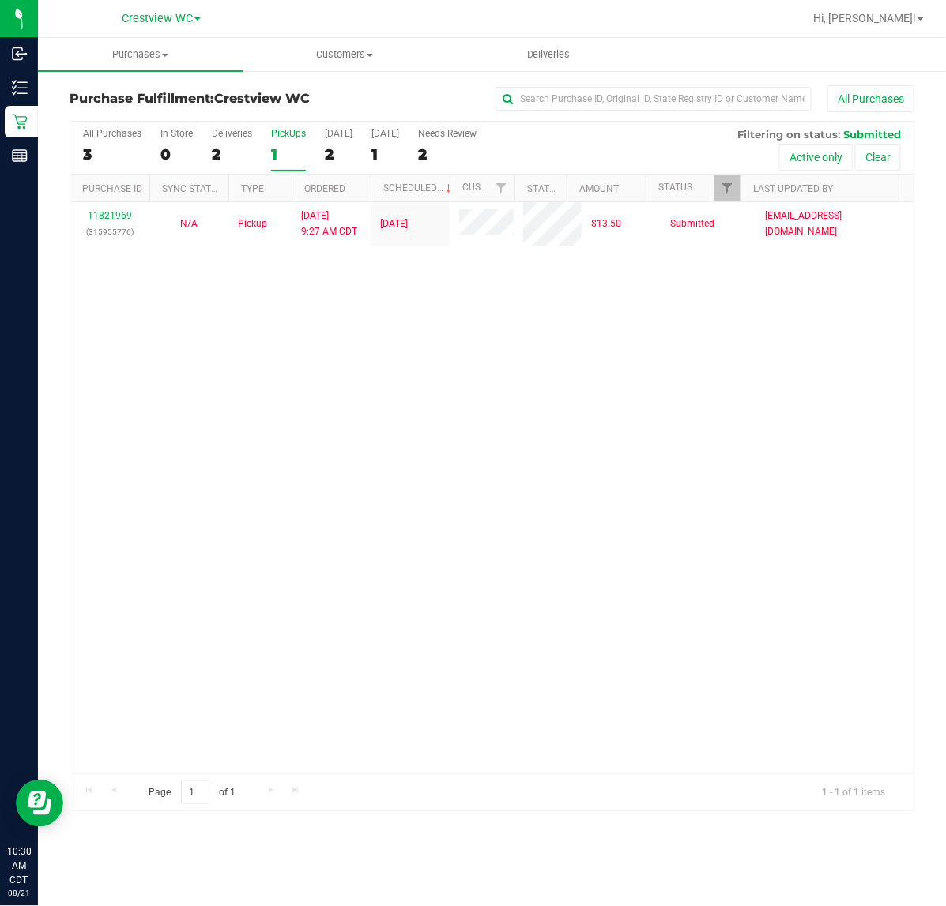
click at [551, 363] on div "11821969 (315955776) N/A Pickup [DATE] 9:27 AM CDT 8/21/2025 $13.50 Submitted […" at bounding box center [491, 487] width 843 height 571
click at [551, 364] on div "11821969 (315955776) N/A Pickup [DATE] 9:27 AM CDT 8/21/2025 $13.50 Submitted […" at bounding box center [491, 487] width 843 height 571
click at [491, 312] on div "11821969 (315955776) N/A Pickup [DATE] 9:27 AM CDT 8/21/2025 $13.50 Submitted […" at bounding box center [491, 487] width 843 height 571
click at [597, 289] on div "11821969 (315955776) N/A Pickup [DATE] 9:27 AM CDT 8/21/2025 $13.50 Submitted […" at bounding box center [491, 487] width 843 height 571
click at [233, 127] on div "All Purchases 3 In Store 0 Deliveries 2 PickUps 1 [DATE] 2 [DATE] 1 Needs Revie…" at bounding box center [491, 128] width 843 height 13
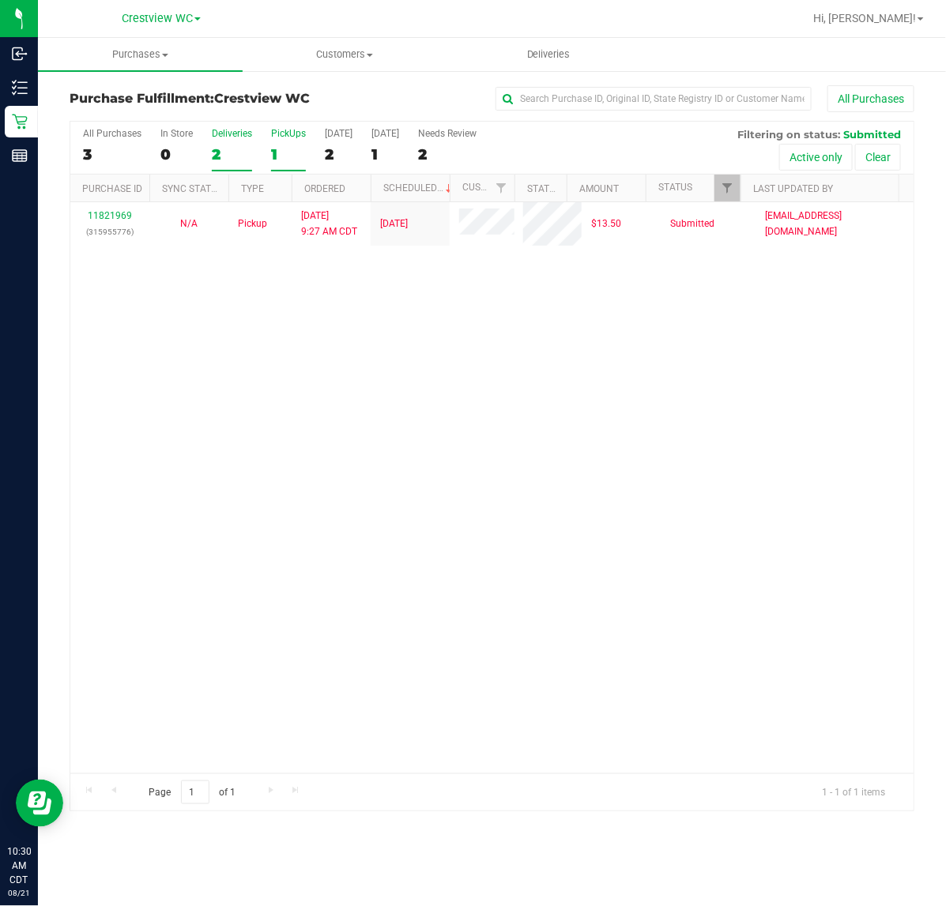
click at [213, 128] on div "Deliveries" at bounding box center [232, 133] width 40 height 11
click at [0, 0] on input "Deliveries 2" at bounding box center [0, 0] width 0 height 0
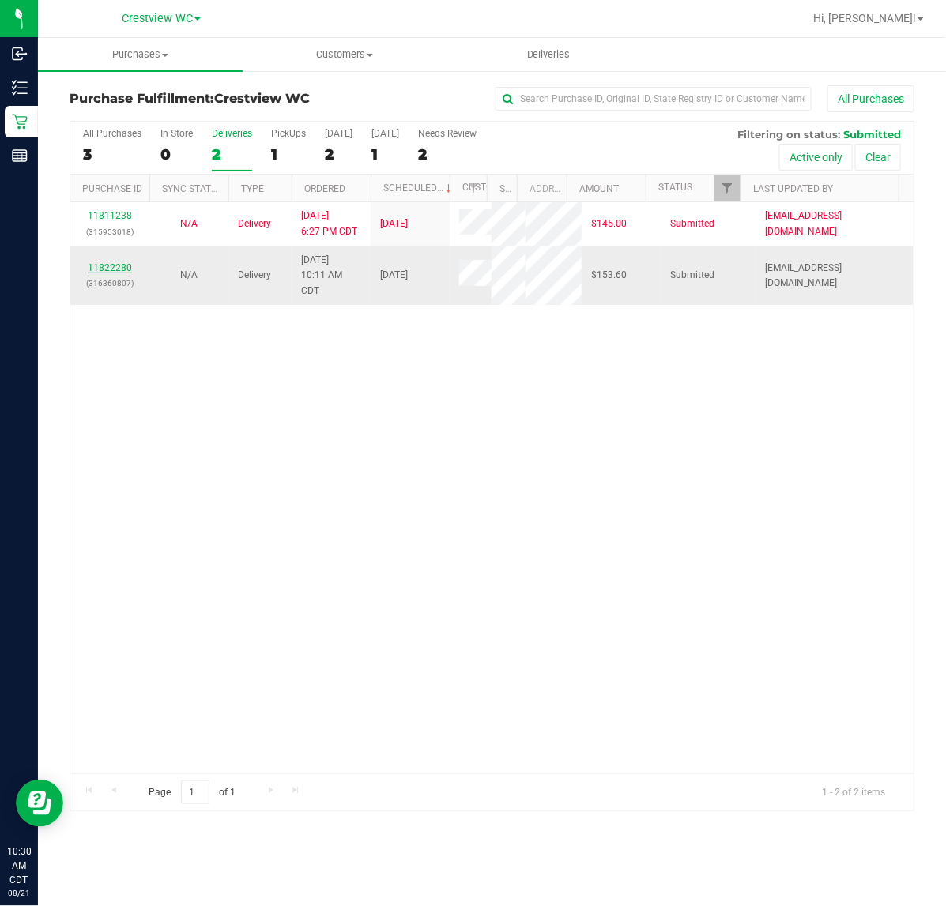
click at [123, 273] on link "11822280" at bounding box center [110, 267] width 44 height 11
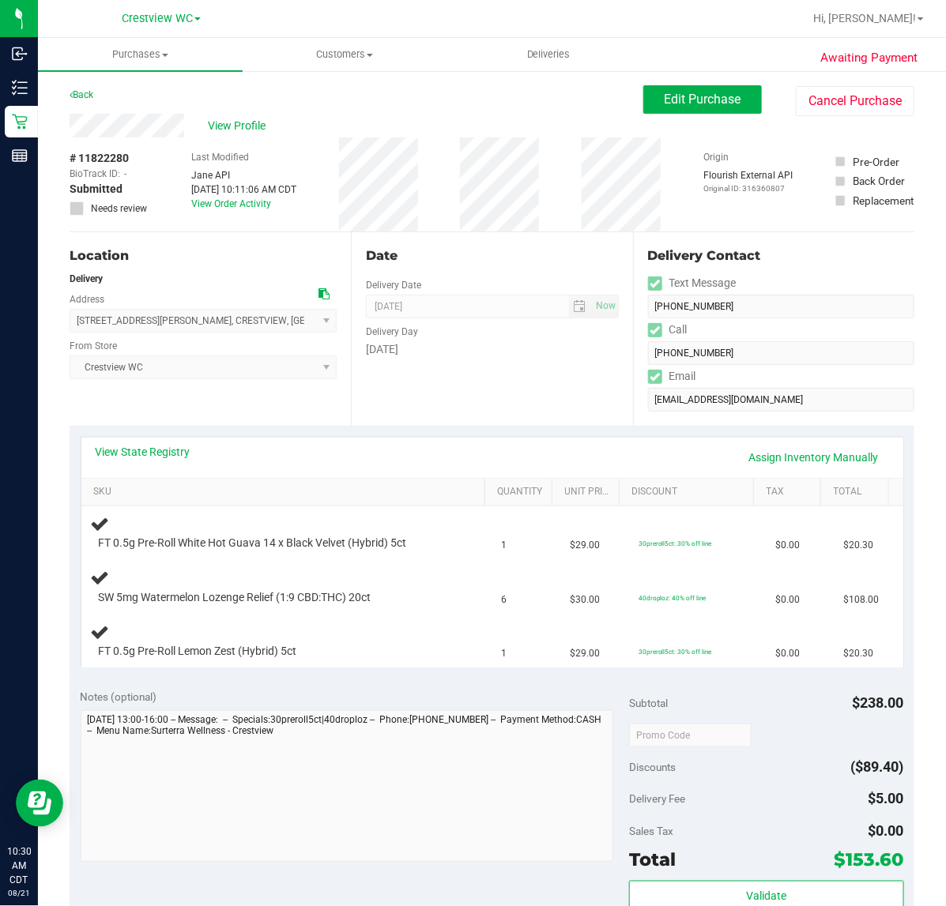
click at [279, 403] on div "Location Delivery Address [STREET_ADDRESS][PERSON_NAME] , [GEOGRAPHIC_DATA] , […" at bounding box center [210, 329] width 281 height 194
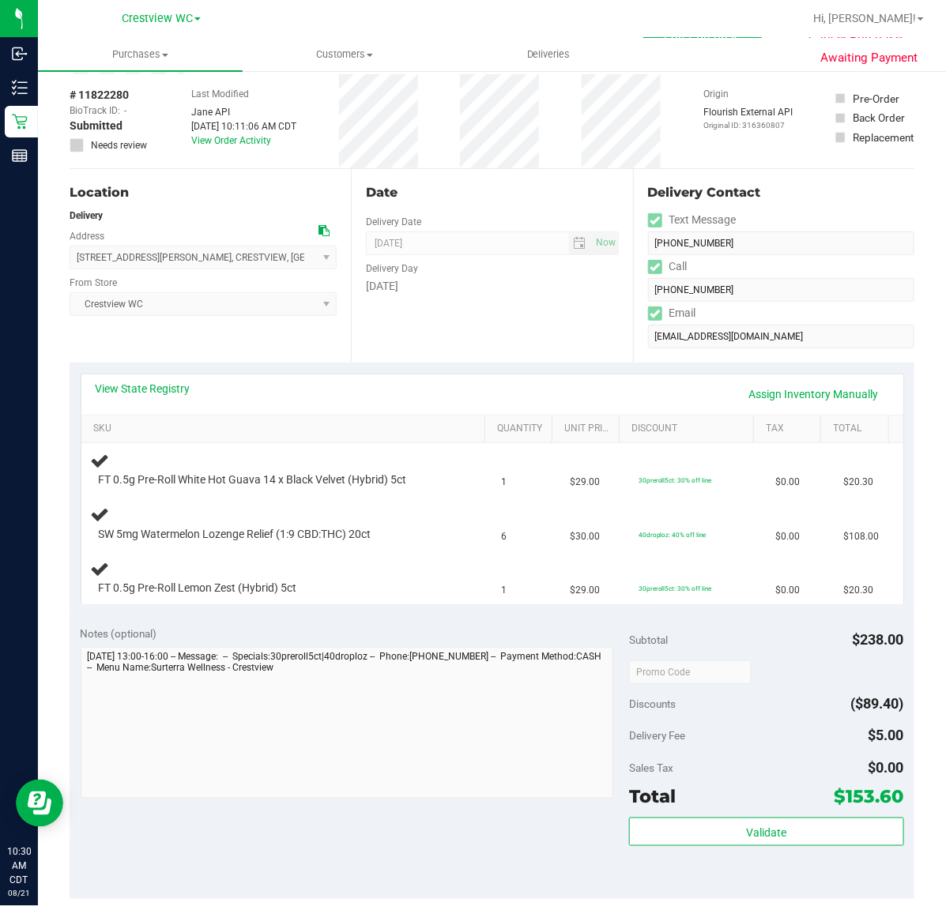
scroll to position [99, 0]
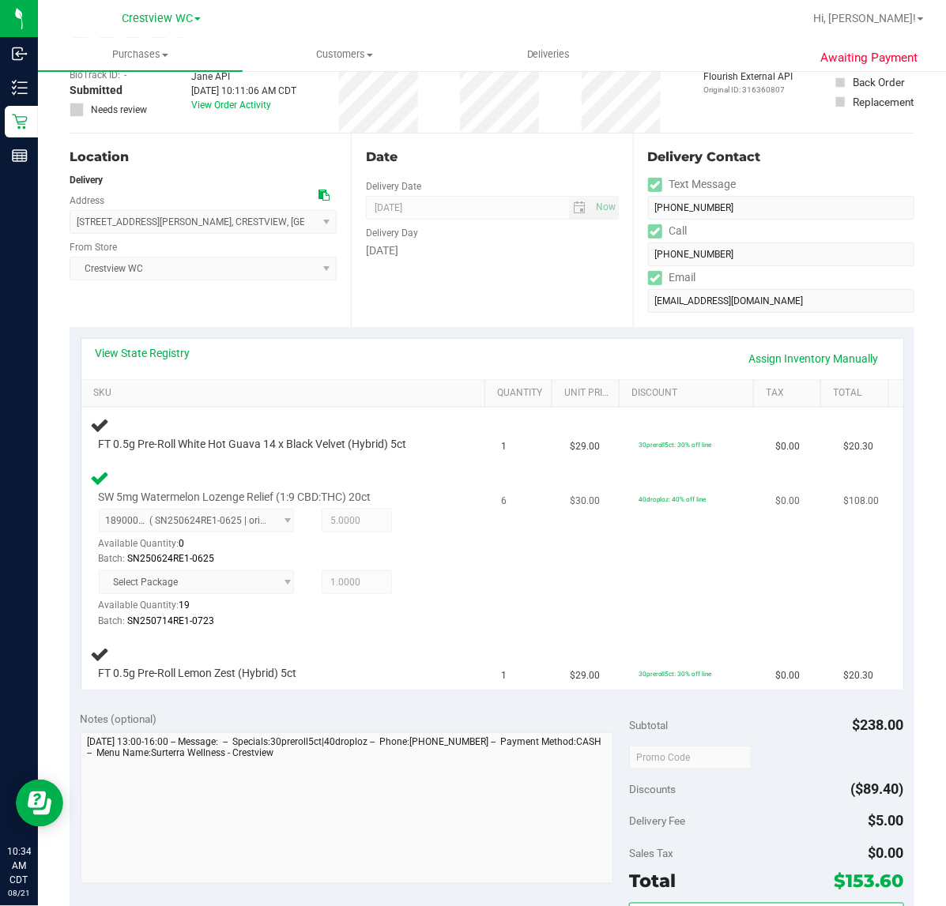
click at [455, 558] on div "SW 5mg Watermelon Lozenge Relief (1:9 CBD:THC) 20ct 1890005399926476 ( SN250624…" at bounding box center [287, 549] width 392 height 161
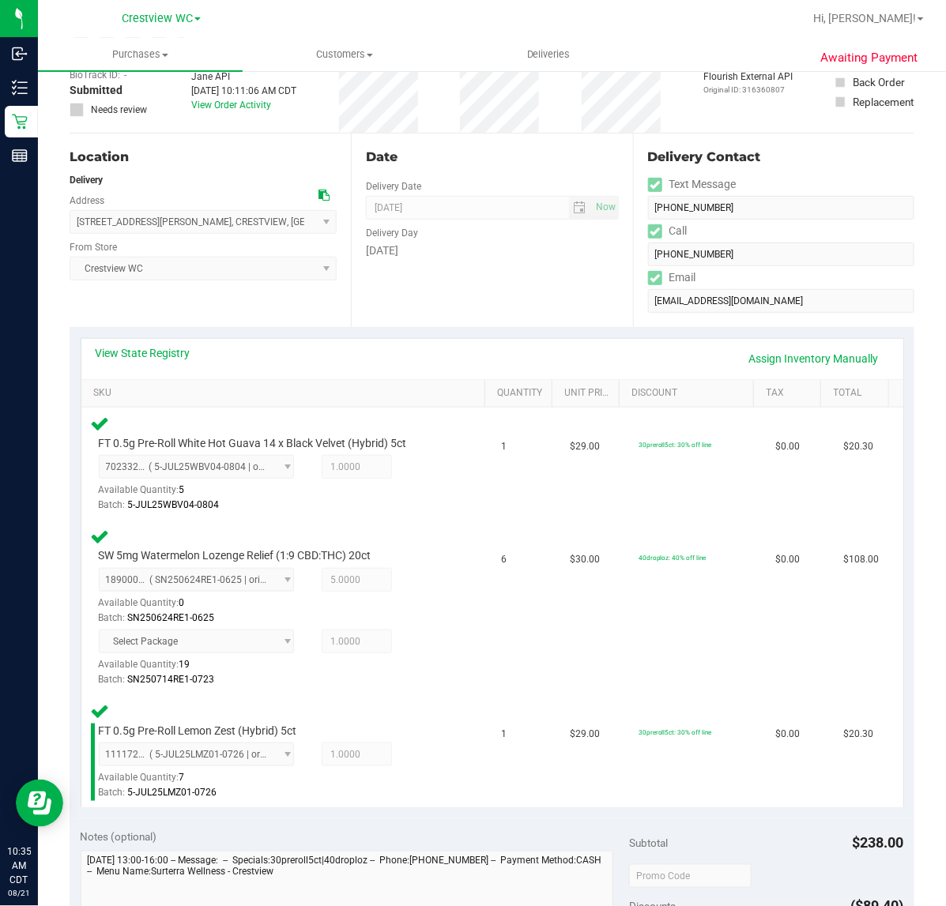
click at [536, 293] on div "Date Delivery Date [DATE] Now [DATE] 04:00 PM Now Delivery Day [DATE]" at bounding box center [491, 231] width 281 height 194
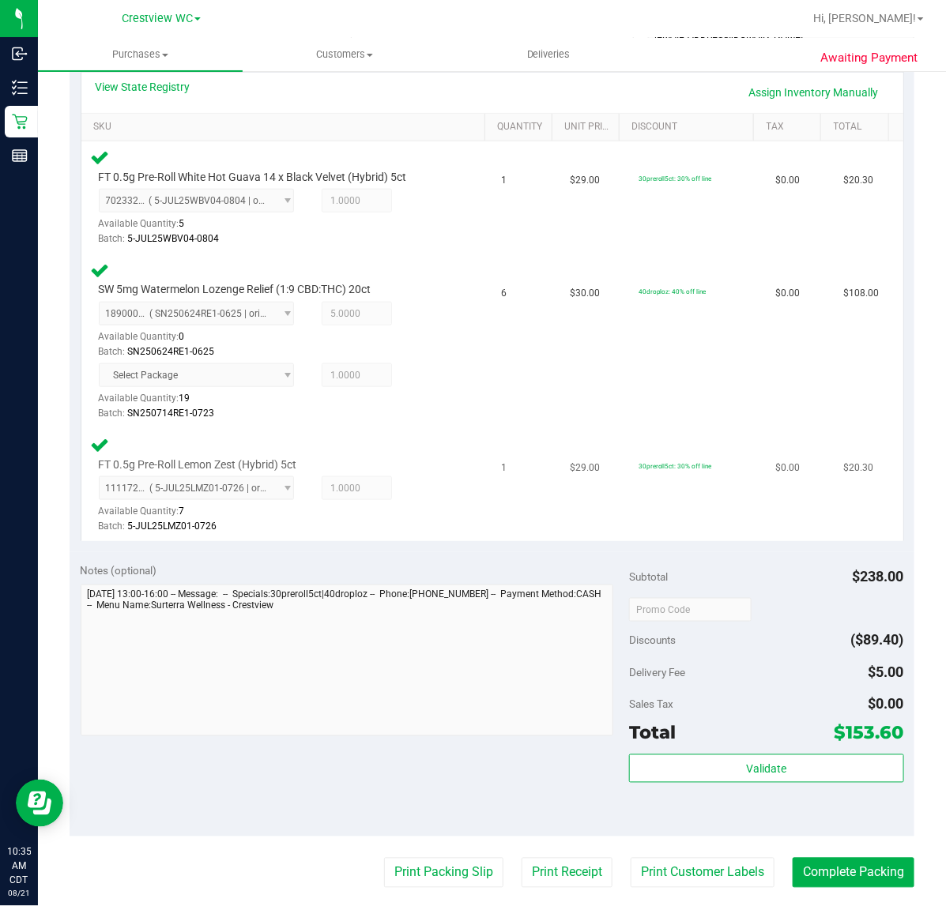
scroll to position [395, 0]
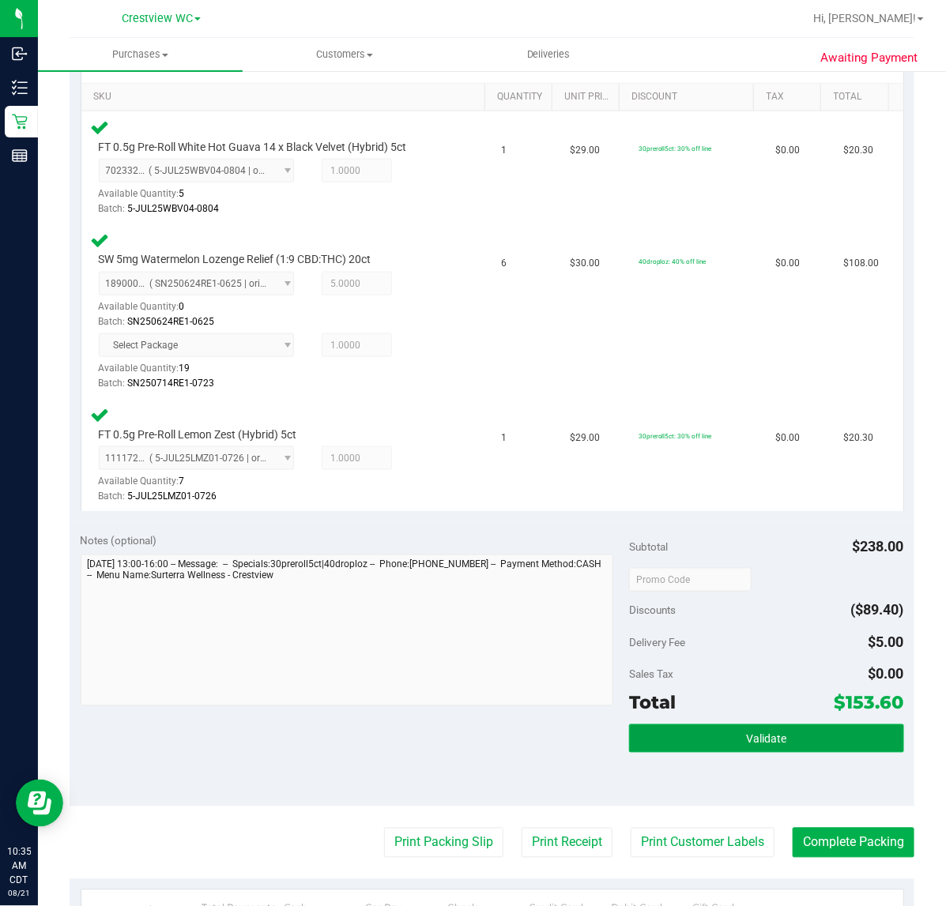
click at [779, 737] on button "Validate" at bounding box center [766, 739] width 274 height 28
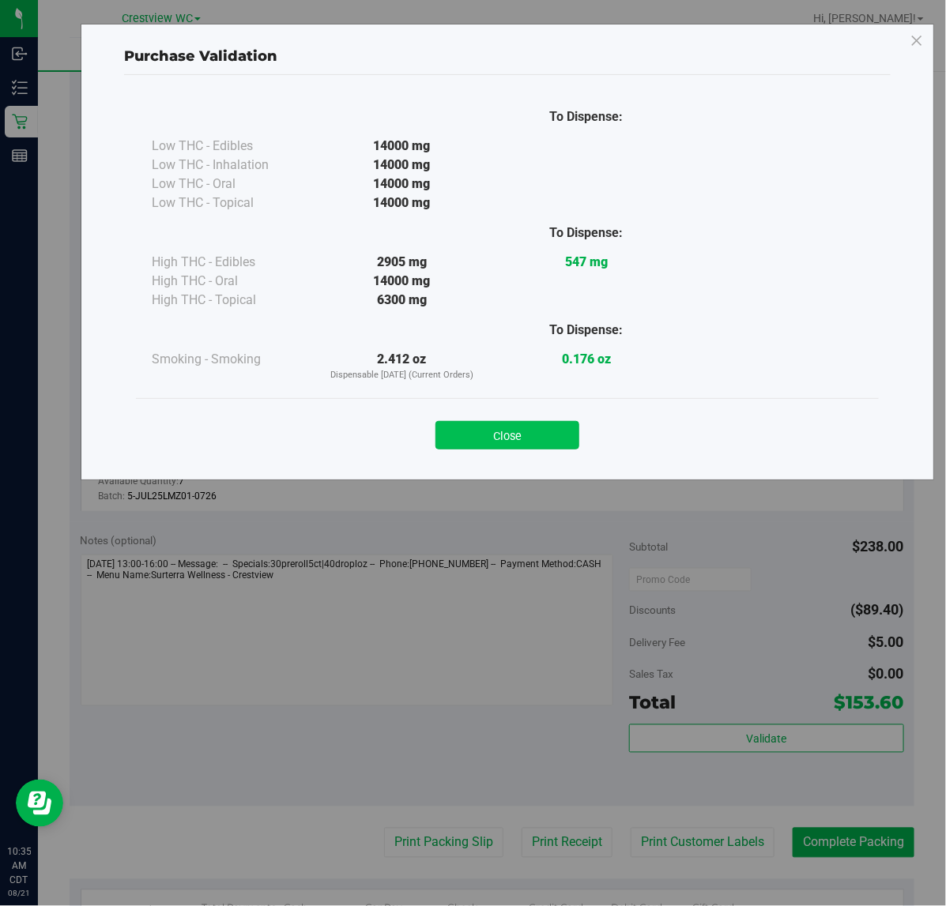
click at [559, 432] on button "Close" at bounding box center [507, 435] width 144 height 28
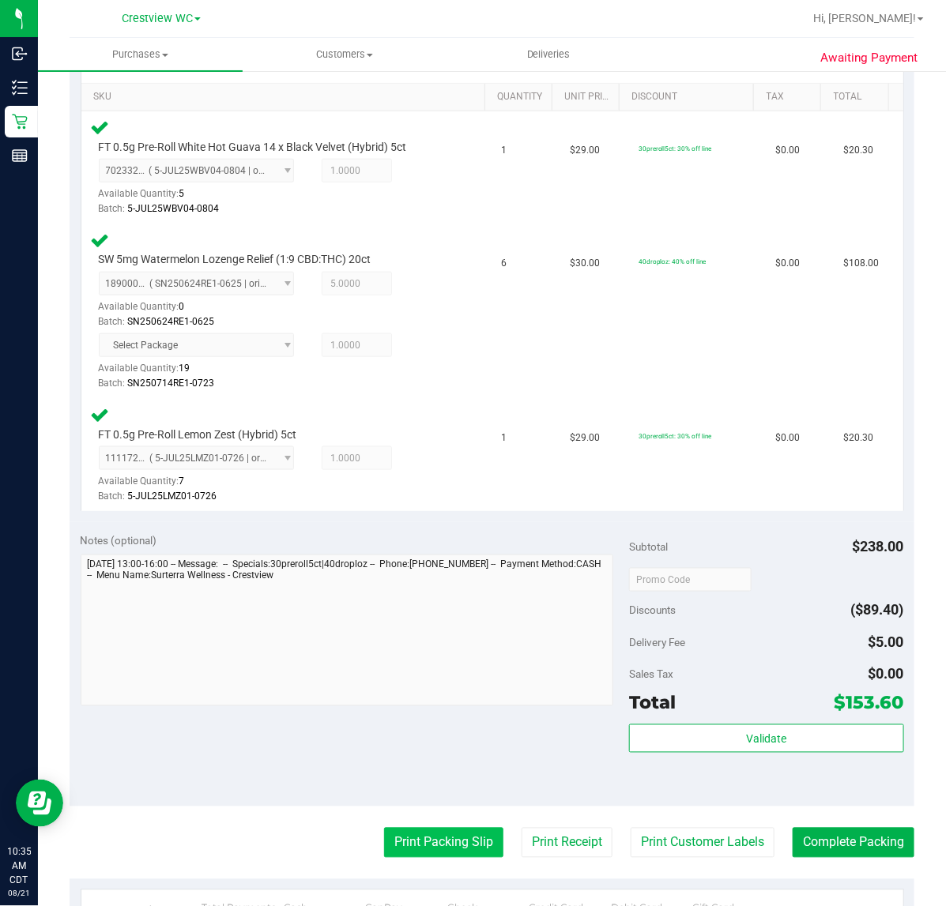
click at [431, 842] on button "Print Packing Slip" at bounding box center [443, 843] width 119 height 30
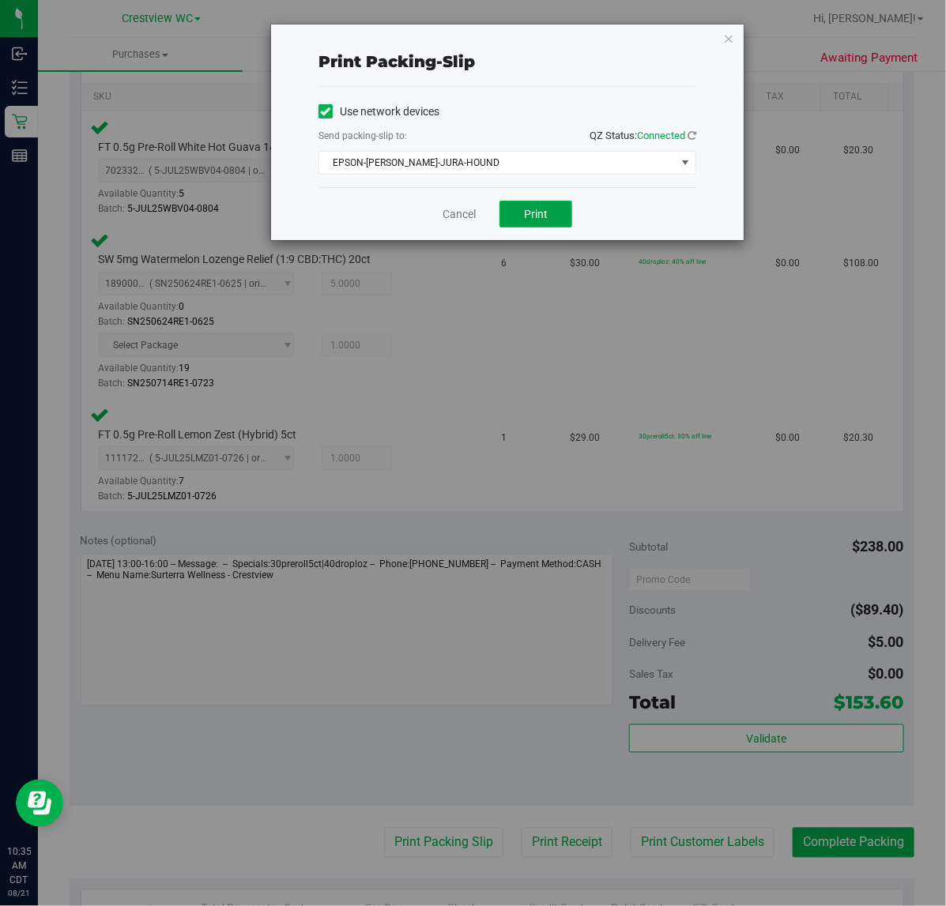
click at [555, 227] on button "Print" at bounding box center [535, 214] width 73 height 27
click at [728, 37] on icon "button" at bounding box center [728, 37] width 11 height 19
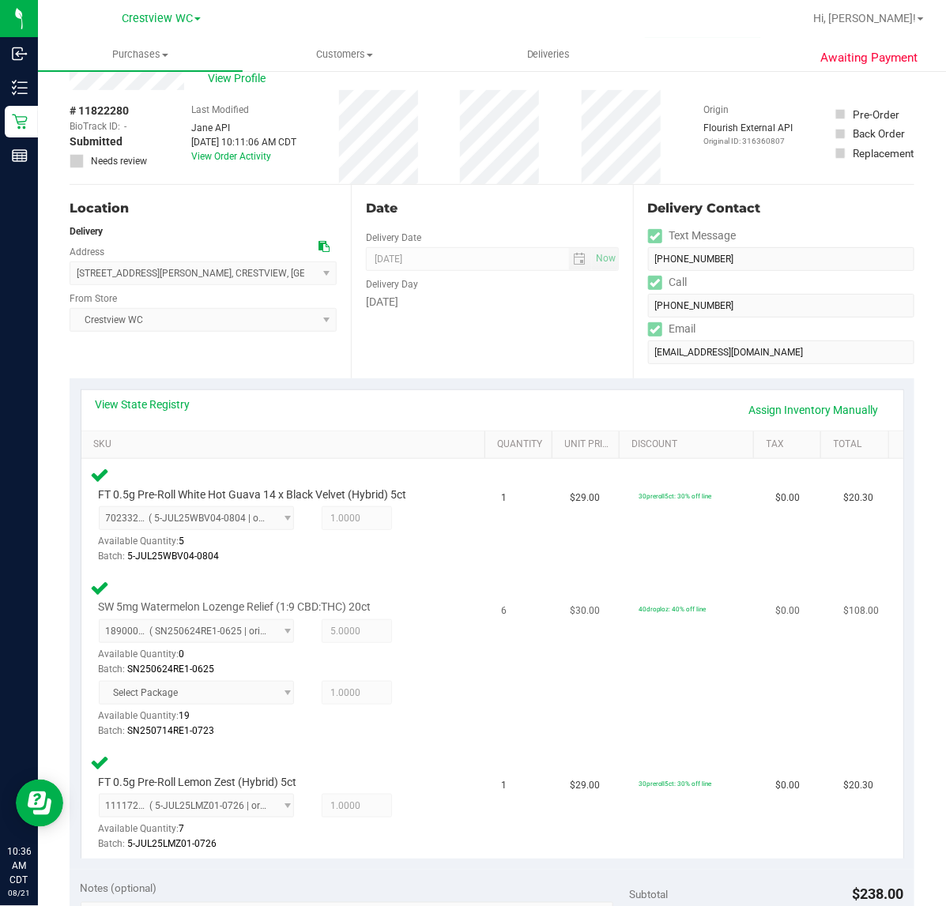
scroll to position [0, 0]
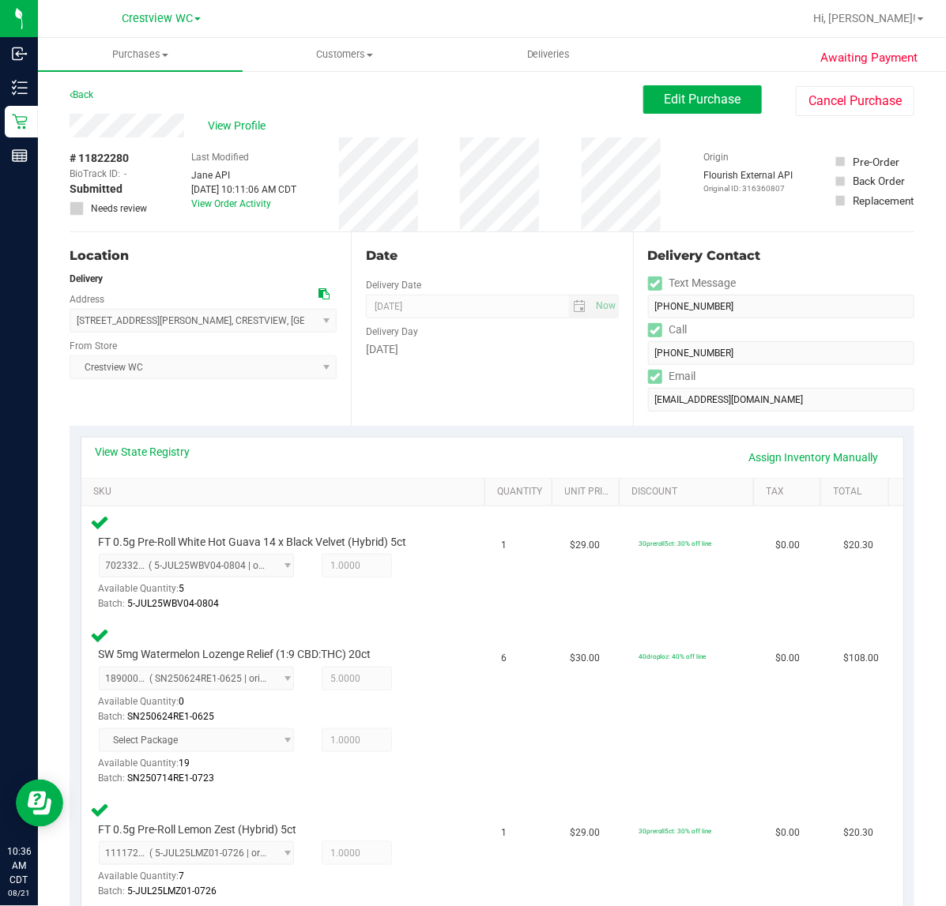
click at [454, 382] on div "Date Delivery Date [DATE] Now [DATE] 04:00 PM Now Delivery Day [DATE]" at bounding box center [491, 329] width 281 height 194
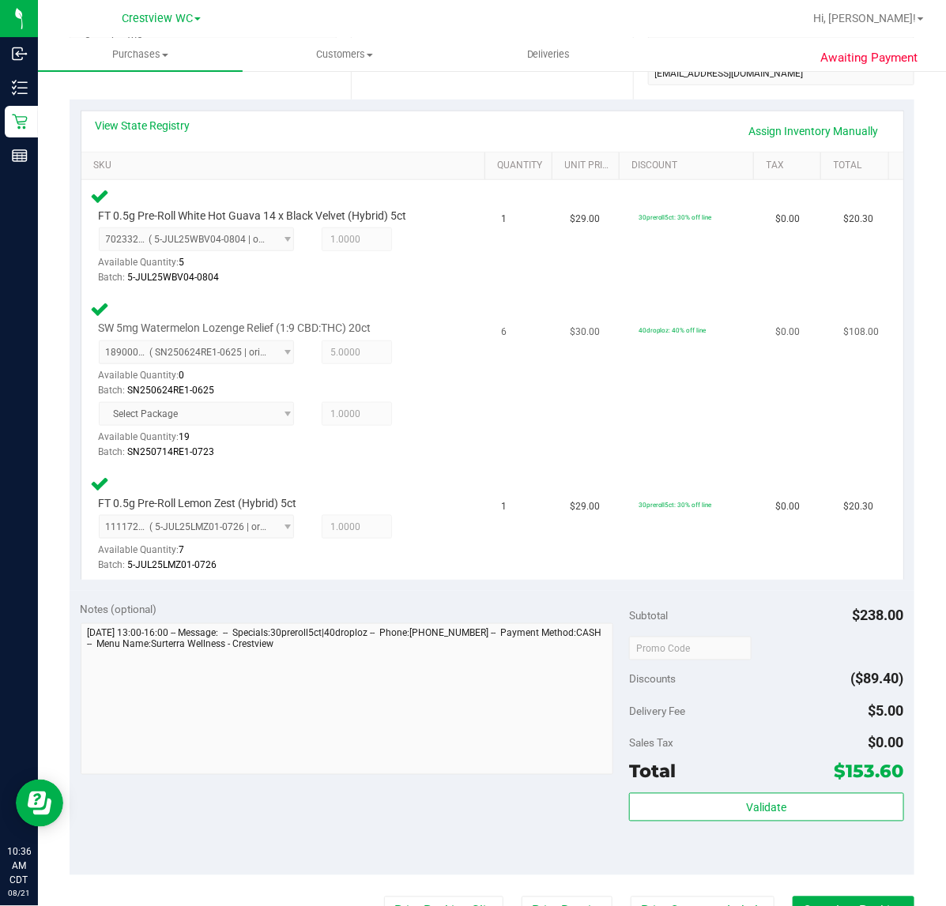
scroll to position [395, 0]
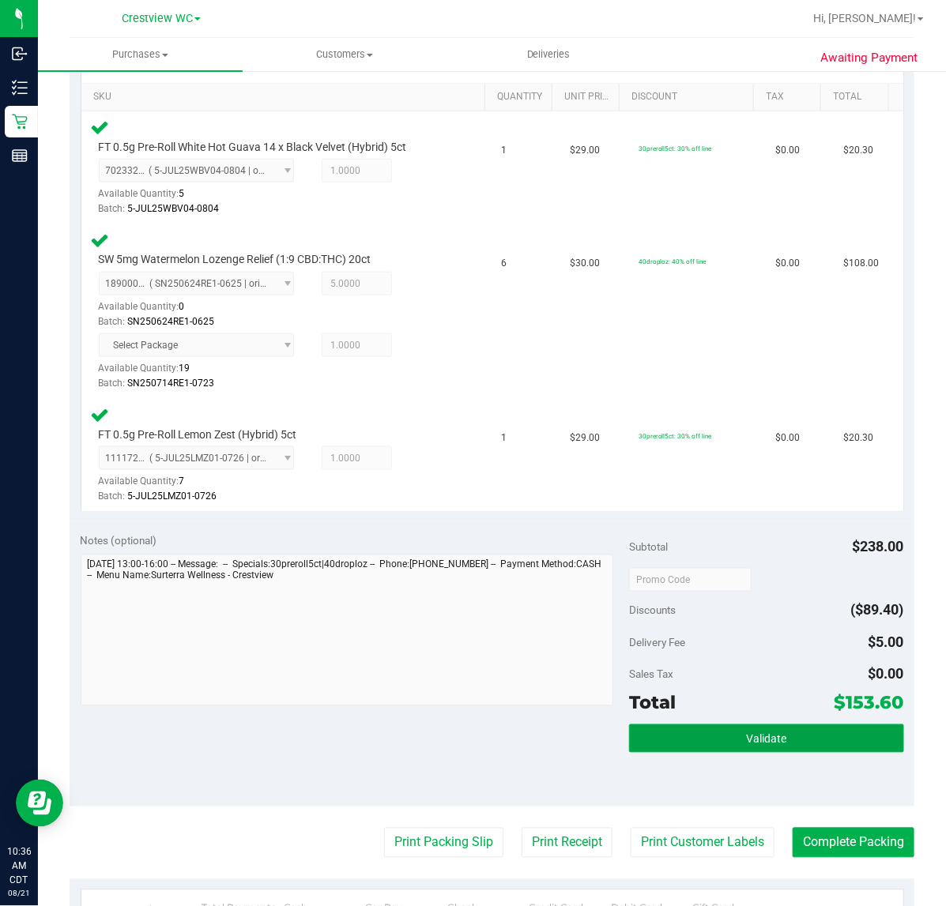
click at [803, 743] on button "Validate" at bounding box center [766, 739] width 274 height 28
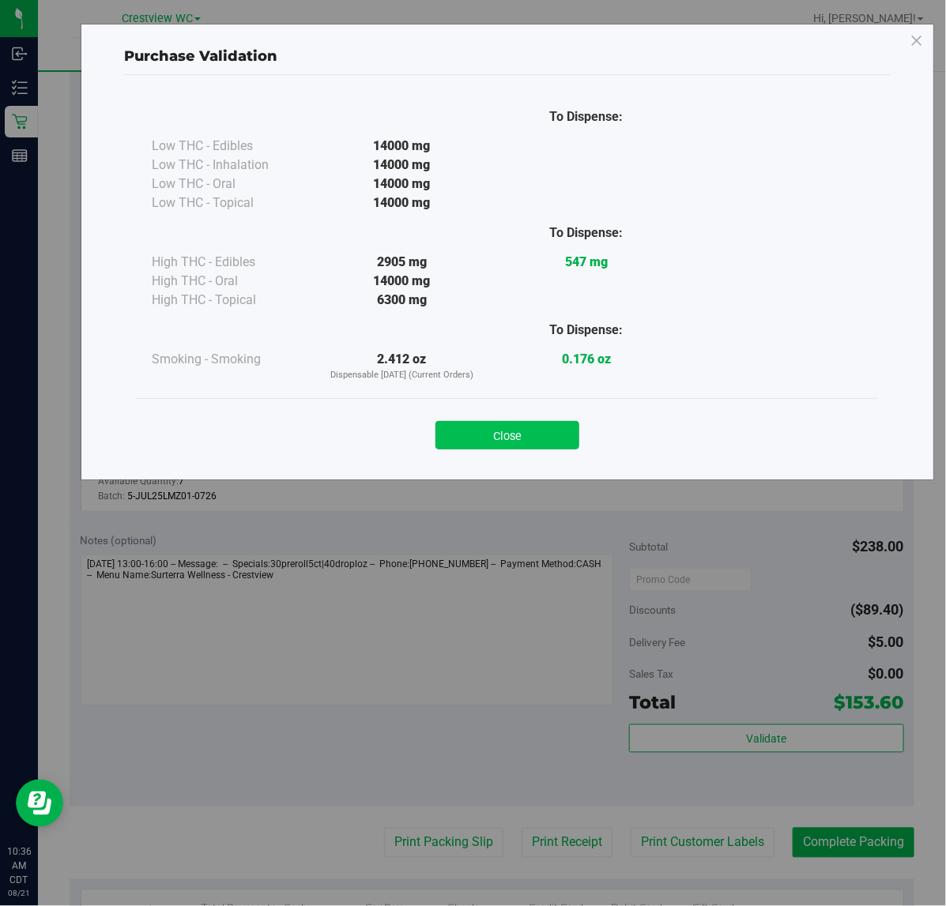
click at [549, 436] on button "Close" at bounding box center [507, 435] width 144 height 28
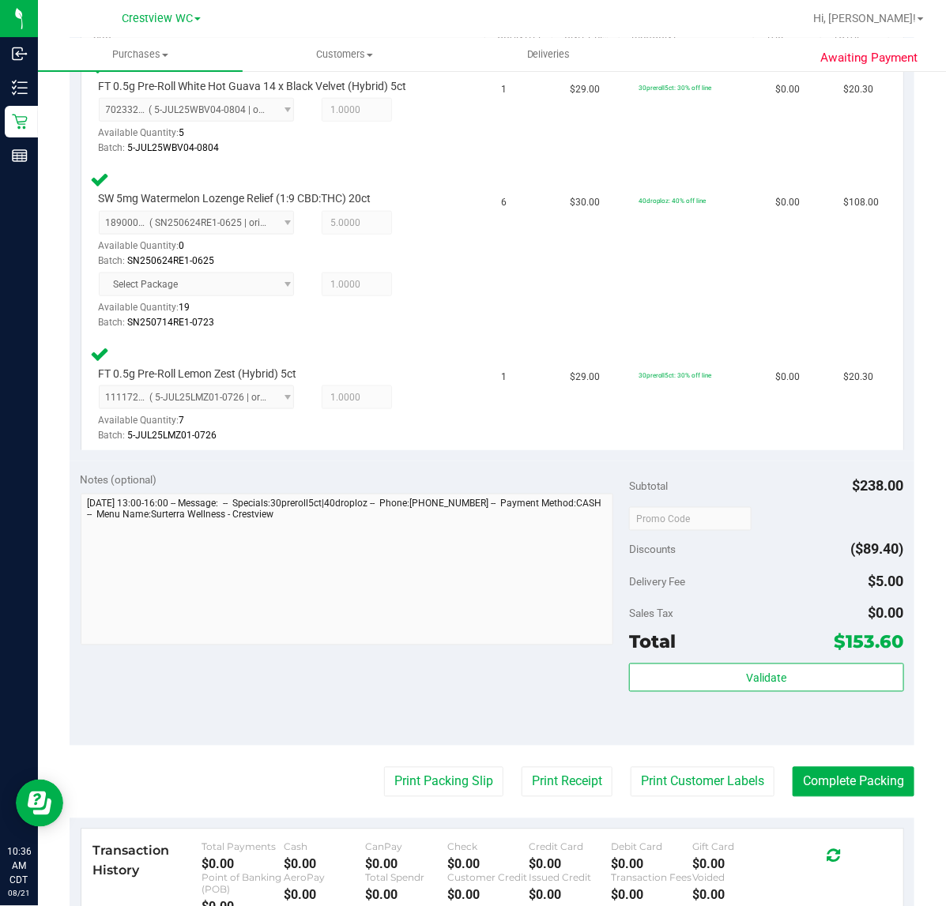
scroll to position [691, 0]
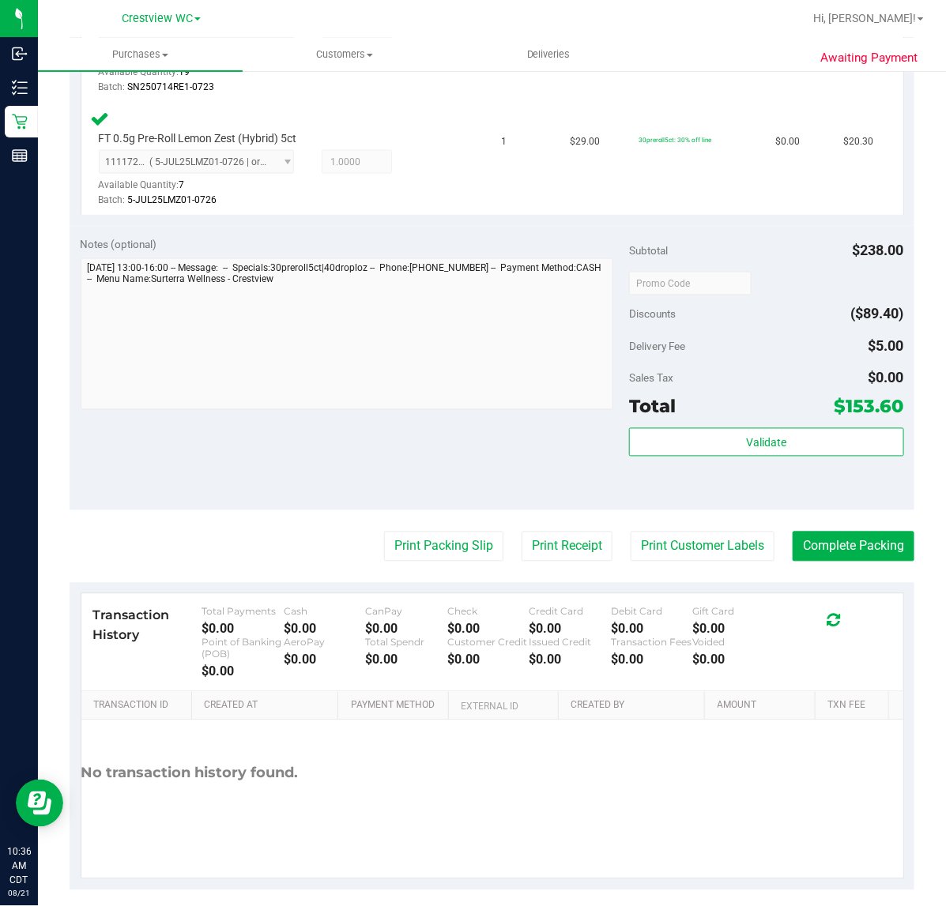
drag, startPoint x: 435, startPoint y: 466, endPoint x: 439, endPoint y: 456, distance: 11.0
click at [435, 464] on div "Notes (optional) Subtotal $238.00 Discounts ($89.40) Delivery Fee $5.00 Sales T…" at bounding box center [492, 368] width 845 height 284
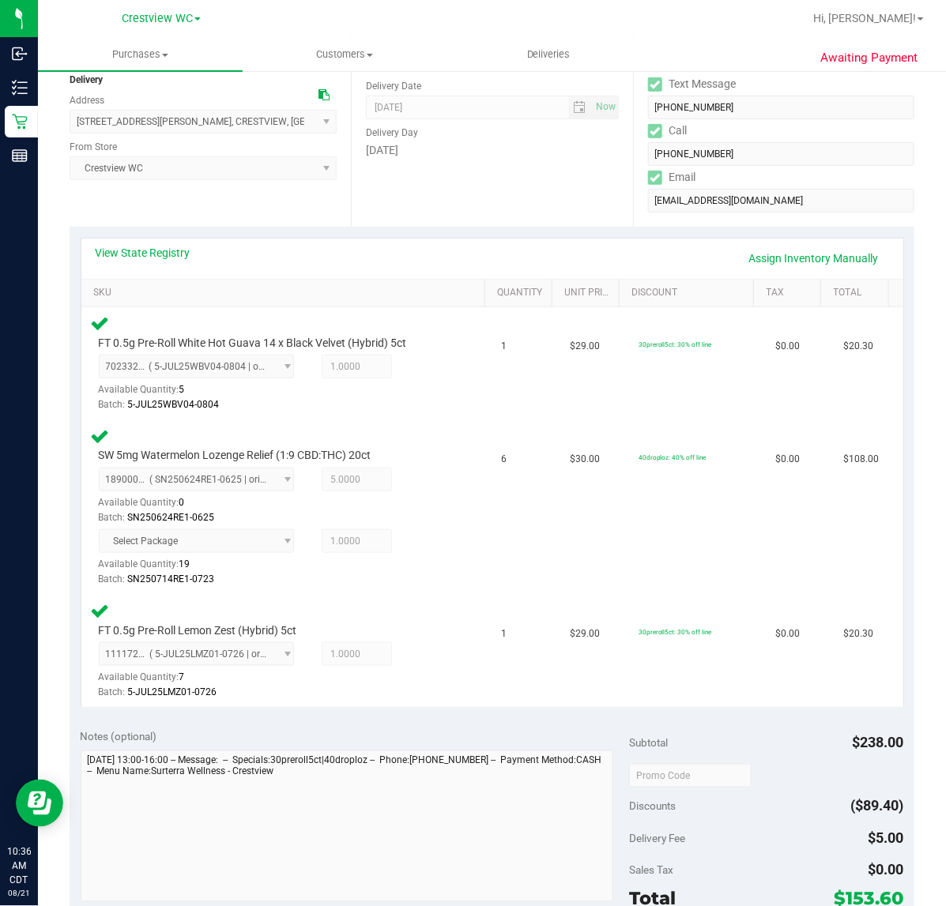
scroll to position [0, 0]
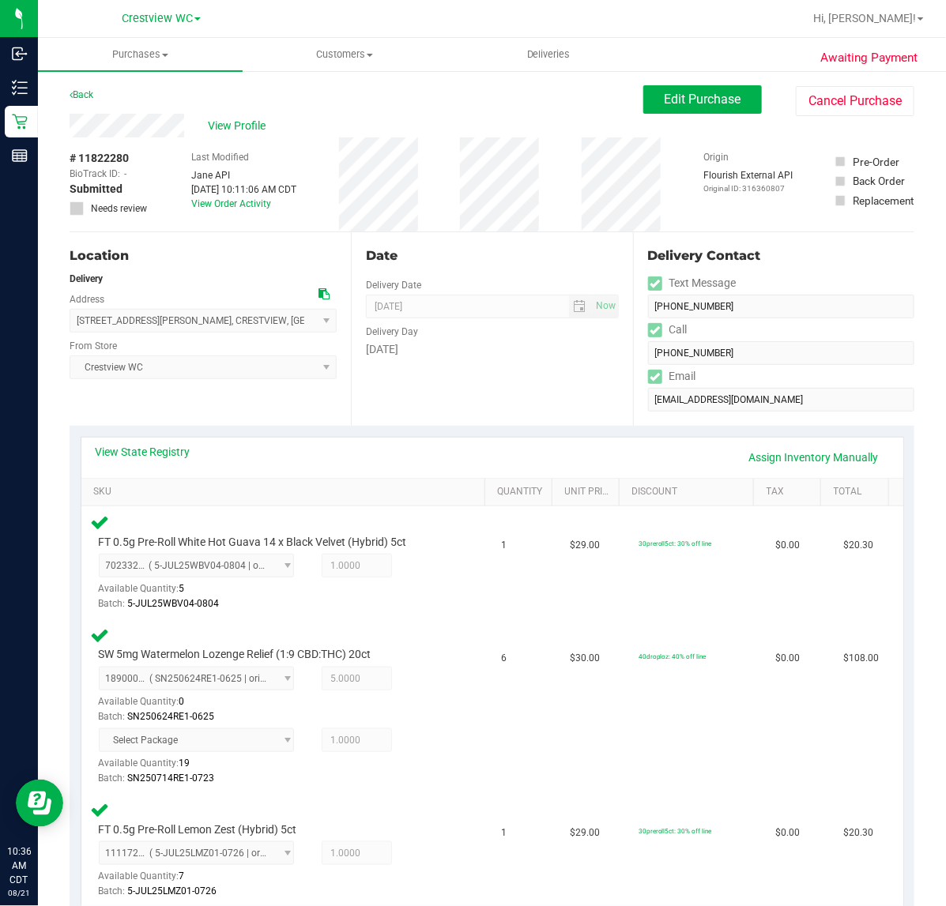
click at [435, 91] on div "Back Edit Purchase Cancel Purchase" at bounding box center [492, 99] width 845 height 28
click at [277, 96] on div "Back Edit Purchase Cancel Purchase" at bounding box center [492, 99] width 845 height 28
click at [539, 370] on div "Date Delivery Date [DATE] Now [DATE] 04:00 PM Now Delivery Day [DATE]" at bounding box center [491, 329] width 281 height 194
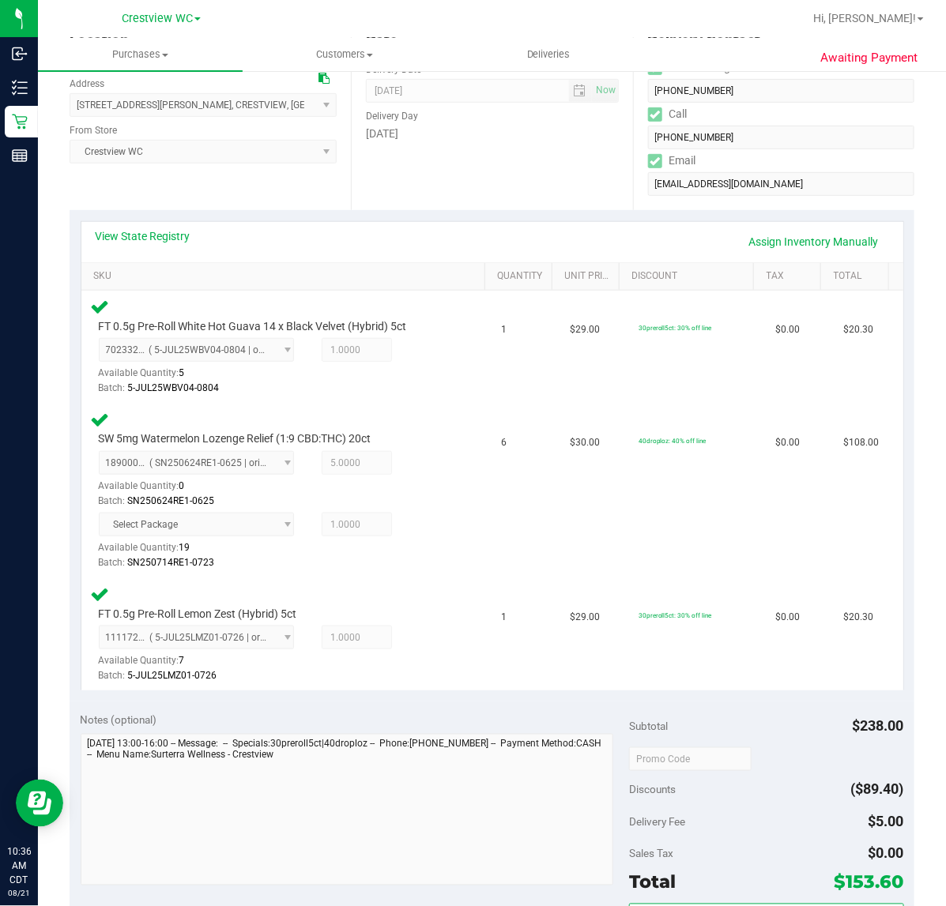
scroll to position [395, 0]
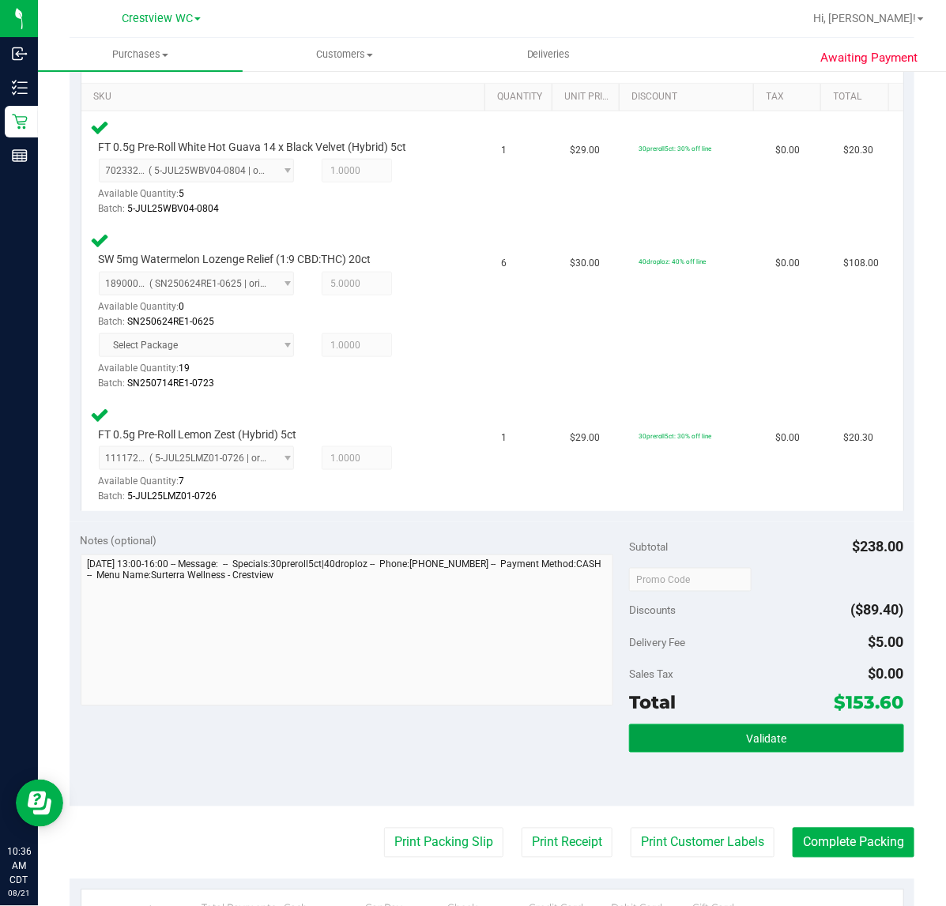
click at [791, 745] on button "Validate" at bounding box center [766, 739] width 274 height 28
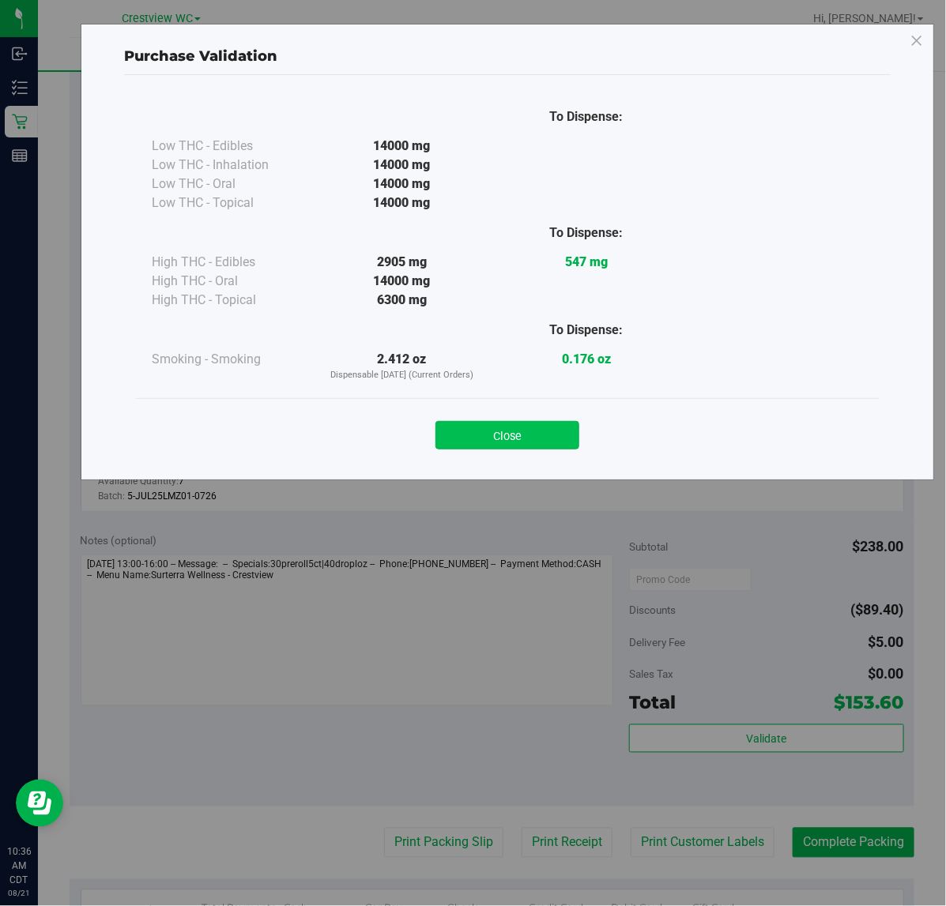
click at [542, 442] on button "Close" at bounding box center [507, 435] width 144 height 28
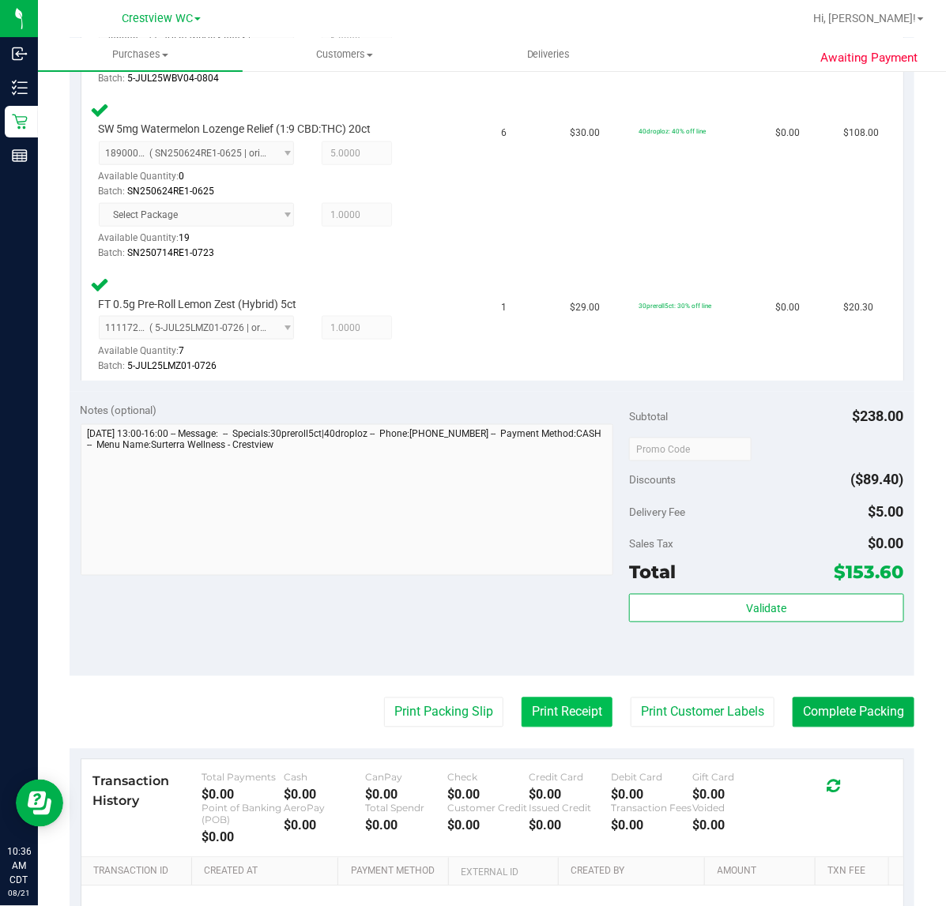
scroll to position [702, 0]
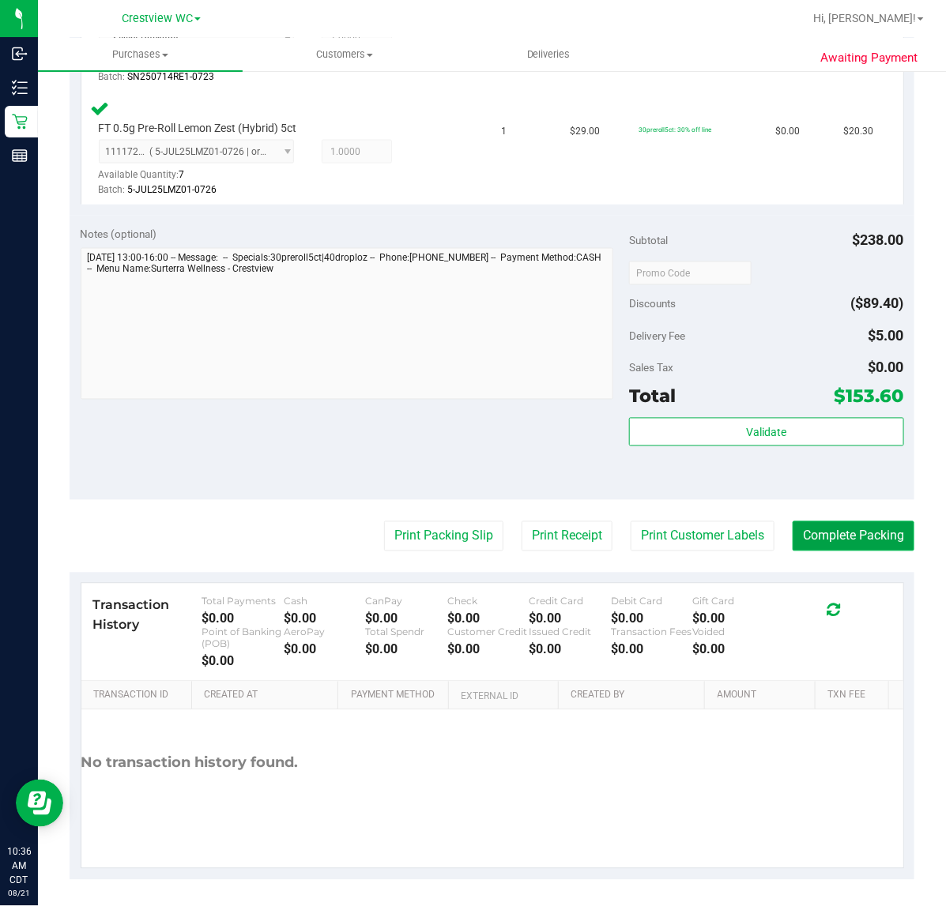
click at [861, 529] on button "Complete Packing" at bounding box center [853, 536] width 122 height 30
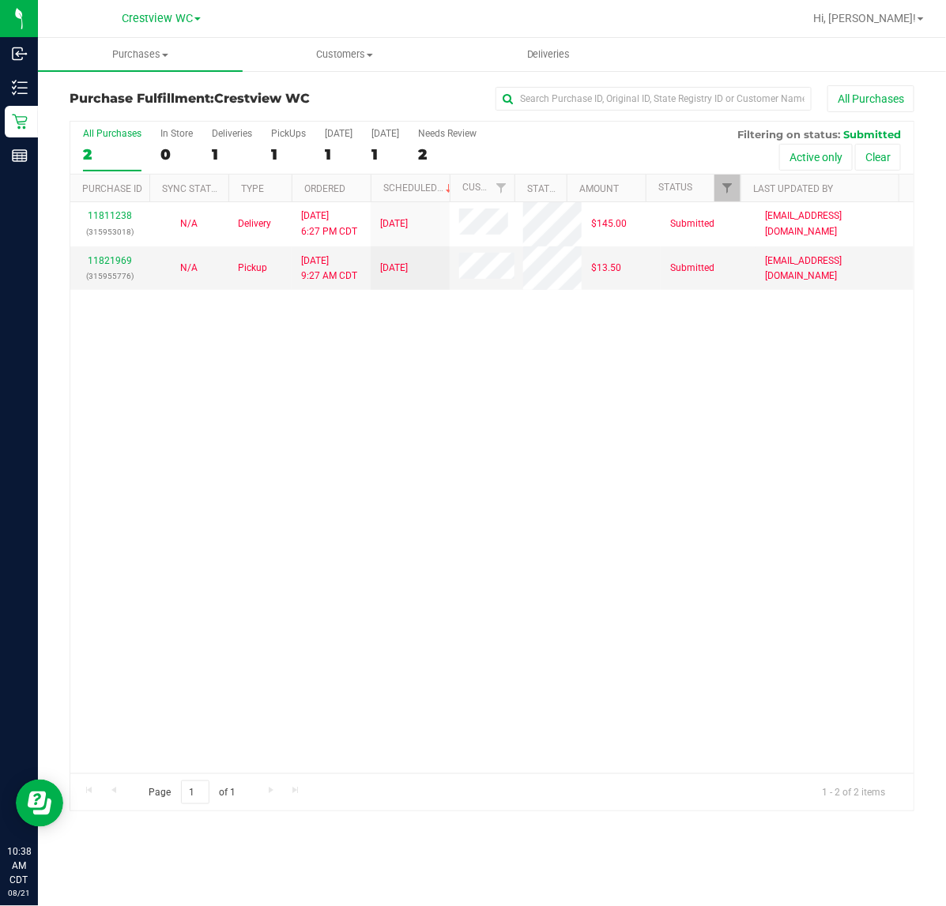
click at [472, 411] on div "11811238 (315953018) N/A Delivery [DATE] 6:27 PM CDT 8/22/2025 $145.00 Submitte…" at bounding box center [491, 487] width 843 height 571
click at [301, 134] on div "PickUps" at bounding box center [288, 133] width 35 height 11
click at [0, 0] on input "PickUps 1" at bounding box center [0, 0] width 0 height 0
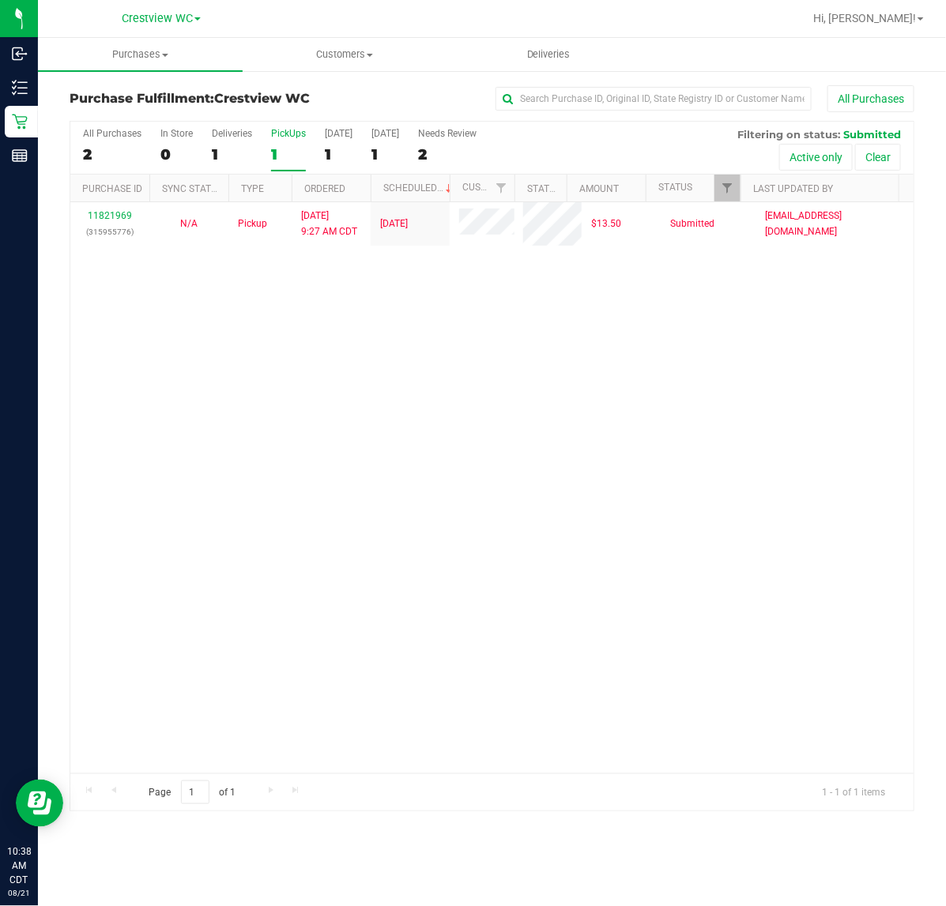
click at [593, 332] on div "11821969 (315955776) N/A Pickup [DATE] 9:27 AM CDT 8/21/2025 $13.50 Submitted […" at bounding box center [491, 487] width 843 height 571
click at [562, 499] on div "11821969 (315955776) N/A Pickup [DATE] 9:27 AM CDT 8/21/2025 $13.50 Submitted […" at bounding box center [491, 487] width 843 height 571
click at [223, 392] on div "11821969 (315955776) N/A Pickup [DATE] 9:27 AM CDT 8/21/2025 $13.50 Submitted […" at bounding box center [491, 487] width 843 height 571
click at [593, 440] on div "11821969 (315955776) N/A Pickup [DATE] 9:27 AM CDT 8/21/2025 $13.50 Submitted […" at bounding box center [491, 487] width 843 height 571
drag, startPoint x: 674, startPoint y: 365, endPoint x: 621, endPoint y: 255, distance: 121.9
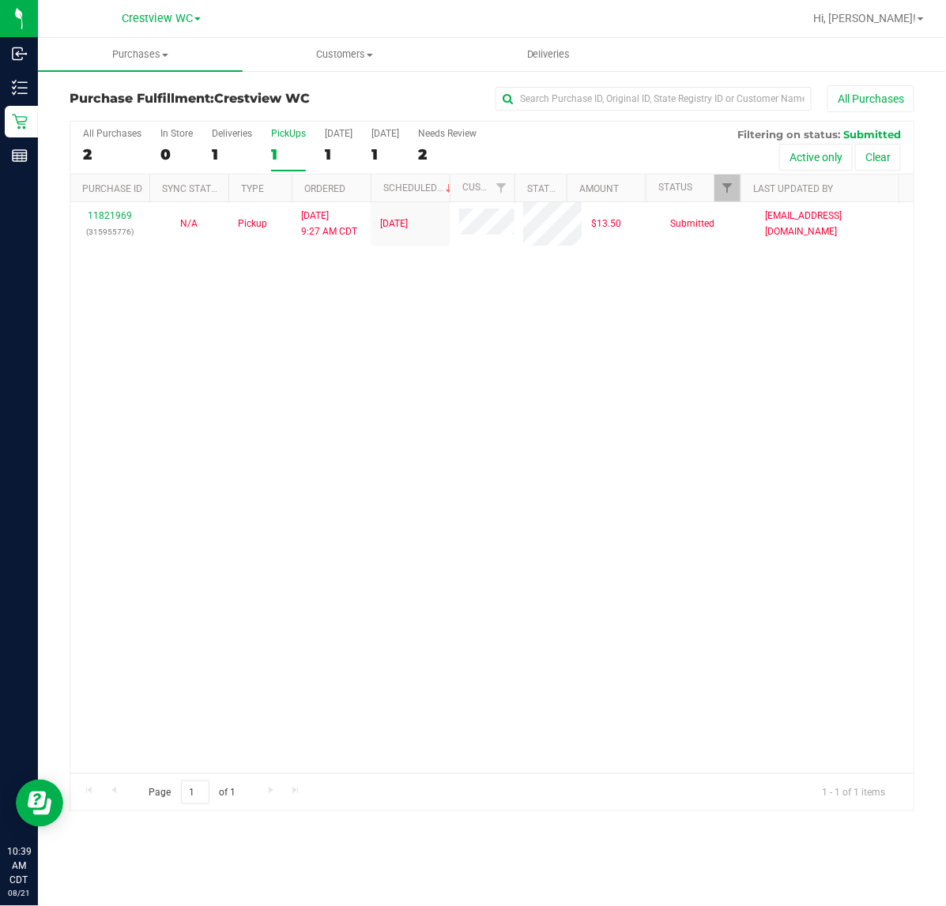
click at [674, 365] on div "11821969 (315955776) N/A Pickup [DATE] 9:27 AM CDT 8/21/2025 $13.50 Submitted […" at bounding box center [491, 487] width 843 height 571
drag, startPoint x: 619, startPoint y: 364, endPoint x: 624, endPoint y: 353, distance: 12.4
click at [620, 364] on div "11821969 (315955776) N/A Pickup [DATE] 9:27 AM CDT 8/21/2025 $13.50 Submitted […" at bounding box center [491, 487] width 843 height 571
click at [524, 416] on div "11821969 (315955776) N/A Pickup [DATE] 9:27 AM CDT 8/21/2025 $13.50 Submitted […" at bounding box center [491, 487] width 843 height 571
drag, startPoint x: 790, startPoint y: 433, endPoint x: 822, endPoint y: 369, distance: 71.4
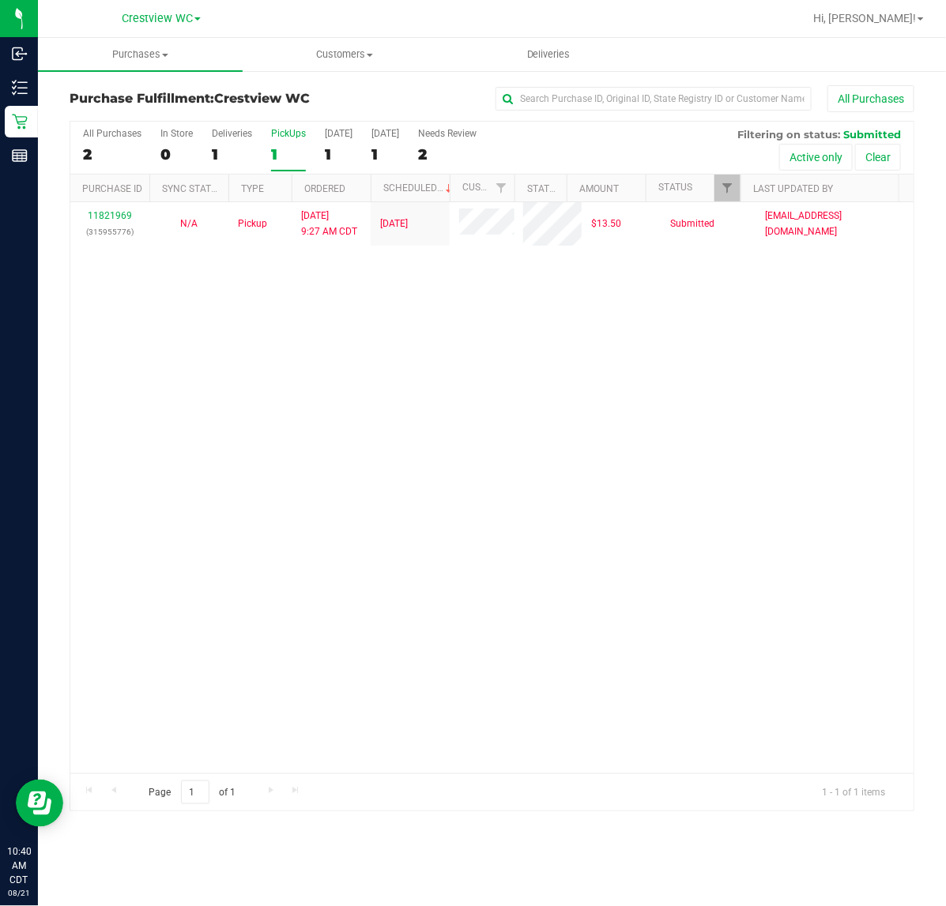
click at [807, 417] on div "11821969 (315955776) N/A Pickup [DATE] 9:27 AM CDT 8/21/2025 $13.50 Submitted […" at bounding box center [491, 487] width 843 height 571
click at [625, 385] on div "11821969 (315955776) N/A Pickup [DATE] 9:27 AM CDT 8/21/2025 $13.50 Submitted […" at bounding box center [491, 487] width 843 height 571
click at [428, 358] on div "11821969 (315955776) N/A Pickup [DATE] 9:27 AM CDT 8/21/2025 $13.50 Submitted […" at bounding box center [491, 487] width 843 height 571
click at [638, 368] on div "11821969 (315955776) N/A Pickup [DATE] 9:27 AM CDT 8/21/2025 $13.50 Submitted […" at bounding box center [491, 487] width 843 height 571
click at [322, 405] on div "11821969 (315955776) N/A Pickup [DATE] 9:27 AM CDT 8/21/2025 $13.50 Submitted […" at bounding box center [491, 487] width 843 height 571
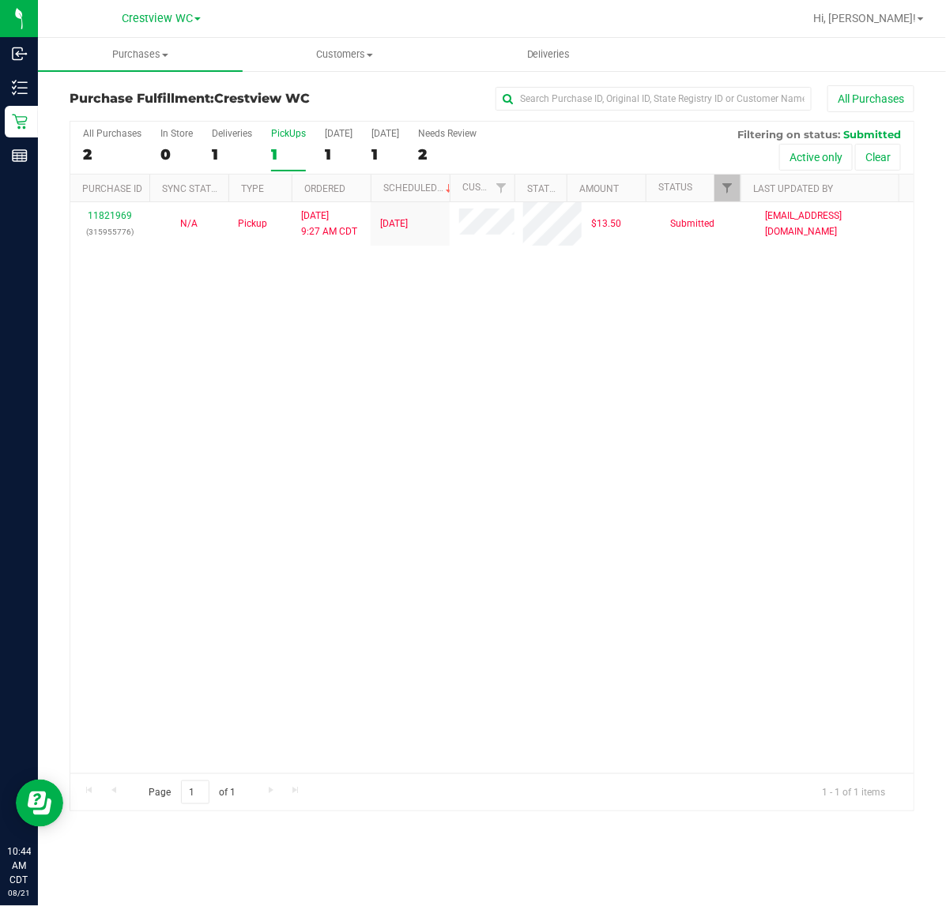
click at [623, 465] on div "11821969 (315955776) N/A Pickup [DATE] 9:27 AM CDT 8/21/2025 $13.50 Submitted […" at bounding box center [491, 487] width 843 height 571
click at [399, 403] on div "11821969 (315955776) N/A Pickup [DATE] 9:27 AM CDT 8/21/2025 $13.50 Submitted […" at bounding box center [491, 487] width 843 height 571
click at [294, 128] on div "PickUps" at bounding box center [288, 133] width 35 height 11
click at [0, 0] on input "PickUps 1" at bounding box center [0, 0] width 0 height 0
click at [603, 431] on div "11821969 (315955776) N/A Pickup [DATE] 9:27 AM CDT 8/21/2025 $13.50 Submitted […" at bounding box center [491, 487] width 843 height 571
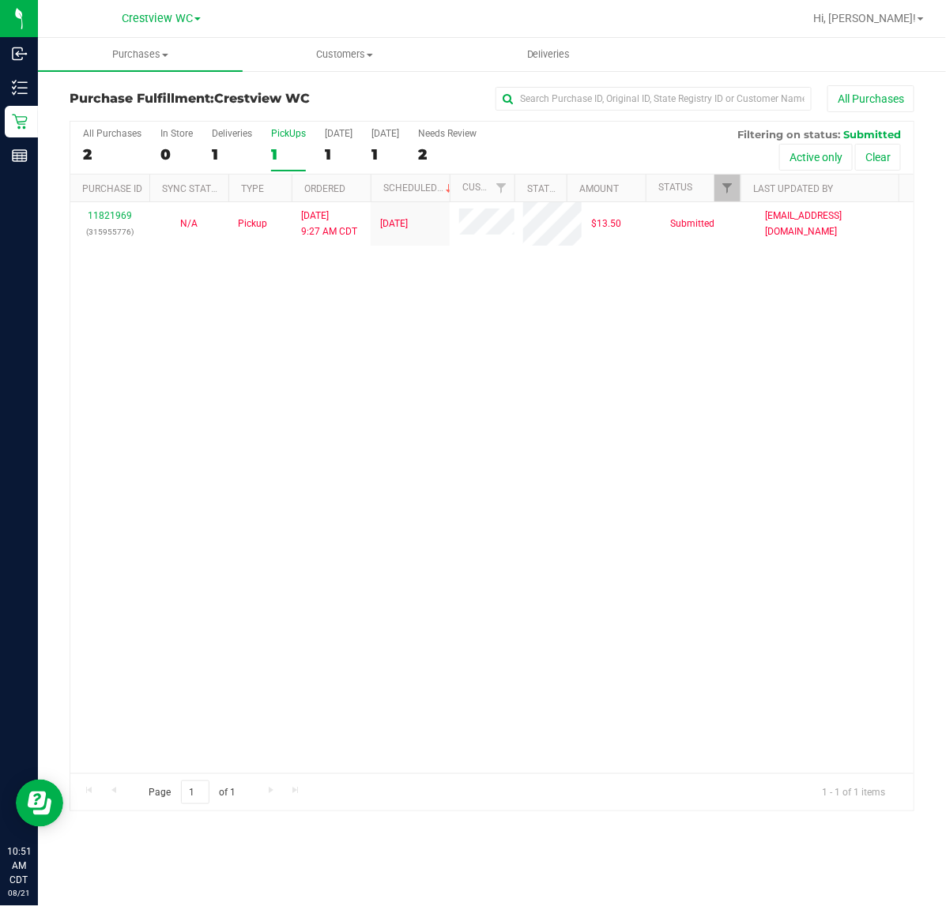
click at [474, 324] on div "11821969 (315955776) N/A Pickup [DATE] 9:27 AM CDT 8/21/2025 $13.50 Submitted […" at bounding box center [491, 487] width 843 height 571
click at [290, 127] on div "All Purchases 2 In Store 0 Deliveries 1 PickUps 1 [DATE] 1 [DATE] 1 Needs Revie…" at bounding box center [491, 128] width 843 height 13
click at [290, 134] on div "PickUps" at bounding box center [288, 133] width 35 height 11
click at [0, 0] on input "PickUps 1" at bounding box center [0, 0] width 0 height 0
click at [725, 192] on span "Filter" at bounding box center [727, 188] width 13 height 13
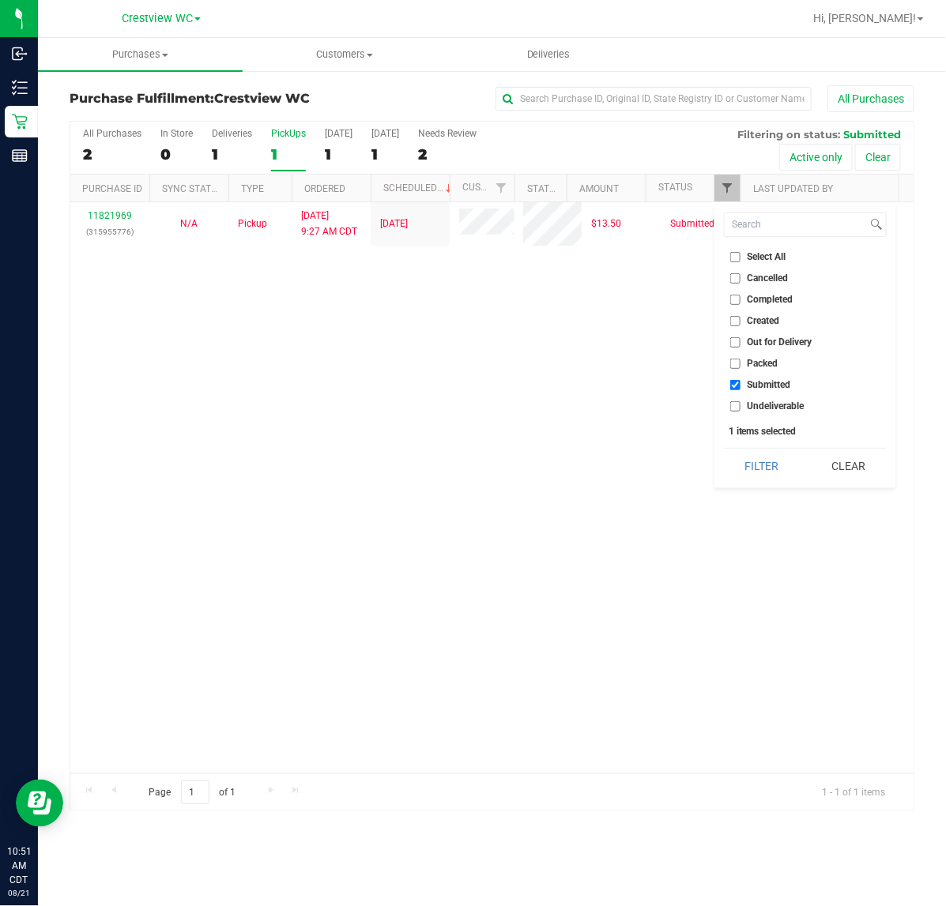
click at [724, 449] on button "Filter" at bounding box center [762, 466] width 76 height 35
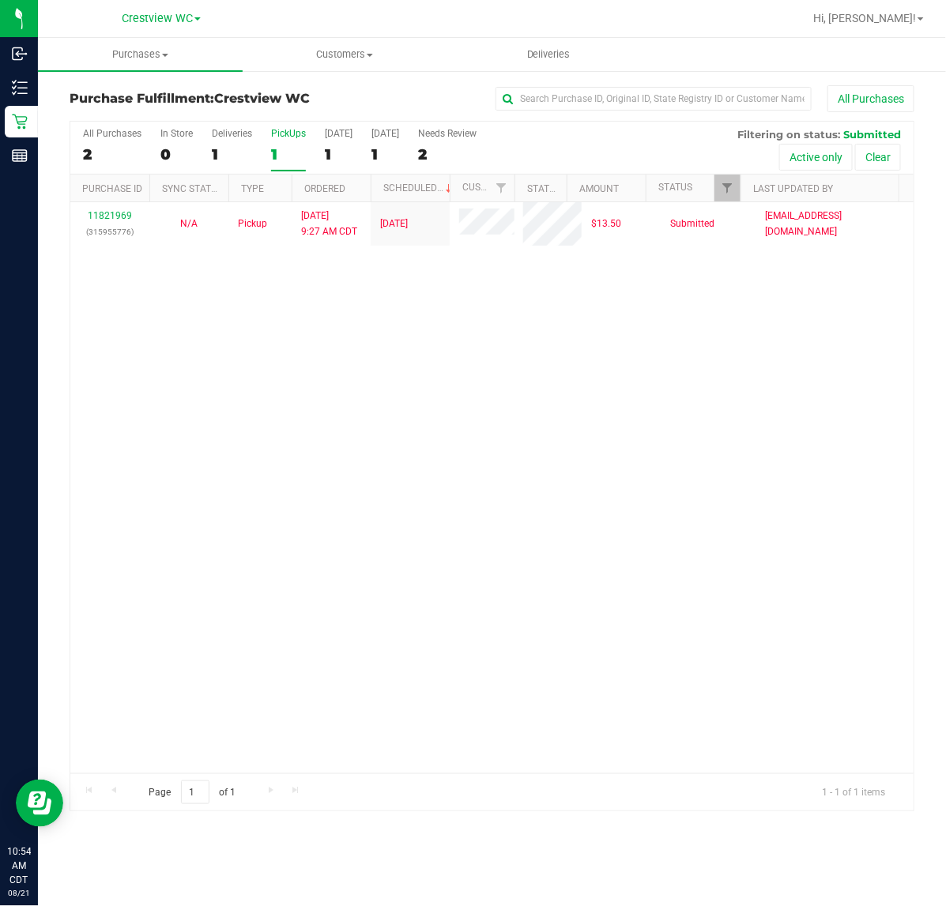
click at [342, 498] on div "11821969 (315955776) N/A Pickup [DATE] 9:27 AM CDT 8/21/2025 $13.50 Submitted […" at bounding box center [491, 487] width 843 height 571
click at [352, 494] on div "11821969 (315955776) N/A Pickup [DATE] 9:27 AM CDT 8/21/2025 $13.50 Submitted […" at bounding box center [491, 487] width 843 height 571
click at [250, 424] on div "11821969 (315955776) N/A Pickup [DATE] 9:27 AM CDT 8/21/2025 $13.50 Submitted […" at bounding box center [491, 487] width 843 height 571
click at [427, 472] on div "11821969 (315955776) N/A Pickup [DATE] 9:27 AM CDT 8/21/2025 $13.50 Submitted […" at bounding box center [491, 487] width 843 height 571
click at [582, 400] on div "11821969 (315955776) N/A Pickup [DATE] 9:27 AM CDT 8/21/2025 $13.50 Submitted […" at bounding box center [491, 487] width 843 height 571
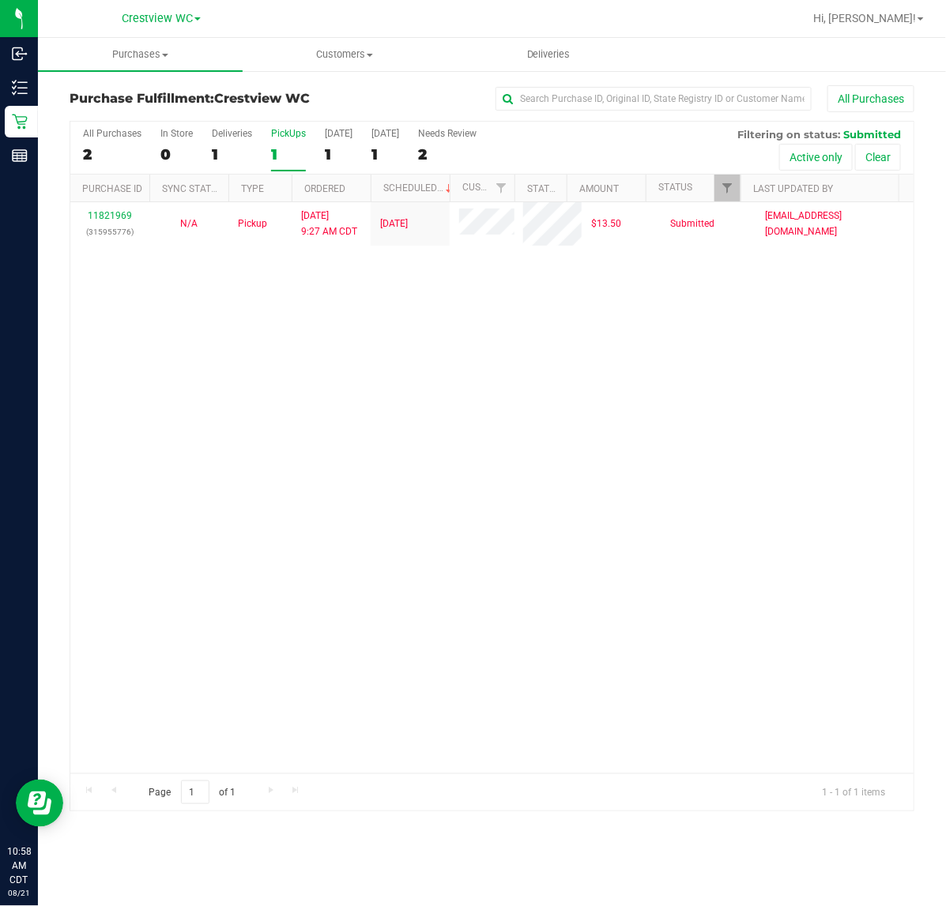
click at [425, 368] on div "11821969 (315955776) N/A Pickup [DATE] 9:27 AM CDT 8/21/2025 $13.50 Submitted […" at bounding box center [491, 487] width 843 height 571
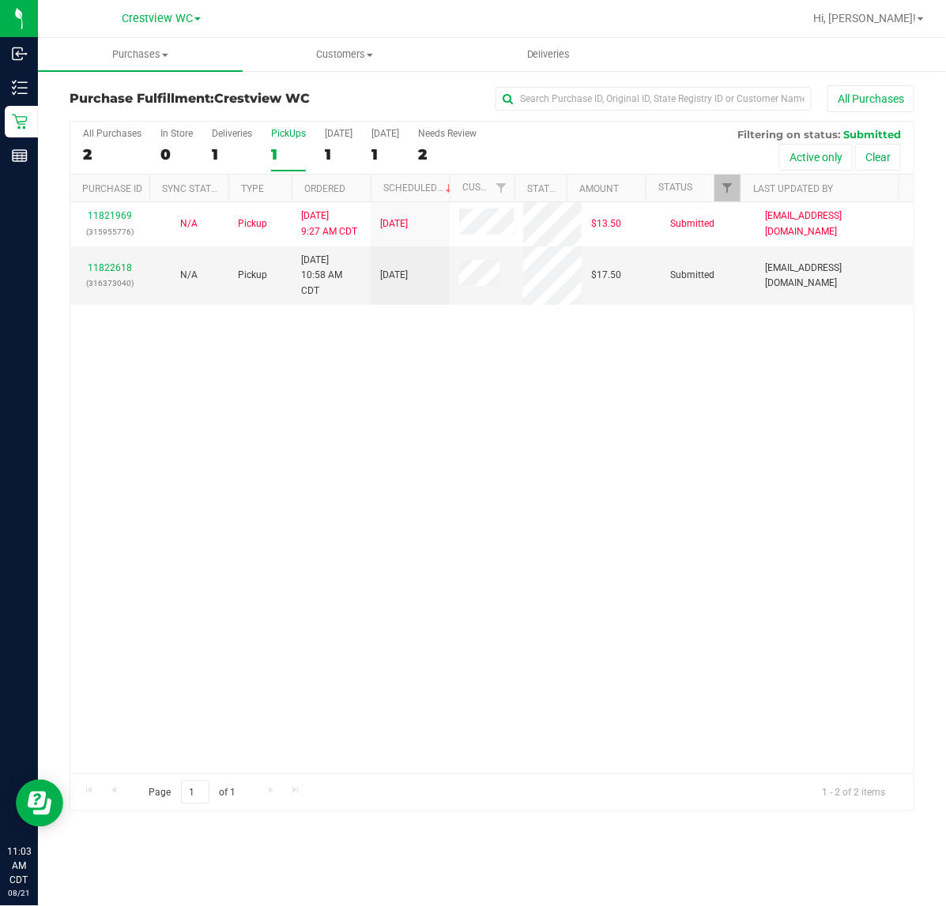
click at [563, 491] on div "11821969 (315955776) N/A Pickup [DATE] 9:27 AM CDT 8/21/2025 $13.50 Submitted […" at bounding box center [491, 487] width 843 height 571
click at [528, 471] on div "11821969 (315955776) N/A Pickup [DATE] 9:27 AM CDT 8/21/2025 $13.50 Submitted […" at bounding box center [491, 487] width 843 height 571
click at [333, 425] on div "11821969 (315955776) N/A Pickup [DATE] 9:27 AM CDT 8/21/2025 $13.50 Submitted […" at bounding box center [491, 487] width 843 height 571
click at [124, 269] on link "11822618" at bounding box center [110, 267] width 44 height 11
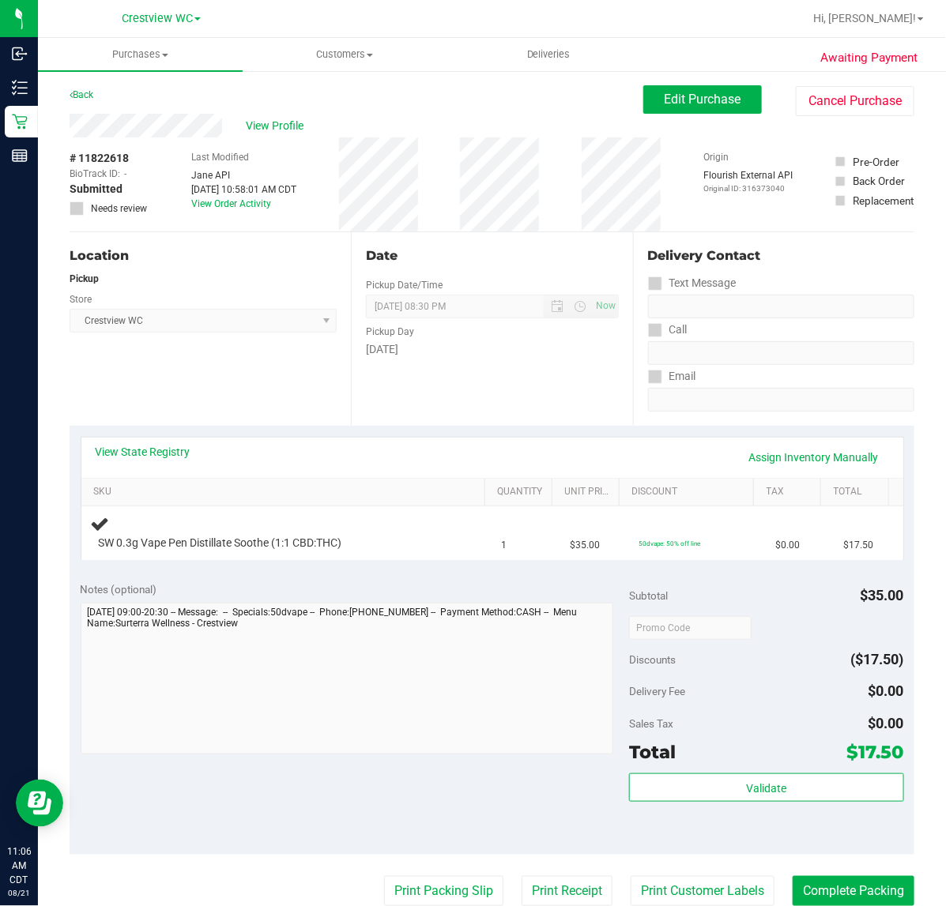
click at [254, 376] on div "Location Pickup Store Crestview WC Select Store [PERSON_NAME][GEOGRAPHIC_DATA] …" at bounding box center [210, 329] width 281 height 194
click at [275, 375] on div "Location Pickup Store Crestview WC Select Store [PERSON_NAME][GEOGRAPHIC_DATA] …" at bounding box center [210, 329] width 281 height 194
click at [239, 375] on div "Location Pickup Store Crestview WC Select Store [PERSON_NAME][GEOGRAPHIC_DATA] …" at bounding box center [210, 329] width 281 height 194
click at [229, 249] on div "Location" at bounding box center [203, 256] width 267 height 19
click at [238, 243] on div "Location Pickup Store Crestview WC Select Store [PERSON_NAME][GEOGRAPHIC_DATA] …" at bounding box center [210, 329] width 281 height 194
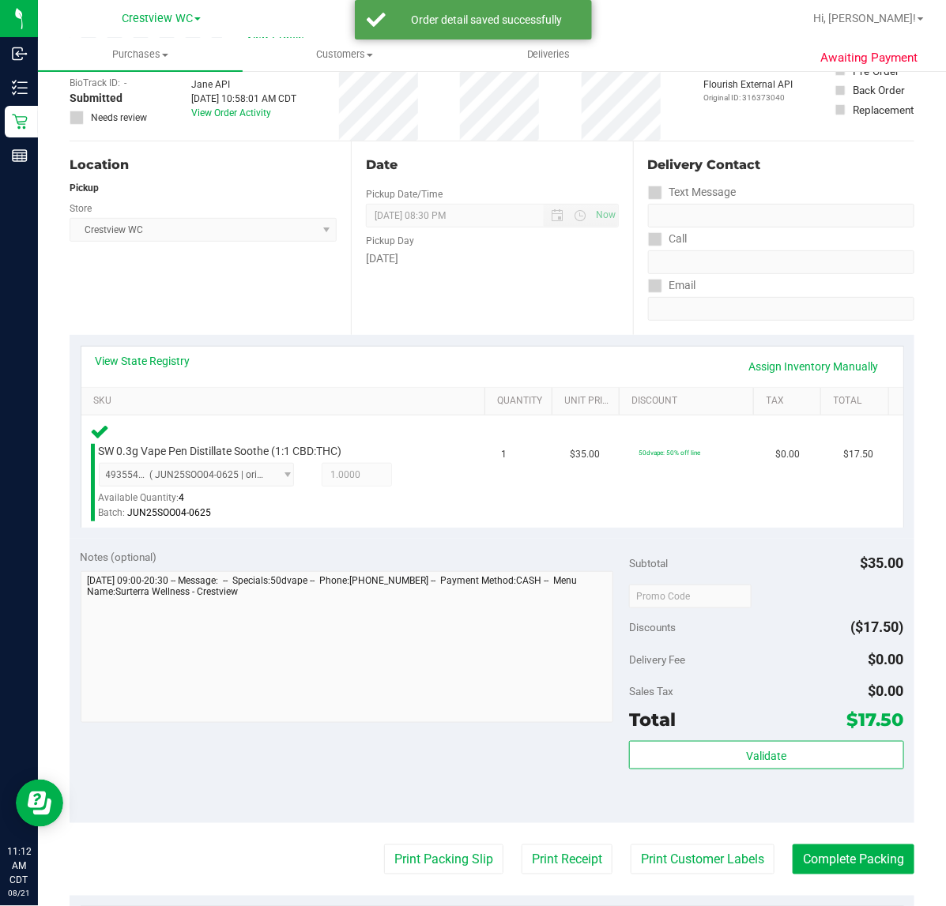
scroll to position [198, 0]
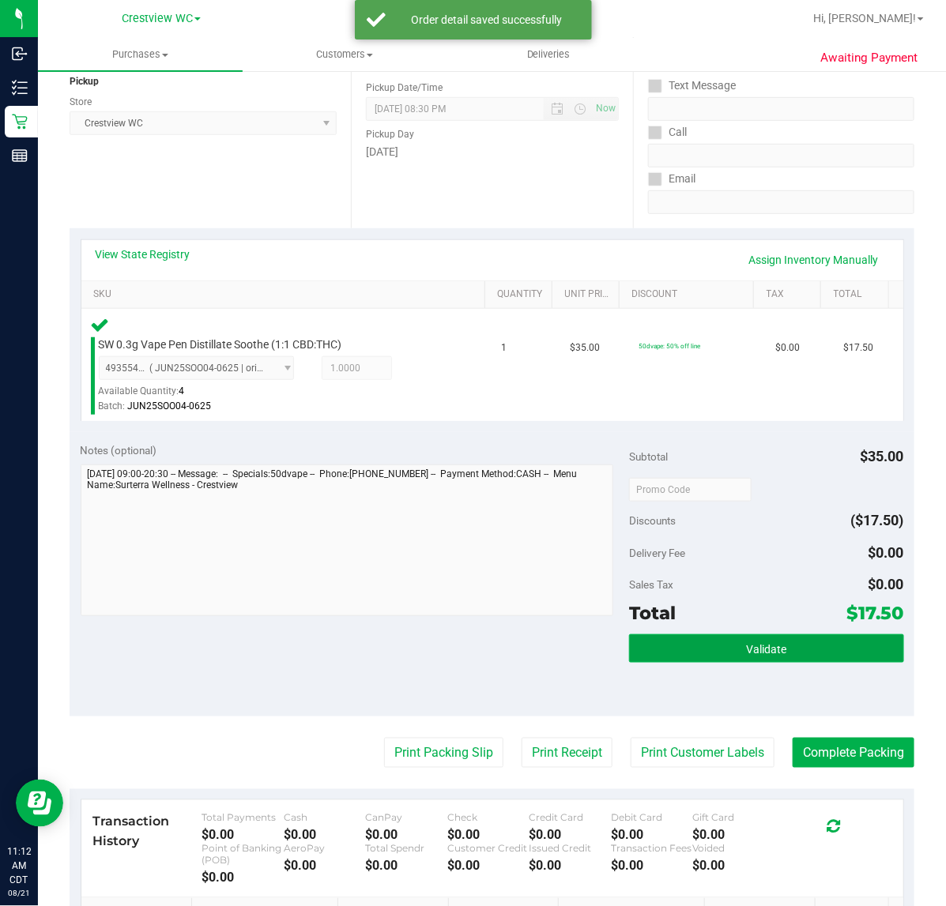
click at [828, 642] on button "Validate" at bounding box center [766, 648] width 274 height 28
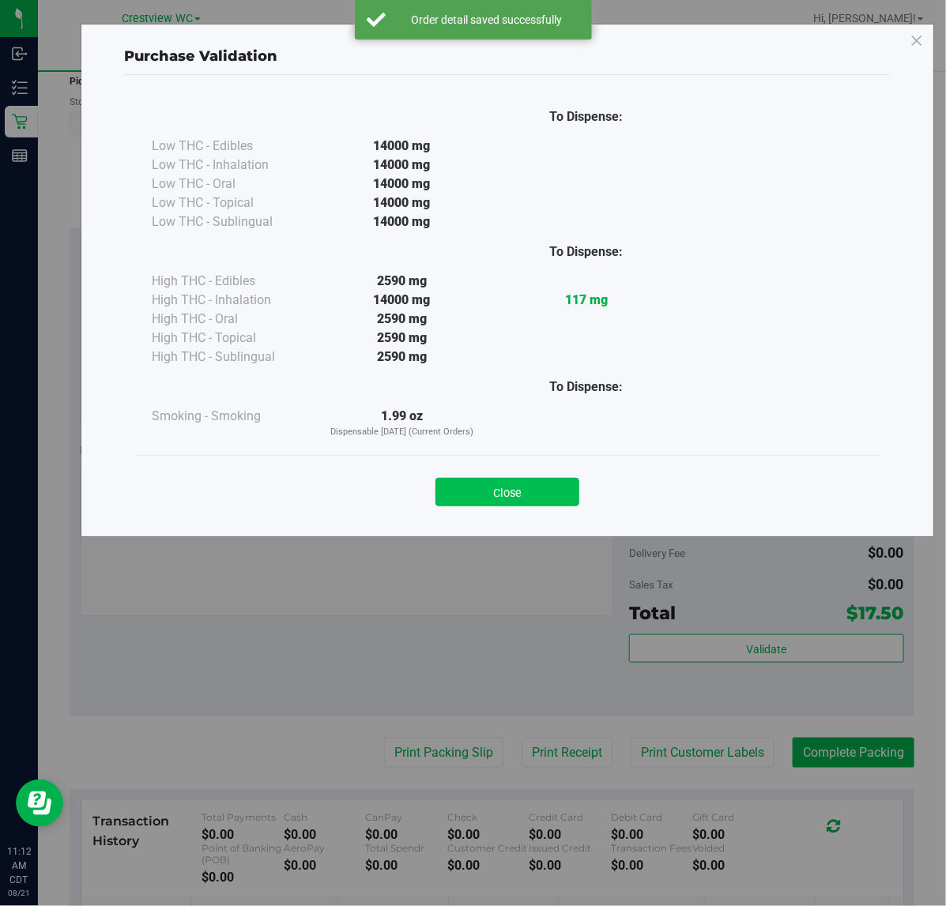
click at [545, 487] on button "Close" at bounding box center [507, 492] width 144 height 28
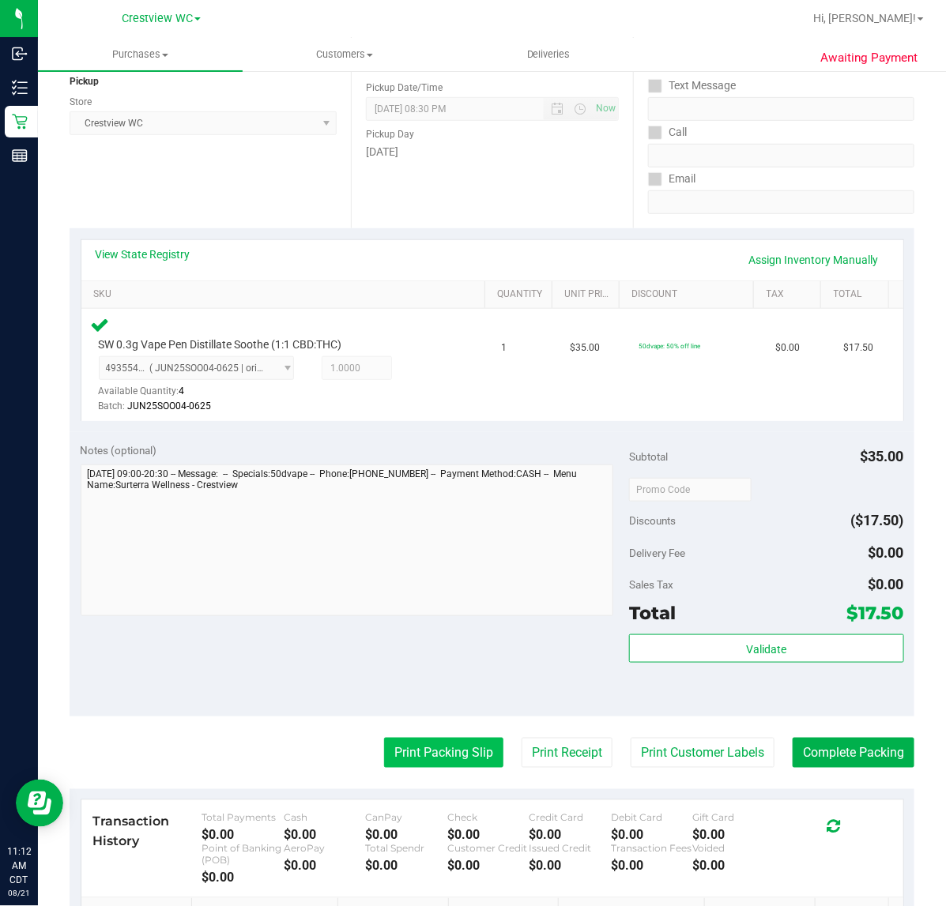
click at [458, 755] on button "Print Packing Slip" at bounding box center [443, 753] width 119 height 30
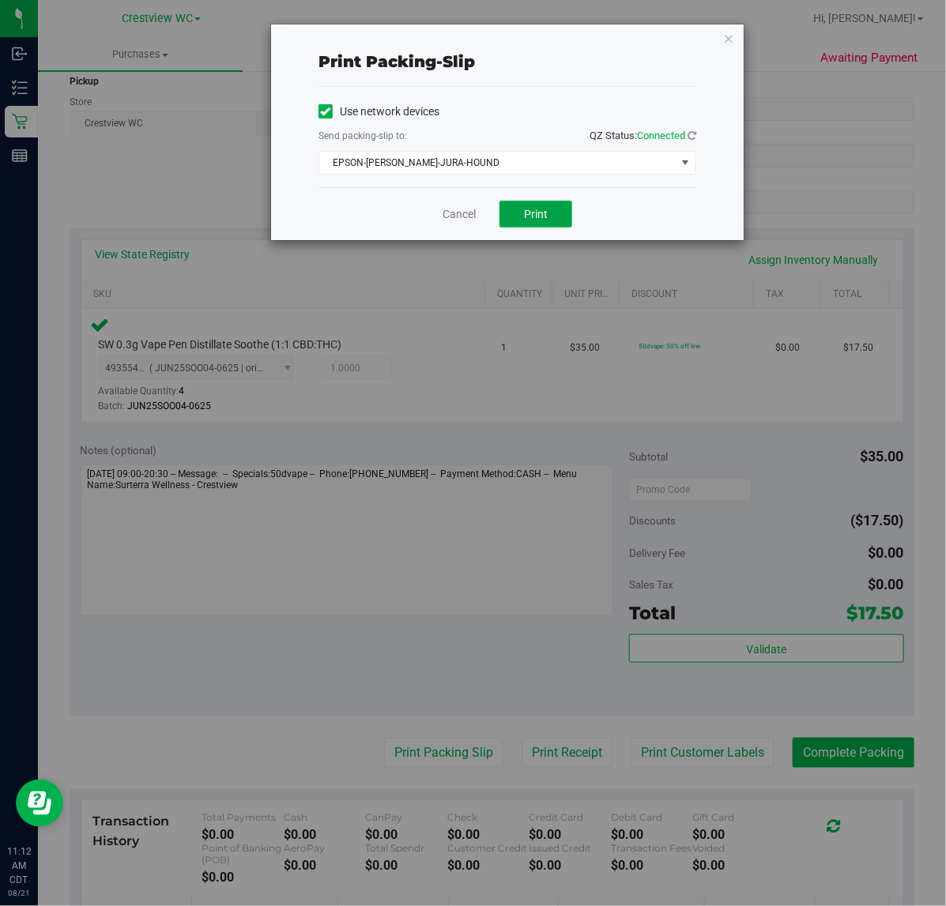
click at [508, 227] on button "Print" at bounding box center [535, 214] width 73 height 27
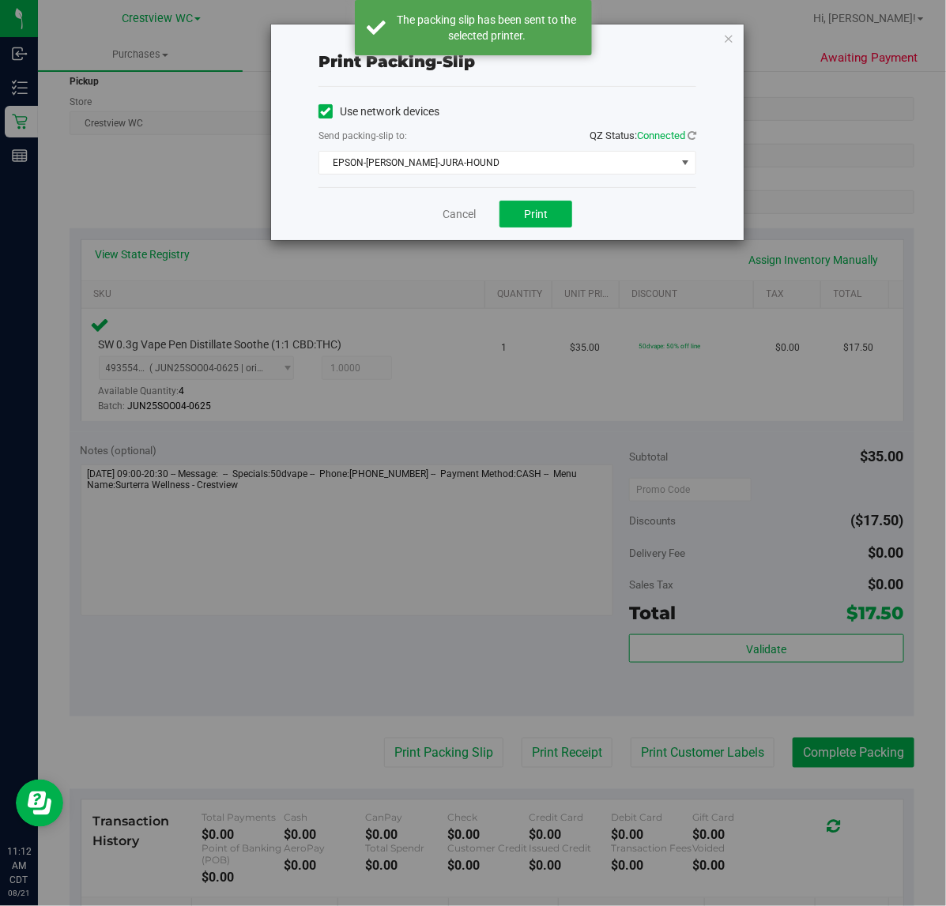
click at [729, 36] on icon "button" at bounding box center [728, 37] width 11 height 19
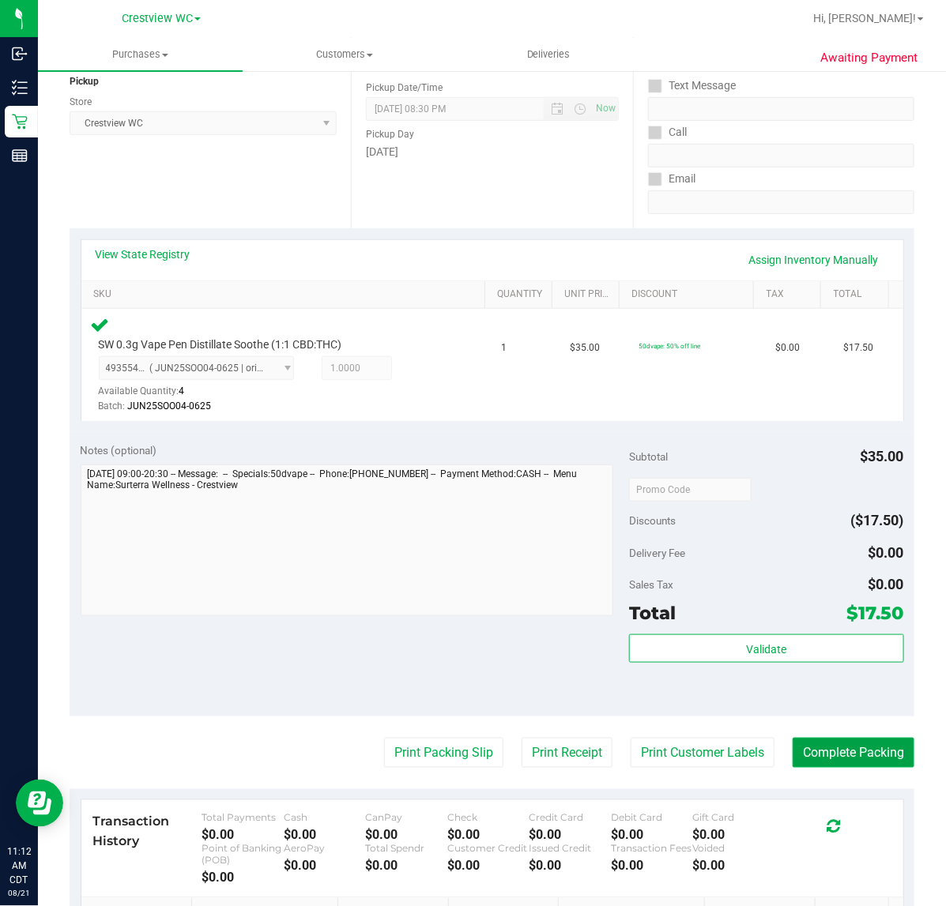
click at [850, 756] on button "Complete Packing" at bounding box center [853, 753] width 122 height 30
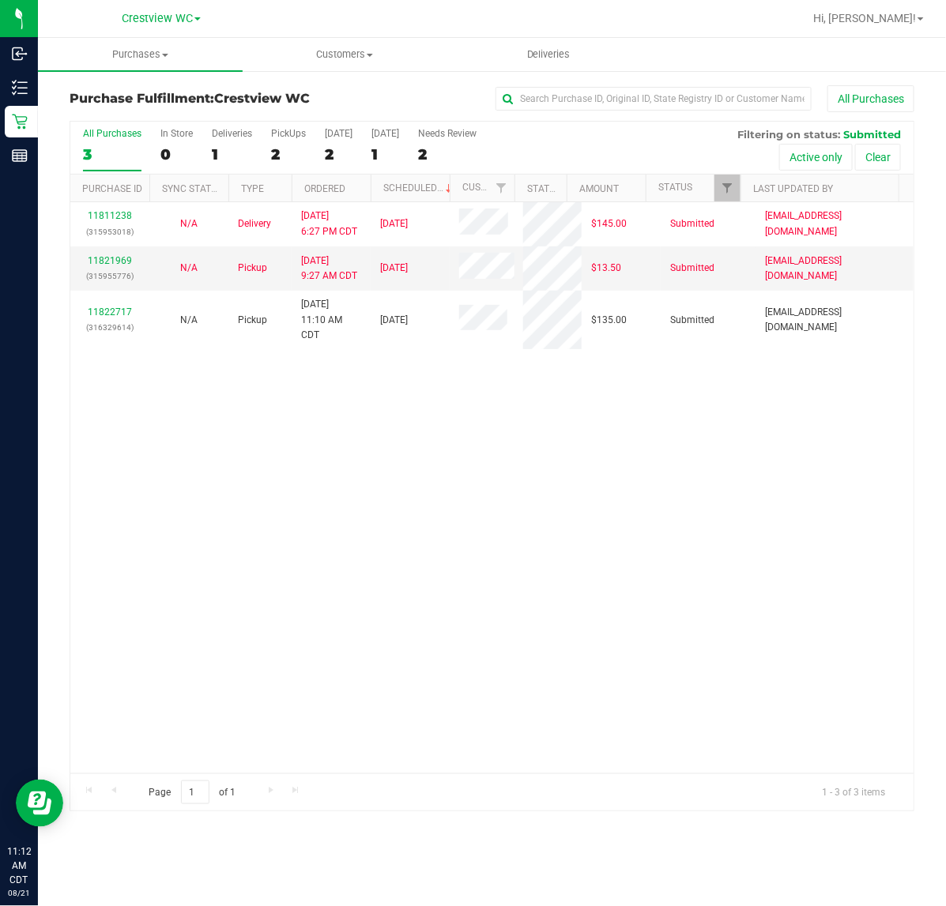
click at [380, 529] on div "11811238 (315953018) N/A Delivery [DATE] 6:27 PM CDT 8/22/2025 $145.00 Submitte…" at bounding box center [491, 487] width 843 height 571
click at [247, 502] on div "11811238 (315953018) N/A Delivery [DATE] 6:27 PM CDT 8/22/2025 $145.00 Submitte…" at bounding box center [491, 487] width 843 height 571
click at [279, 133] on div "PickUps" at bounding box center [288, 133] width 35 height 11
click at [0, 0] on input "PickUps 2" at bounding box center [0, 0] width 0 height 0
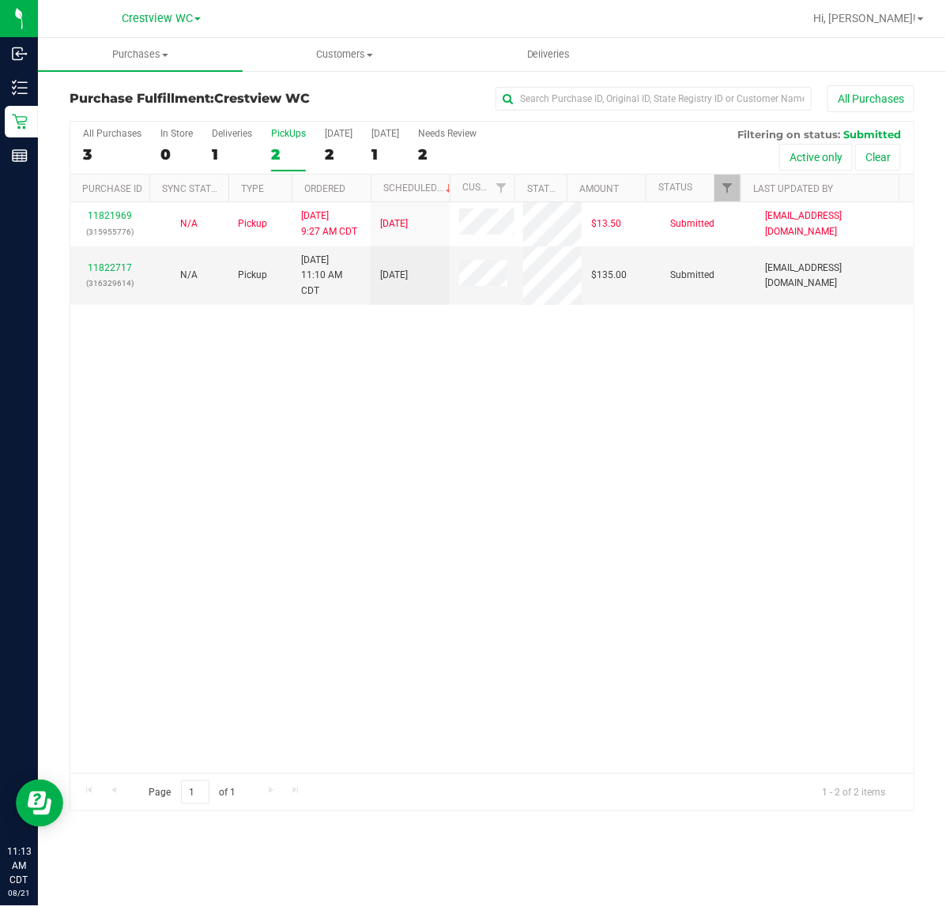
click at [644, 401] on div "11821969 (315955776) N/A Pickup [DATE] 9:27 AM CDT 8/21/2025 $13.50 Submitted […" at bounding box center [491, 487] width 843 height 571
click at [123, 269] on link "11822717" at bounding box center [110, 267] width 44 height 11
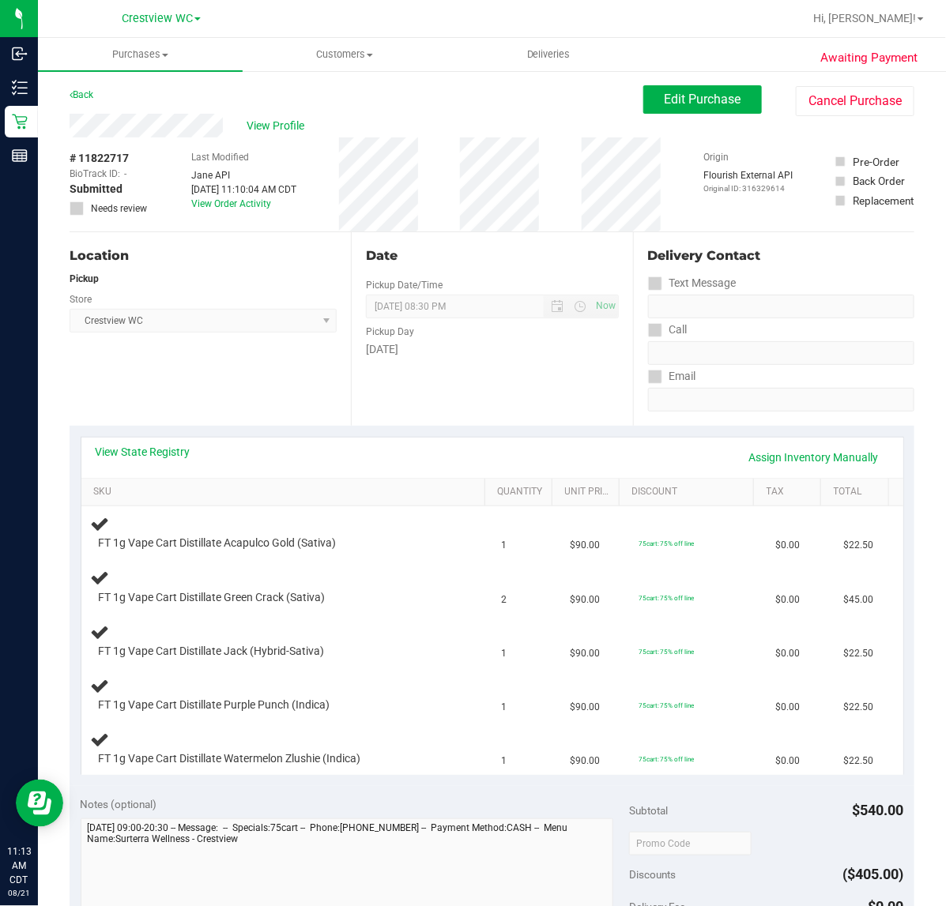
click at [218, 380] on div "Location Pickup Store Crestview WC Select Store [PERSON_NAME][GEOGRAPHIC_DATA] …" at bounding box center [210, 329] width 281 height 194
click at [218, 375] on div "Location Pickup Store Crestview WC Select Store [PERSON_NAME][GEOGRAPHIC_DATA] …" at bounding box center [210, 329] width 281 height 194
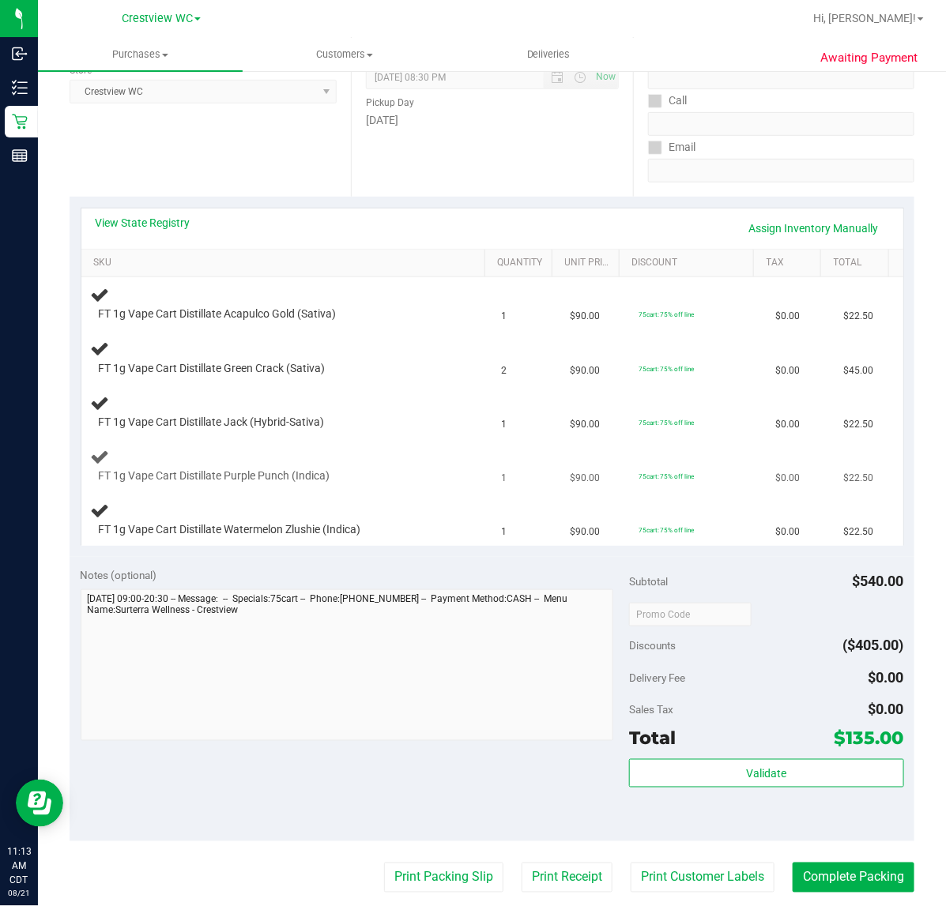
scroll to position [198, 0]
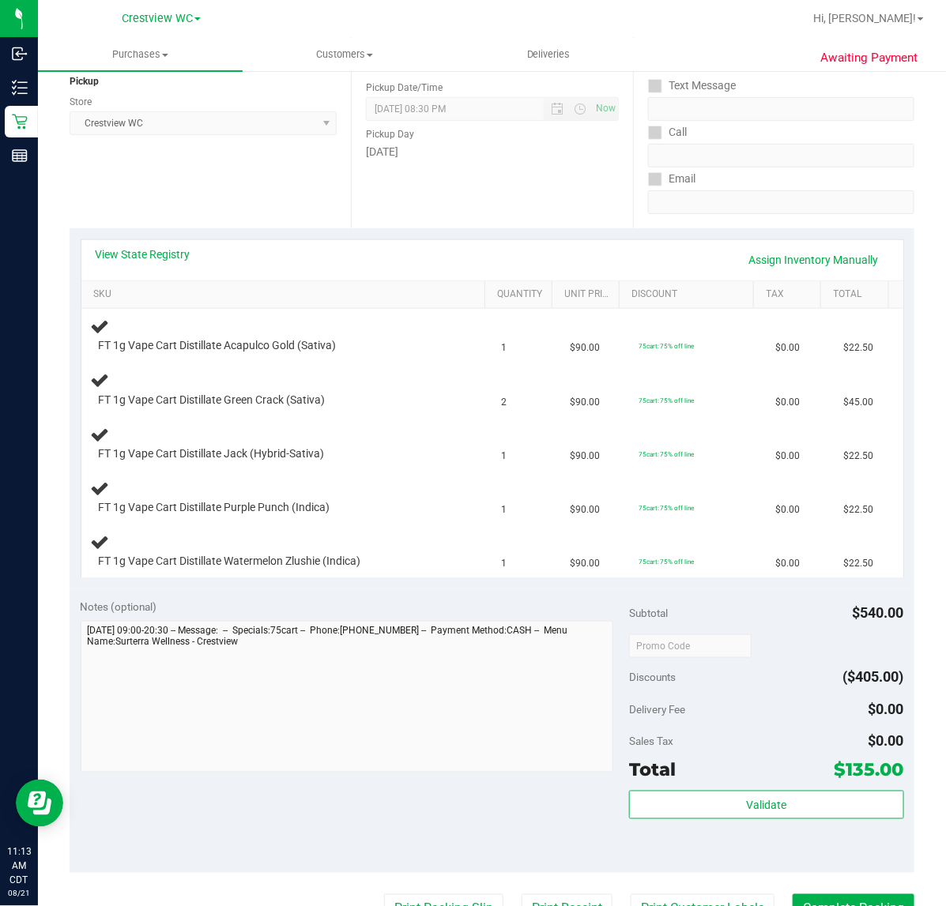
click at [191, 182] on div "Location Pickup Store Crestview WC Select Store [PERSON_NAME][GEOGRAPHIC_DATA] …" at bounding box center [210, 132] width 281 height 194
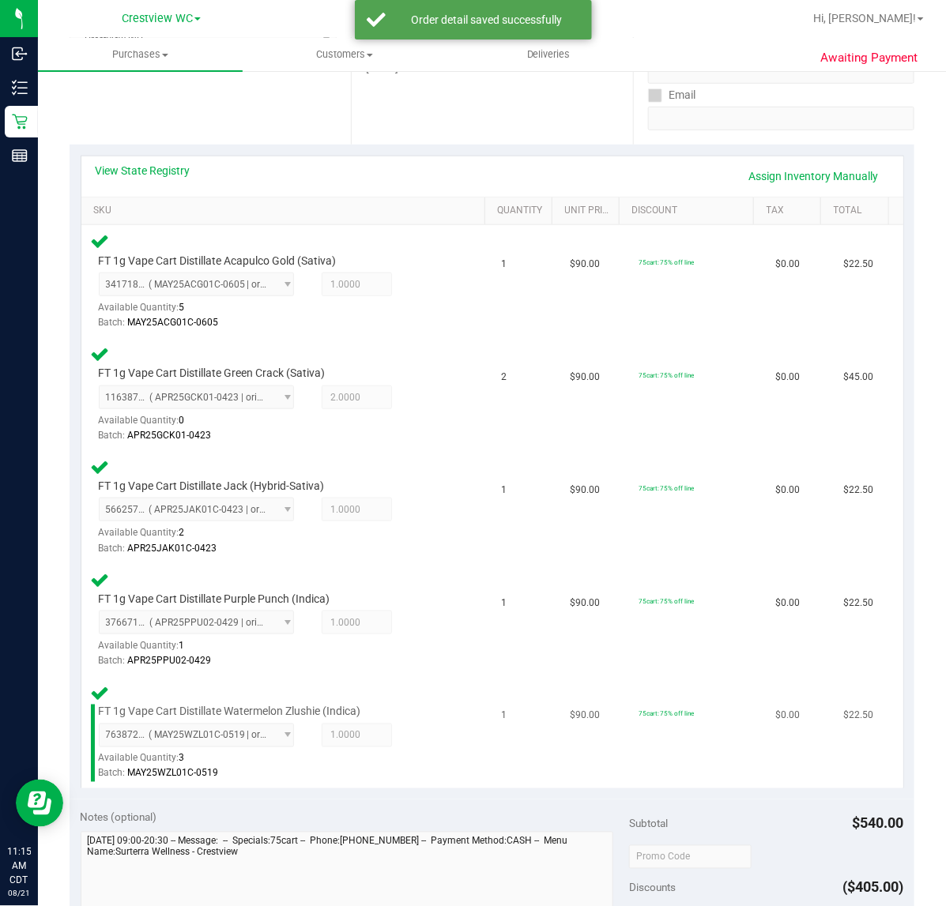
scroll to position [790, 0]
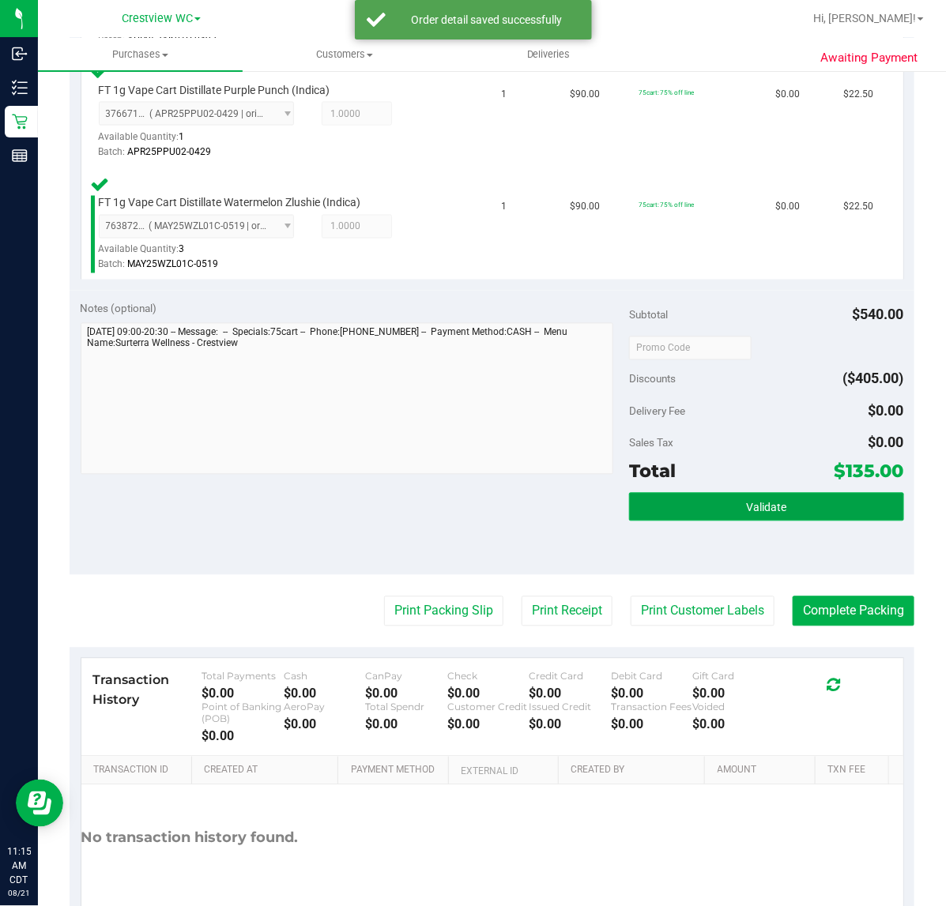
click at [792, 504] on button "Validate" at bounding box center [766, 507] width 274 height 28
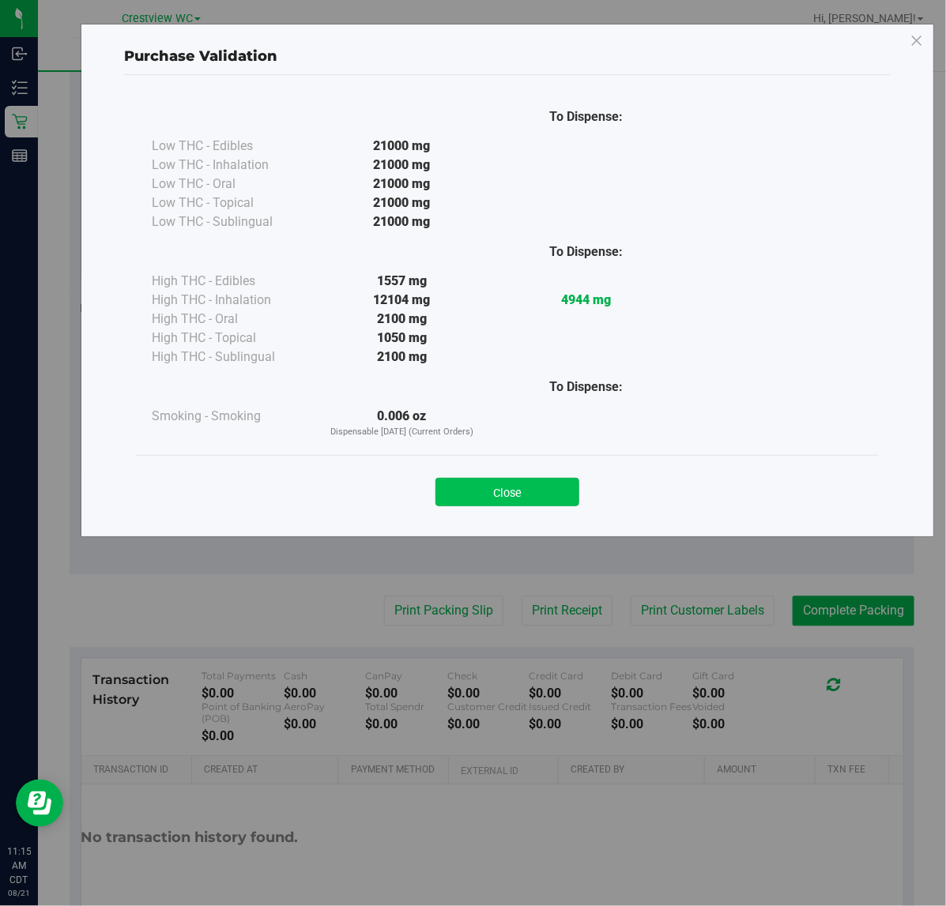
click at [539, 491] on button "Close" at bounding box center [507, 492] width 144 height 28
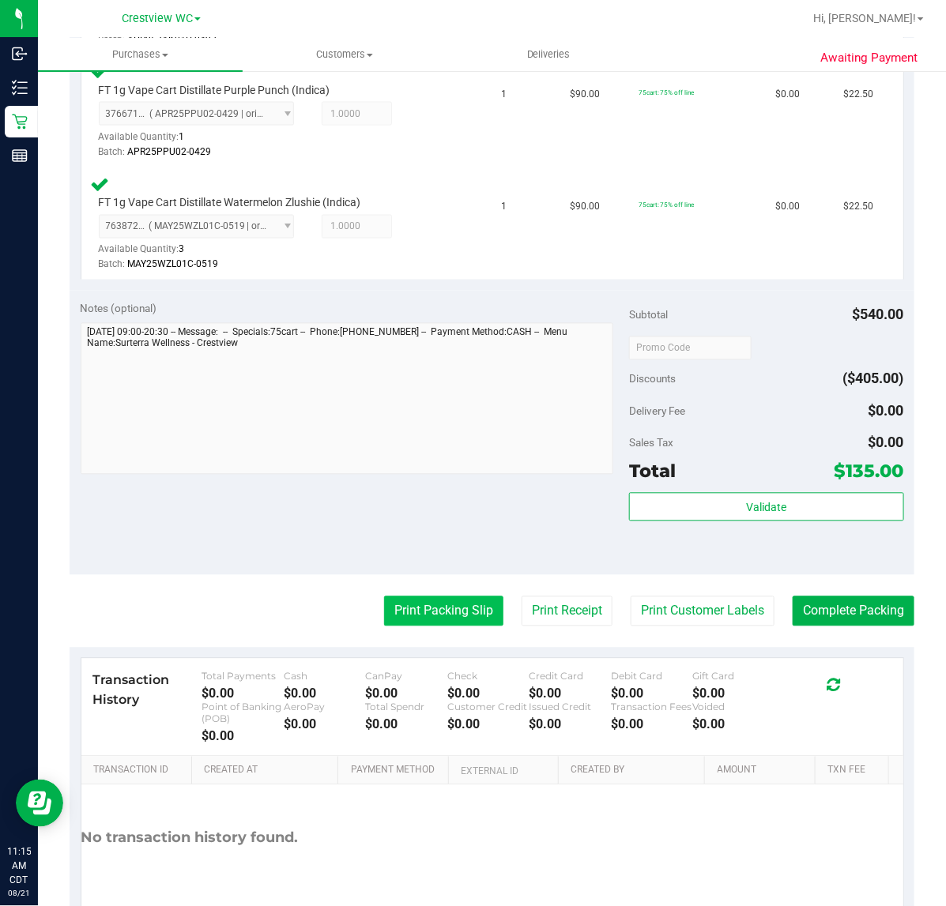
click at [459, 597] on button "Print Packing Slip" at bounding box center [443, 612] width 119 height 30
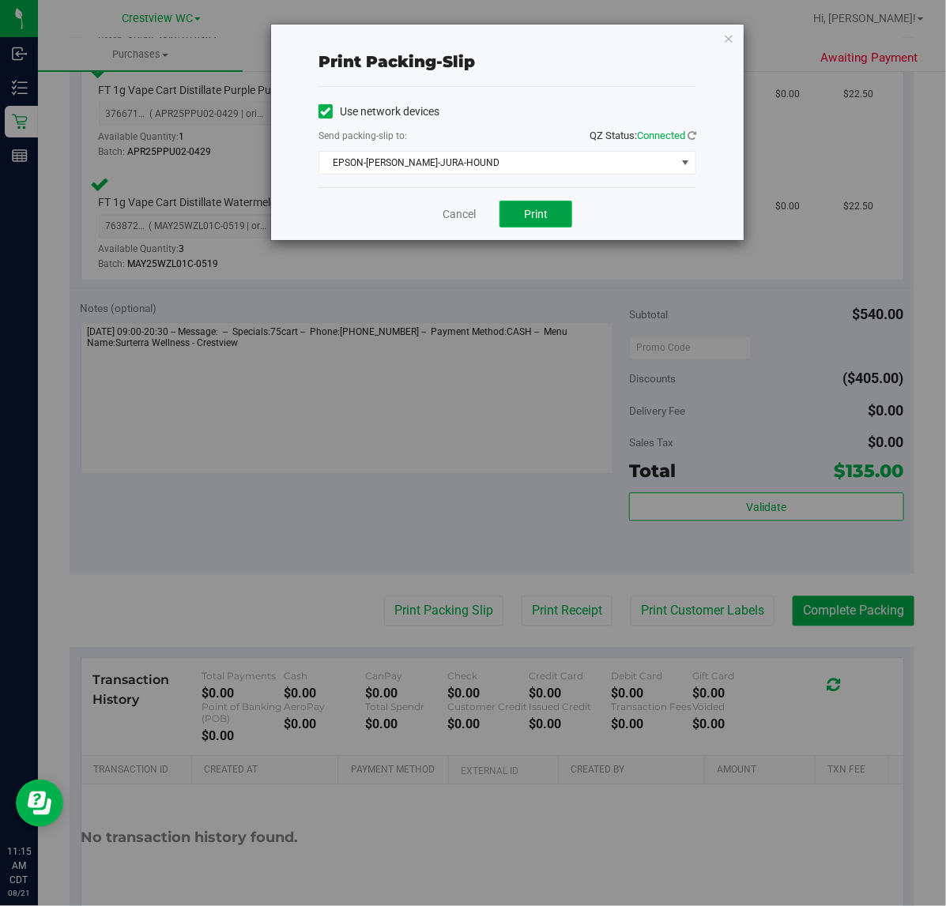
click at [543, 219] on span "Print" at bounding box center [536, 214] width 24 height 13
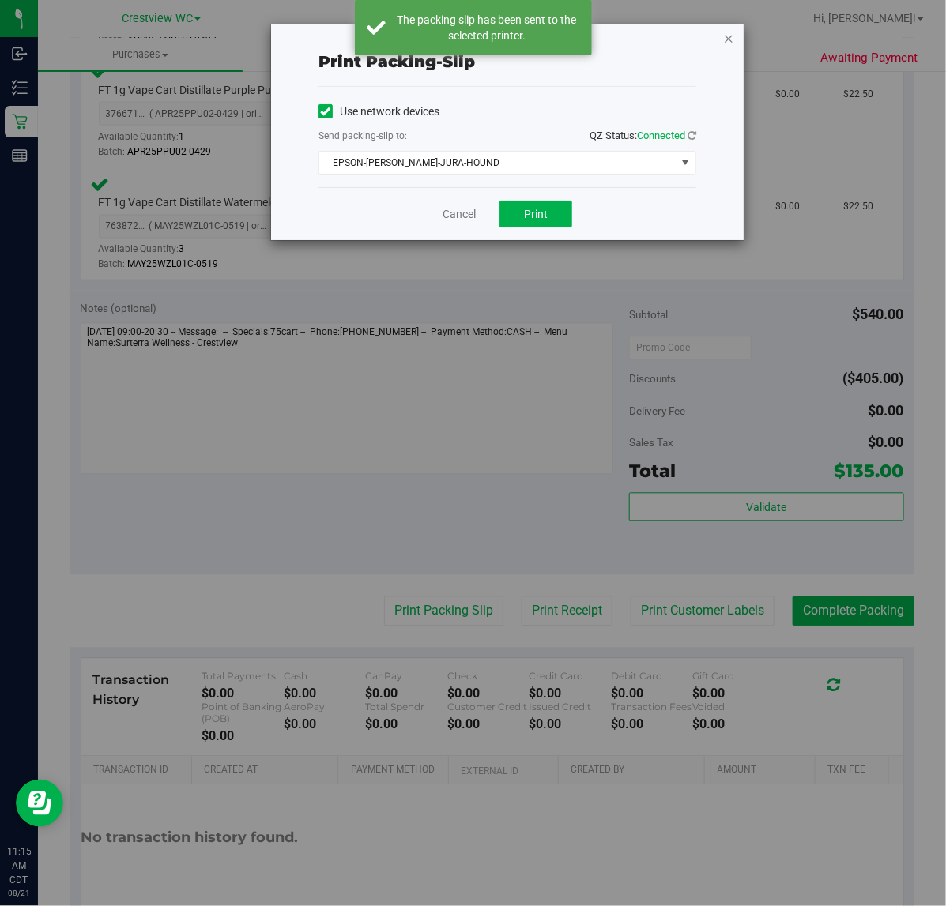
click at [728, 36] on icon "button" at bounding box center [728, 37] width 11 height 19
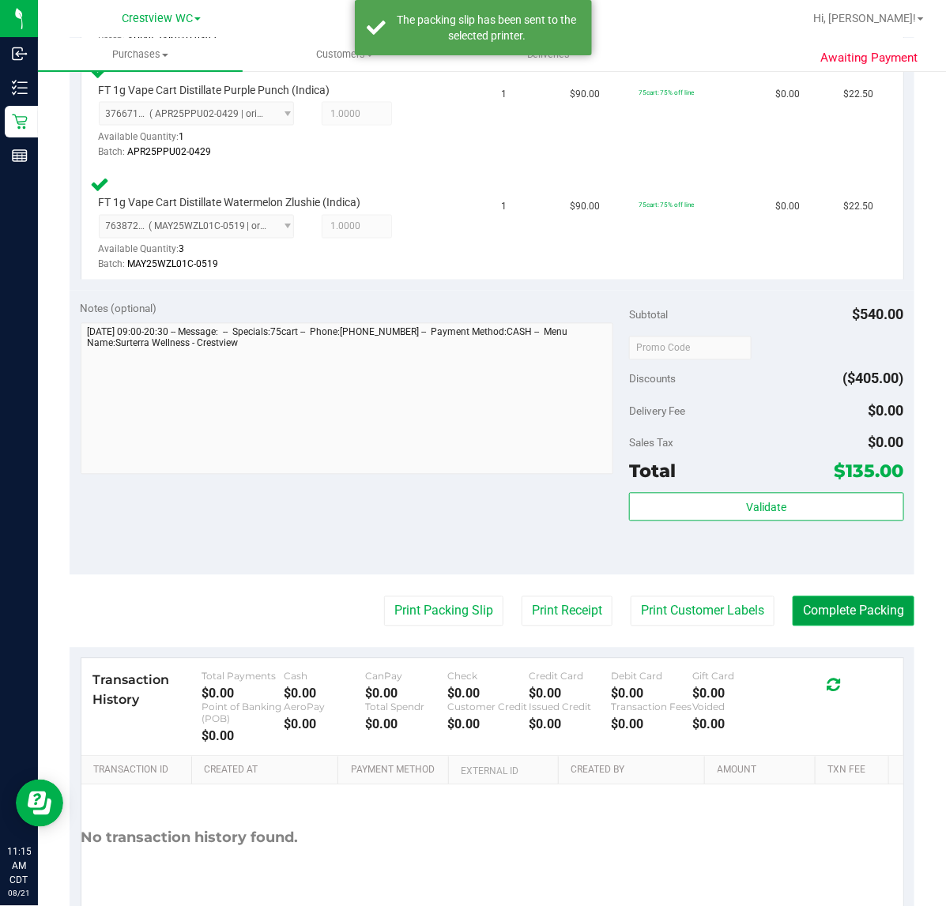
click at [883, 607] on button "Complete Packing" at bounding box center [853, 612] width 122 height 30
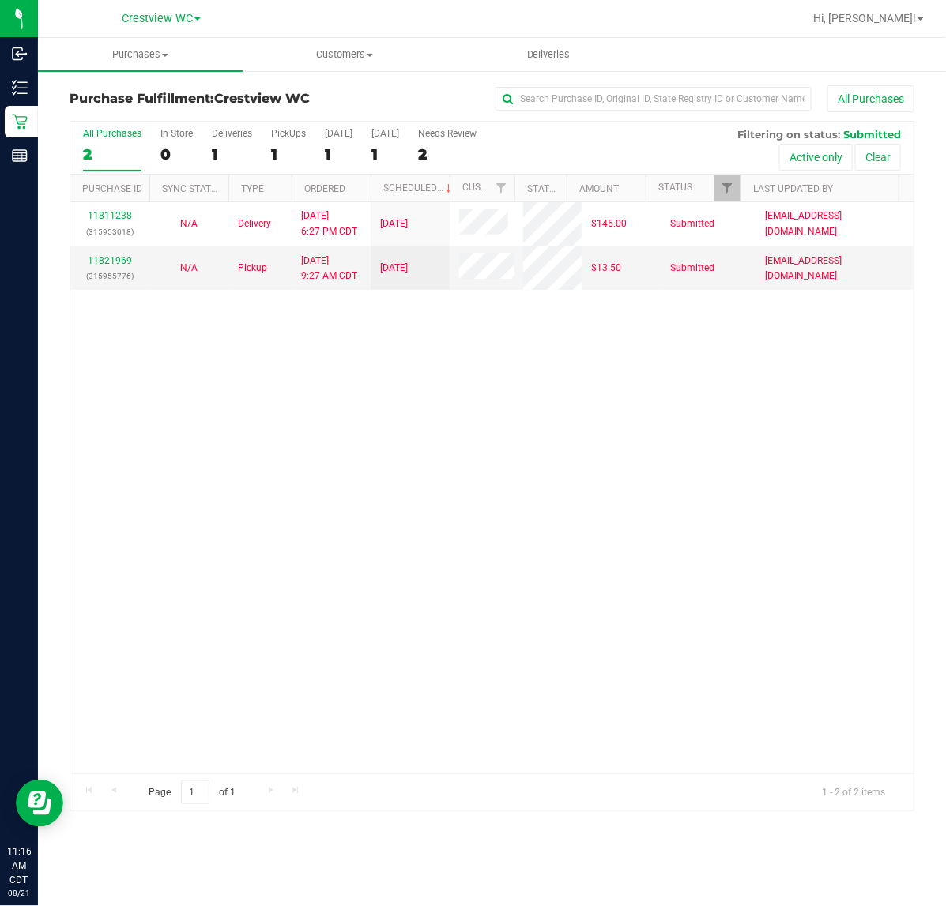
click at [275, 416] on div "11811238 (315953018) N/A Delivery [DATE] 6:27 PM CDT 8/22/2025 $145.00 Submitte…" at bounding box center [491, 487] width 843 height 571
click at [404, 384] on div "11811238 (315953018) N/A Delivery [DATE] 6:27 PM CDT 8/22/2025 $145.00 Submitte…" at bounding box center [491, 487] width 843 height 571
click at [297, 134] on div "PickUps" at bounding box center [288, 133] width 35 height 11
click at [0, 0] on input "PickUps 1" at bounding box center [0, 0] width 0 height 0
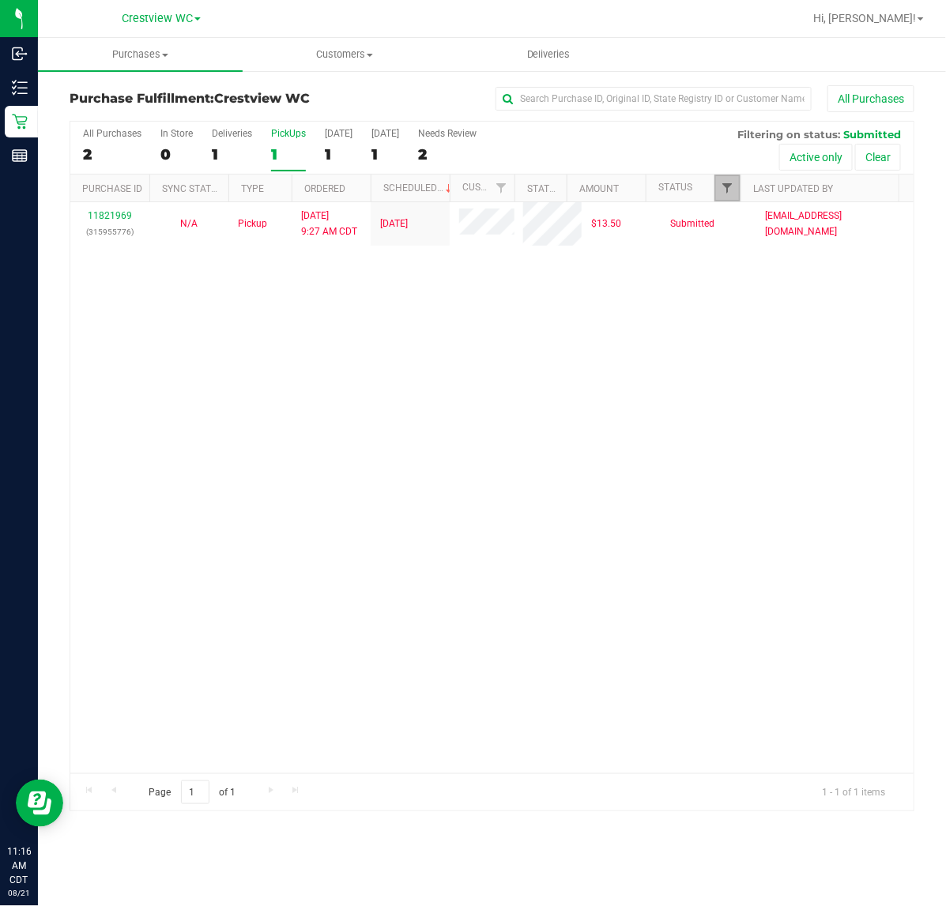
click at [721, 183] on span "Filter" at bounding box center [727, 188] width 13 height 13
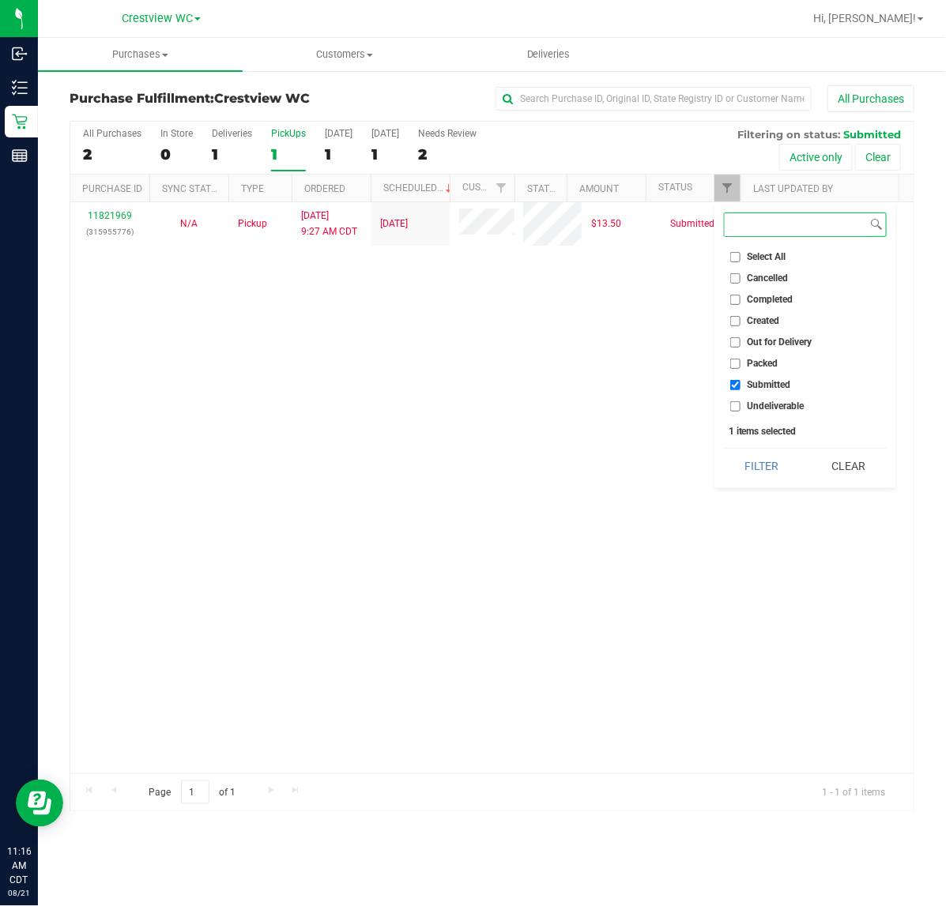
click at [724, 449] on button "Filter" at bounding box center [762, 466] width 76 height 35
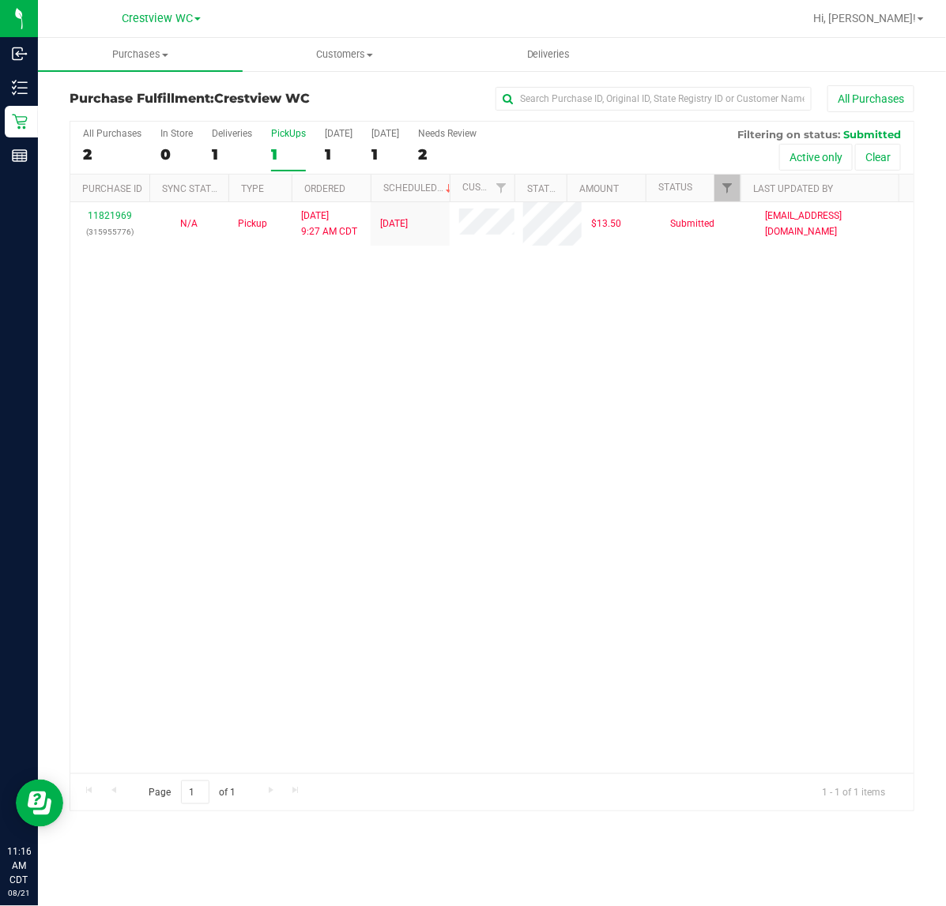
click at [454, 289] on div "11821969 (315955776) N/A Pickup [DATE] 9:27 AM CDT 8/21/2025 $13.50 Submitted […" at bounding box center [491, 487] width 843 height 571
click at [298, 133] on div "PickUps" at bounding box center [288, 133] width 35 height 11
click at [0, 0] on input "PickUps 1" at bounding box center [0, 0] width 0 height 0
click at [298, 133] on div "PickUps" at bounding box center [288, 133] width 35 height 11
click at [0, 0] on input "PickUps 1" at bounding box center [0, 0] width 0 height 0
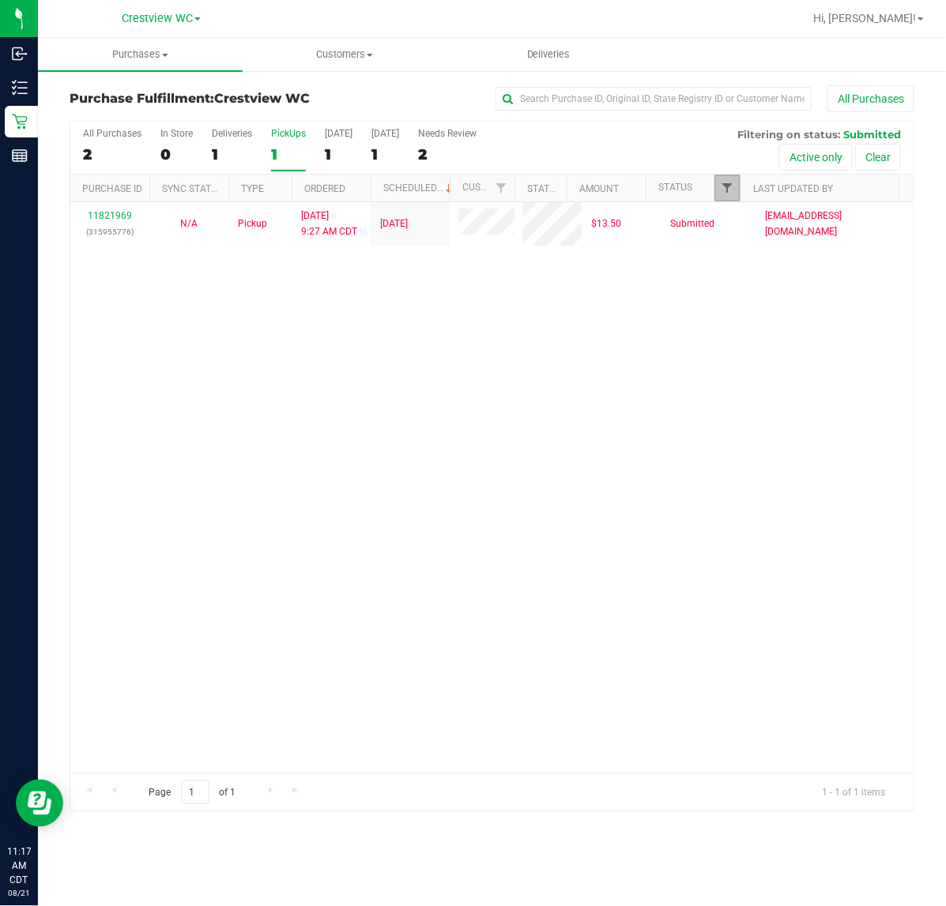
click at [723, 187] on span "Filter" at bounding box center [727, 188] width 13 height 13
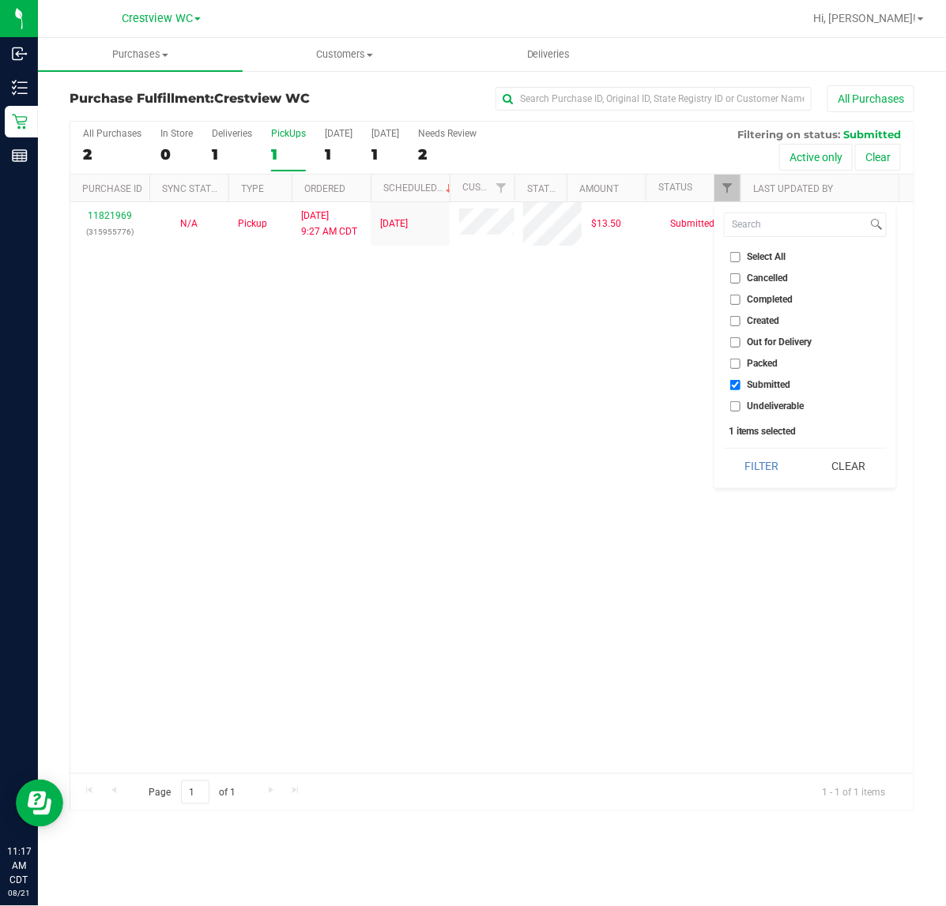
click at [590, 369] on div "11821969 (315955776) N/A Pickup [DATE] 9:27 AM CDT 8/21/2025 $13.50 Submitted […" at bounding box center [491, 487] width 843 height 571
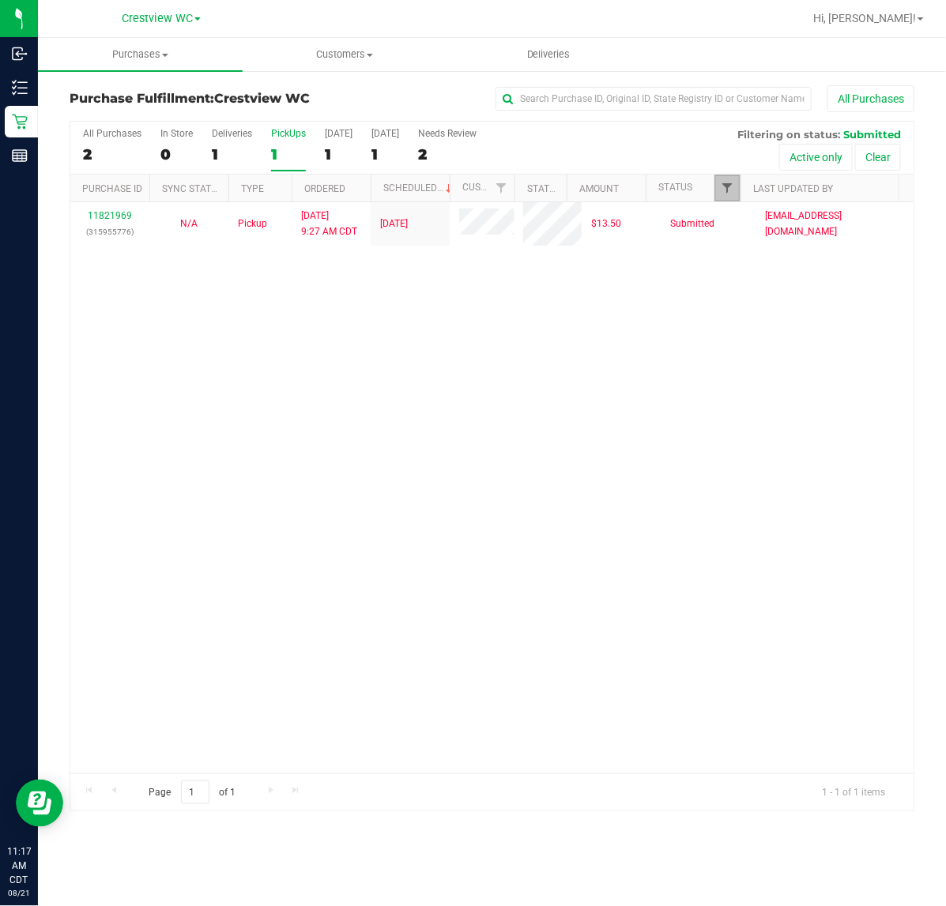
click at [725, 191] on span "Filter" at bounding box center [727, 188] width 13 height 13
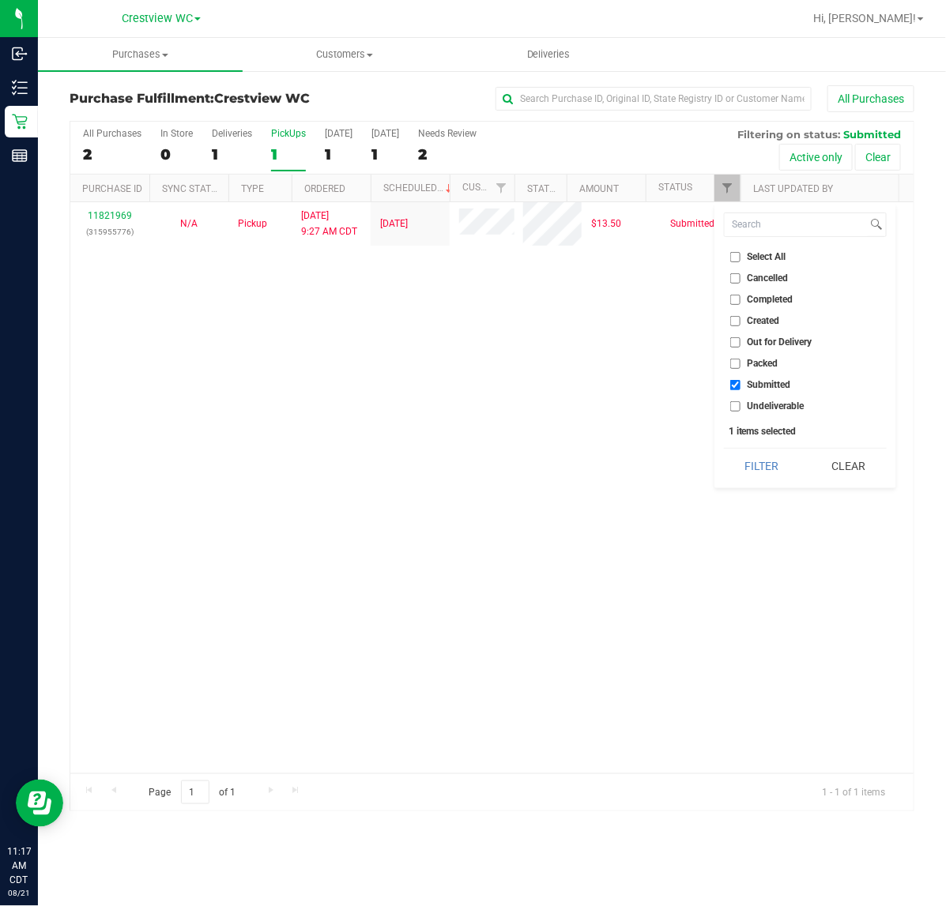
click at [465, 427] on div "11821969 (315955776) N/A Pickup [DATE] 9:27 AM CDT 8/21/2025 $13.50 Submitted […" at bounding box center [491, 487] width 843 height 571
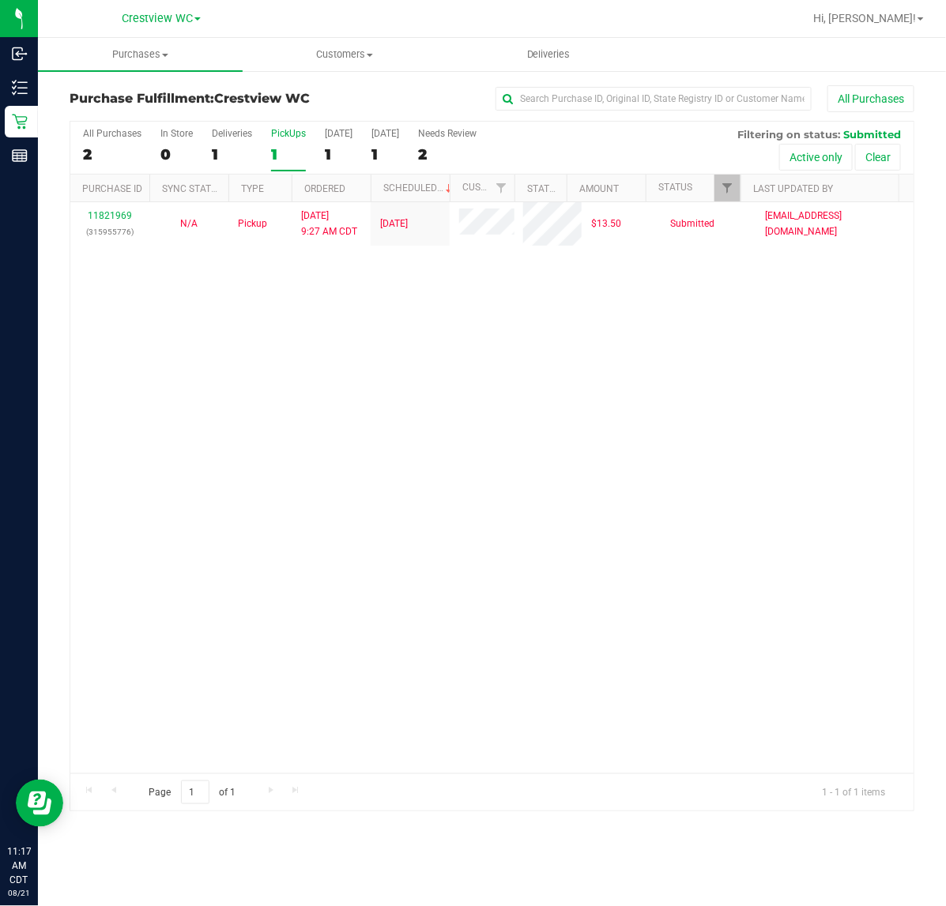
click at [283, 133] on div "PickUps" at bounding box center [288, 133] width 35 height 11
click at [0, 0] on input "PickUps 1" at bounding box center [0, 0] width 0 height 0
click at [729, 183] on span "Filter" at bounding box center [727, 188] width 13 height 13
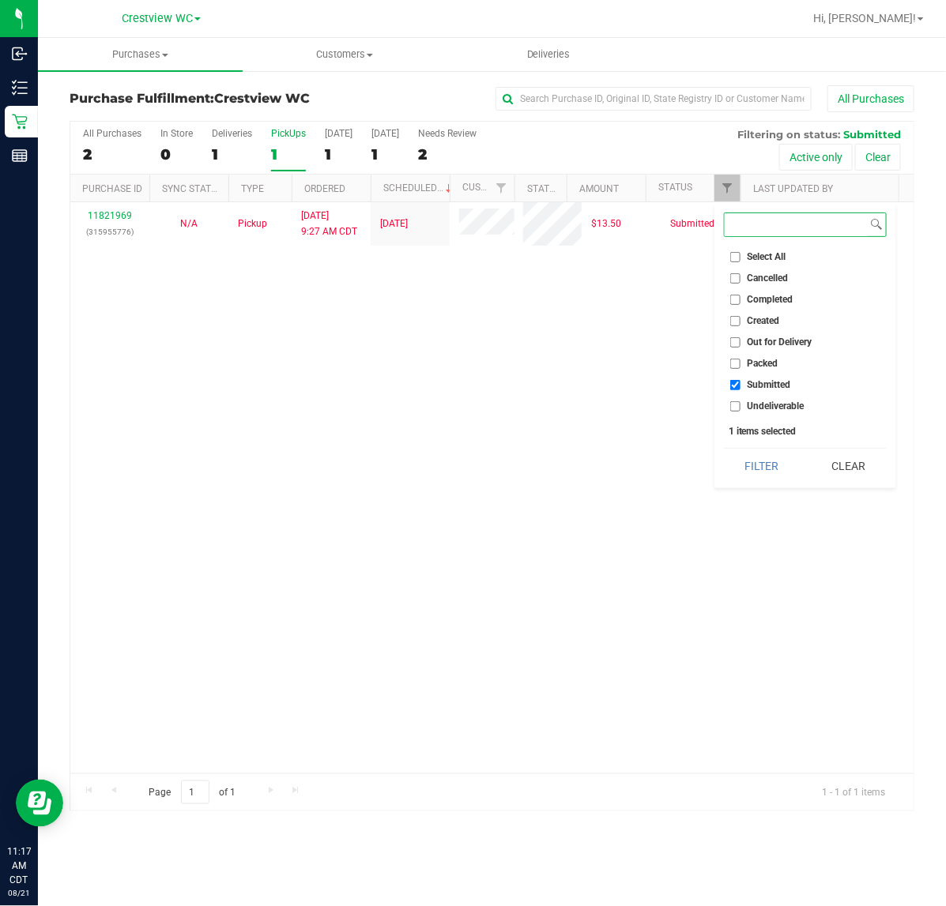
click at [724, 449] on button "Filter" at bounding box center [762, 466] width 76 height 35
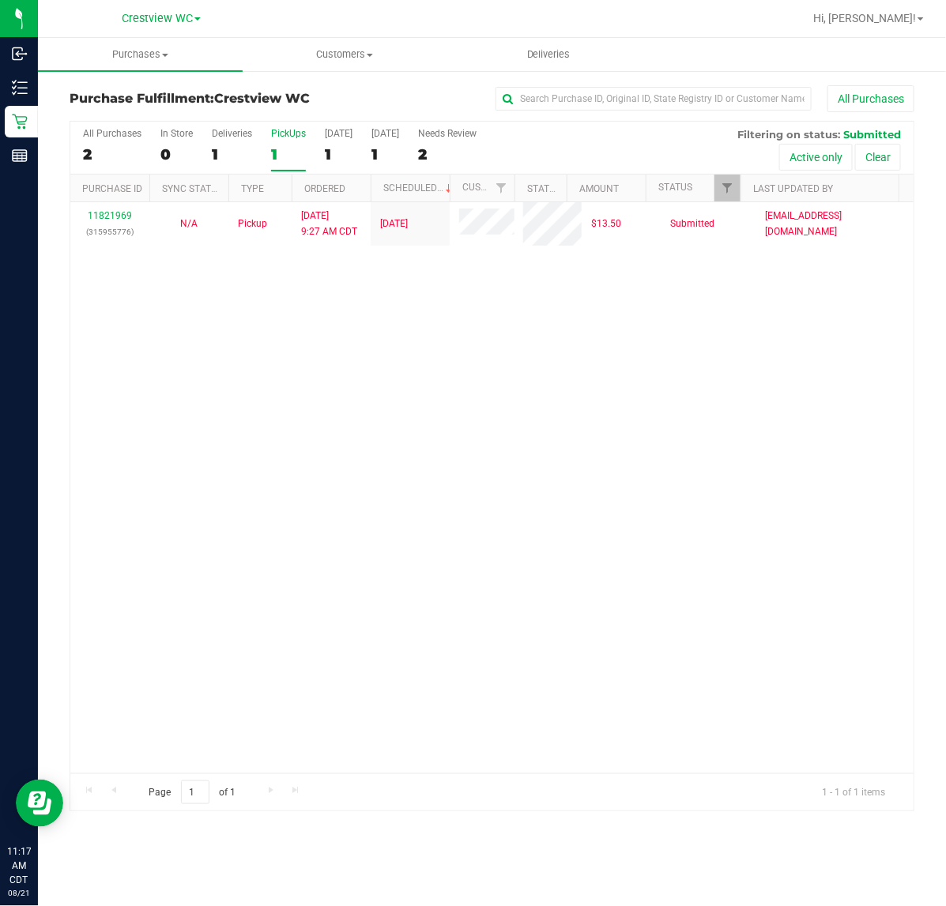
click at [578, 333] on div "11821969 (315955776) N/A Pickup [DATE] 9:27 AM CDT 8/21/2025 $13.50 Submitted […" at bounding box center [491, 487] width 843 height 571
click at [582, 333] on div "11821969 (315955776) N/A Pickup [DATE] 9:27 AM CDT 8/21/2025 $13.50 Submitted […" at bounding box center [491, 487] width 843 height 571
click at [577, 448] on div "11821969 (315955776) N/A Pickup [DATE] 9:27 AM CDT 8/21/2025 $13.50 Submitted […" at bounding box center [491, 487] width 843 height 571
drag, startPoint x: 599, startPoint y: 332, endPoint x: 585, endPoint y: 341, distance: 16.7
click at [600, 332] on div "11821969 (315955776) N/A Pickup [DATE] 9:27 AM CDT 8/21/2025 $13.50 Submitted […" at bounding box center [491, 487] width 843 height 571
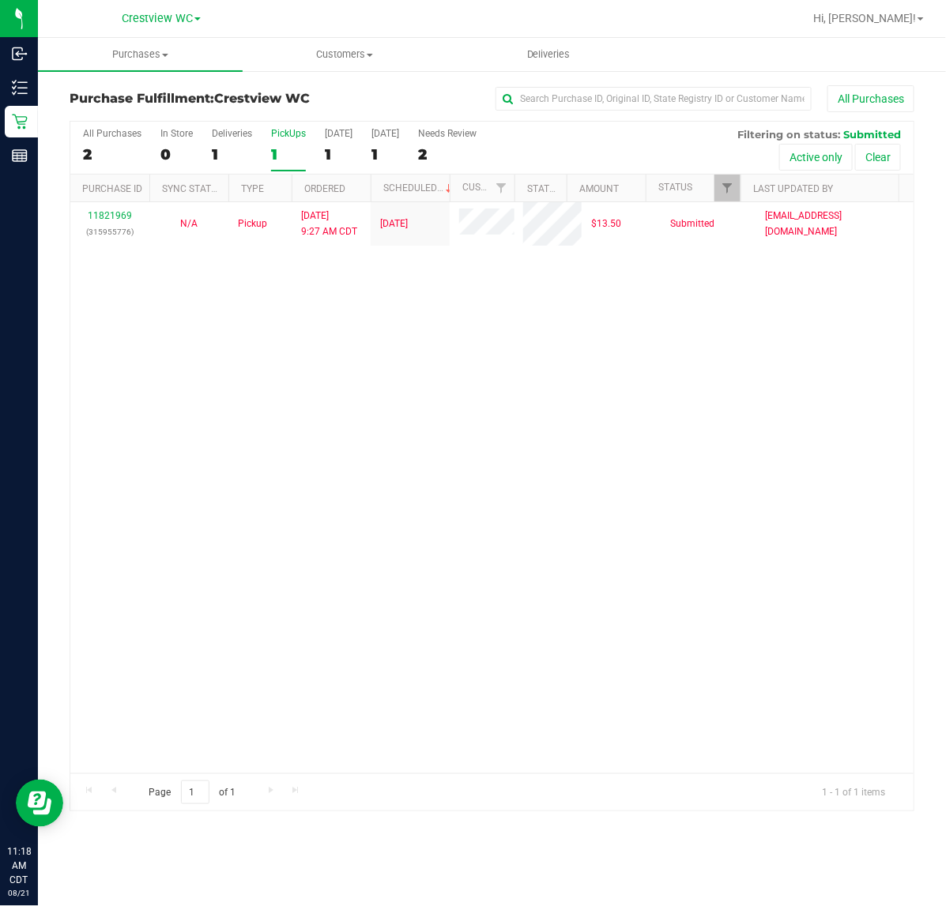
click at [278, 128] on div "PickUps" at bounding box center [288, 133] width 35 height 11
click at [0, 0] on input "PickUps 1" at bounding box center [0, 0] width 0 height 0
click at [290, 131] on div "PickUps" at bounding box center [288, 133] width 35 height 11
click at [0, 0] on input "PickUps 1" at bounding box center [0, 0] width 0 height 0
click at [707, 399] on div "11821969 (315955776) N/A Pickup [DATE] 9:27 AM CDT 8/21/2025 $13.50 Submitted […" at bounding box center [491, 487] width 843 height 571
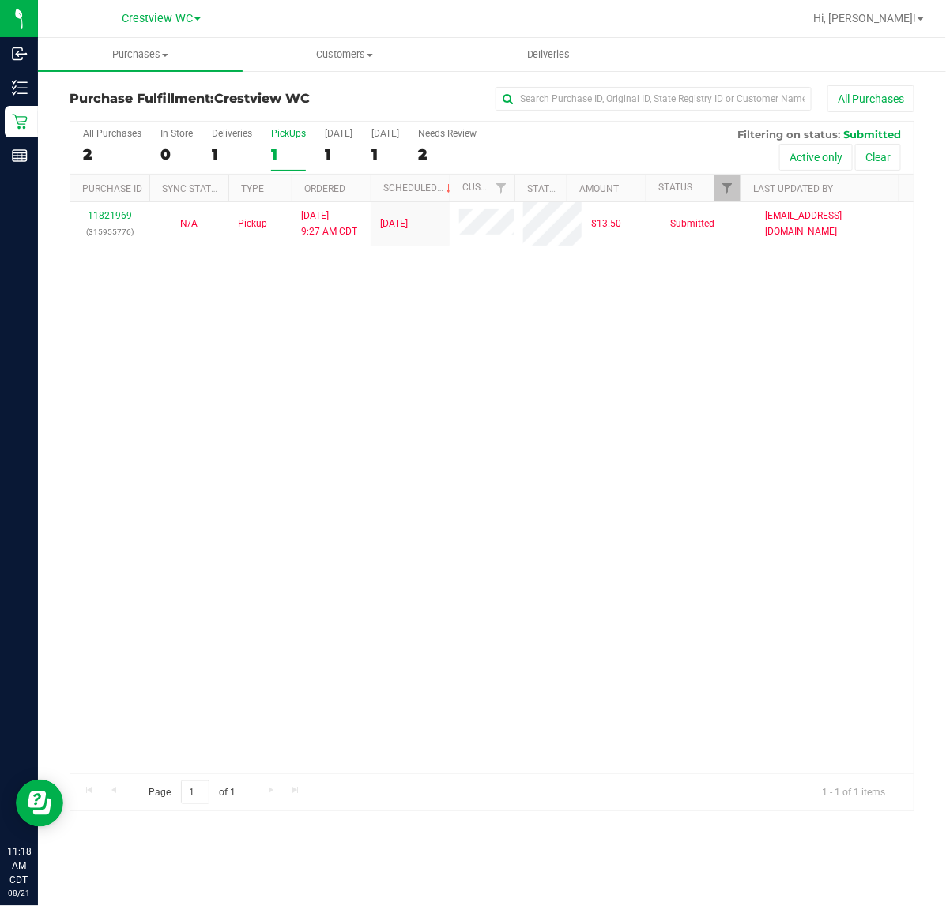
click at [279, 130] on div "PickUps" at bounding box center [288, 133] width 35 height 11
click at [0, 0] on input "PickUps 1" at bounding box center [0, 0] width 0 height 0
click at [728, 188] on span "Filter" at bounding box center [727, 188] width 13 height 13
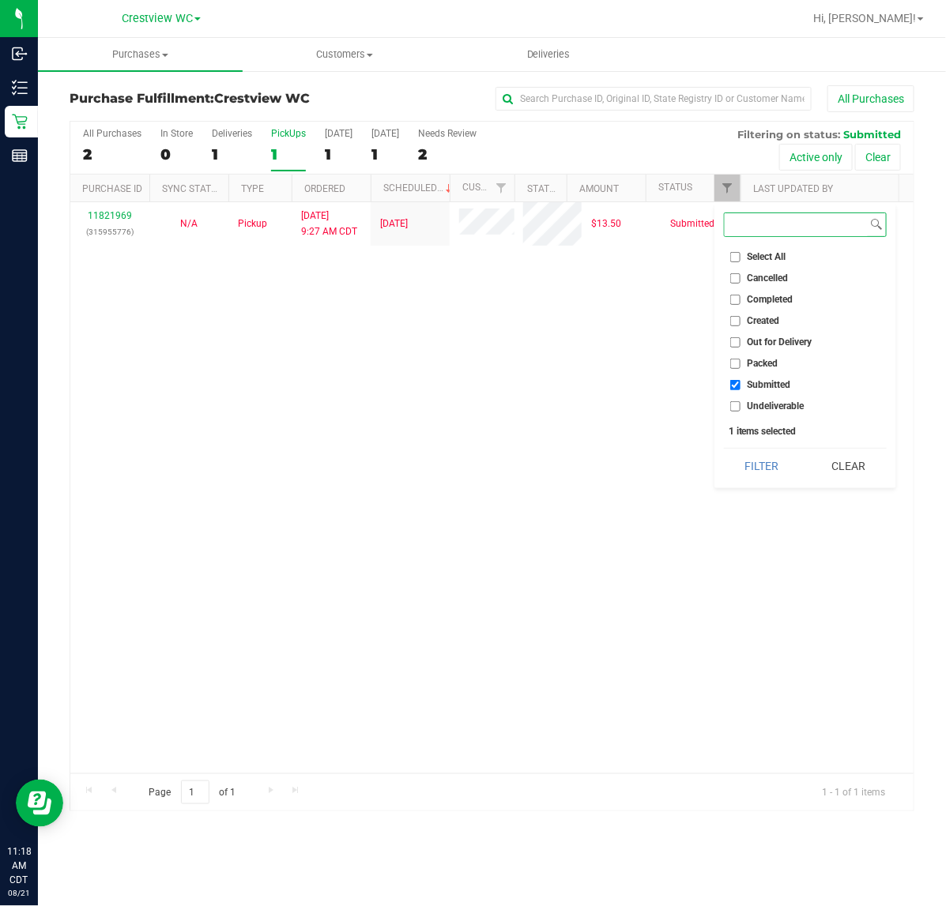
click at [724, 449] on button "Filter" at bounding box center [762, 466] width 76 height 35
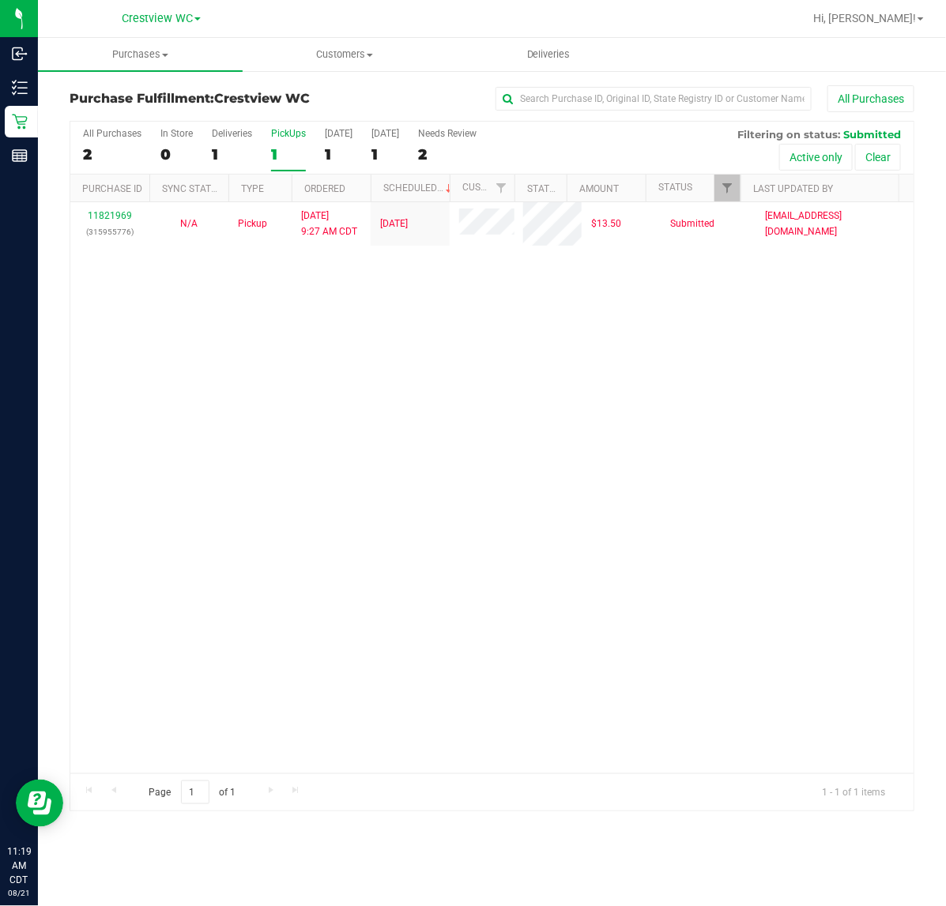
click at [665, 484] on div "11821969 (315955776) N/A Pickup [DATE] 9:27 AM CDT 8/21/2025 $13.50 Submitted […" at bounding box center [491, 487] width 843 height 571
click at [281, 137] on div "PickUps" at bounding box center [288, 133] width 35 height 11
click at [0, 0] on input "PickUps 1" at bounding box center [0, 0] width 0 height 0
click at [733, 192] on link "Filter" at bounding box center [727, 188] width 26 height 27
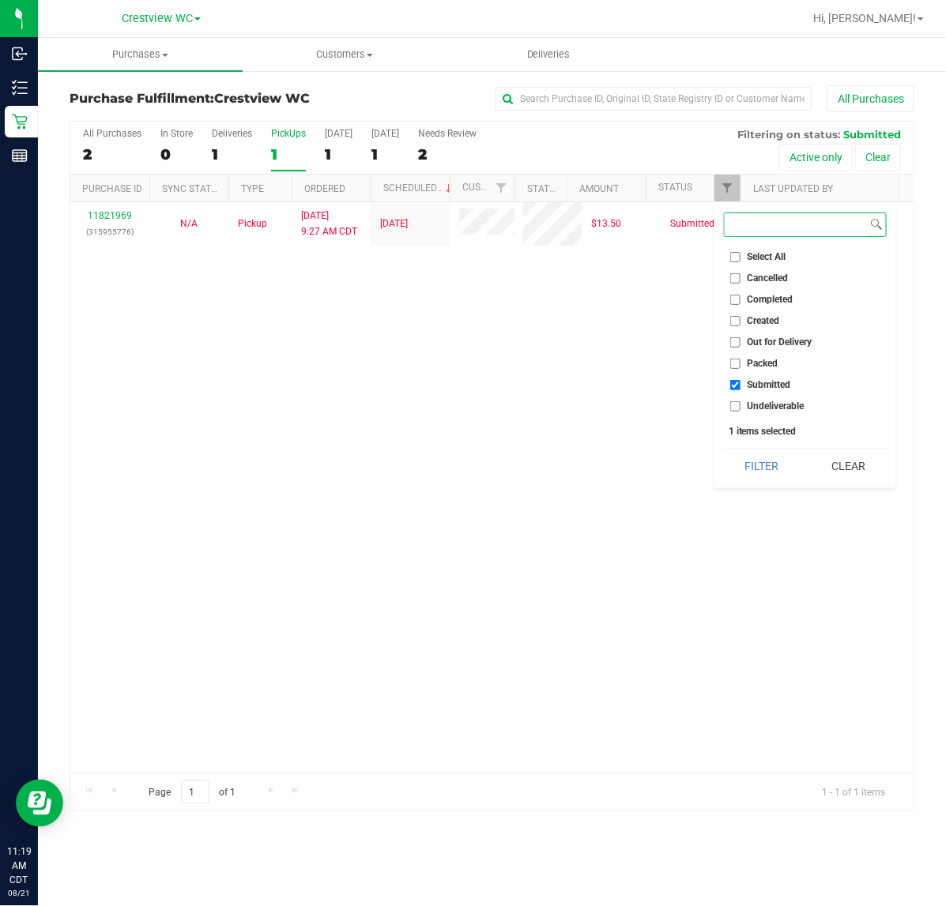
click at [724, 449] on button "Filter" at bounding box center [762, 466] width 76 height 35
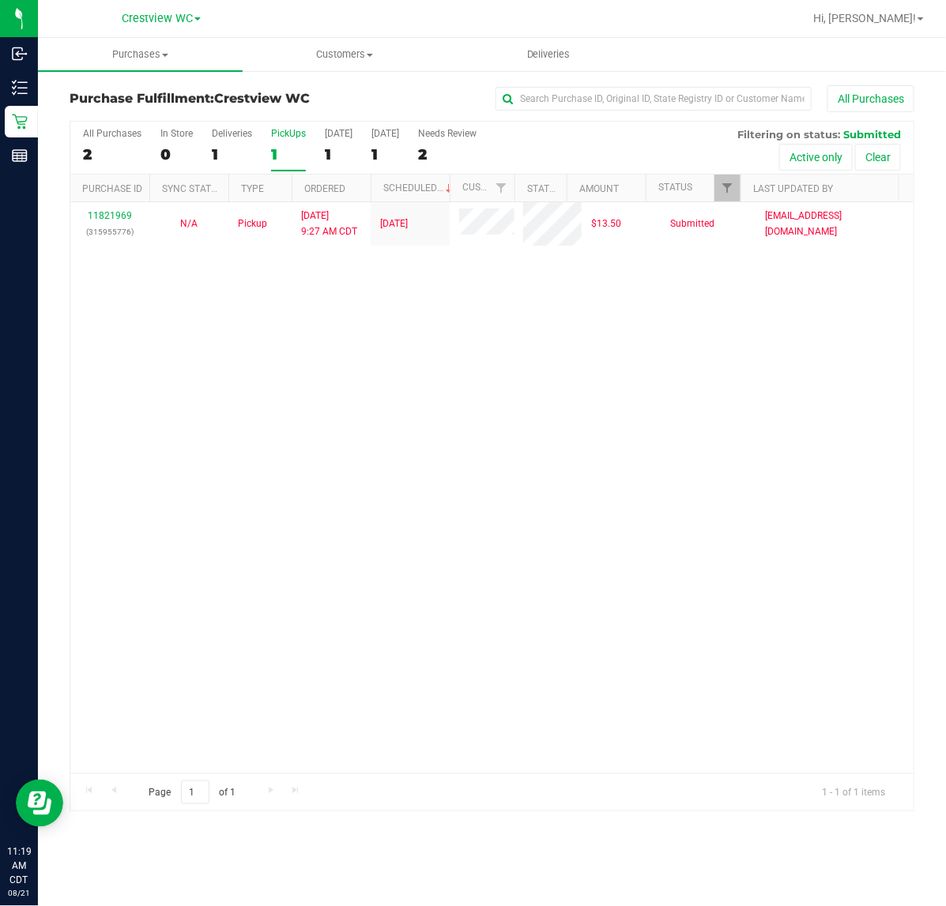
click at [622, 401] on div "11821969 (315955776) N/A Pickup [DATE] 9:27 AM CDT 8/21/2025 $13.50 Submitted […" at bounding box center [491, 487] width 843 height 571
click at [297, 132] on div "PickUps" at bounding box center [288, 133] width 35 height 11
click at [0, 0] on input "PickUps 1" at bounding box center [0, 0] width 0 height 0
click at [299, 133] on div "PickUps" at bounding box center [288, 133] width 35 height 11
click at [0, 0] on input "PickUps 1" at bounding box center [0, 0] width 0 height 0
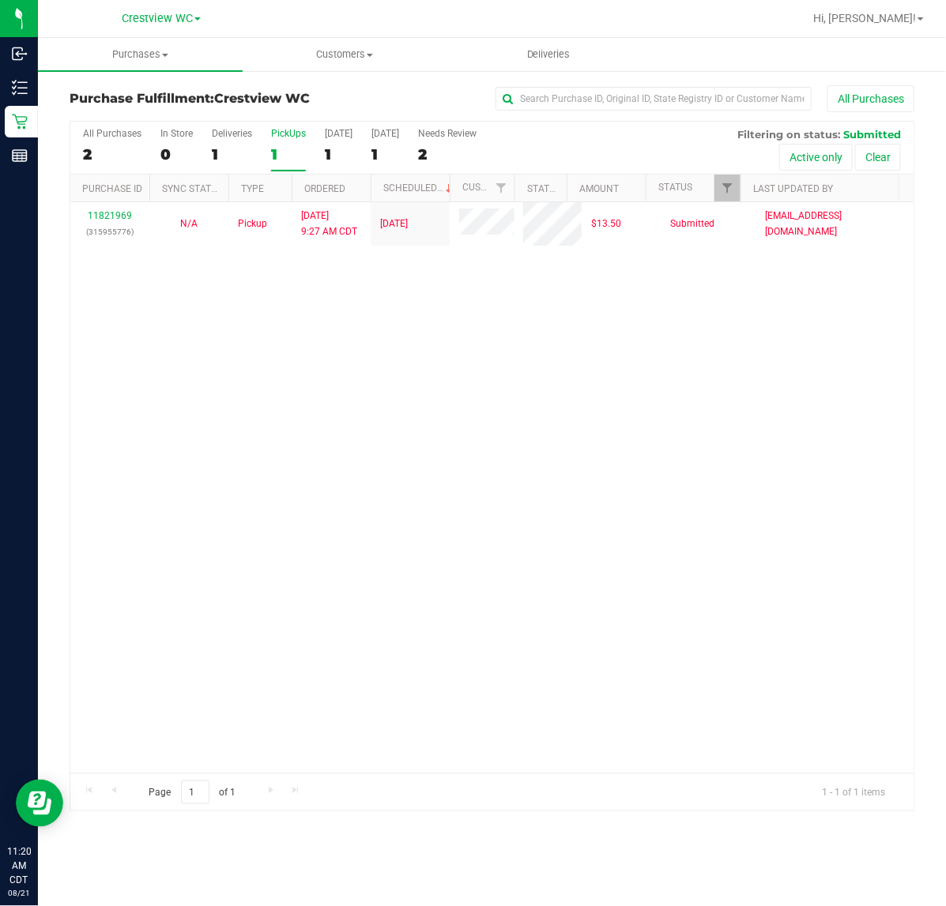
click at [462, 382] on div "11821969 (315955776) N/A Pickup [DATE] 9:27 AM CDT 8/21/2025 $13.50 Submitted […" at bounding box center [491, 487] width 843 height 571
click at [274, 139] on div "PickUps" at bounding box center [288, 133] width 35 height 11
click at [0, 0] on input "PickUps 1" at bounding box center [0, 0] width 0 height 0
click at [732, 183] on span "Filter" at bounding box center [727, 188] width 13 height 13
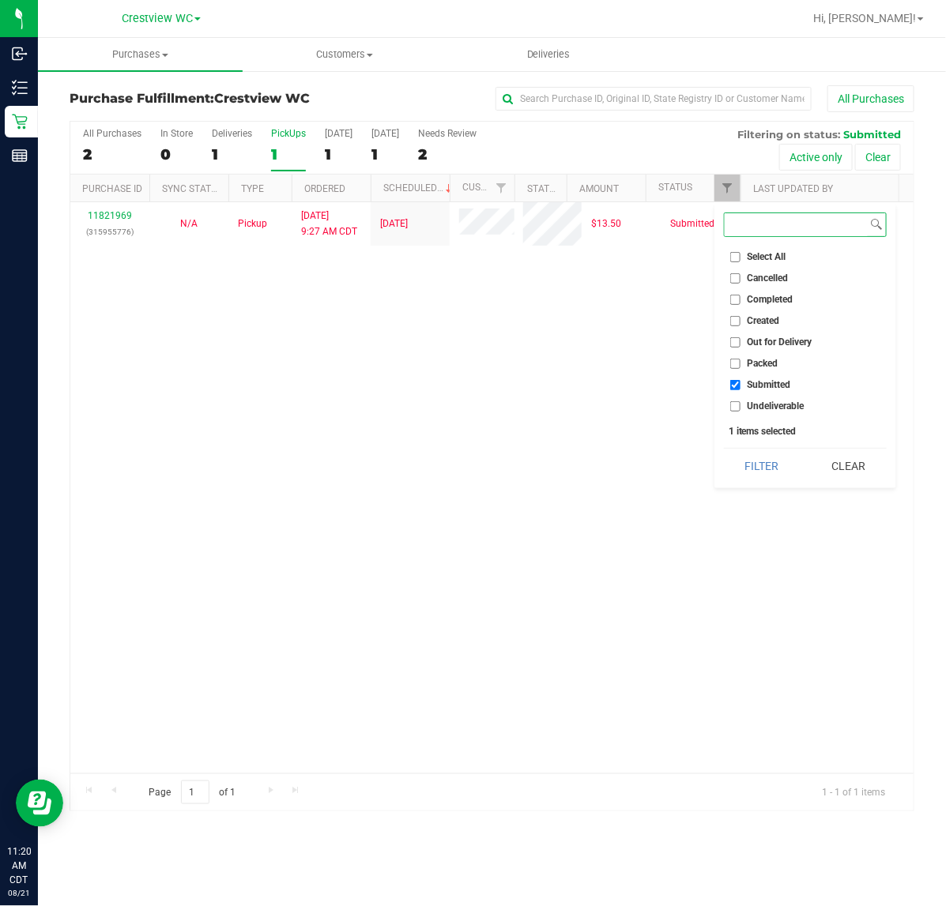
click at [724, 449] on button "Filter" at bounding box center [762, 466] width 76 height 35
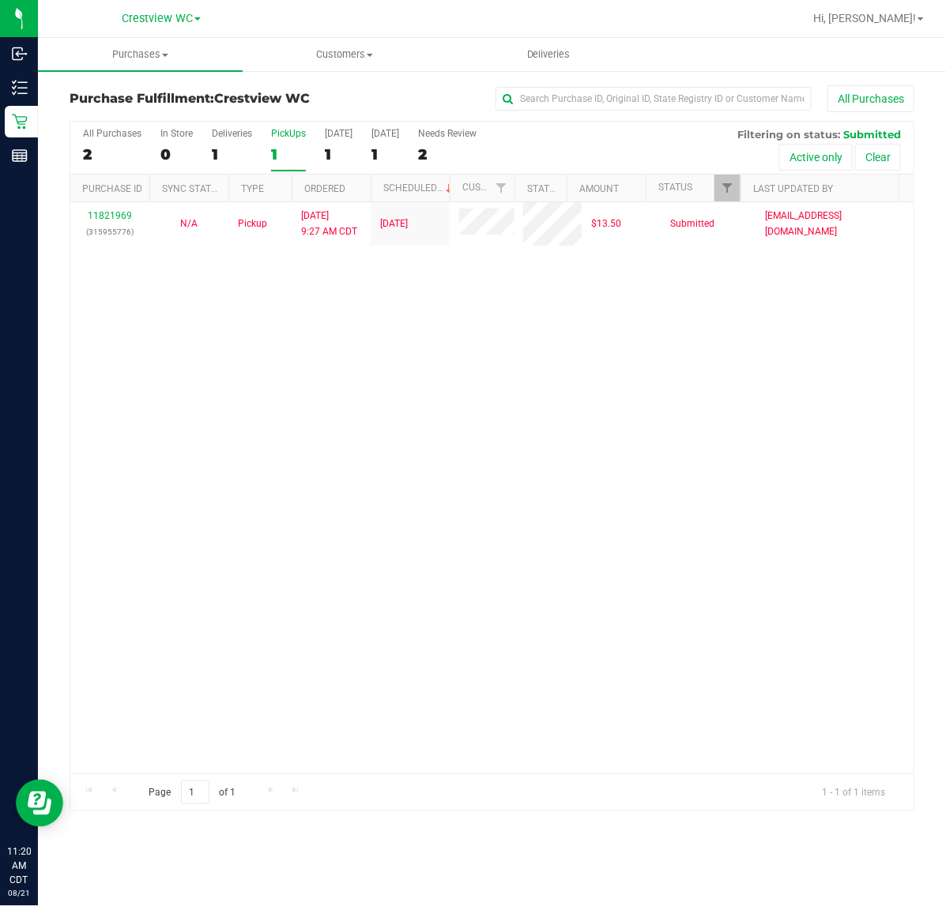
click at [578, 366] on div "11821969 (315955776) N/A Pickup [DATE] 9:27 AM CDT 8/21/2025 $13.50 Submitted […" at bounding box center [491, 487] width 843 height 571
click at [759, 392] on div "11821969 (315955776) N/A Pickup [DATE] 9:27 AM CDT 8/21/2025 $13.50 Submitted […" at bounding box center [491, 487] width 843 height 571
drag, startPoint x: 499, startPoint y: 364, endPoint x: 506, endPoint y: 376, distance: 13.4
click at [506, 376] on div "11821969 (315955776) N/A Pickup [DATE] 9:27 AM CDT 8/21/2025 $13.50 Submitted […" at bounding box center [491, 487] width 843 height 571
click at [360, 490] on div "11821969 (315955776) N/A Pickup [DATE] 9:27 AM CDT 8/21/2025 $13.50 Submitted […" at bounding box center [491, 487] width 843 height 571
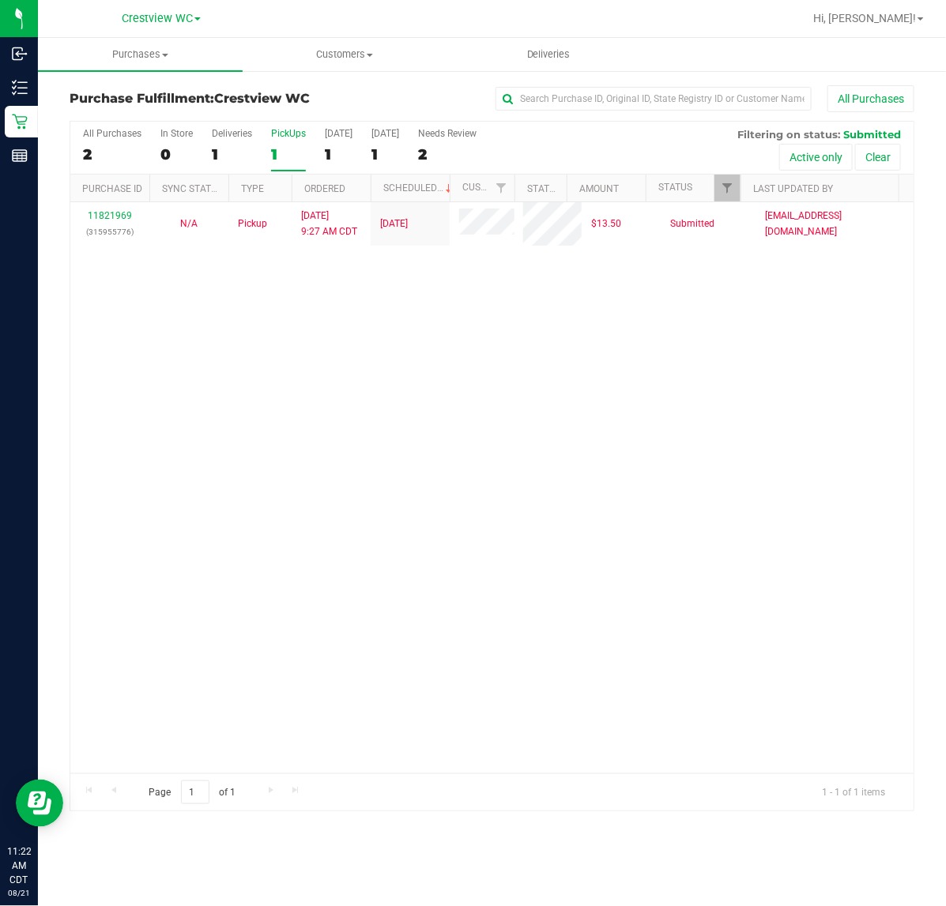
click at [333, 475] on div "11821969 (315955776) N/A Pickup [DATE] 9:27 AM CDT 8/21/2025 $13.50 Submitted […" at bounding box center [491, 487] width 843 height 571
click at [318, 460] on div "11821969 (315955776) N/A Pickup [DATE] 9:27 AM CDT 8/21/2025 $13.50 Submitted […" at bounding box center [491, 487] width 843 height 571
click at [539, 476] on div "11821969 (315955776) N/A Pickup [DATE] 9:27 AM CDT 8/21/2025 $13.50 Submitted […" at bounding box center [491, 487] width 843 height 571
click at [516, 372] on div "11821969 (315955776) N/A Pickup [DATE] 9:27 AM CDT 8/21/2025 $13.50 Submitted […" at bounding box center [491, 487] width 843 height 571
click at [431, 388] on div "11821969 (315955776) N/A Pickup [DATE] 9:27 AM CDT 8/21/2025 $13.50 Submitted […" at bounding box center [491, 487] width 843 height 571
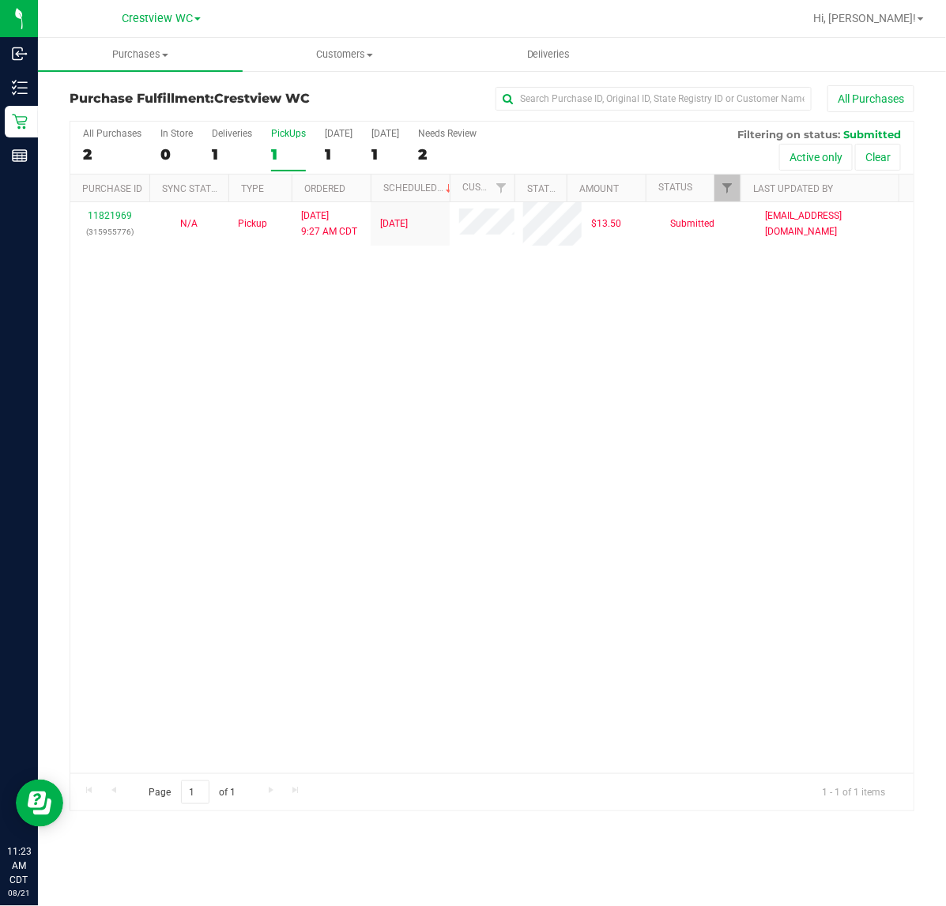
click at [285, 127] on div "All Purchases 2 In Store 0 Deliveries 1 PickUps 1 [DATE] 1 [DATE] 1 Needs Revie…" at bounding box center [491, 128] width 843 height 13
click at [555, 397] on div "11821969 (315955776) N/A Pickup [DATE] 9:27 AM CDT 8/21/2025 $13.50 Submitted […" at bounding box center [491, 487] width 843 height 571
click at [483, 437] on div "11821969 (315955776) N/A Pickup [DATE] 9:27 AM CDT 8/21/2025 $13.50 Submitted […" at bounding box center [491, 487] width 843 height 571
click at [296, 130] on div "PickUps" at bounding box center [288, 133] width 35 height 11
click at [0, 0] on input "PickUps 1" at bounding box center [0, 0] width 0 height 0
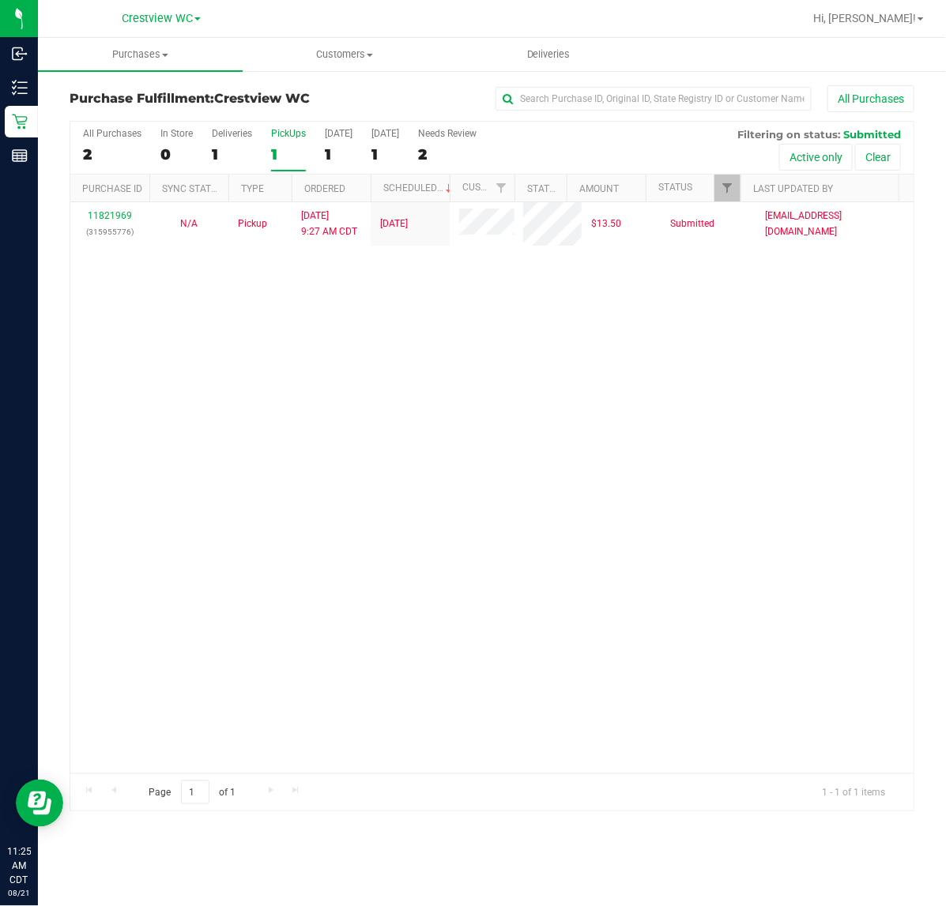
click at [296, 130] on div "PickUps" at bounding box center [288, 133] width 35 height 11
click at [0, 0] on input "PickUps 1" at bounding box center [0, 0] width 0 height 0
click at [732, 179] on link "Filter" at bounding box center [727, 188] width 26 height 27
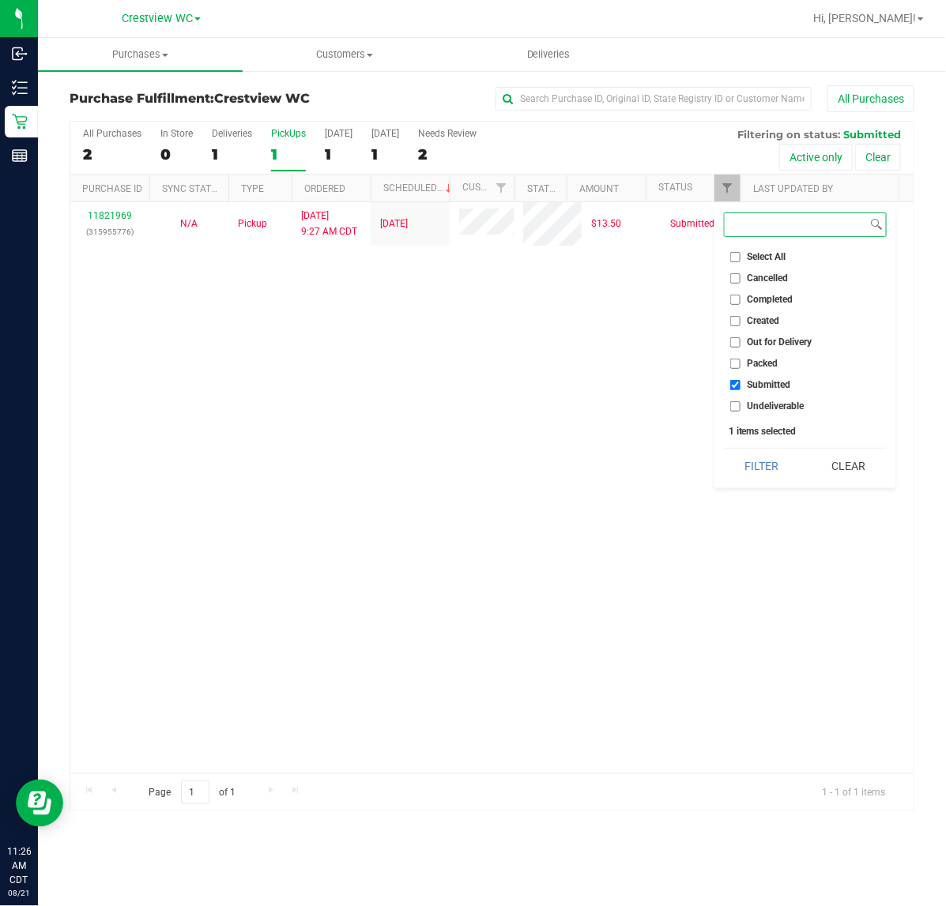
click at [724, 449] on button "Filter" at bounding box center [762, 466] width 76 height 35
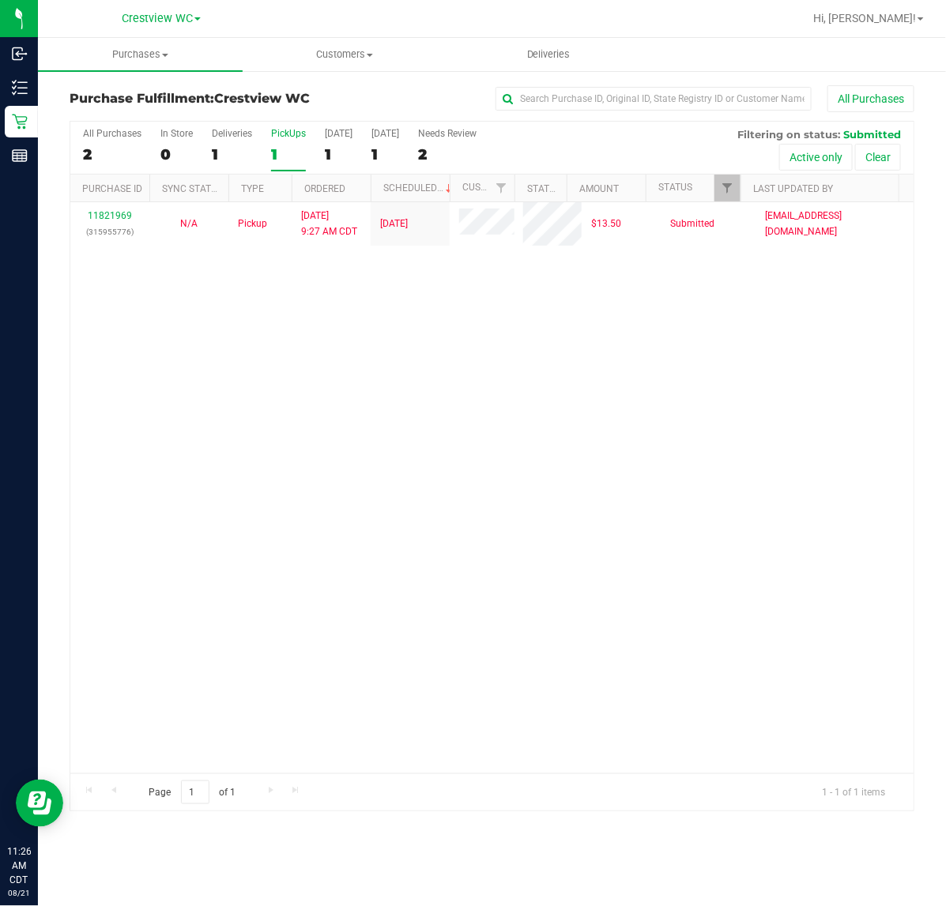
click at [604, 338] on div "11821969 (315955776) N/A Pickup [DATE] 9:27 AM CDT 8/21/2025 $13.50 Submitted […" at bounding box center [491, 487] width 843 height 571
click at [461, 412] on div "11821969 (315955776) N/A Pickup [DATE] 9:27 AM CDT 8/21/2025 $13.50 Submitted […" at bounding box center [491, 487] width 843 height 571
click at [581, 416] on div "11821969 (315955776) N/A Pickup [DATE] 9:27 AM CDT 8/21/2025 $13.50 Submitted […" at bounding box center [491, 487] width 843 height 571
click at [300, 133] on div "PickUps" at bounding box center [288, 133] width 35 height 11
click at [282, 136] on div "PickUps" at bounding box center [288, 133] width 35 height 11
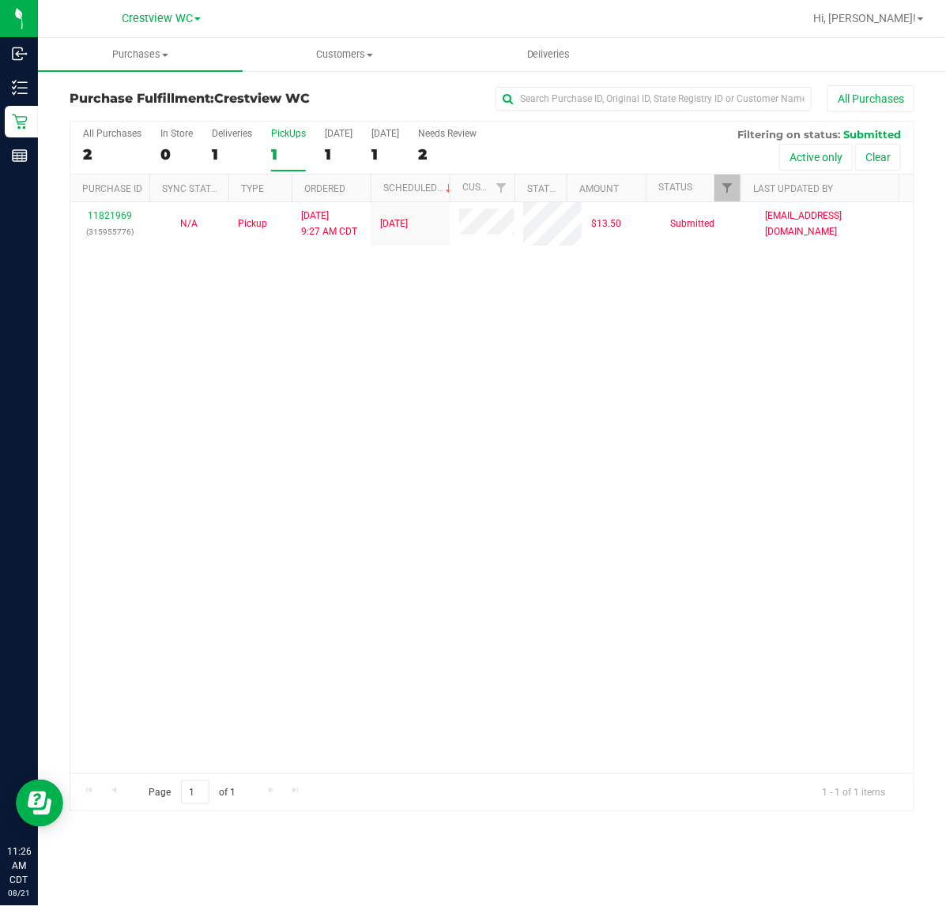
click at [0, 0] on input "PickUps 1" at bounding box center [0, 0] width 0 height 0
checkbox input "true"
click at [723, 186] on span "Filter" at bounding box center [727, 188] width 13 height 13
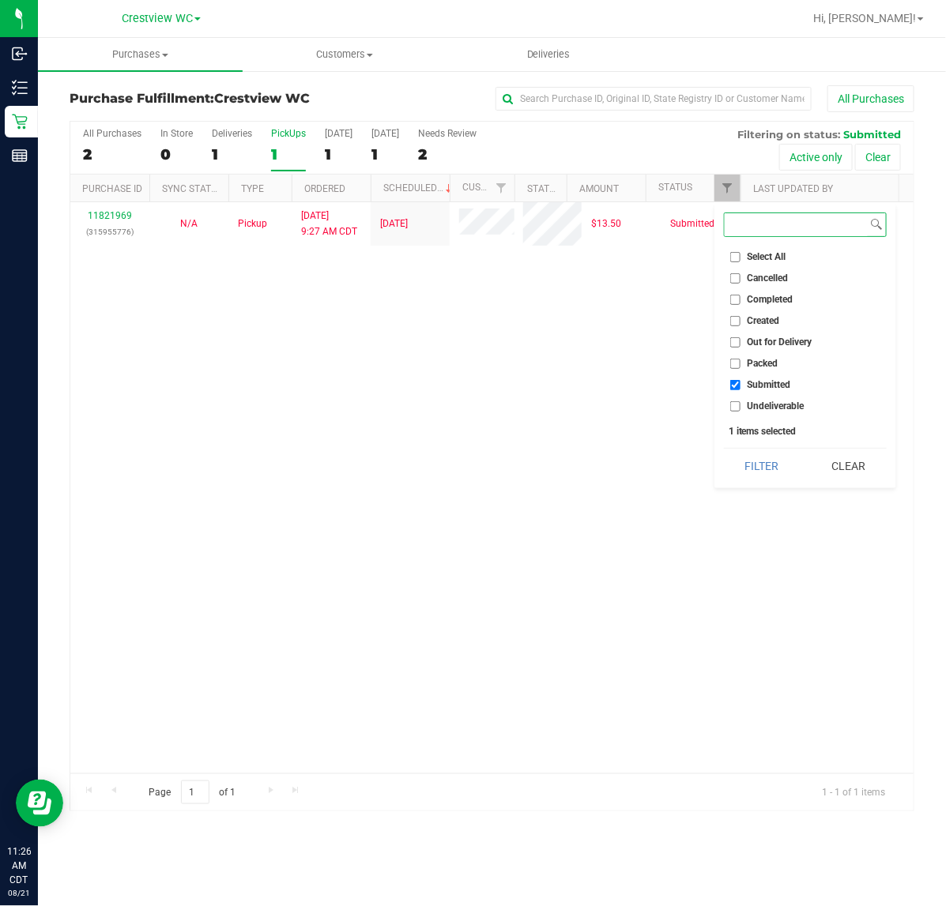
click at [724, 449] on button "Filter" at bounding box center [762, 466] width 76 height 35
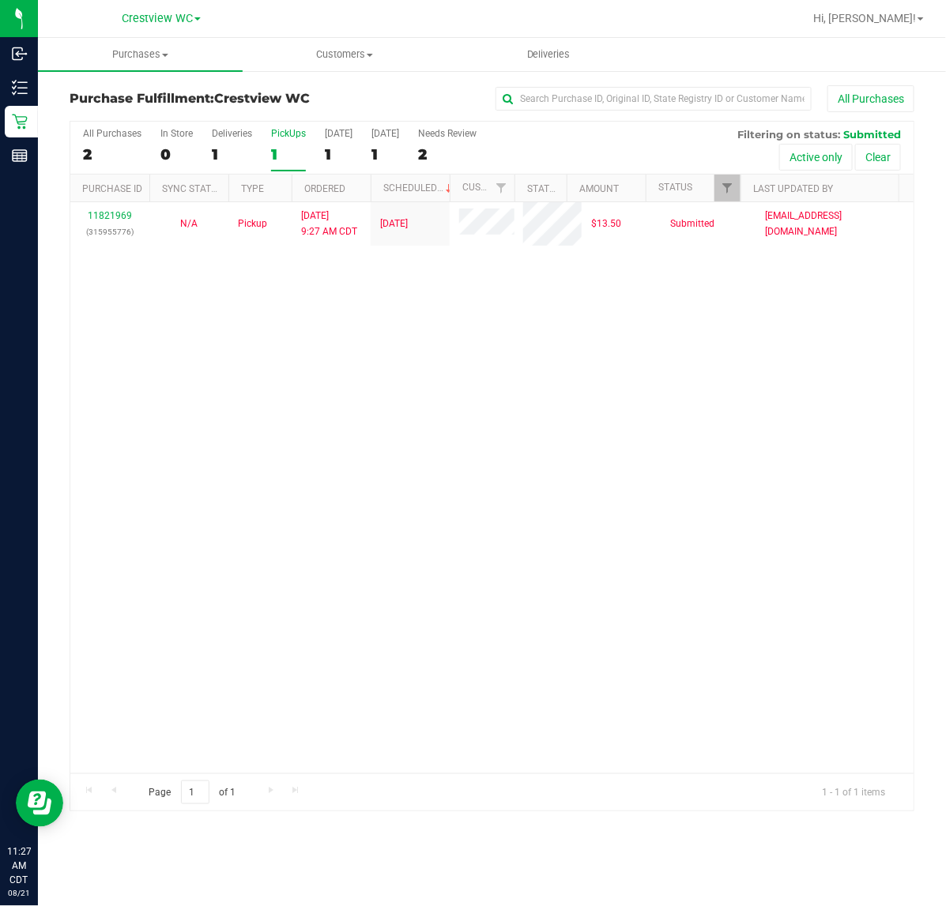
click at [271, 471] on div "11821969 (315955776) N/A Pickup [DATE] 9:27 AM CDT 8/21/2025 $13.50 Submitted […" at bounding box center [491, 487] width 843 height 571
click at [586, 417] on div "11821969 (315955776) N/A Pickup [DATE] 9:27 AM CDT 8/21/2025 $13.50 Submitted […" at bounding box center [491, 487] width 843 height 571
click at [597, 362] on div "11821969 (315955776) N/A Pickup [DATE] 9:27 AM CDT 8/21/2025 $13.50 Submitted […" at bounding box center [491, 487] width 843 height 571
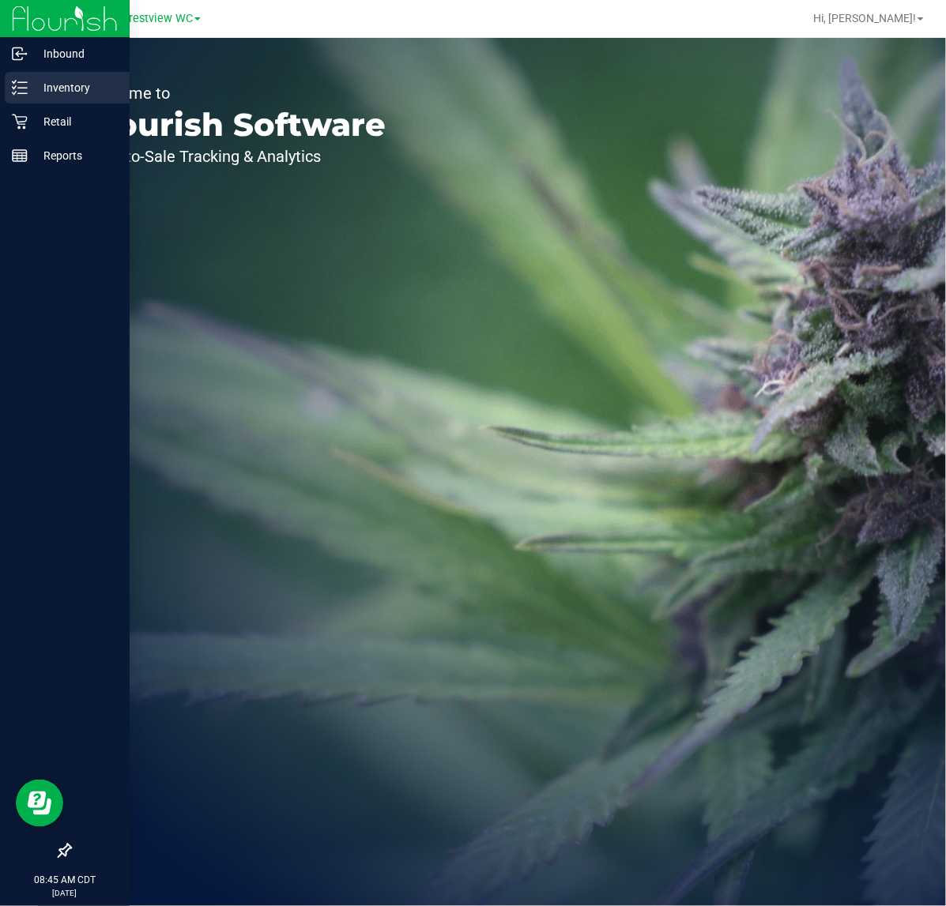
click at [77, 85] on p "Inventory" at bounding box center [75, 87] width 95 height 19
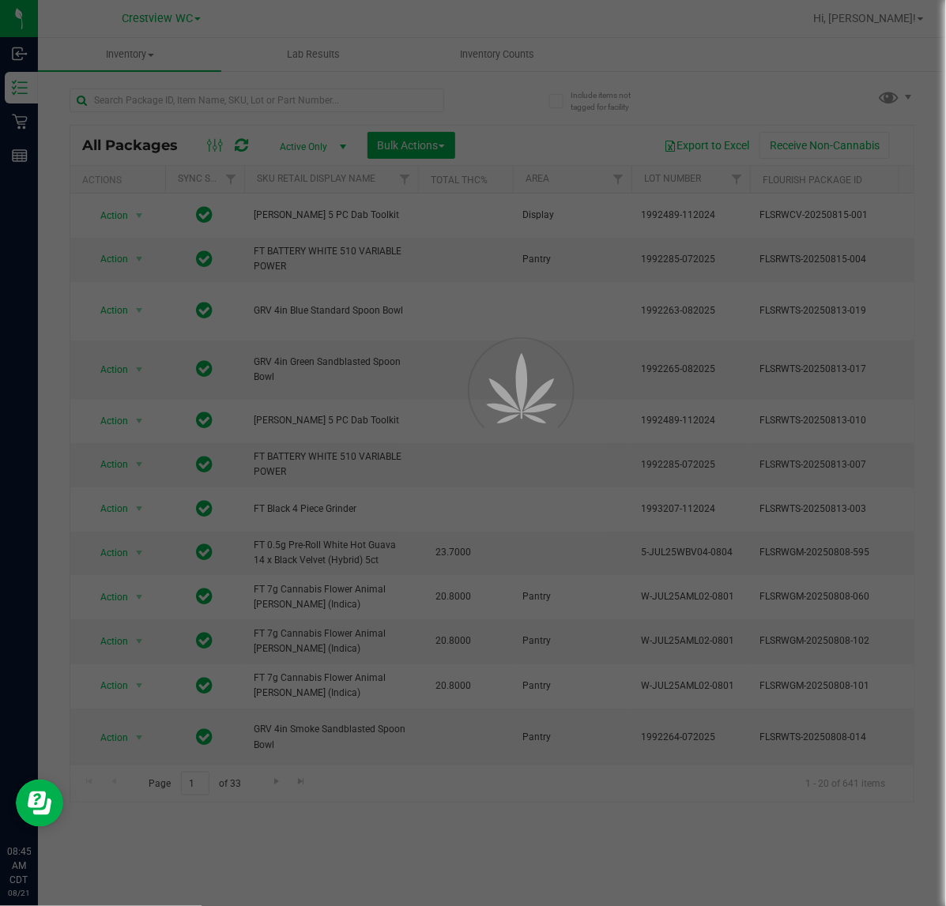
click at [225, 97] on div at bounding box center [473, 453] width 946 height 906
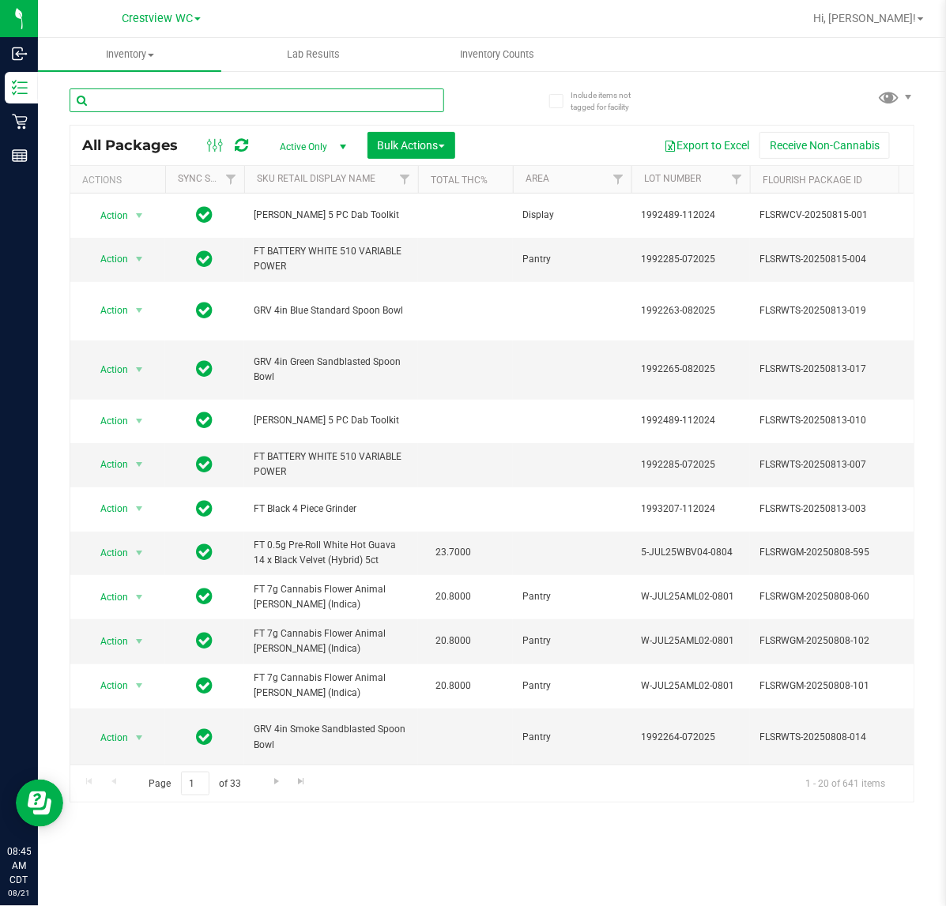
click at [243, 100] on input "text" at bounding box center [257, 100] width 375 height 24
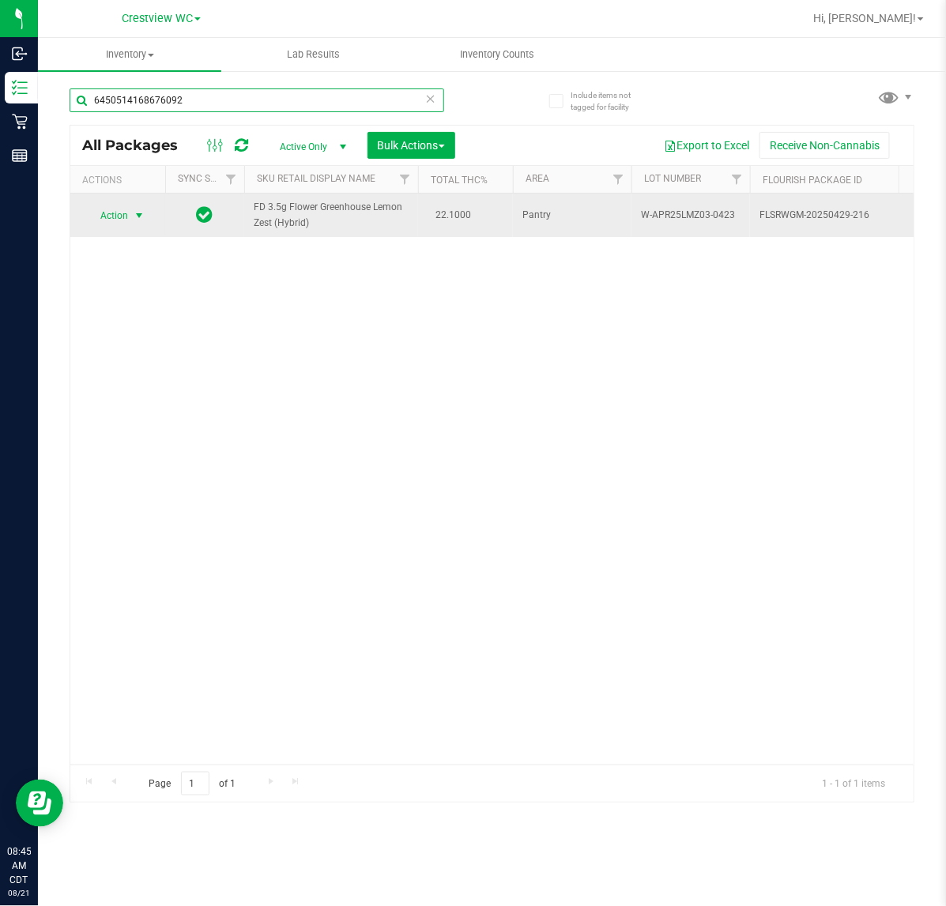
type input "6450514168676092"
click at [141, 214] on span "select" at bounding box center [139, 215] width 13 height 13
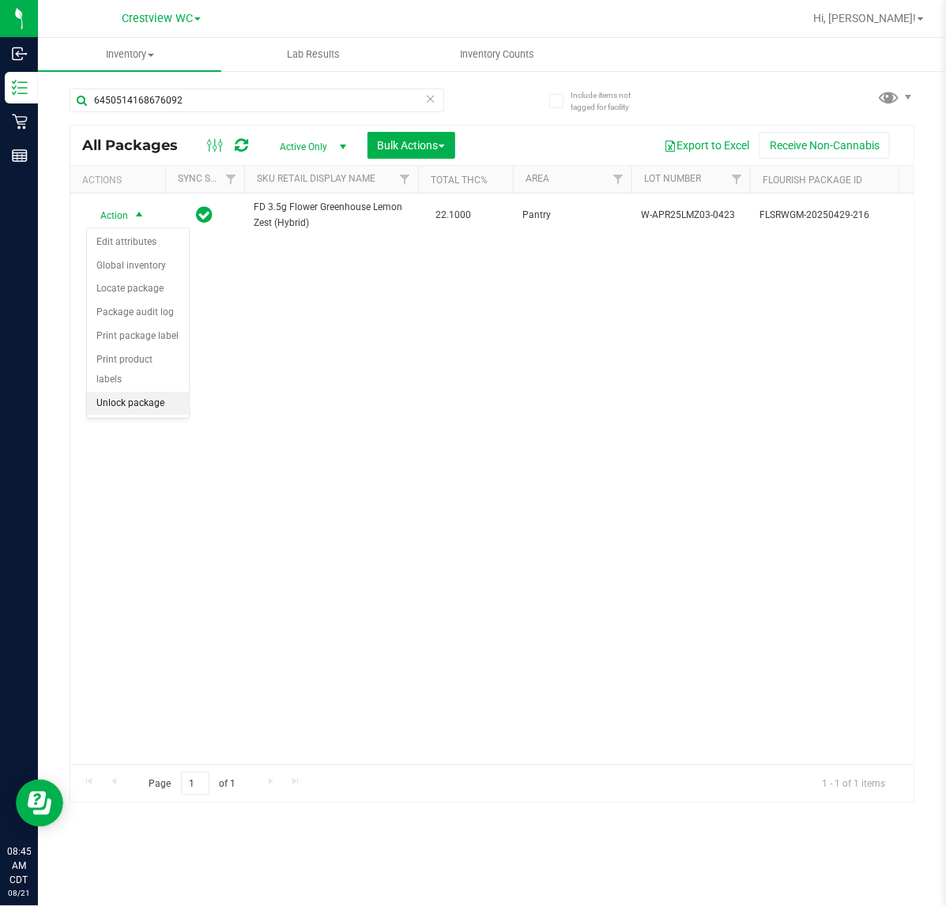
click at [150, 392] on li "Unlock package" at bounding box center [138, 404] width 102 height 24
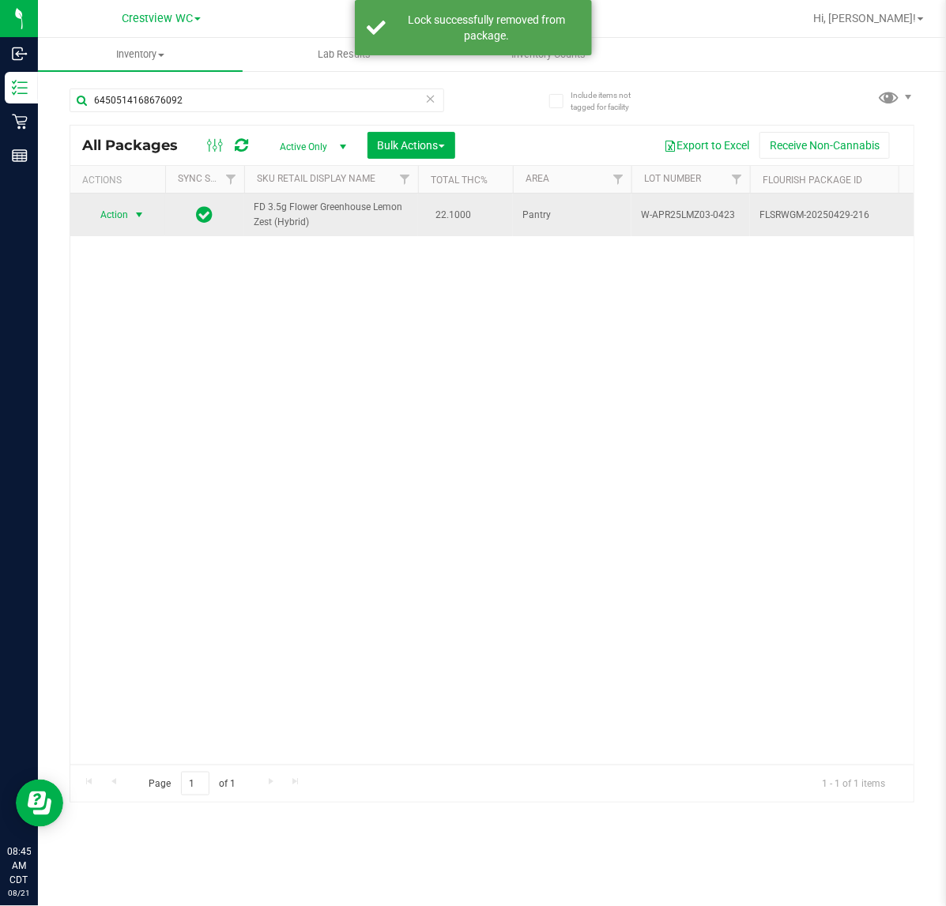
click at [138, 211] on span "select" at bounding box center [139, 215] width 13 height 13
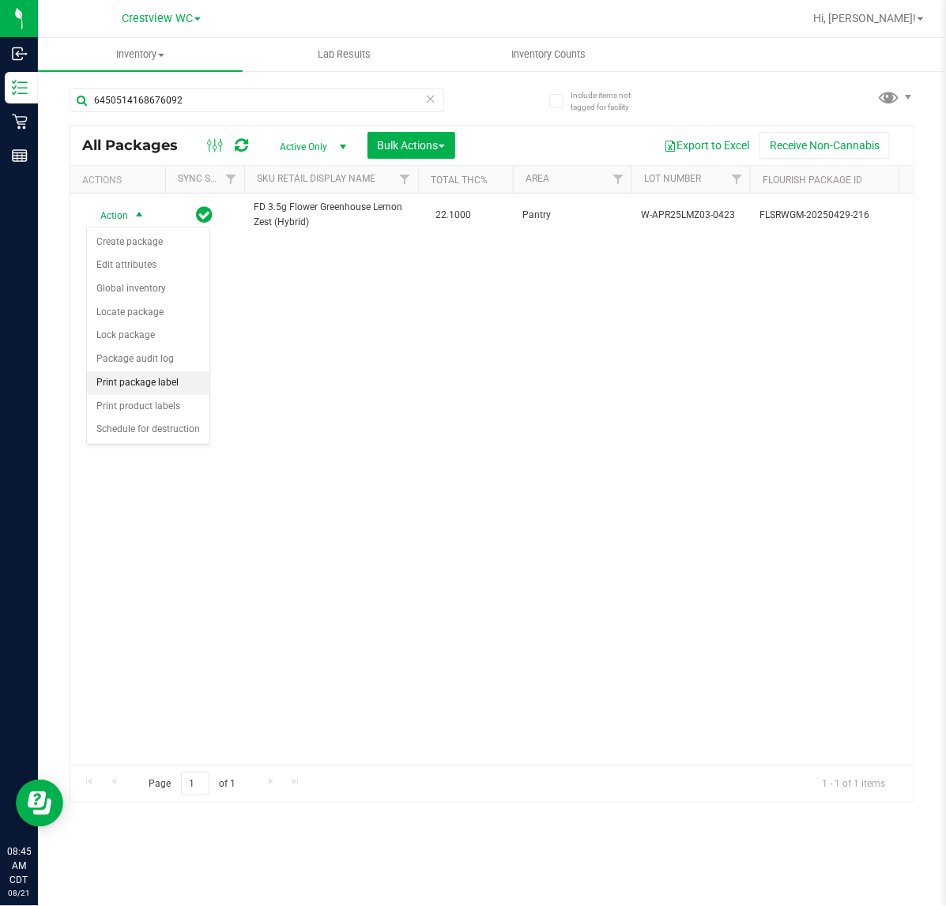
click at [170, 383] on li "Print package label" at bounding box center [148, 383] width 122 height 24
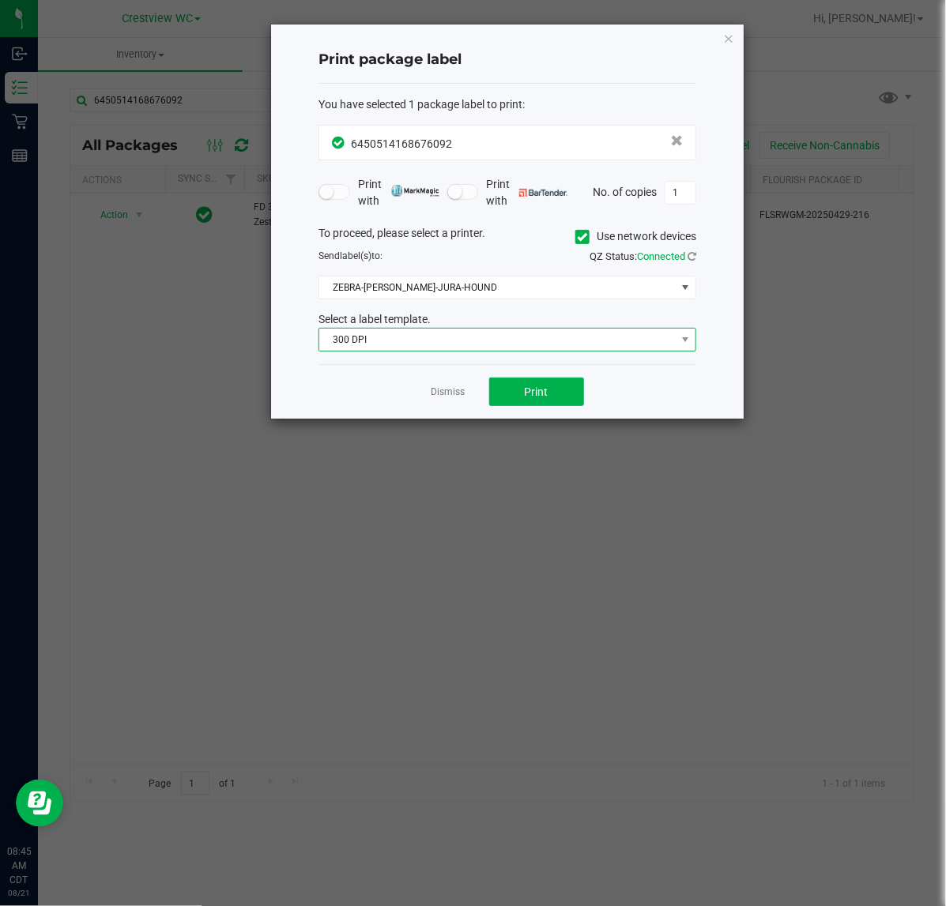
click at [433, 348] on span "300 DPI" at bounding box center [497, 340] width 356 height 22
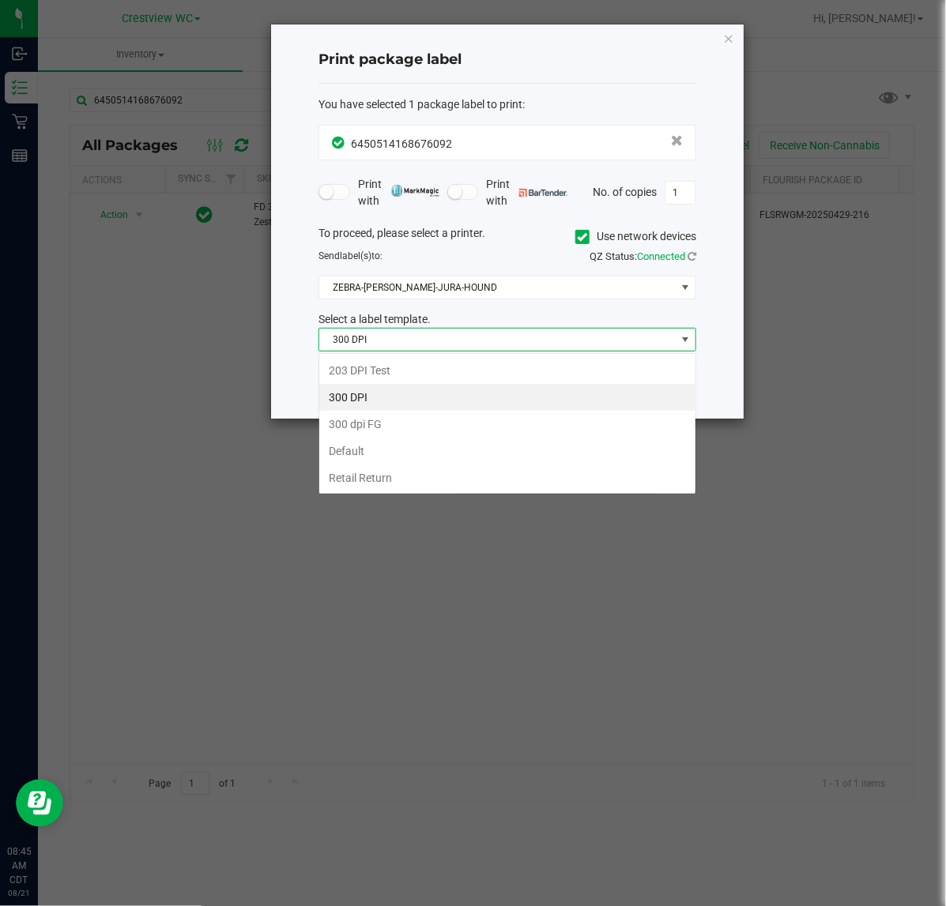
scroll to position [24, 377]
click at [395, 366] on li "203 DPI Test" at bounding box center [507, 370] width 376 height 27
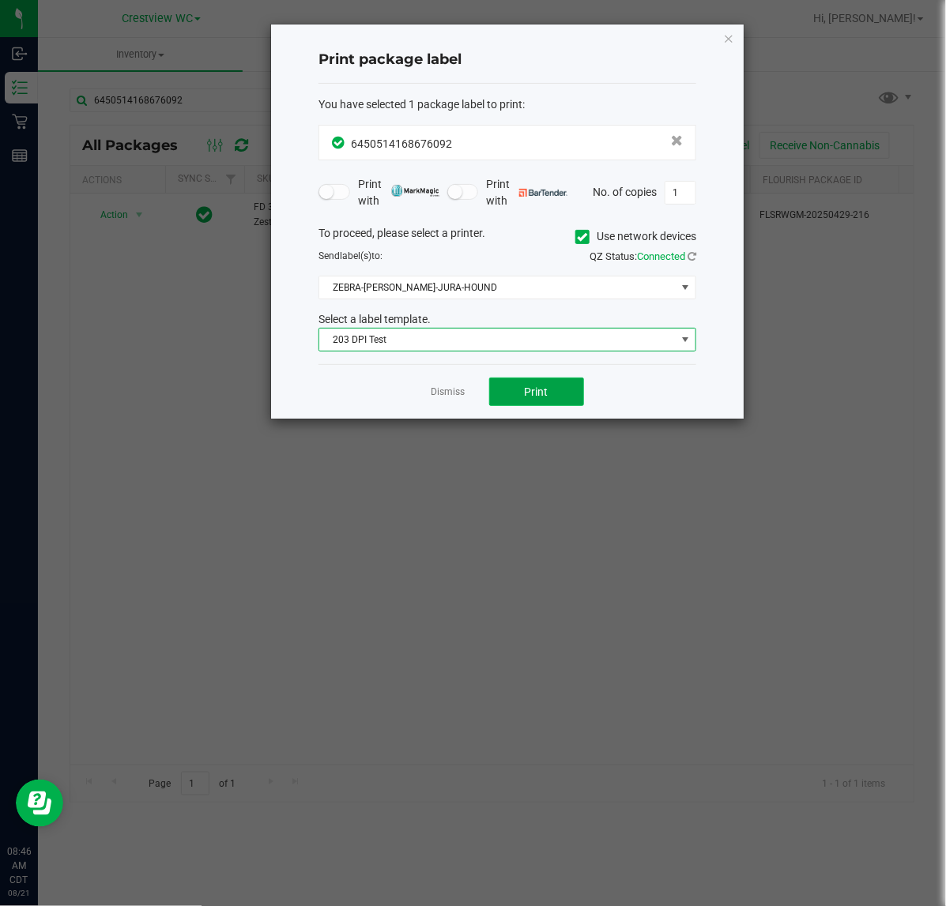
click at [563, 393] on button "Print" at bounding box center [536, 392] width 95 height 28
click at [727, 37] on icon "button" at bounding box center [728, 37] width 11 height 19
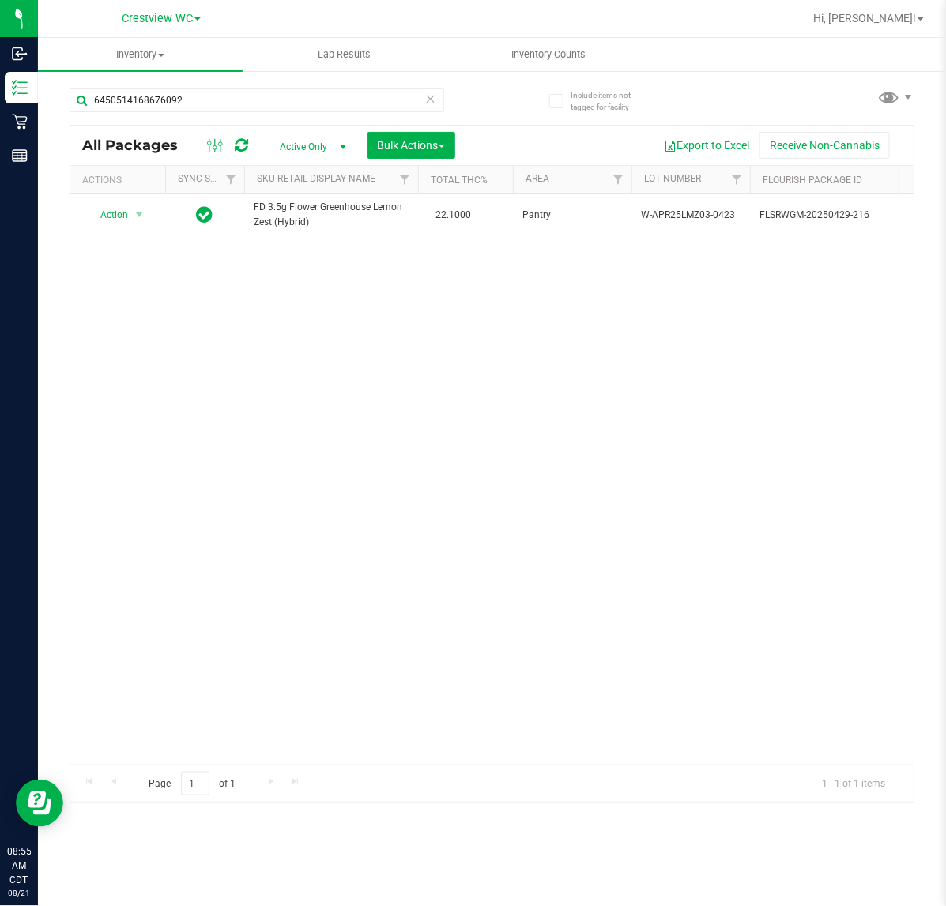
drag, startPoint x: 721, startPoint y: 454, endPoint x: 919, endPoint y: 381, distance: 210.7
click at [724, 454] on div "Action Action Create package Edit attributes Global inventory Locate package Lo…" at bounding box center [491, 479] width 843 height 571
click at [696, 368] on div "Action Action Create package Edit attributes Global inventory Locate package Lo…" at bounding box center [491, 479] width 843 height 571
click at [732, 498] on div "Action Action Create package Edit attributes Global inventory Locate package Lo…" at bounding box center [491, 479] width 843 height 571
drag, startPoint x: 744, startPoint y: 417, endPoint x: 939, endPoint y: 333, distance: 211.6
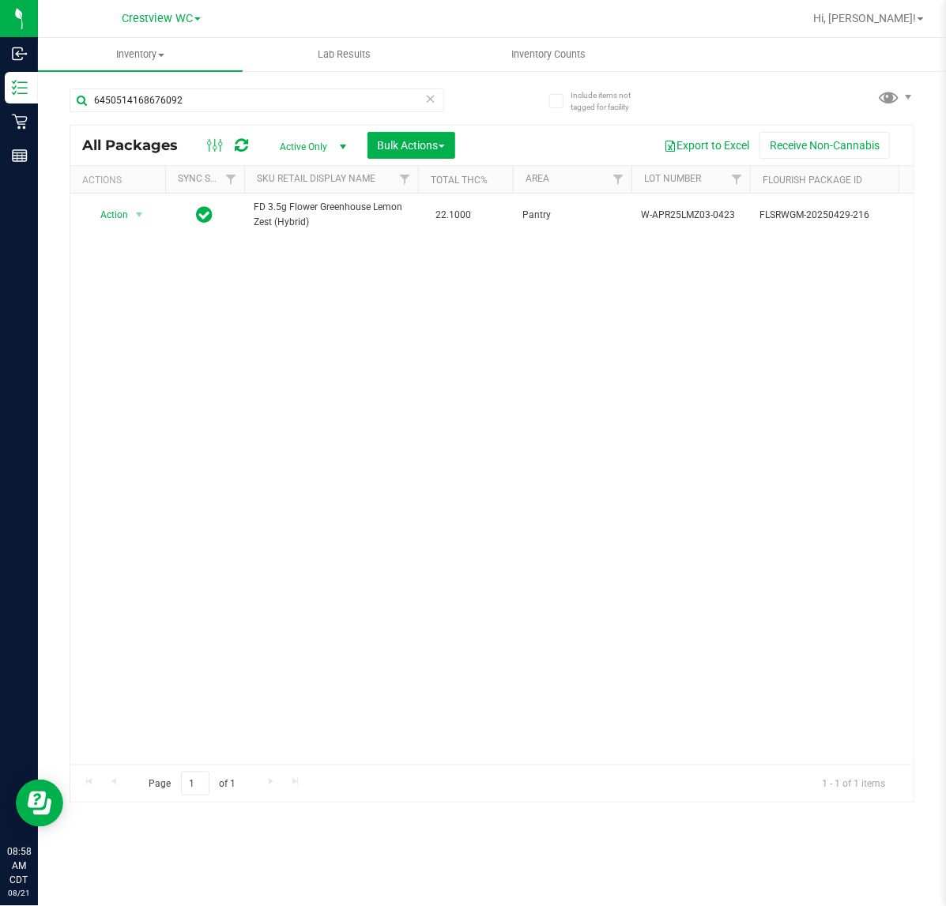
click at [745, 417] on div "Action Action Create package Edit attributes Global inventory Locate package Lo…" at bounding box center [491, 479] width 843 height 571
click at [697, 382] on div "Action Action Create package Edit attributes Global inventory Locate package Lo…" at bounding box center [491, 479] width 843 height 571
click at [233, 97] on input "6450514168676092" at bounding box center [257, 100] width 375 height 24
type input "6"
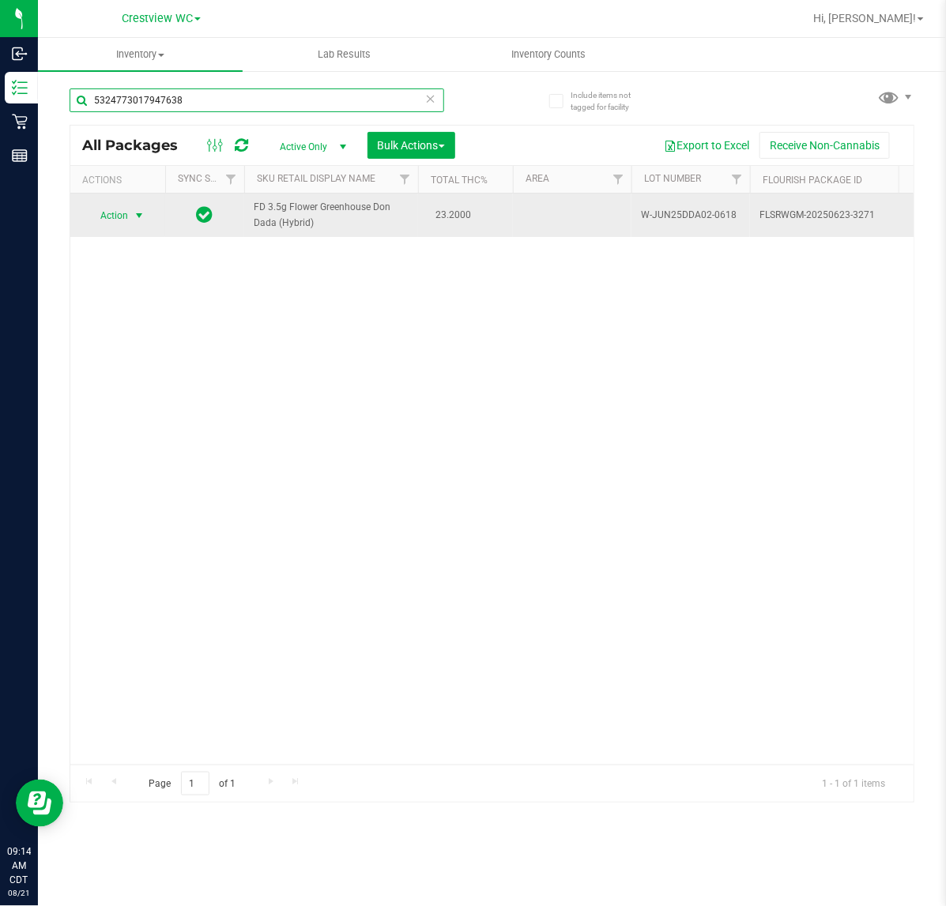
type input "5324773017947638"
click at [131, 210] on span "select" at bounding box center [140, 216] width 20 height 22
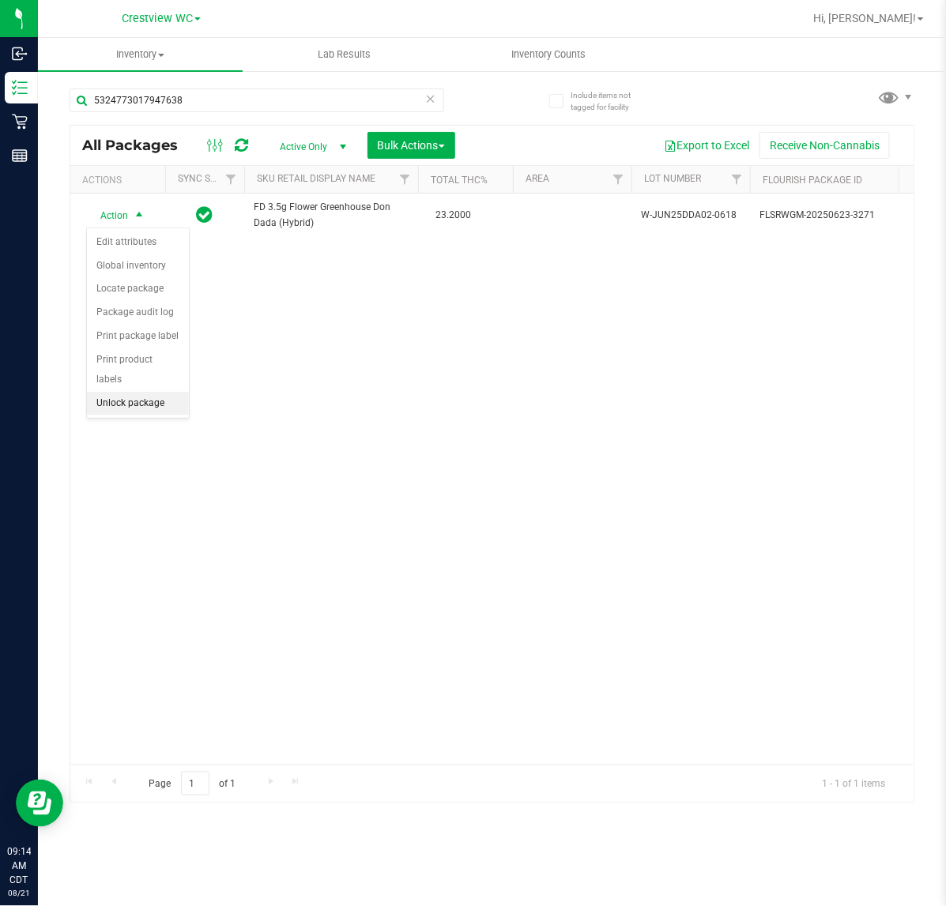
click at [127, 392] on li "Unlock package" at bounding box center [138, 404] width 102 height 24
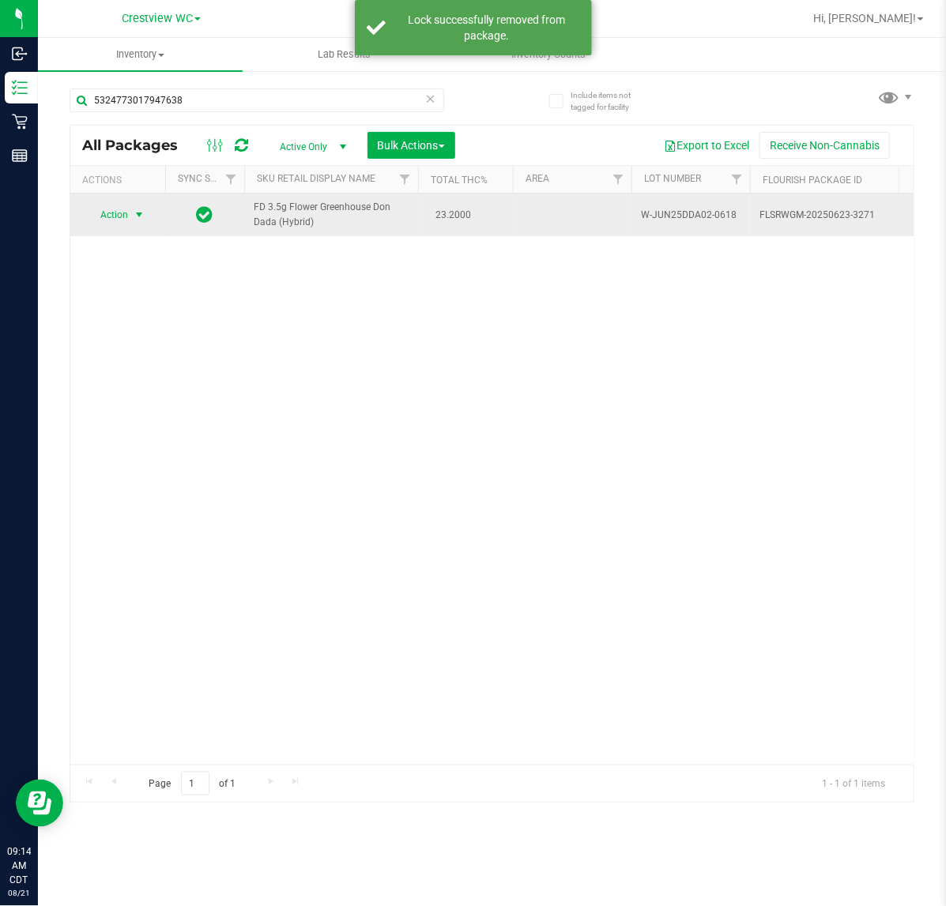
click at [140, 214] on span "select" at bounding box center [139, 215] width 13 height 13
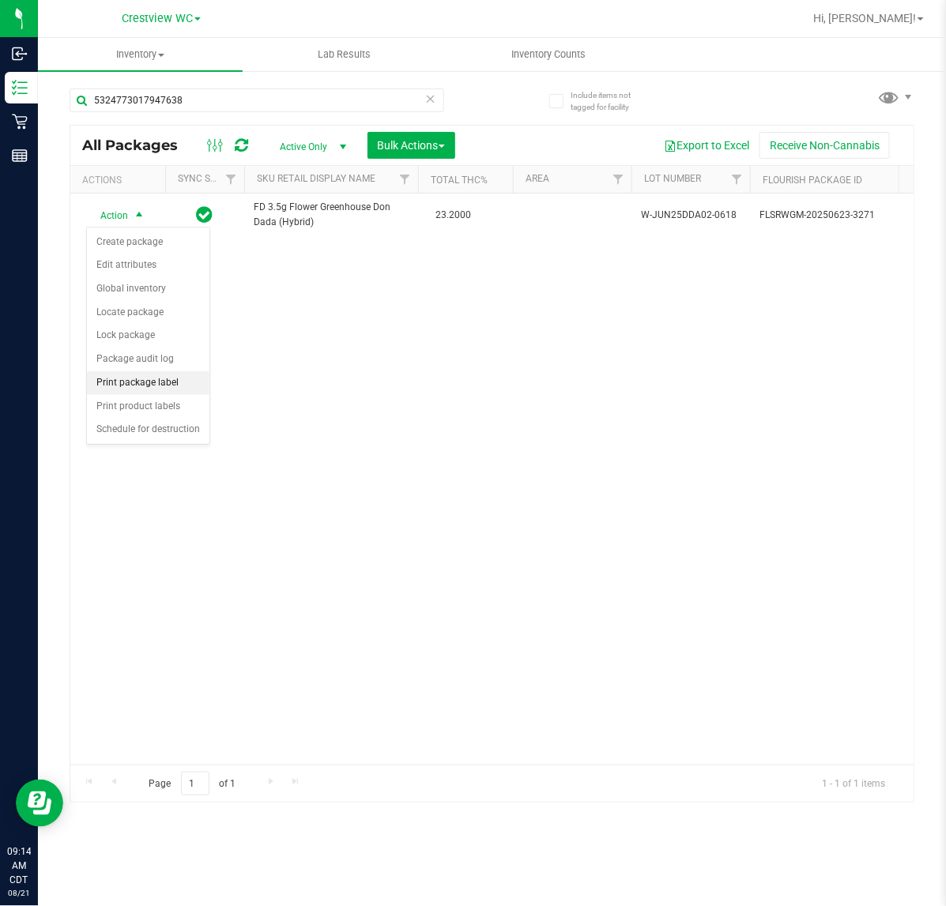
click at [160, 388] on li "Print package label" at bounding box center [148, 383] width 122 height 24
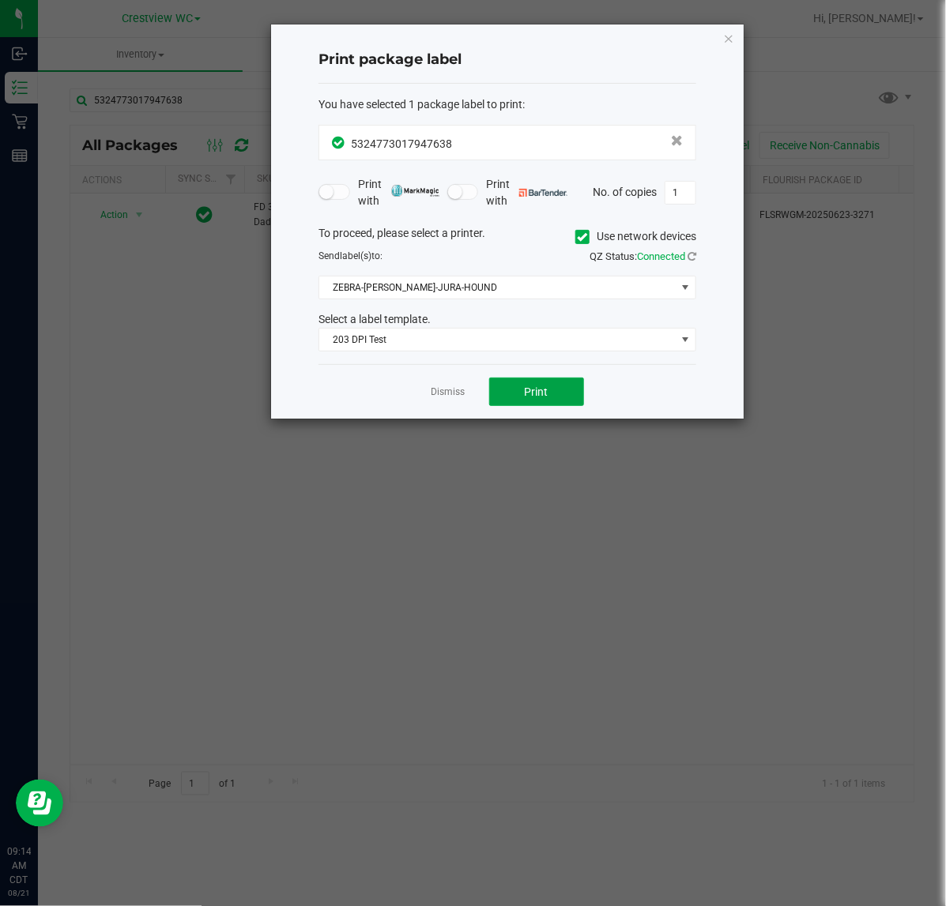
drag, startPoint x: 540, startPoint y: 401, endPoint x: 881, endPoint y: 305, distance: 354.5
click at [545, 400] on button "Print" at bounding box center [536, 392] width 95 height 28
click at [732, 30] on icon "button" at bounding box center [728, 37] width 11 height 19
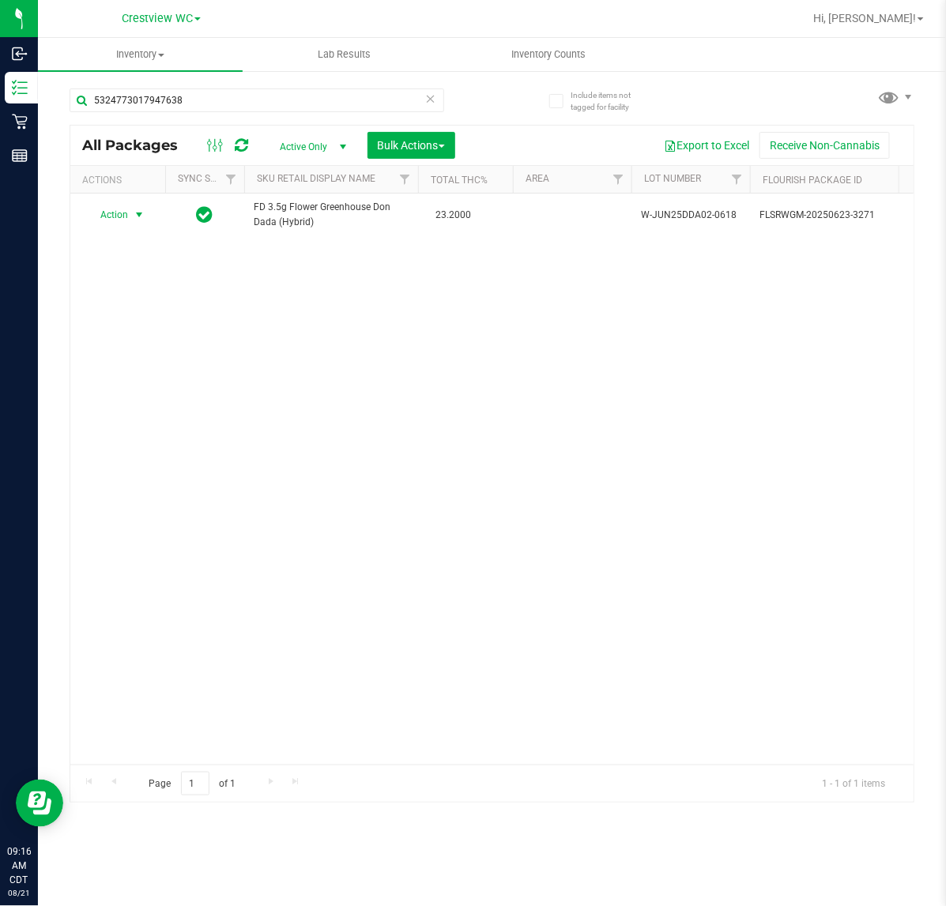
click at [716, 412] on div "Action Action Create package Edit attributes Global inventory Locate package Lo…" at bounding box center [491, 479] width 843 height 571
click at [694, 312] on div "Action Action Create package Edit attributes Global inventory Locate package Lo…" at bounding box center [491, 479] width 843 height 571
click at [684, 416] on div "Action Action Create package Edit attributes Global inventory Locate package Lo…" at bounding box center [491, 479] width 843 height 571
click at [724, 419] on div "Action Action Create package Edit attributes Global inventory Locate package Lo…" at bounding box center [491, 479] width 843 height 571
click at [729, 360] on div "Action Action Create package Edit attributes Global inventory Locate package Lo…" at bounding box center [491, 479] width 843 height 571
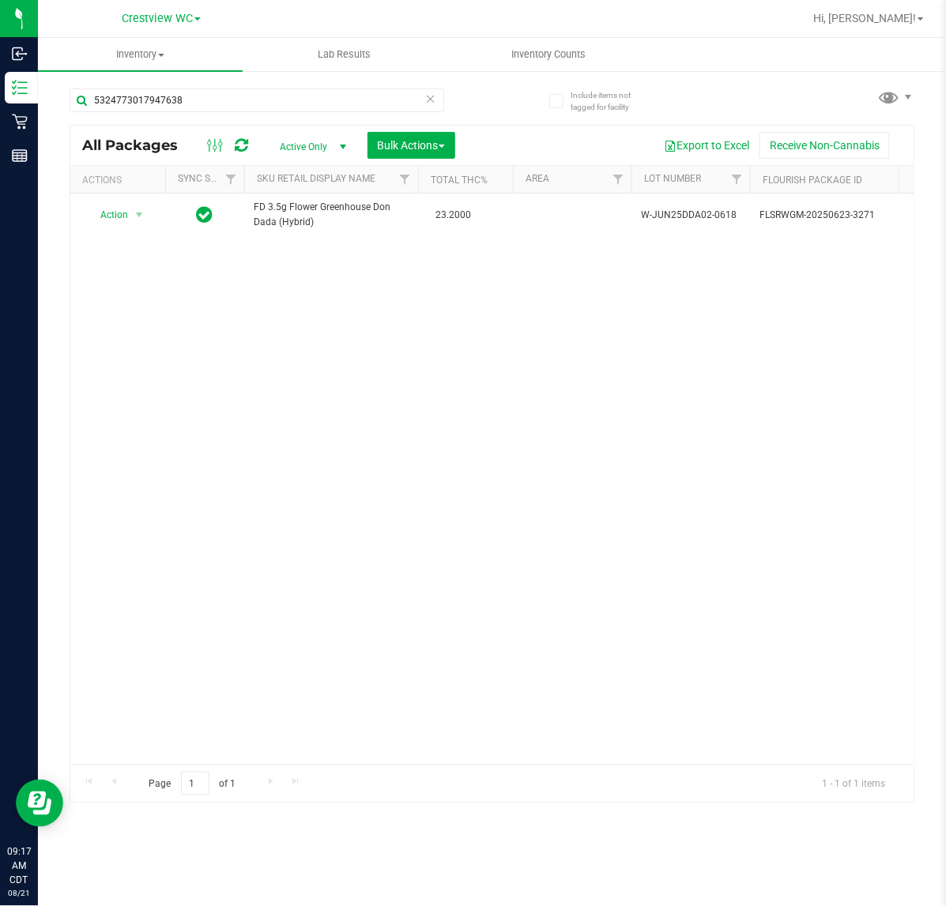
click at [822, 359] on div "Action Action Create package Edit attributes Global inventory Locate package Lo…" at bounding box center [491, 479] width 843 height 571
click at [725, 324] on div "Action Action Create package Edit attributes Global inventory Locate package Lo…" at bounding box center [491, 479] width 843 height 571
click at [721, 411] on div "Action Action Create package Edit attributes Global inventory Locate package Lo…" at bounding box center [491, 479] width 843 height 571
click at [586, 416] on div "Action Action Create package Edit attributes Global inventory Locate package Lo…" at bounding box center [491, 479] width 843 height 571
click at [769, 375] on div "Action Action Create package Edit attributes Global inventory Locate package Lo…" at bounding box center [491, 479] width 843 height 571
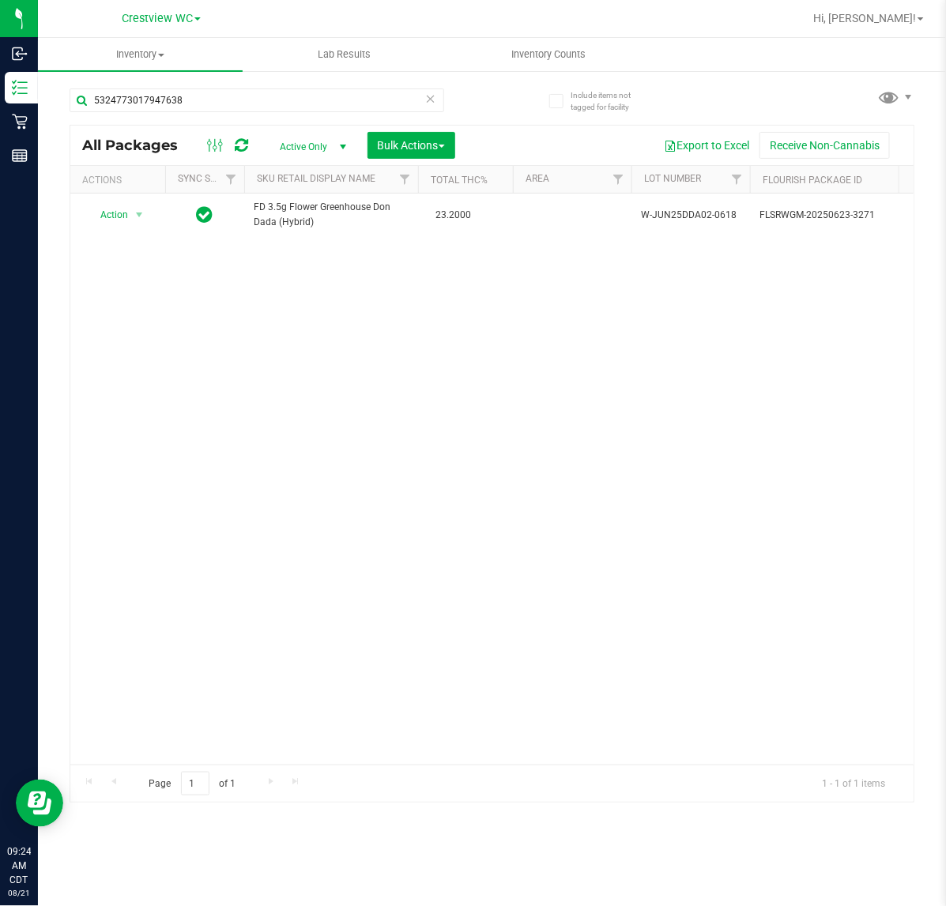
click at [792, 388] on div "Action Action Create package Edit attributes Global inventory Locate package Lo…" at bounding box center [491, 479] width 843 height 571
click at [716, 431] on div "Action Action Create package Edit attributes Global inventory Locate package Lo…" at bounding box center [491, 479] width 843 height 571
click at [731, 448] on div "Action Action Create package Edit attributes Global inventory Locate package Lo…" at bounding box center [491, 479] width 843 height 571
type input "5"
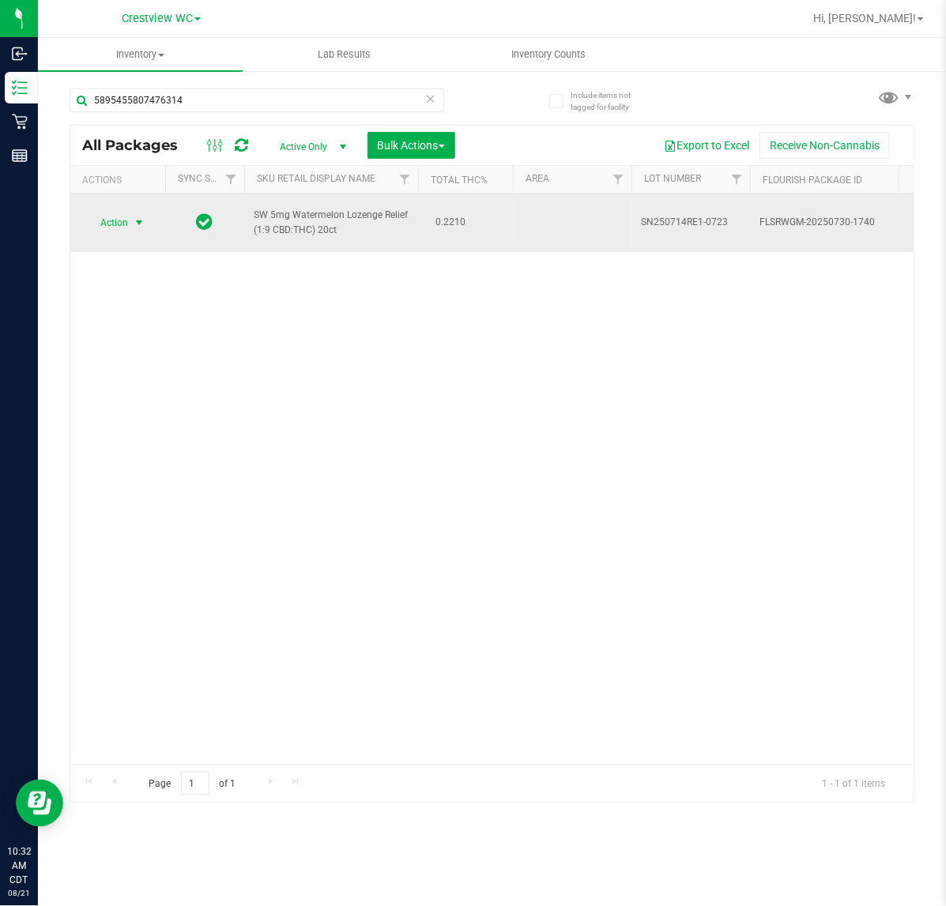
type input "5895455807476314"
click at [138, 226] on span "select" at bounding box center [139, 222] width 13 height 13
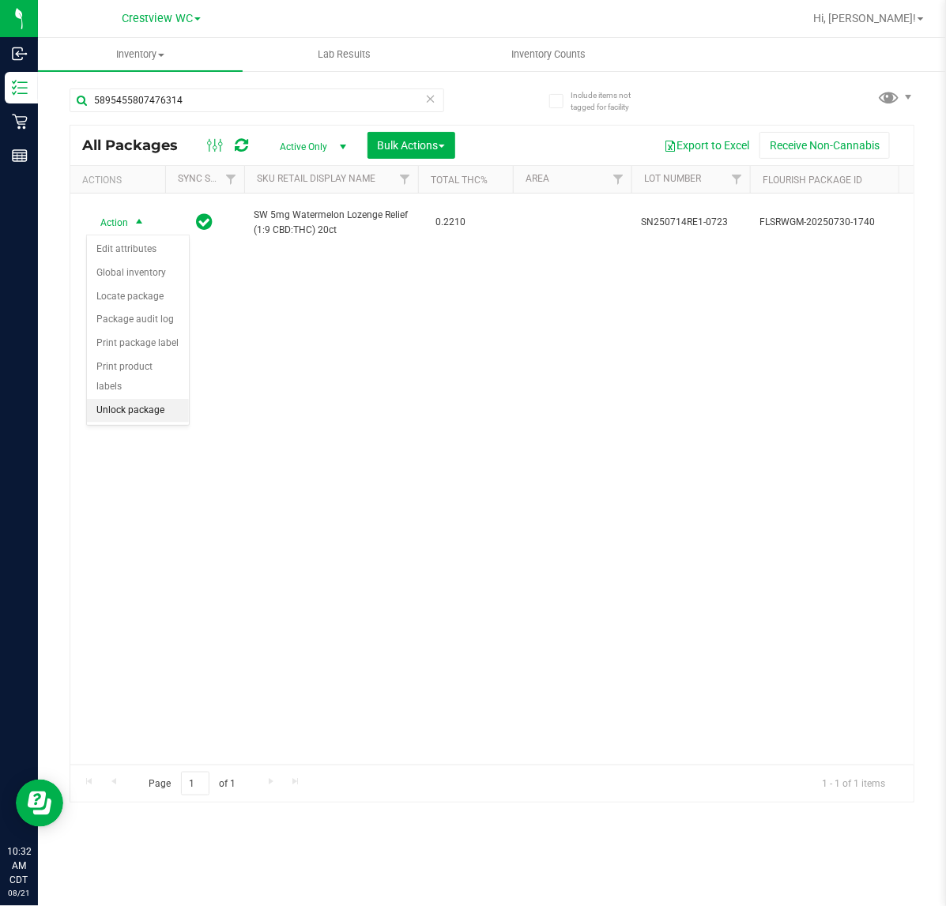
click at [123, 399] on li "Unlock package" at bounding box center [138, 411] width 102 height 24
click at [653, 415] on div "Action Action Create package Edit attributes Global inventory Locate package Lo…" at bounding box center [491, 479] width 843 height 571
click at [874, 472] on div "Action Action Create package Edit attributes Global inventory Locate package Lo…" at bounding box center [491, 479] width 843 height 571
drag, startPoint x: 681, startPoint y: 417, endPoint x: 807, endPoint y: 380, distance: 131.0
click at [686, 413] on div "Action Action Create package Edit attributes Global inventory Locate package Lo…" at bounding box center [491, 479] width 843 height 571
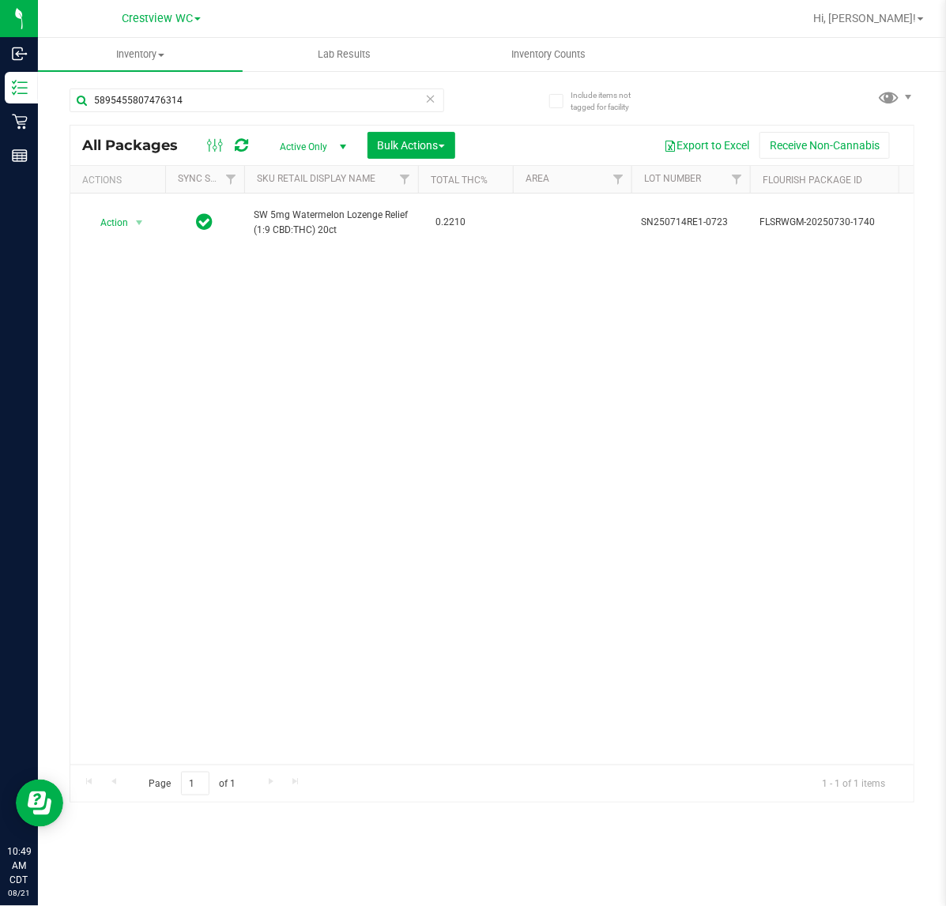
click at [728, 420] on div "Action Action Create package Edit attributes Global inventory Locate package Lo…" at bounding box center [491, 479] width 843 height 571
click at [211, 104] on input "5895455807476314" at bounding box center [257, 100] width 375 height 24
type input "5"
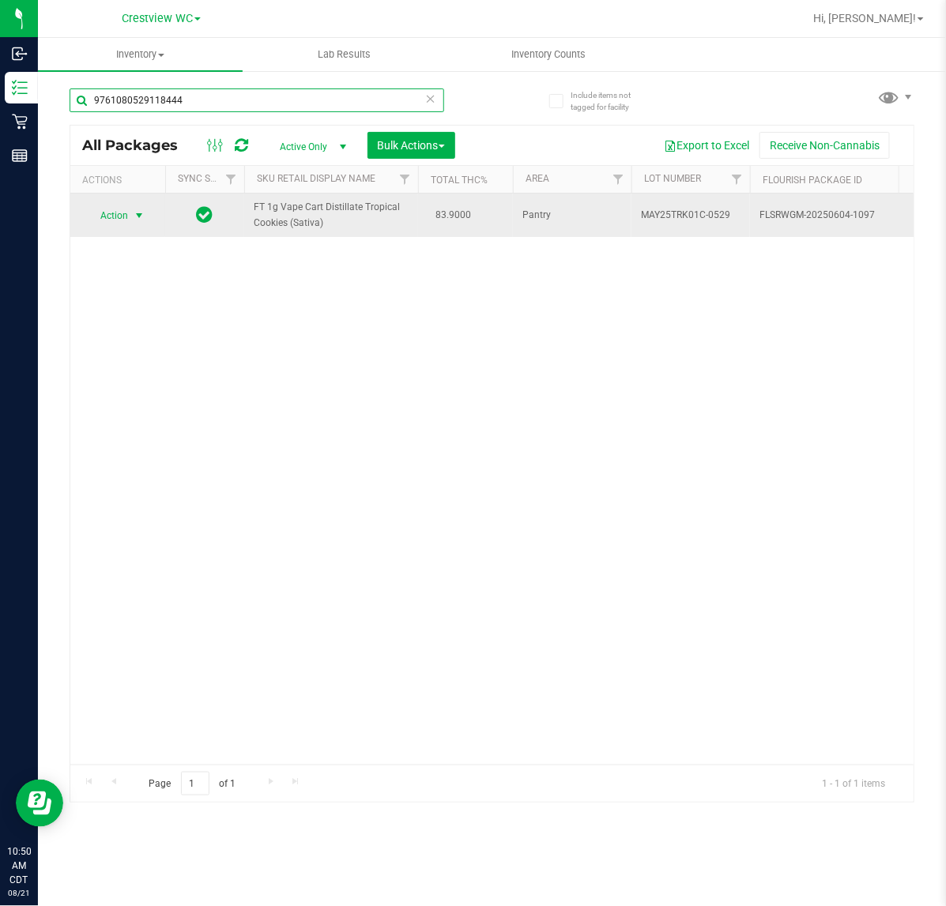
type input "9761080529118444"
click at [140, 210] on span "select" at bounding box center [139, 215] width 13 height 13
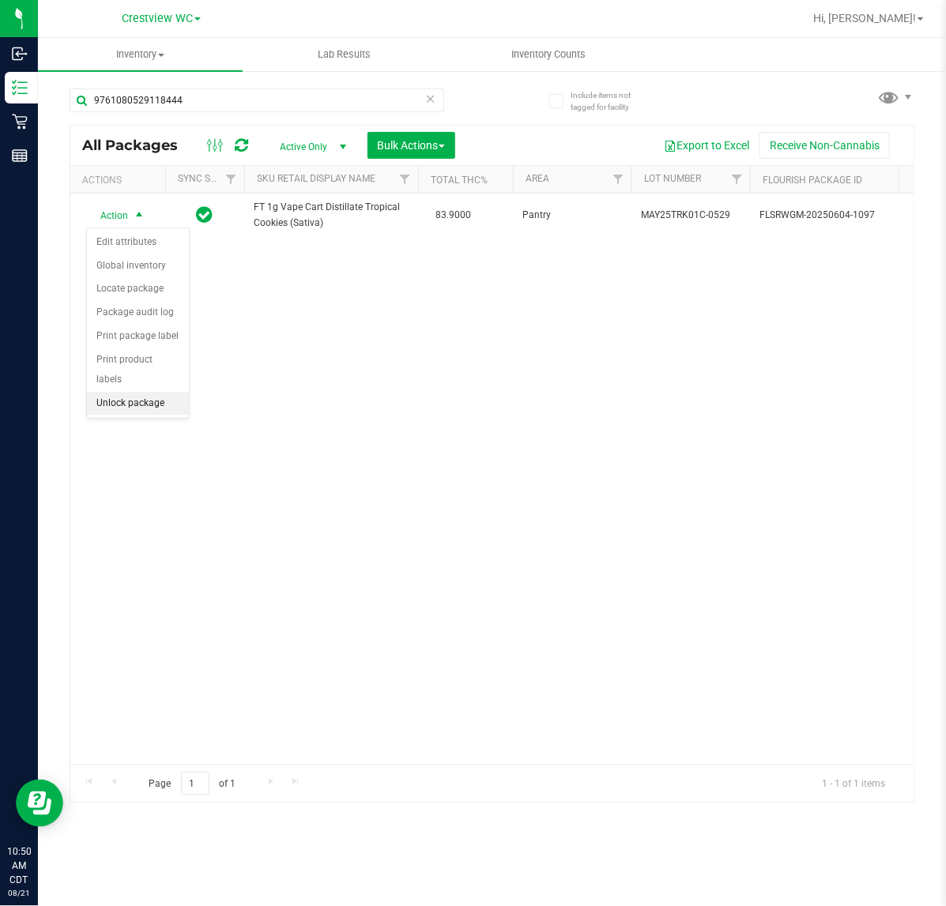
click at [120, 392] on li "Unlock package" at bounding box center [138, 404] width 102 height 24
